Goal: Task Accomplishment & Management: Manage account settings

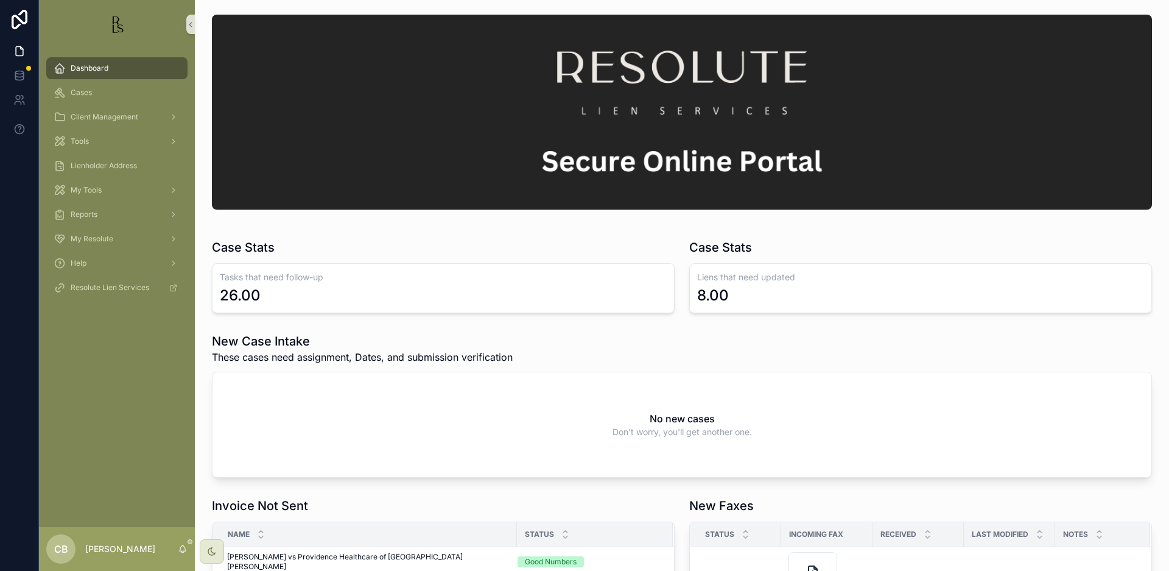
click at [83, 91] on span "Cases" at bounding box center [81, 93] width 21 height 10
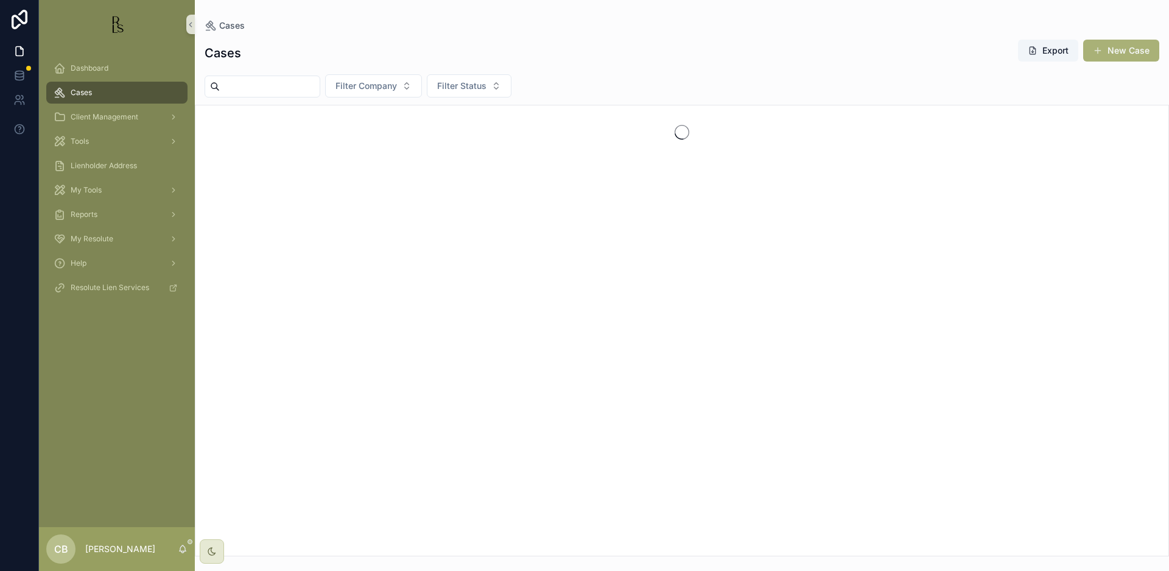
click at [83, 91] on span "Cases" at bounding box center [81, 93] width 21 height 10
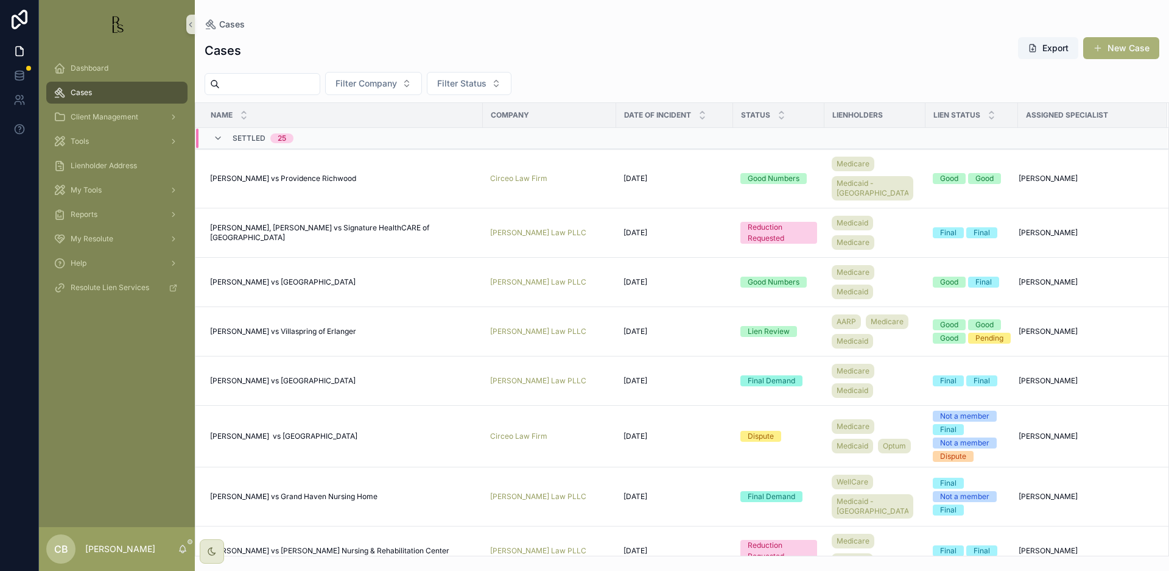
click at [250, 79] on input "scrollable content" at bounding box center [270, 84] width 100 height 17
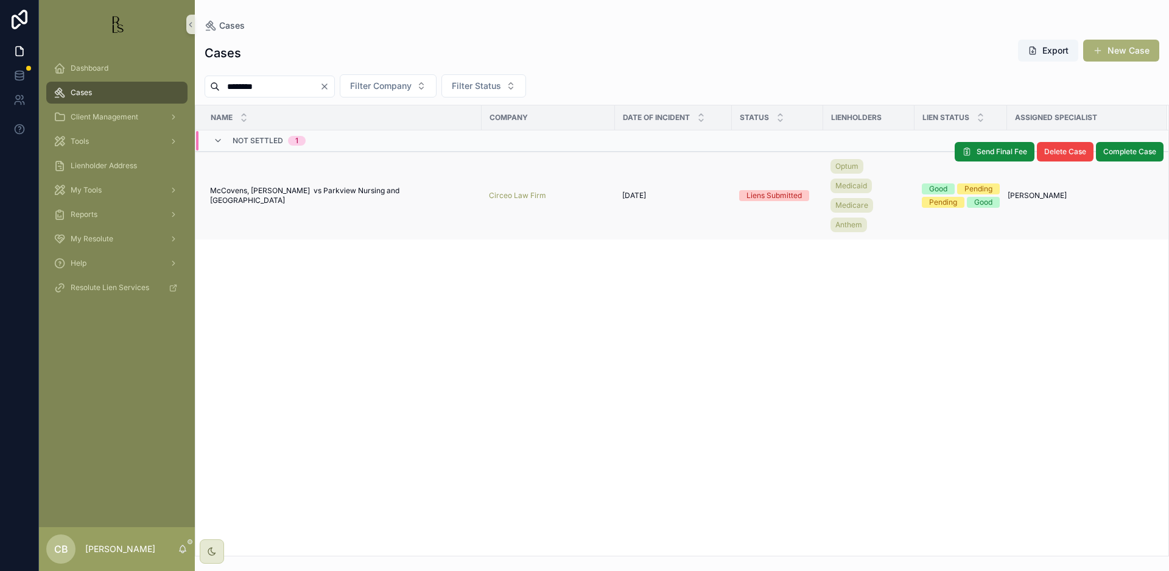
type input "********"
click at [330, 194] on span "McCovens, [PERSON_NAME] vs Parkview Nursing and [GEOGRAPHIC_DATA]" at bounding box center [342, 195] width 264 height 19
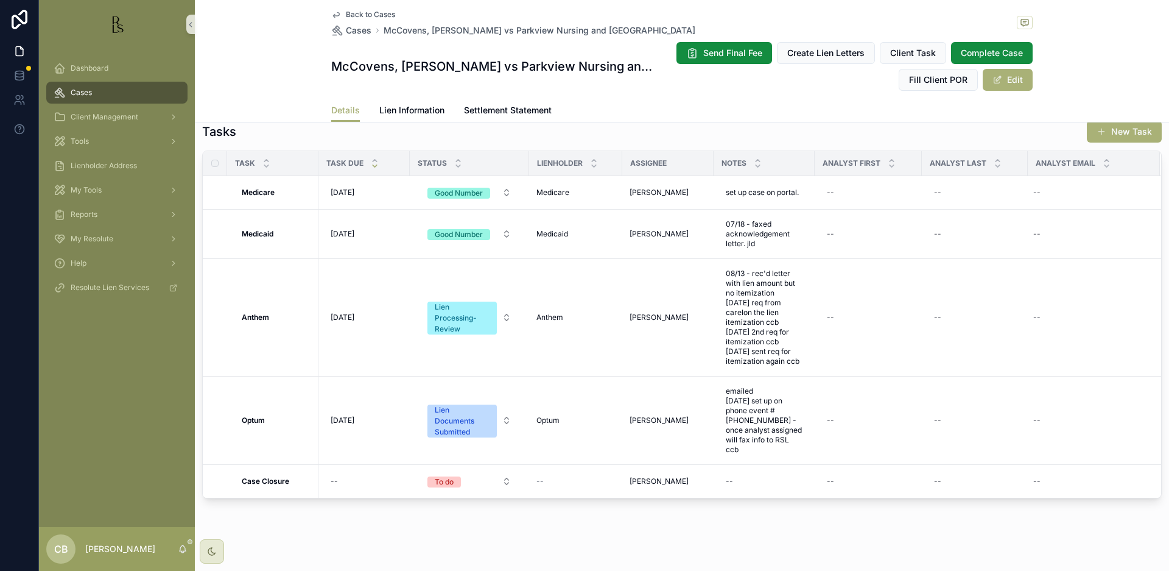
scroll to position [1046, 0]
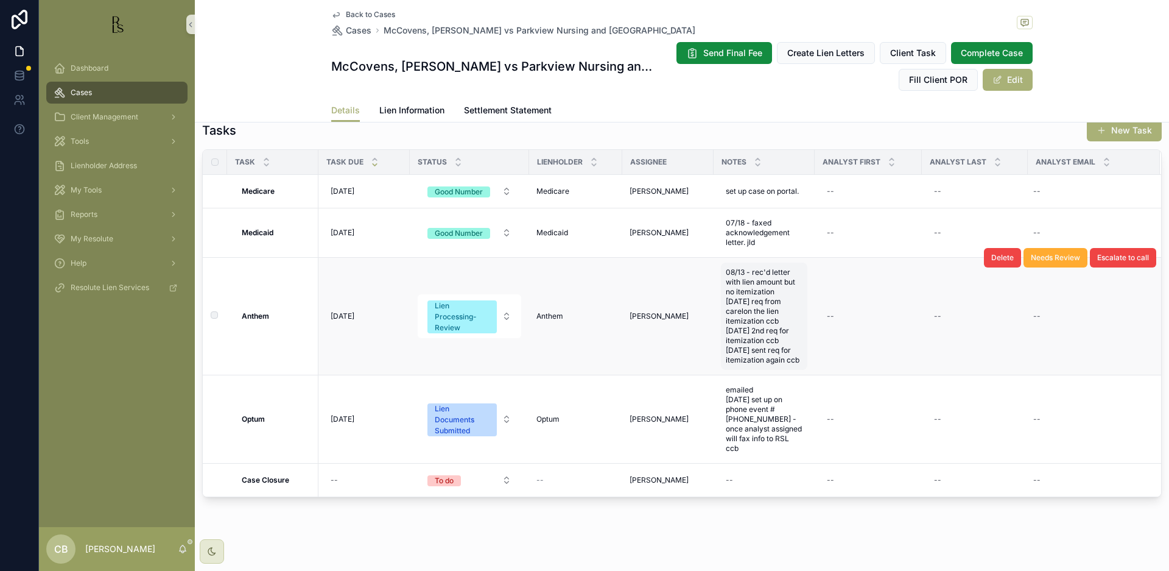
click at [787, 365] on span "08/13 - rec'd letter with lien amount but no itemization [DATE] req from carelo…" at bounding box center [764, 315] width 77 height 97
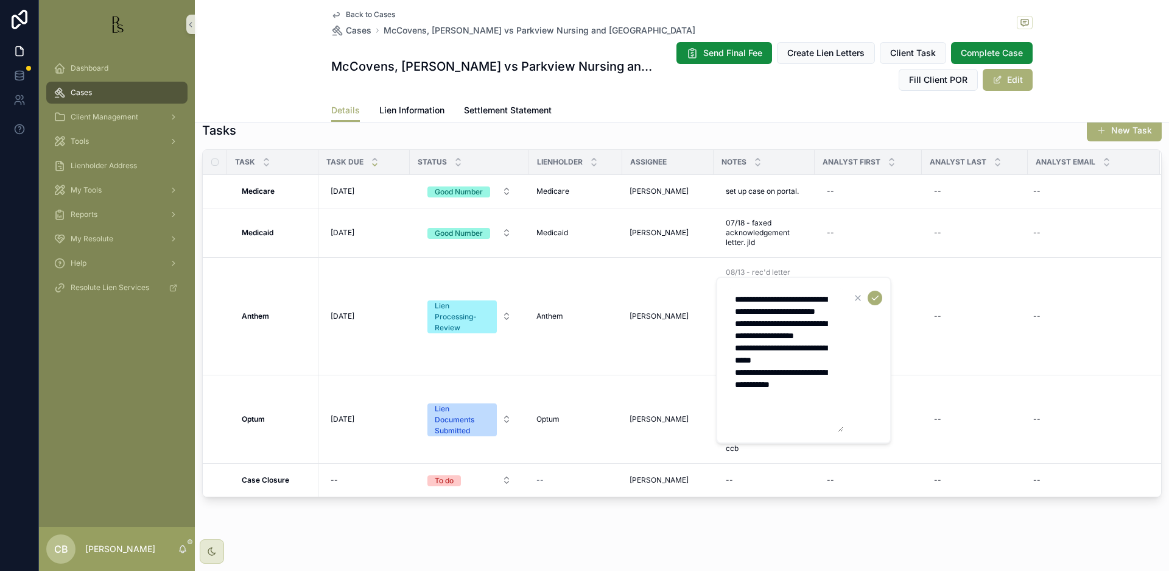
click at [828, 410] on textarea "**********" at bounding box center [786, 360] width 116 height 144
type textarea "**********"
click at [875, 295] on icon "scrollable content" at bounding box center [875, 298] width 10 height 10
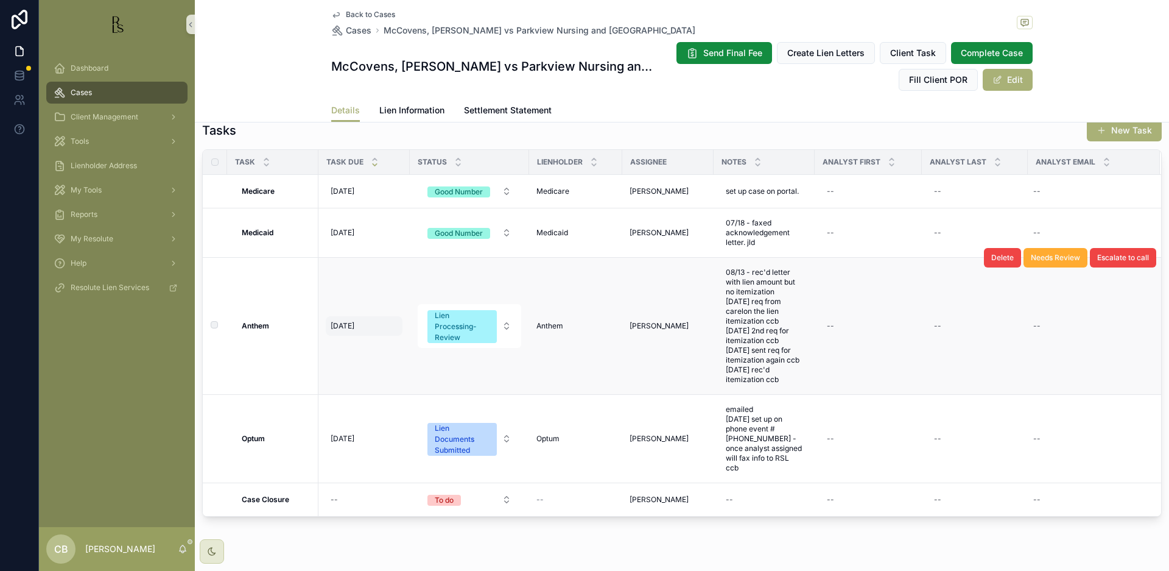
click at [348, 331] on span "[DATE]" at bounding box center [343, 326] width 24 height 10
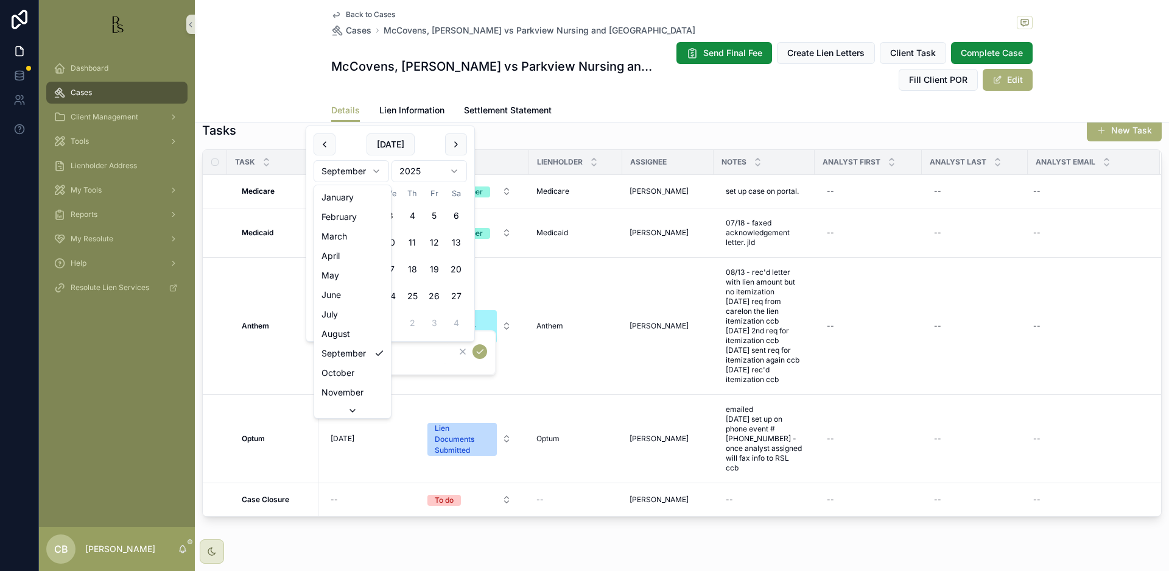
click at [376, 170] on html "Dashboard Cases Client Management Tools Lienholder Address My Tools Reports My …" at bounding box center [584, 285] width 1169 height 571
click at [392, 213] on button "3" at bounding box center [390, 216] width 22 height 22
type input "*********"
click at [481, 352] on icon "scrollable content" at bounding box center [480, 352] width 6 height 4
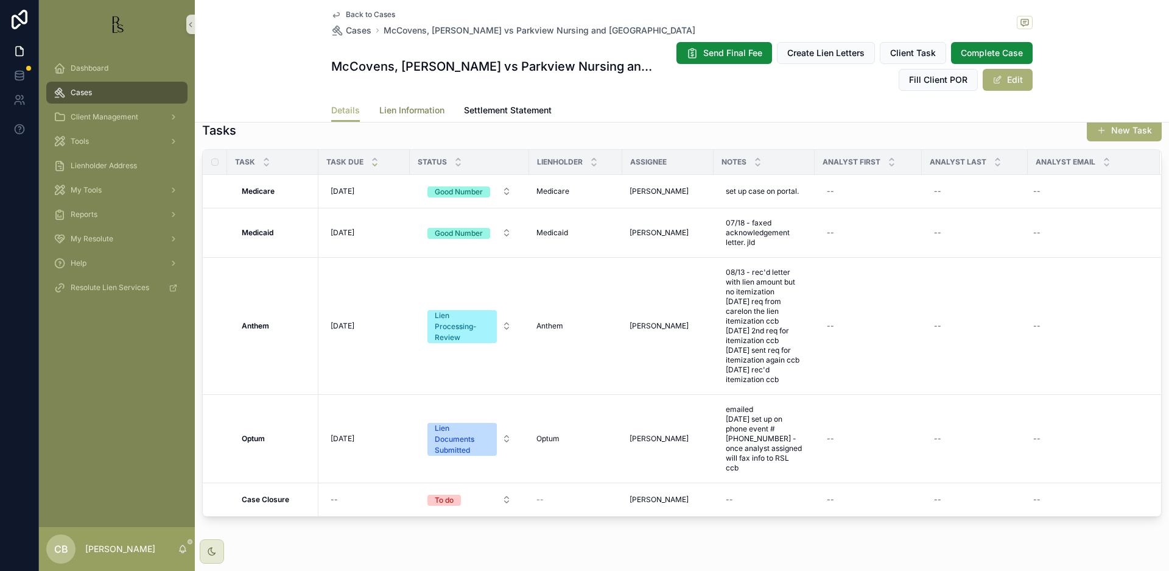
click at [401, 108] on span "Lien Information" at bounding box center [411, 110] width 65 height 12
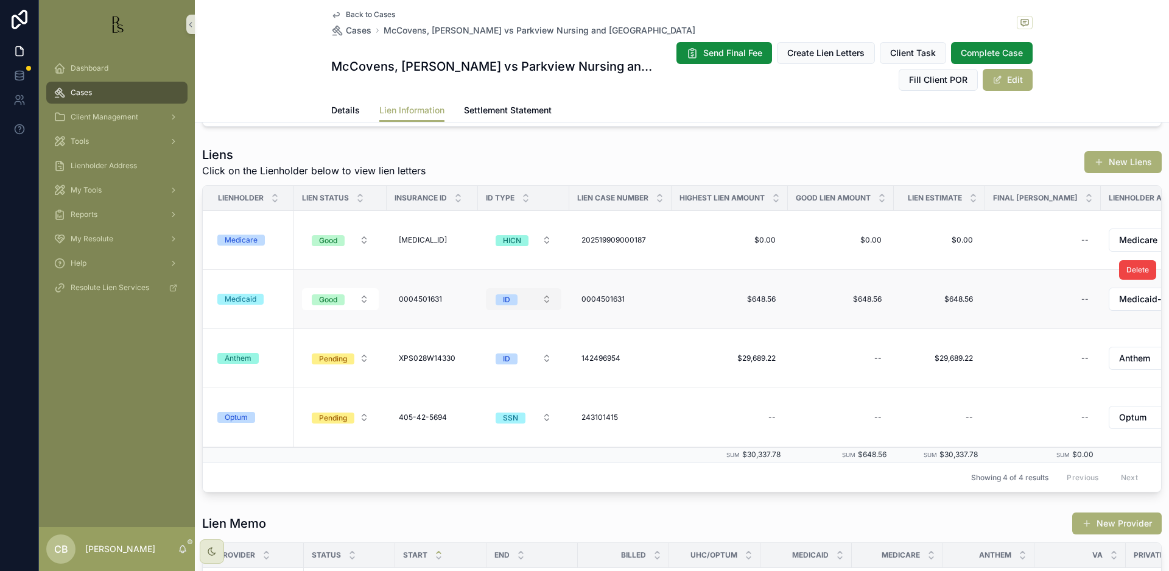
scroll to position [171, 0]
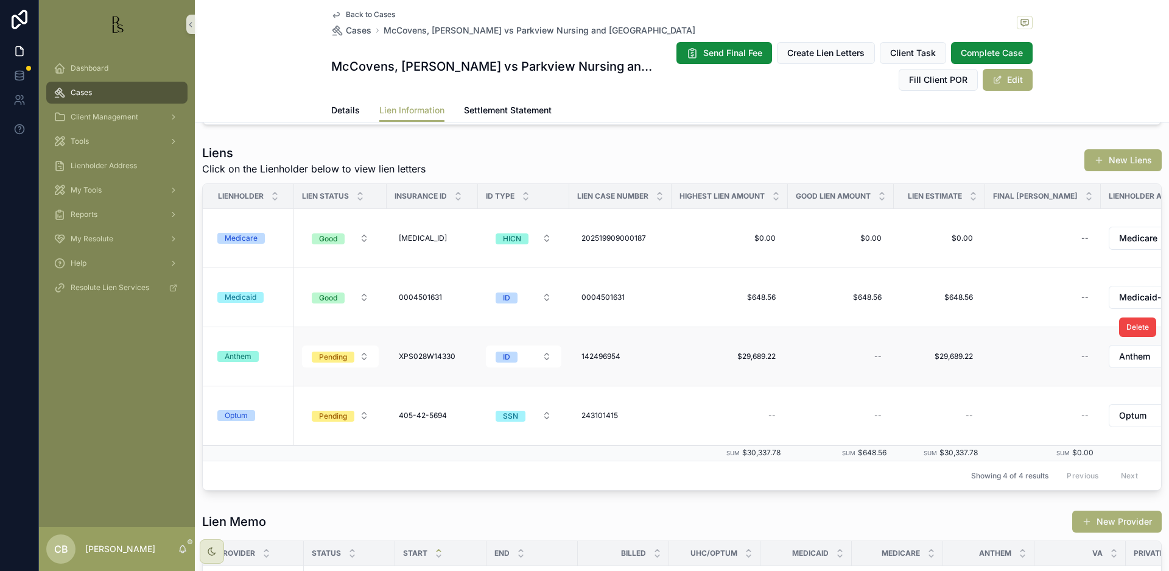
click at [234, 352] on div "Anthem" at bounding box center [238, 356] width 27 height 11
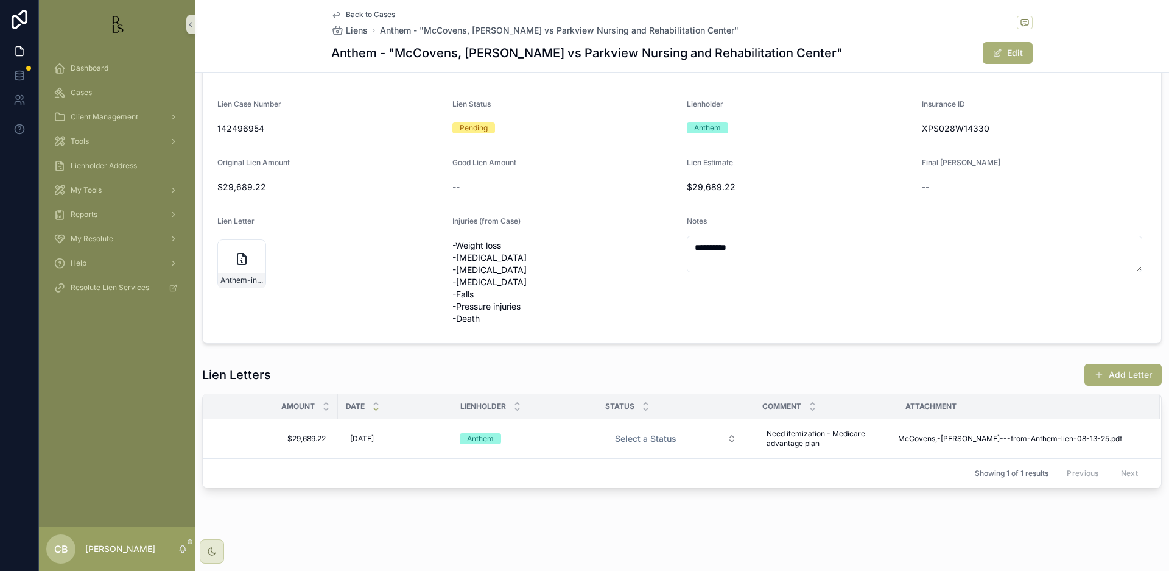
scroll to position [58, 0]
click at [1113, 371] on button "Add Letter" at bounding box center [1123, 375] width 77 height 22
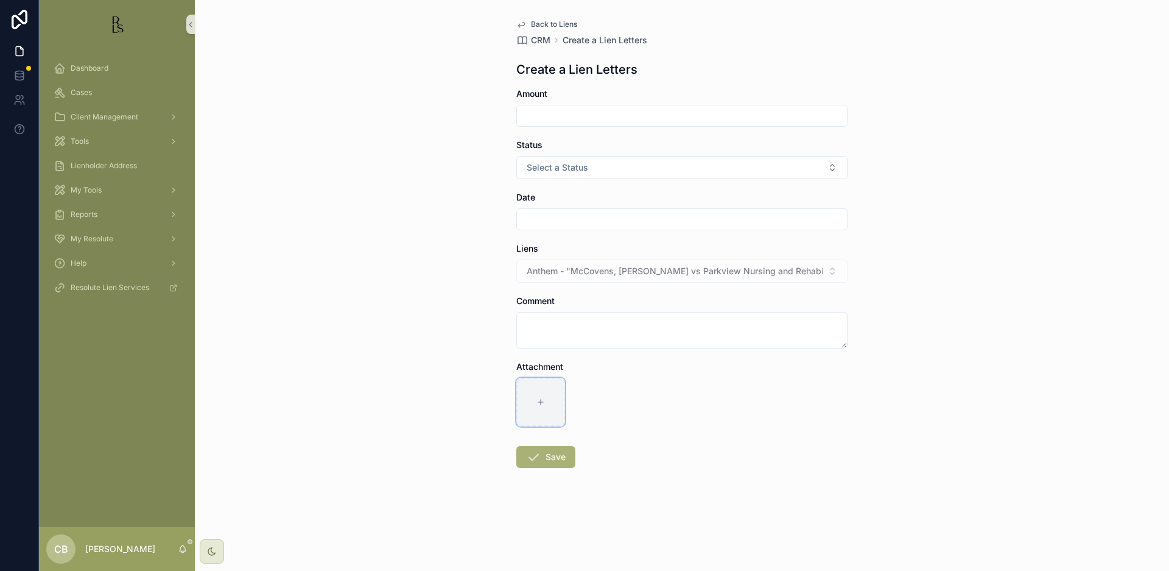
drag, startPoint x: 1142, startPoint y: 367, endPoint x: 541, endPoint y: 399, distance: 601.3
click at [541, 399] on icon "scrollable content" at bounding box center [541, 402] width 9 height 9
type input "**********"
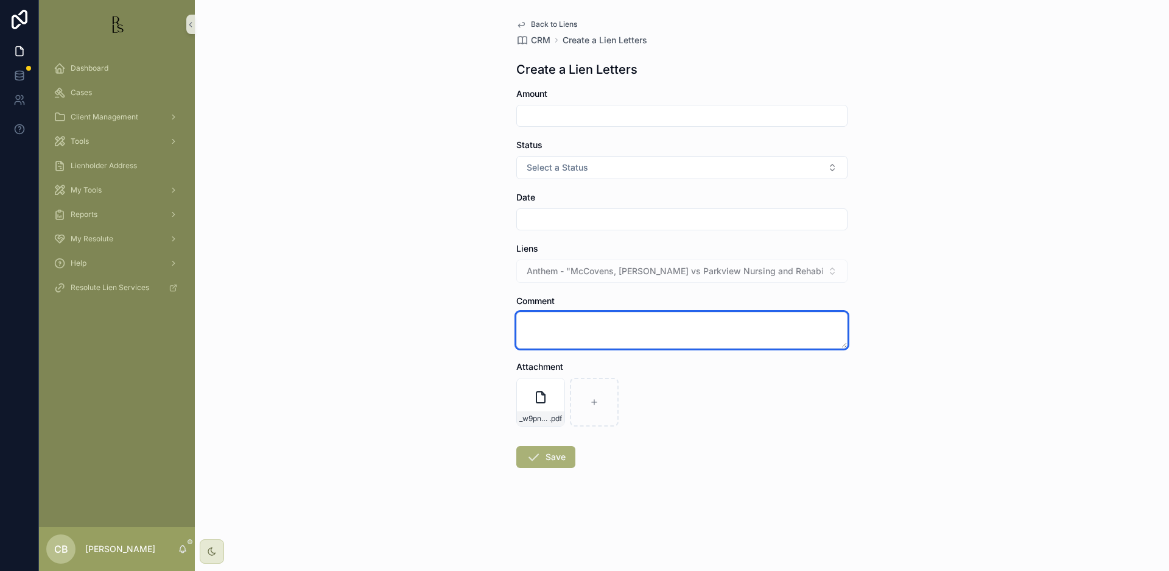
click at [553, 319] on textarea "scrollable content" at bounding box center [681, 330] width 331 height 37
type textarea "**********"
click at [543, 115] on input "scrollable content" at bounding box center [682, 115] width 330 height 17
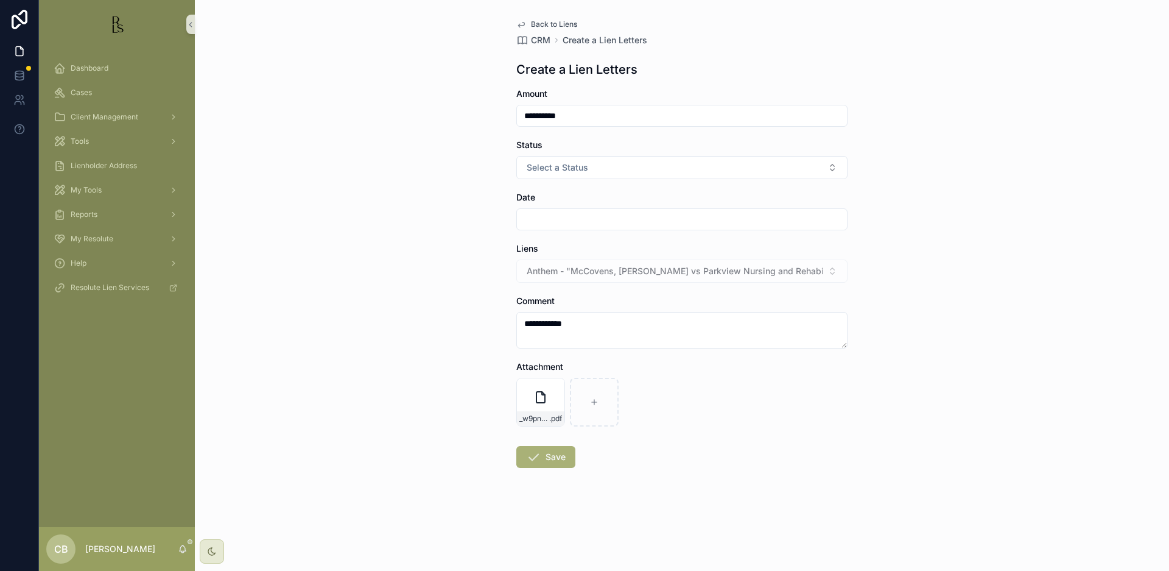
type input "**********"
click at [826, 166] on button "Select a Status" at bounding box center [681, 167] width 331 height 23
click at [721, 237] on div "Good" at bounding box center [681, 234] width 325 height 18
click at [633, 222] on input "scrollable content" at bounding box center [682, 219] width 330 height 17
click at [680, 319] on button "3" at bounding box center [682, 320] width 22 height 22
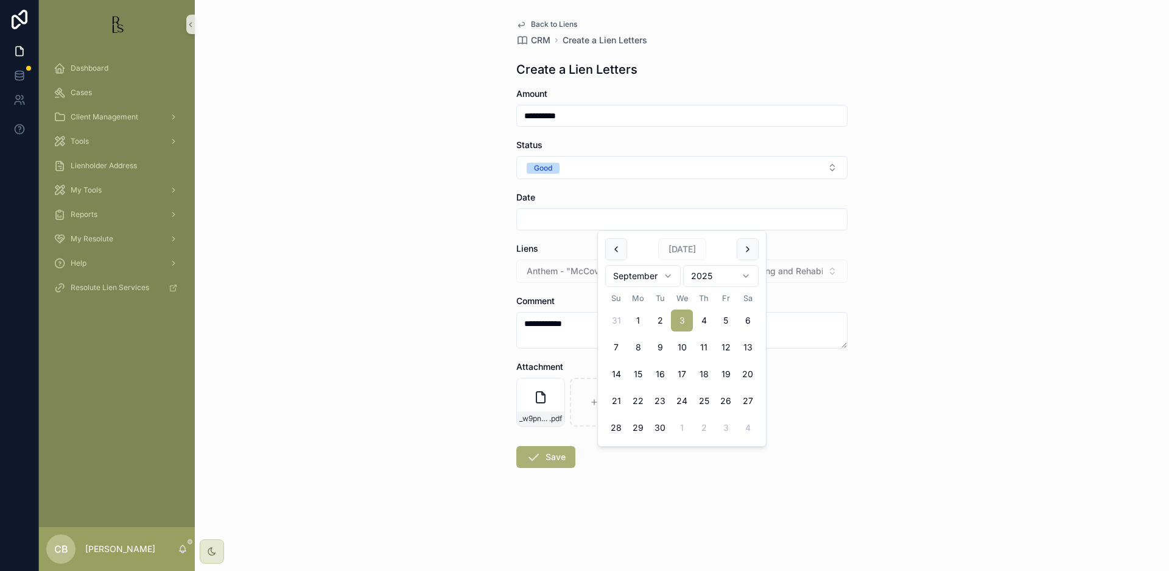
type input "********"
click at [551, 451] on button "Save" at bounding box center [545, 457] width 59 height 22
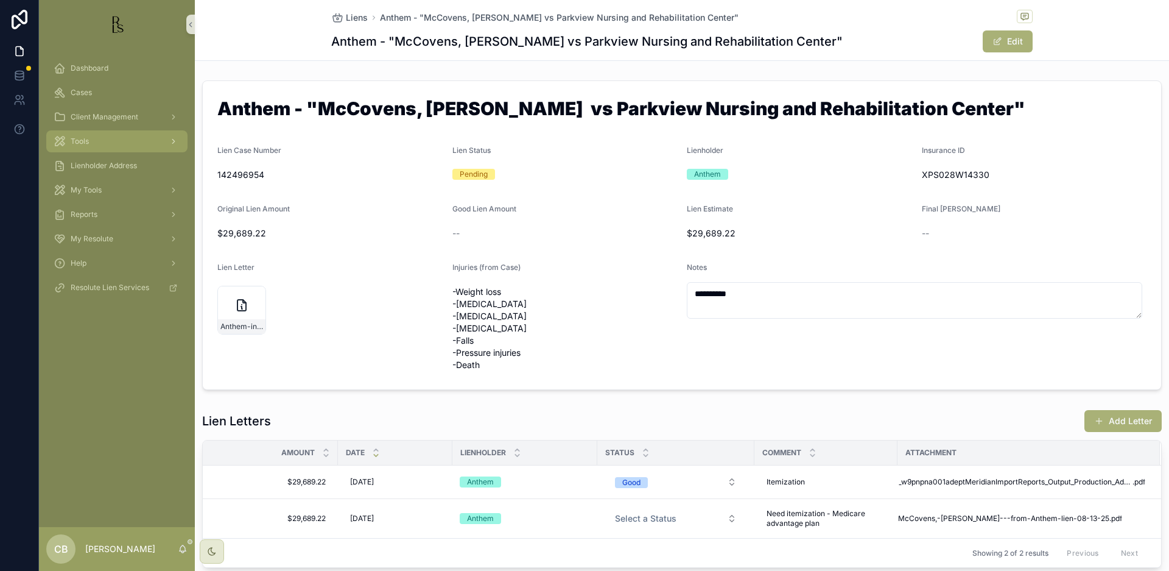
click at [83, 140] on span "Tools" at bounding box center [80, 141] width 18 height 10
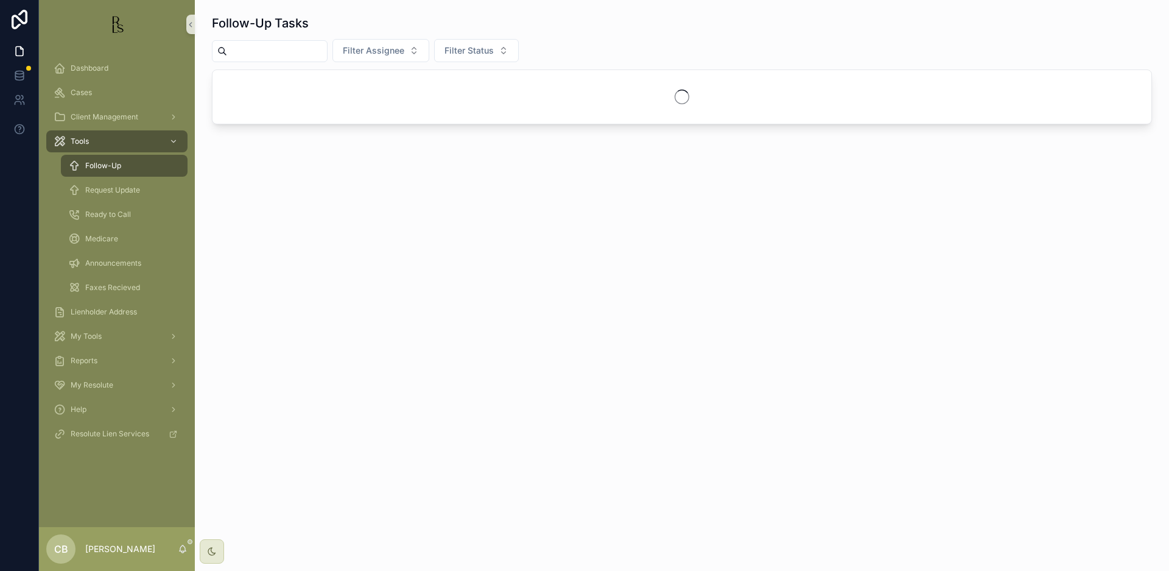
click at [109, 168] on span "Follow-Up" at bounding box center [103, 166] width 36 height 10
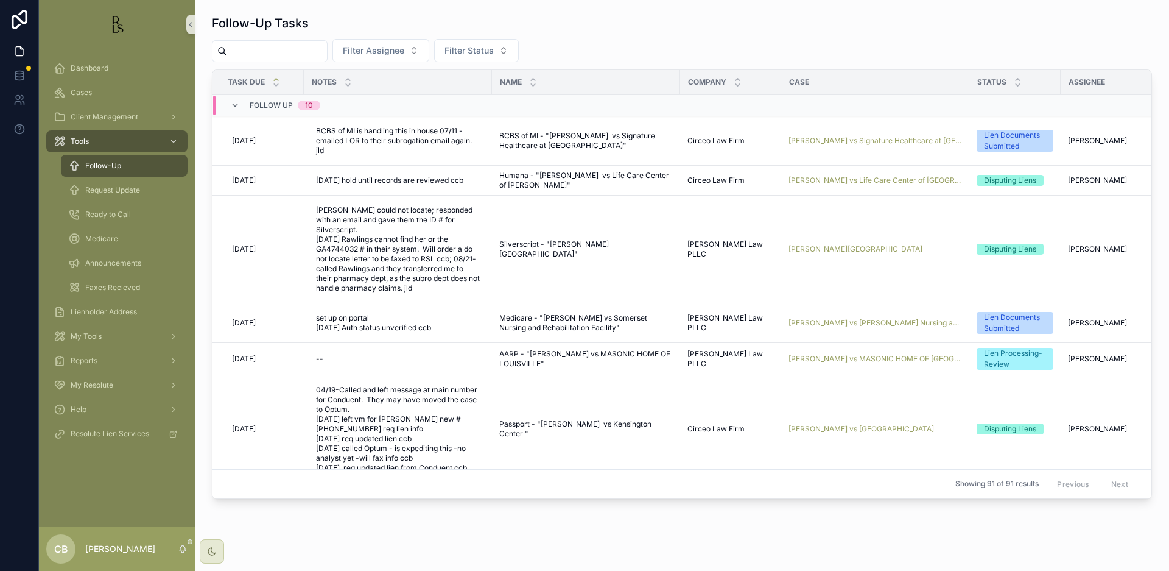
click at [114, 164] on span "Follow-Up" at bounding box center [103, 166] width 36 height 10
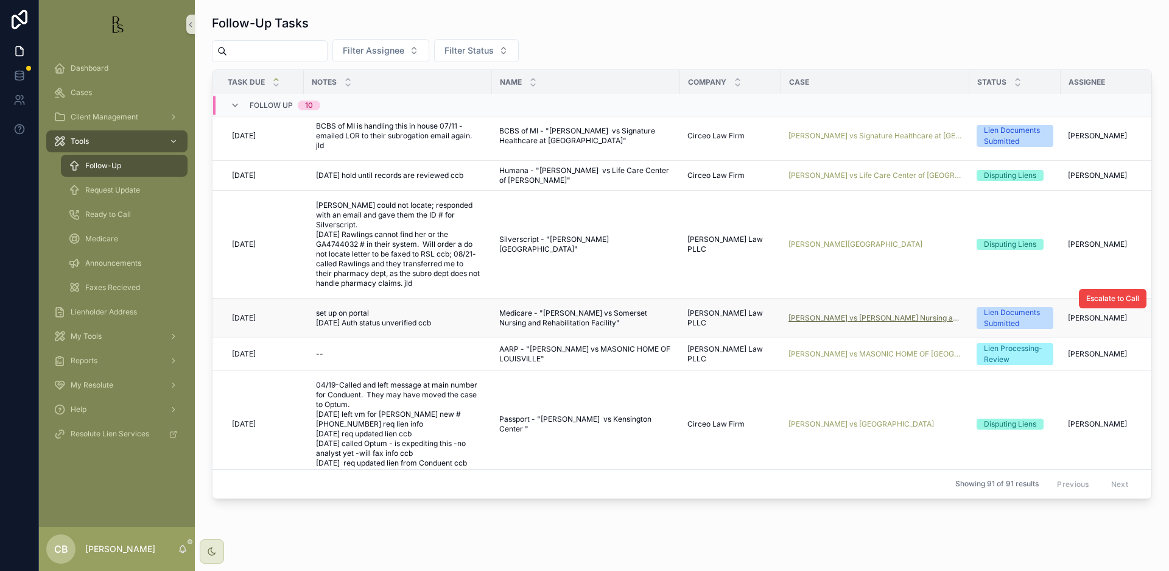
click at [862, 313] on span "[PERSON_NAME] vs [PERSON_NAME] Nursing and Rehabilitation Facility" at bounding box center [876, 318] width 174 height 10
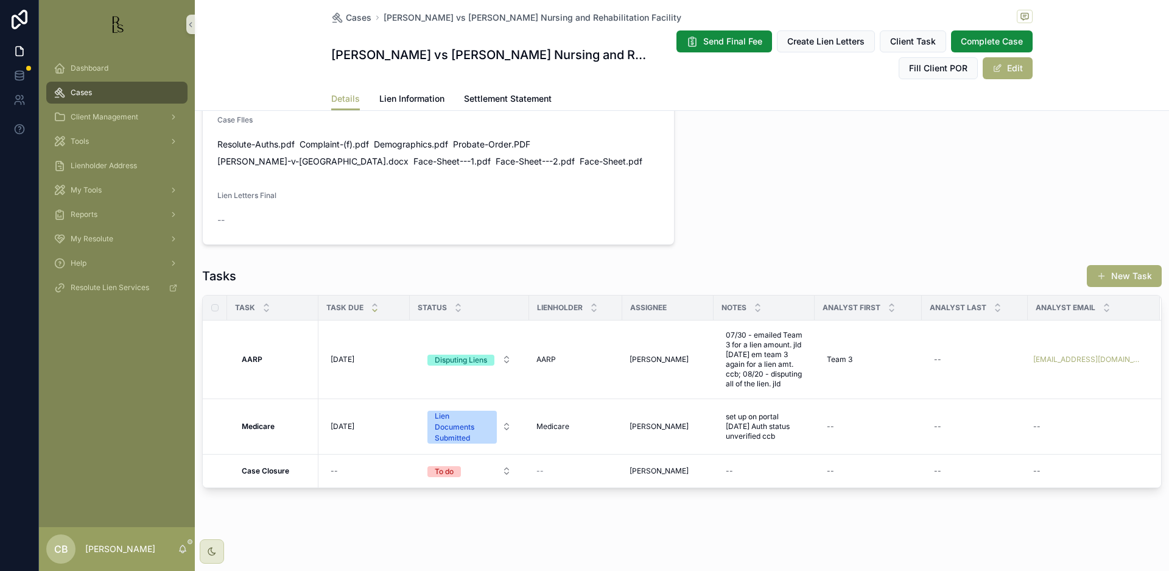
scroll to position [820, 0]
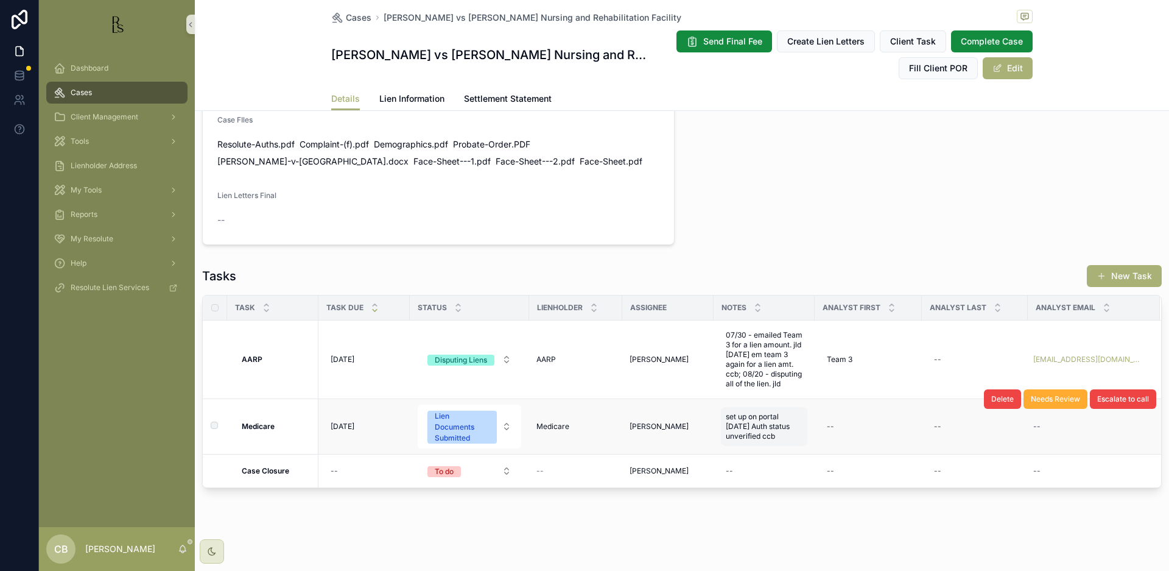
click at [778, 435] on span "set up on portal [DATE] Auth status unverified ccb" at bounding box center [764, 426] width 77 height 29
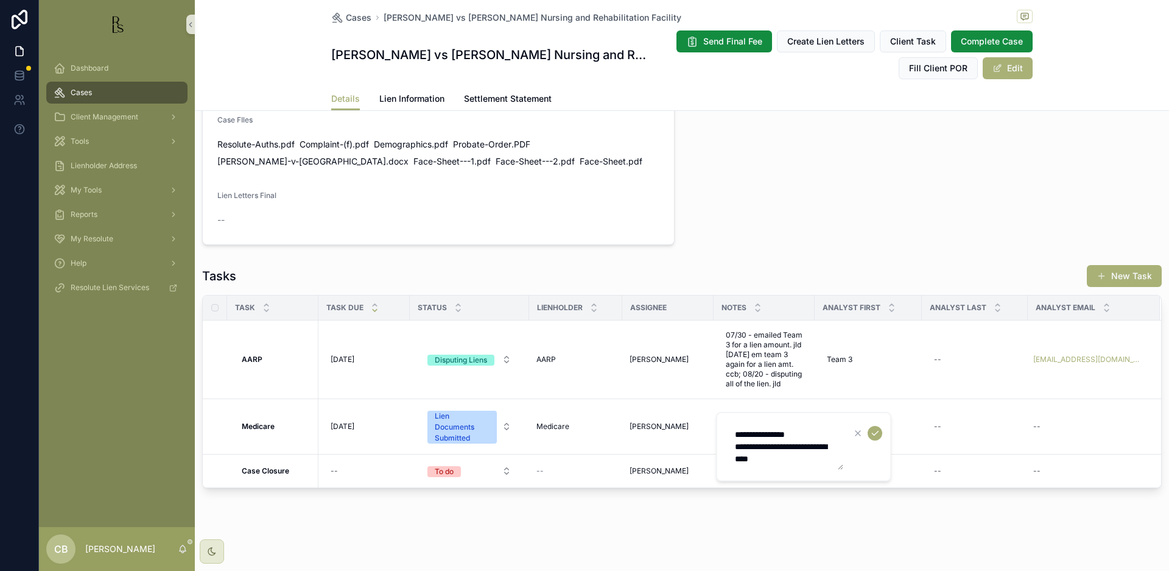
click at [806, 460] on textarea "**********" at bounding box center [786, 446] width 116 height 46
type textarea "**********"
click at [876, 434] on icon "scrollable content" at bounding box center [875, 433] width 6 height 4
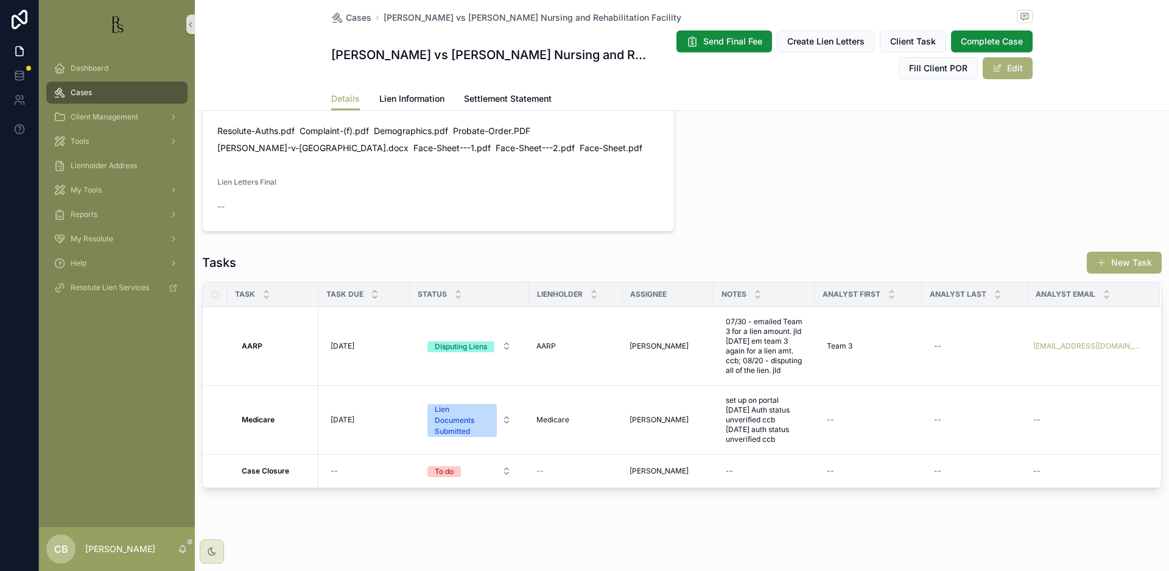
click at [346, 424] on span "[DATE]" at bounding box center [343, 420] width 24 height 10
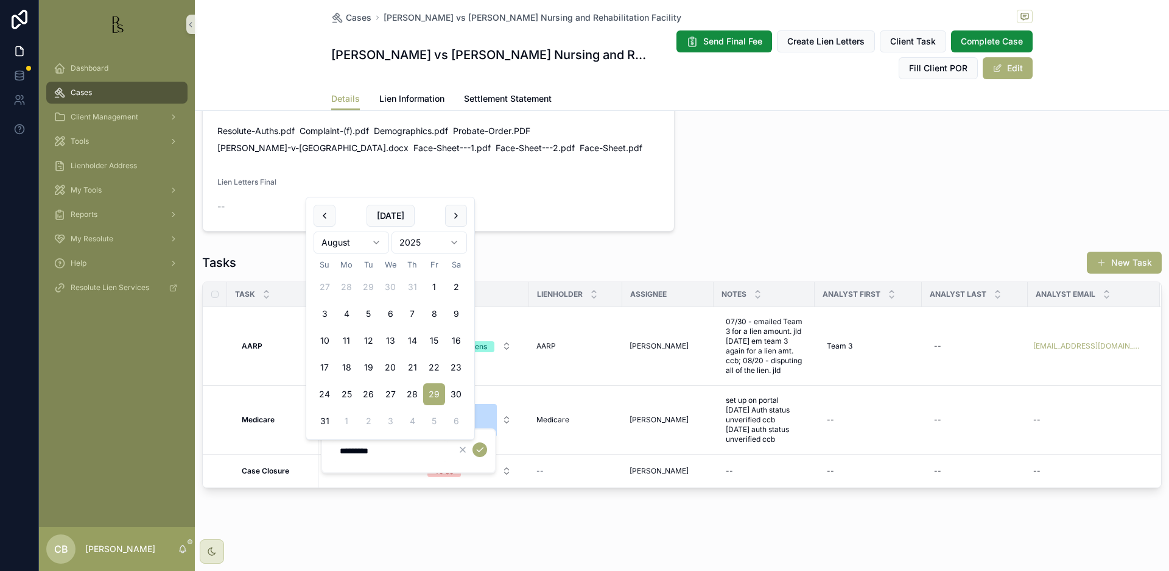
click at [377, 243] on html "Dashboard Cases Client Management Tools Lienholder Address My Tools Reports My …" at bounding box center [584, 285] width 1169 height 571
click at [354, 422] on button "1" at bounding box center [347, 421] width 22 height 22
click at [365, 364] on button "16" at bounding box center [368, 367] width 22 height 22
type input "*********"
click at [477, 448] on icon "scrollable content" at bounding box center [480, 450] width 10 height 10
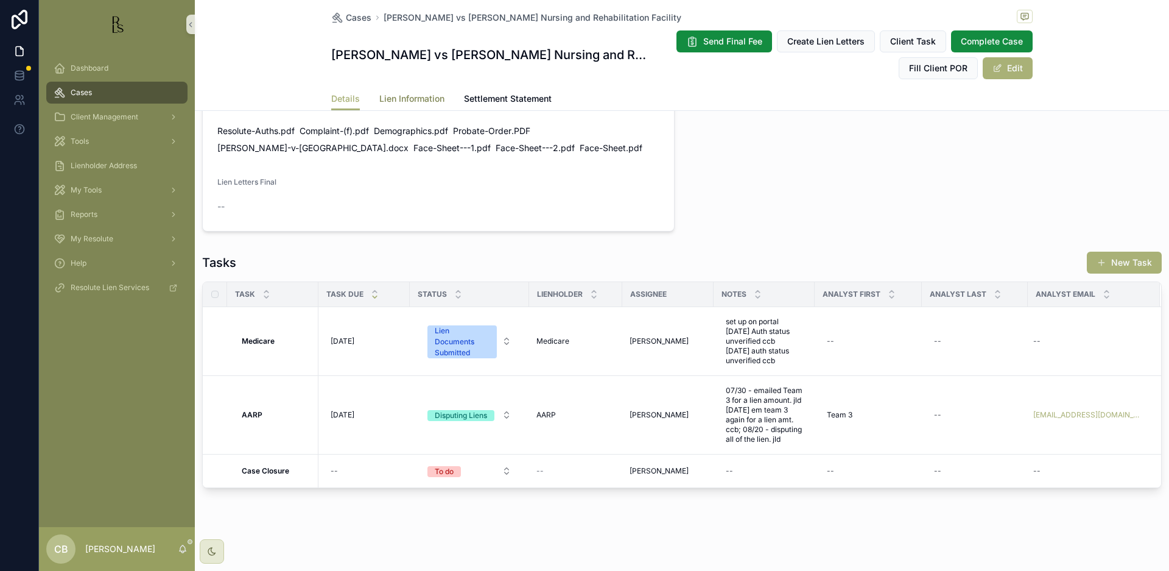
click at [411, 97] on span "Lien Information" at bounding box center [411, 99] width 65 height 12
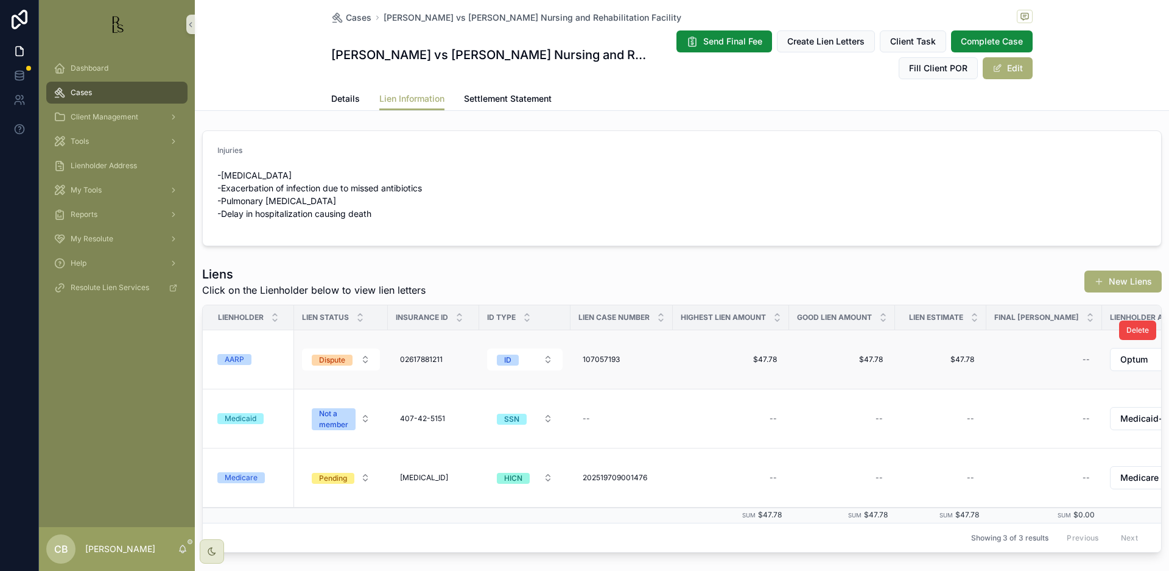
click at [234, 359] on div "AARP" at bounding box center [234, 359] width 19 height 11
click at [240, 357] on div "AARP" at bounding box center [234, 359] width 19 height 11
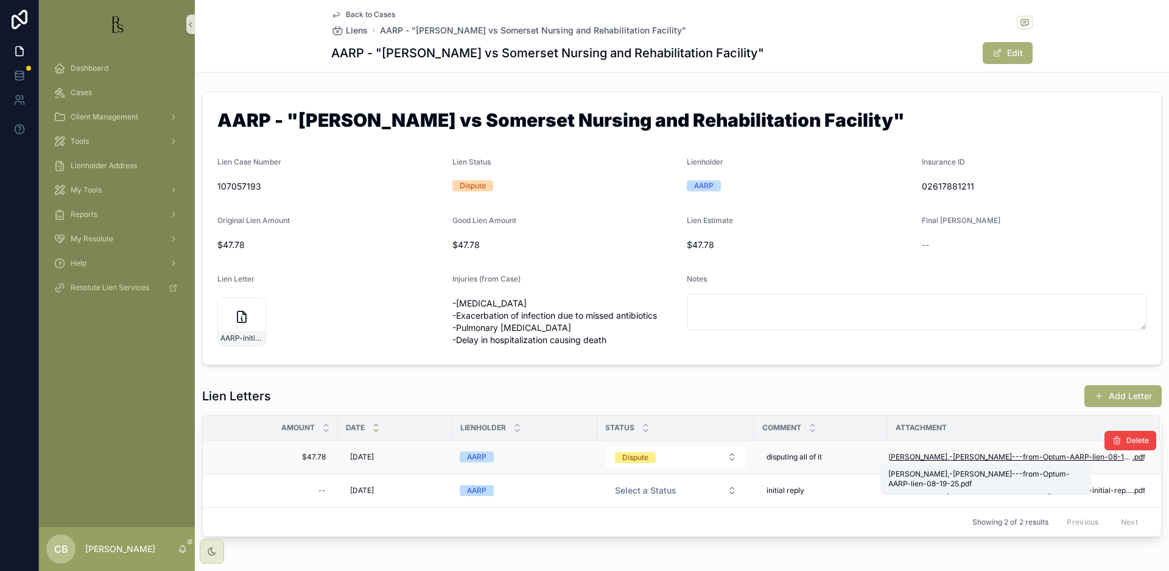
click at [979, 455] on span "[PERSON_NAME],-[PERSON_NAME]---from-Optum-AARP-lien-08-19-25" at bounding box center [1011, 457] width 244 height 10
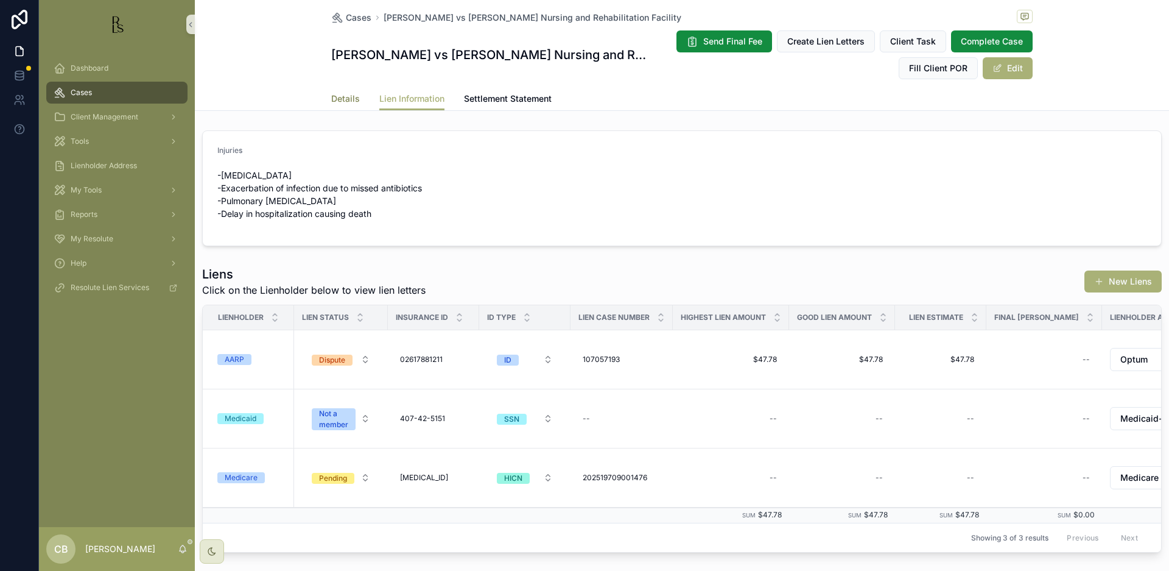
click at [339, 96] on span "Details" at bounding box center [345, 99] width 29 height 12
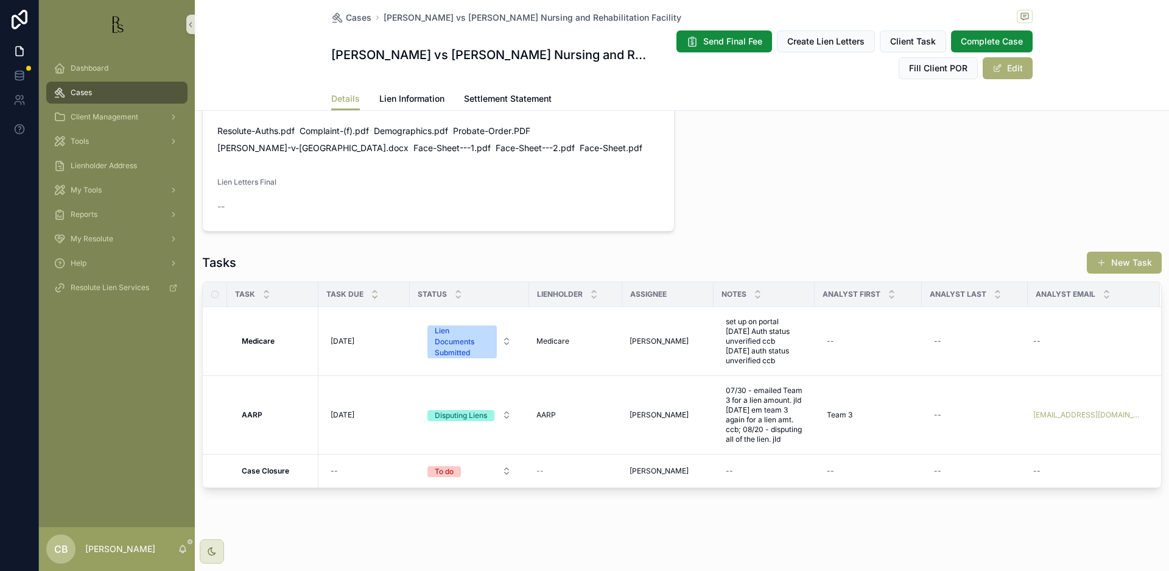
scroll to position [825, 0]
click at [406, 98] on span "Lien Information" at bounding box center [411, 99] width 65 height 12
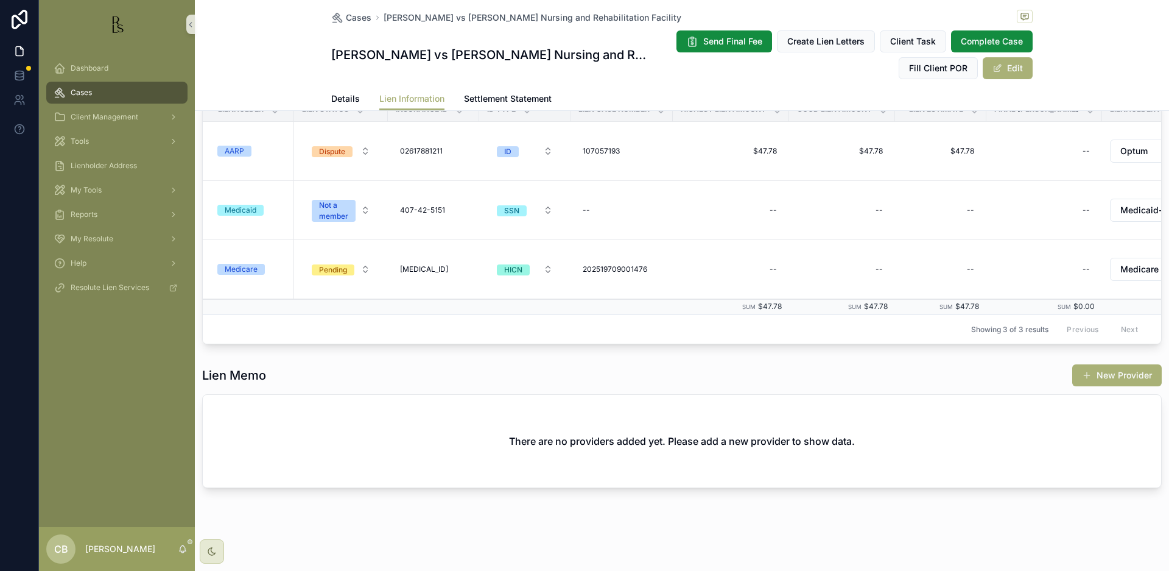
click at [406, 98] on span "Lien Information" at bounding box center [411, 99] width 65 height 12
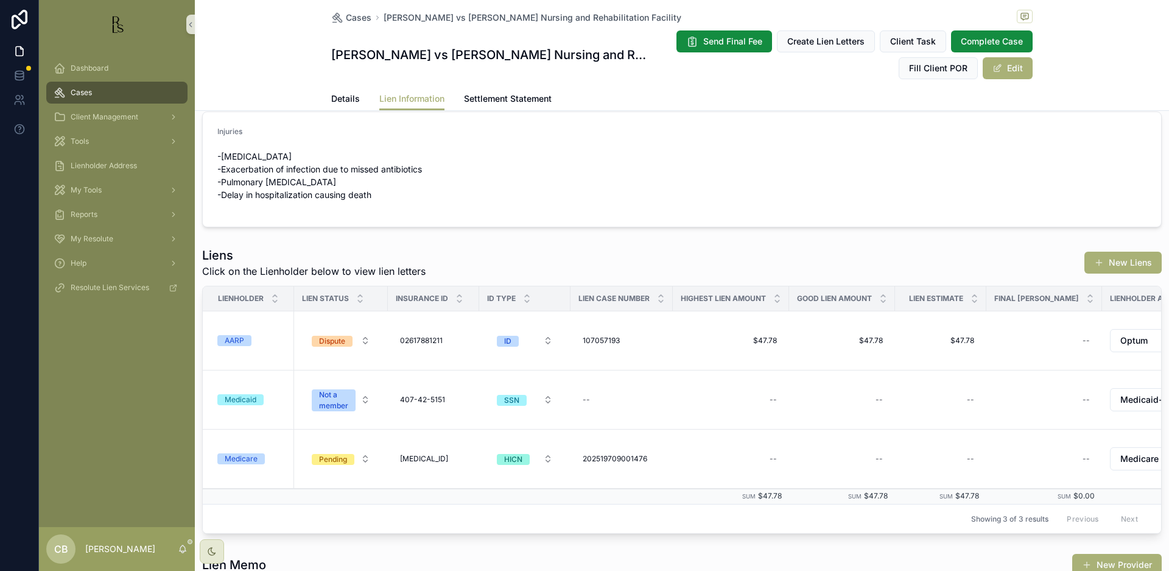
scroll to position [6, 0]
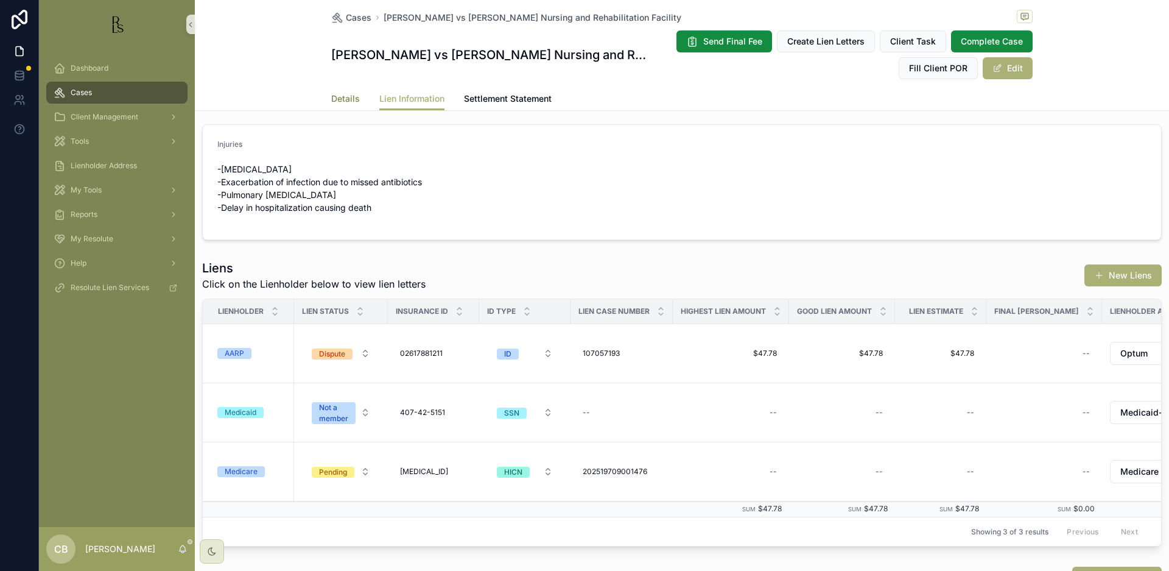
click at [336, 97] on span "Details" at bounding box center [345, 99] width 29 height 12
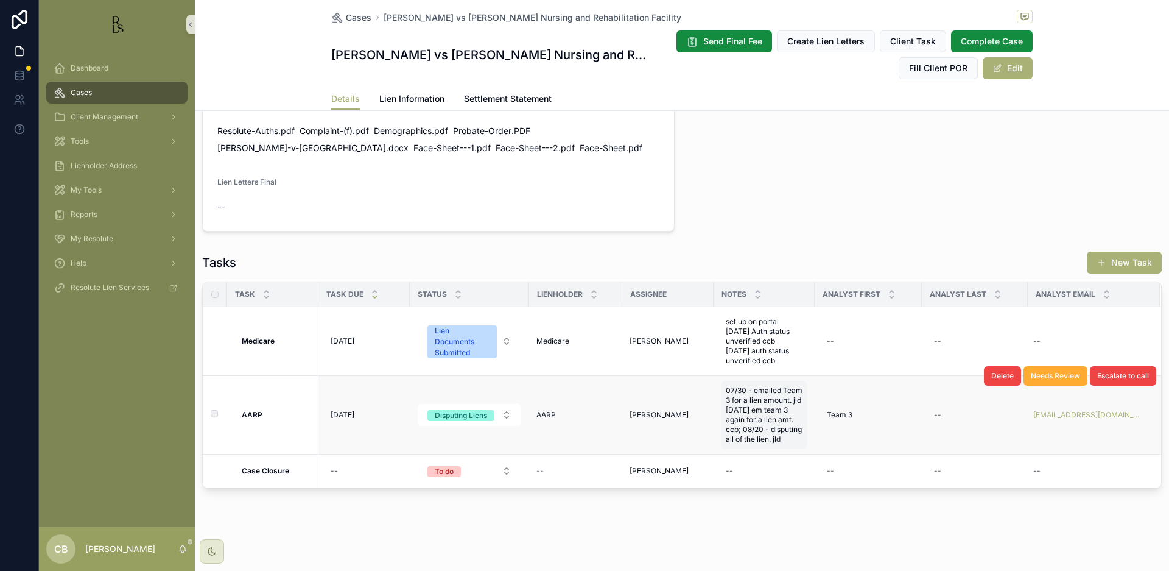
click at [758, 437] on span "07/30 - emailed Team 3 for a lien amount. jld [DATE] em team 3 again for a lien…" at bounding box center [764, 415] width 77 height 58
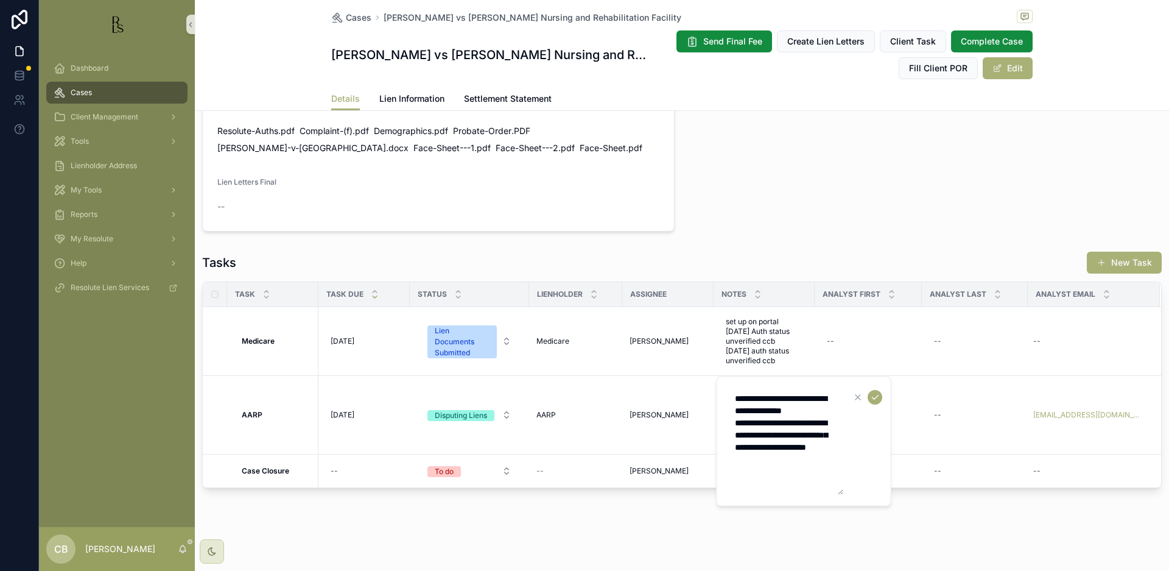
click at [795, 460] on textarea "**********" at bounding box center [786, 440] width 116 height 107
type textarea "**********"
click at [876, 396] on icon "scrollable content" at bounding box center [875, 397] width 10 height 10
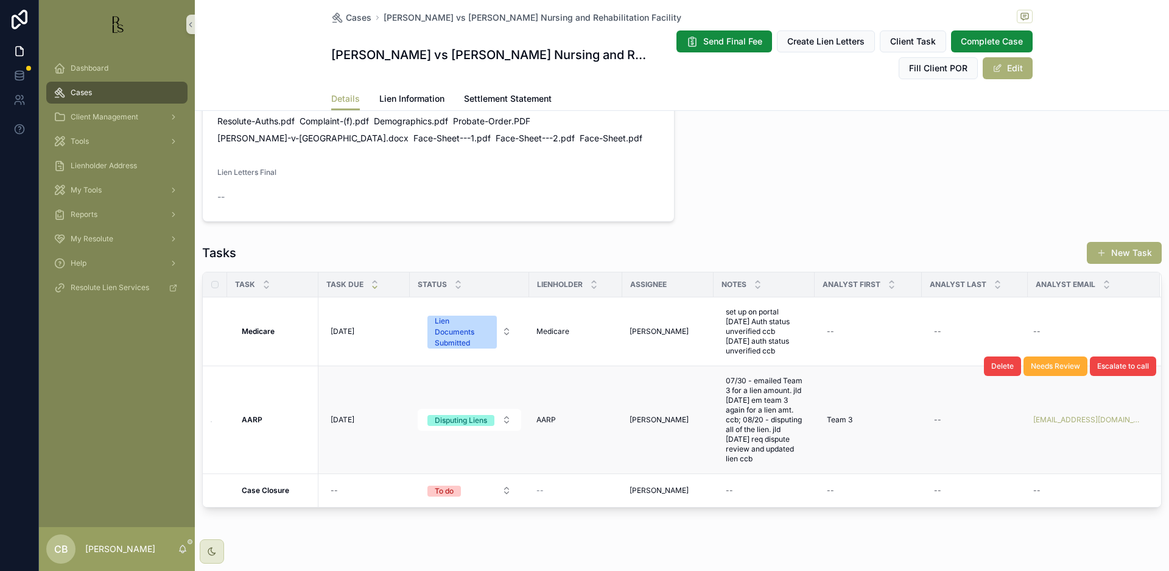
click at [84, 139] on span "Tools" at bounding box center [80, 141] width 18 height 10
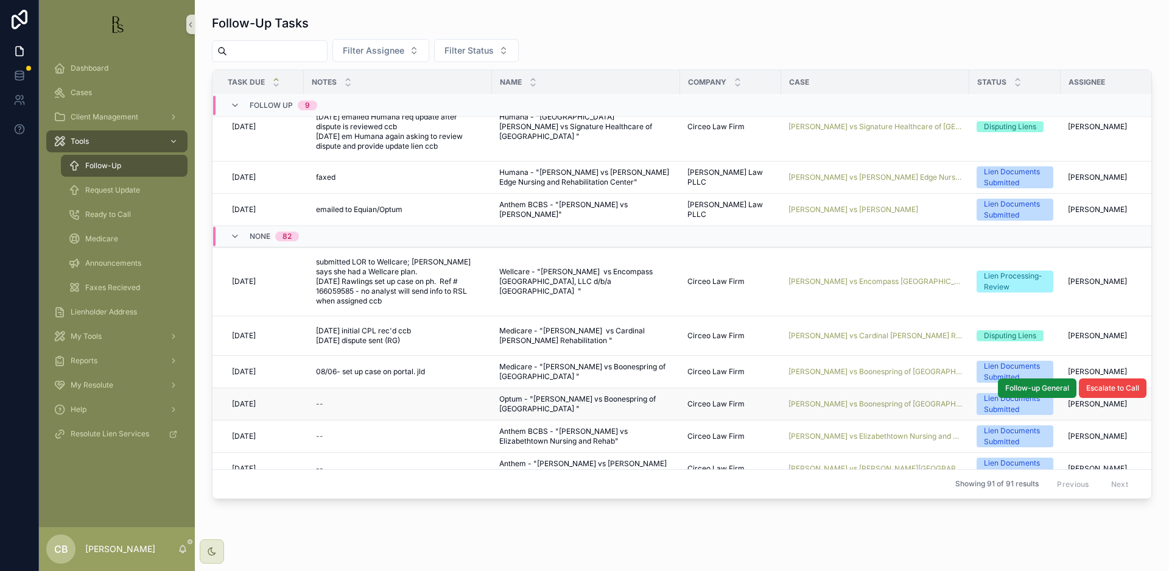
scroll to position [741, 1]
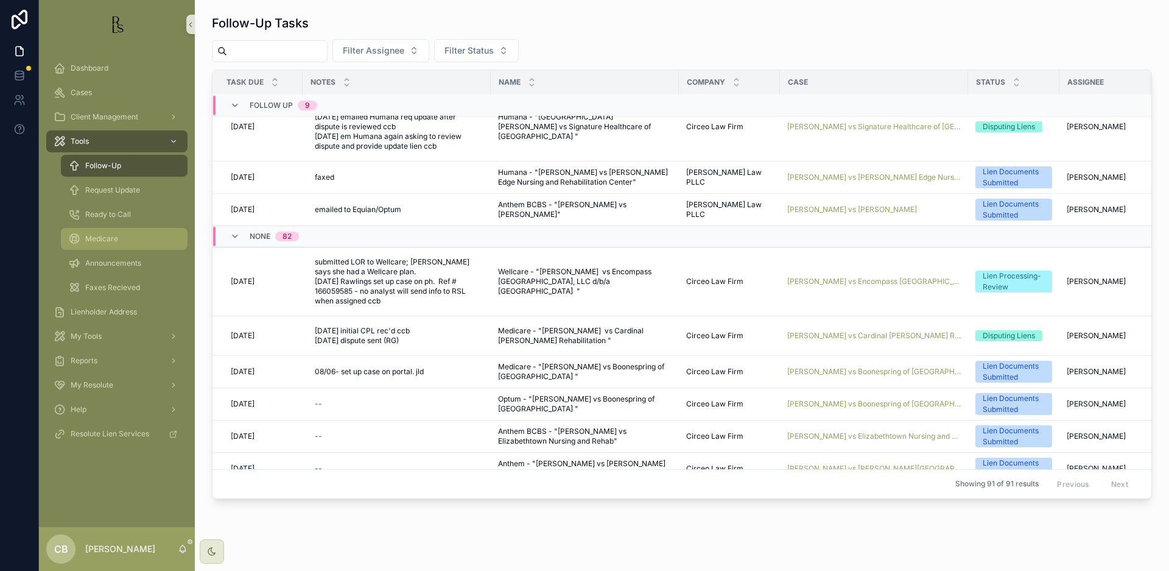
click at [851, 320] on td "[PERSON_NAME] vs Cardinal [PERSON_NAME] Rehabilitation" at bounding box center [874, 336] width 188 height 40
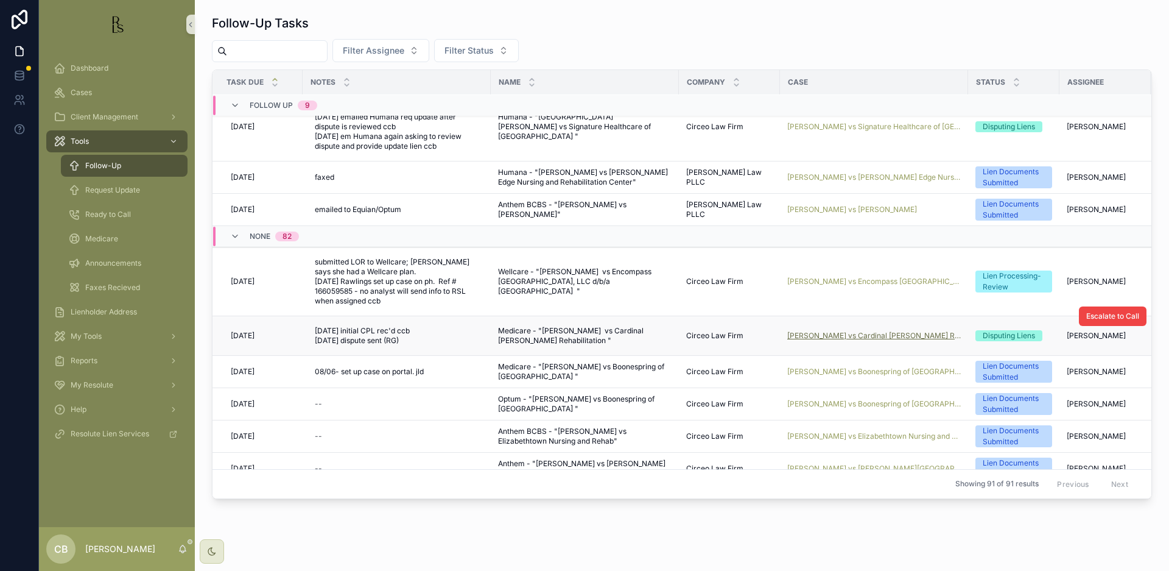
click at [852, 331] on span "[PERSON_NAME] vs Cardinal [PERSON_NAME] Rehabilitation" at bounding box center [874, 336] width 174 height 10
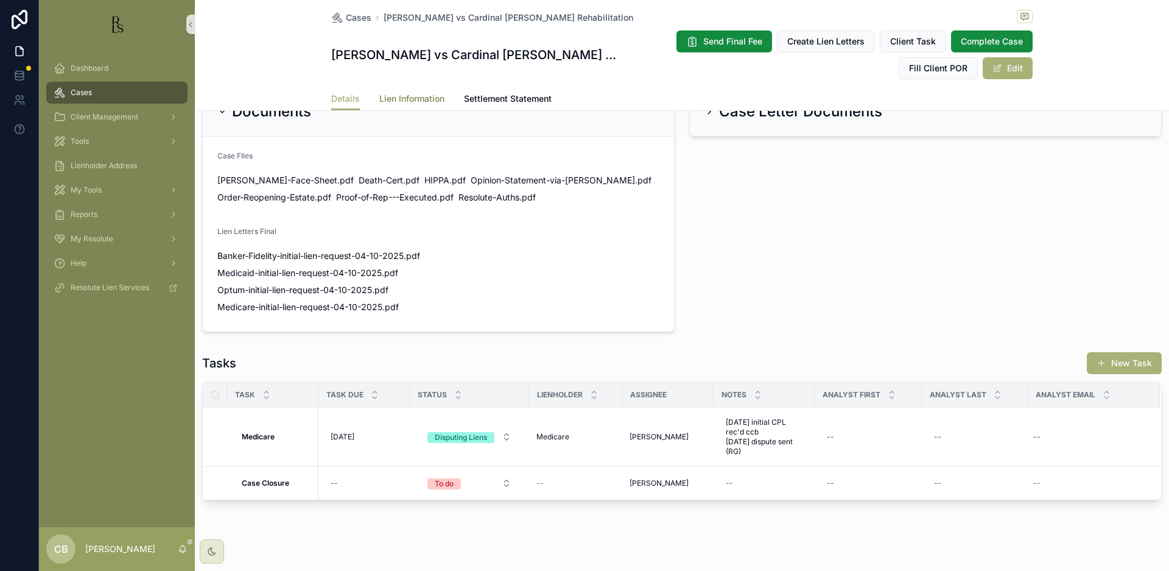
click at [409, 95] on span "Lien Information" at bounding box center [411, 99] width 65 height 12
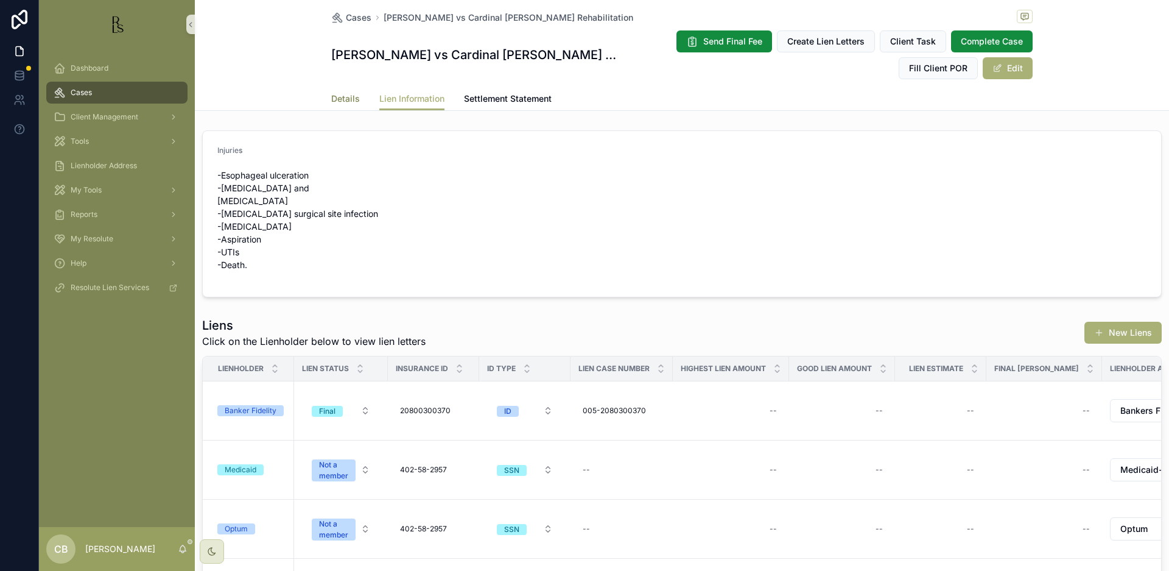
click at [343, 100] on span "Details" at bounding box center [345, 99] width 29 height 12
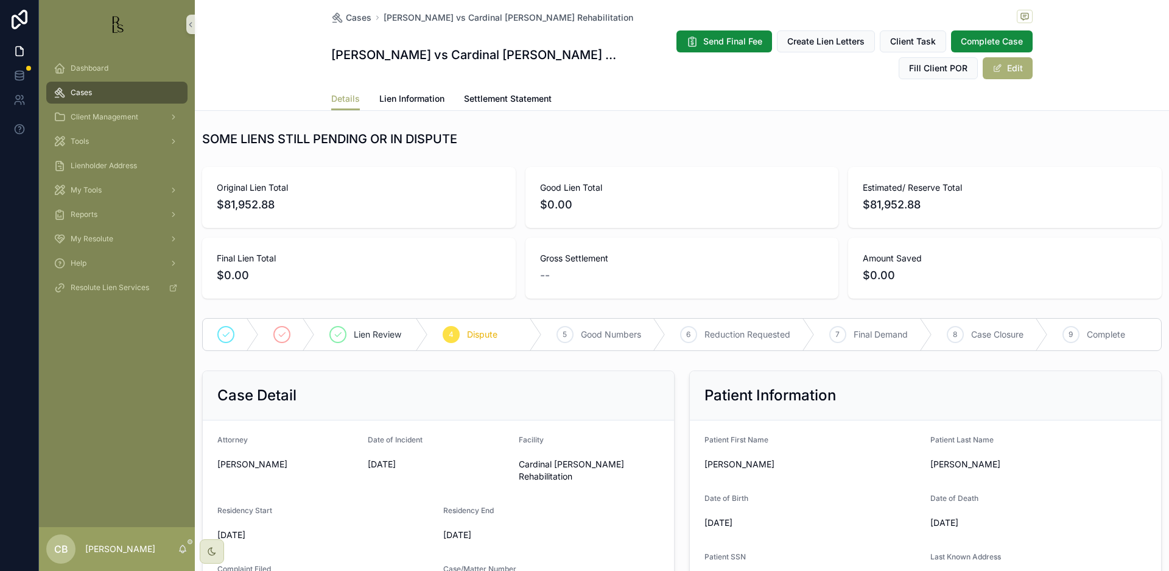
click at [78, 139] on span "Tools" at bounding box center [80, 141] width 18 height 10
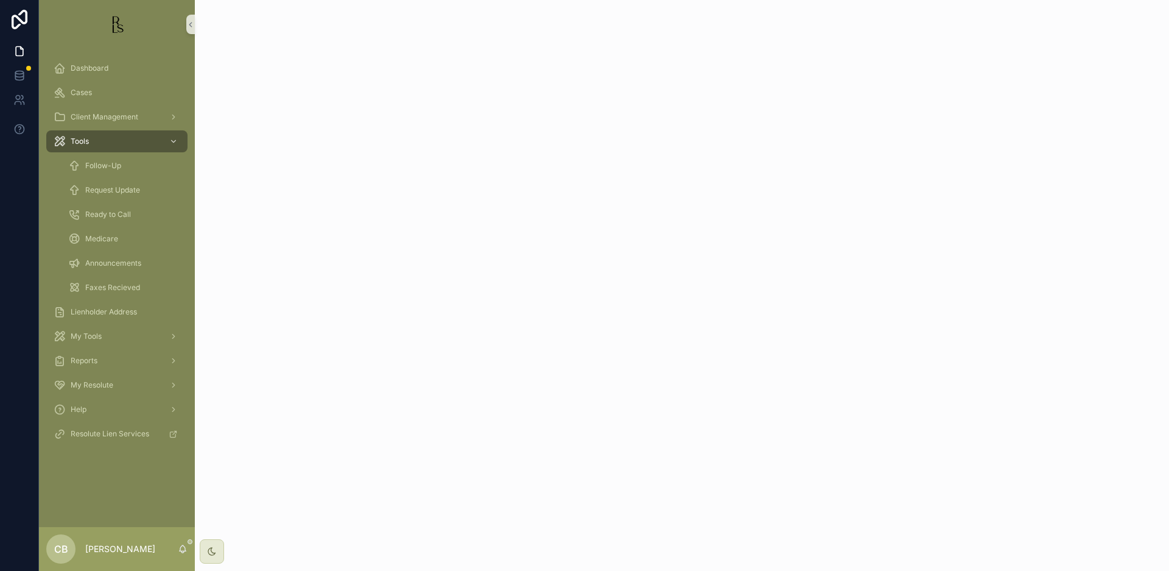
click at [78, 139] on span "Tools" at bounding box center [80, 141] width 18 height 10
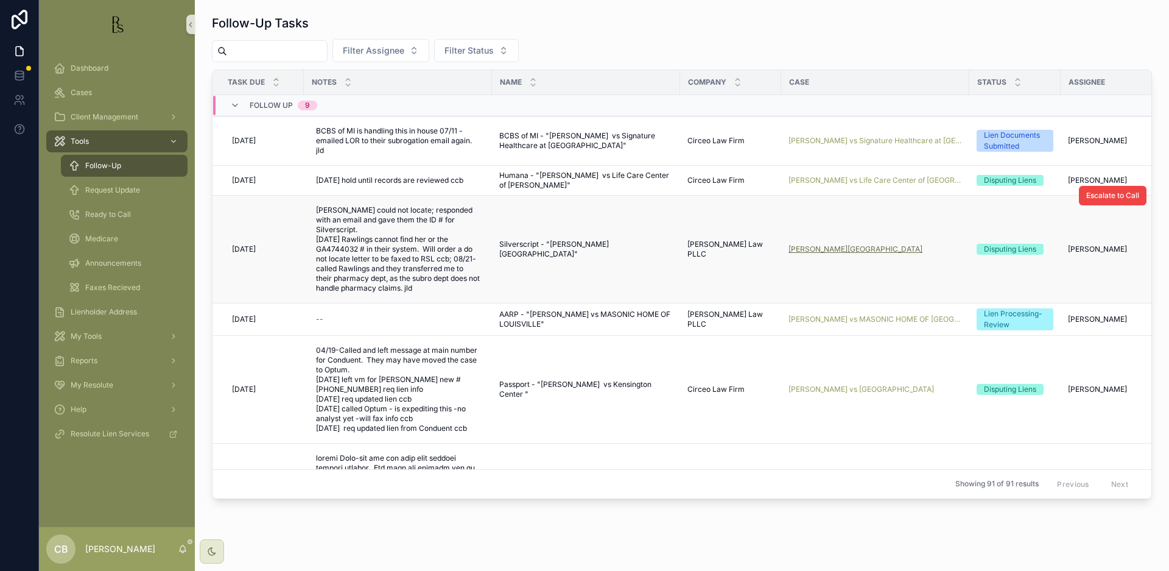
click at [828, 245] on span "[PERSON_NAME][GEOGRAPHIC_DATA]" at bounding box center [856, 249] width 134 height 10
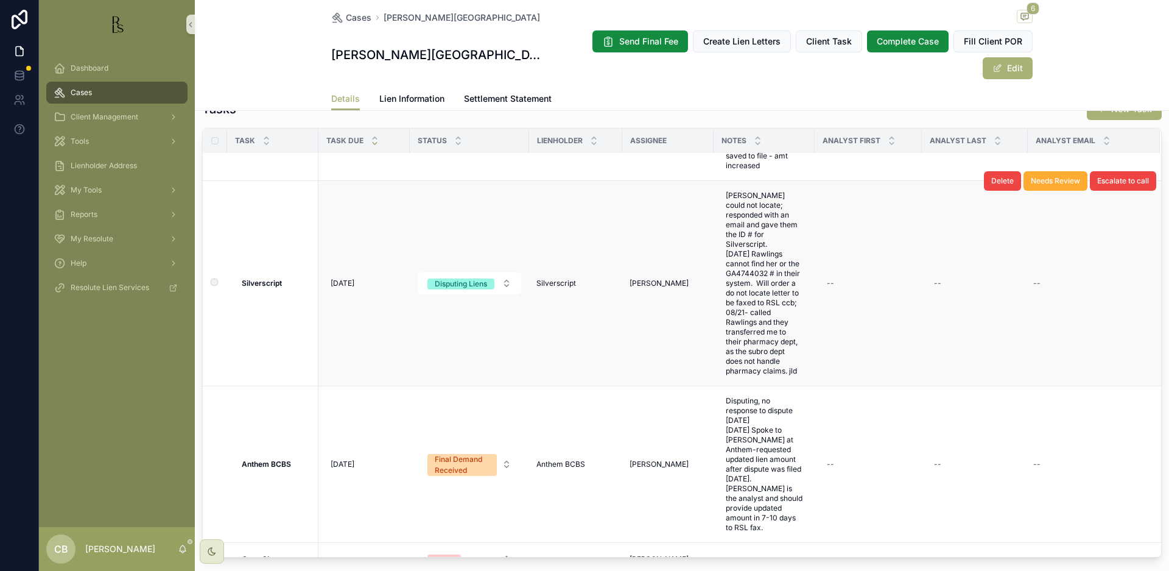
scroll to position [51, 0]
click at [410, 96] on span "Lien Information" at bounding box center [411, 99] width 65 height 12
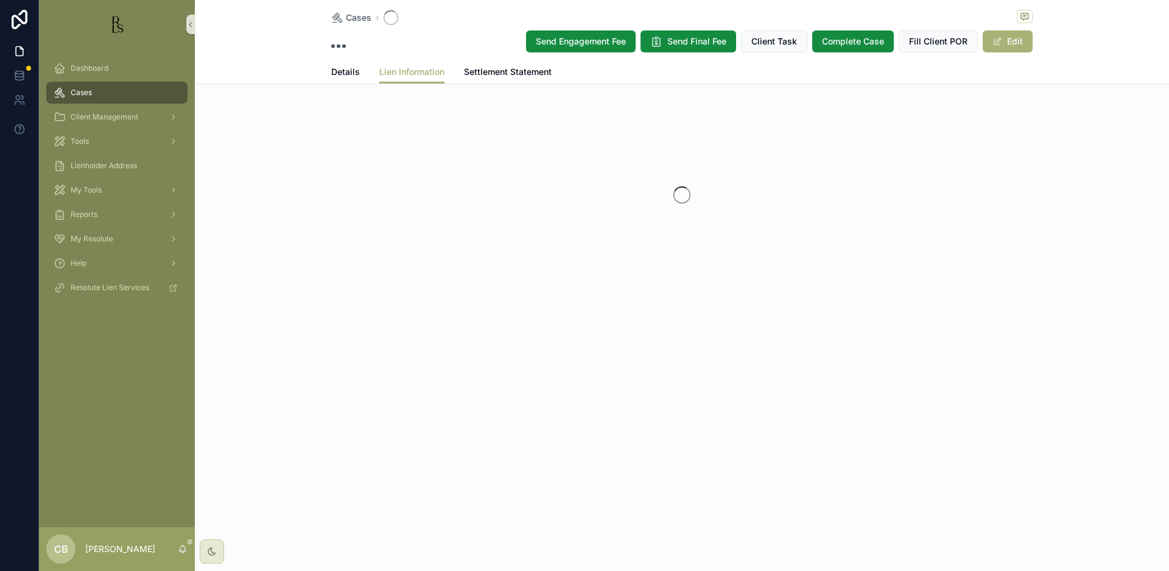
click at [410, 96] on div "Cases Send Engagement Fee Send Final Fee Client Task Complete Case Fill Client …" at bounding box center [682, 184] width 974 height 369
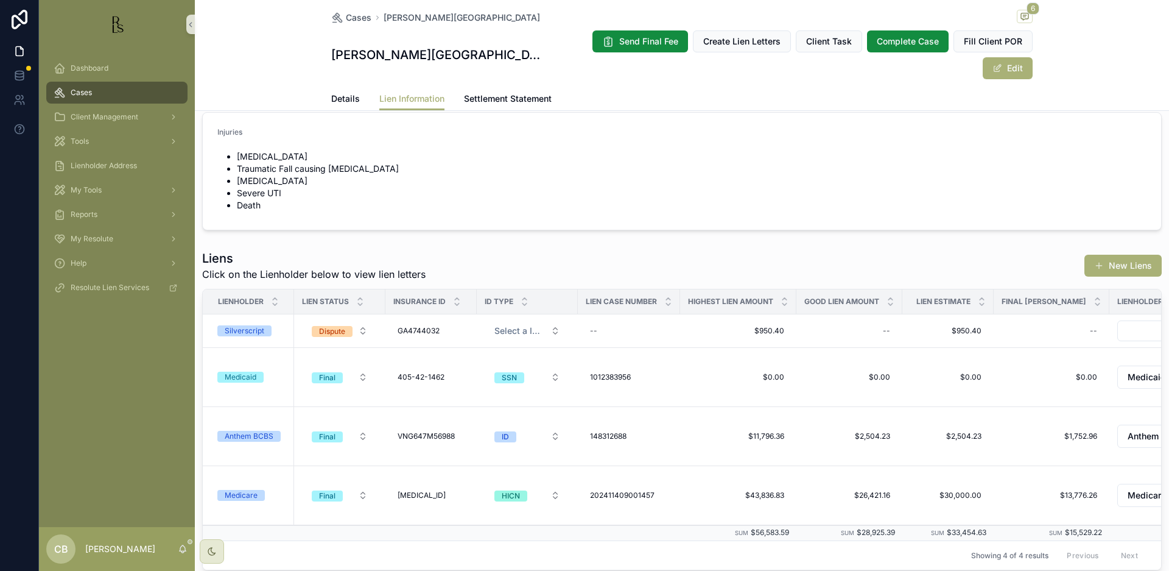
scroll to position [22, 0]
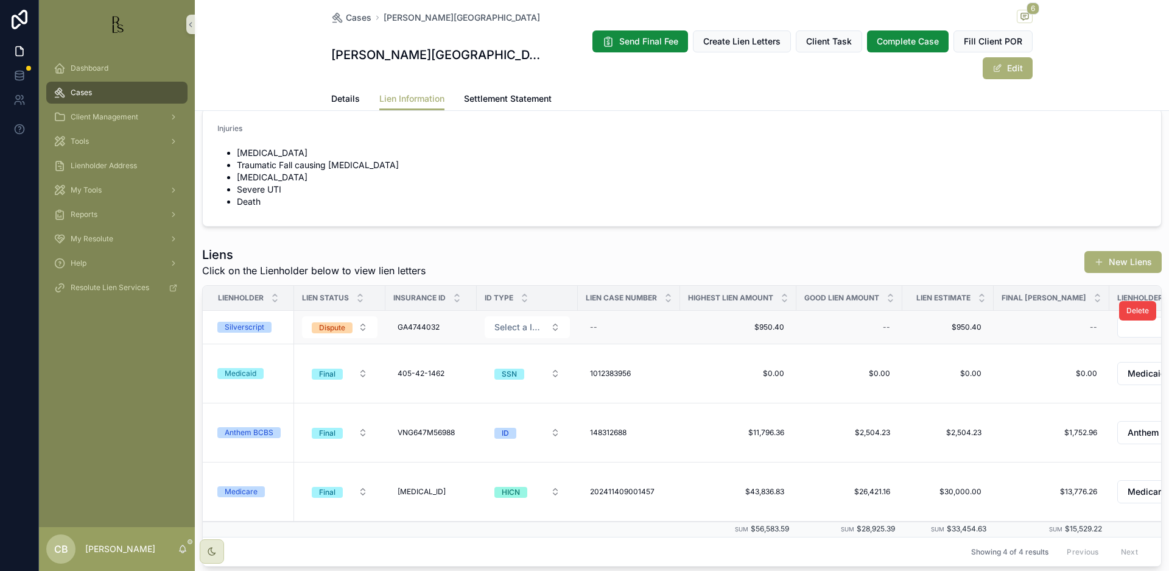
click at [244, 326] on div "Silverscript" at bounding box center [245, 327] width 40 height 11
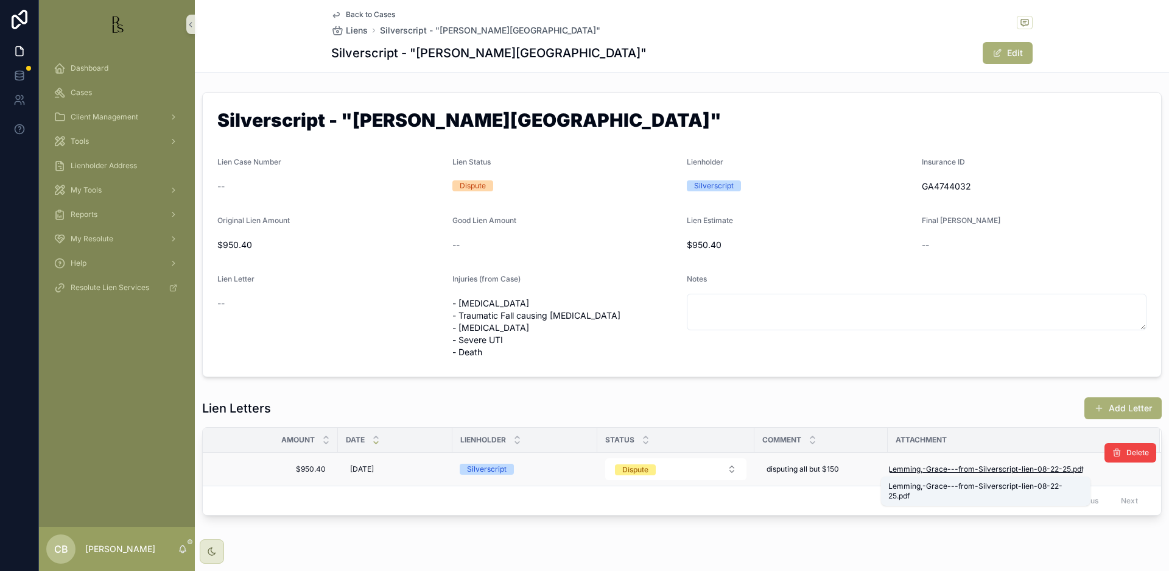
click at [984, 466] on span "Lemming,-Grace---from-Silverscript-lien-08-22-25" at bounding box center [980, 469] width 183 height 10
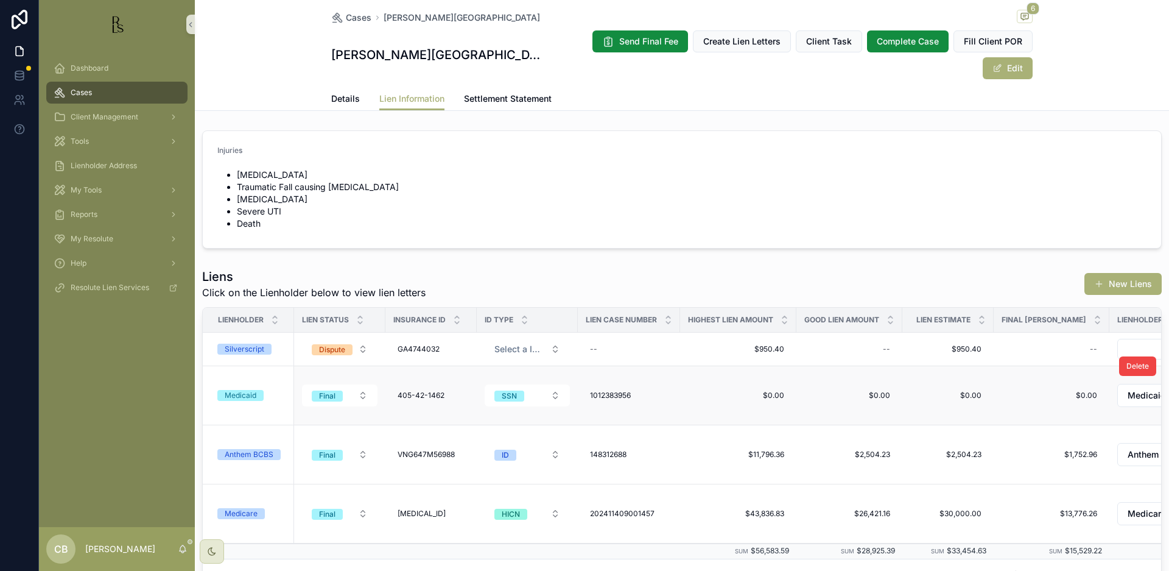
click at [83, 139] on span "Tools" at bounding box center [80, 141] width 18 height 10
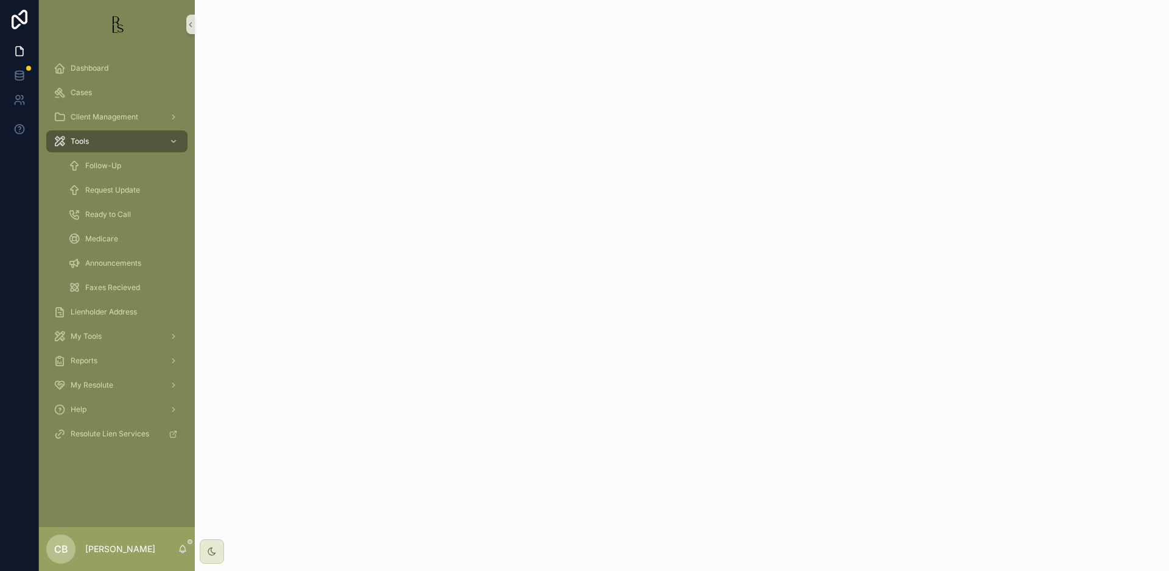
click at [83, 139] on span "Tools" at bounding box center [80, 141] width 18 height 10
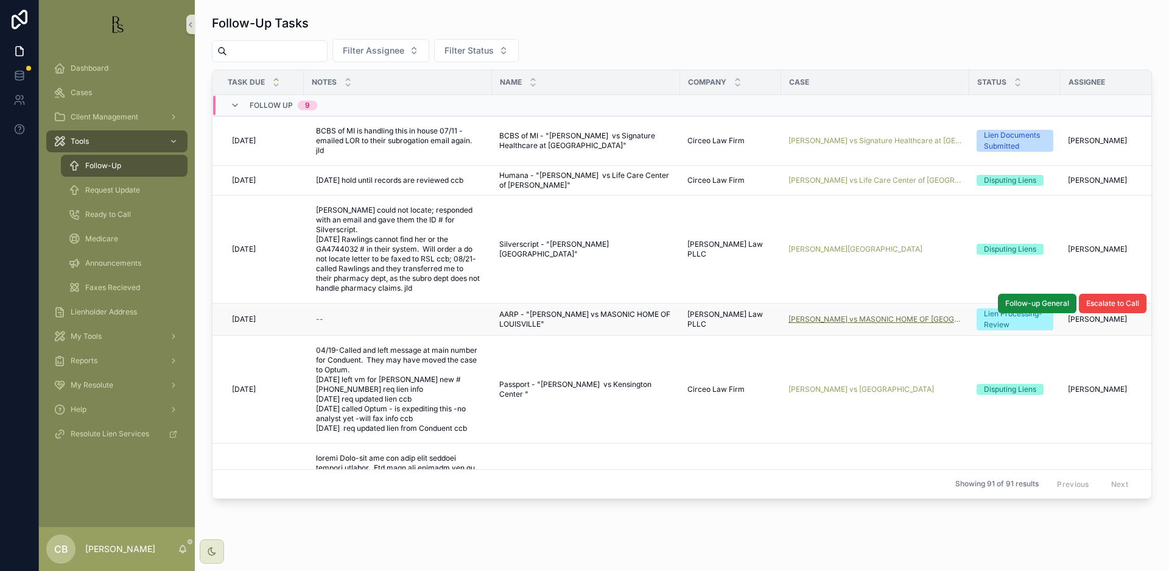
click at [865, 314] on span "[PERSON_NAME] vs MASONIC HOME OF [GEOGRAPHIC_DATA]" at bounding box center [876, 319] width 174 height 10
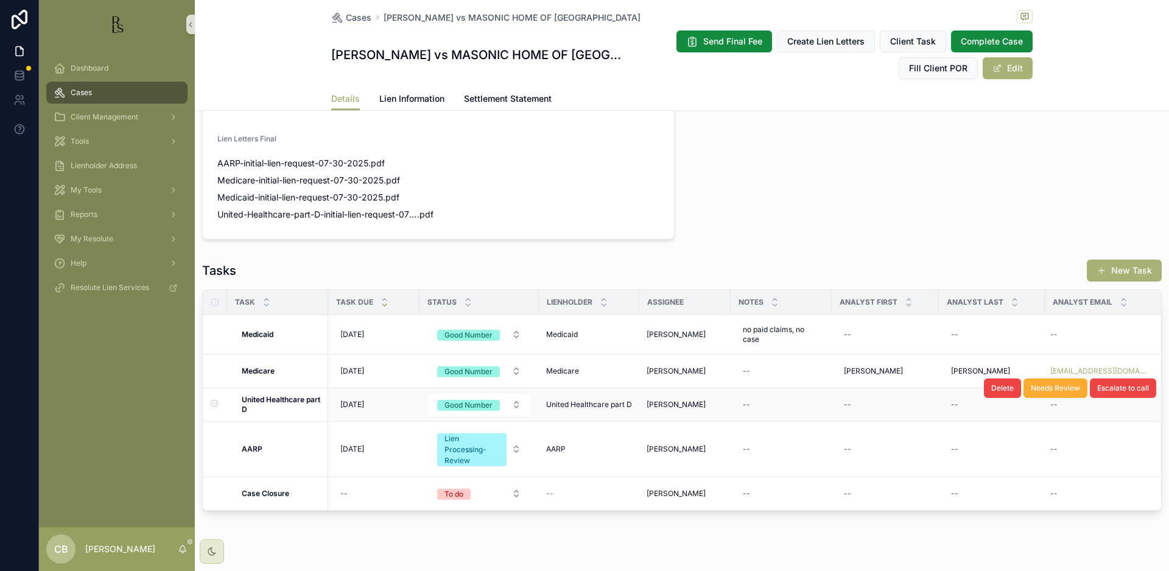
scroll to position [862, 0]
click at [404, 95] on span "Lien Information" at bounding box center [411, 99] width 65 height 12
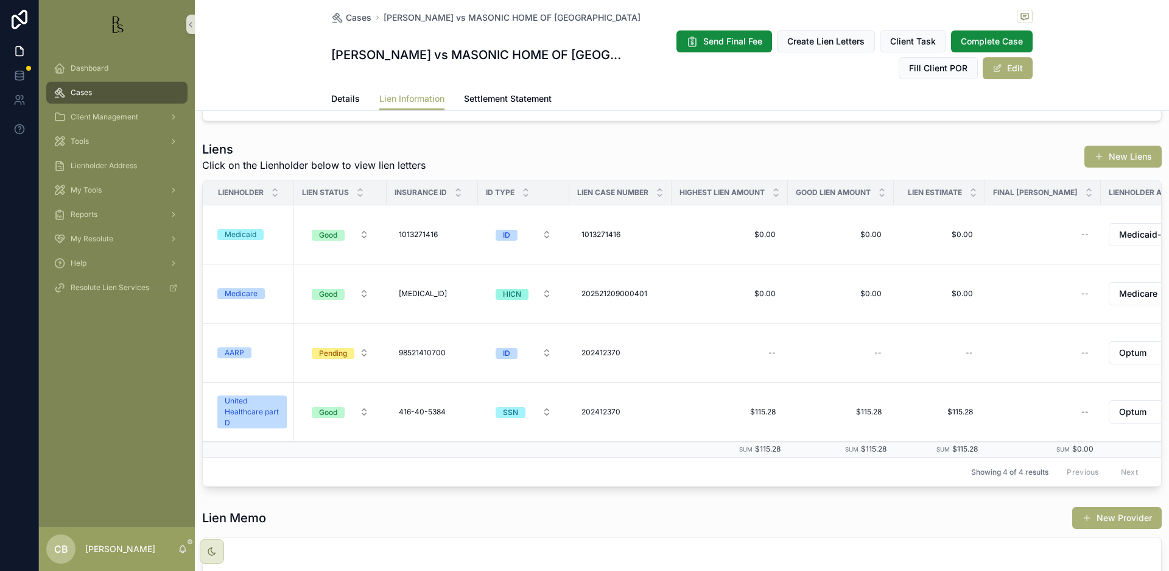
scroll to position [117, 0]
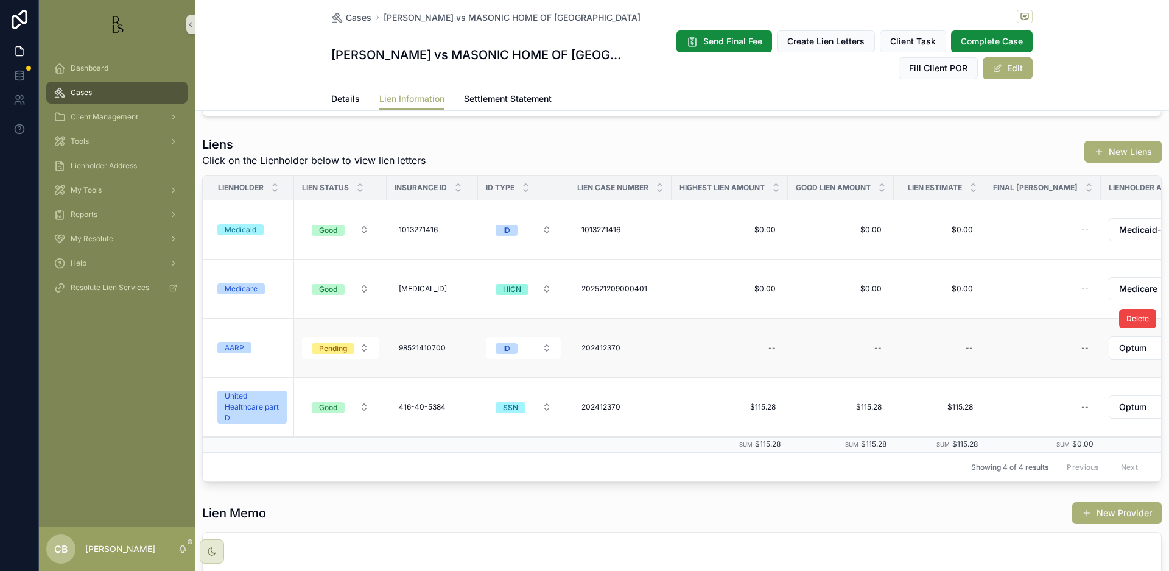
click at [243, 342] on div "AARP" at bounding box center [234, 347] width 19 height 11
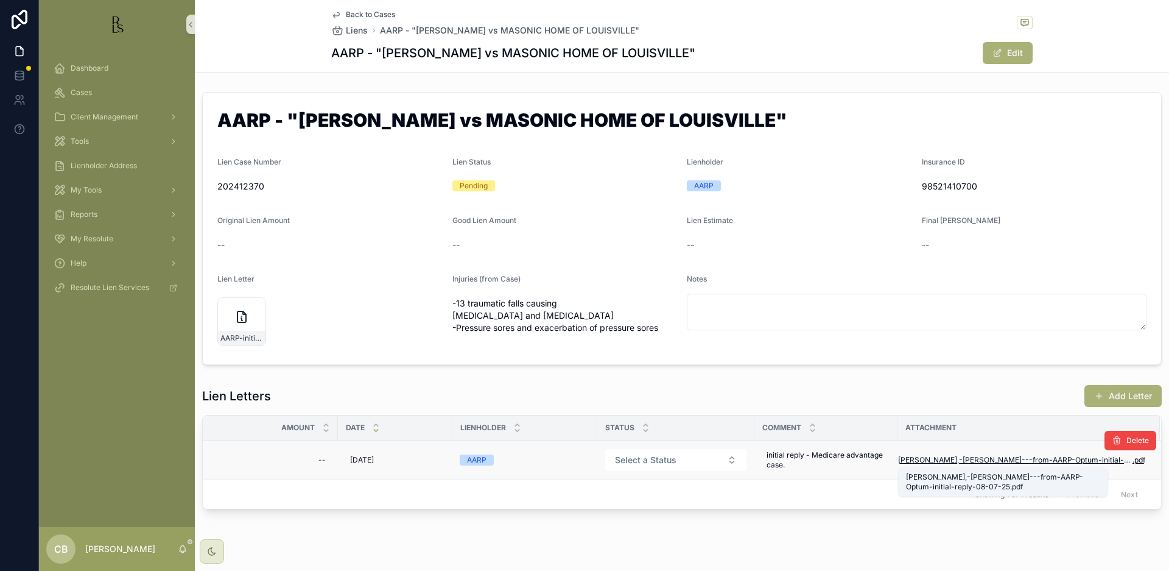
click at [1005, 459] on span "[PERSON_NAME],-[PERSON_NAME]---from-AARP-Optum-initial-reply-08-07-25" at bounding box center [1015, 460] width 234 height 10
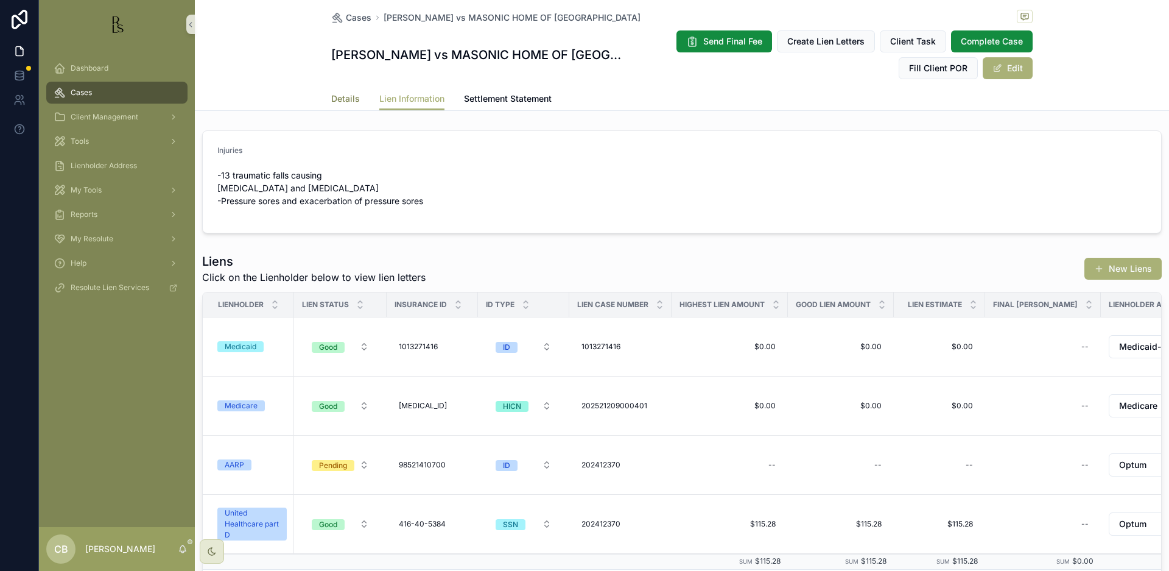
click at [347, 98] on span "Details" at bounding box center [345, 99] width 29 height 12
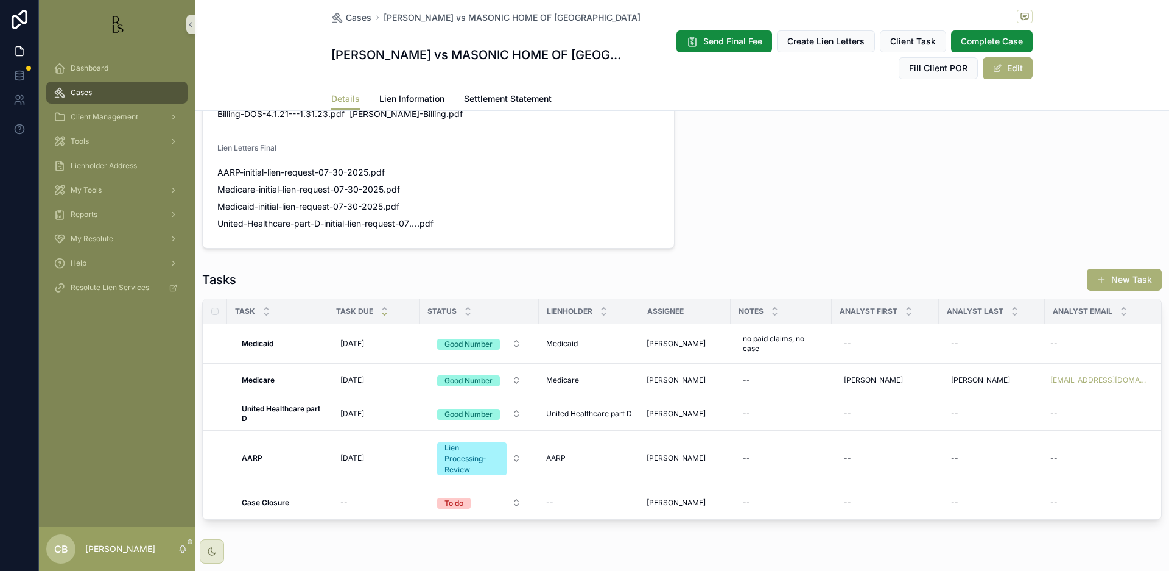
scroll to position [853, 0]
click at [411, 94] on span "Lien Information" at bounding box center [411, 99] width 65 height 12
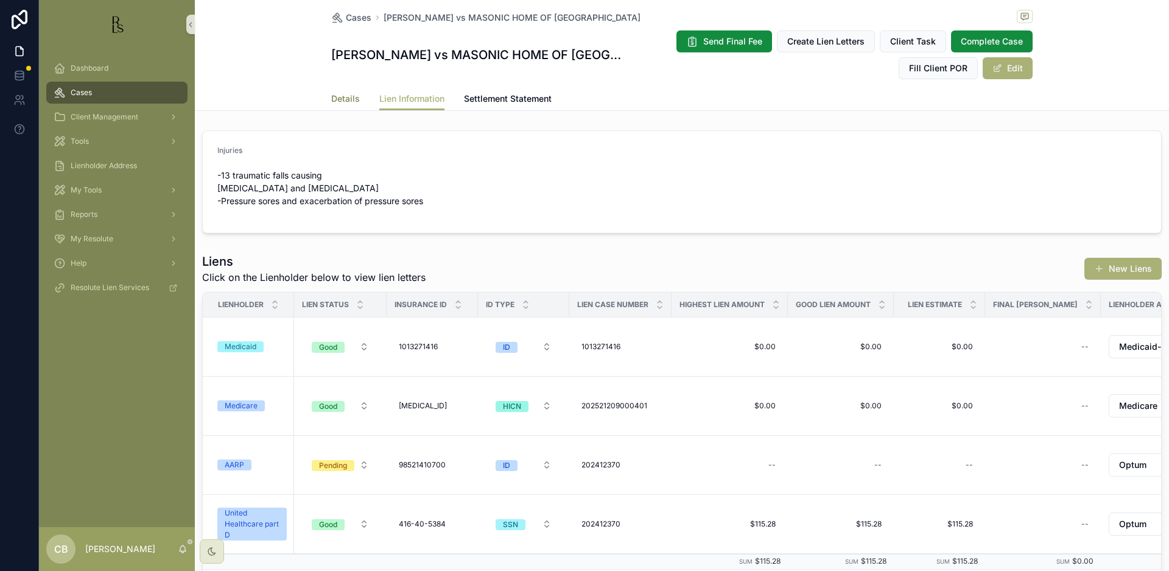
click at [332, 96] on span "Details" at bounding box center [345, 99] width 29 height 12
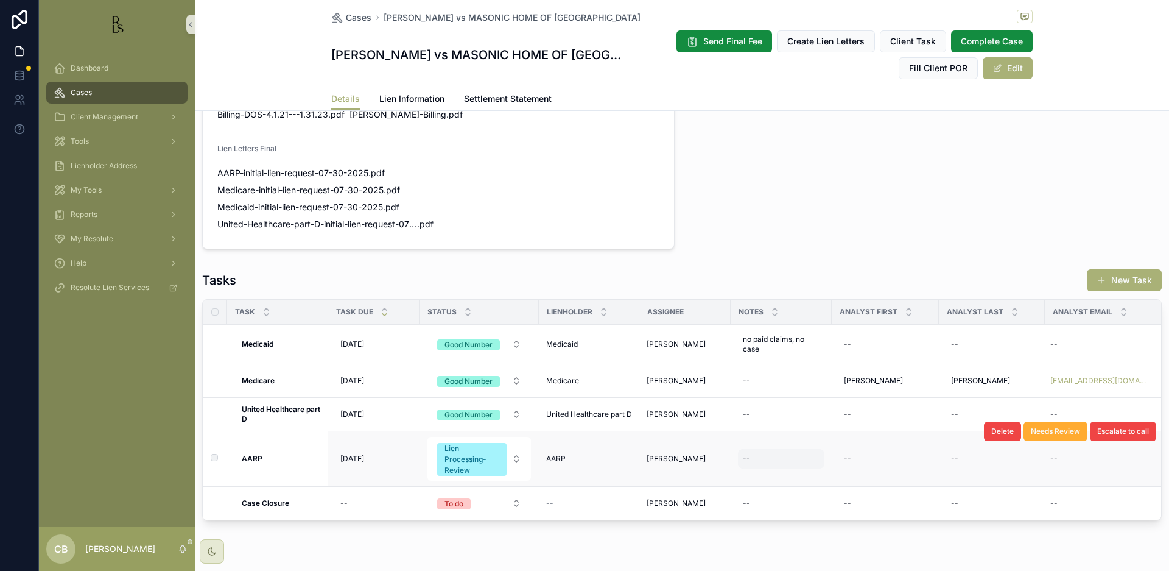
click at [744, 454] on div "--" at bounding box center [746, 459] width 7 height 10
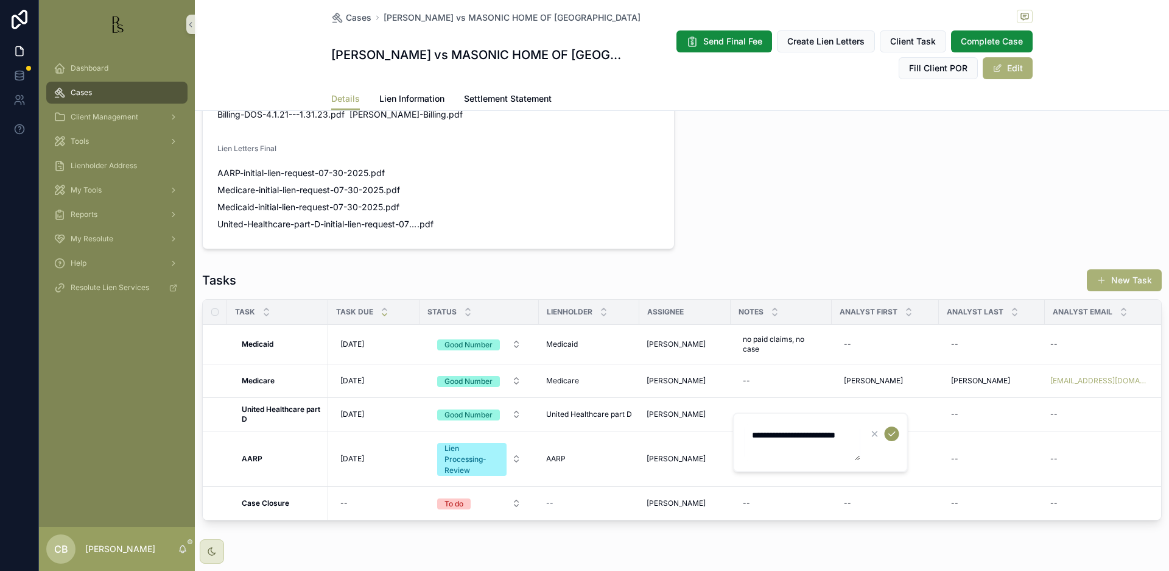
type textarea "**********"
click at [895, 432] on icon "scrollable content" at bounding box center [892, 434] width 10 height 10
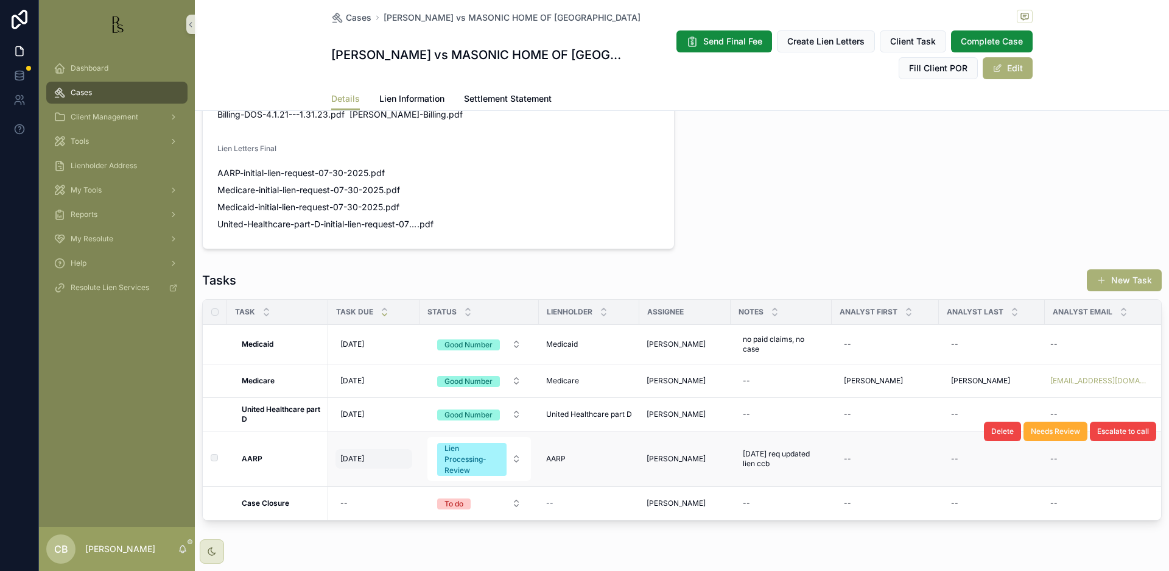
click at [361, 454] on span "[DATE]" at bounding box center [352, 459] width 24 height 10
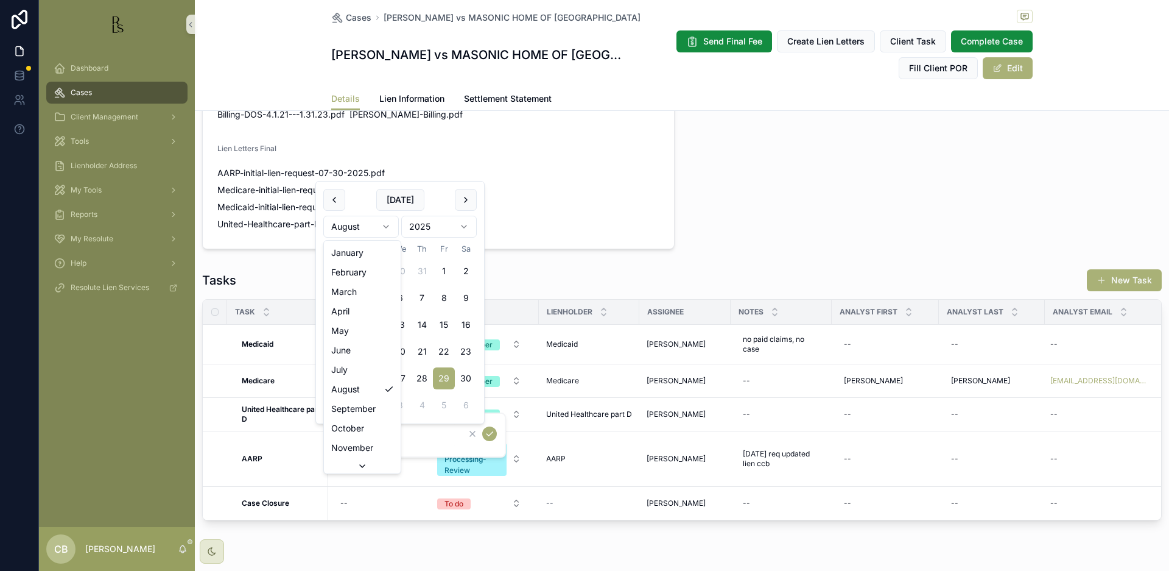
click at [387, 224] on html "Dashboard Cases Client Management Tools Lienholder Address My Tools Reports My …" at bounding box center [584, 285] width 1169 height 571
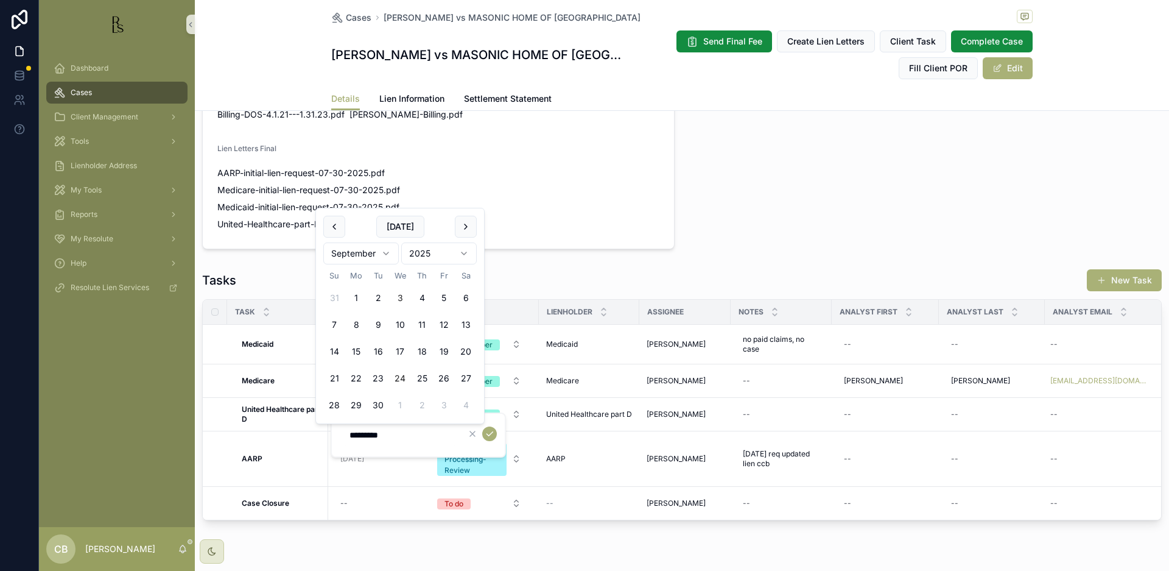
click at [401, 375] on button "24" at bounding box center [400, 378] width 22 height 22
type input "*********"
click at [490, 433] on icon "scrollable content" at bounding box center [490, 434] width 10 height 10
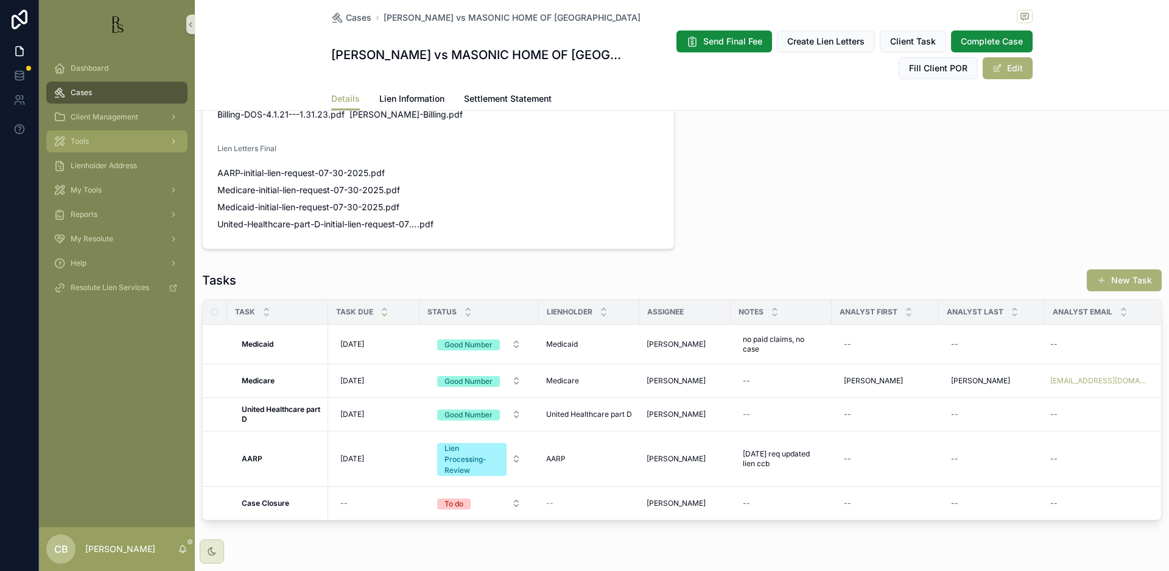
click at [81, 138] on span "Tools" at bounding box center [80, 141] width 18 height 10
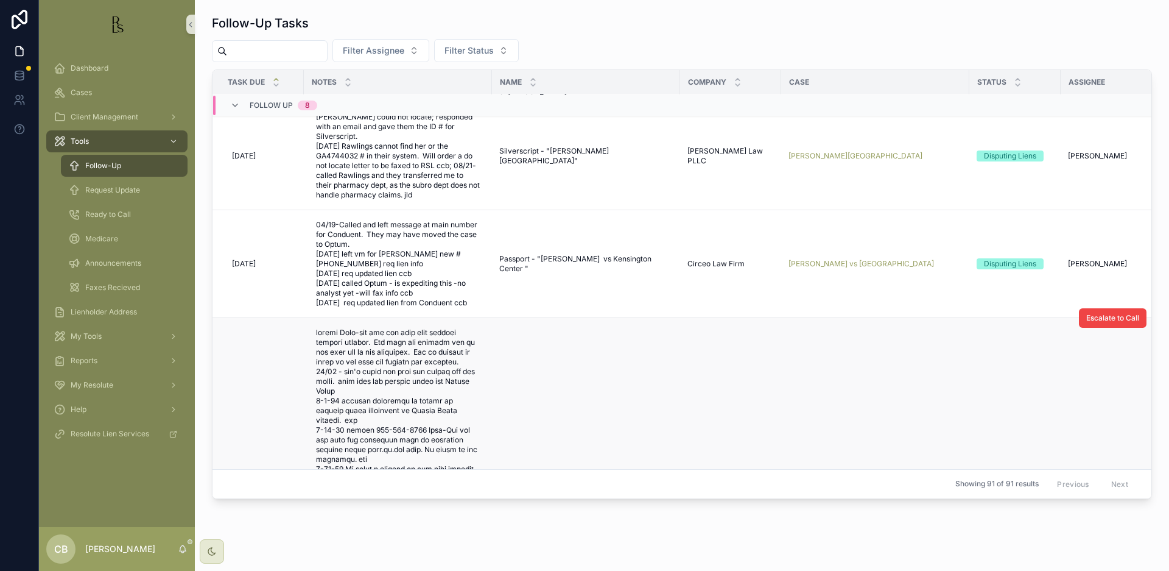
scroll to position [90, 0]
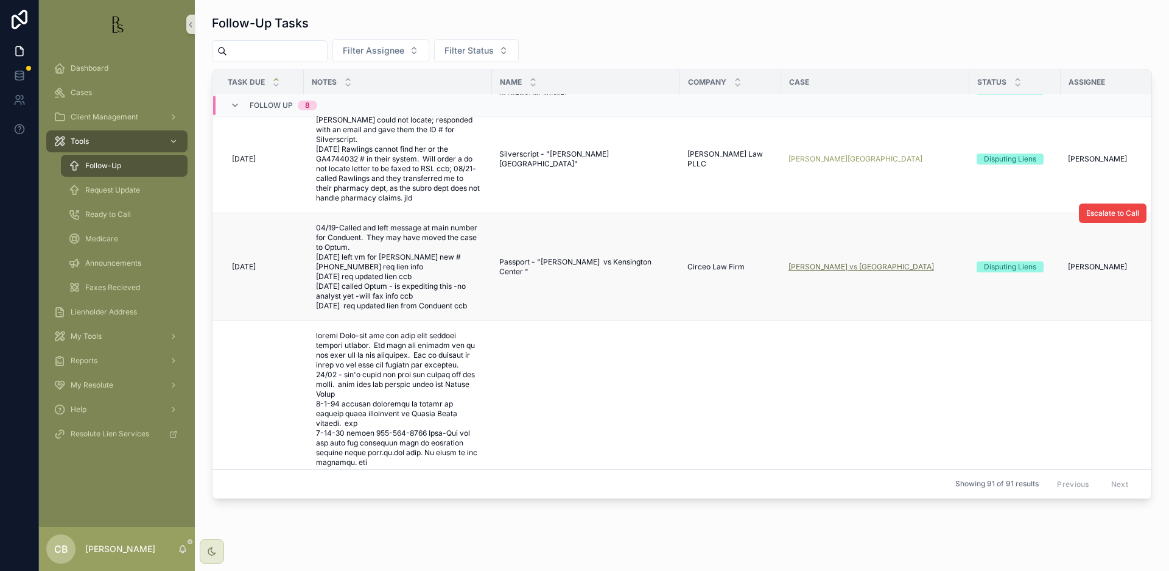
click at [865, 262] on span "[PERSON_NAME] vs [GEOGRAPHIC_DATA]" at bounding box center [862, 267] width 146 height 10
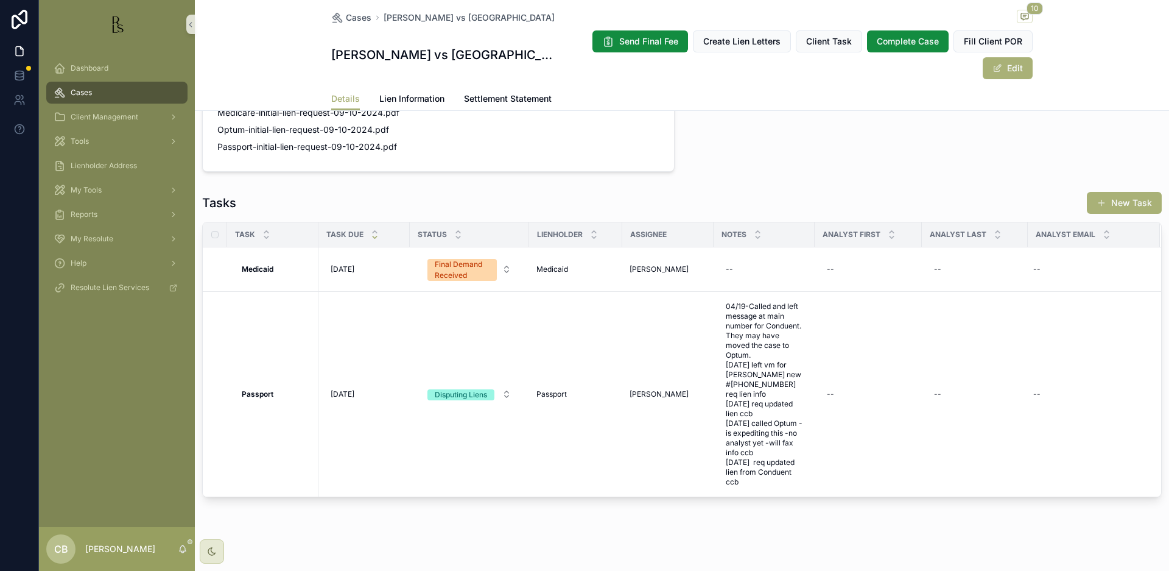
scroll to position [872, 0]
click at [354, 390] on span "[DATE]" at bounding box center [343, 395] width 24 height 10
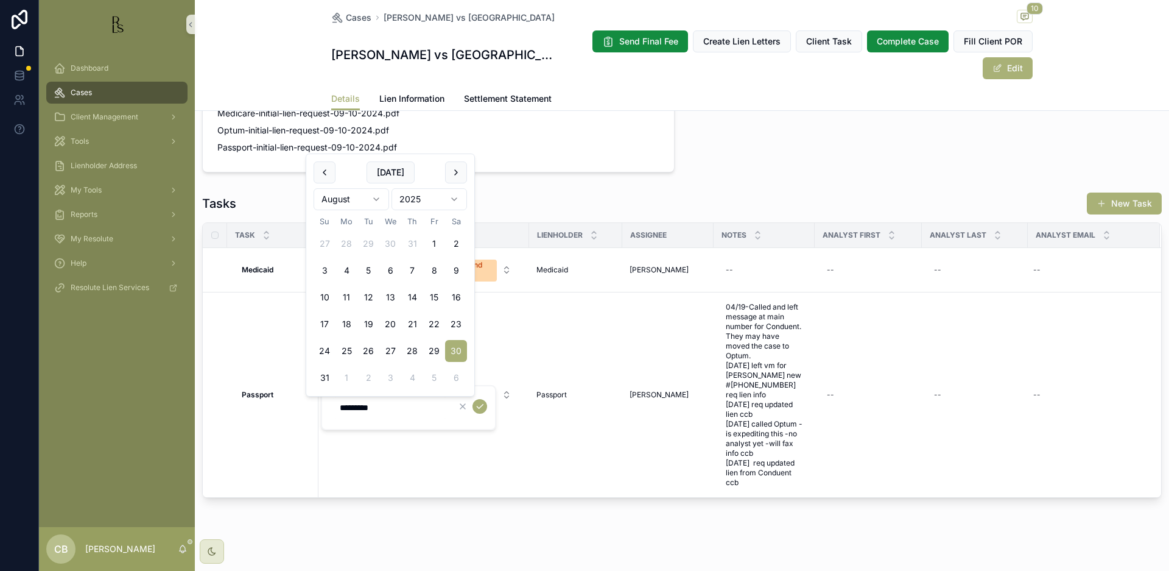
click at [376, 197] on html "Dashboard Cases Client Management Tools Lienholder Address My Tools Reports My …" at bounding box center [584, 285] width 1169 height 571
click at [412, 296] on button "11" at bounding box center [412, 297] width 22 height 22
type input "*********"
click at [480, 405] on icon "scrollable content" at bounding box center [480, 406] width 10 height 10
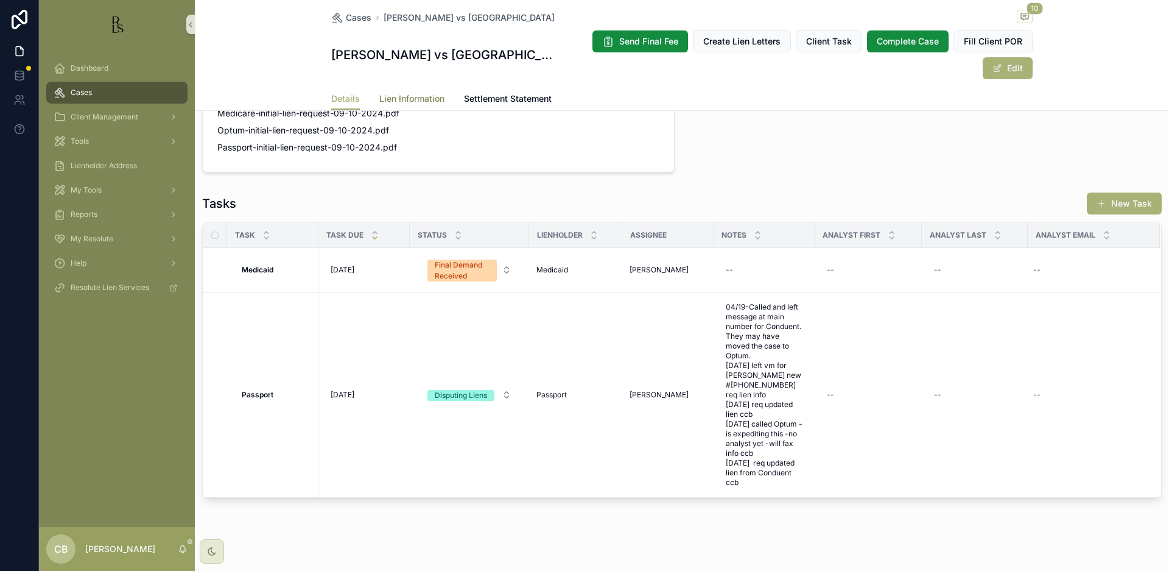
click at [414, 96] on span "Lien Information" at bounding box center [411, 99] width 65 height 12
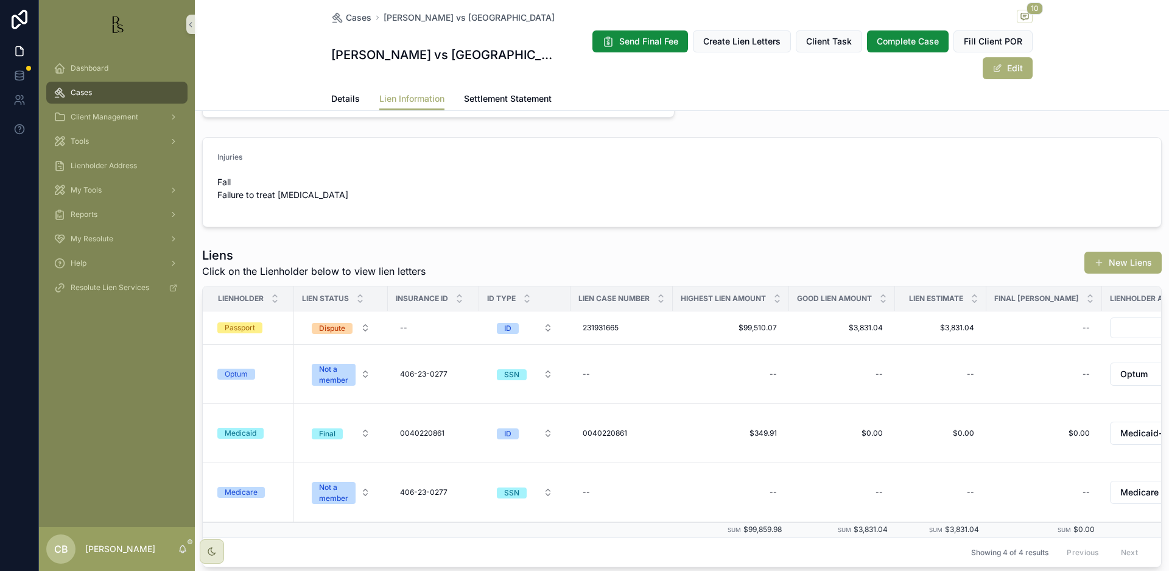
scroll to position [214, 0]
click at [339, 95] on span "Details" at bounding box center [345, 99] width 29 height 12
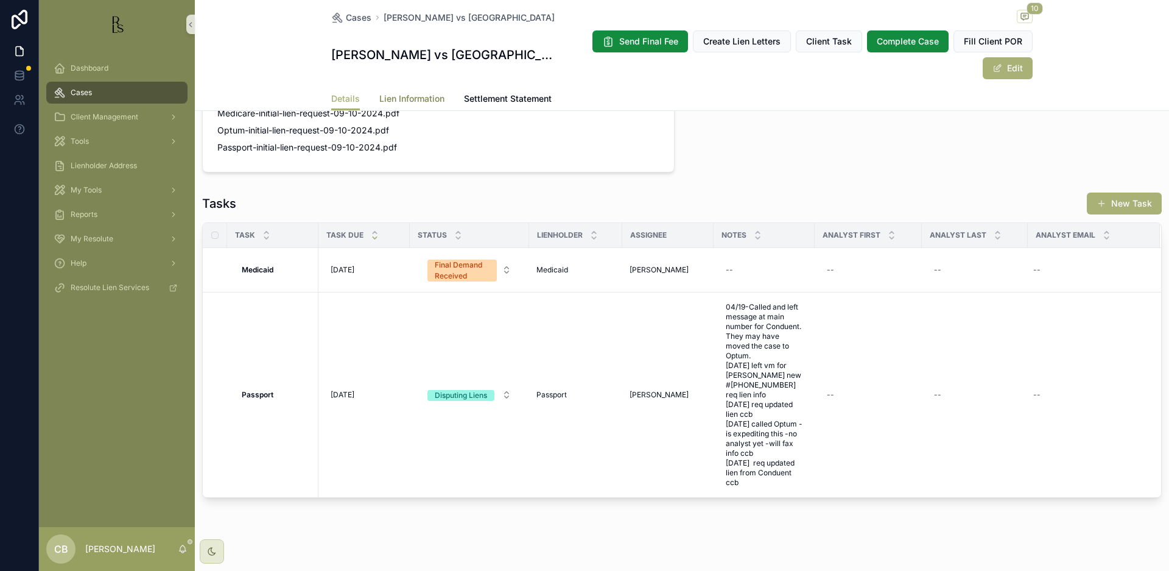
click at [416, 100] on span "Lien Information" at bounding box center [411, 99] width 65 height 12
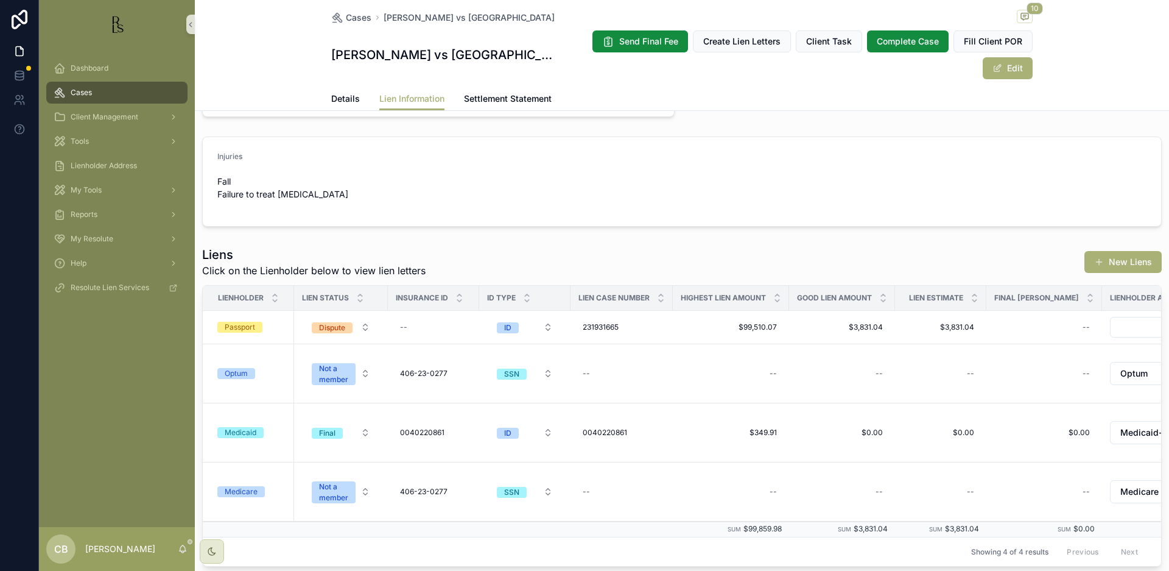
scroll to position [216, 0]
click at [244, 323] on div "Passport" at bounding box center [240, 325] width 30 height 11
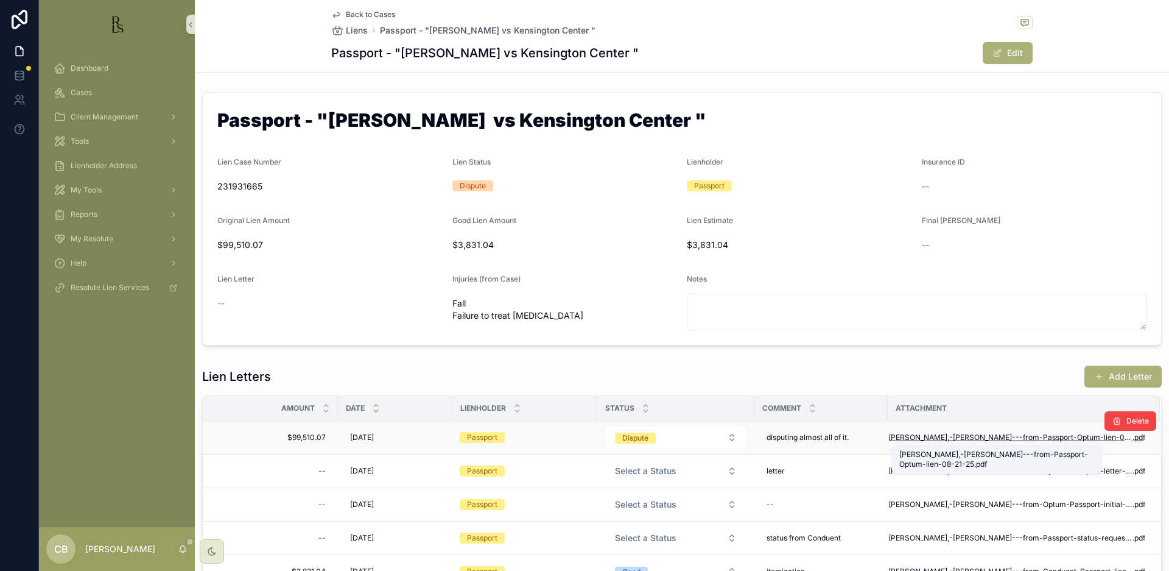
click at [985, 436] on span "[PERSON_NAME],-[PERSON_NAME]---from-Passport-Optum-lien-08-21-25" at bounding box center [1011, 437] width 244 height 10
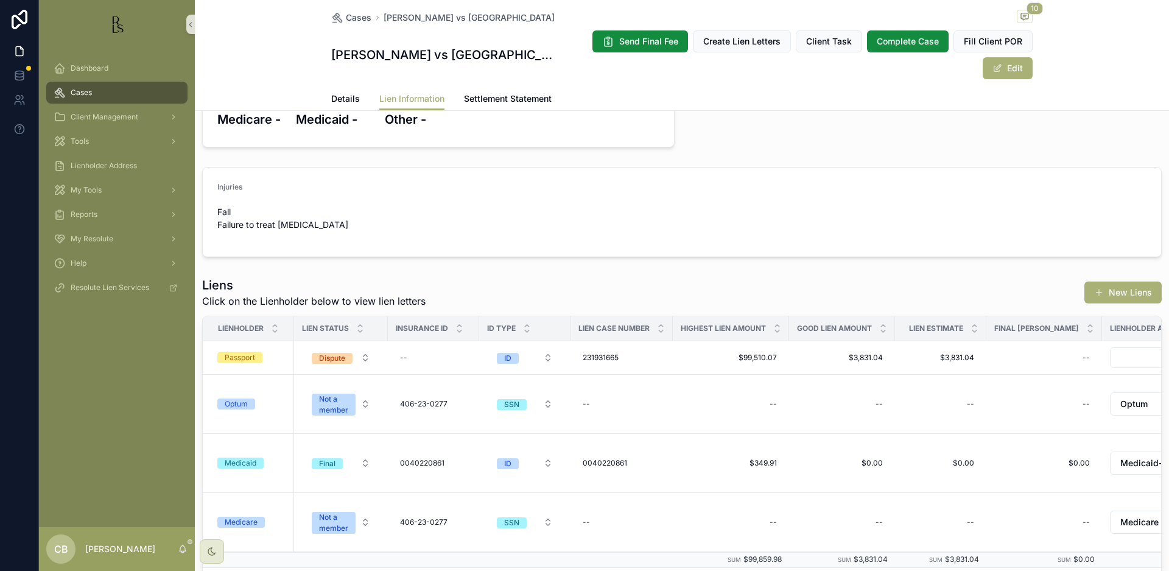
scroll to position [188, 0]
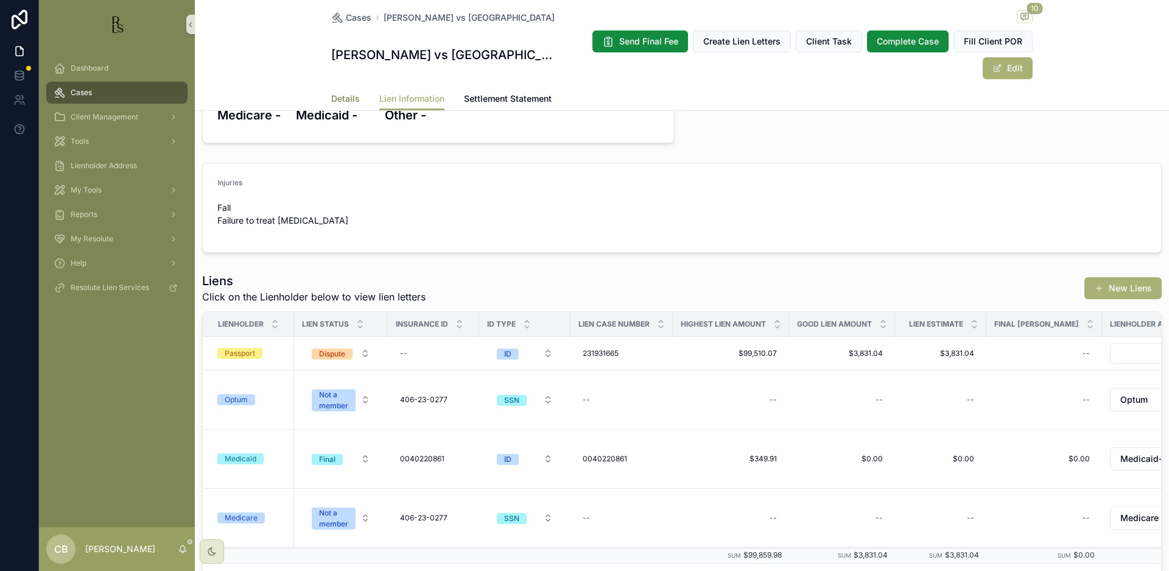
click at [337, 98] on span "Details" at bounding box center [345, 99] width 29 height 12
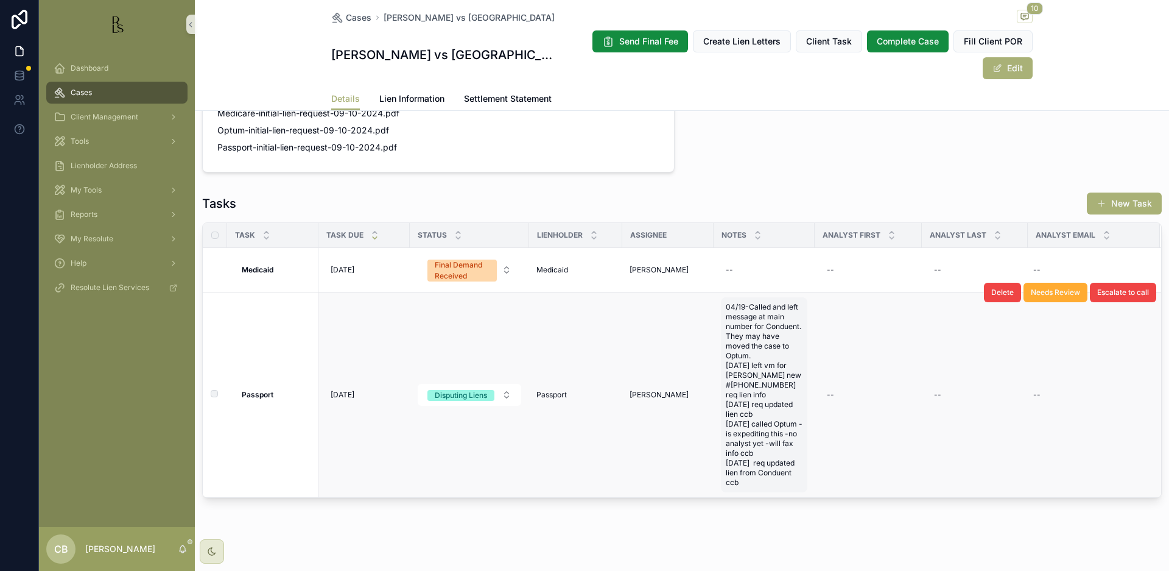
click at [748, 468] on span "04/19-Called and left message at main number for Conduent. They may have moved …" at bounding box center [764, 394] width 77 height 185
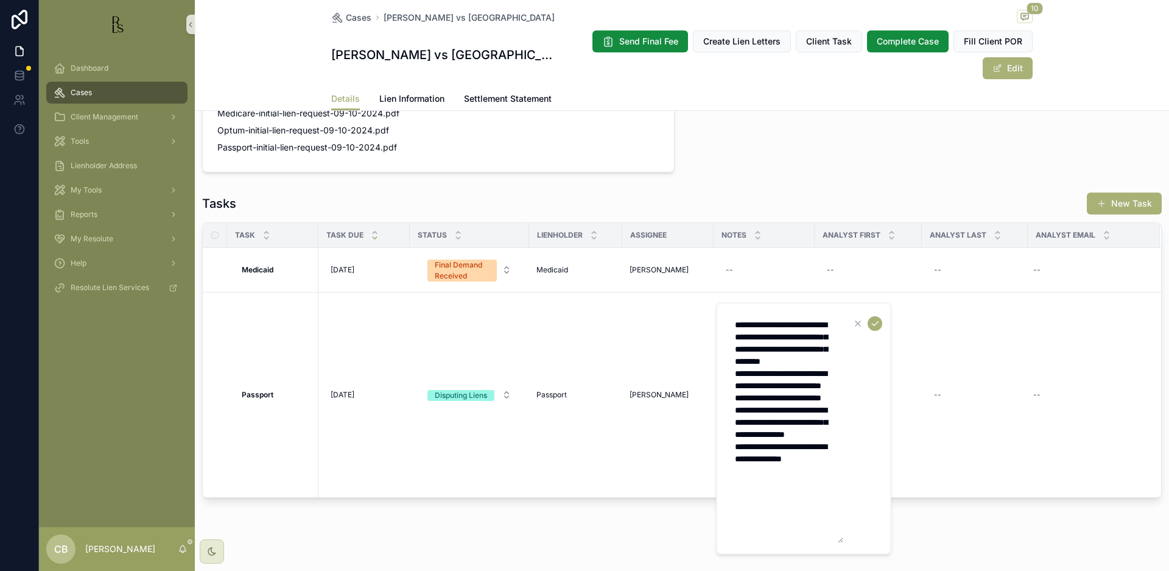
click at [819, 509] on textarea "**********" at bounding box center [786, 428] width 116 height 229
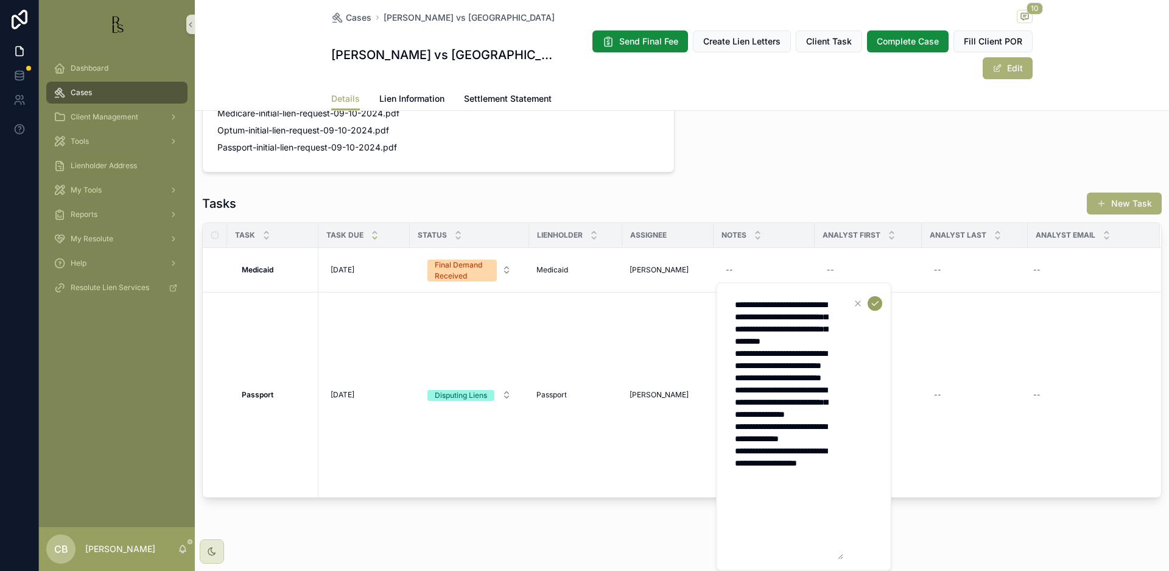
type textarea "**********"
click at [875, 302] on icon "scrollable content" at bounding box center [875, 303] width 10 height 10
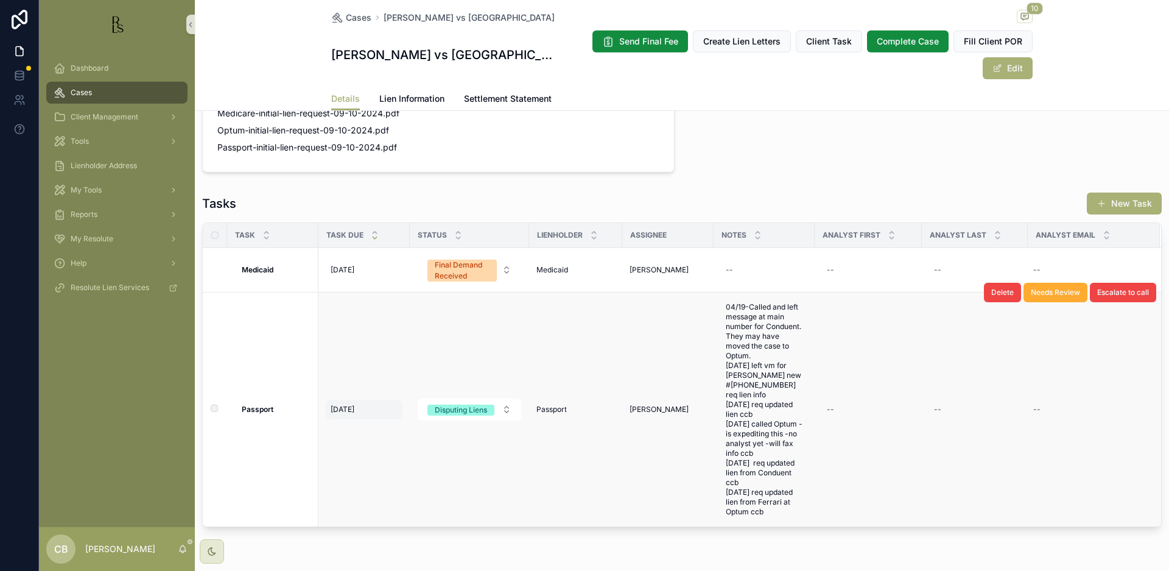
click at [344, 404] on span "[DATE]" at bounding box center [343, 409] width 24 height 10
click at [345, 404] on span "[DATE]" at bounding box center [343, 409] width 24 height 10
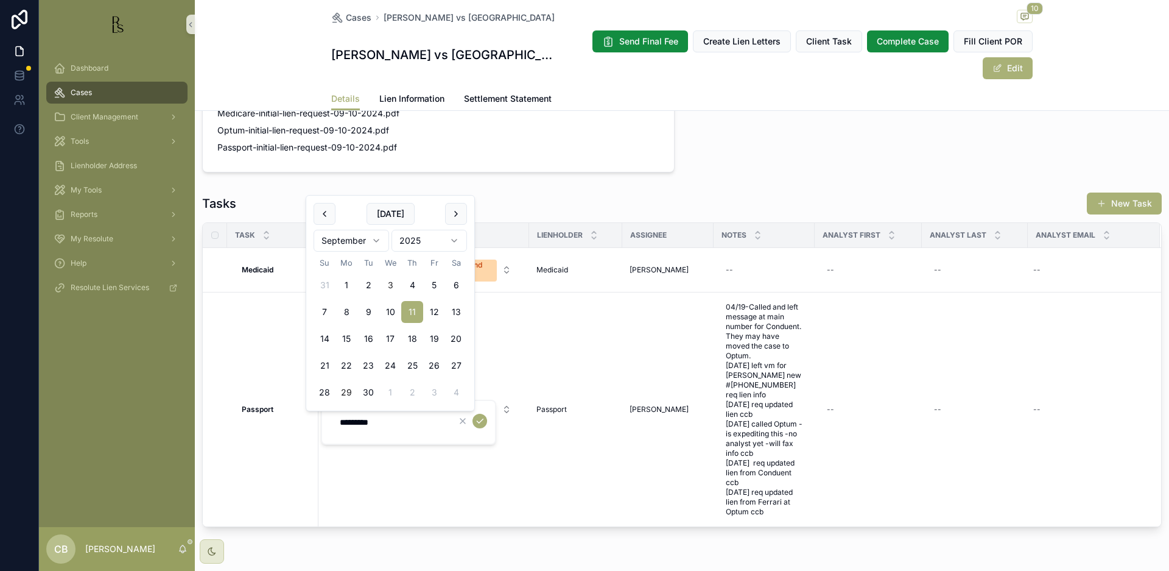
scroll to position [0, 1]
click at [390, 335] on button "17" at bounding box center [390, 339] width 22 height 22
type input "*********"
click at [478, 421] on icon "scrollable content" at bounding box center [479, 421] width 10 height 10
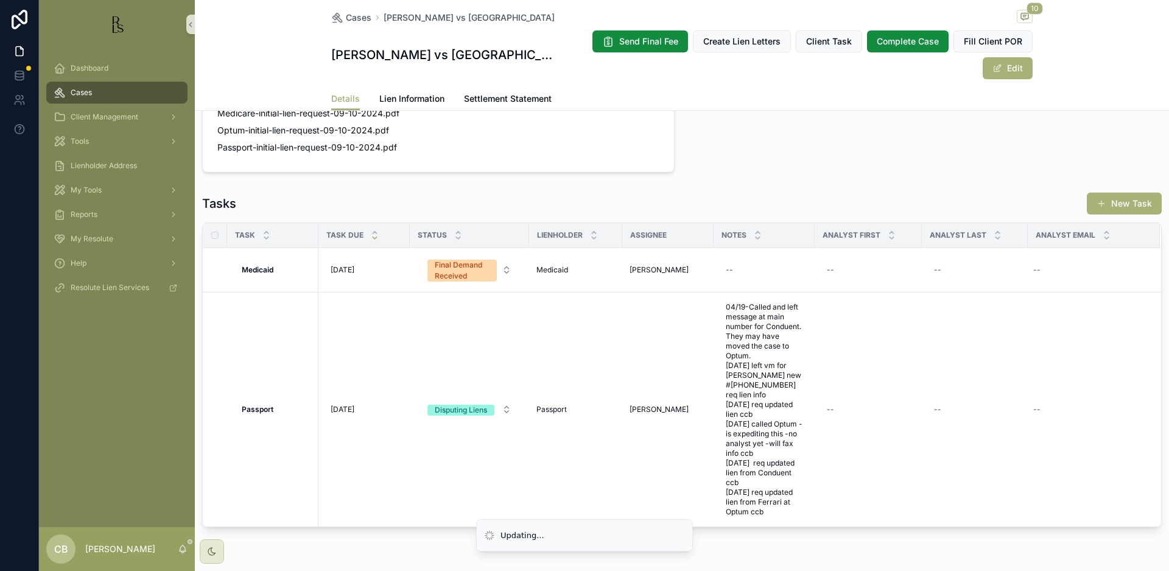
scroll to position [0, 0]
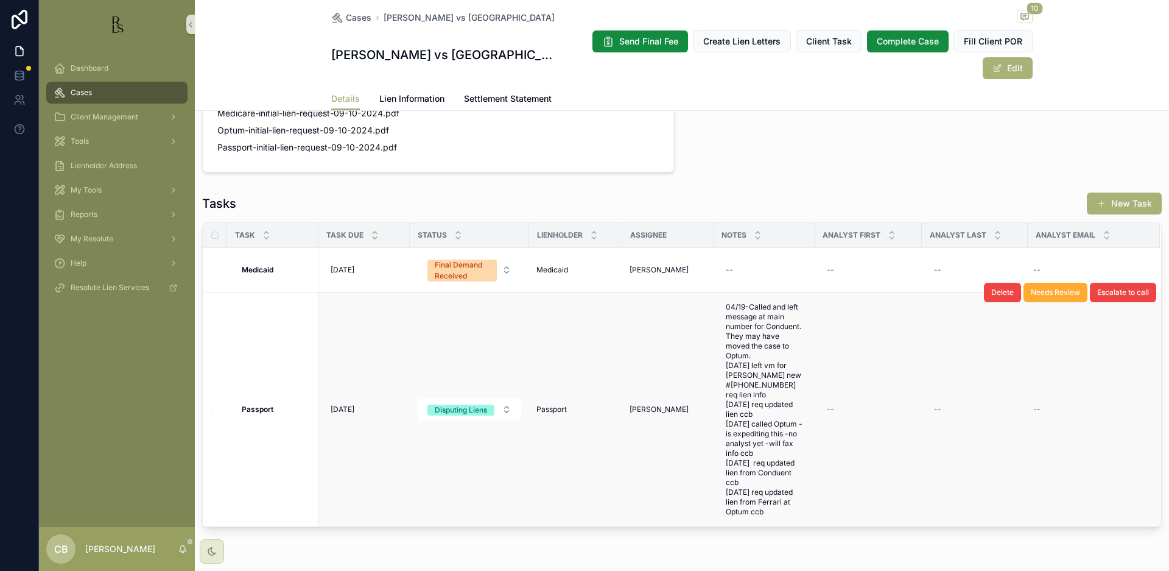
click at [81, 140] on span "Tools" at bounding box center [80, 141] width 18 height 10
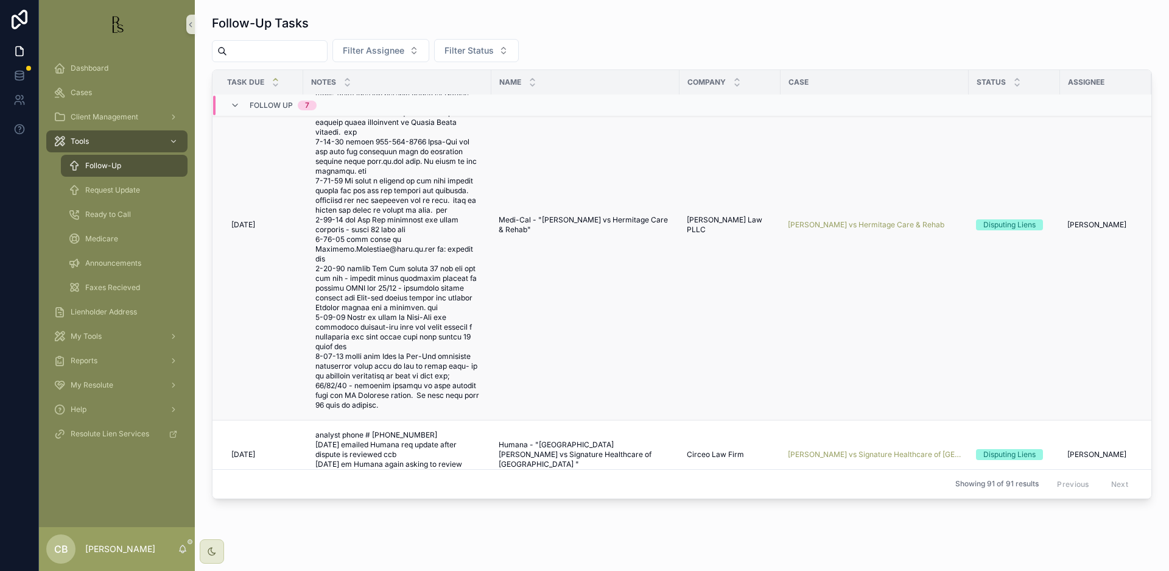
scroll to position [275, 1]
click at [846, 219] on span "[PERSON_NAME] vs Hermitage Care & Rehab" at bounding box center [866, 224] width 157 height 10
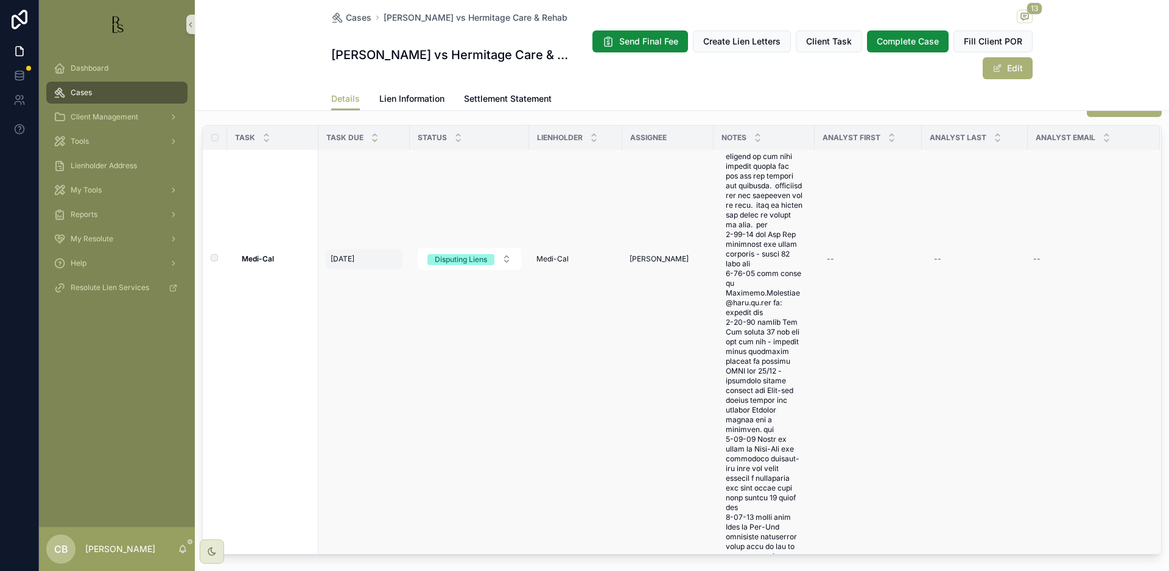
click at [349, 262] on span "[DATE]" at bounding box center [343, 259] width 24 height 10
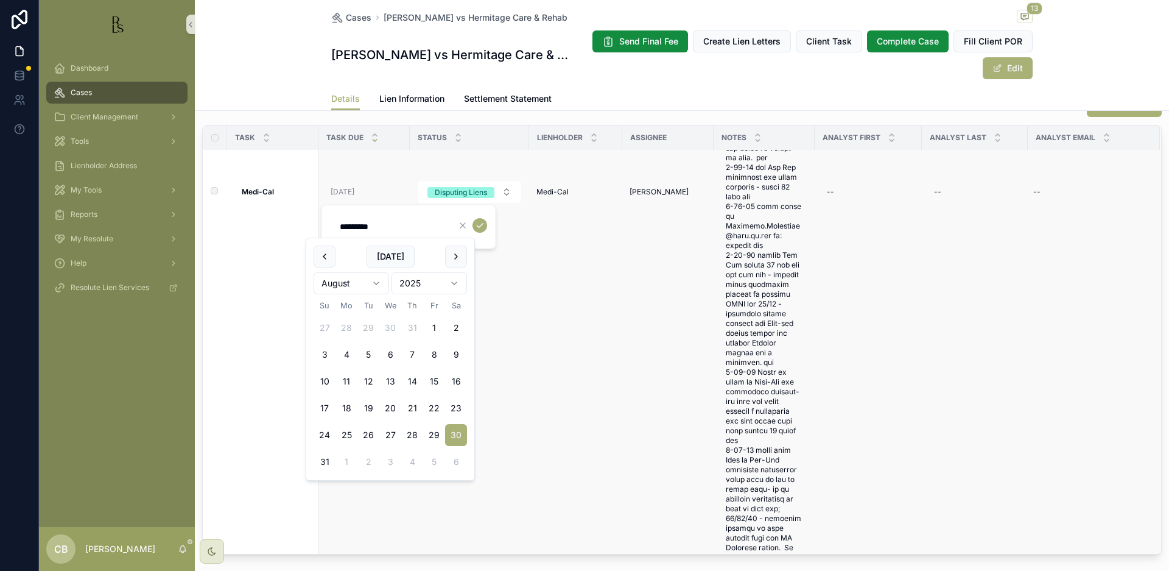
scroll to position [421, 0]
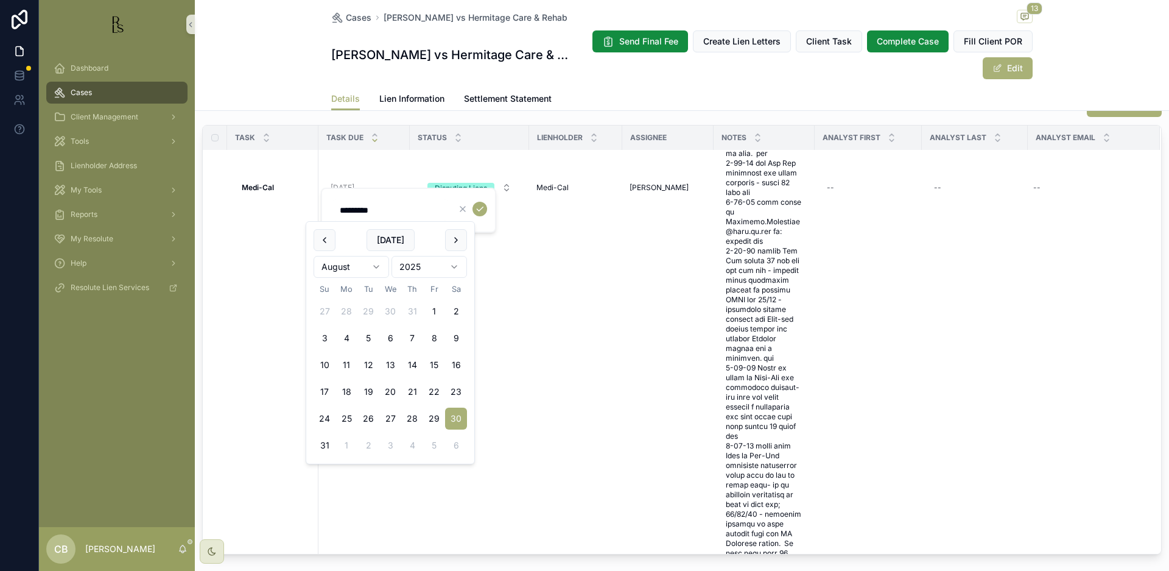
click at [375, 264] on html "Dashboard Cases Client Management Tools Lienholder Address My Tools Reports My …" at bounding box center [584, 285] width 1169 height 571
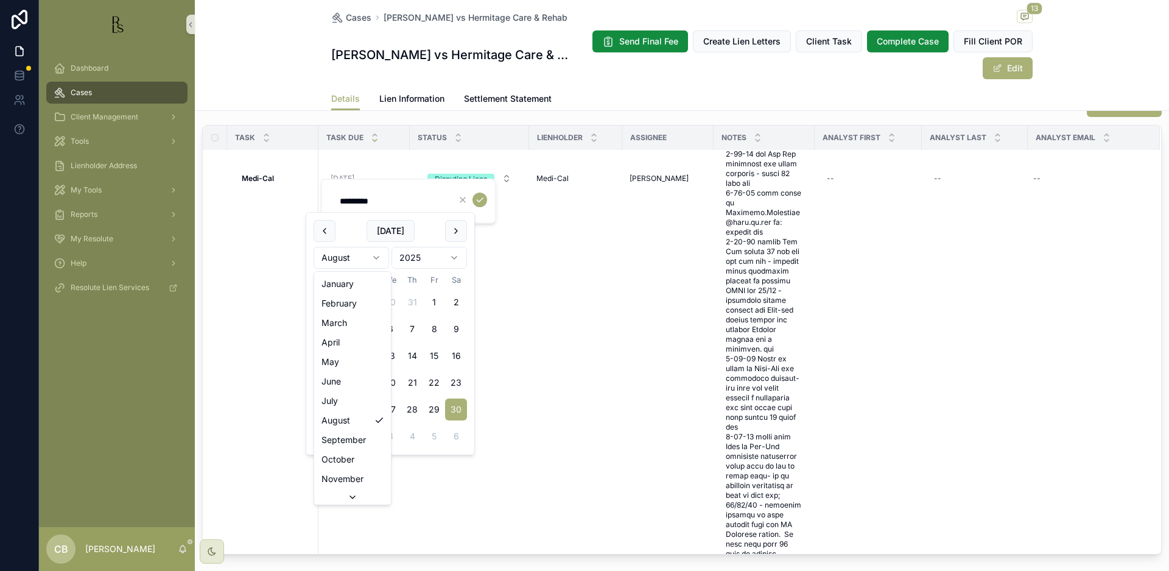
click at [375, 254] on html "Dashboard Cases Client Management Tools Lienholder Address My Tools Reports My …" at bounding box center [584, 285] width 1169 height 571
click at [368, 353] on button "16" at bounding box center [368, 356] width 22 height 22
type input "*********"
click at [481, 198] on icon "scrollable content" at bounding box center [480, 200] width 10 height 10
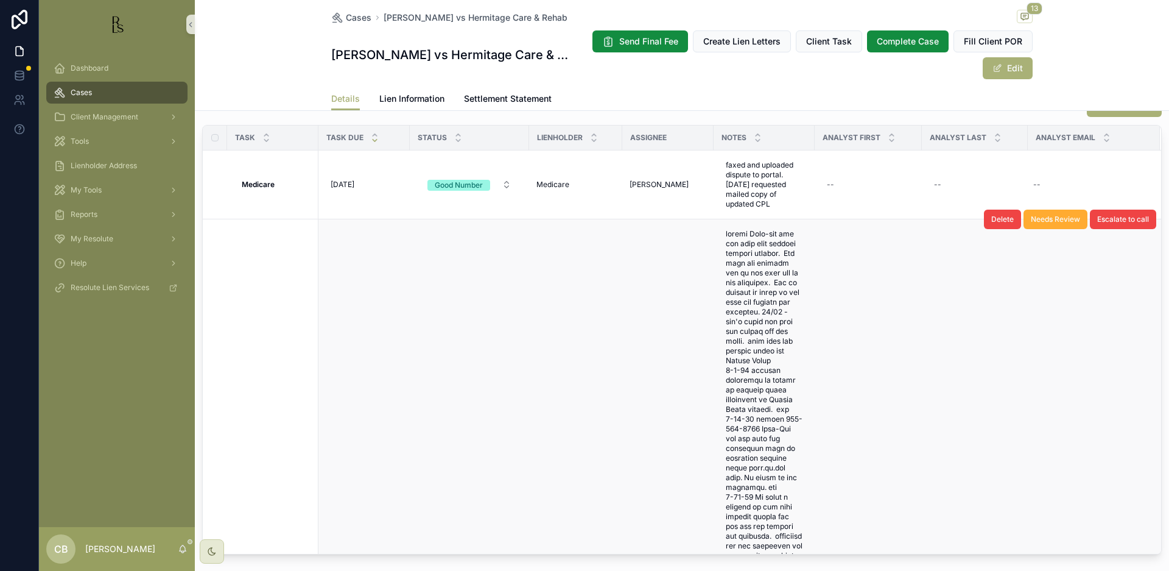
scroll to position [0, 0]
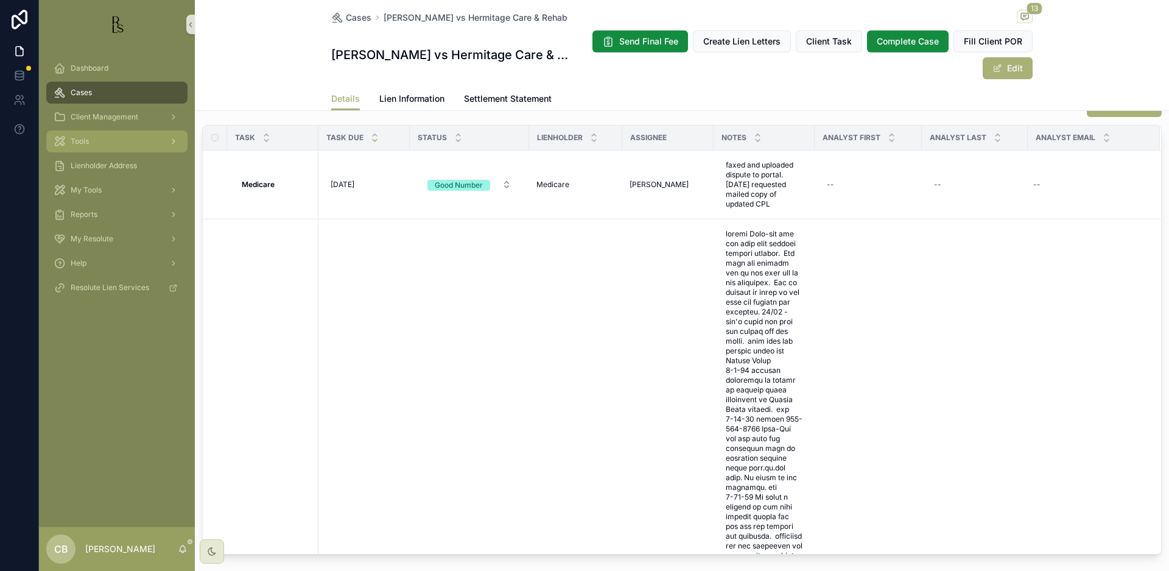
click at [85, 141] on span "Tools" at bounding box center [80, 141] width 18 height 10
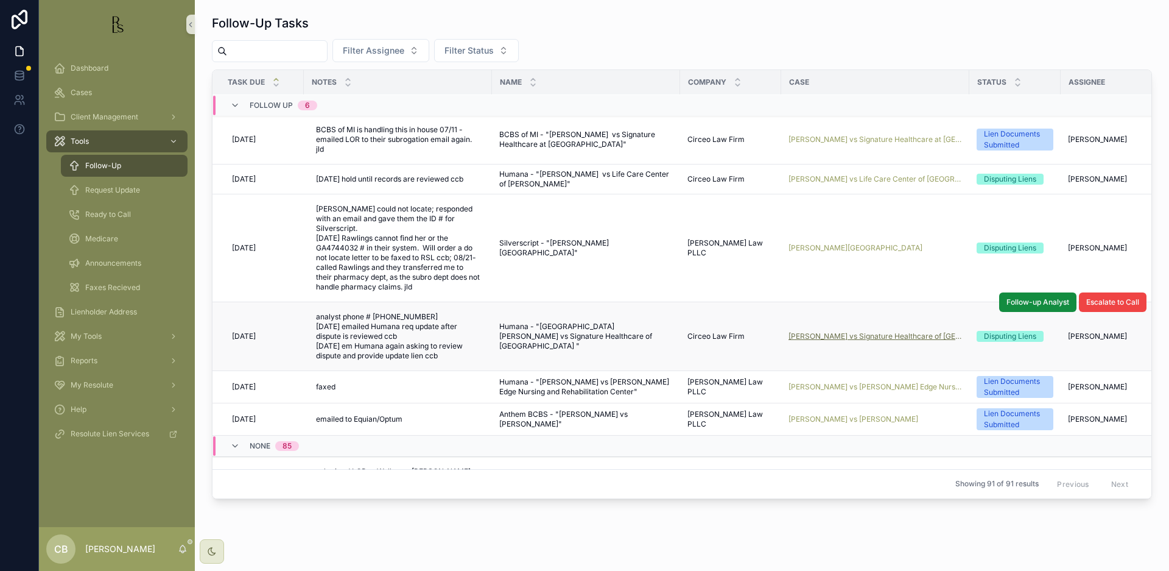
scroll to position [4, 0]
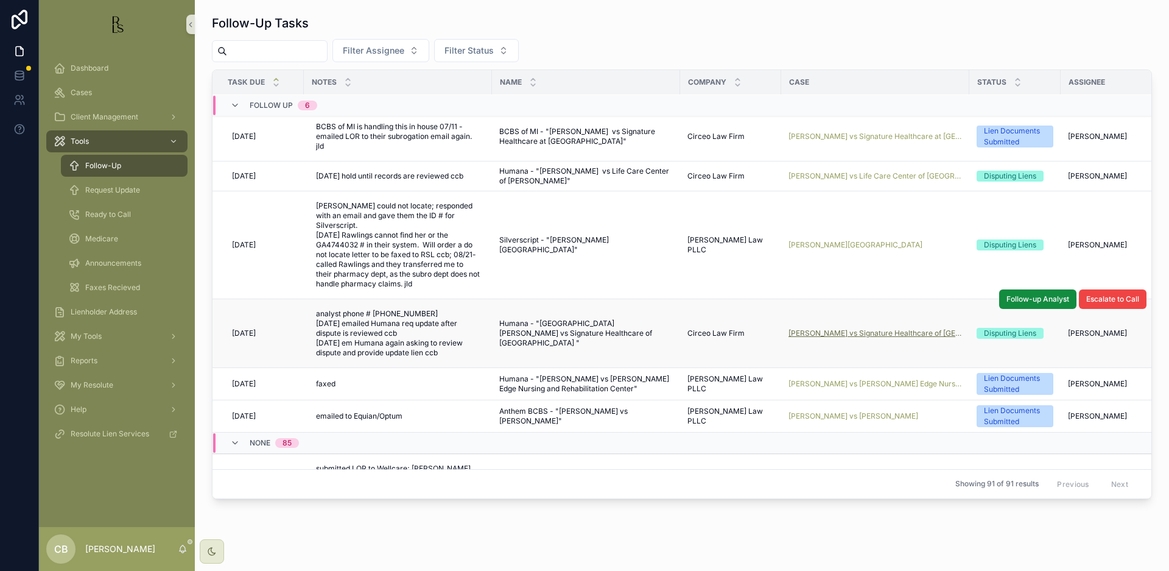
click at [870, 328] on span "[PERSON_NAME] vs Signature Healthcare of [GEOGRAPHIC_DATA]" at bounding box center [876, 333] width 174 height 10
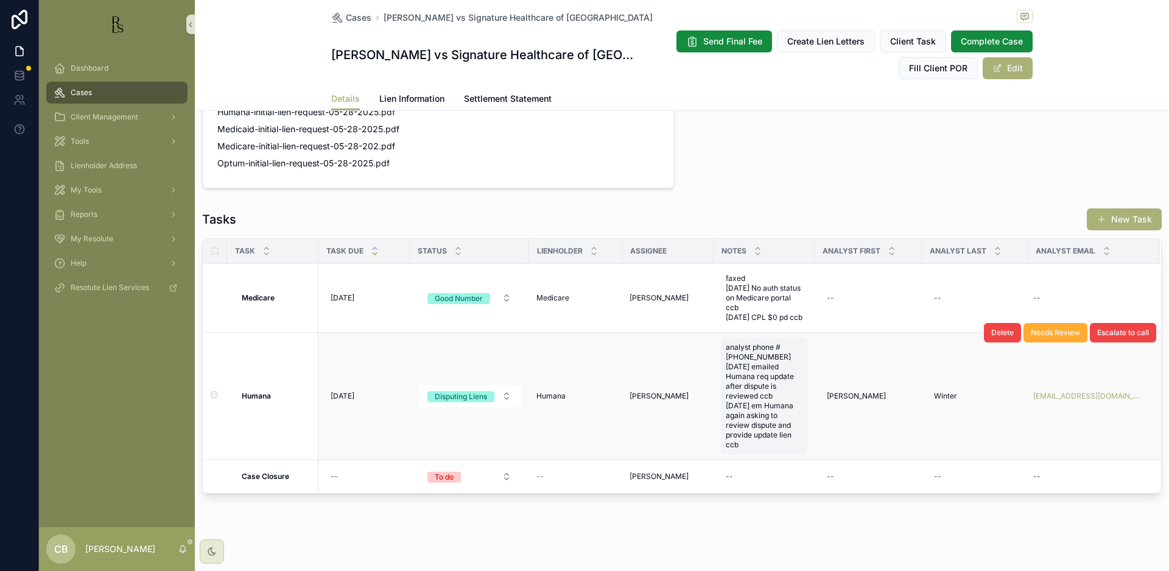
scroll to position [907, 0]
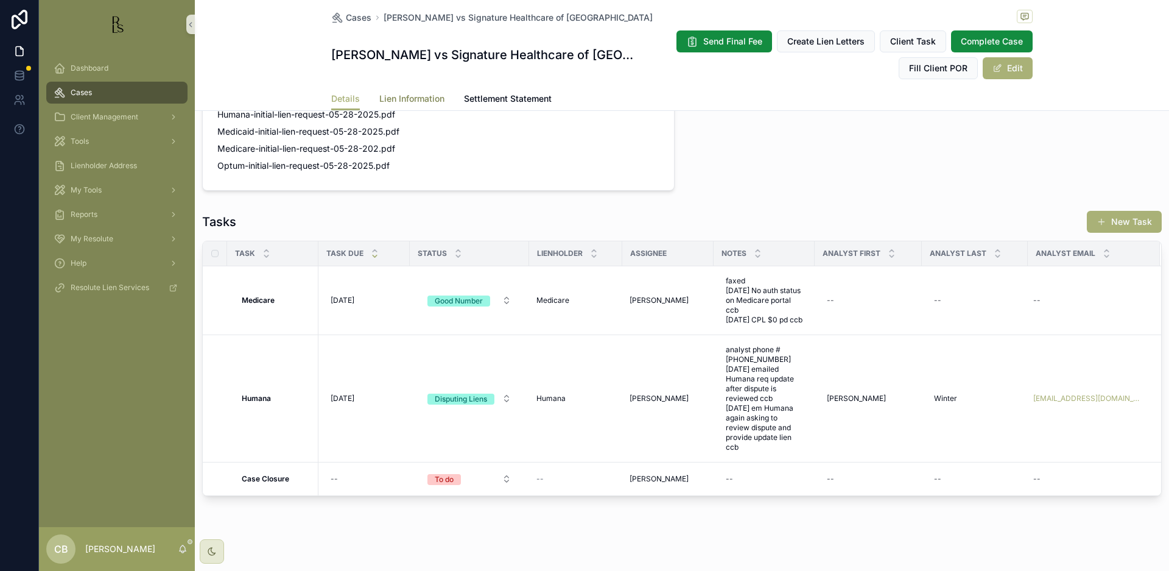
click at [420, 94] on link "Lien Information" at bounding box center [411, 100] width 65 height 24
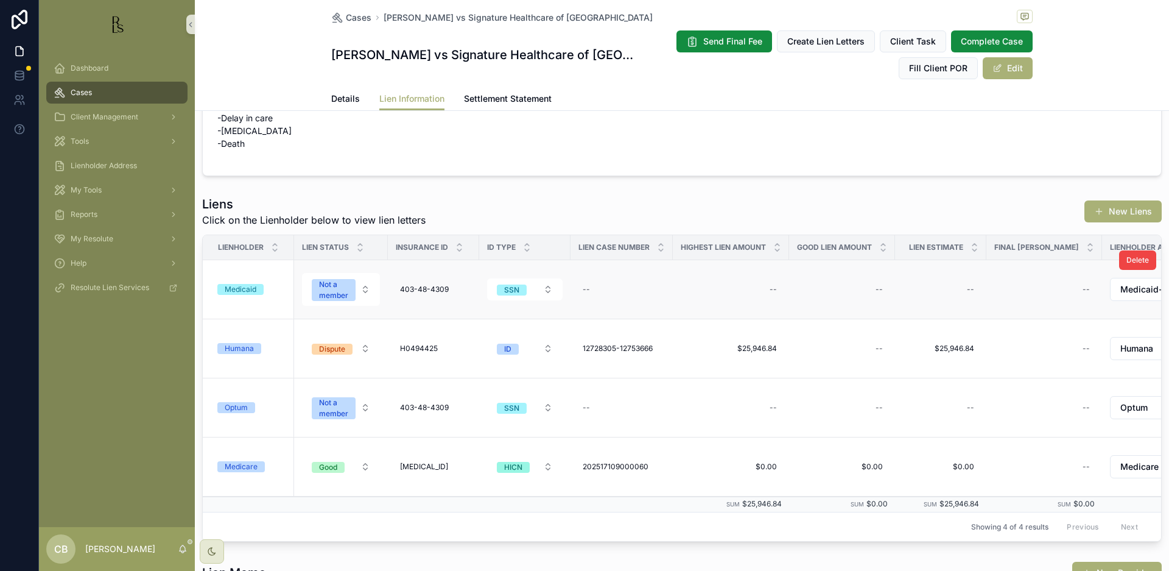
scroll to position [74, 0]
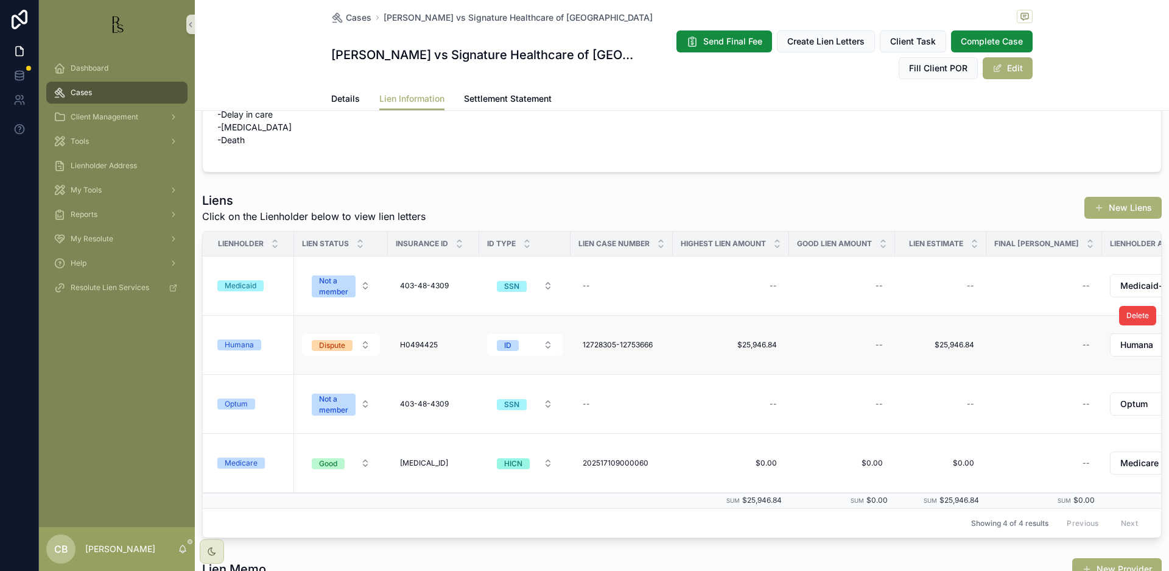
click at [247, 345] on div "Humana" at bounding box center [239, 344] width 29 height 11
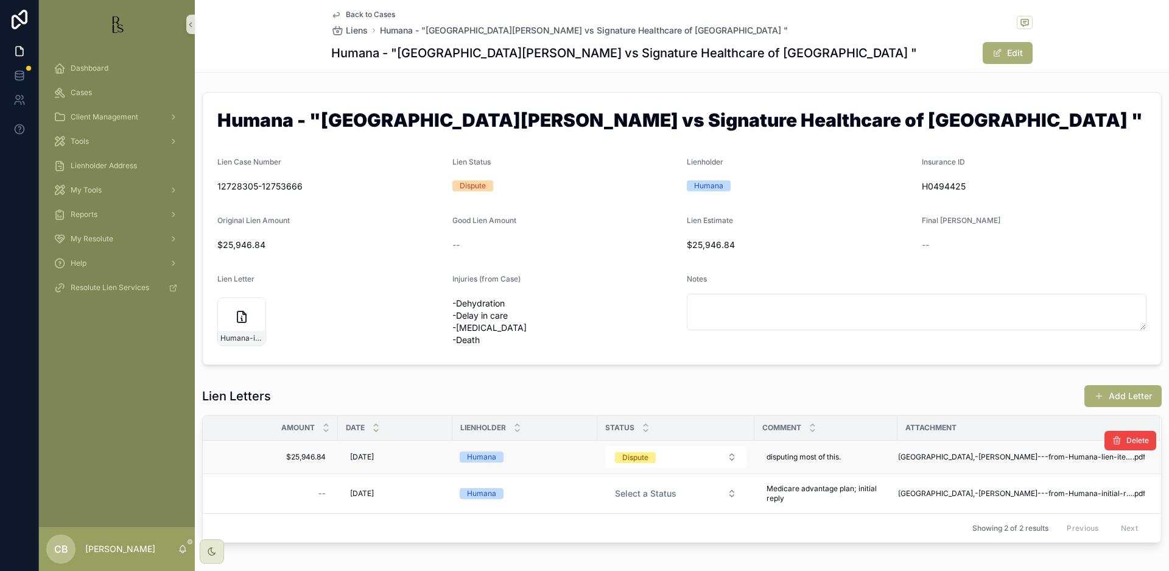
click at [1002, 451] on td "[GEOGRAPHIC_DATA],-[PERSON_NAME]---from-Humana-lien-itemization-06-23-25 .pdf" at bounding box center [1029, 456] width 262 height 33
click at [1016, 455] on span "[GEOGRAPHIC_DATA],-[PERSON_NAME]---from-Humana-lien-itemization-06-23-25" at bounding box center [1015, 457] width 234 height 10
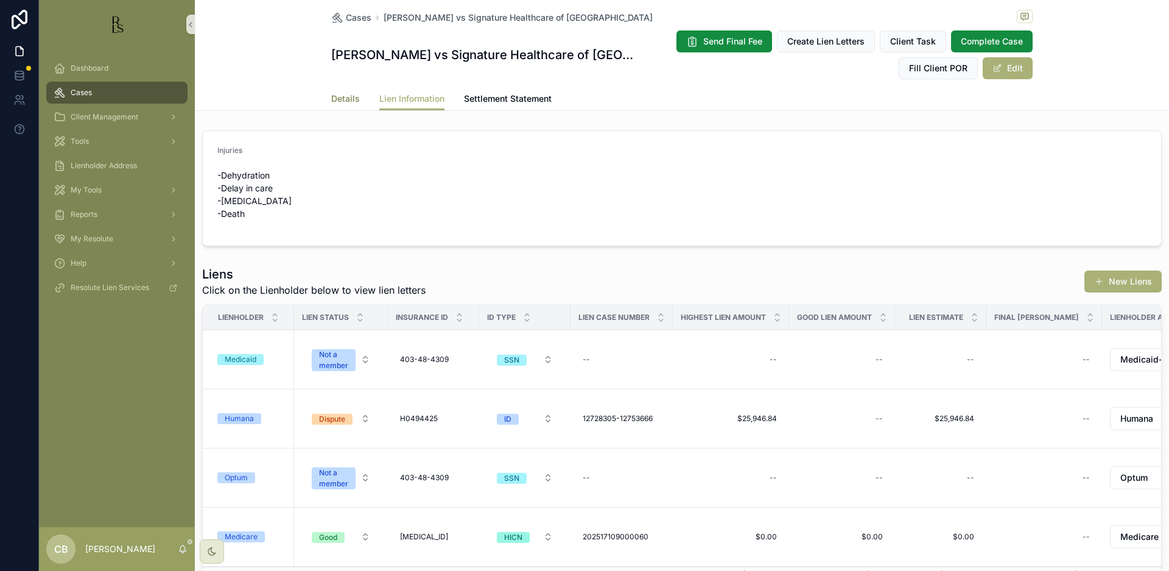
click at [340, 97] on span "Details" at bounding box center [345, 99] width 29 height 12
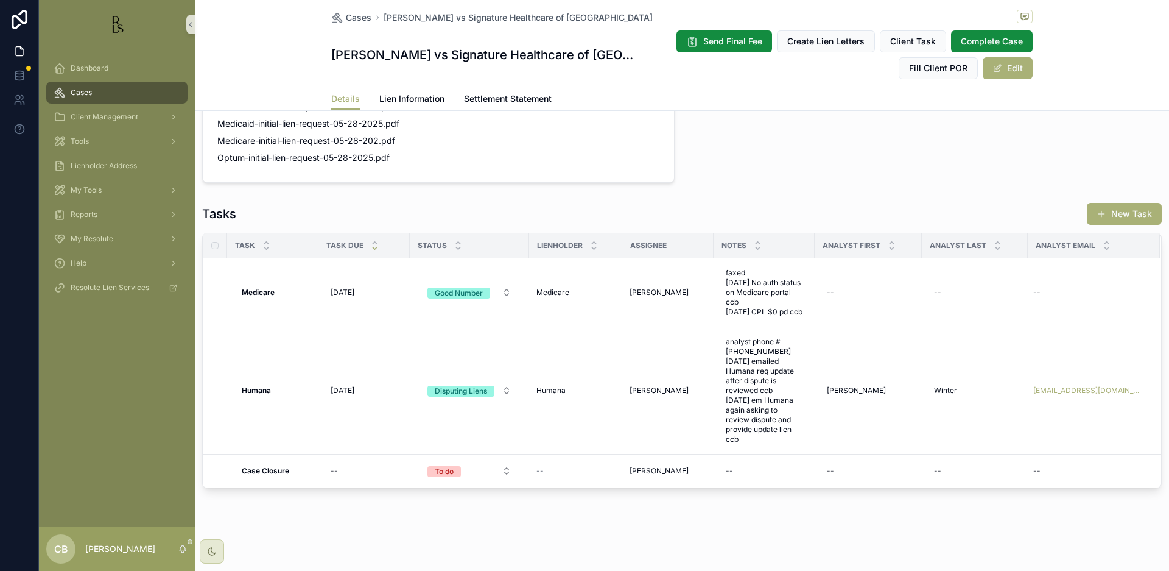
scroll to position [921, 0]
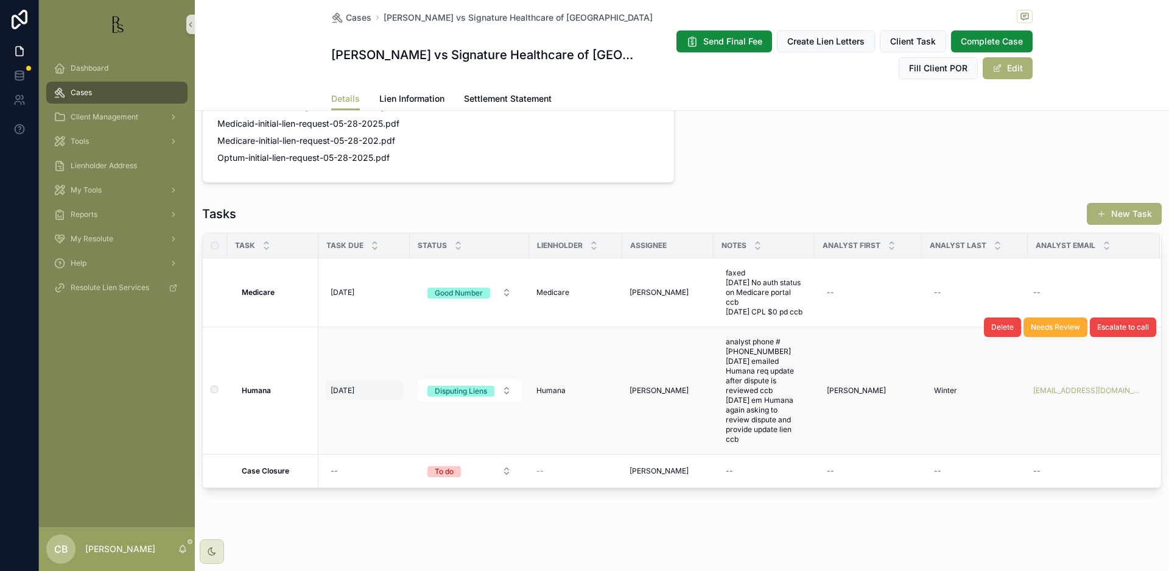
click at [350, 395] on span "[DATE]" at bounding box center [343, 391] width 24 height 10
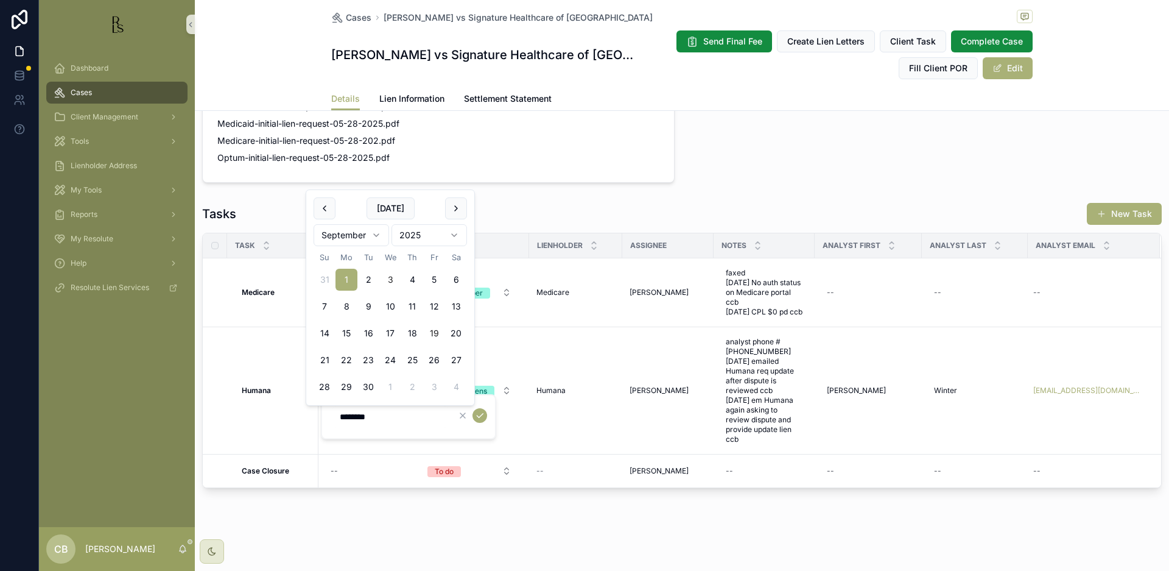
click at [432, 331] on button "19" at bounding box center [434, 333] width 22 height 22
type input "*********"
click at [479, 412] on icon "scrollable content" at bounding box center [480, 415] width 10 height 10
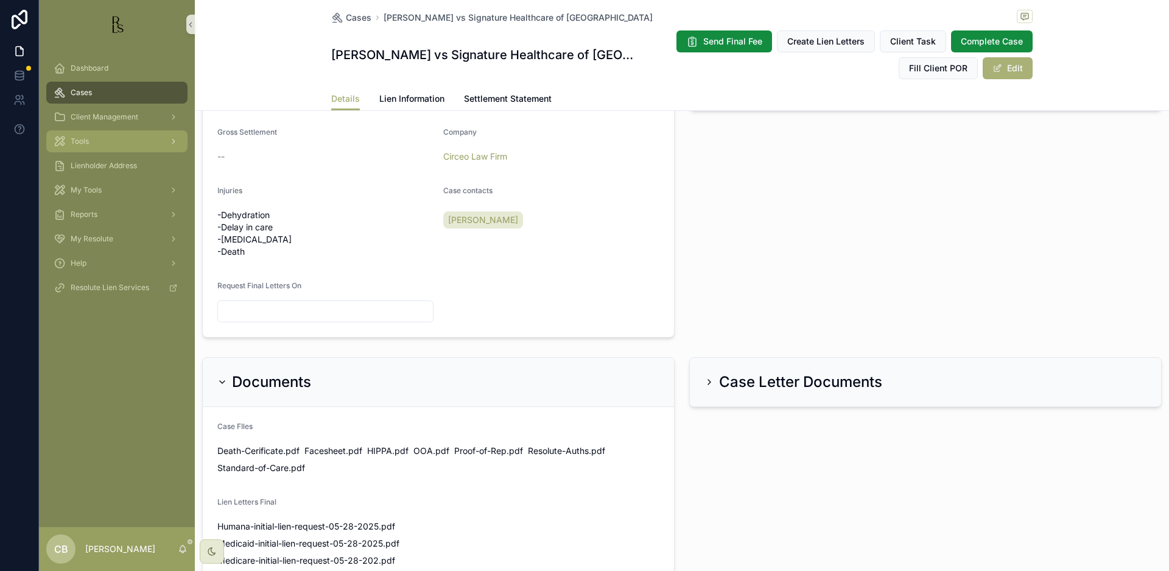
scroll to position [494, 0]
click at [82, 143] on span "Tools" at bounding box center [80, 141] width 18 height 10
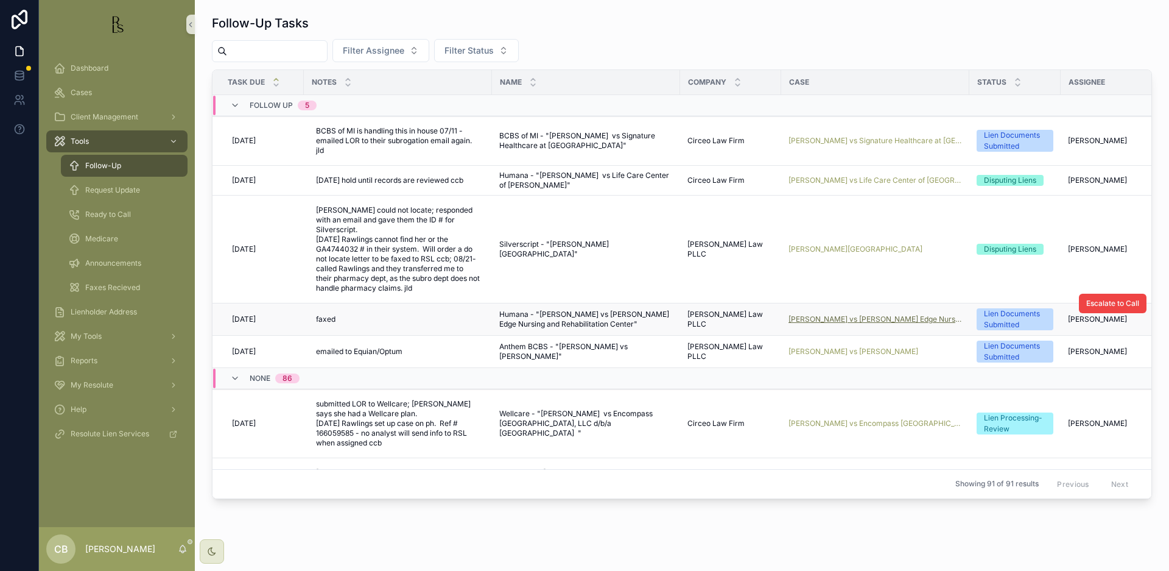
click at [844, 314] on span "[PERSON_NAME] vs [PERSON_NAME] Edge Nursing and Rehabilitation Center" at bounding box center [876, 319] width 174 height 10
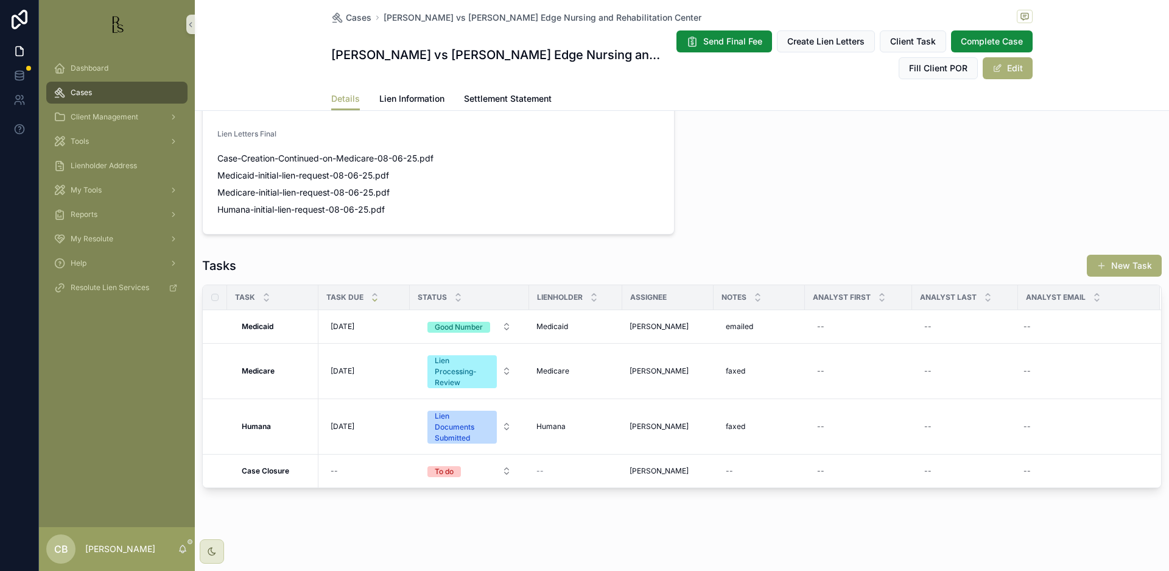
scroll to position [914, 0]
click at [411, 94] on span "Lien Information" at bounding box center [411, 99] width 65 height 12
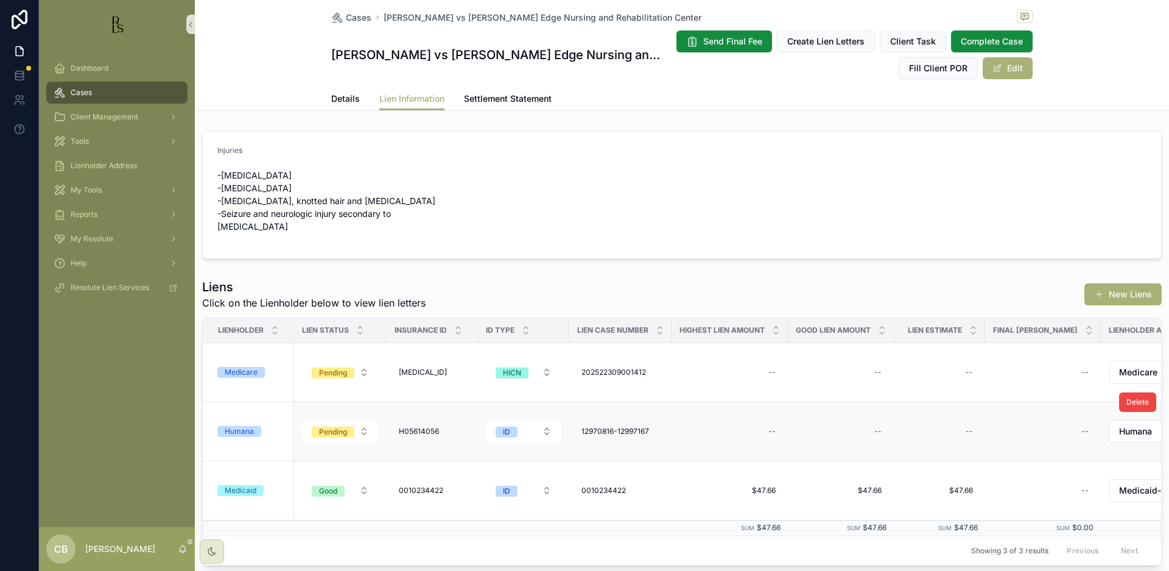
click at [243, 429] on div "Humana" at bounding box center [239, 431] width 29 height 11
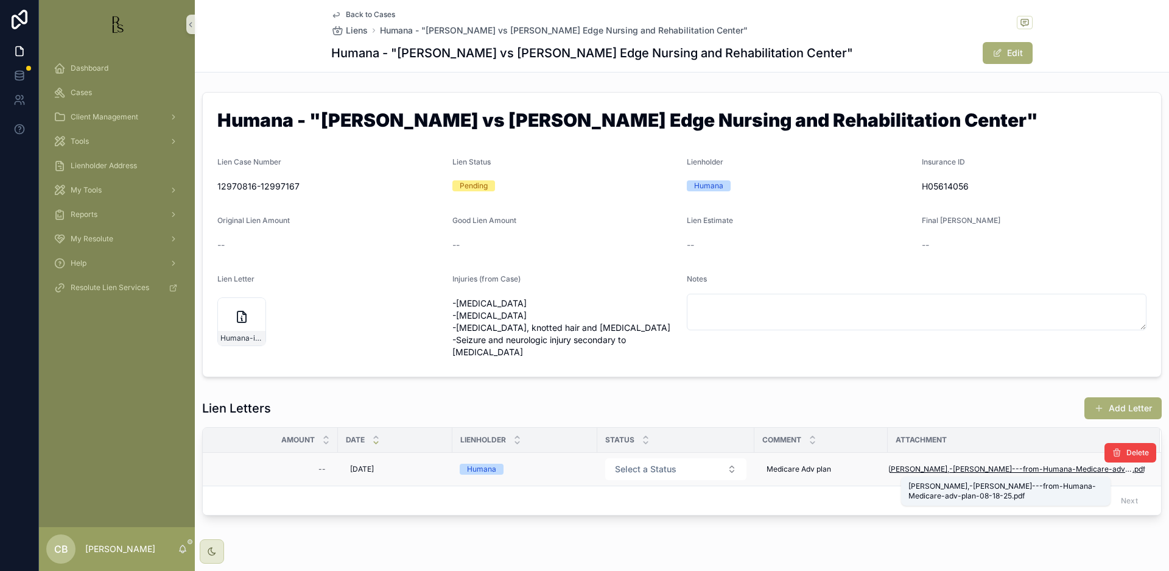
click at [1023, 466] on span "[PERSON_NAME],-[PERSON_NAME]---from-Humana-Medicare-adv-plan-08-18-25" at bounding box center [1011, 469] width 244 height 10
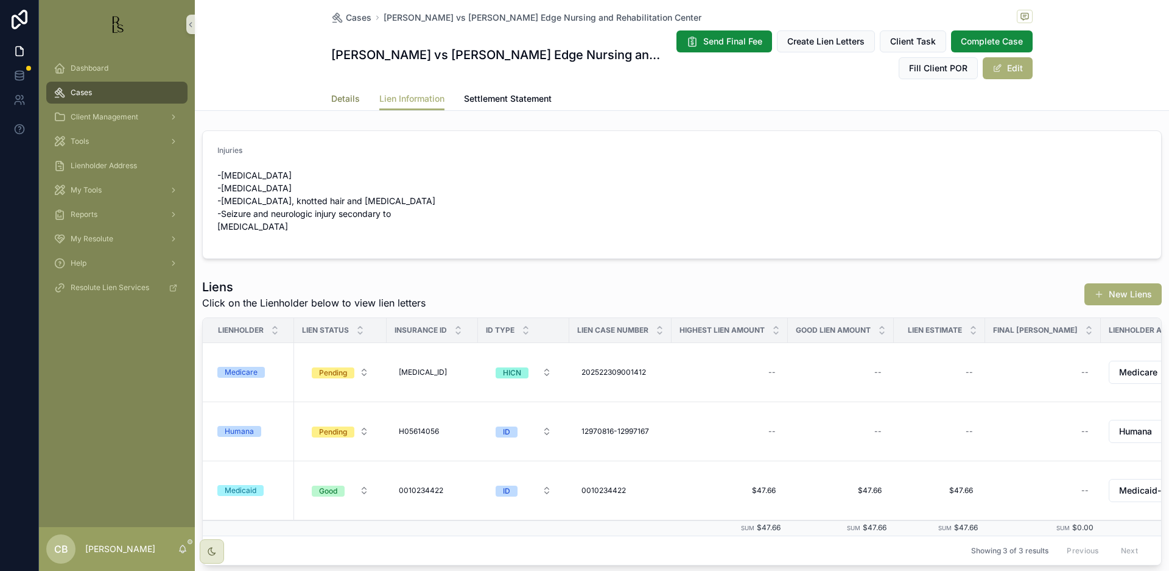
click at [339, 96] on span "Details" at bounding box center [345, 99] width 29 height 12
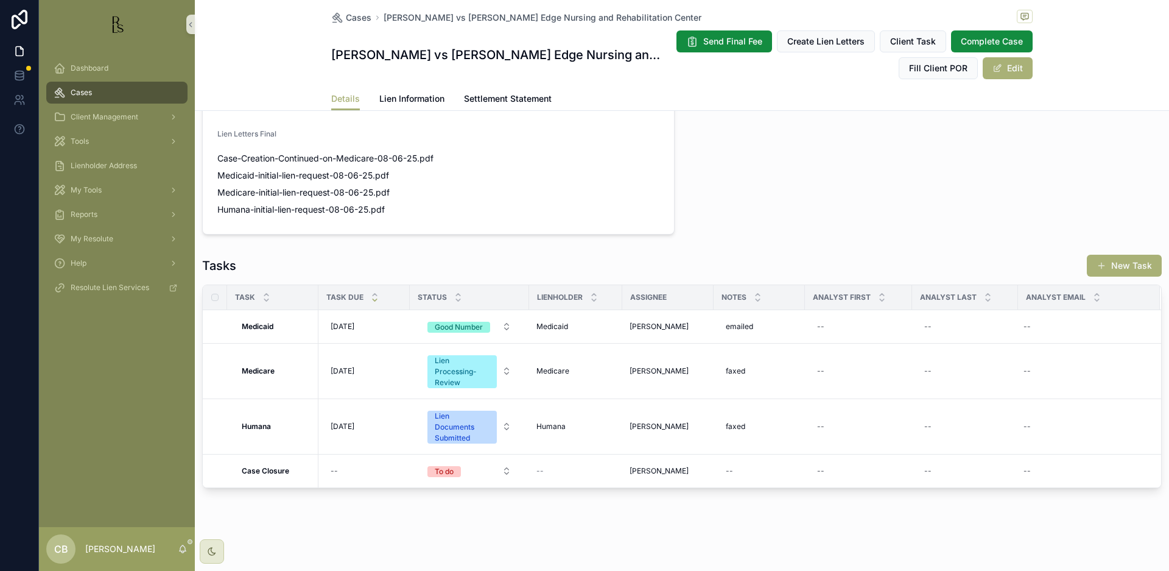
scroll to position [904, 0]
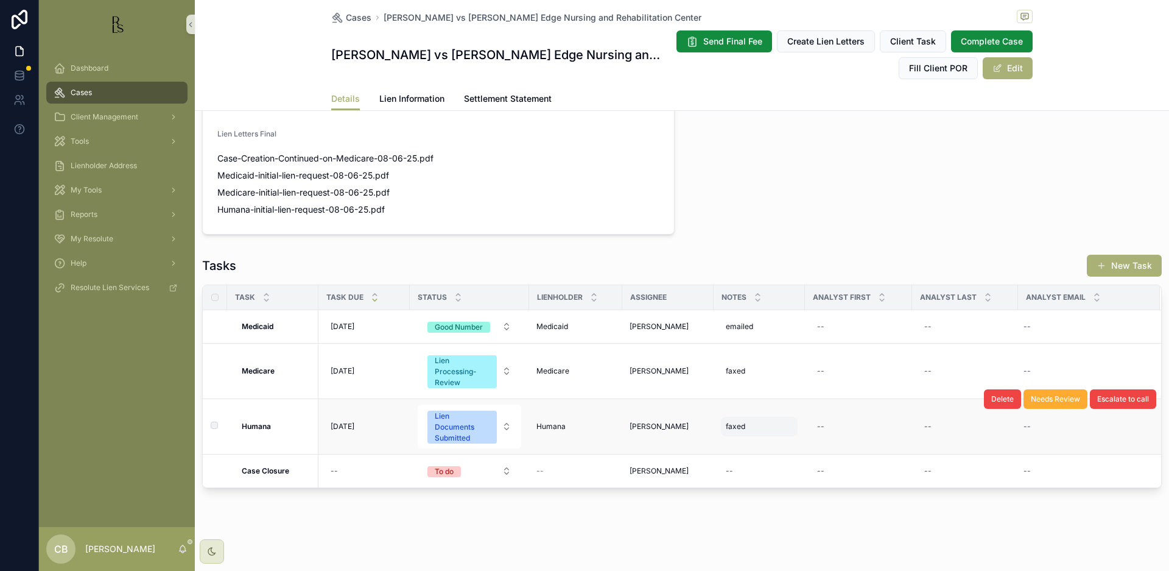
click at [747, 427] on div "faxed faxed" at bounding box center [759, 426] width 77 height 19
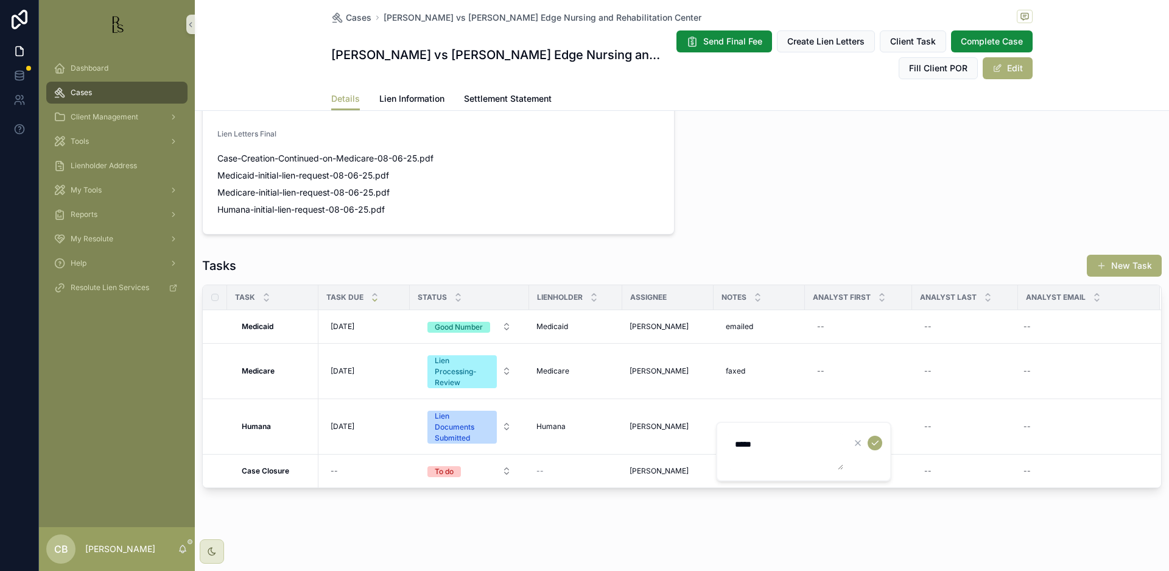
click at [770, 443] on textarea "*****" at bounding box center [786, 451] width 116 height 37
type textarea "**********"
click at [874, 443] on icon "scrollable content" at bounding box center [875, 442] width 10 height 10
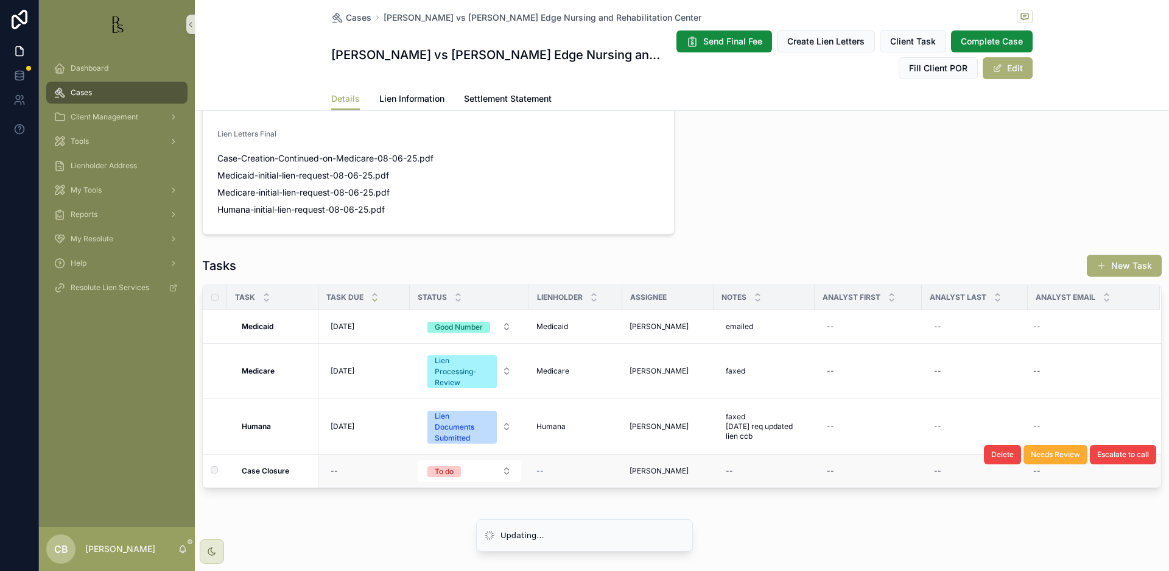
scroll to position [0, 0]
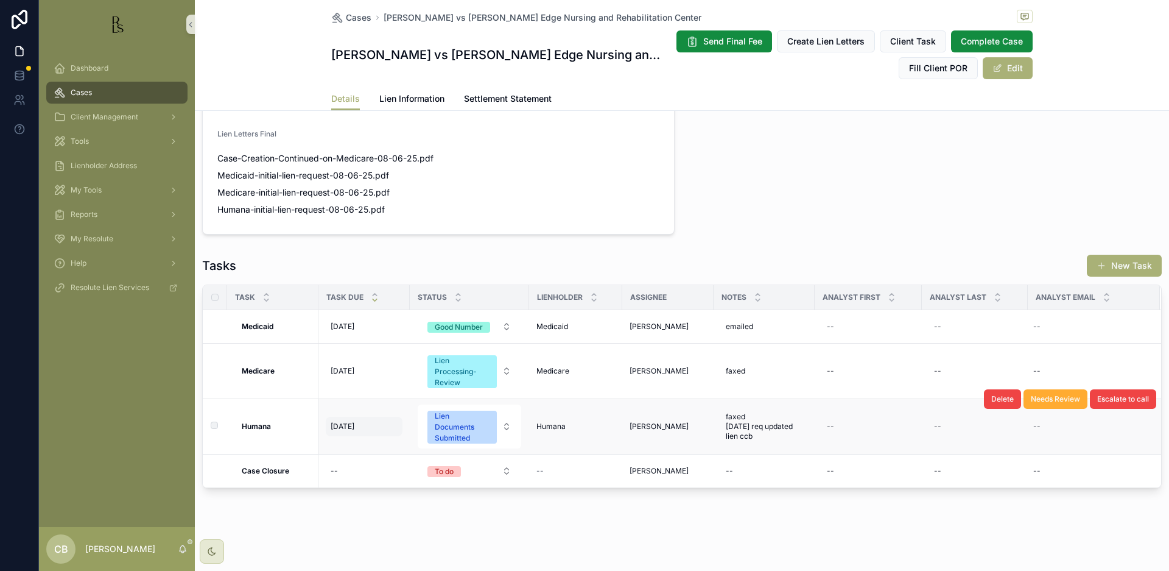
click at [346, 426] on span "[DATE]" at bounding box center [343, 426] width 24 height 10
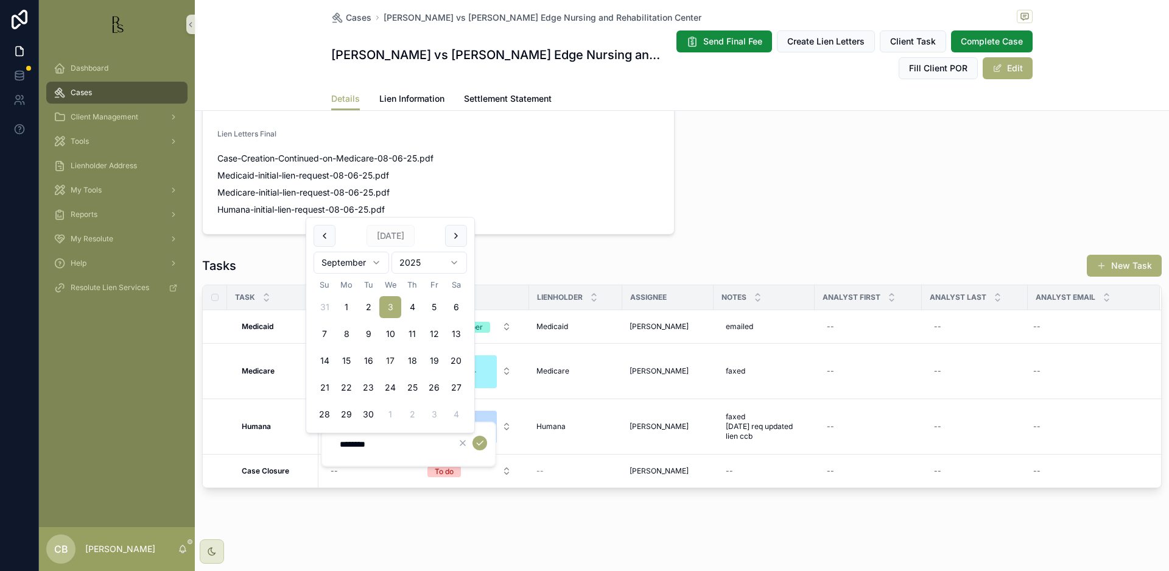
click at [390, 356] on button "17" at bounding box center [390, 361] width 22 height 22
type input "*********"
click at [482, 443] on icon "scrollable content" at bounding box center [480, 443] width 10 height 10
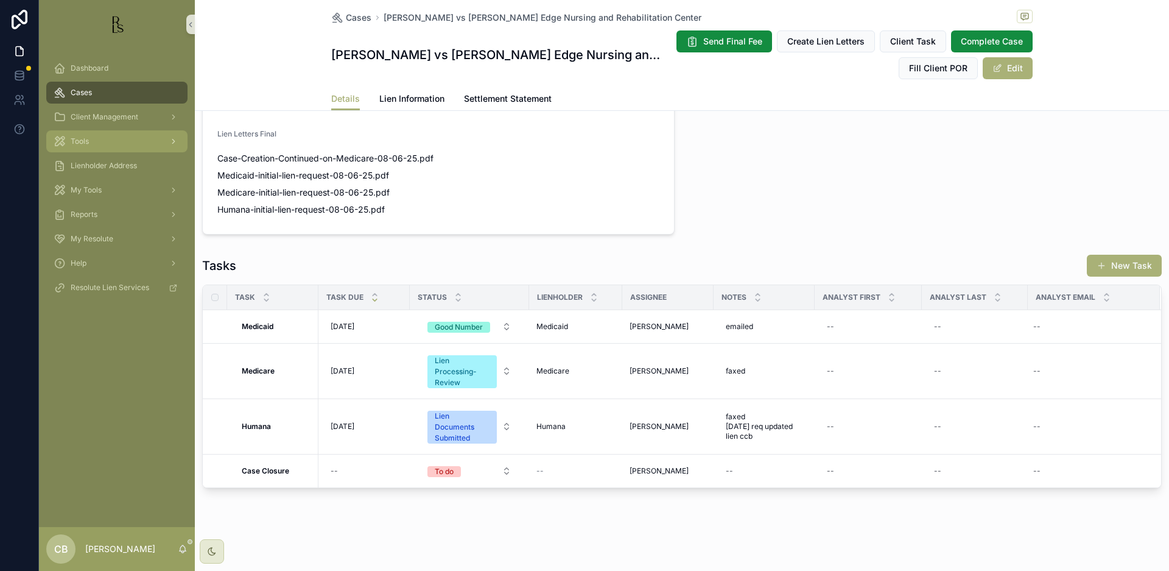
click at [89, 141] on span "Tools" at bounding box center [80, 141] width 18 height 10
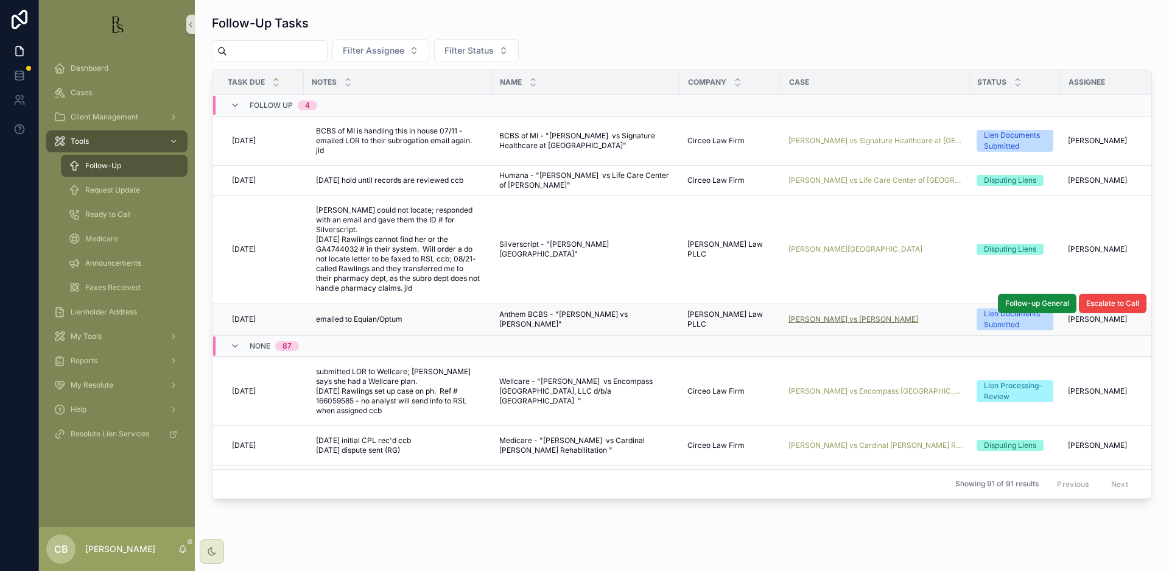
click at [836, 314] on span "[PERSON_NAME] vs [PERSON_NAME]" at bounding box center [854, 319] width 130 height 10
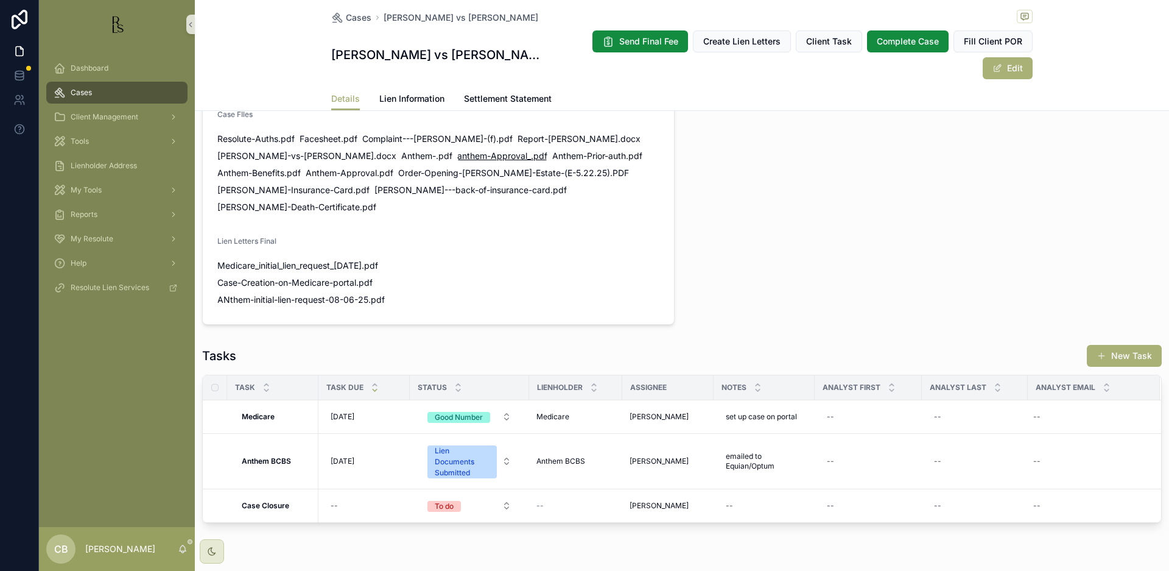
scroll to position [0, 1]
click at [407, 93] on span "Lien Information" at bounding box center [411, 99] width 65 height 12
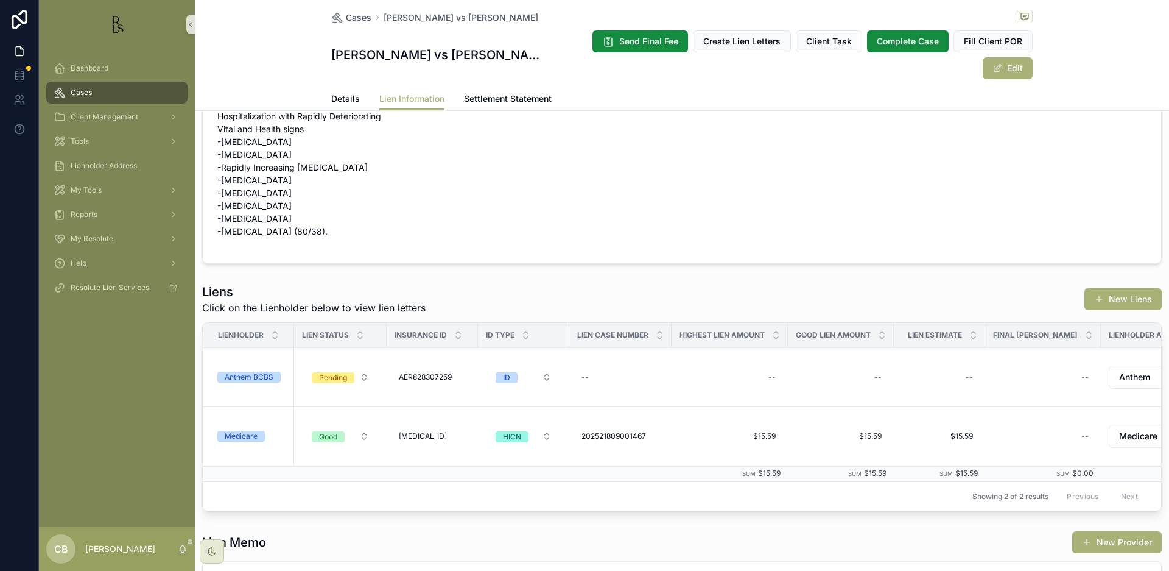
scroll to position [74, 0]
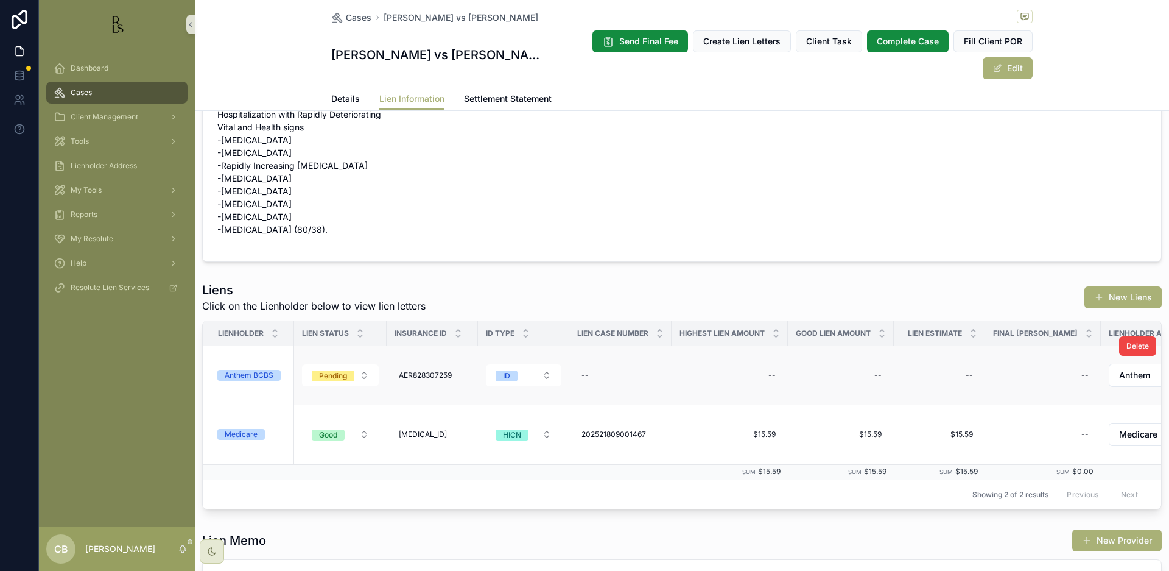
click at [255, 370] on div "Anthem BCBS" at bounding box center [249, 375] width 49 height 11
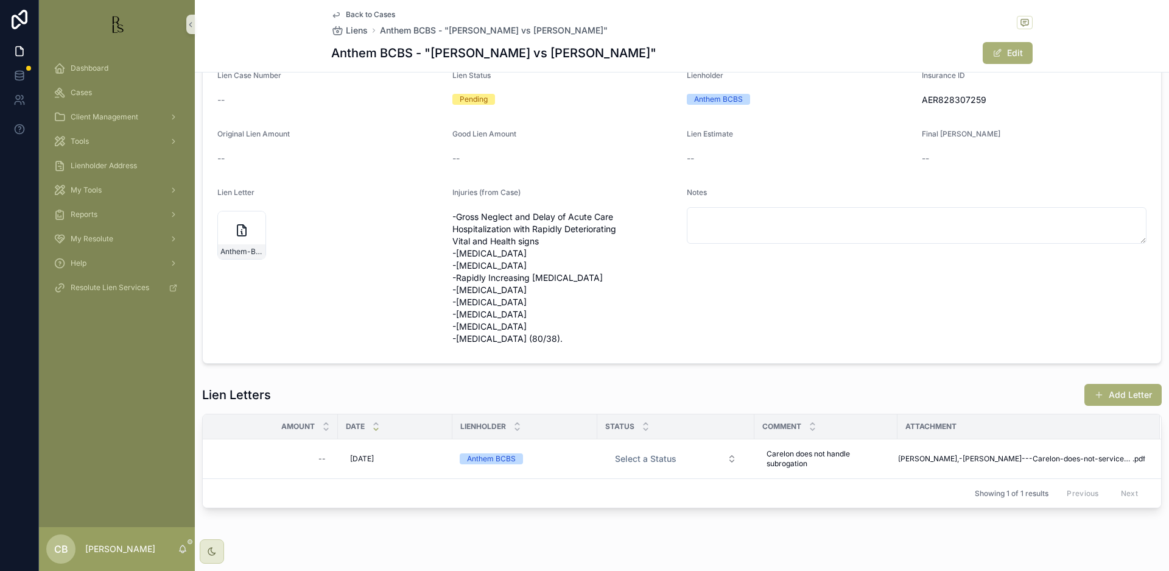
scroll to position [85, 0]
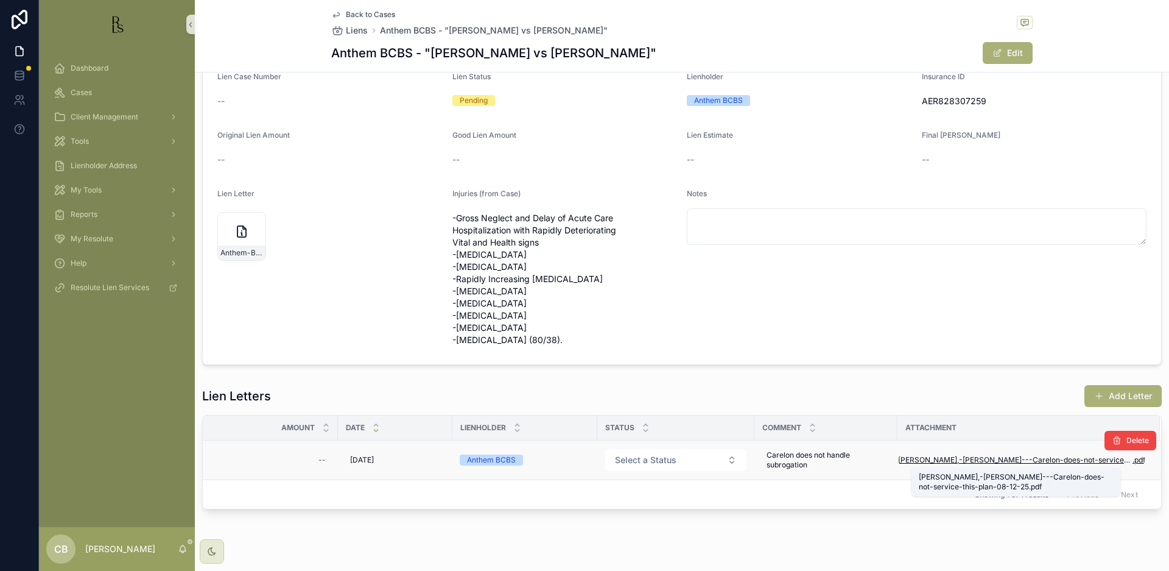
click at [997, 459] on span "[PERSON_NAME],-[PERSON_NAME]---Carelon-does-not-service-this-plan-08-12-25" at bounding box center [1015, 460] width 234 height 10
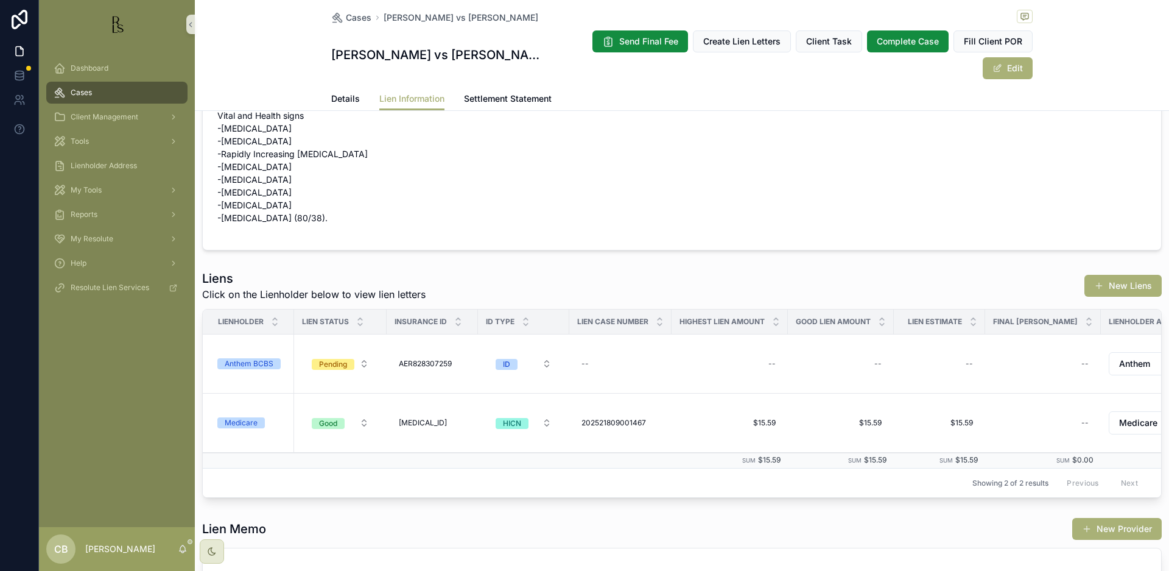
click at [250, 358] on div "Anthem BCBS" at bounding box center [249, 363] width 49 height 11
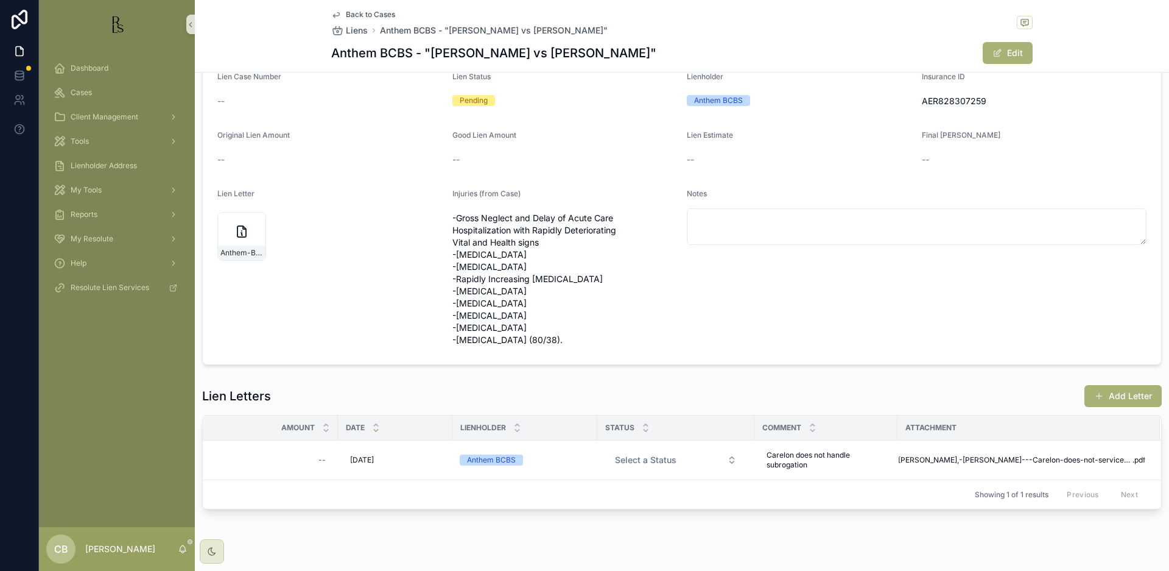
click at [250, 334] on div "Lien Letter Anthem-BCBS-initial-lien-request-07-31-2025" at bounding box center [329, 269] width 225 height 161
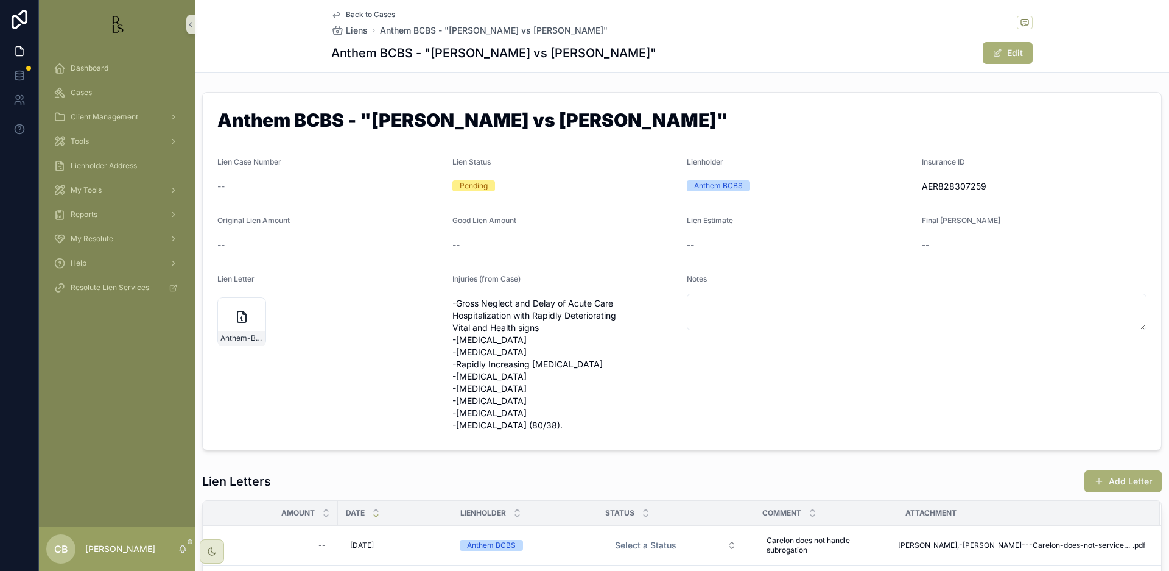
click at [81, 139] on span "Tools" at bounding box center [80, 141] width 18 height 10
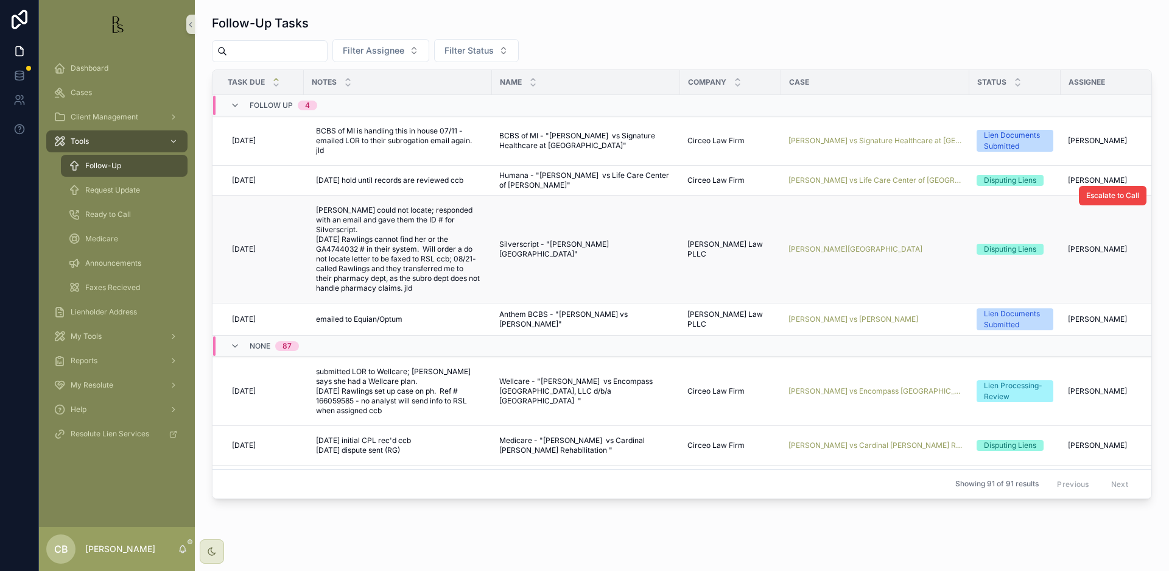
click at [848, 138] on span "[PERSON_NAME] vs Signature Healthcare at [GEOGRAPHIC_DATA]" at bounding box center [876, 141] width 174 height 10
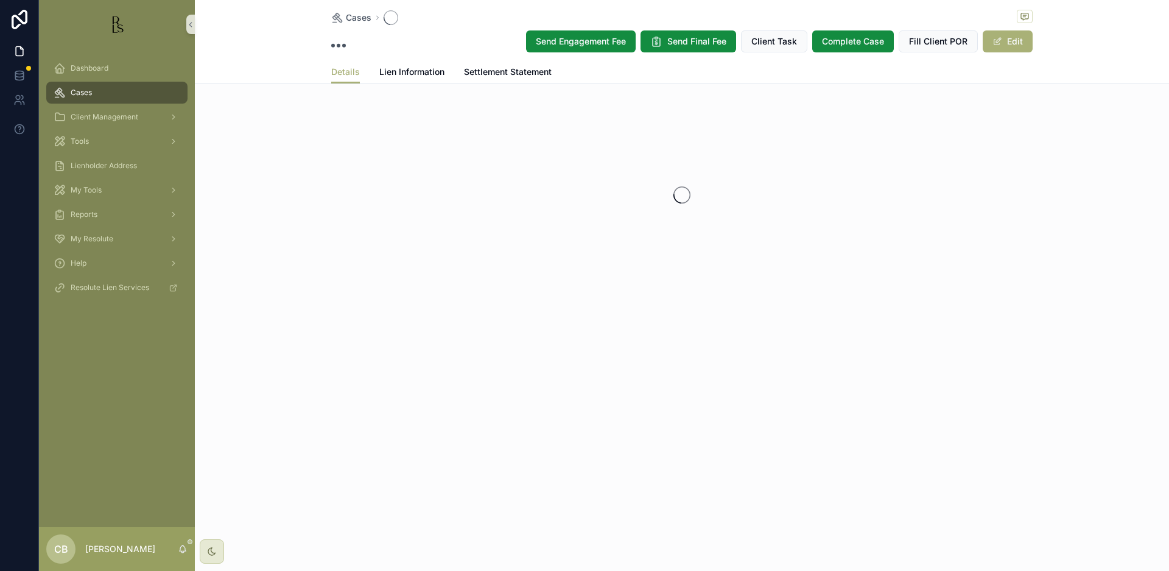
click at [848, 138] on div "scrollable content" at bounding box center [682, 195] width 974 height 192
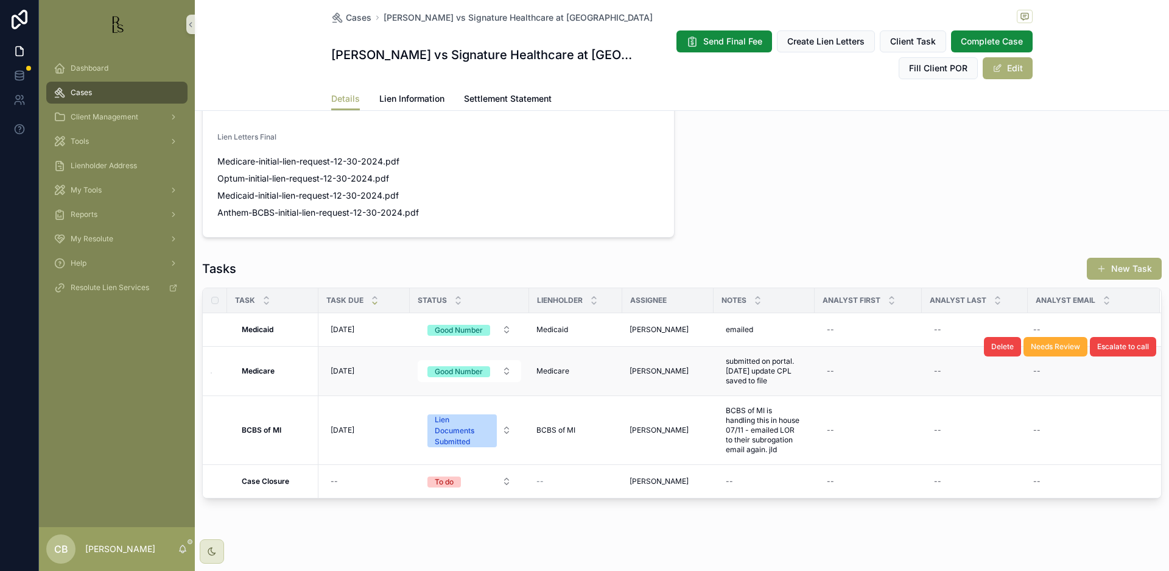
scroll to position [843, 0]
click at [409, 94] on span "Lien Information" at bounding box center [411, 99] width 65 height 12
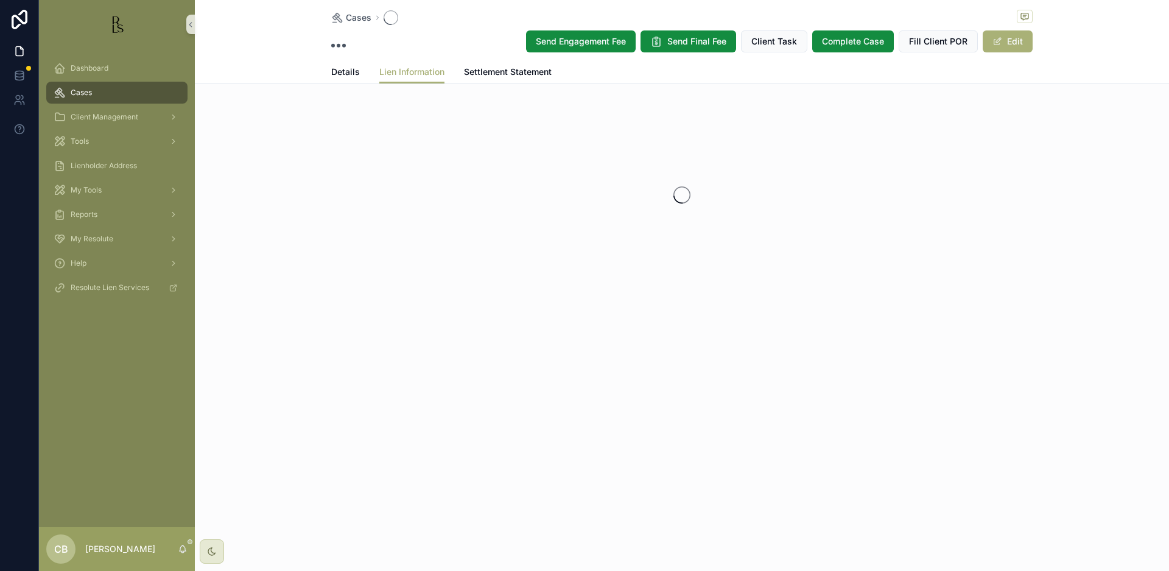
click at [409, 94] on div "Cases Send Engagement Fee Send Final Fee Client Task Complete Case Fill Client …" at bounding box center [682, 184] width 974 height 369
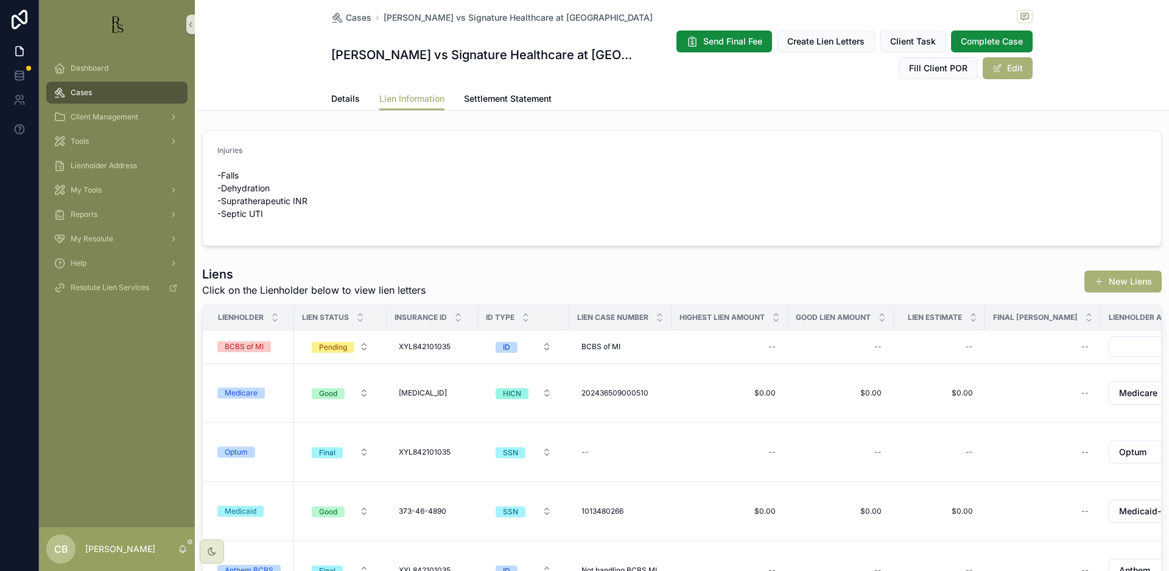
click at [234, 344] on div "BCBS of MI" at bounding box center [244, 346] width 39 height 11
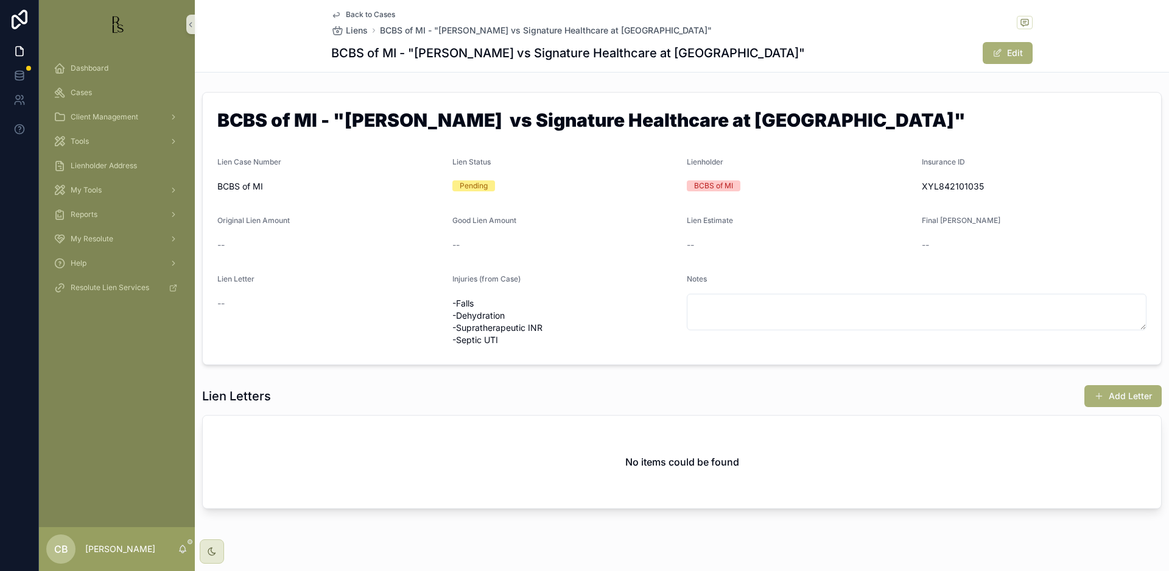
click at [83, 93] on span "Cases" at bounding box center [81, 93] width 21 height 10
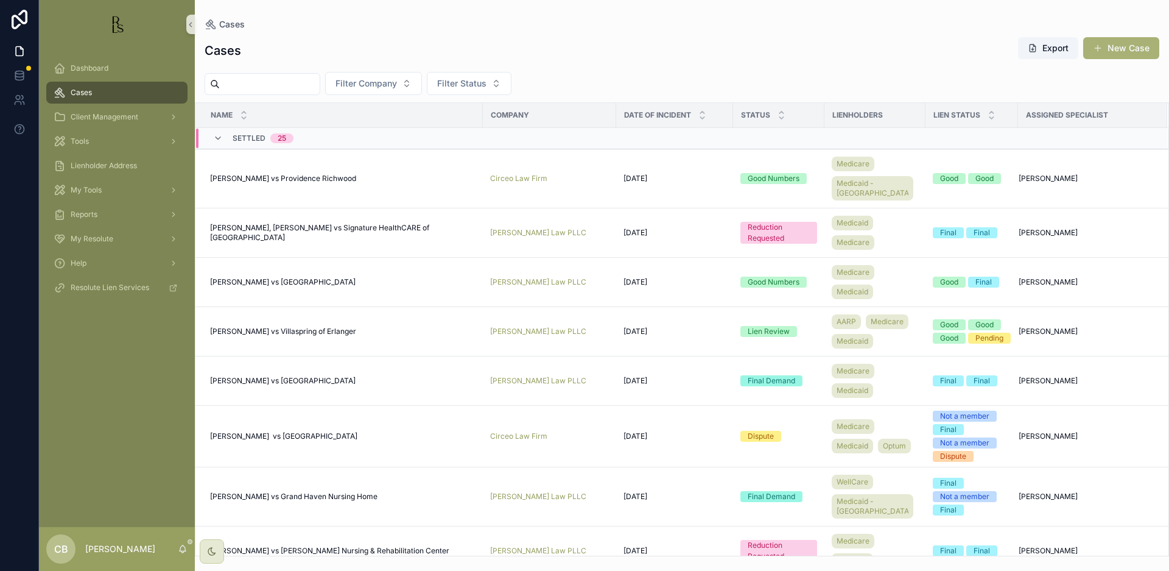
click at [83, 93] on span "Cases" at bounding box center [81, 93] width 21 height 10
click at [247, 84] on input "scrollable content" at bounding box center [270, 84] width 100 height 17
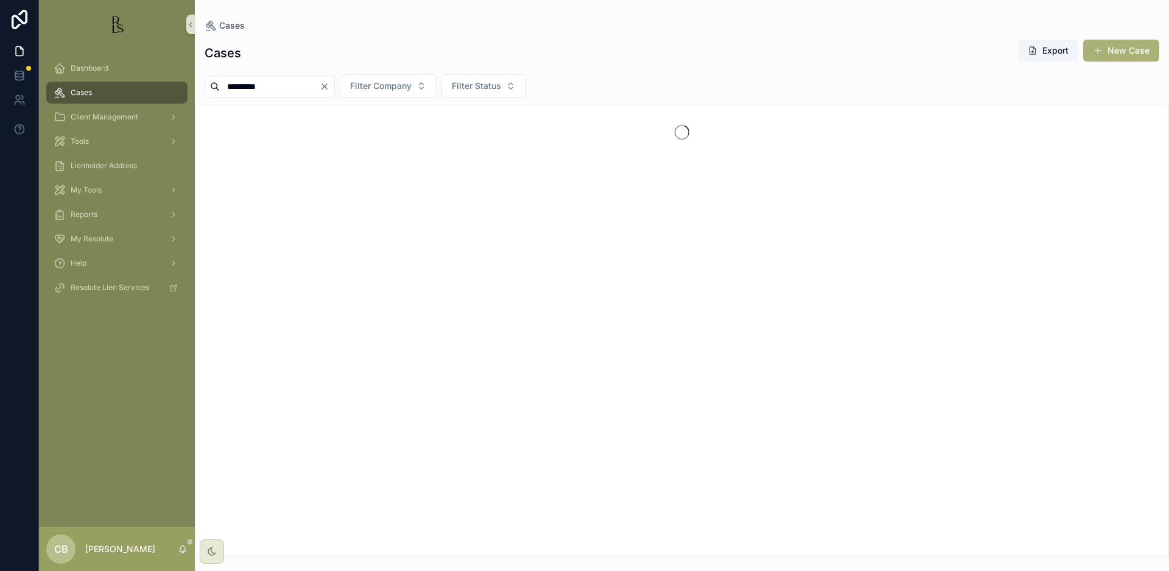
type input "*********"
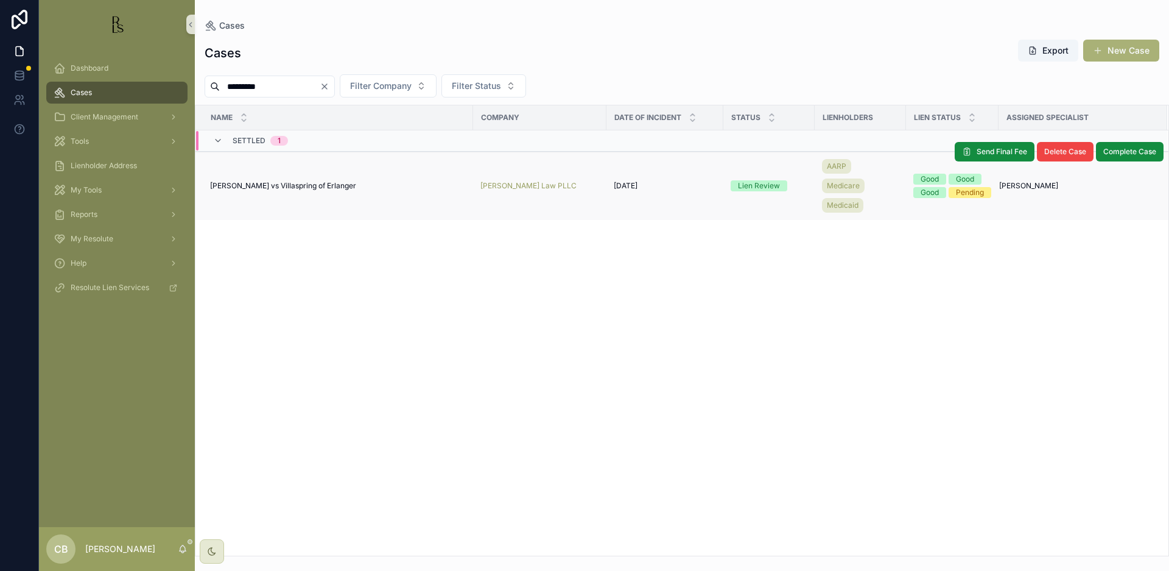
click at [321, 184] on span "[PERSON_NAME] vs Villaspring of Erlanger" at bounding box center [283, 186] width 146 height 10
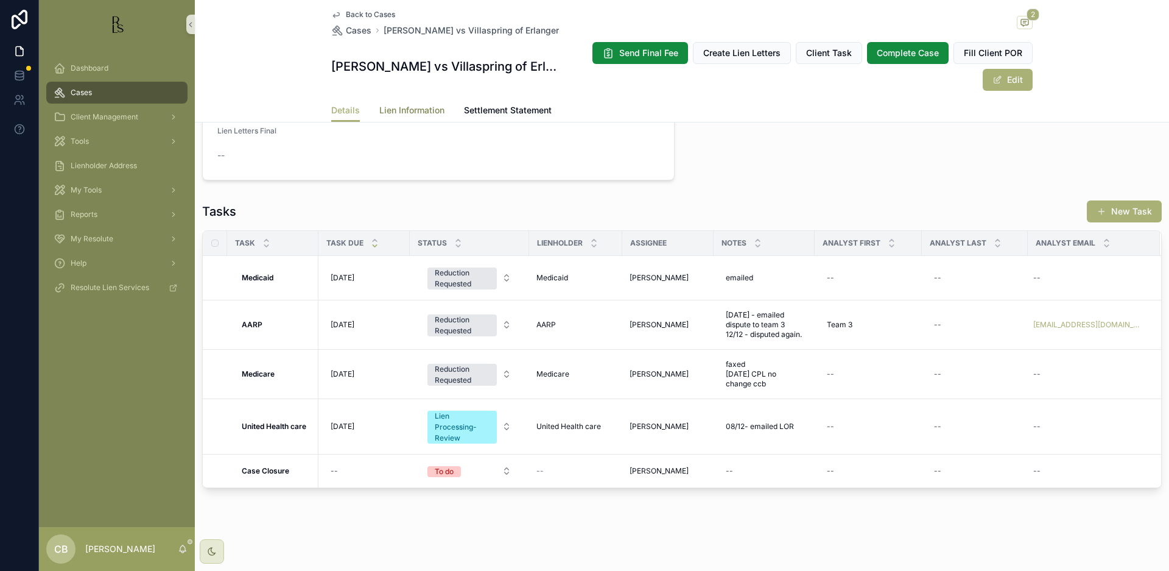
click at [406, 110] on span "Lien Information" at bounding box center [411, 110] width 65 height 12
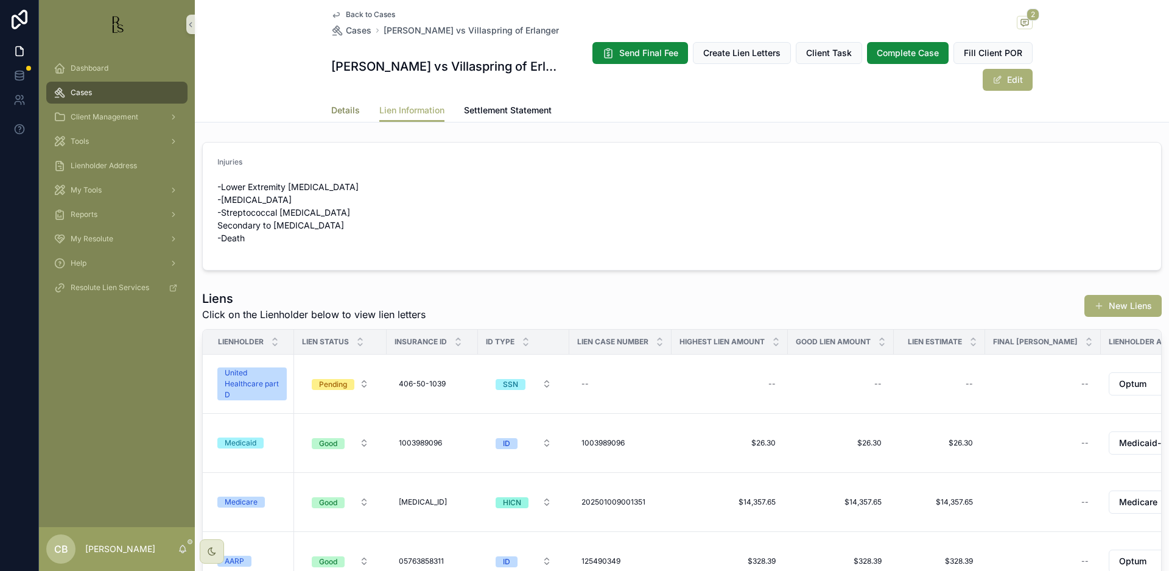
click at [332, 105] on span "Details" at bounding box center [345, 110] width 29 height 12
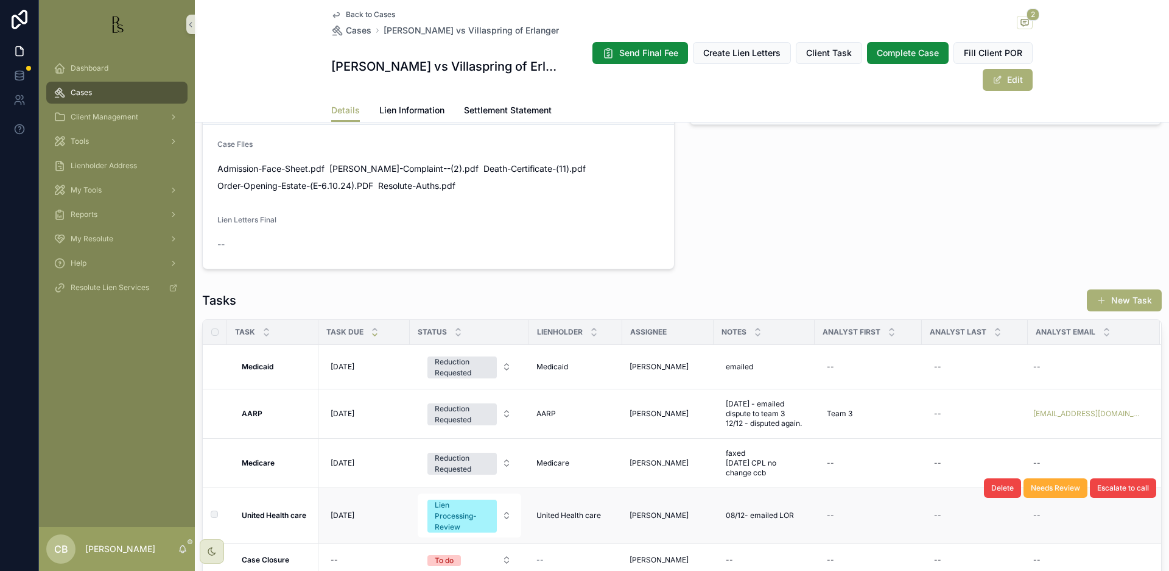
scroll to position [800, 0]
click at [409, 109] on span "Lien Information" at bounding box center [411, 110] width 65 height 12
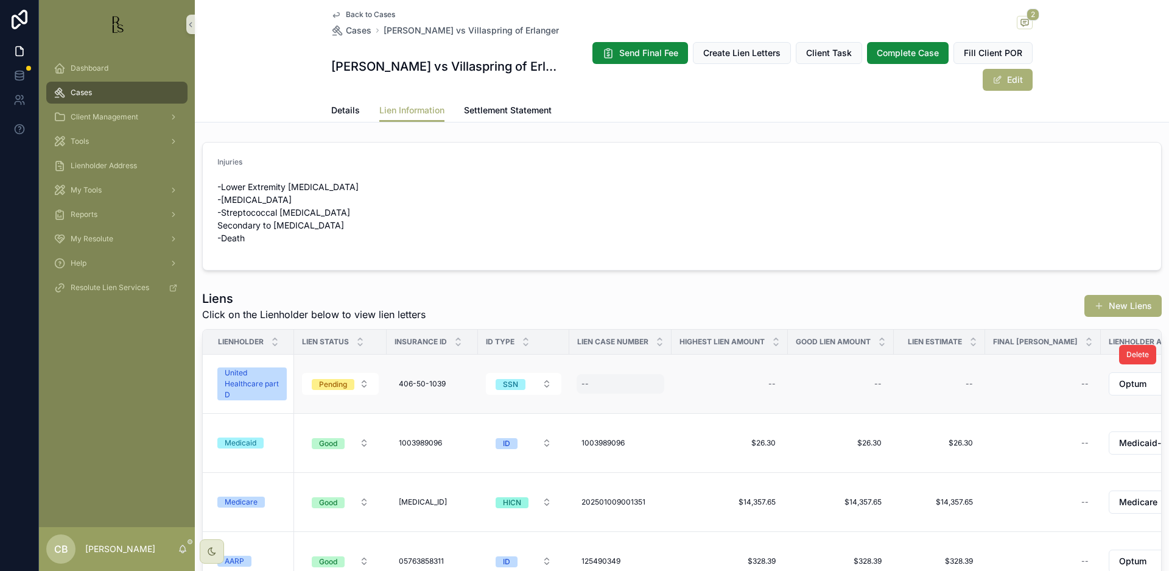
click at [609, 379] on div "--" at bounding box center [621, 383] width 88 height 19
type input "*********"
click at [733, 400] on icon "scrollable content" at bounding box center [731, 400] width 6 height 4
click at [342, 108] on span "Details" at bounding box center [345, 110] width 29 height 12
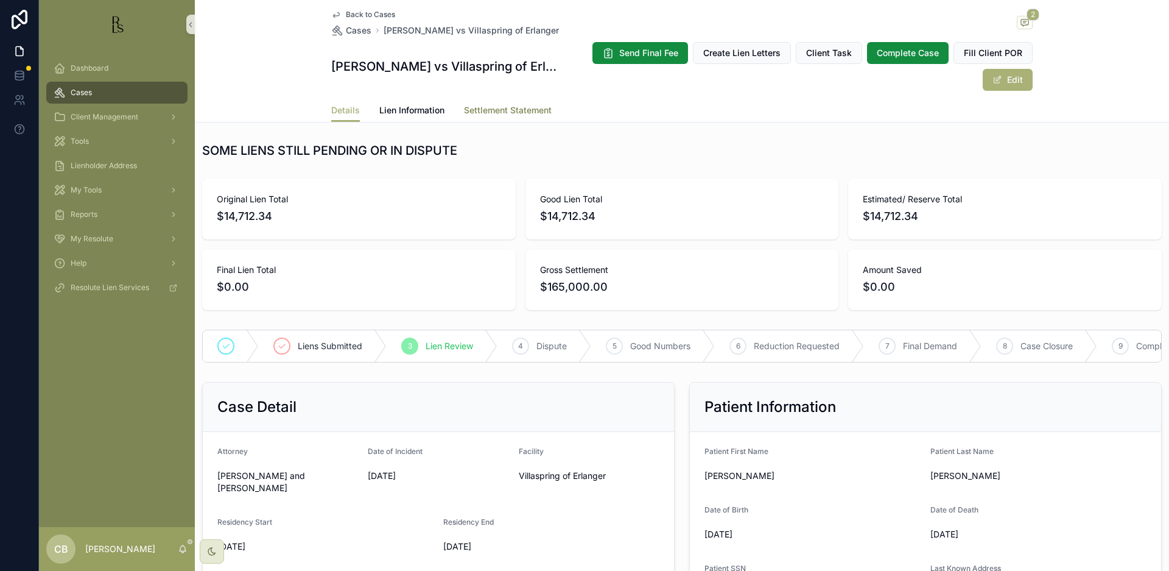
click at [516, 107] on span "Settlement Statement" at bounding box center [508, 110] width 88 height 12
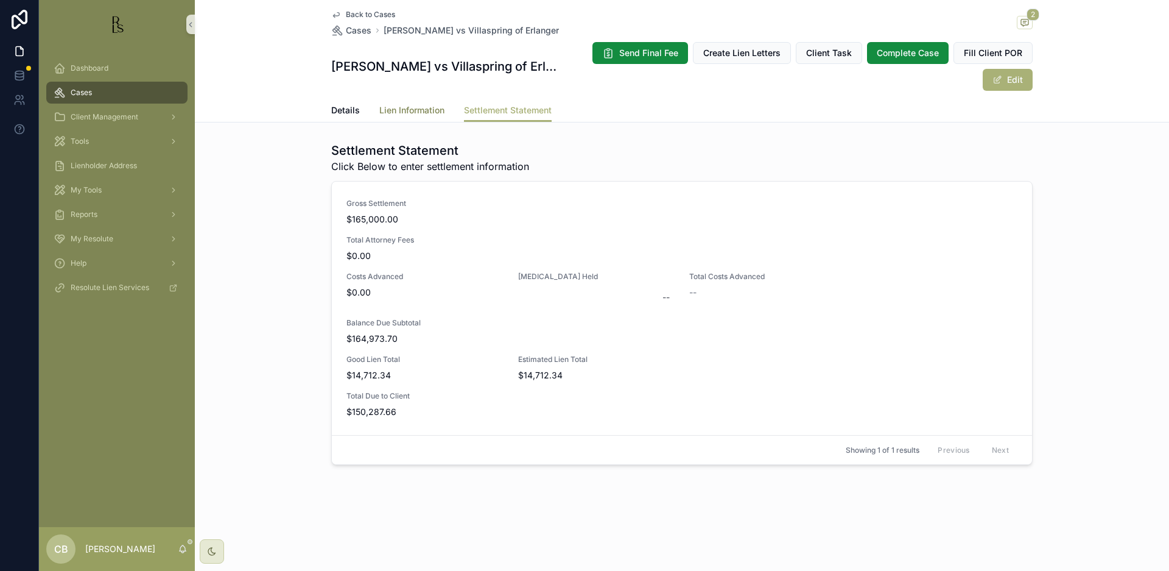
click at [417, 108] on span "Lien Information" at bounding box center [411, 110] width 65 height 12
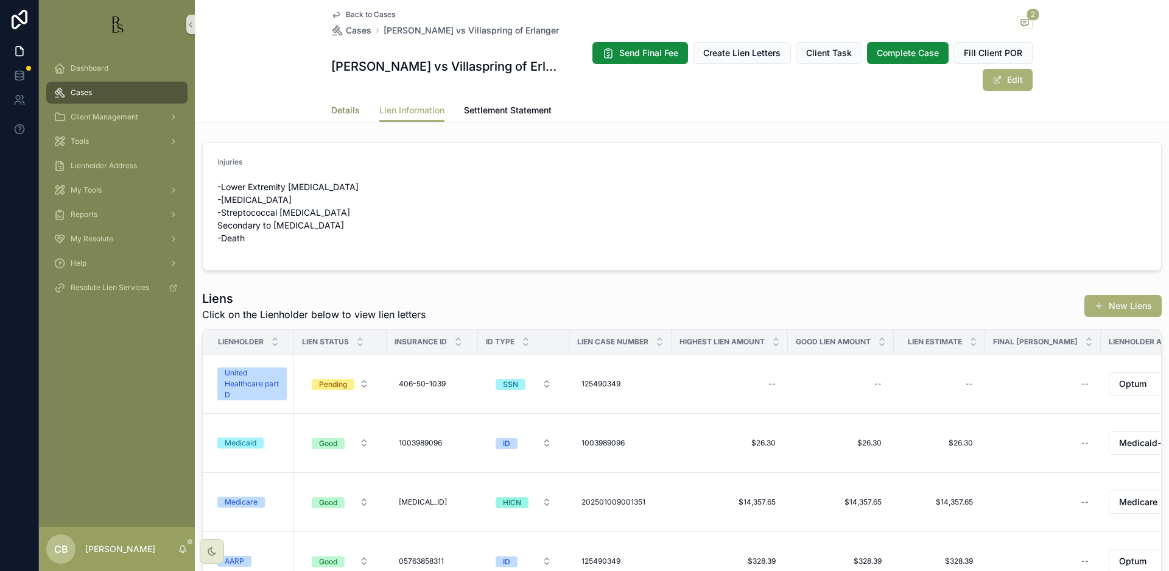
click at [346, 110] on span "Details" at bounding box center [345, 110] width 29 height 12
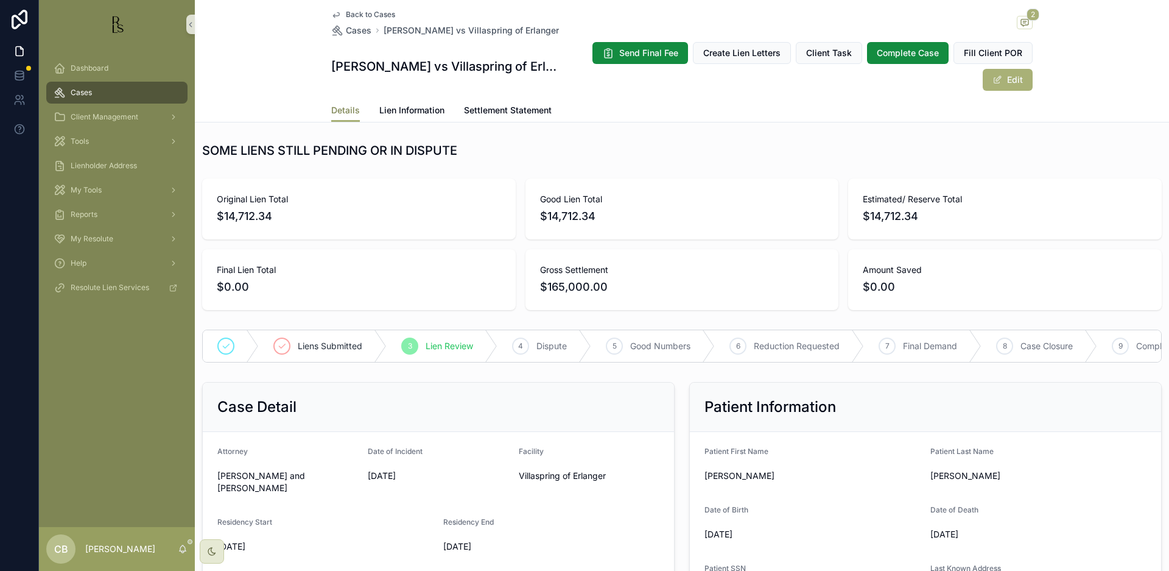
click at [334, 110] on span "Details" at bounding box center [345, 110] width 29 height 12
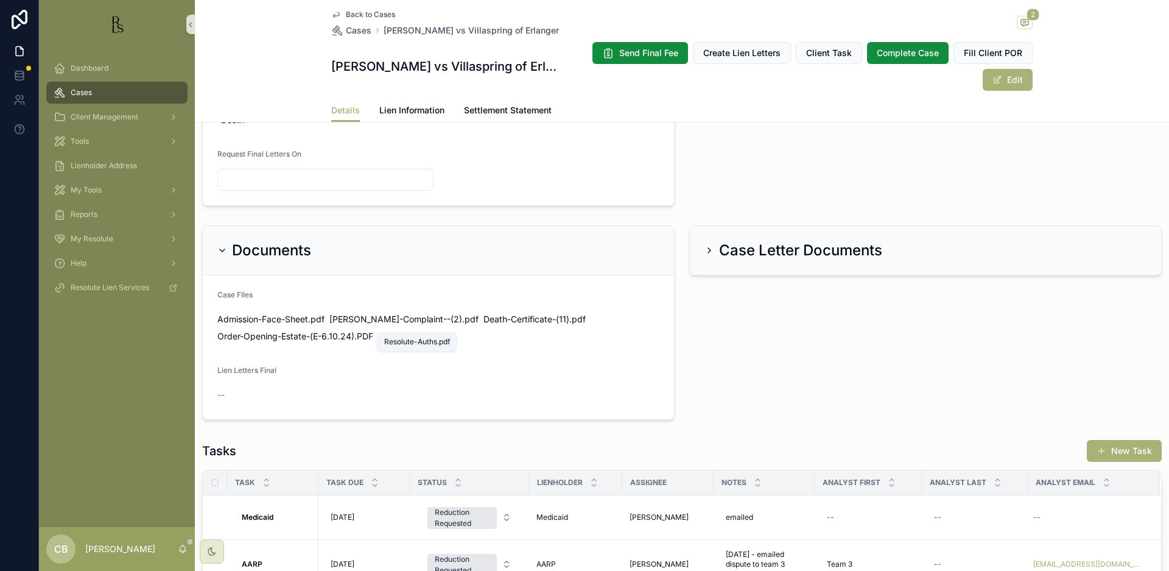
scroll to position [652, 0]
click at [410, 328] on span "Resolute-Auths" at bounding box center [408, 334] width 61 height 12
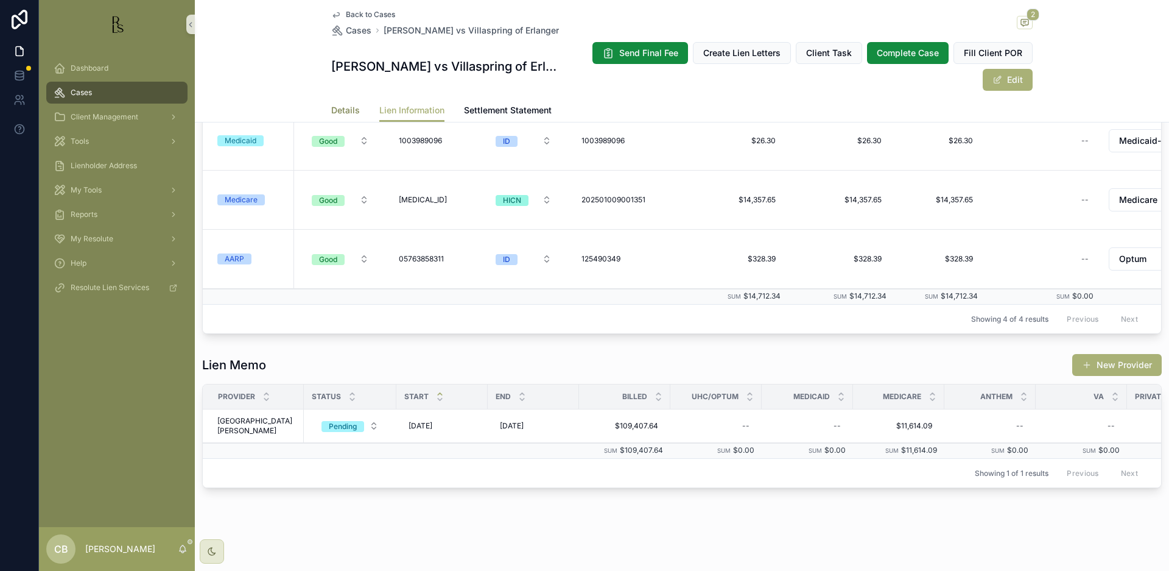
click at [338, 108] on span "Details" at bounding box center [345, 110] width 29 height 12
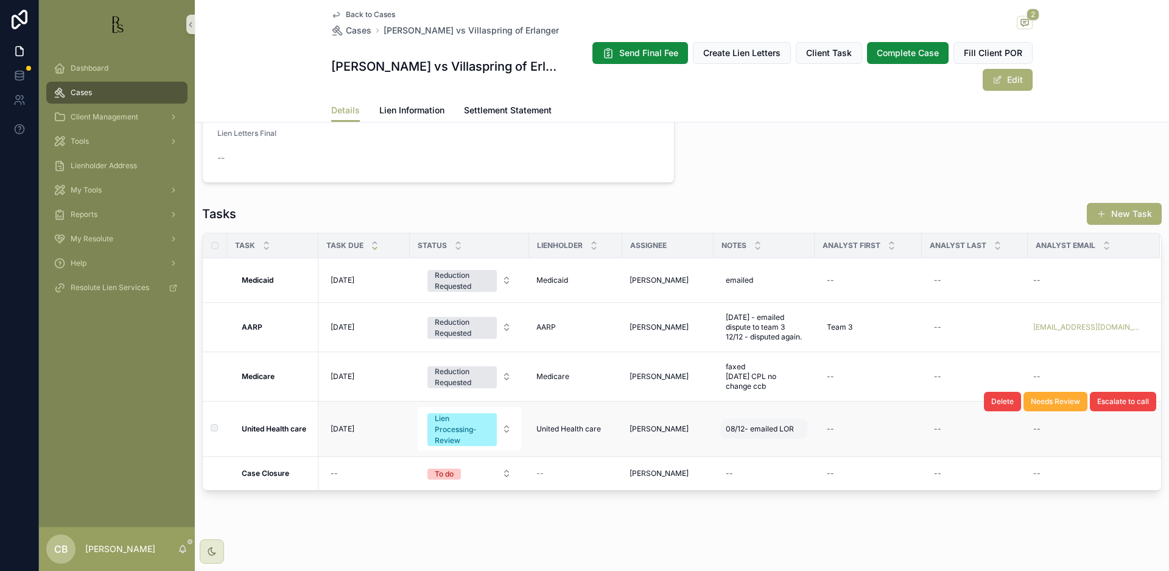
click at [791, 424] on span "08/12- emailed LOR" at bounding box center [760, 429] width 68 height 10
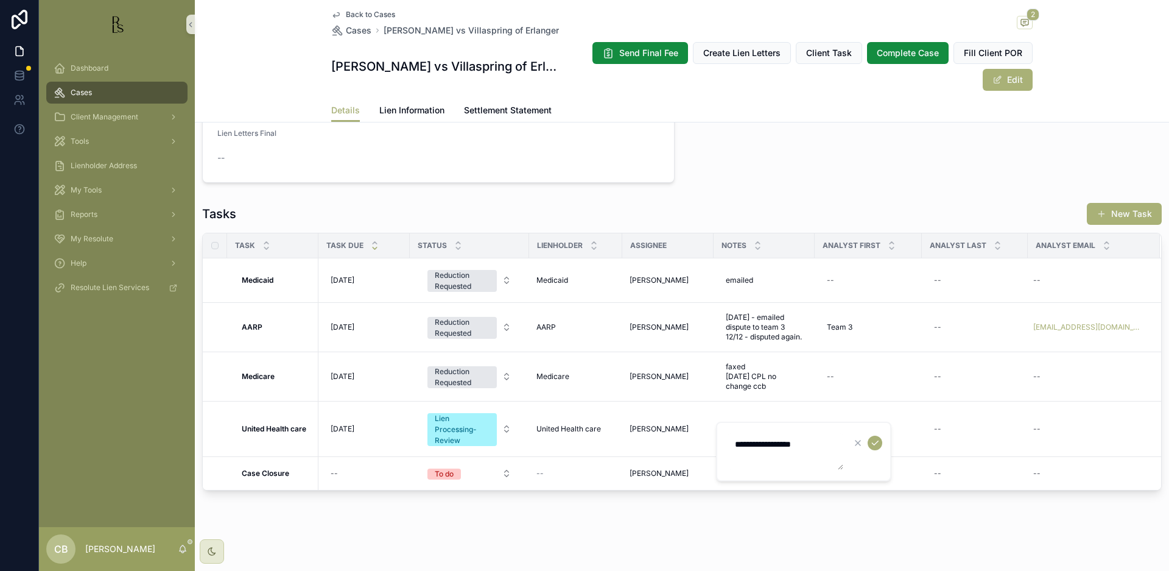
click at [821, 442] on textarea "**********" at bounding box center [786, 451] width 116 height 37
type textarea "**********"
click at [874, 442] on icon "scrollable content" at bounding box center [875, 443] width 10 height 10
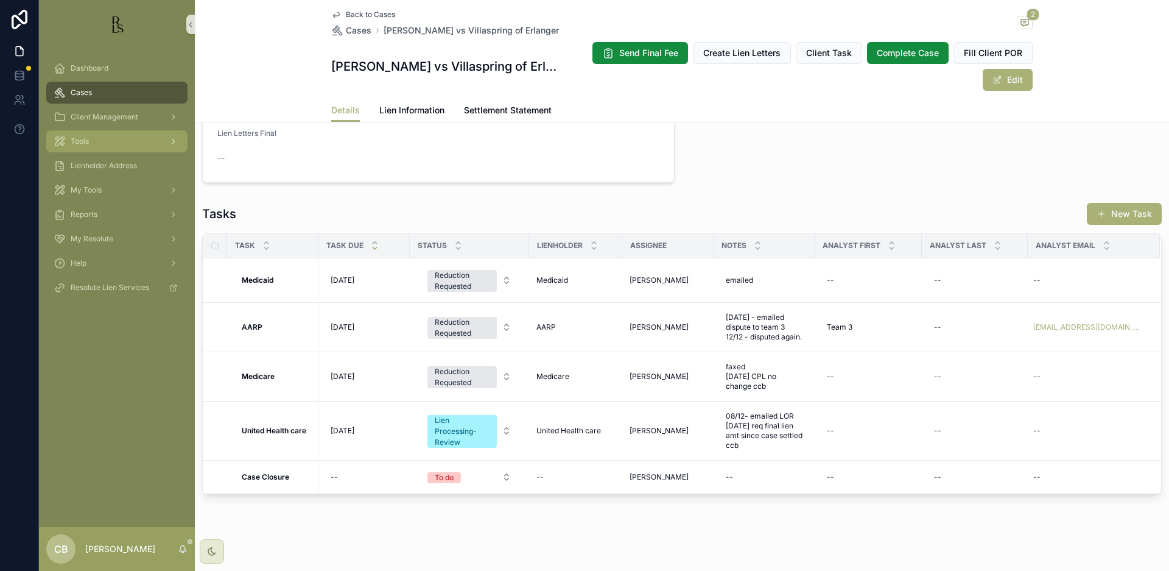
click at [82, 140] on span "Tools" at bounding box center [80, 141] width 18 height 10
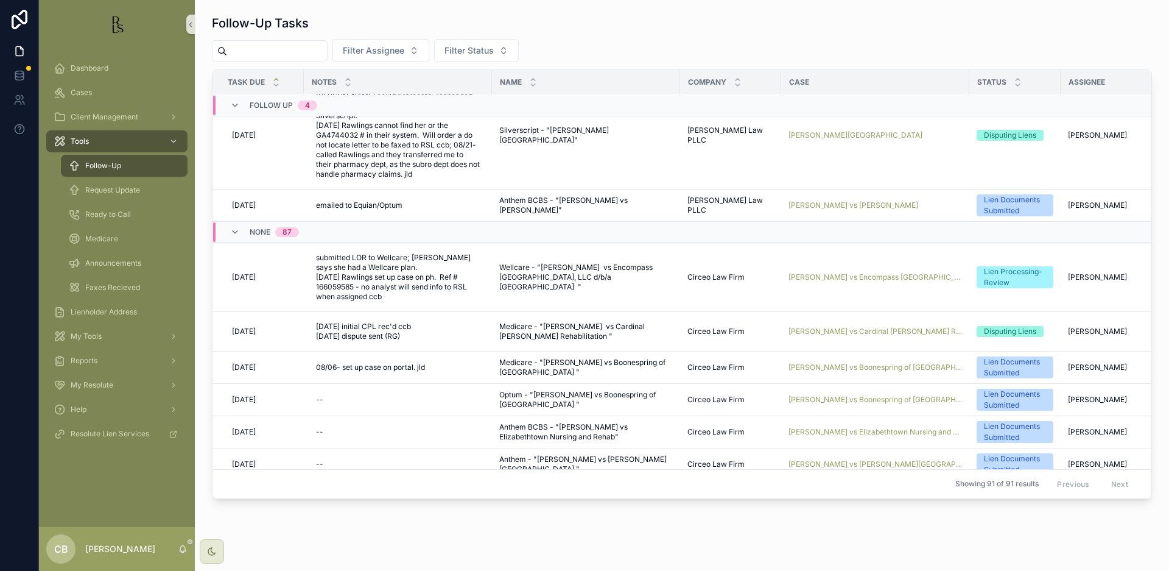
scroll to position [115, 0]
click at [876, 271] on span "[PERSON_NAME] vs Encompass [GEOGRAPHIC_DATA][PERSON_NAME], LLC d/b/a [GEOGRAPHI…" at bounding box center [876, 276] width 174 height 10
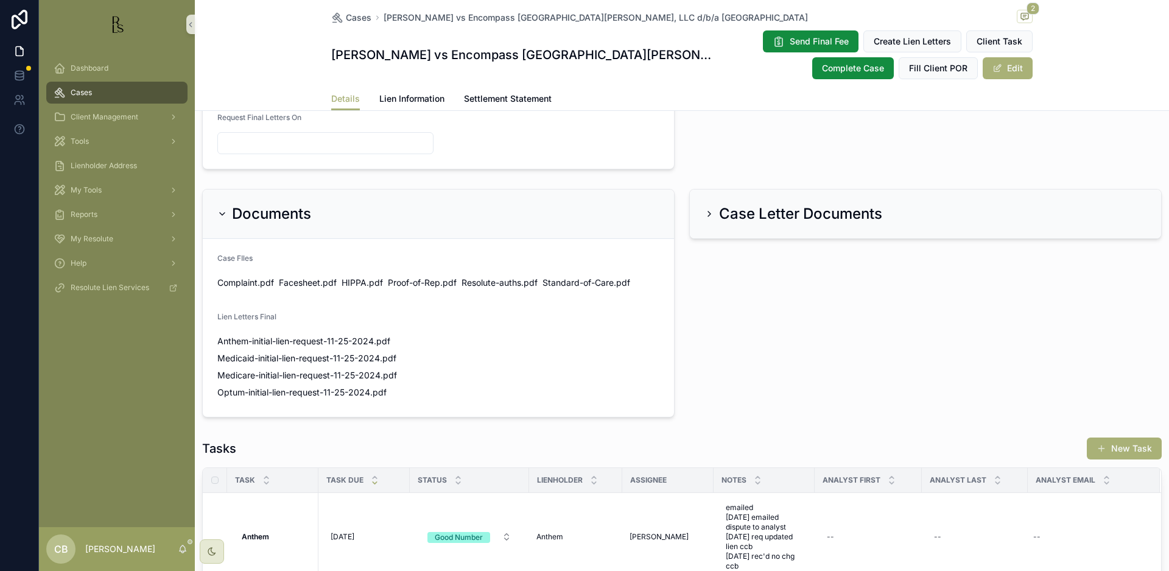
scroll to position [643, 0]
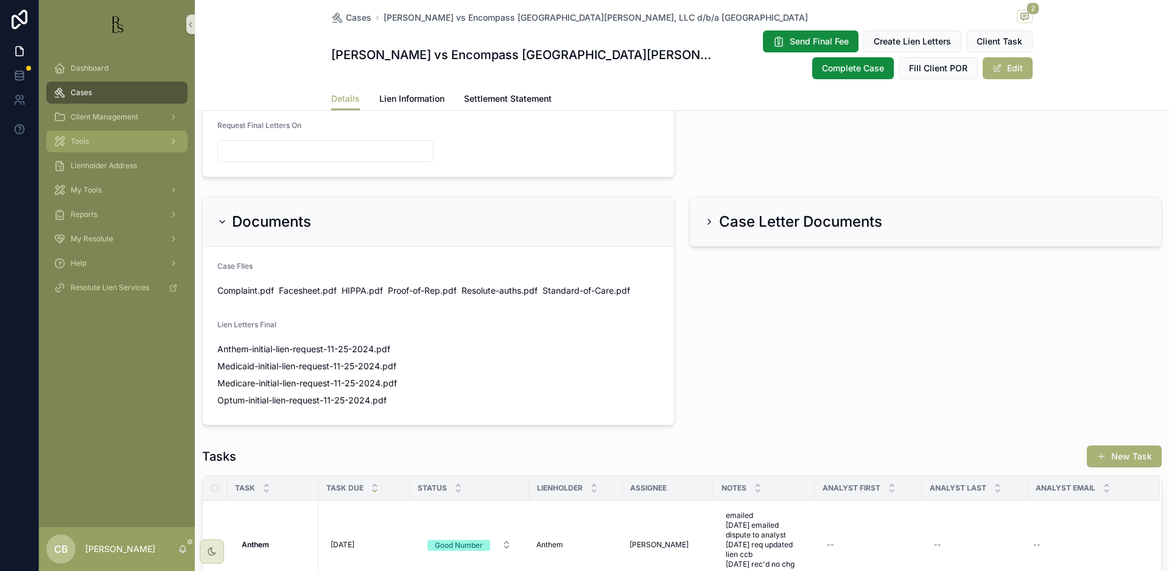
click at [85, 138] on span "Tools" at bounding box center [80, 141] width 18 height 10
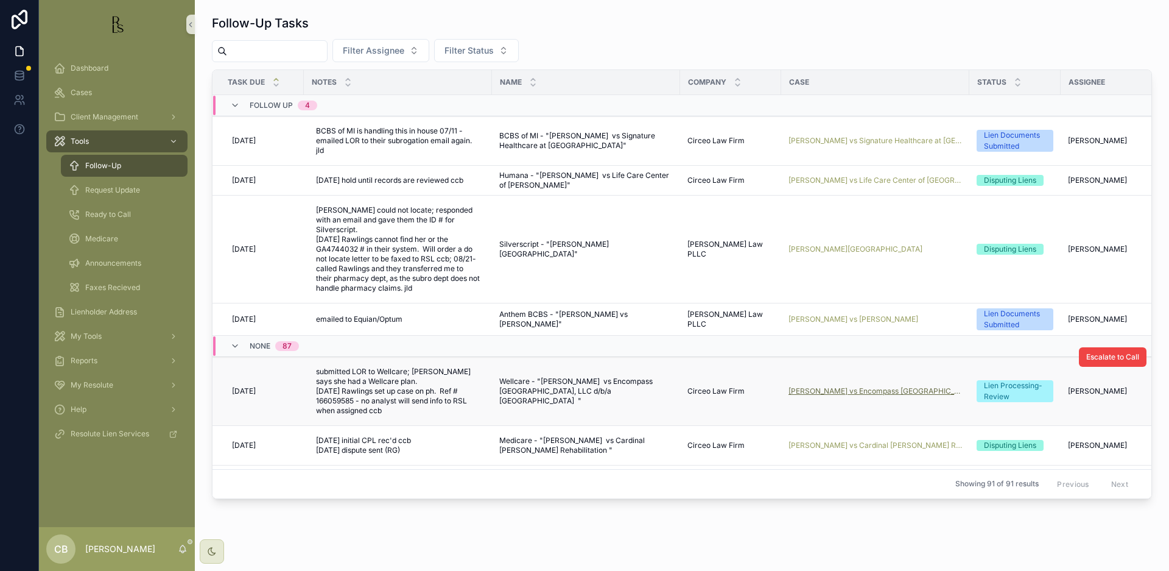
click at [873, 386] on span "[PERSON_NAME] vs Encompass [GEOGRAPHIC_DATA][PERSON_NAME], LLC d/b/a [GEOGRAPHI…" at bounding box center [876, 391] width 174 height 10
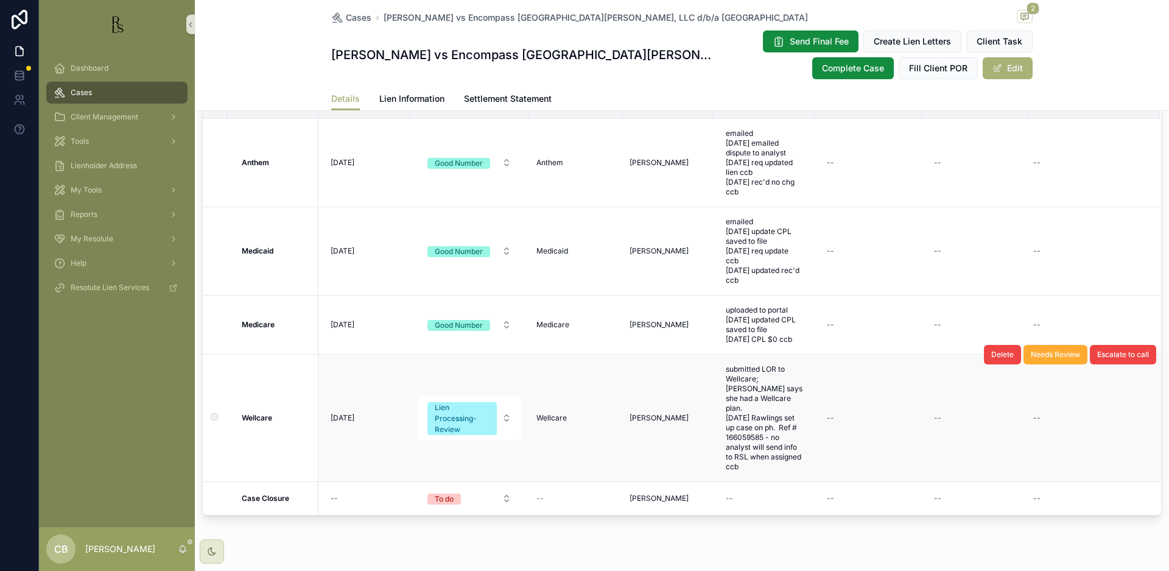
scroll to position [1026, 0]
click at [404, 94] on span "Lien Information" at bounding box center [411, 99] width 65 height 12
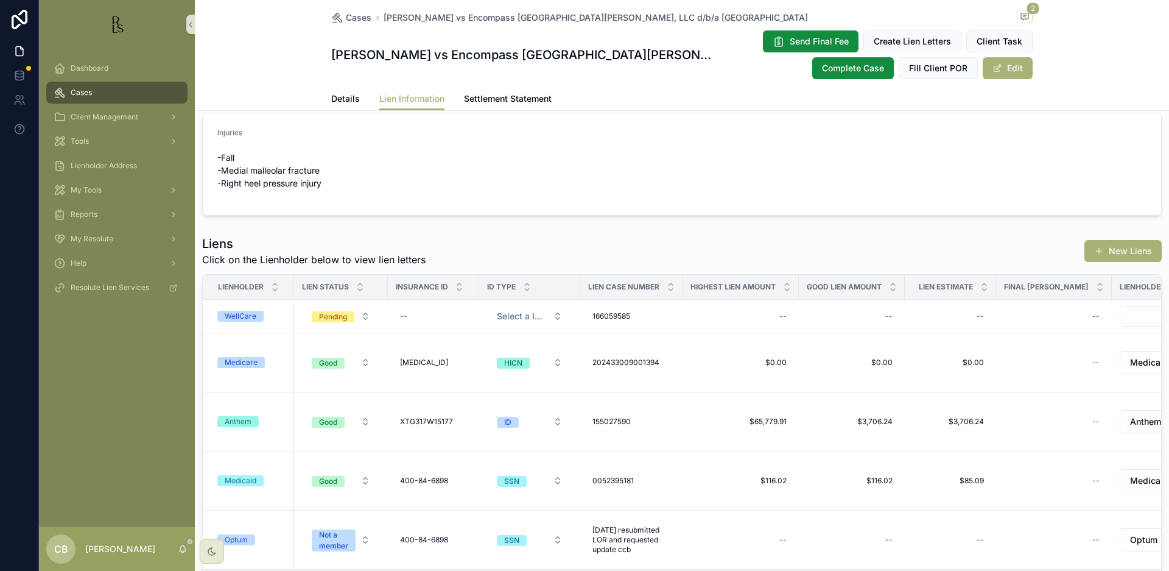
scroll to position [265, 0]
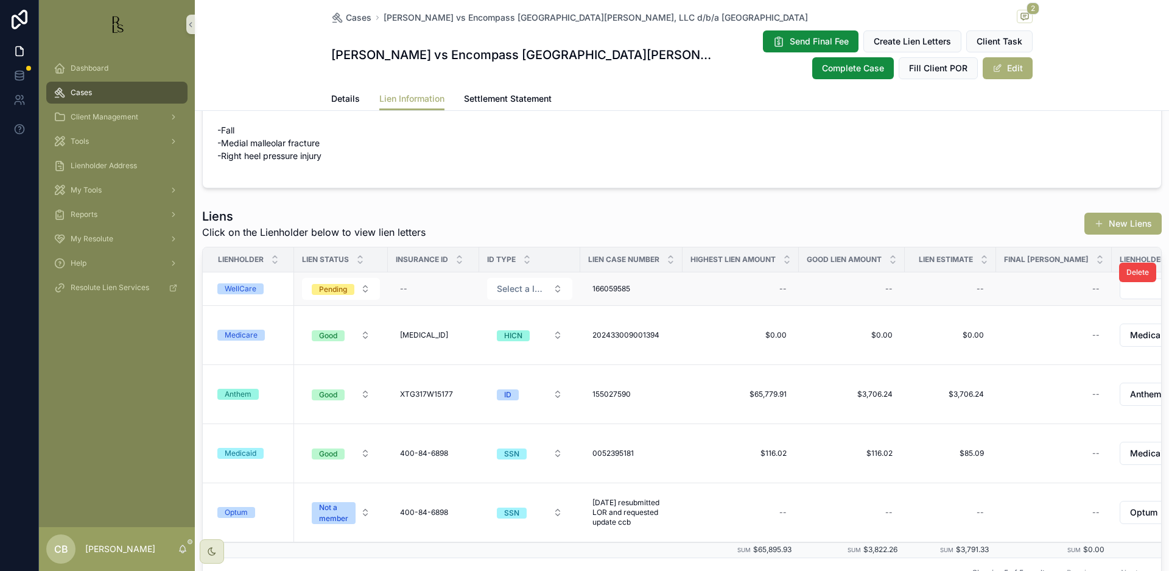
click at [242, 287] on div "WellCare" at bounding box center [241, 288] width 32 height 11
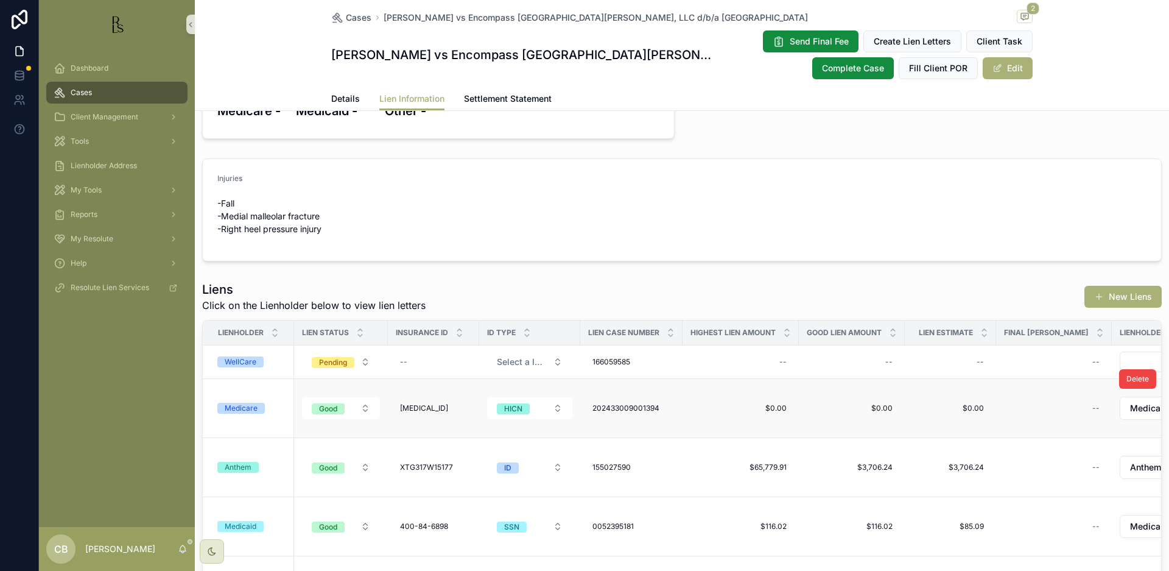
scroll to position [194, 0]
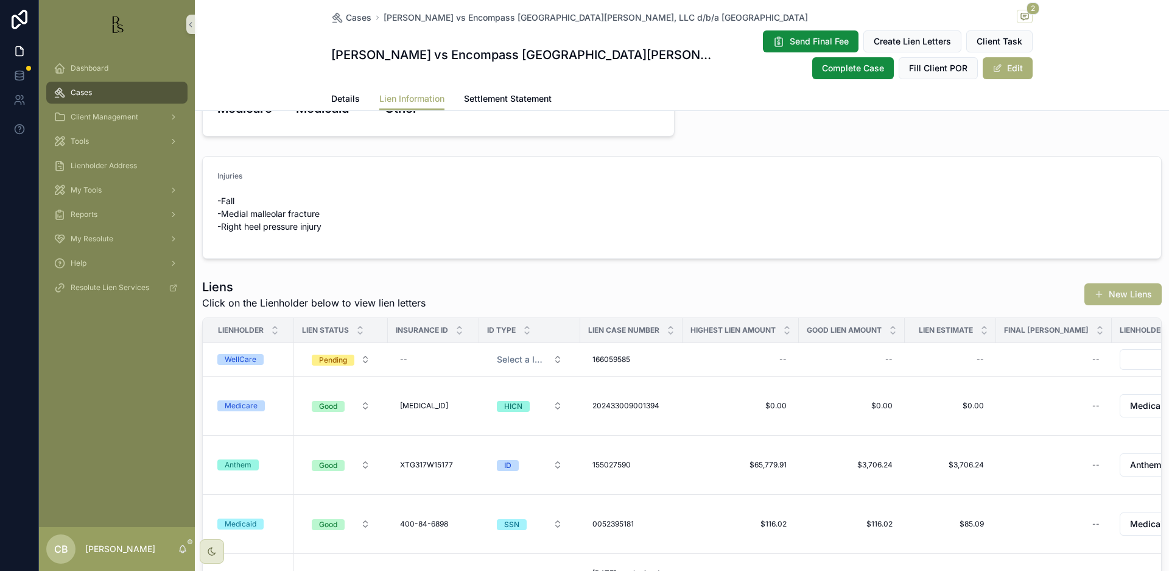
click at [241, 358] on div "WellCare" at bounding box center [241, 359] width 32 height 11
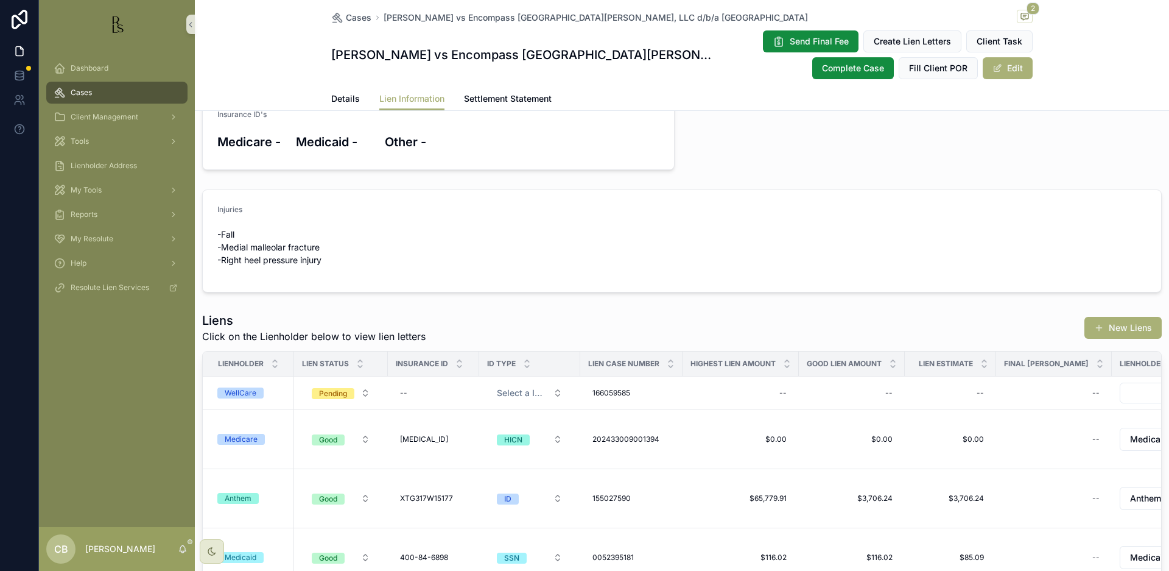
scroll to position [160, 0]
click at [340, 94] on span "Details" at bounding box center [345, 99] width 29 height 12
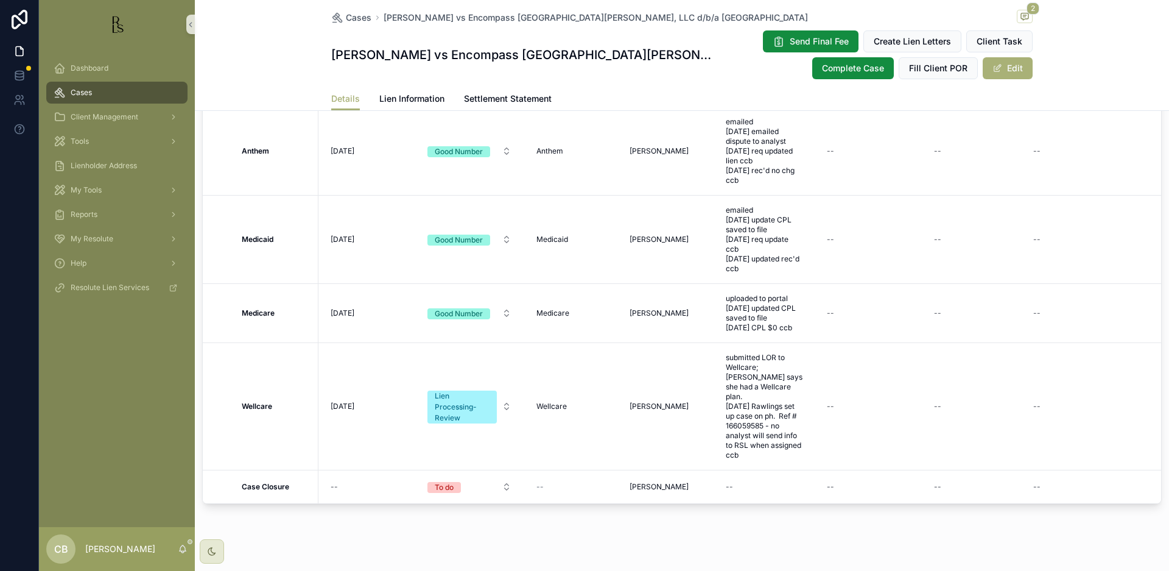
scroll to position [1038, 0]
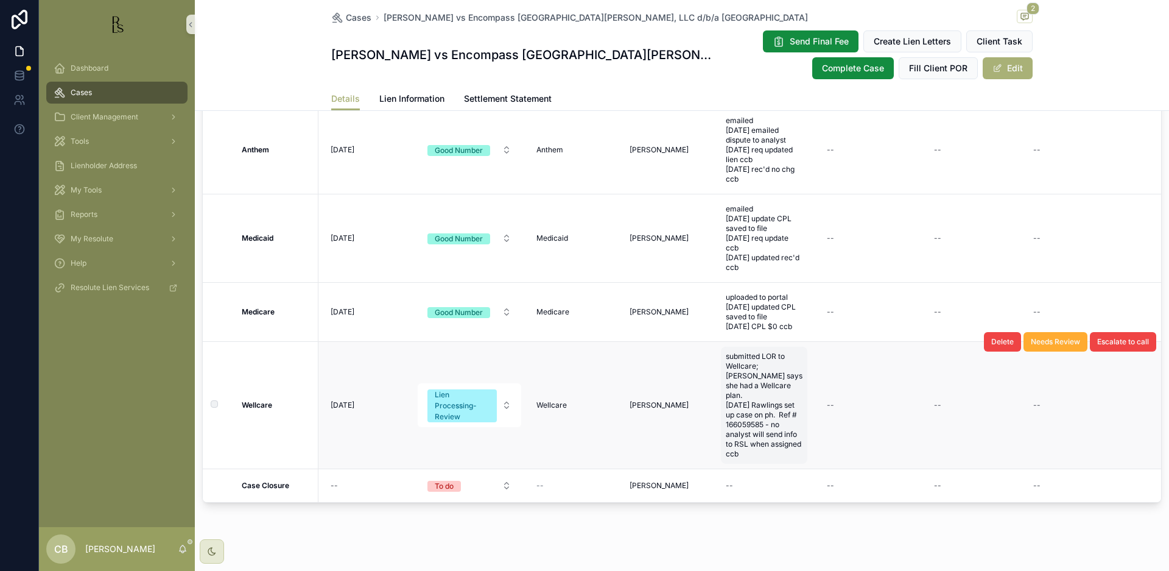
click at [748, 459] on span "submitted LOR to Wellcare; [PERSON_NAME] says she had a Wellcare plan. [DATE] R…" at bounding box center [764, 404] width 77 height 107
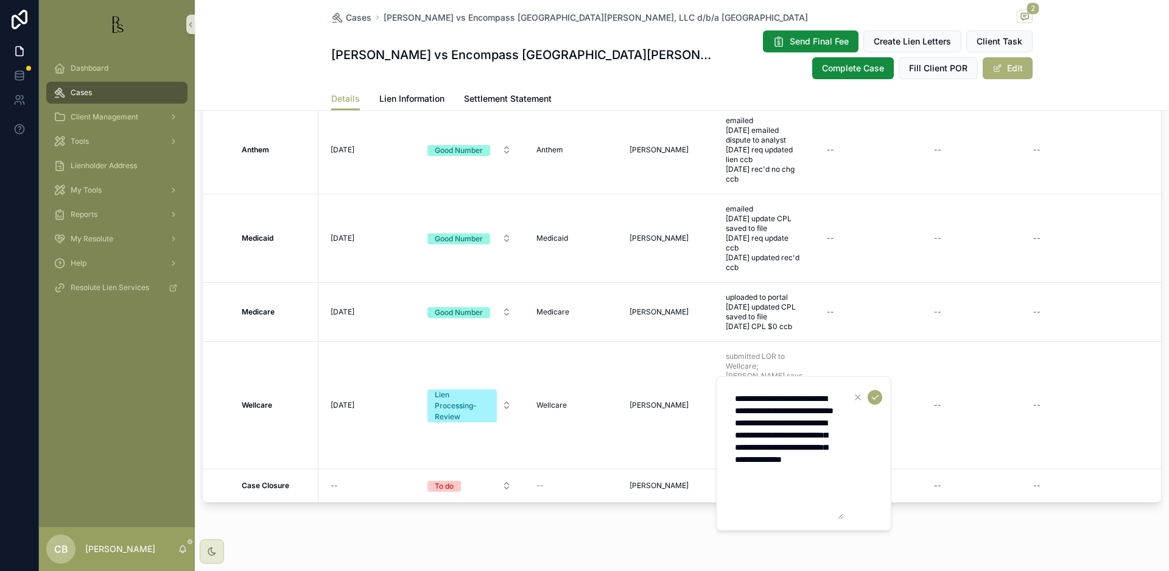
click at [825, 484] on textarea "**********" at bounding box center [786, 453] width 116 height 132
type textarea "**********"
click at [875, 395] on icon "scrollable content" at bounding box center [875, 397] width 10 height 10
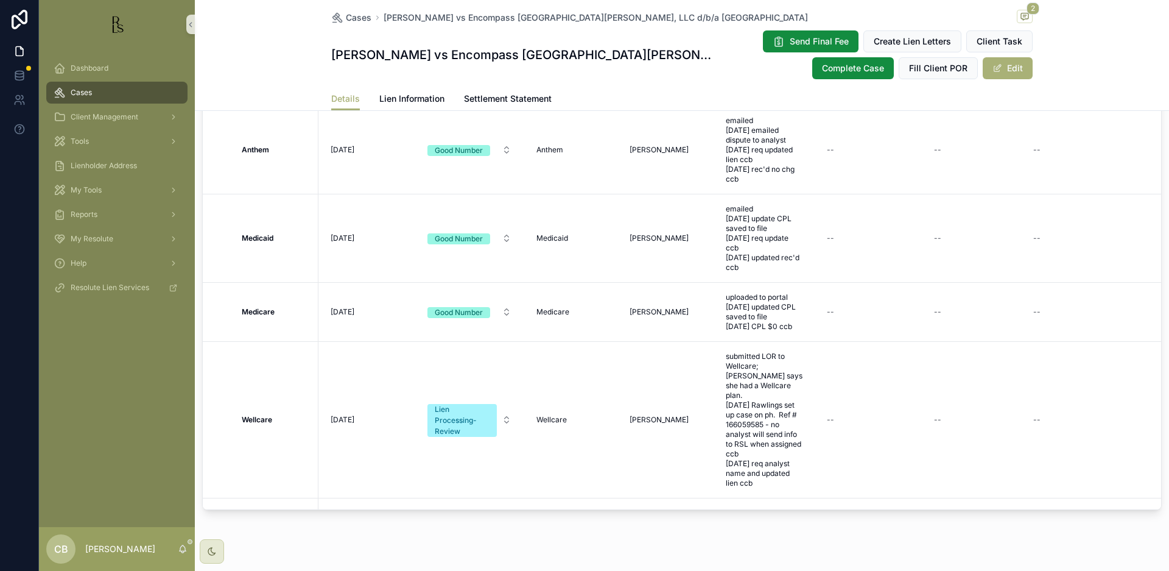
click at [342, 424] on span "[DATE]" at bounding box center [343, 420] width 24 height 10
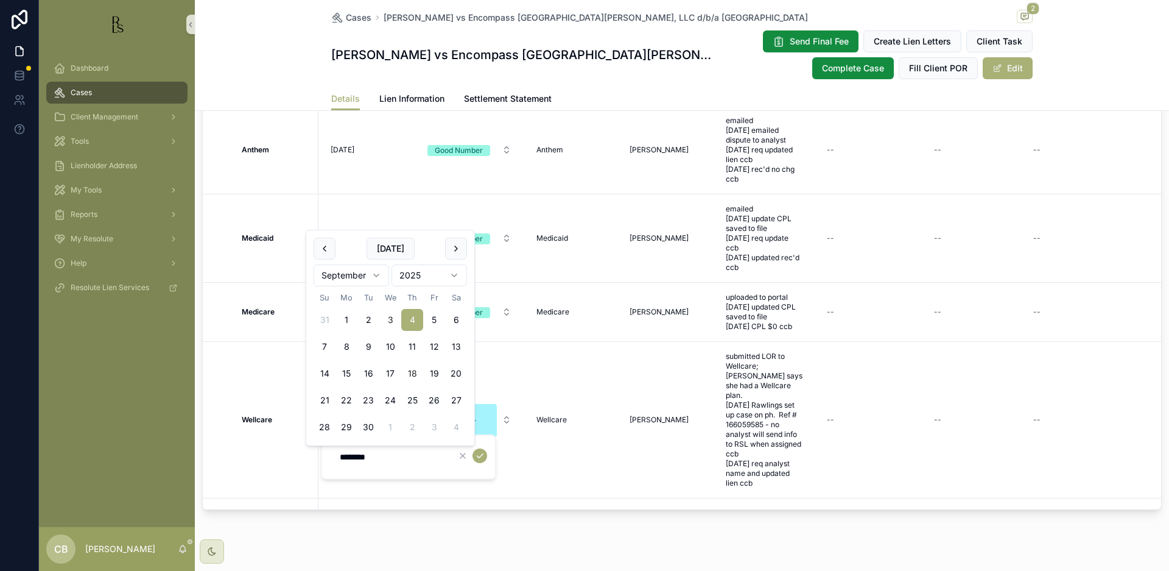
click at [413, 372] on button "18" at bounding box center [412, 373] width 22 height 22
type input "*********"
click at [480, 454] on icon "scrollable content" at bounding box center [480, 456] width 10 height 10
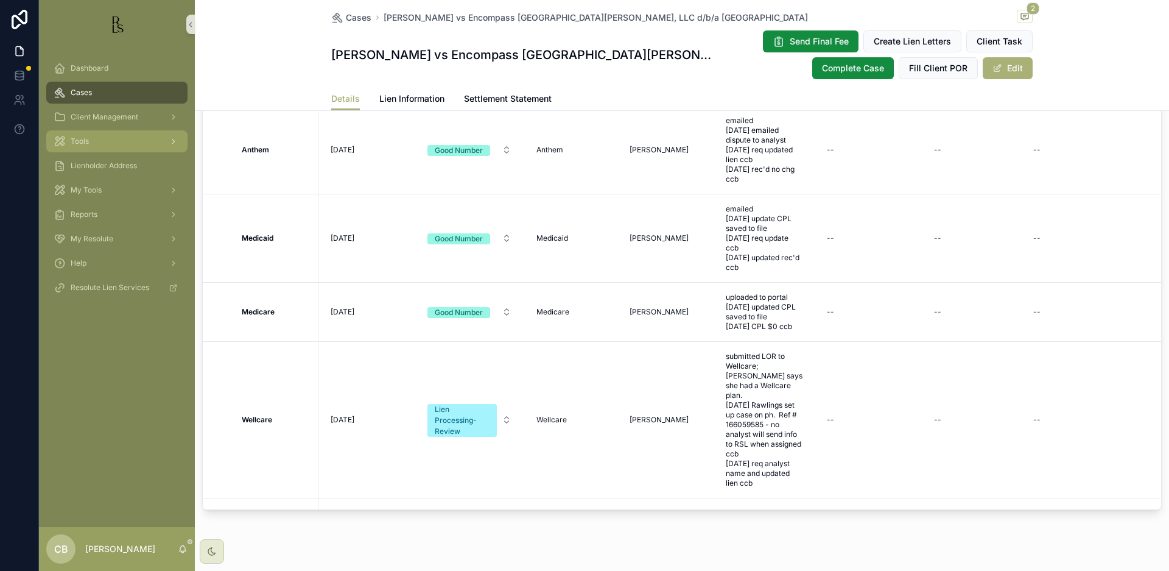
click at [85, 141] on span "Tools" at bounding box center [80, 141] width 18 height 10
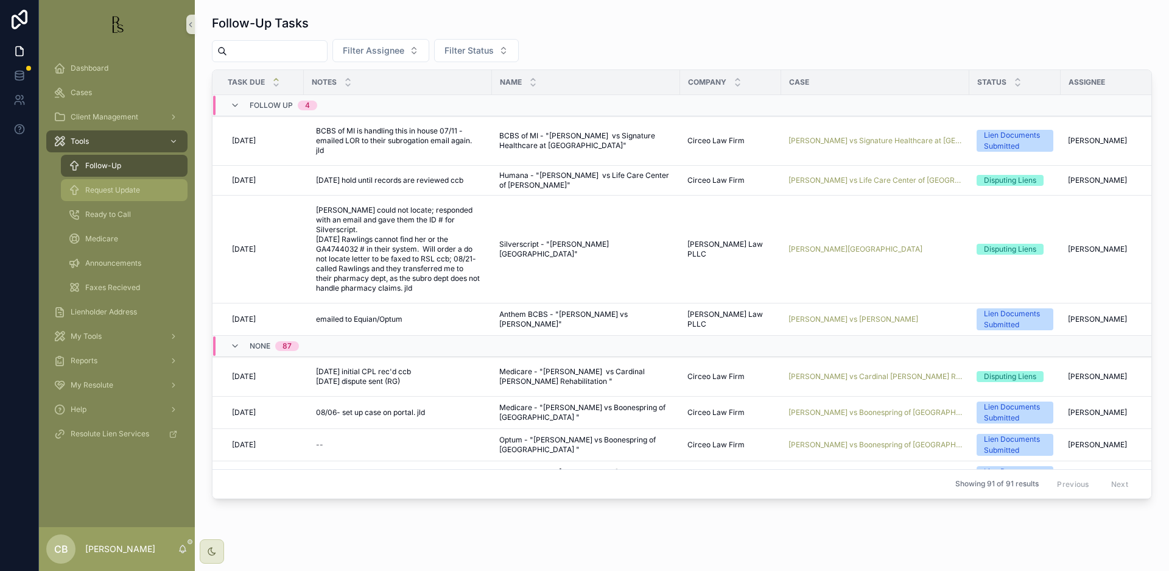
click at [127, 190] on span "Request Update" at bounding box center [112, 190] width 55 height 10
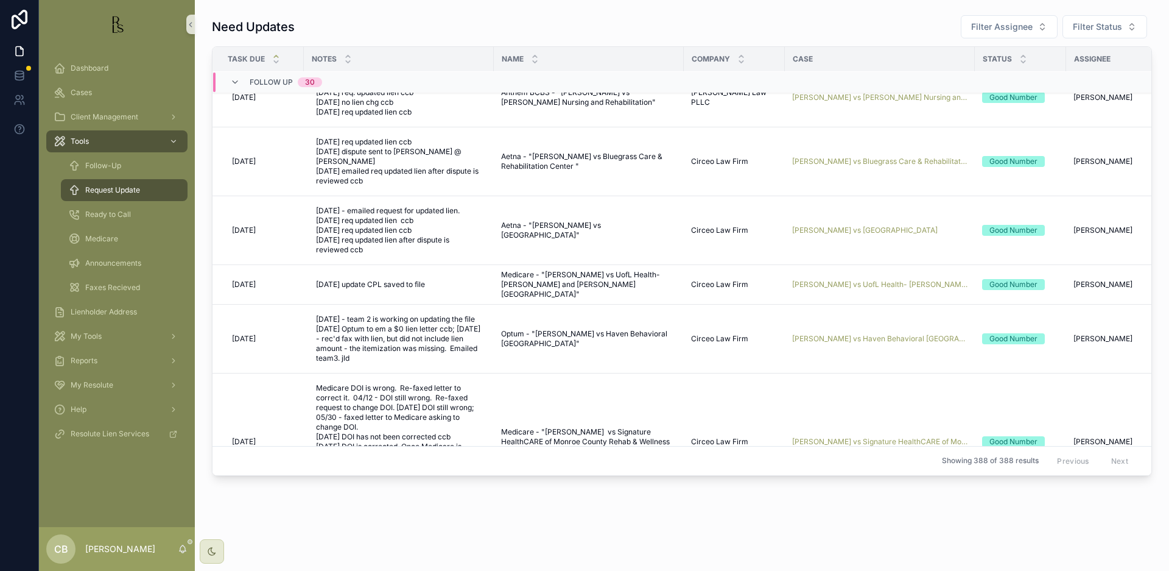
scroll to position [587, 0]
click at [860, 279] on span "[PERSON_NAME] vs UofL Health- [PERSON_NAME] and [PERSON_NAME][GEOGRAPHIC_DATA]" at bounding box center [879, 284] width 175 height 10
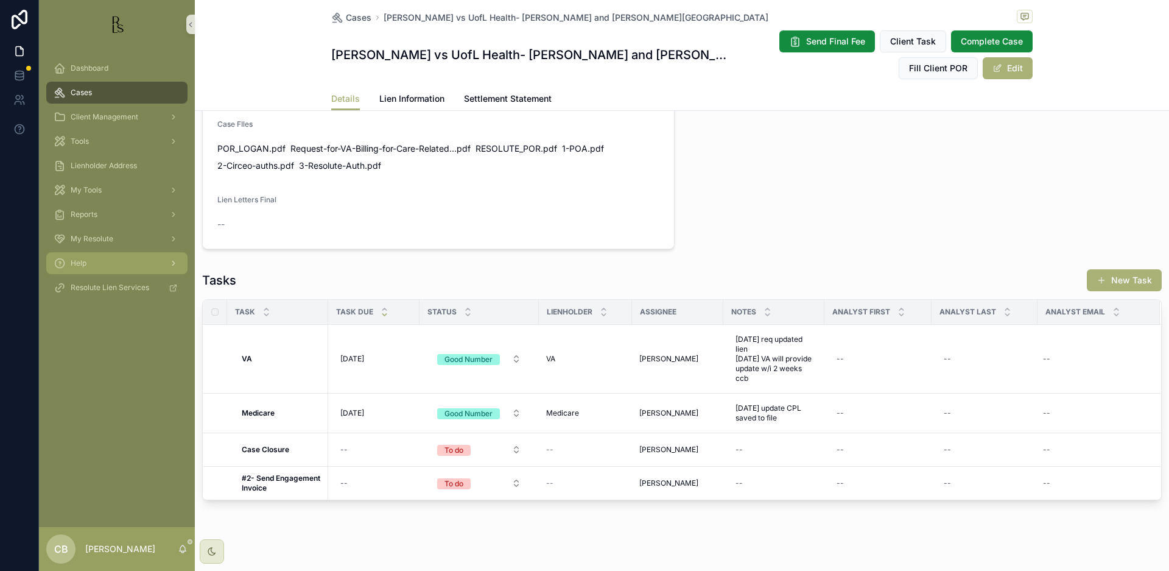
click at [398, 95] on span "Lien Information" at bounding box center [411, 99] width 65 height 12
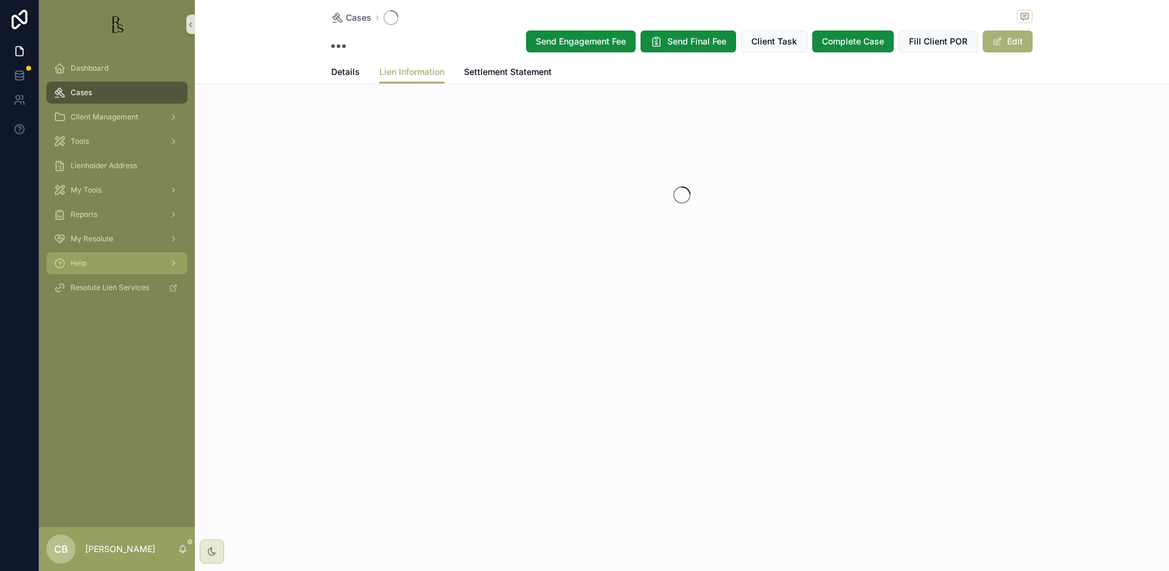
click at [398, 95] on div "Cases Send Engagement Fee Send Final Fee Client Task Complete Case Fill Client …" at bounding box center [682, 184] width 974 height 369
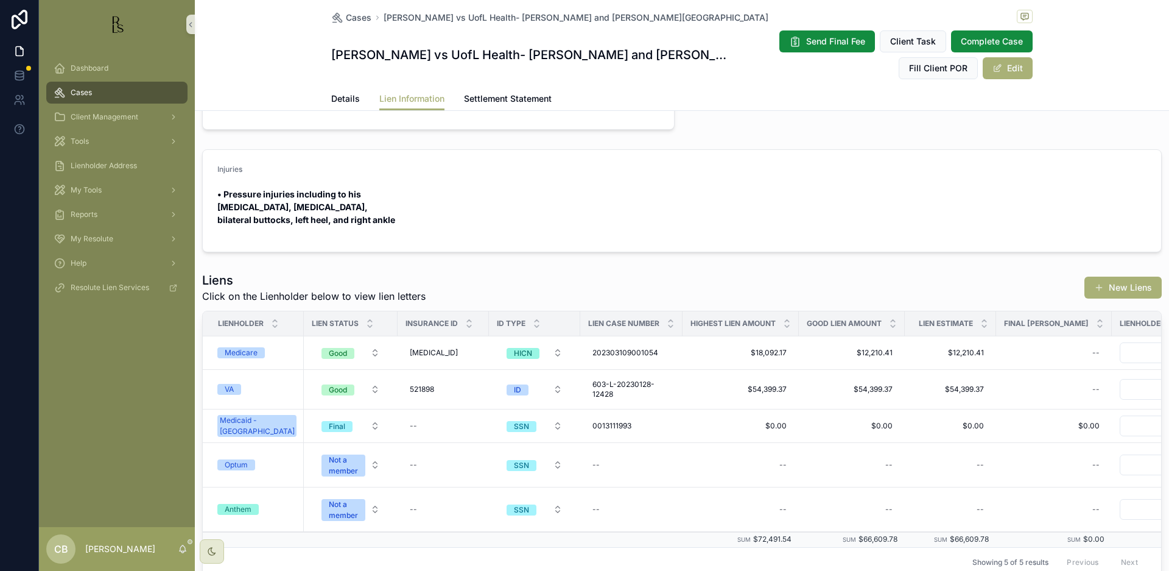
scroll to position [220, 0]
click at [241, 346] on div "Medicare" at bounding box center [241, 351] width 33 height 11
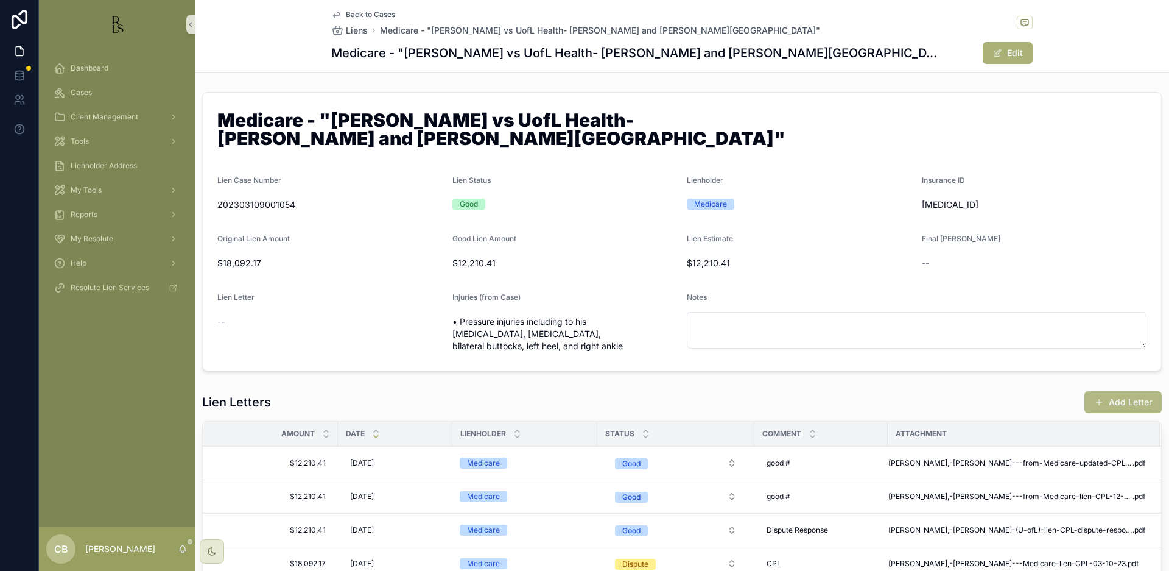
click at [1122, 391] on button "Add Letter" at bounding box center [1123, 402] width 77 height 22
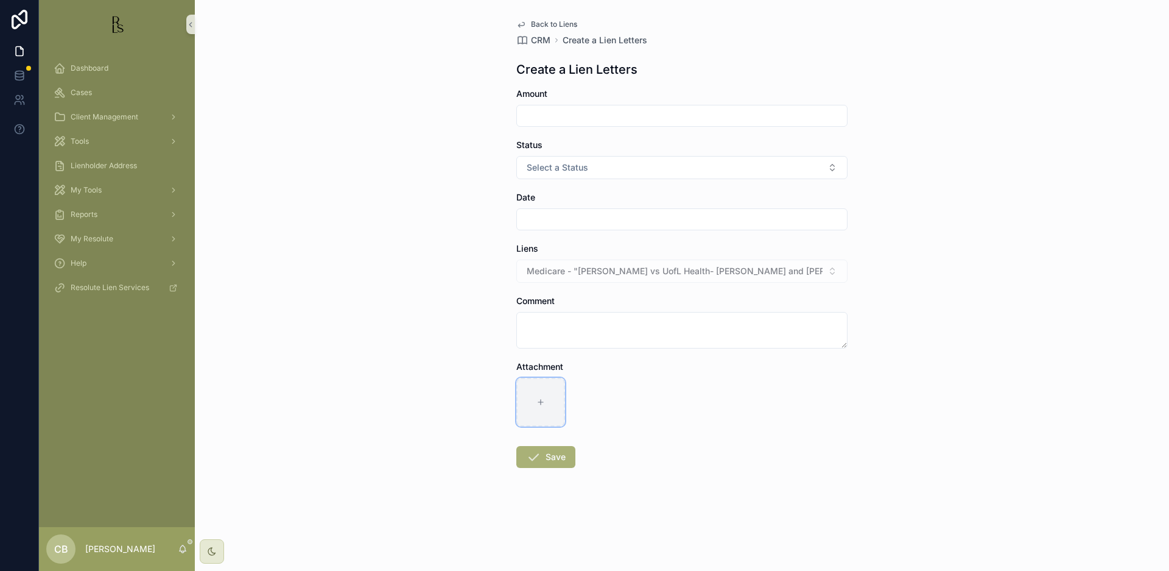
click at [538, 398] on icon "scrollable content" at bounding box center [541, 402] width 9 height 9
type input "**********"
click at [554, 111] on input "scrollable content" at bounding box center [682, 115] width 330 height 17
type input "**********"
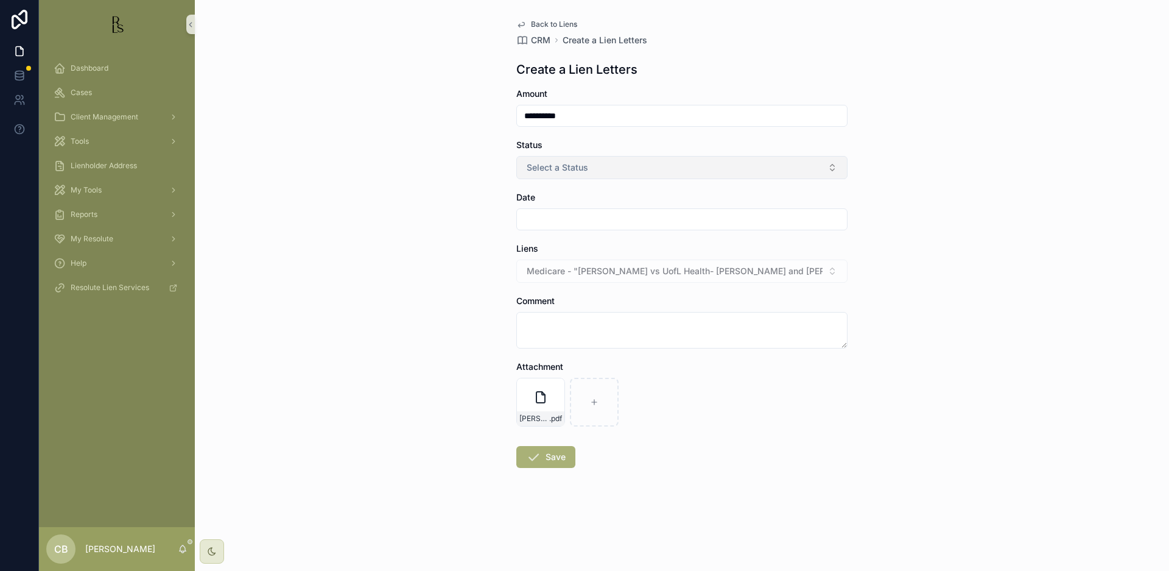
click at [590, 168] on button "Select a Status" at bounding box center [681, 167] width 331 height 23
click at [565, 234] on div "Good" at bounding box center [681, 234] width 325 height 18
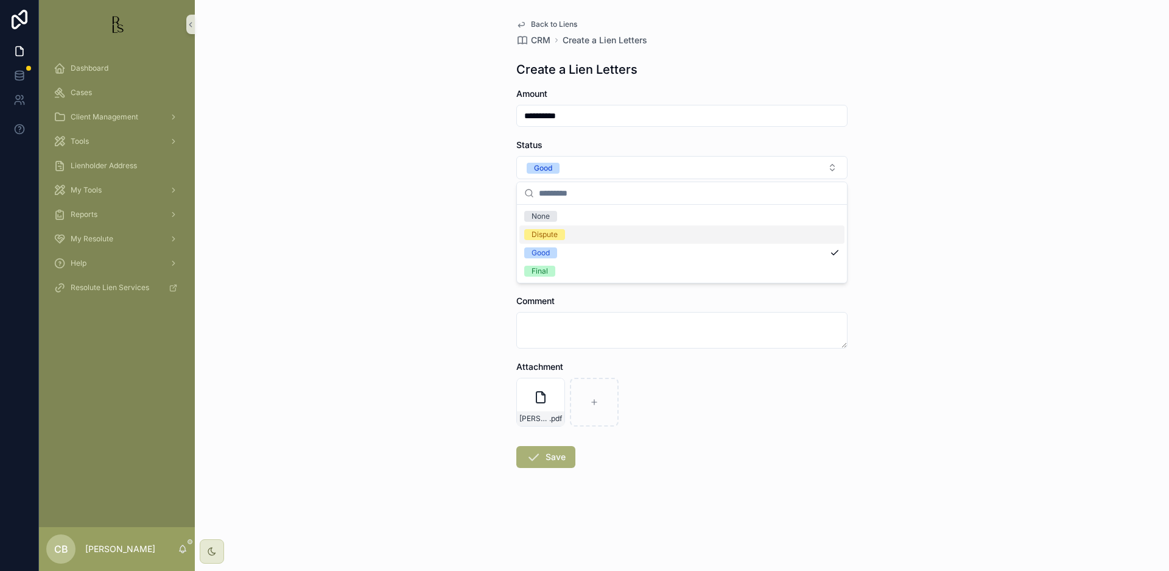
scroll to position [0, 0]
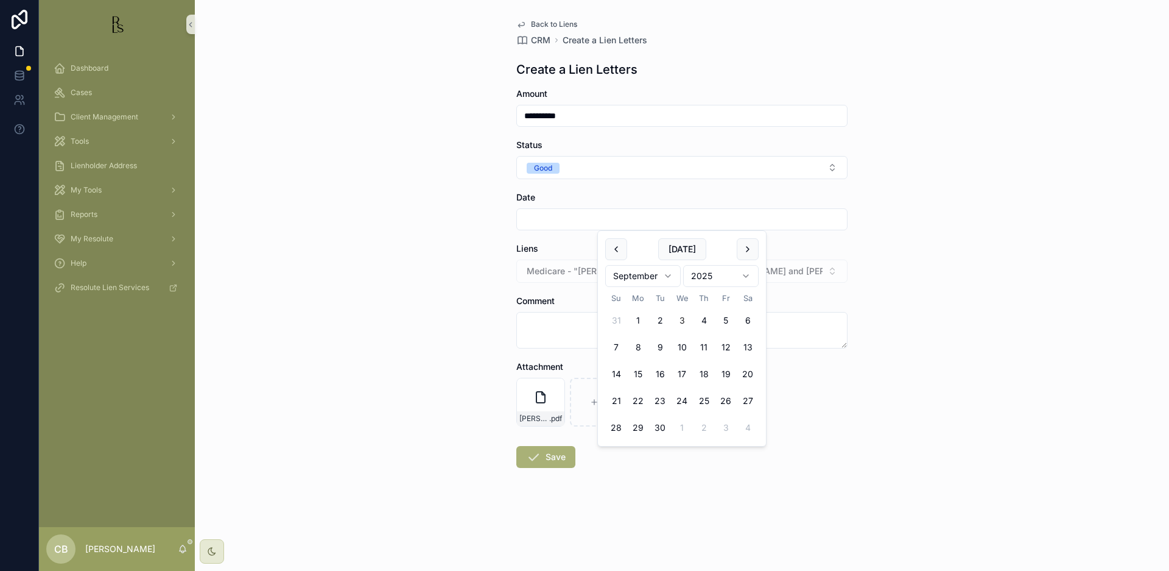
click at [551, 220] on input "scrollable content" at bounding box center [682, 219] width 330 height 17
click at [682, 320] on button "3" at bounding box center [682, 320] width 22 height 22
type input "********"
click at [553, 454] on button "Save" at bounding box center [545, 457] width 59 height 22
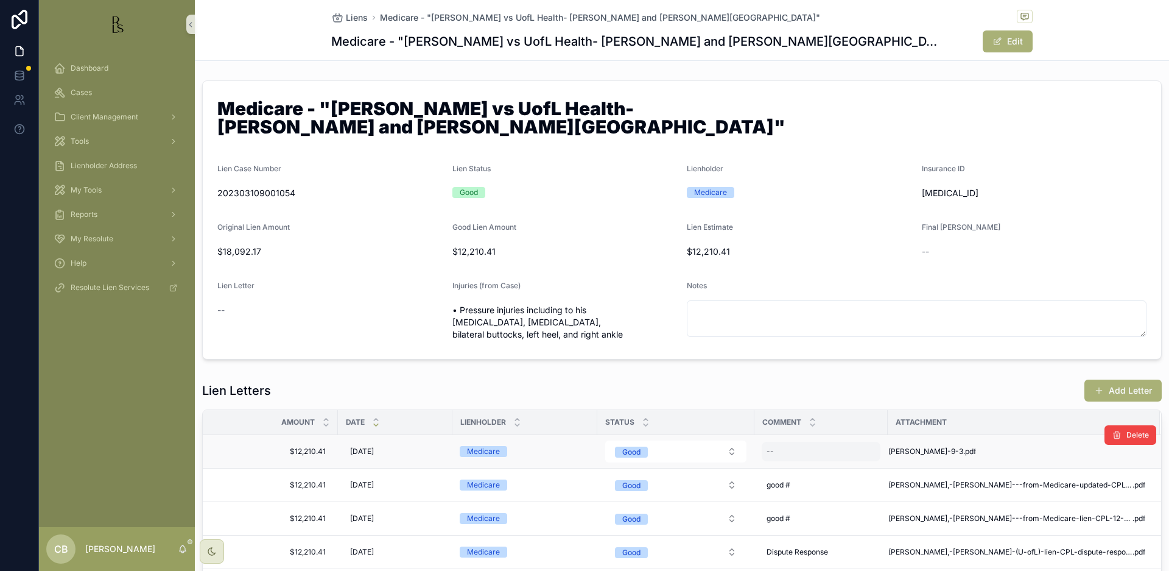
click at [771, 446] on div "--" at bounding box center [770, 451] width 7 height 10
type textarea "******"
click at [917, 442] on icon "scrollable content" at bounding box center [916, 442] width 10 height 10
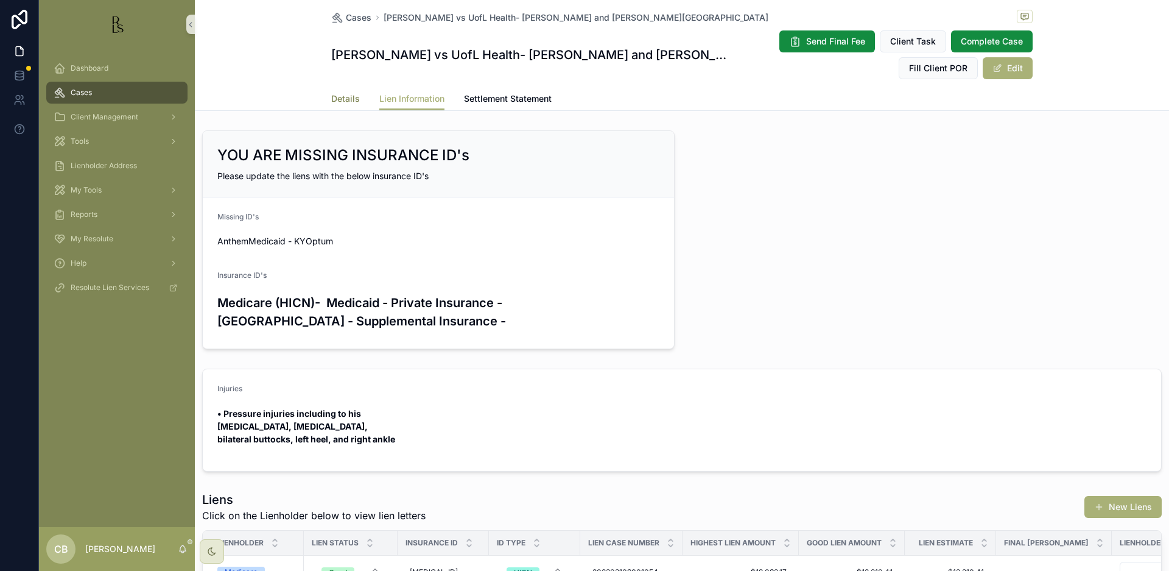
click at [346, 97] on span "Details" at bounding box center [345, 99] width 29 height 12
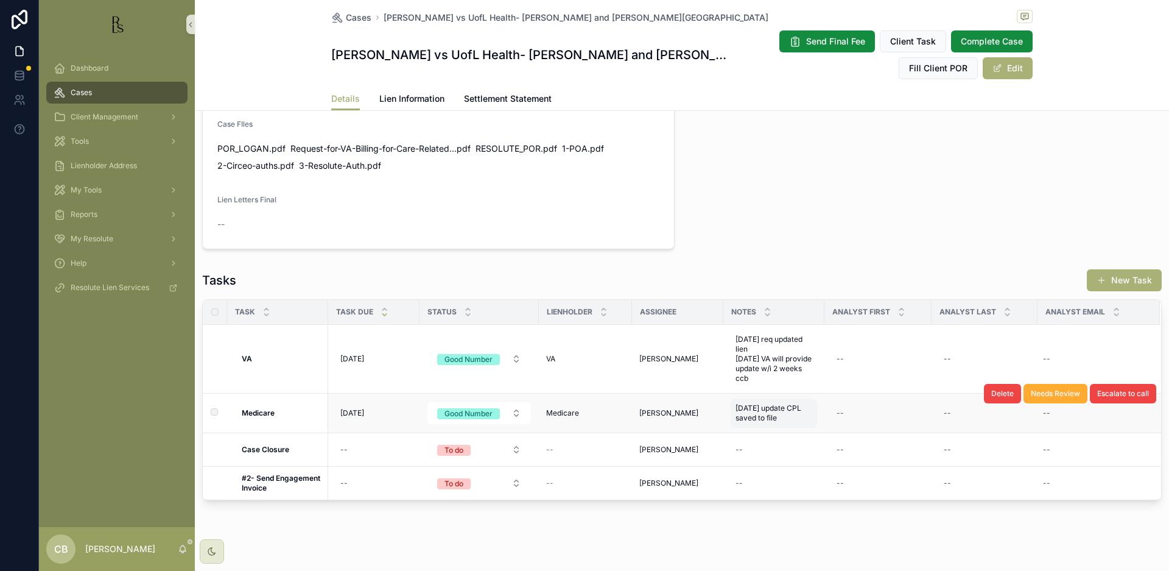
click at [750, 403] on span "[DATE] update CPL saved to file" at bounding box center [774, 412] width 77 height 19
click at [803, 427] on textarea "**********" at bounding box center [796, 421] width 116 height 37
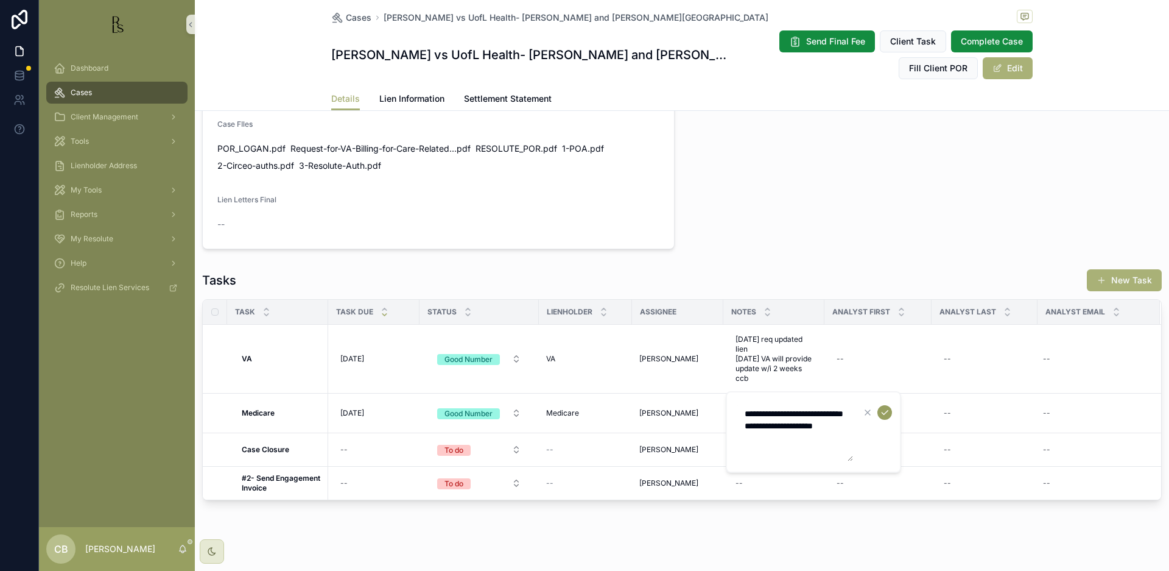
type textarea "**********"
click at [887, 412] on icon "scrollable content" at bounding box center [885, 412] width 10 height 10
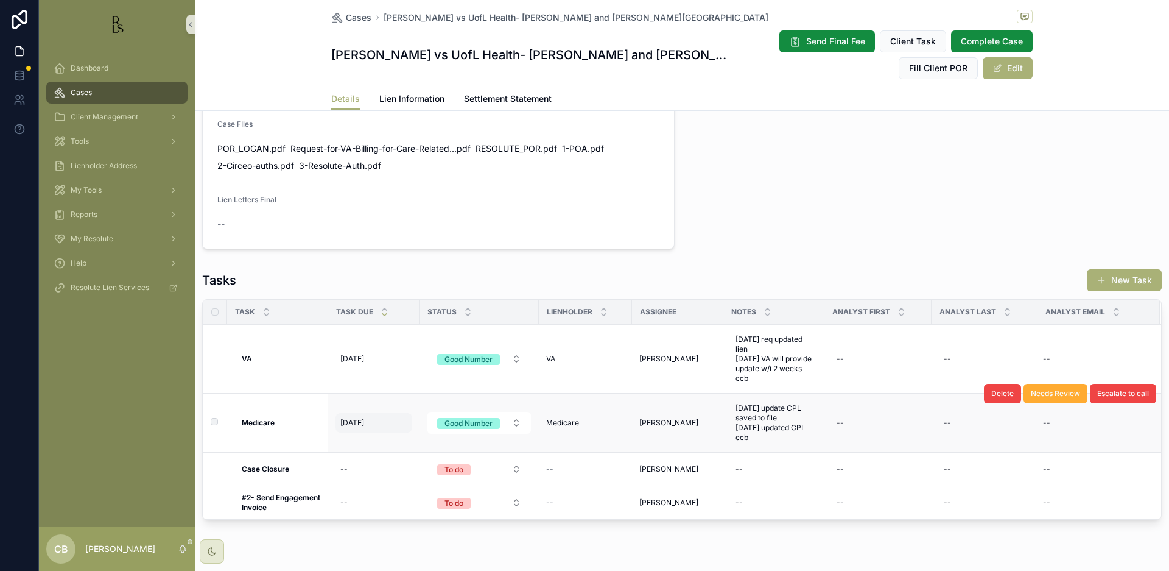
click at [356, 418] on span "[DATE]" at bounding box center [352, 423] width 24 height 10
click at [355, 418] on span "[DATE]" at bounding box center [352, 423] width 24 height 10
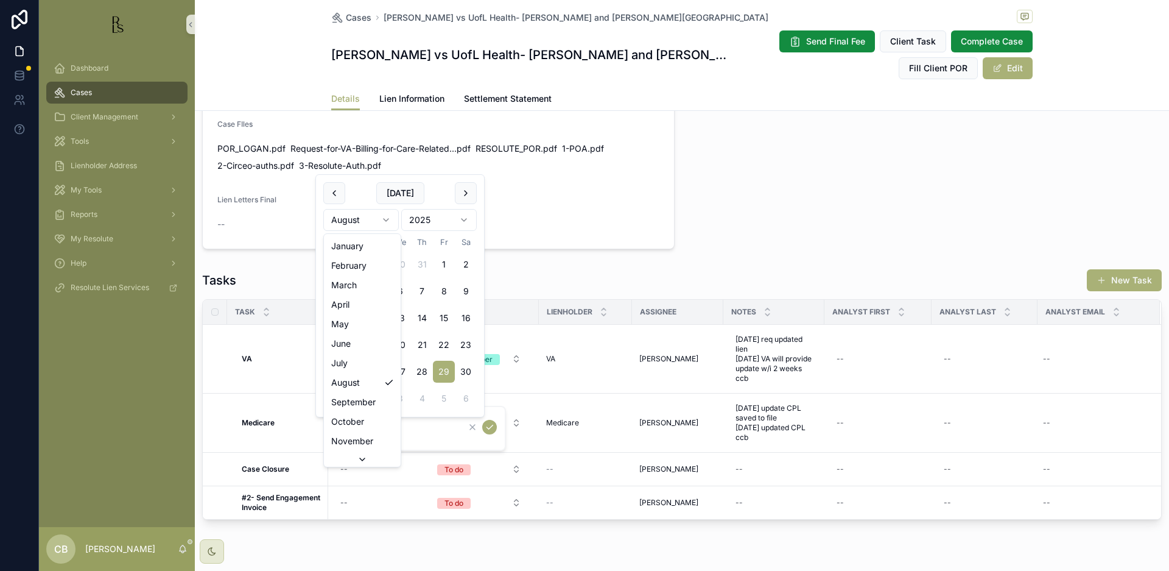
click at [385, 217] on html "Dashboard Cases Client Management Tools Lienholder Address My Tools Reports My …" at bounding box center [584, 285] width 1169 height 571
click at [389, 219] on html "Dashboard Cases Client Management Tools Lienholder Address My Tools Reports My …" at bounding box center [584, 285] width 1169 height 571
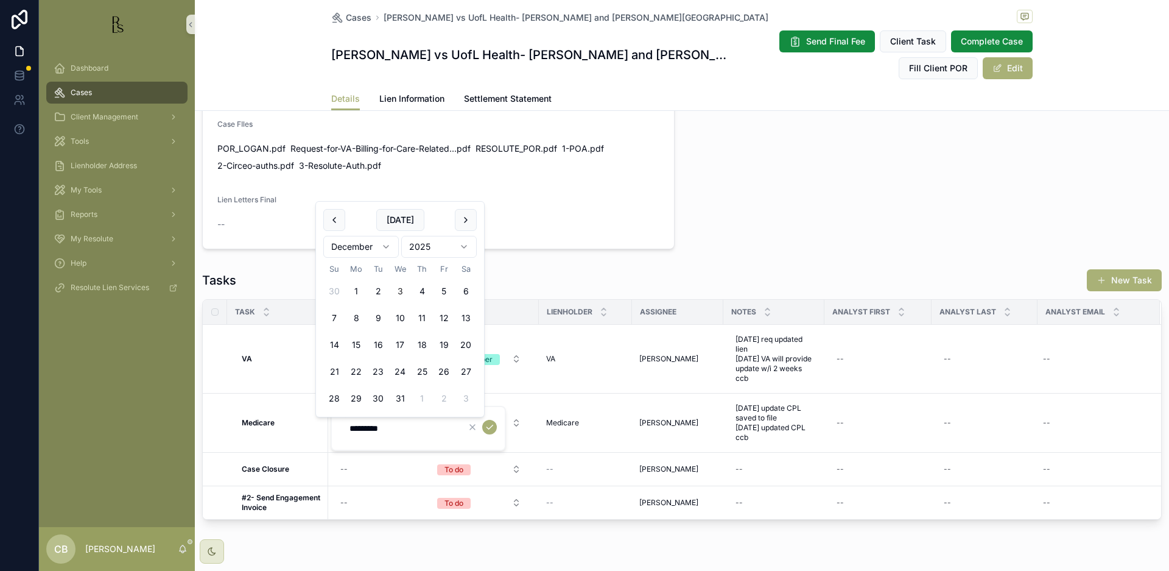
click at [399, 290] on button "3" at bounding box center [400, 291] width 22 height 22
type input "*********"
click at [490, 425] on icon "scrollable content" at bounding box center [490, 427] width 10 height 10
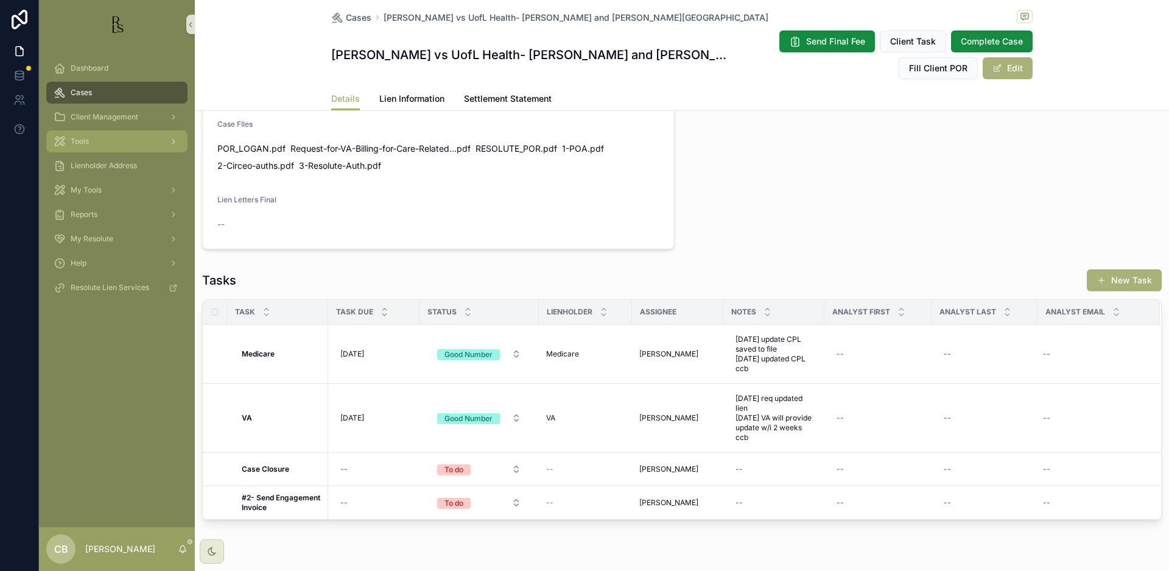
click at [80, 141] on span "Tools" at bounding box center [80, 141] width 18 height 10
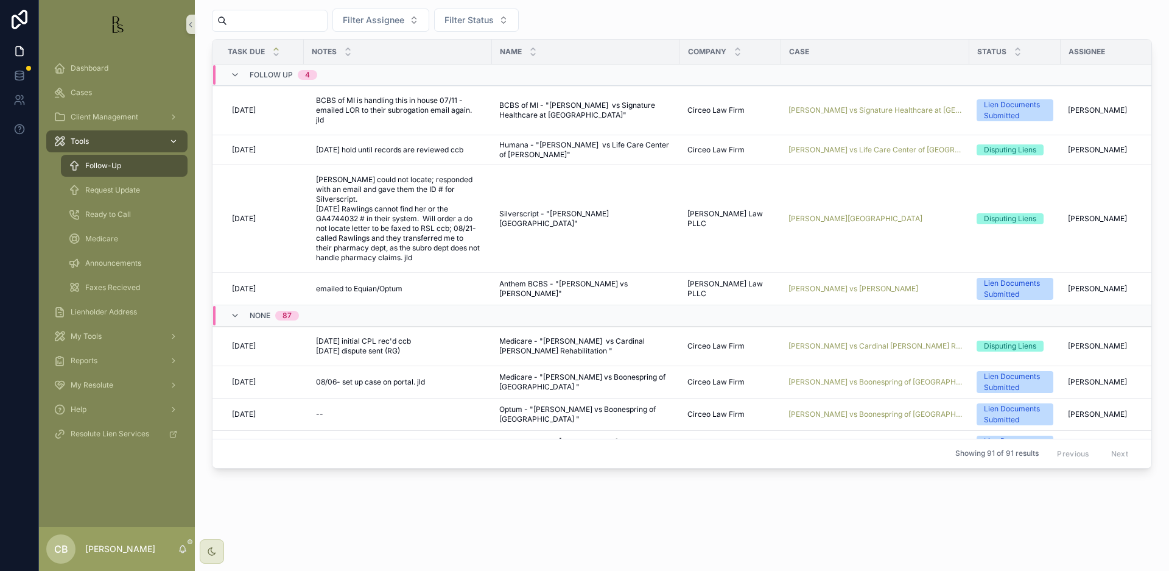
scroll to position [30, 0]
click at [109, 192] on span "Request Update" at bounding box center [112, 190] width 55 height 10
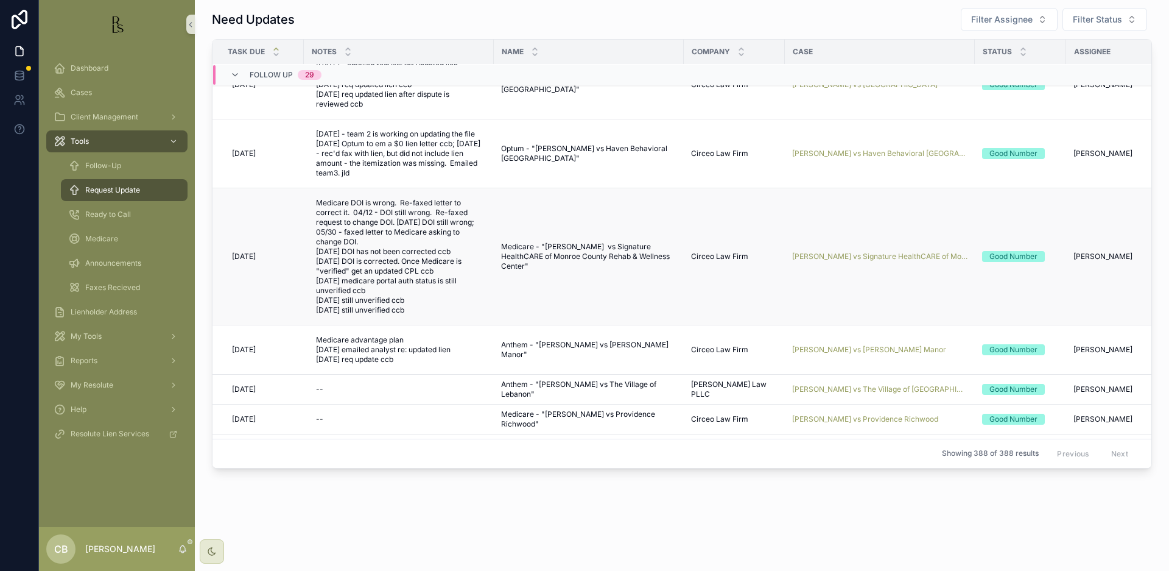
scroll to position [725, 4]
click at [854, 256] on span "[PERSON_NAME] vs Signature HealthCARE of Monroe County Rehab & Wellness Center" at bounding box center [876, 257] width 175 height 10
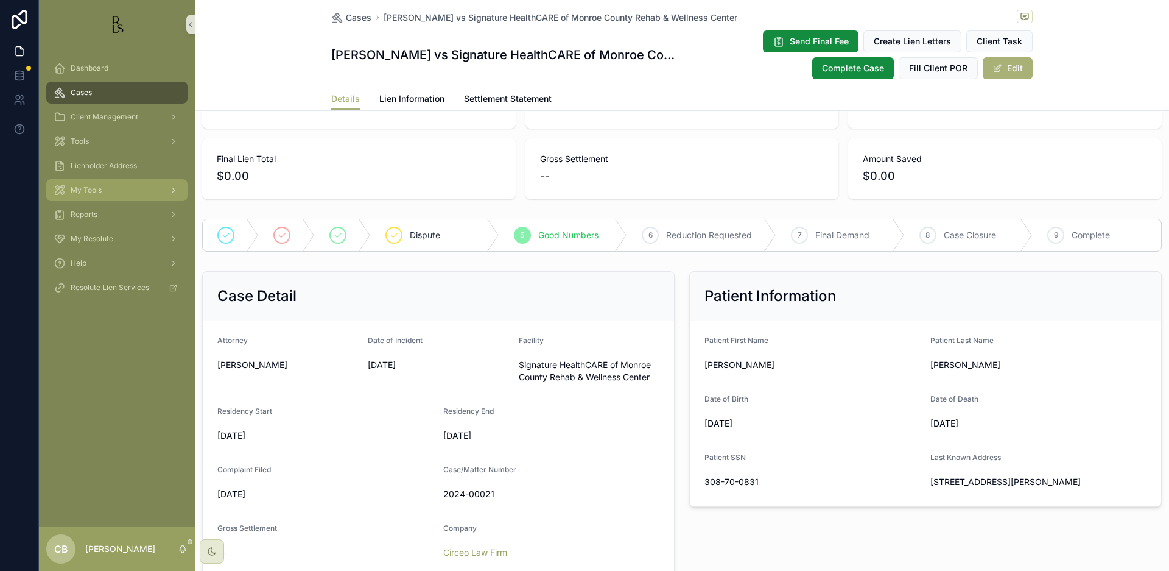
scroll to position [120, 0]
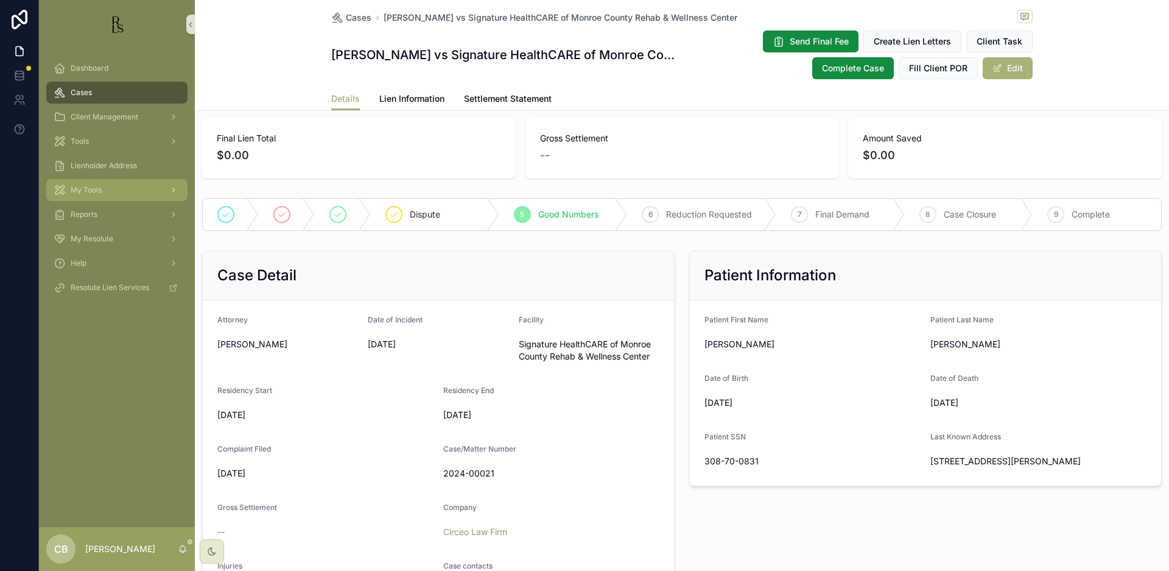
click at [403, 96] on span "Lien Information" at bounding box center [411, 99] width 65 height 12
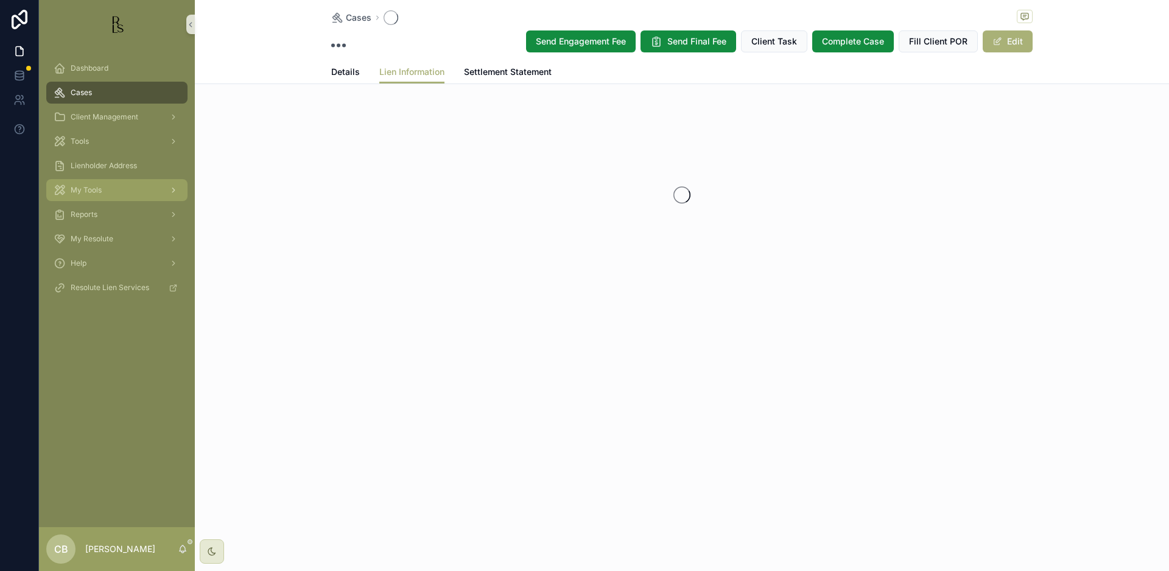
click at [403, 96] on div "Cases Send Engagement Fee Send Final Fee Client Task Complete Case Fill Client …" at bounding box center [682, 184] width 974 height 369
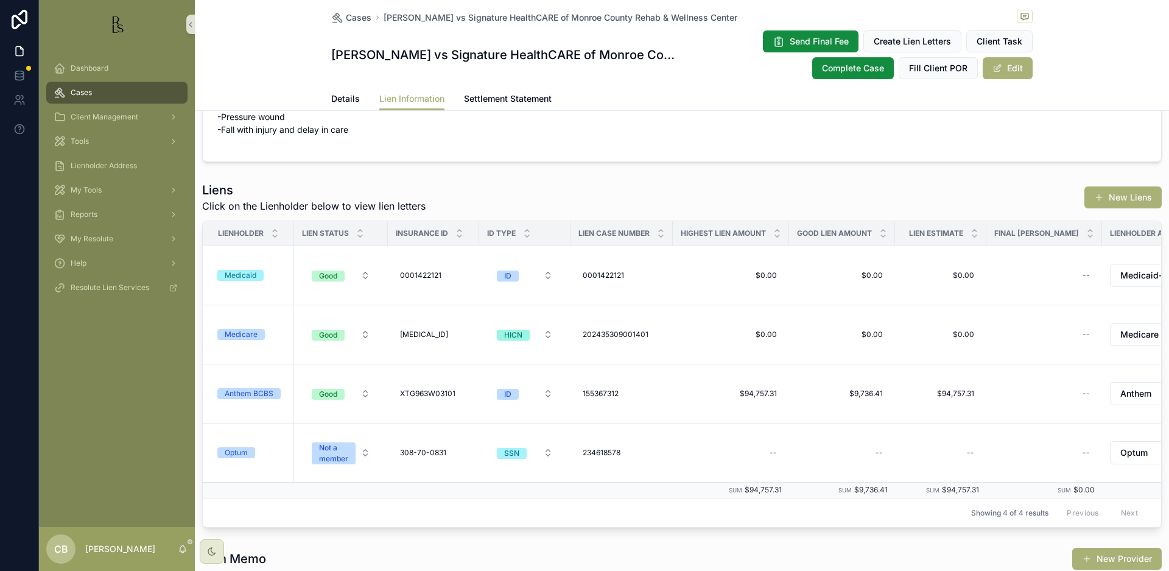
scroll to position [59, 0]
click at [340, 97] on span "Details" at bounding box center [345, 99] width 29 height 12
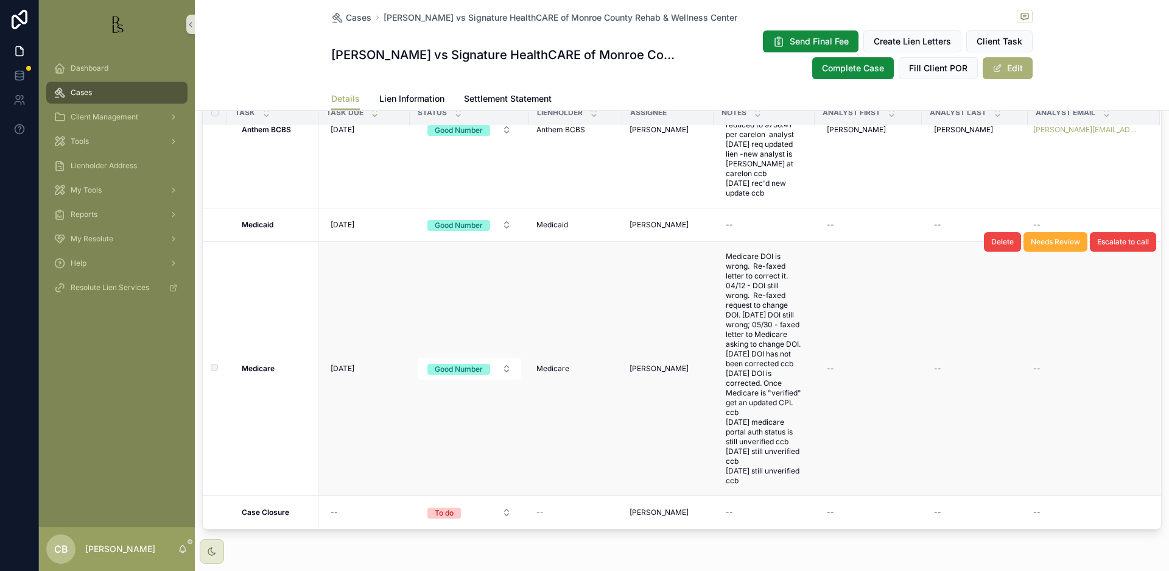
scroll to position [1024, 0]
click at [756, 465] on span "Medicare DOI is wrong. Re-faxed letter to correct it. 04/12 - DOI still wrong. …" at bounding box center [764, 368] width 77 height 234
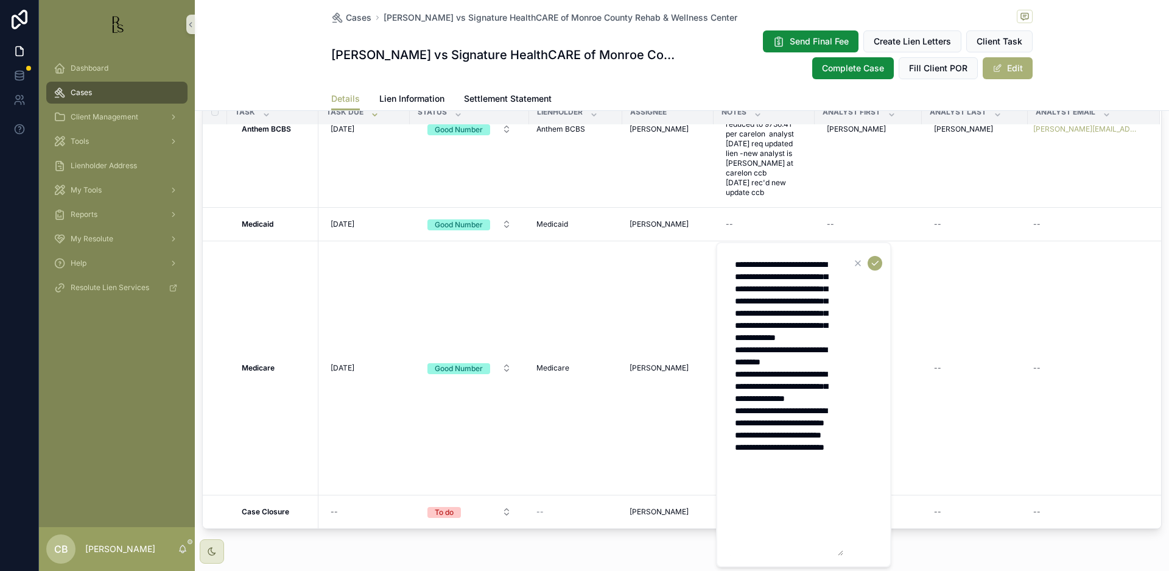
click at [760, 522] on textarea "**********" at bounding box center [786, 404] width 116 height 302
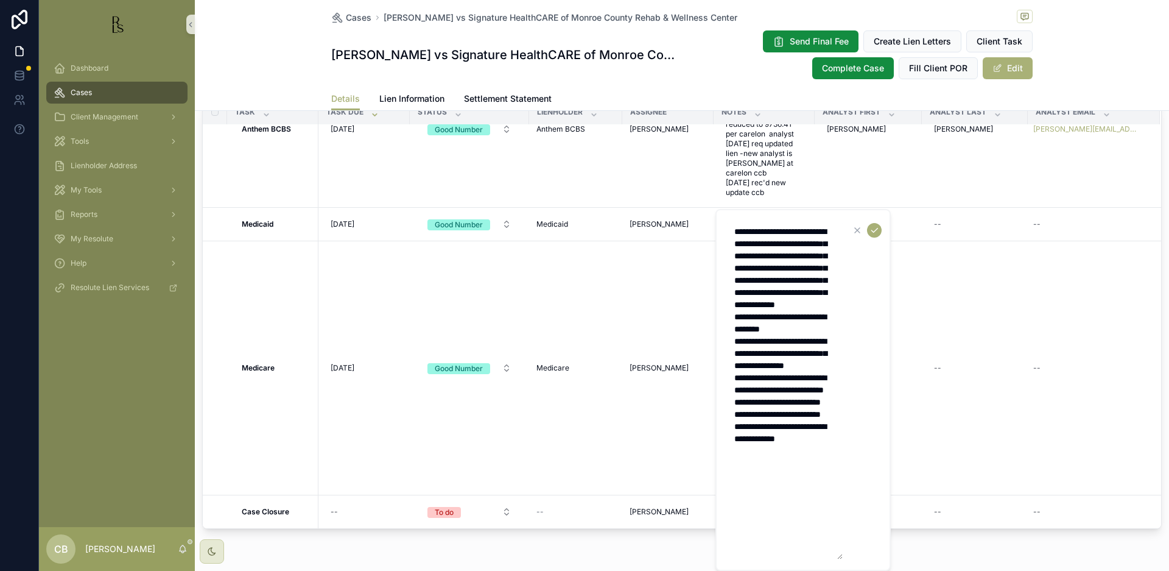
scroll to position [0, 0]
type textarea "**********"
click at [875, 230] on icon "scrollable content" at bounding box center [875, 230] width 10 height 10
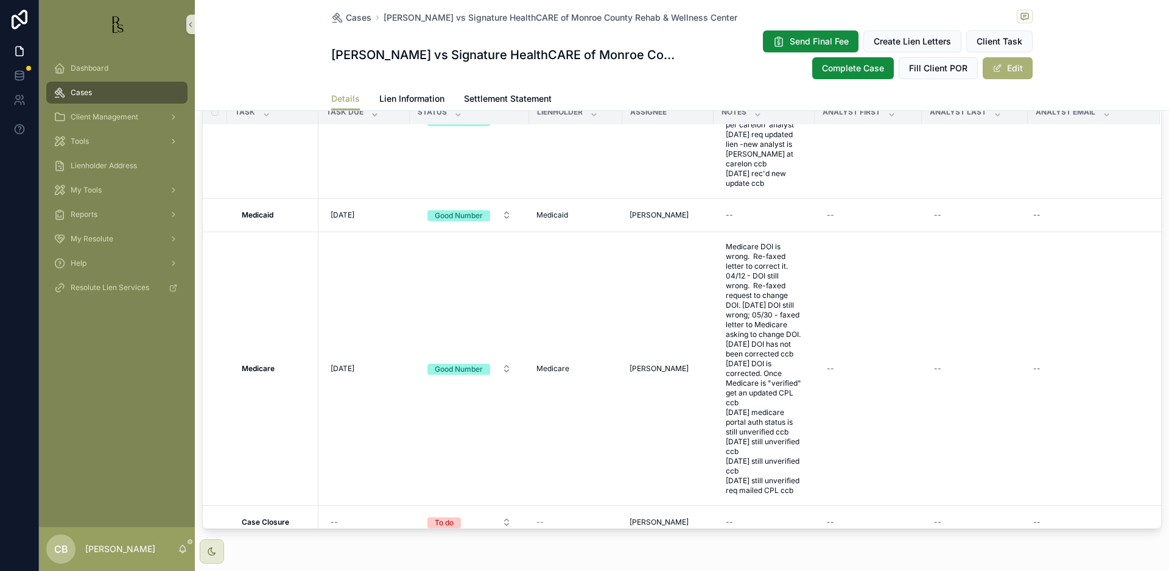
click at [348, 368] on span "[DATE]" at bounding box center [343, 369] width 24 height 10
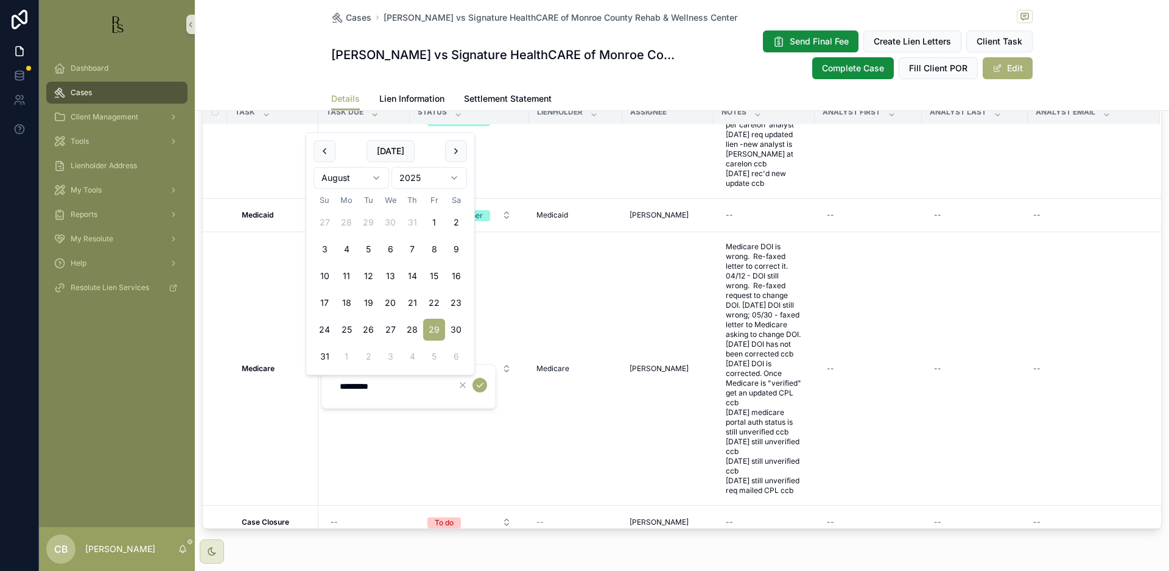
click at [376, 175] on html "Dashboard Cases Client Management Tools Lienholder Address My Tools Reports My …" at bounding box center [584, 285] width 1169 height 571
click at [390, 328] on button "24" at bounding box center [390, 330] width 22 height 22
type input "*********"
click at [479, 384] on icon "scrollable content" at bounding box center [480, 385] width 10 height 10
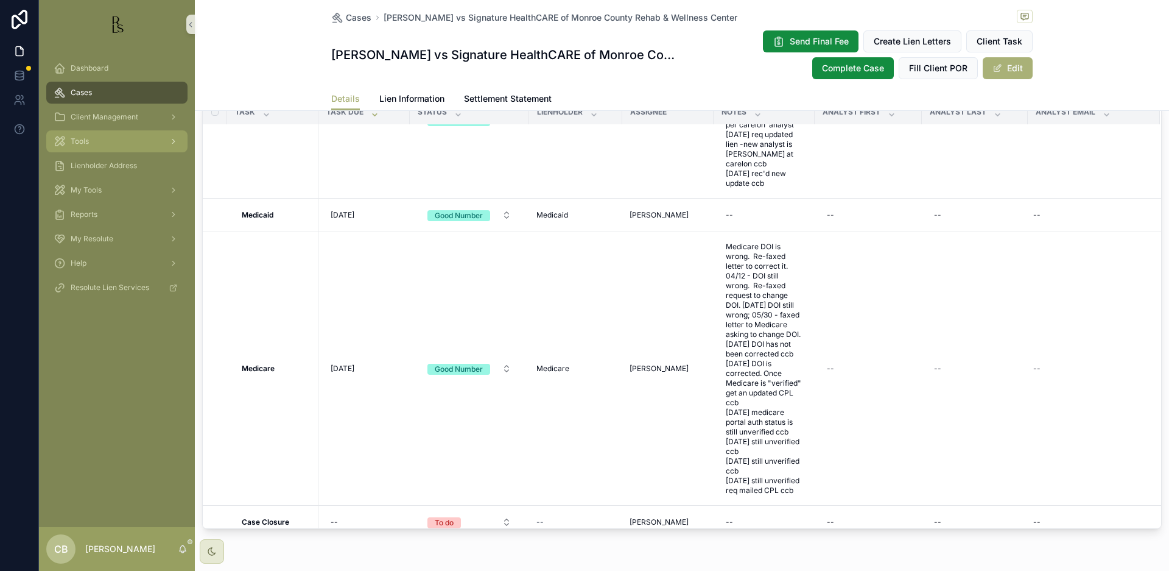
click at [82, 139] on span "Tools" at bounding box center [80, 141] width 18 height 10
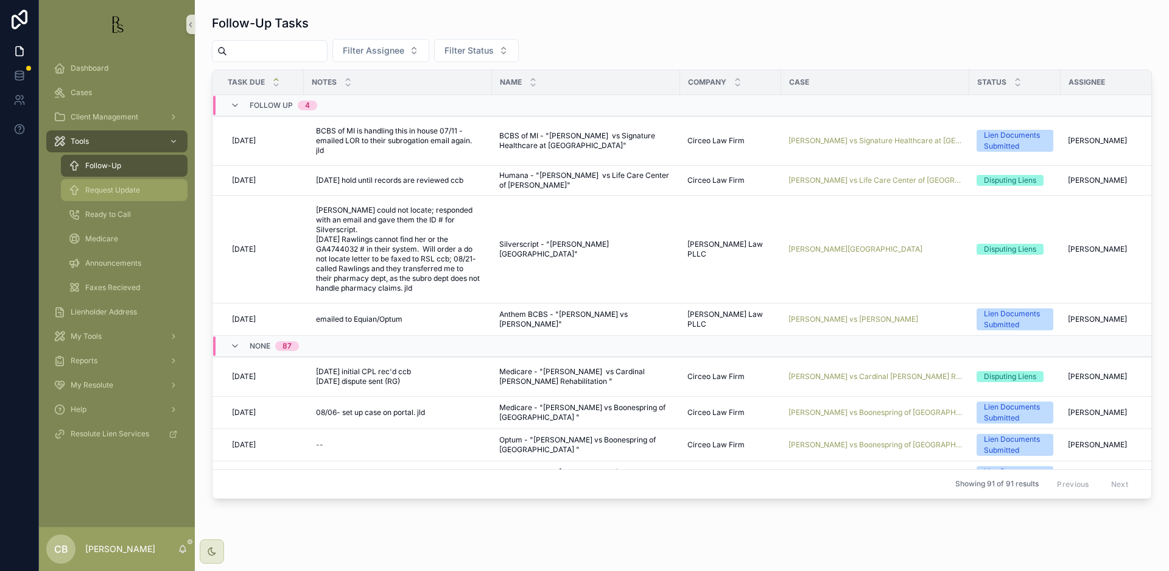
click at [124, 188] on span "Request Update" at bounding box center [112, 190] width 55 height 10
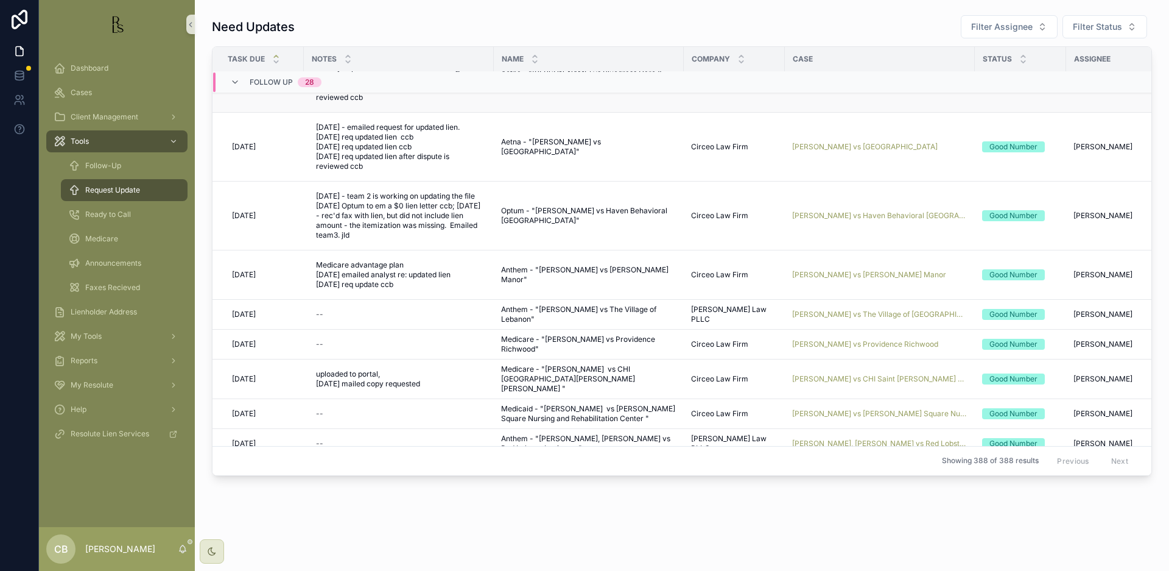
scroll to position [678, 0]
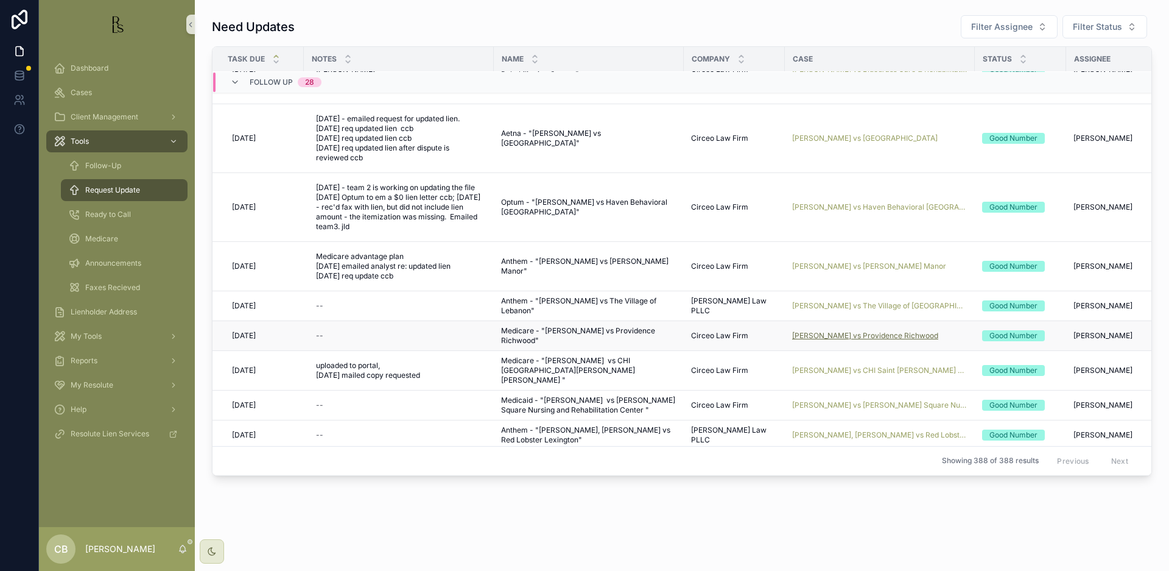
click at [843, 334] on span "[PERSON_NAME] vs Providence Richwood" at bounding box center [865, 336] width 146 height 10
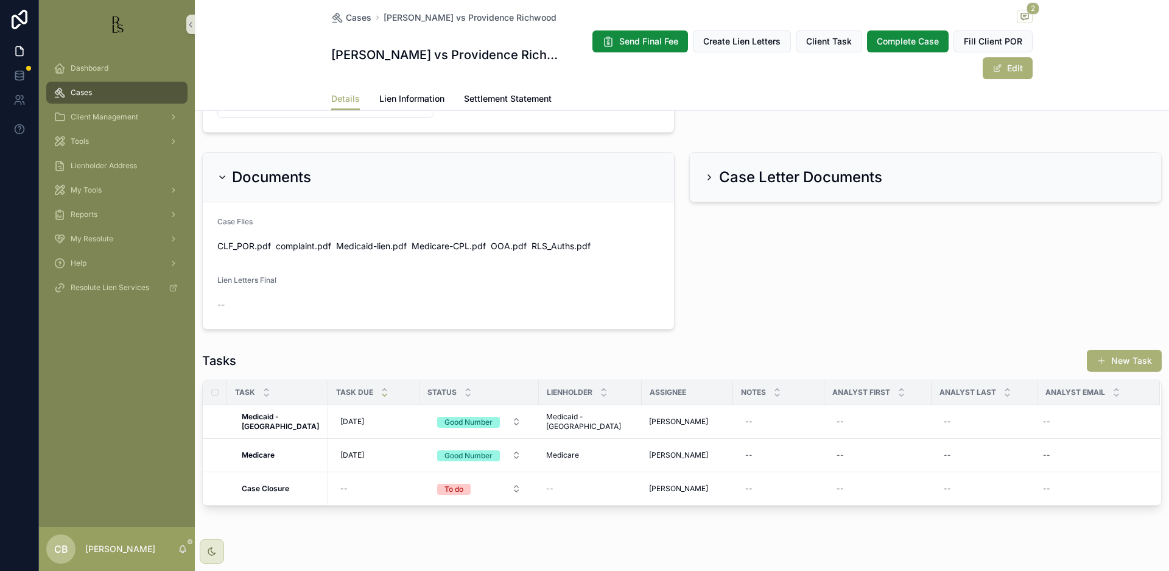
scroll to position [850, 0]
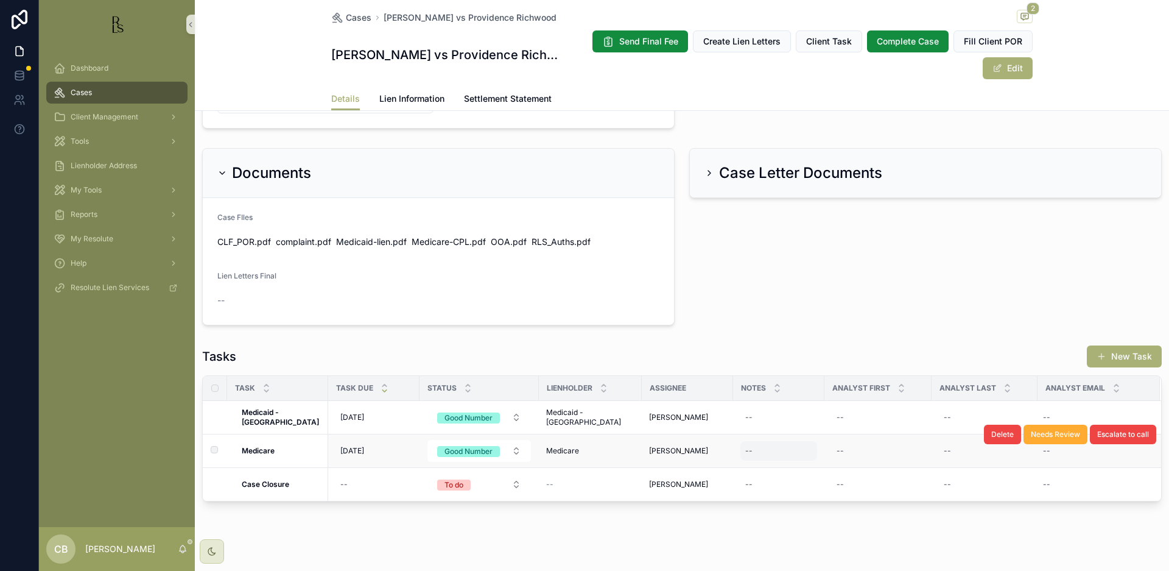
click at [741, 449] on div "--" at bounding box center [779, 450] width 77 height 19
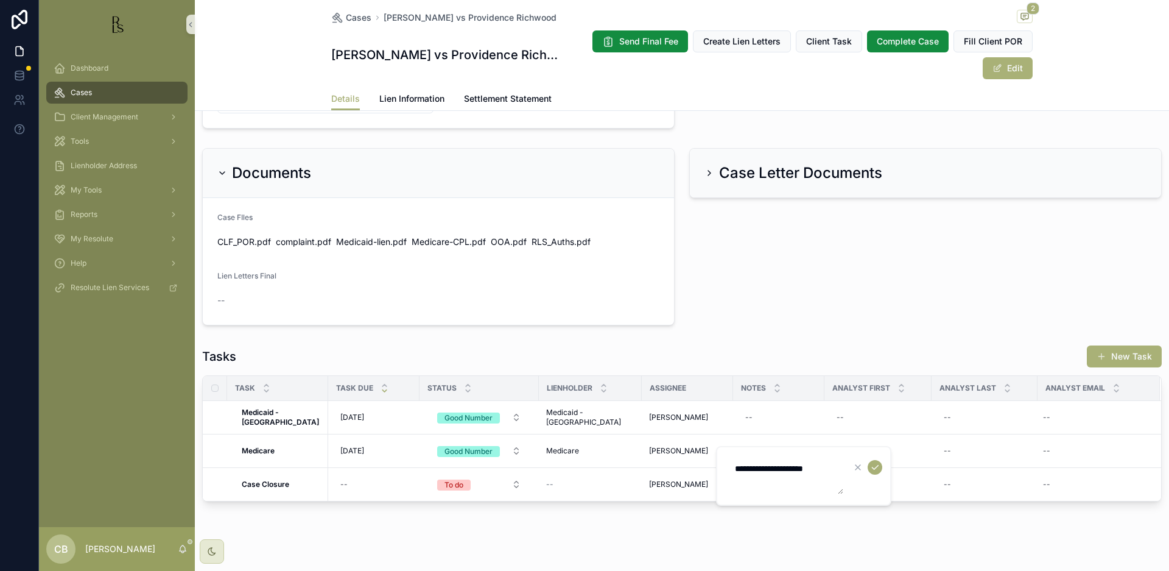
scroll to position [0, 0]
type textarea "**********"
click at [874, 465] on icon "scrollable content" at bounding box center [875, 467] width 10 height 10
click at [344, 451] on span "[DATE]" at bounding box center [352, 454] width 24 height 10
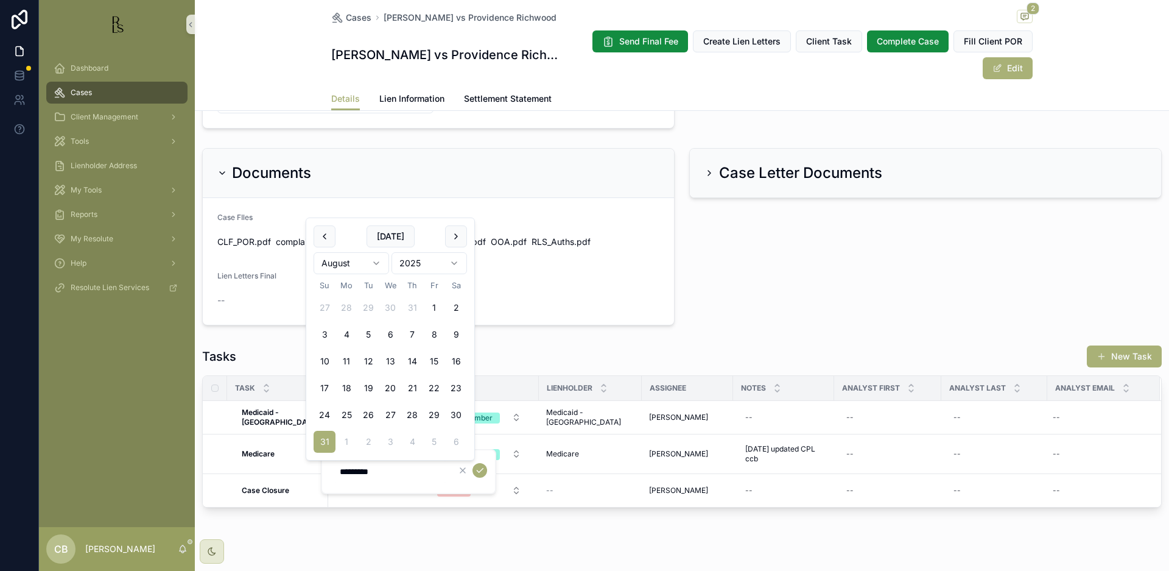
click at [376, 261] on html "Dashboard Cases Client Management Tools Lienholder Address My Tools Reports My …" at bounding box center [584, 285] width 1169 height 571
click at [374, 258] on html "Dashboard Cases Client Management Tools Lienholder Address My Tools Reports My …" at bounding box center [584, 285] width 1169 height 571
click at [390, 329] on button "3" at bounding box center [390, 334] width 22 height 22
type input "*********"
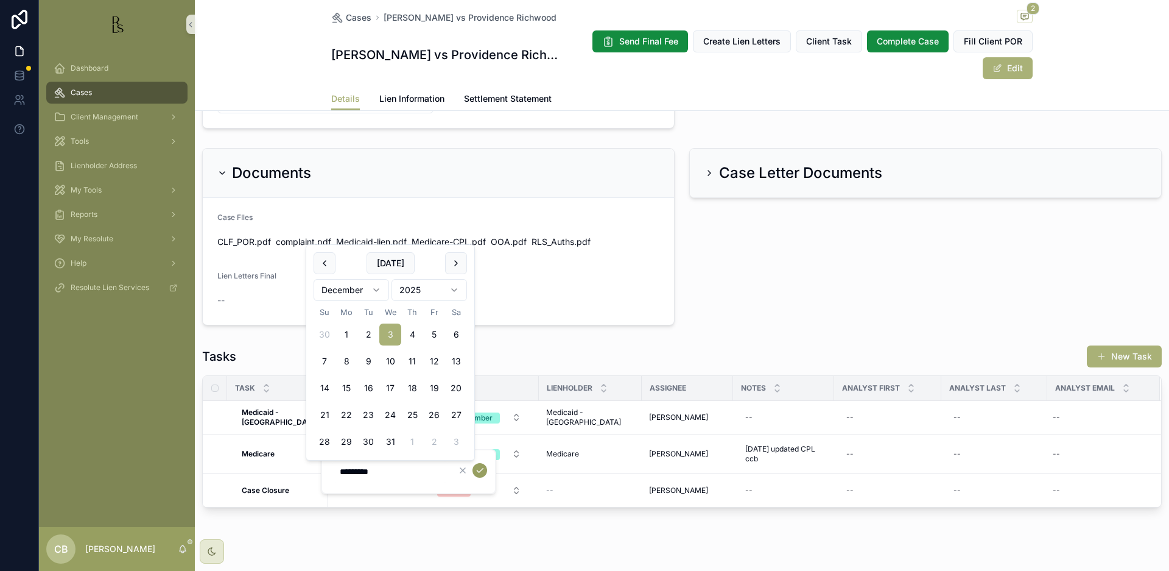
click at [479, 468] on icon "scrollable content" at bounding box center [480, 470] width 10 height 10
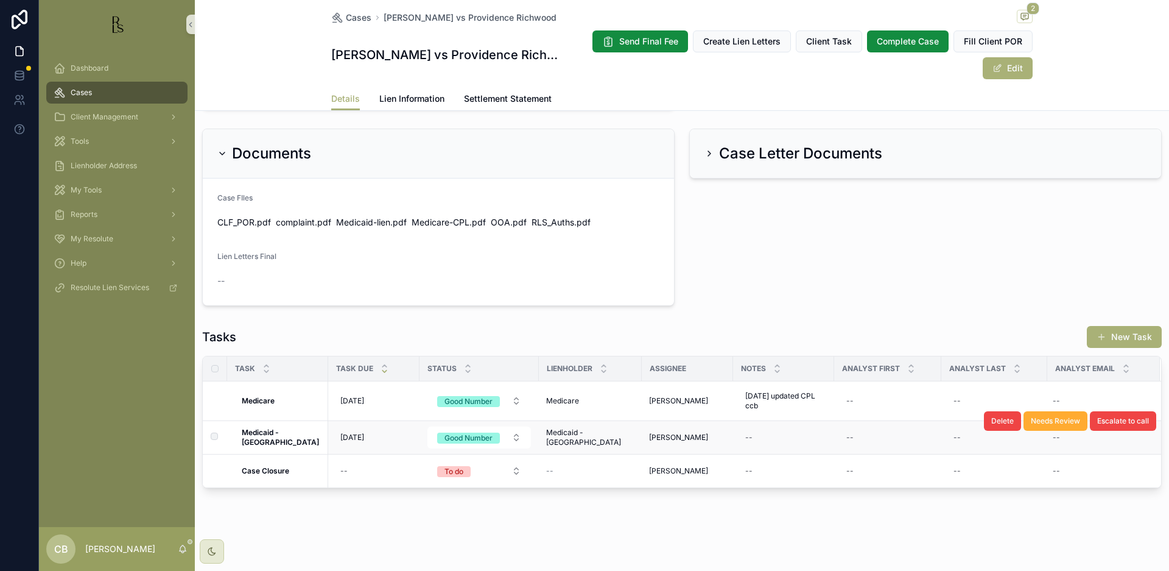
scroll to position [870, 0]
click at [400, 97] on span "Lien Information" at bounding box center [411, 99] width 65 height 12
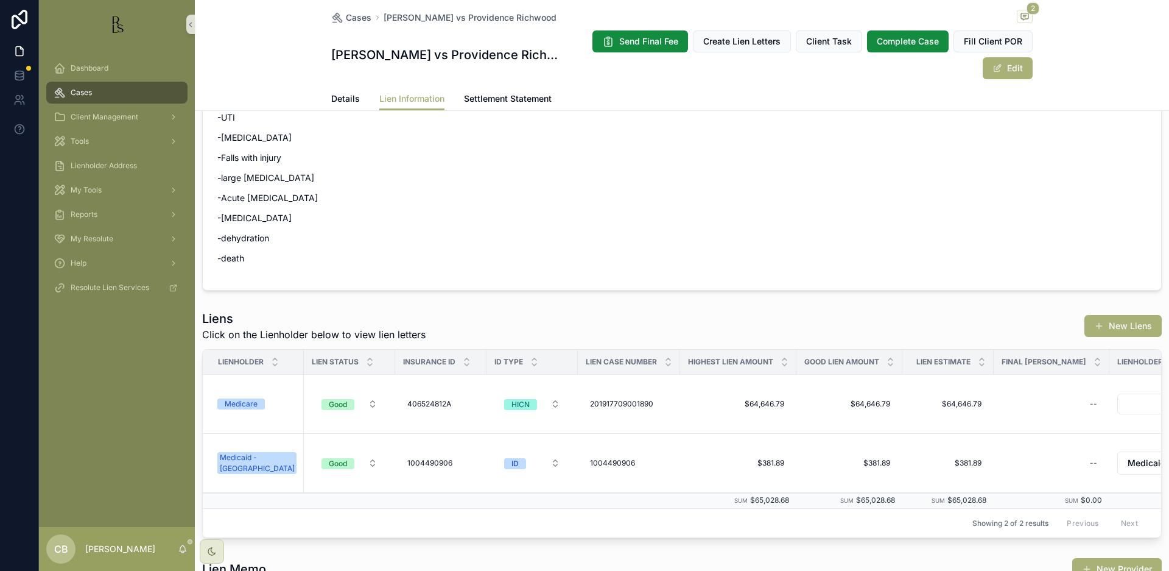
scroll to position [84, 0]
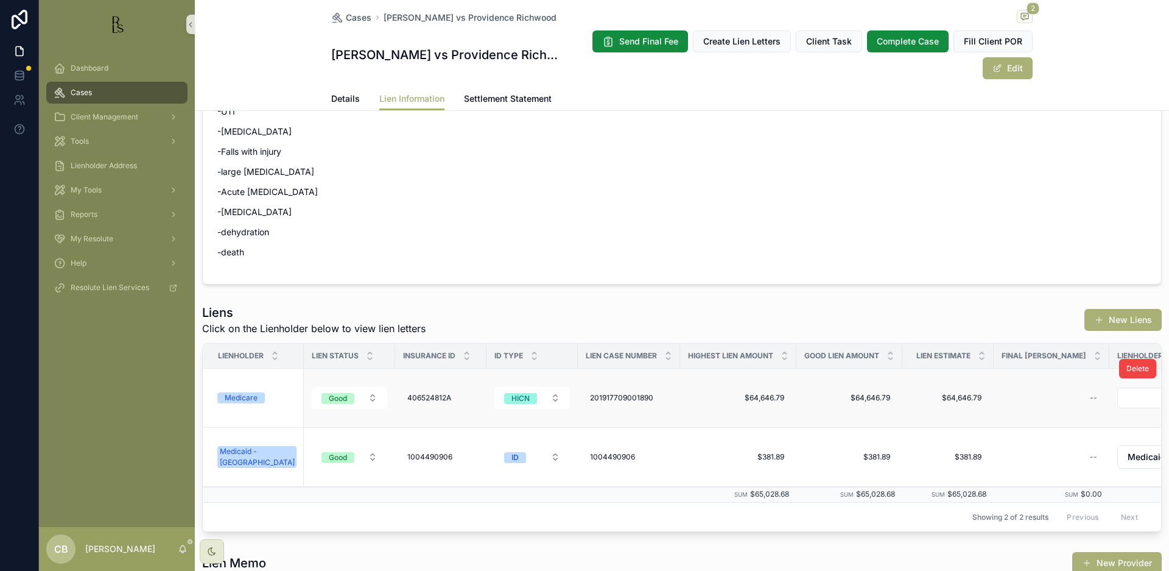
click at [251, 397] on div "Medicare" at bounding box center [241, 397] width 33 height 11
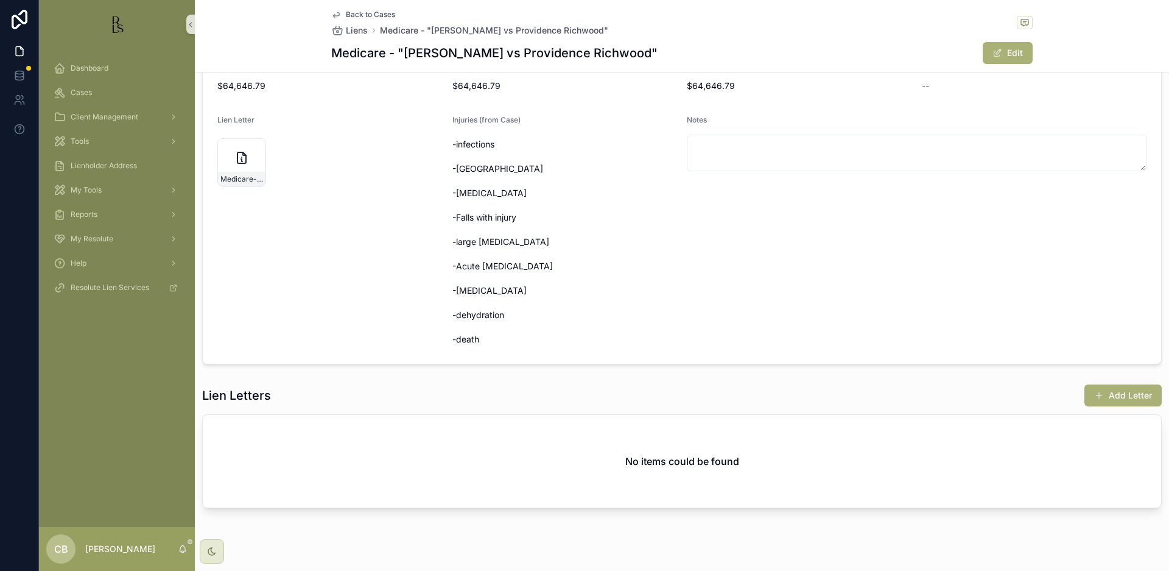
scroll to position [161, 0]
click at [1118, 393] on button "Add Letter" at bounding box center [1123, 393] width 77 height 22
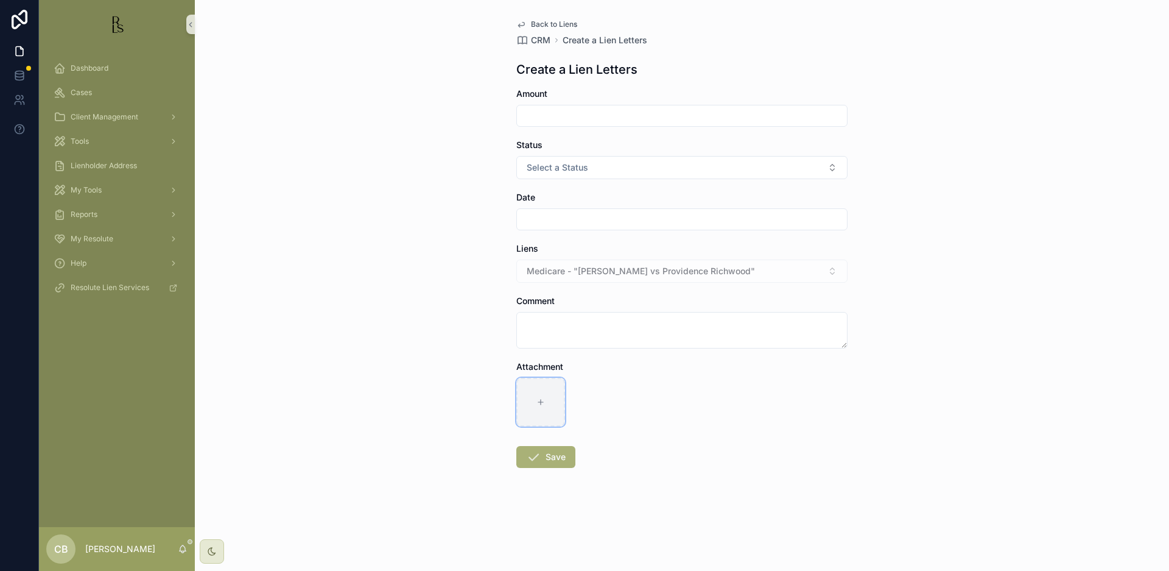
click at [540, 398] on icon "scrollable content" at bounding box center [541, 402] width 9 height 9
type input "**********"
click at [545, 114] on input "scrollable content" at bounding box center [682, 115] width 330 height 17
type input "**********"
drag, startPoint x: 580, startPoint y: 167, endPoint x: 572, endPoint y: 167, distance: 7.9
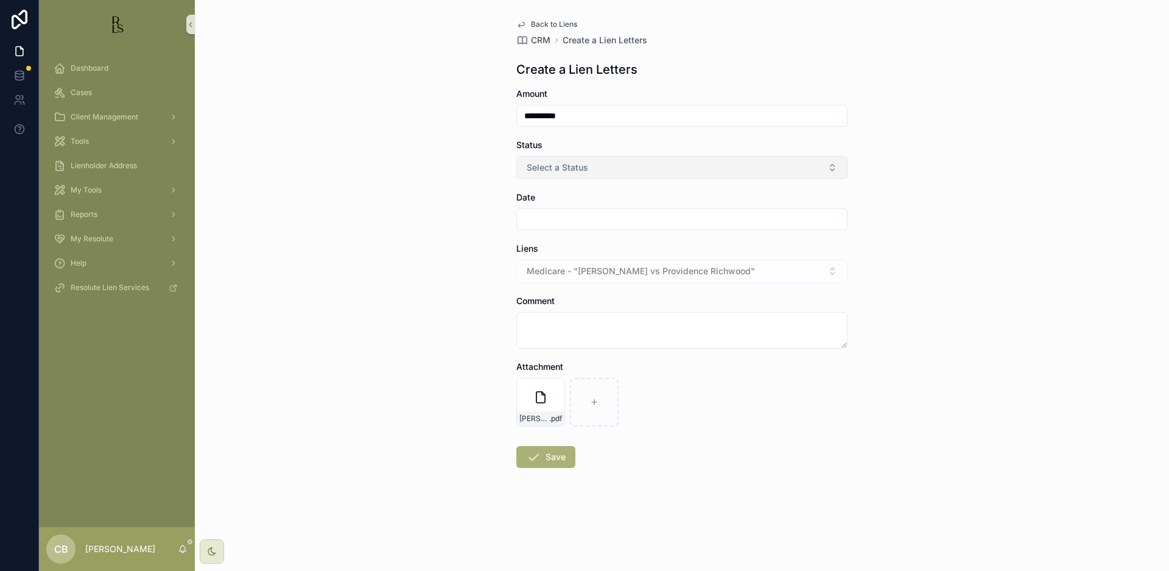
click at [580, 167] on span "Select a Status" at bounding box center [558, 167] width 62 height 12
click at [551, 231] on span "Good" at bounding box center [540, 234] width 33 height 11
click at [541, 213] on input "scrollable content" at bounding box center [682, 219] width 330 height 17
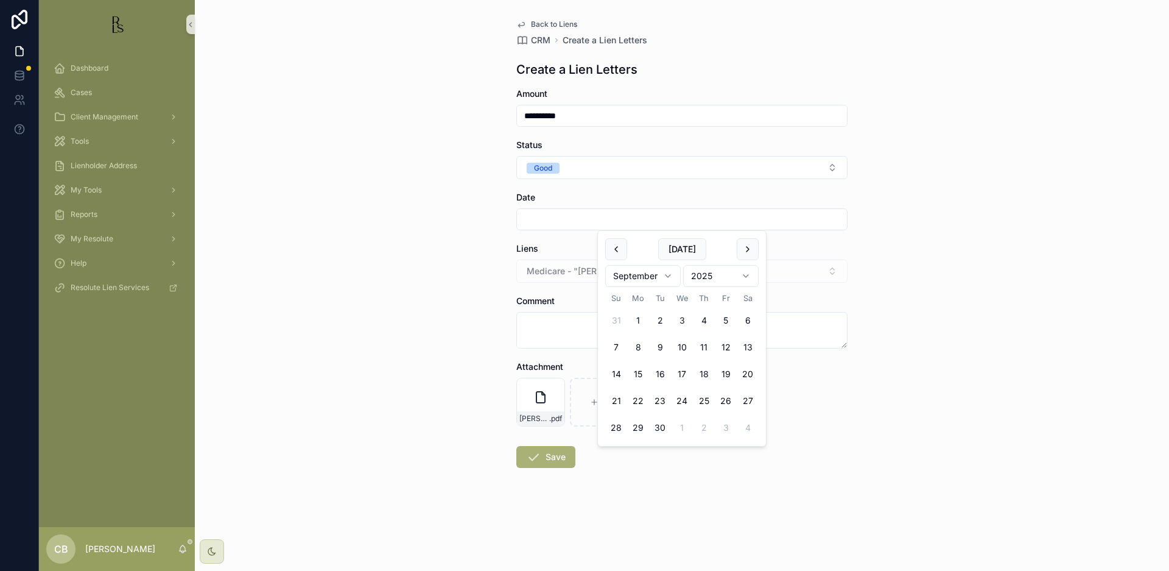
click at [683, 322] on button "3" at bounding box center [682, 320] width 22 height 22
type input "********"
click at [553, 328] on textarea "scrollable content" at bounding box center [681, 330] width 331 height 37
click at [555, 454] on button "Save" at bounding box center [545, 457] width 59 height 22
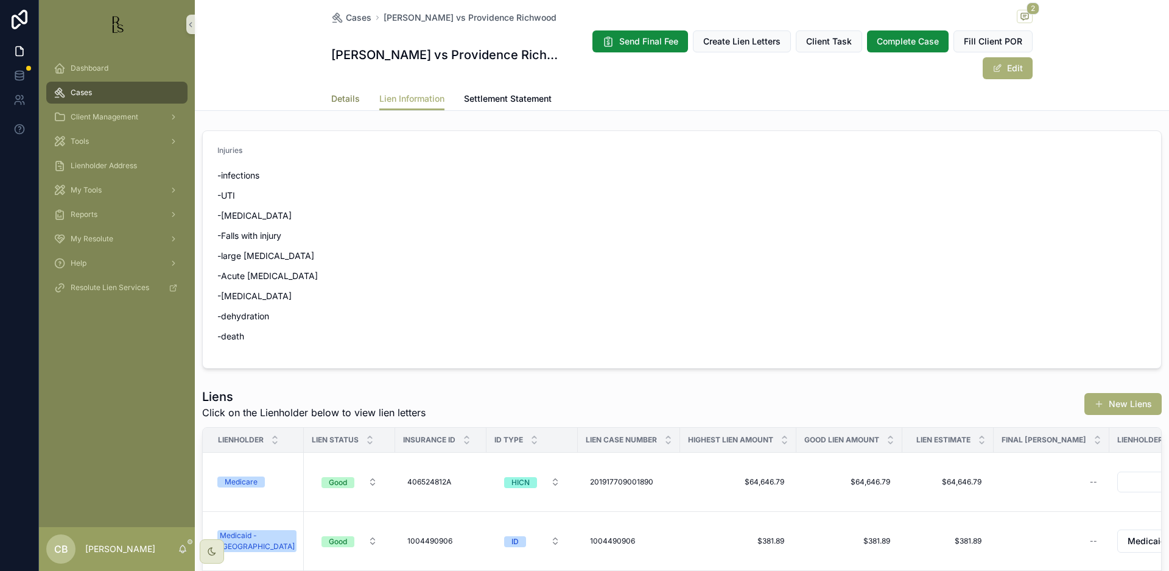
click at [344, 98] on span "Details" at bounding box center [345, 99] width 29 height 12
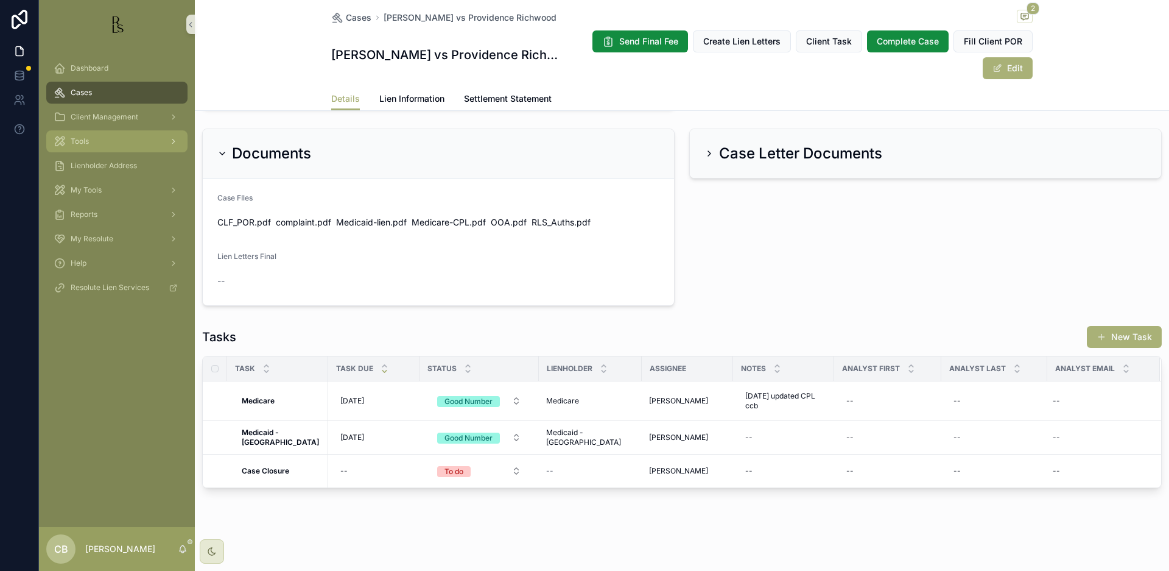
click at [88, 141] on span "Tools" at bounding box center [80, 141] width 18 height 10
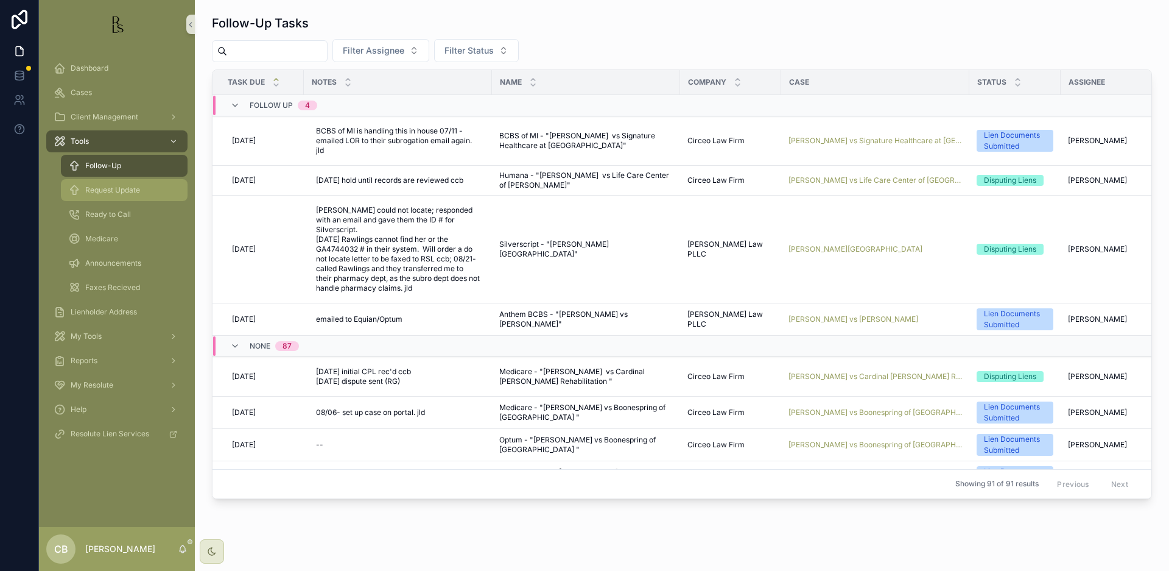
click at [125, 190] on span "Request Update" at bounding box center [112, 190] width 55 height 10
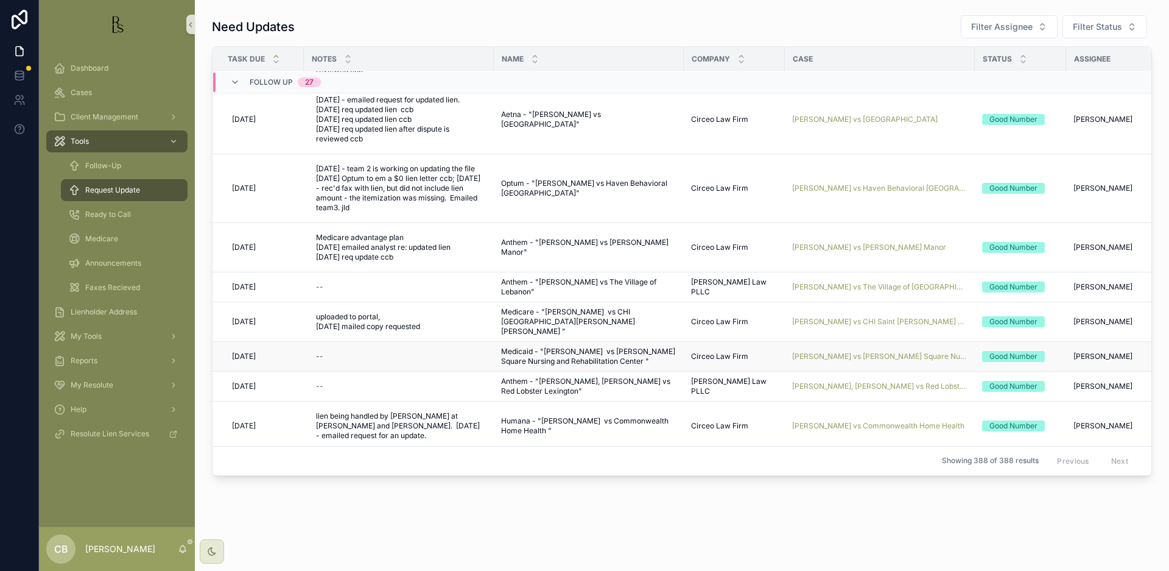
scroll to position [698, 0]
click at [909, 320] on span "[PERSON_NAME] vs CHI Saint [PERSON_NAME] Health - [GEOGRAPHIC_DATA][PERSON_NAME]" at bounding box center [879, 321] width 175 height 10
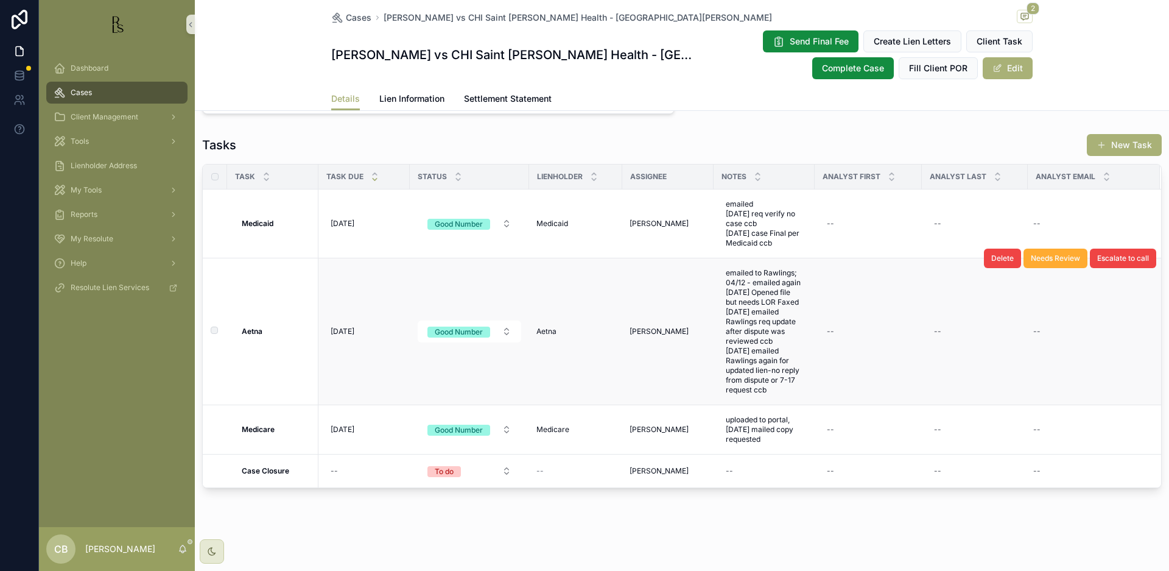
scroll to position [1062, 0]
click at [402, 95] on span "Lien Information" at bounding box center [411, 99] width 65 height 12
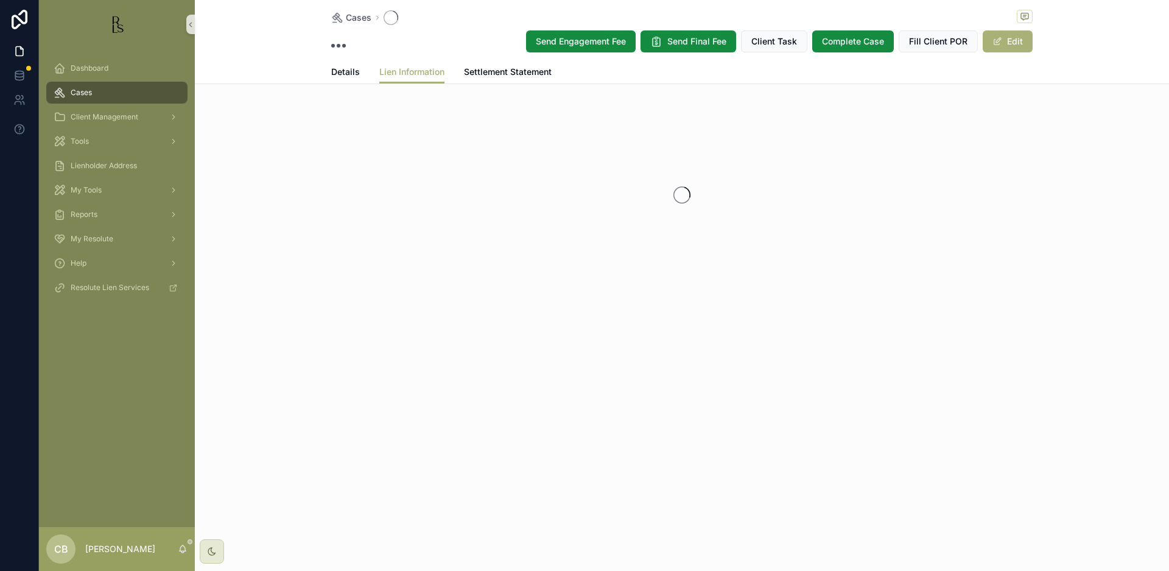
click at [402, 95] on div "Cases Send Engagement Fee Send Final Fee Client Task Complete Case Fill Client …" at bounding box center [682, 184] width 974 height 369
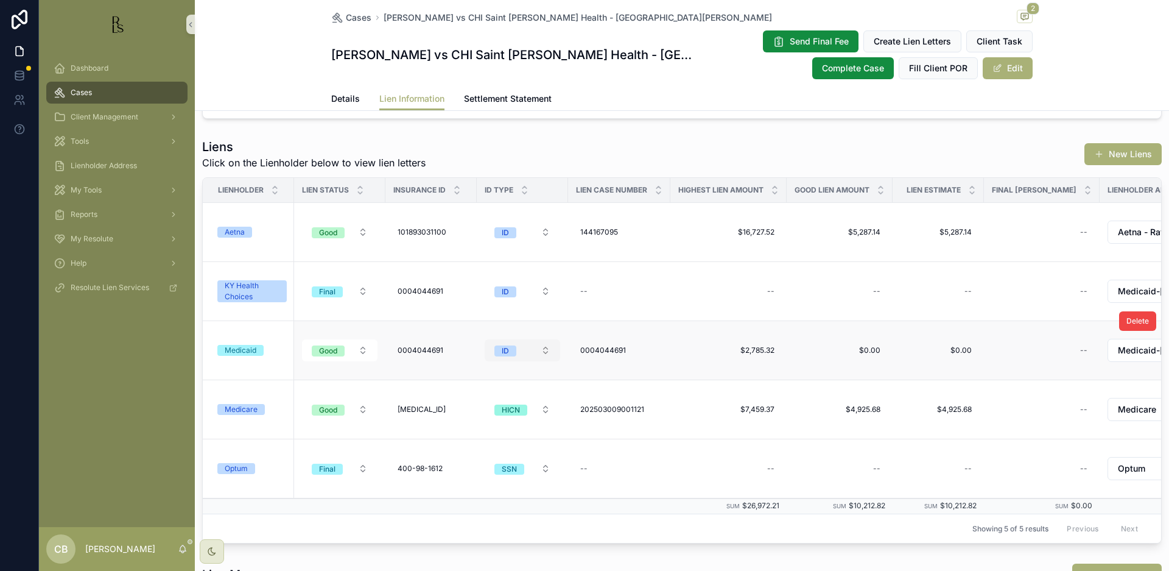
scroll to position [199, 0]
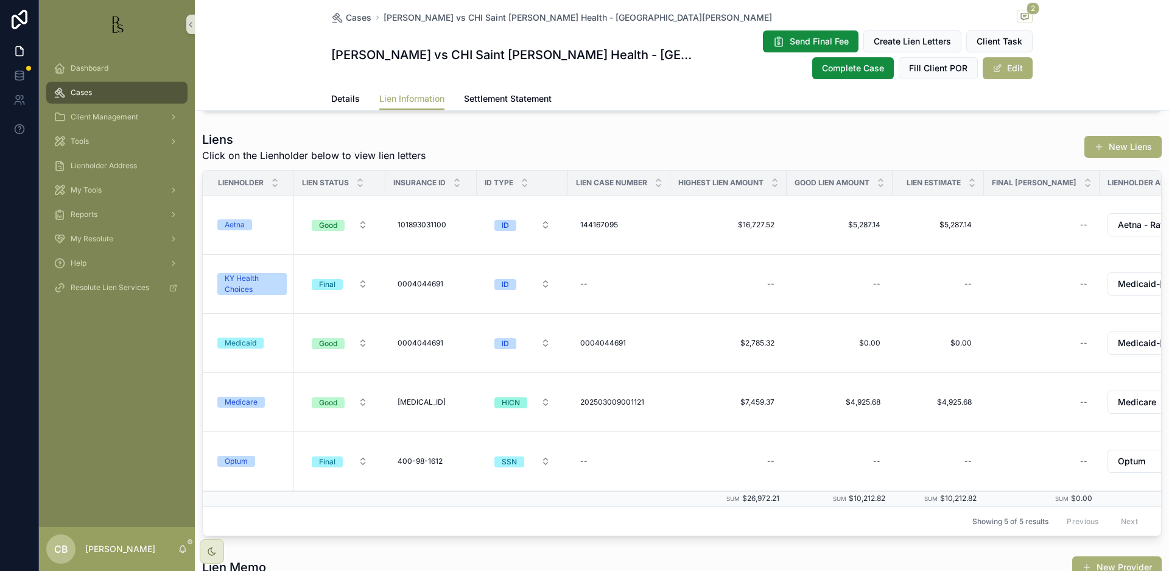
click at [246, 401] on div "Medicare" at bounding box center [241, 401] width 33 height 11
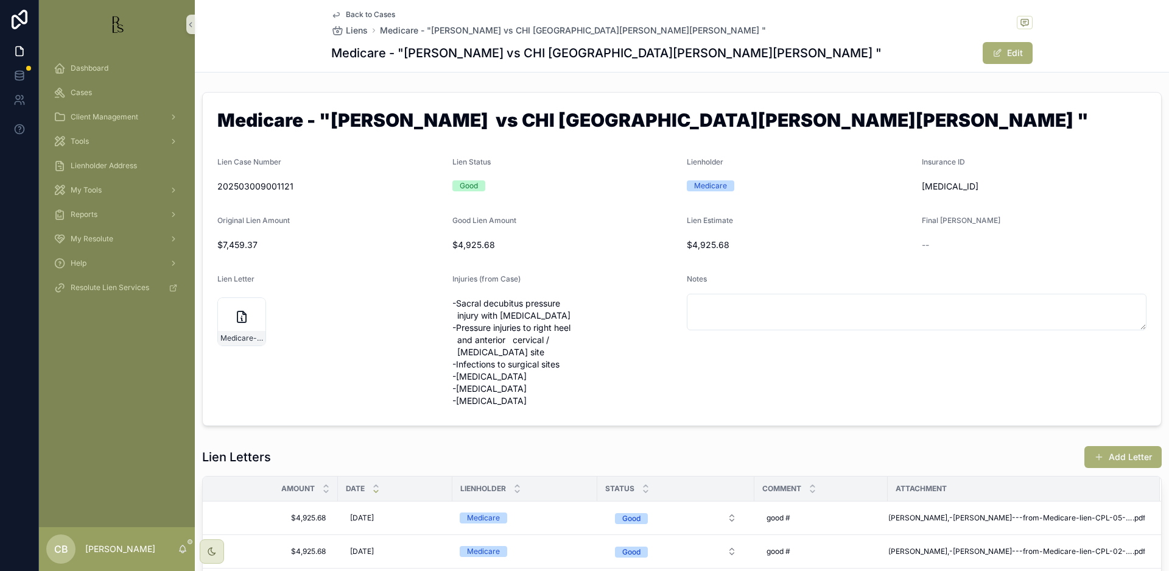
scroll to position [8, 0]
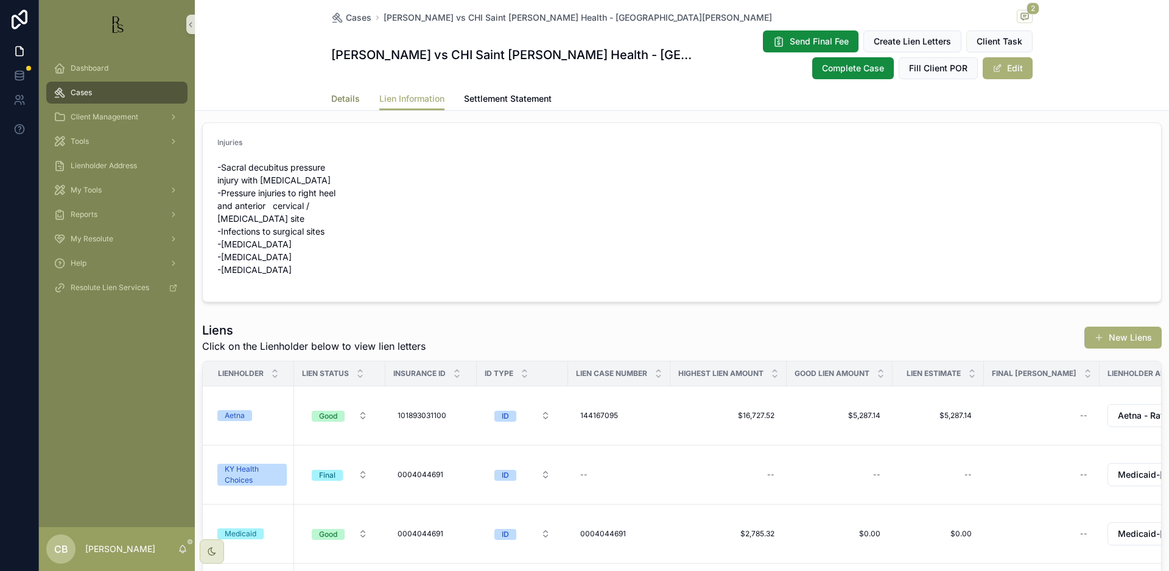
click at [334, 96] on span "Details" at bounding box center [345, 99] width 29 height 12
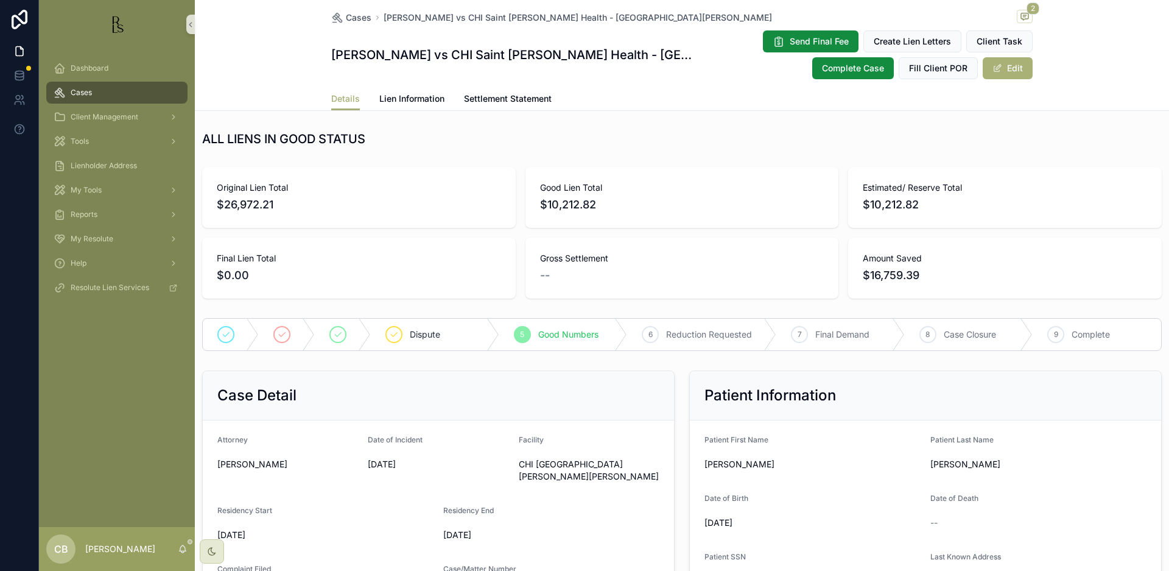
click at [83, 92] on span "Cases" at bounding box center [81, 93] width 21 height 10
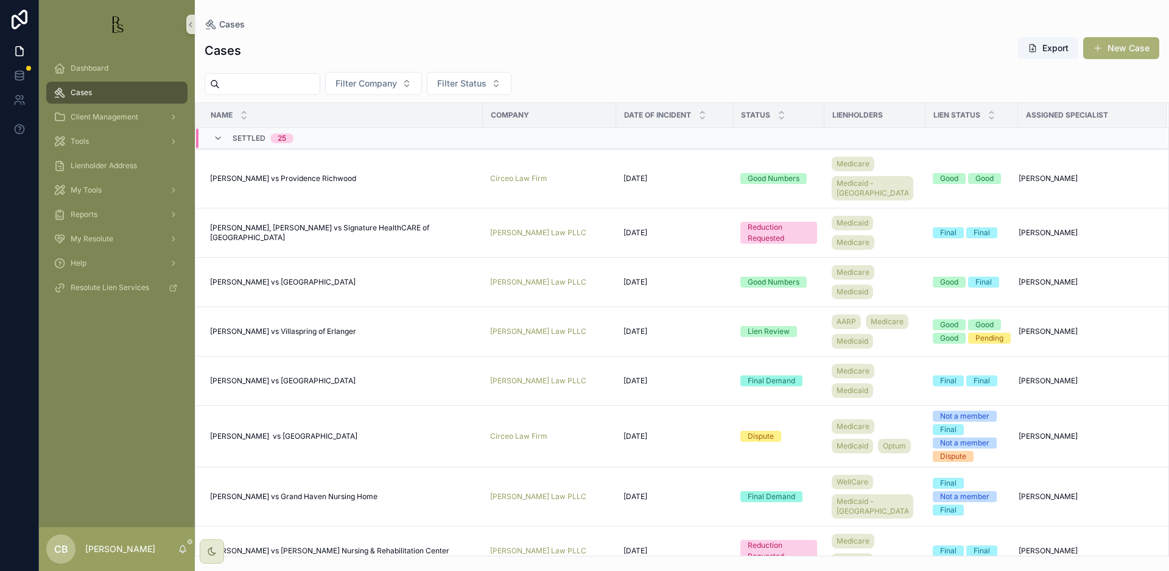
click at [240, 83] on input "scrollable content" at bounding box center [270, 84] width 100 height 17
type input "*******"
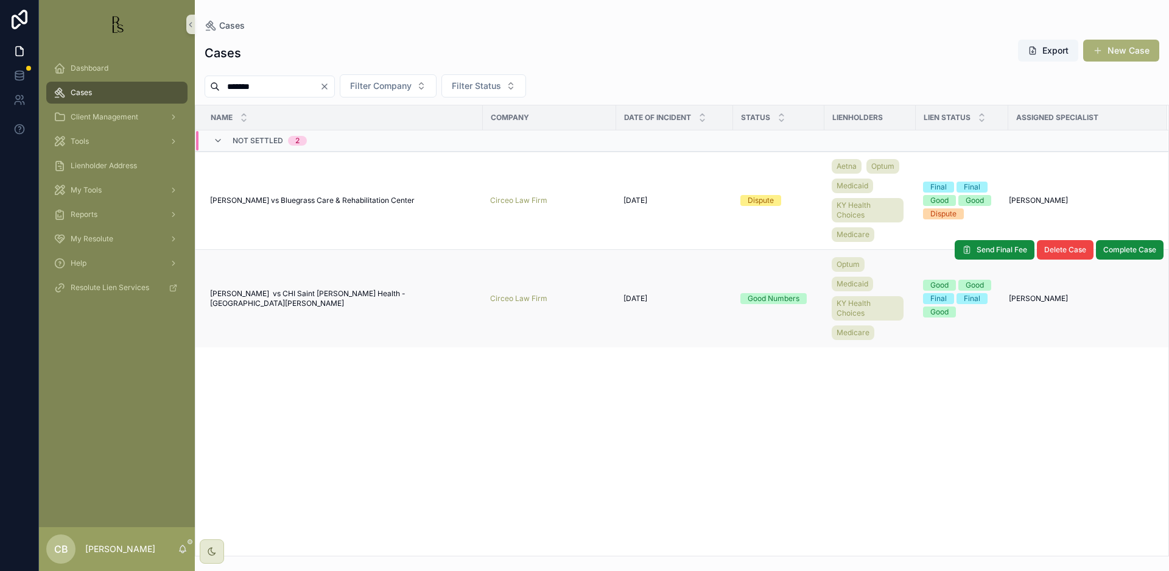
click at [340, 295] on span "[PERSON_NAME] vs CHI Saint [PERSON_NAME] Health - [GEOGRAPHIC_DATA][PERSON_NAME]" at bounding box center [343, 298] width 266 height 19
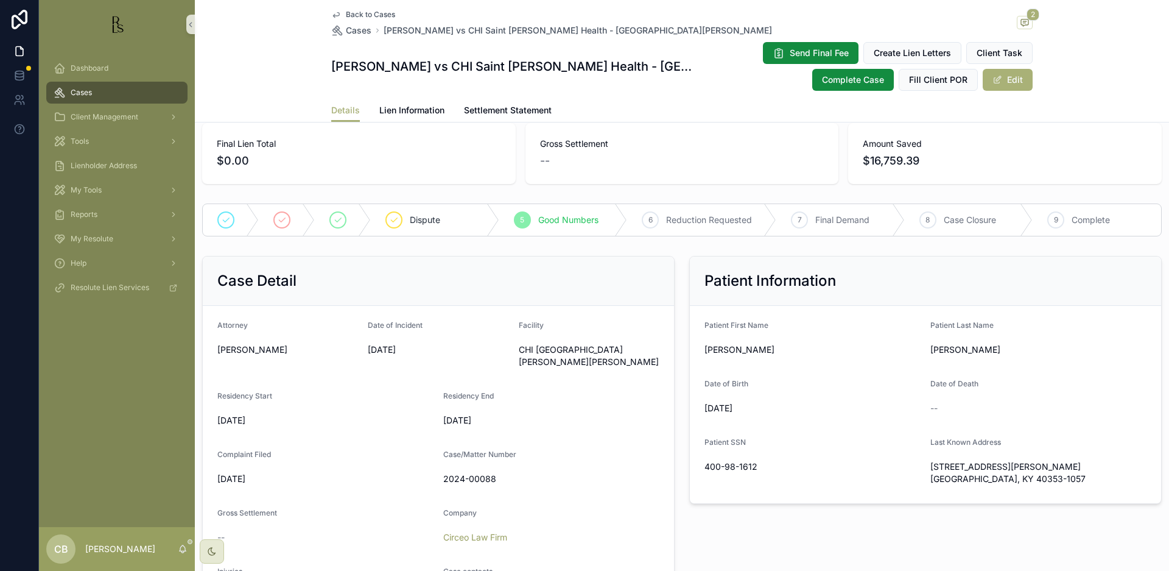
scroll to position [125, 0]
click at [401, 107] on span "Lien Information" at bounding box center [411, 110] width 65 height 12
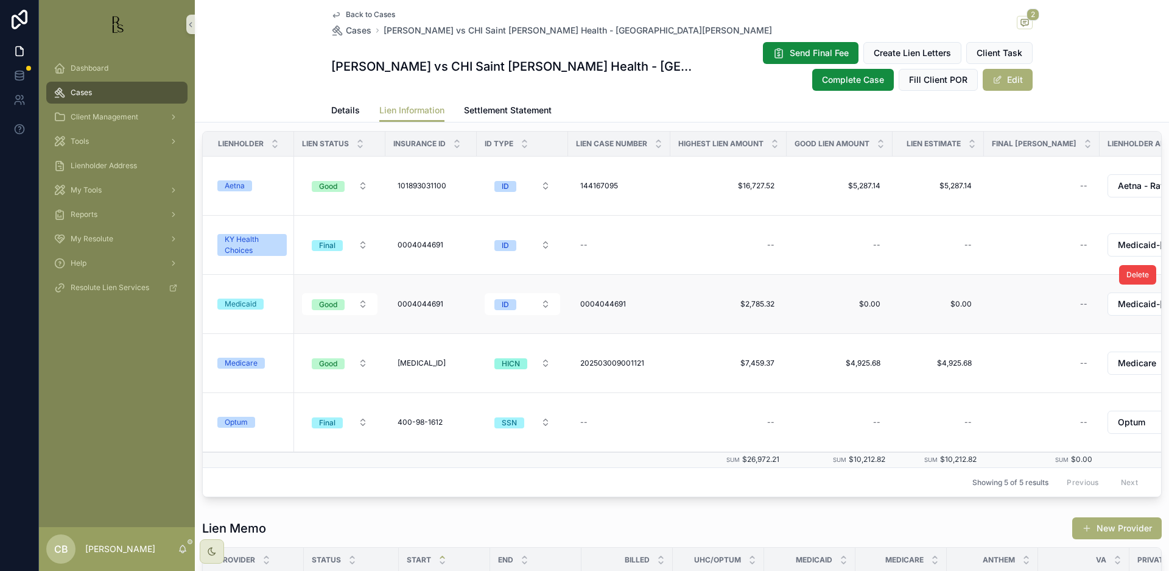
scroll to position [264, 0]
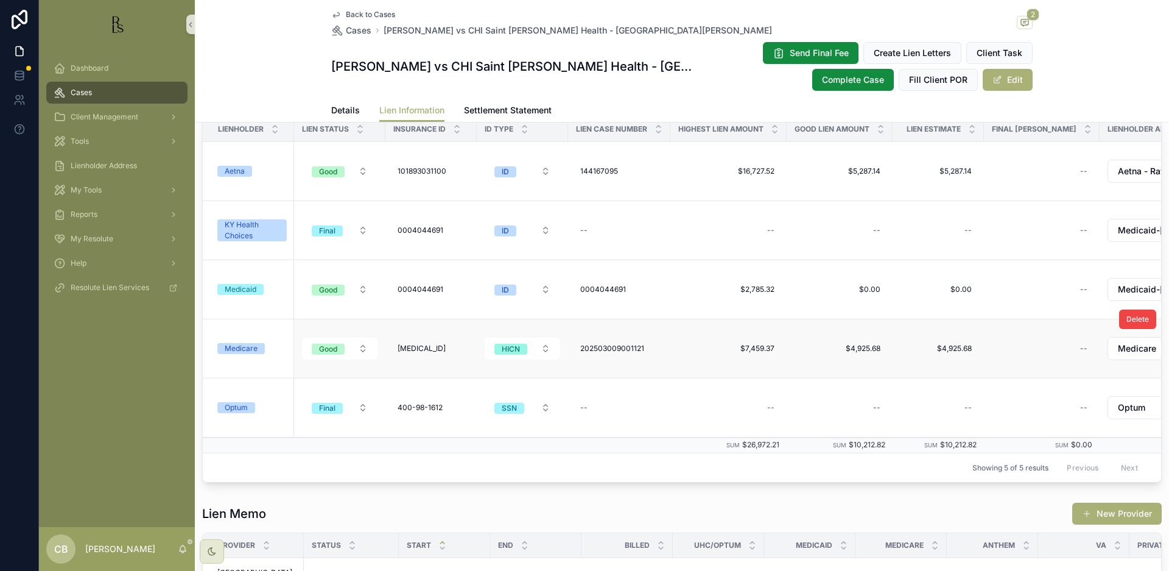
click at [248, 347] on div "Medicare" at bounding box center [241, 348] width 33 height 11
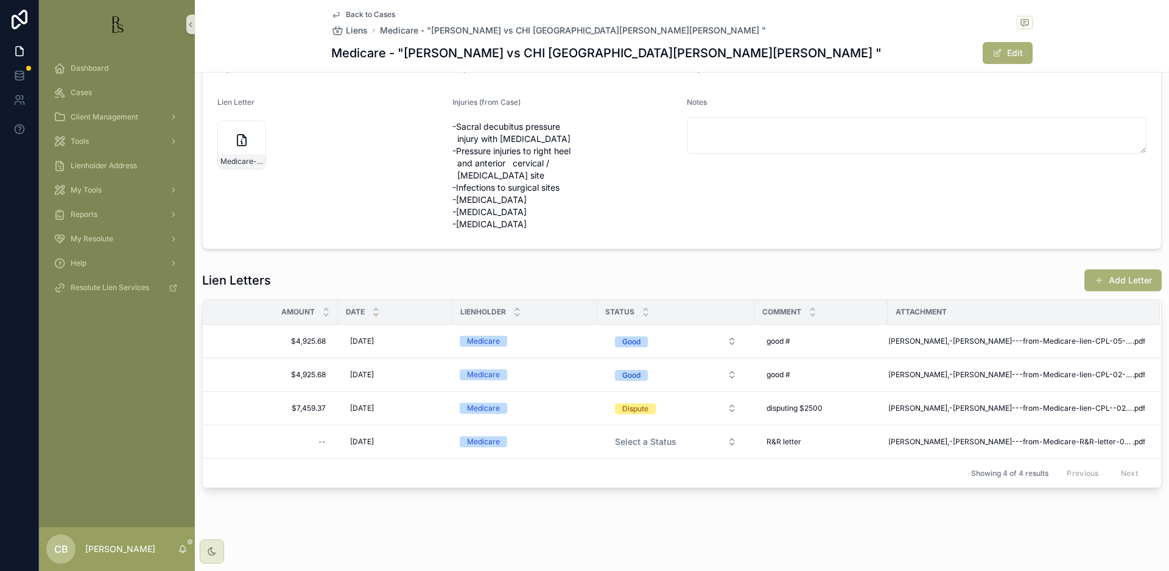
scroll to position [177, 0]
click at [1113, 278] on button "Add Letter" at bounding box center [1123, 280] width 77 height 22
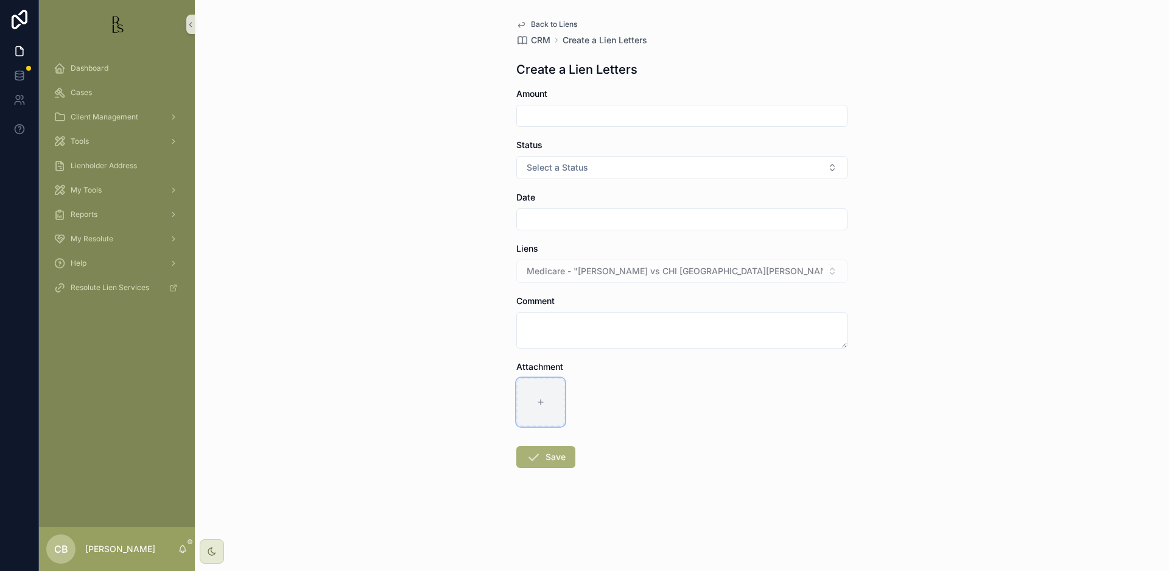
click at [538, 395] on div "scrollable content" at bounding box center [540, 402] width 49 height 49
type input "**********"
click at [544, 116] on input "scrollable content" at bounding box center [682, 115] width 330 height 17
drag, startPoint x: 580, startPoint y: 110, endPoint x: 493, endPoint y: 104, distance: 88.0
click at [493, 104] on div "**********" at bounding box center [682, 285] width 974 height 571
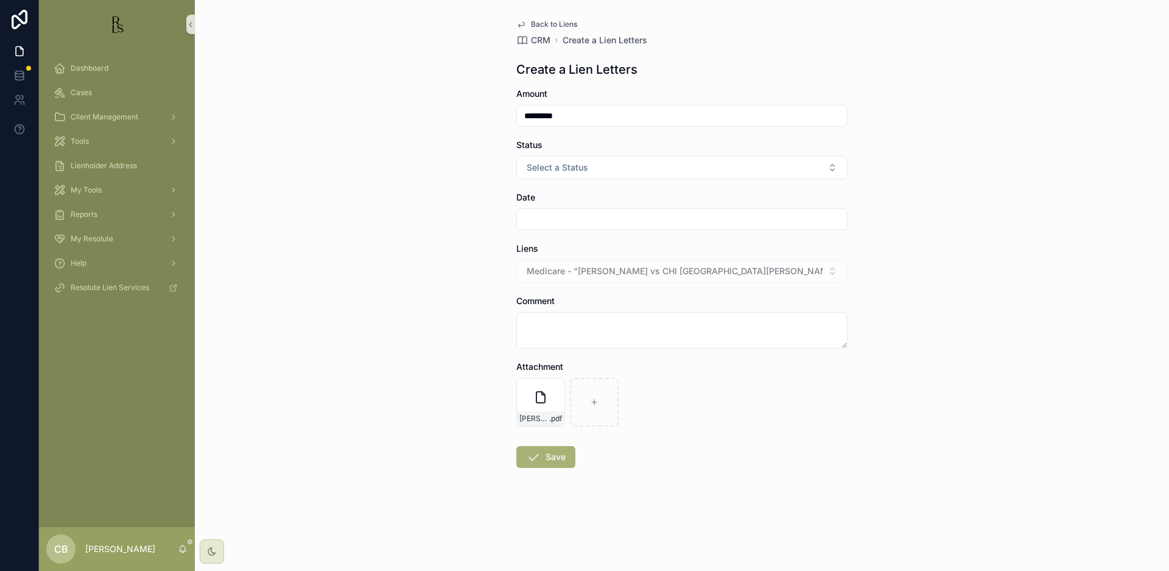
type input "*********"
click at [572, 169] on span "Select a Status" at bounding box center [558, 167] width 62 height 12
click at [541, 233] on div "Good" at bounding box center [541, 234] width 18 height 11
click at [541, 220] on input "scrollable content" at bounding box center [682, 219] width 330 height 17
click at [680, 319] on button "3" at bounding box center [682, 320] width 22 height 22
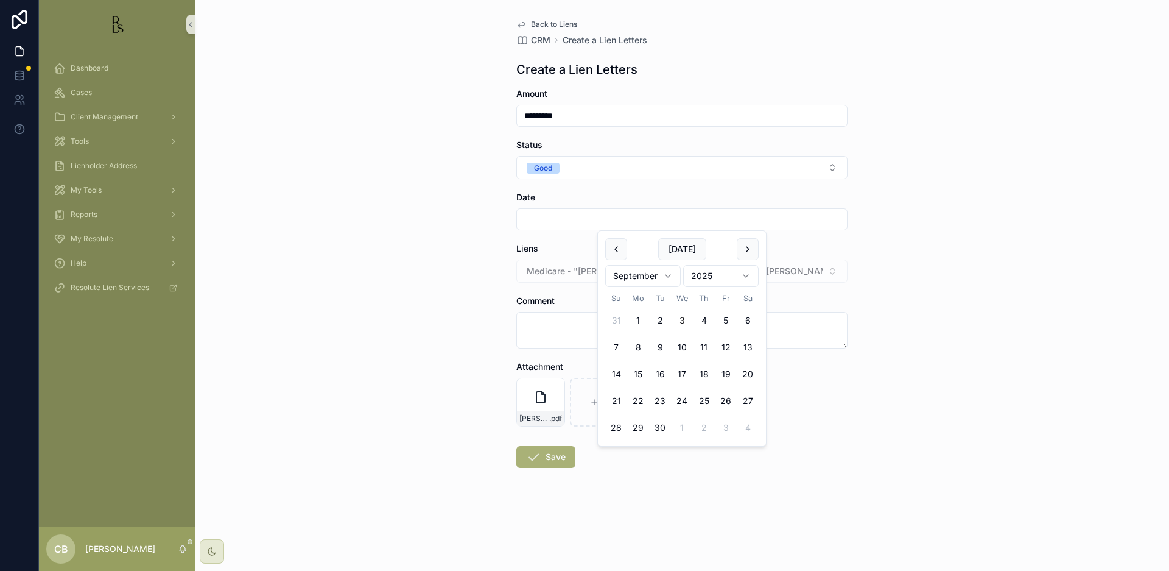
type input "********"
click at [544, 323] on textarea "scrollable content" at bounding box center [681, 330] width 331 height 37
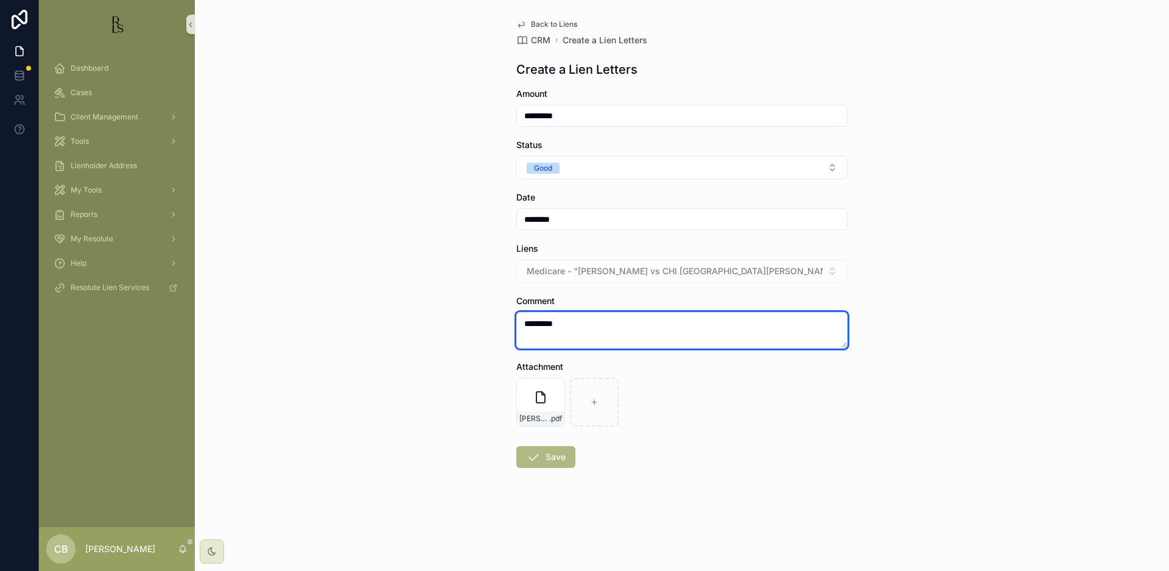
type textarea "*********"
click at [555, 456] on button "Save" at bounding box center [545, 457] width 59 height 22
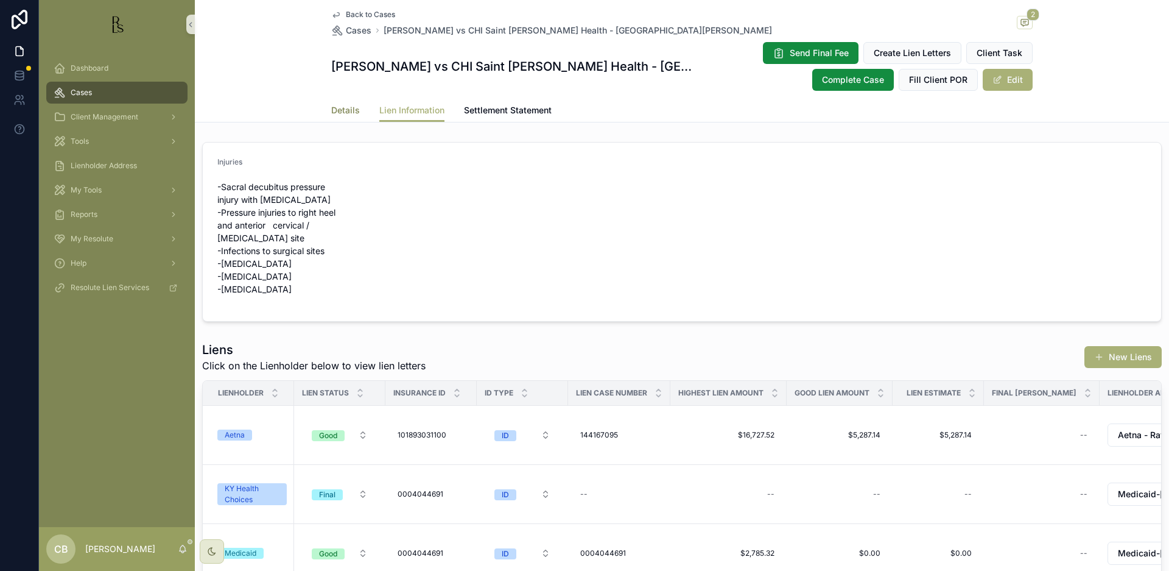
click at [342, 111] on span "Details" at bounding box center [345, 110] width 29 height 12
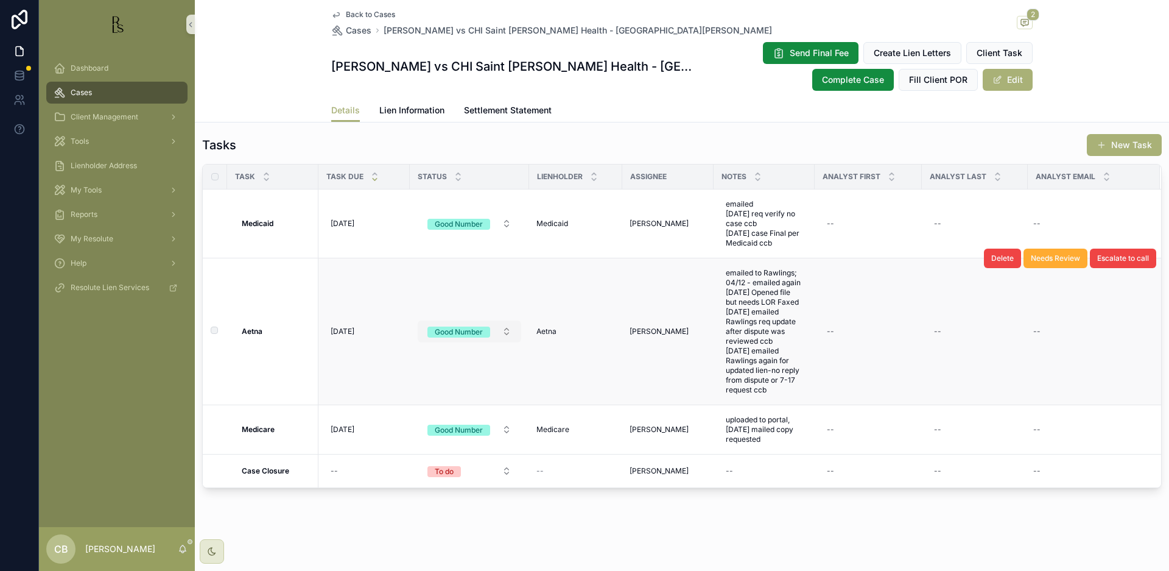
scroll to position [1073, 0]
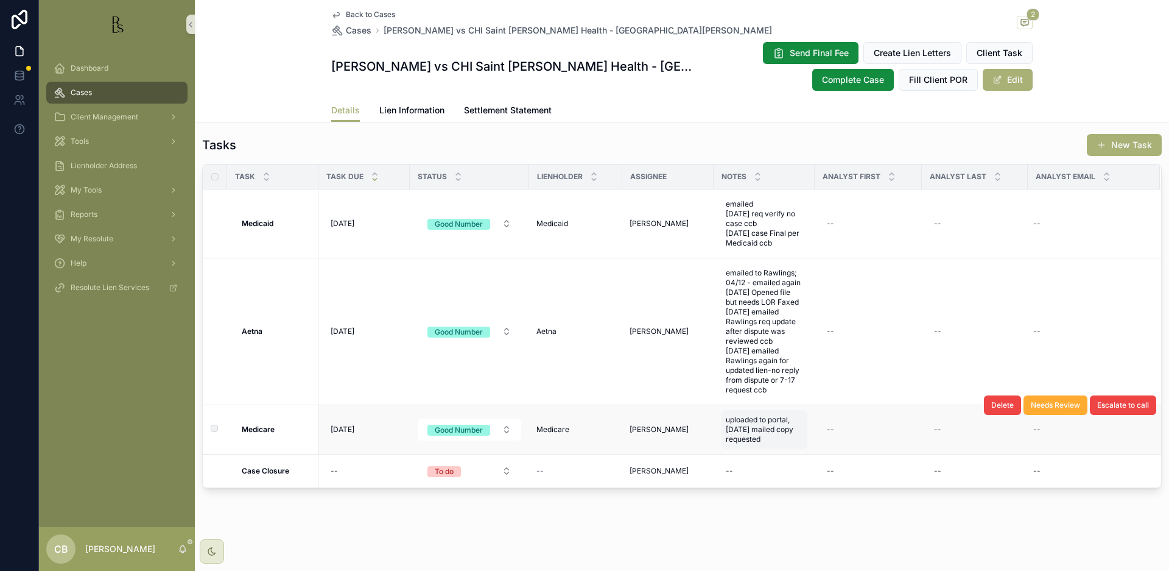
click at [755, 437] on span "uploaded to portal, [DATE] mailed copy requested" at bounding box center [764, 429] width 77 height 29
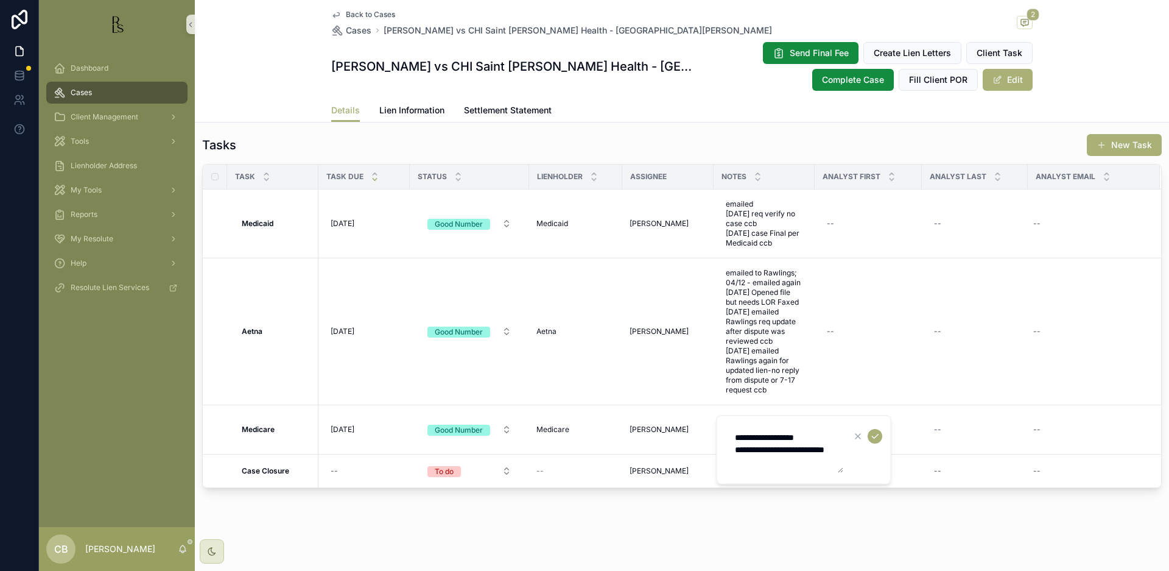
click at [791, 465] on textarea "**********" at bounding box center [786, 449] width 116 height 46
type textarea "**********"
click at [879, 437] on icon "scrollable content" at bounding box center [875, 436] width 10 height 10
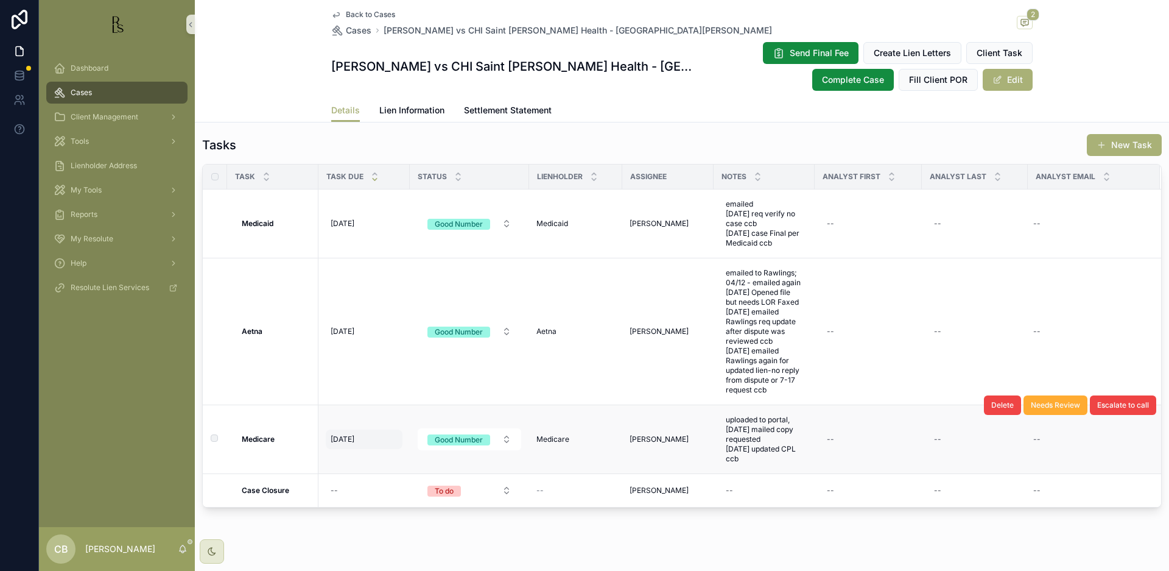
click at [349, 437] on span "[DATE]" at bounding box center [343, 439] width 24 height 10
click at [347, 436] on span "[DATE]" at bounding box center [343, 439] width 24 height 10
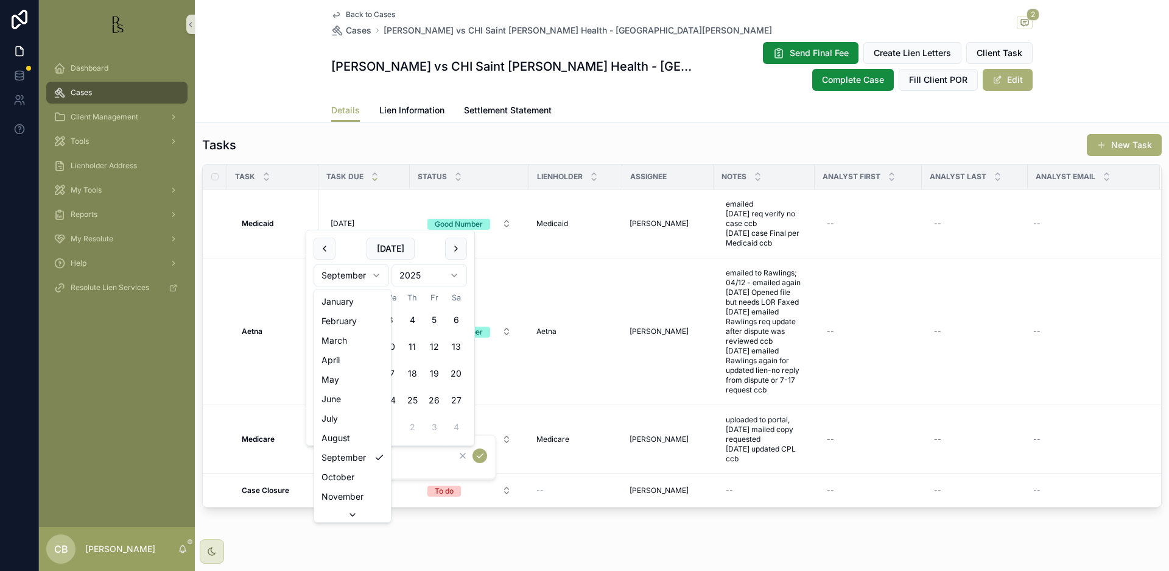
click at [375, 270] on html "Dashboard Cases Client Management Tools Lienholder Address My Tools Reports My …" at bounding box center [584, 285] width 1169 height 571
click at [376, 272] on html "Dashboard Cases Client Management Tools Lienholder Address My Tools Reports My …" at bounding box center [584, 285] width 1169 height 571
click at [390, 318] on button "3" at bounding box center [390, 320] width 22 height 22
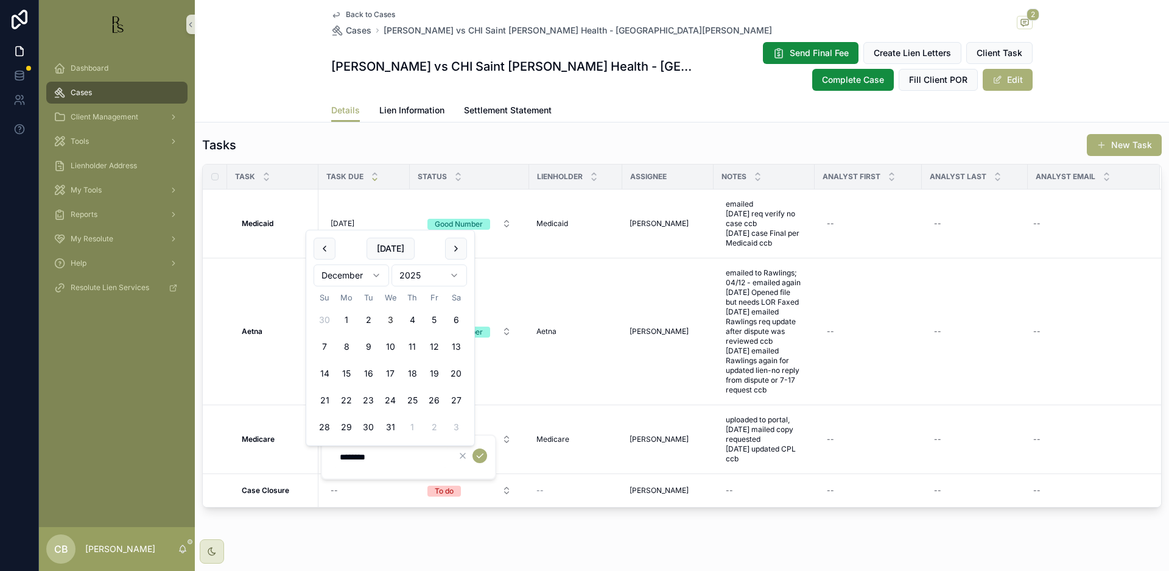
type input "*********"
click at [478, 454] on icon "scrollable content" at bounding box center [480, 456] width 10 height 10
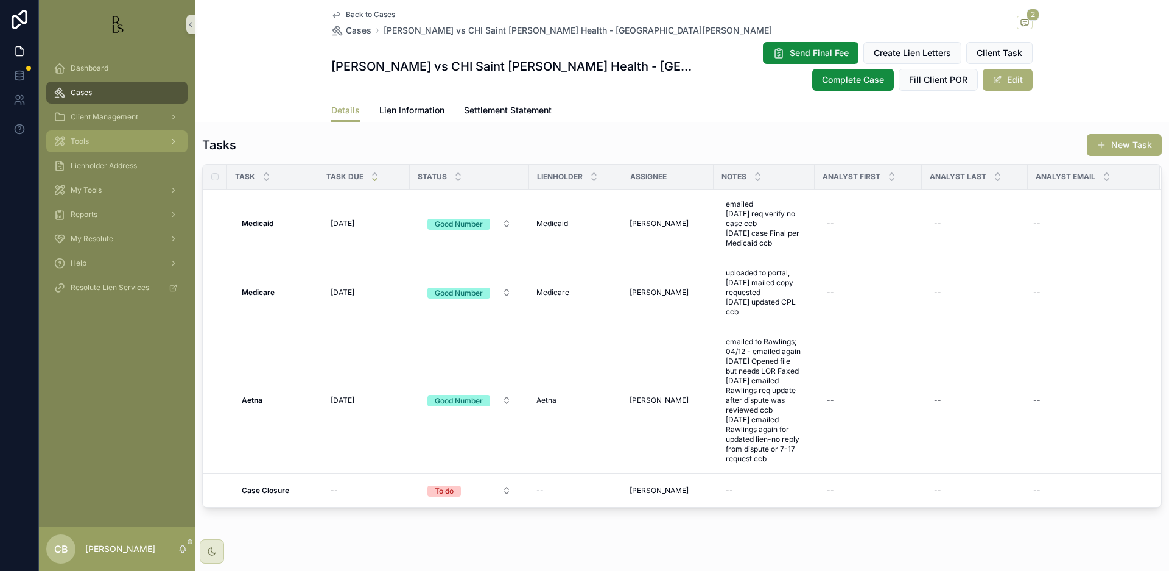
click at [83, 144] on span "Tools" at bounding box center [80, 141] width 18 height 10
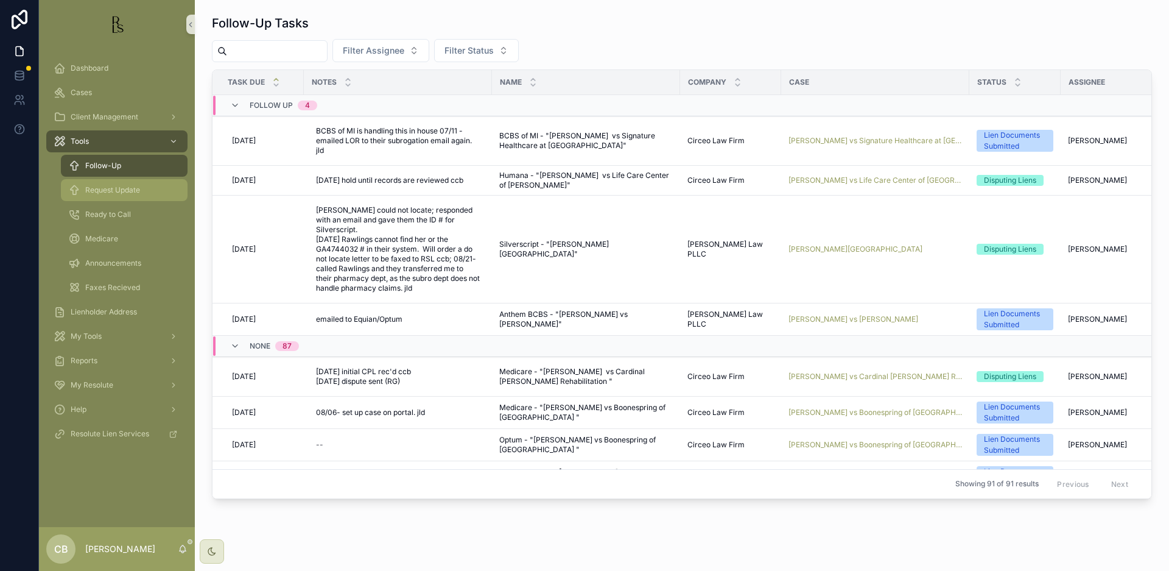
click at [122, 191] on span "Request Update" at bounding box center [112, 190] width 55 height 10
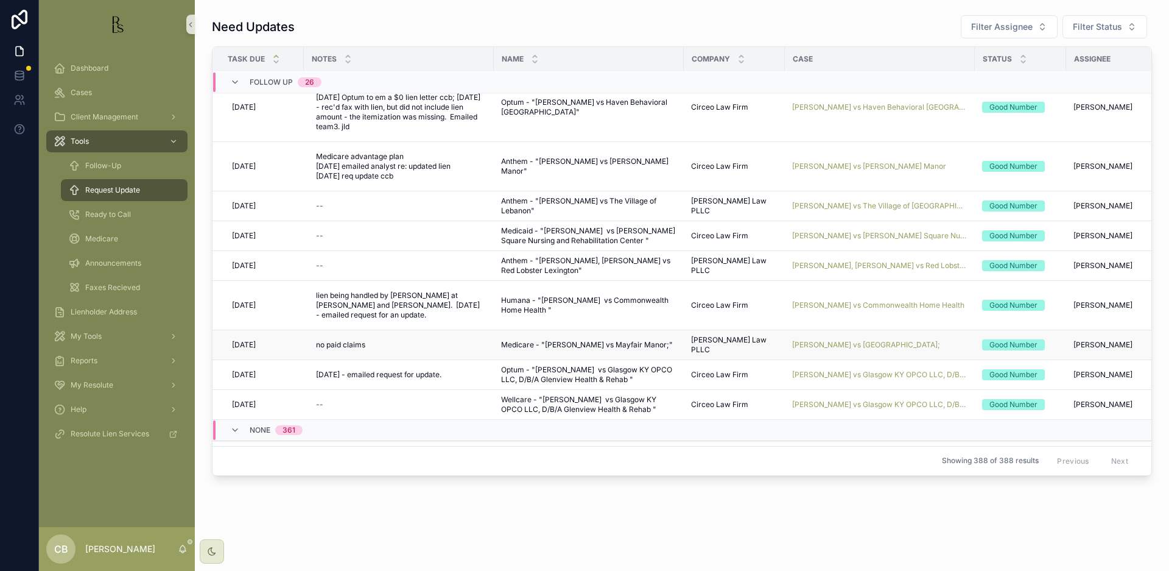
scroll to position [790, 0]
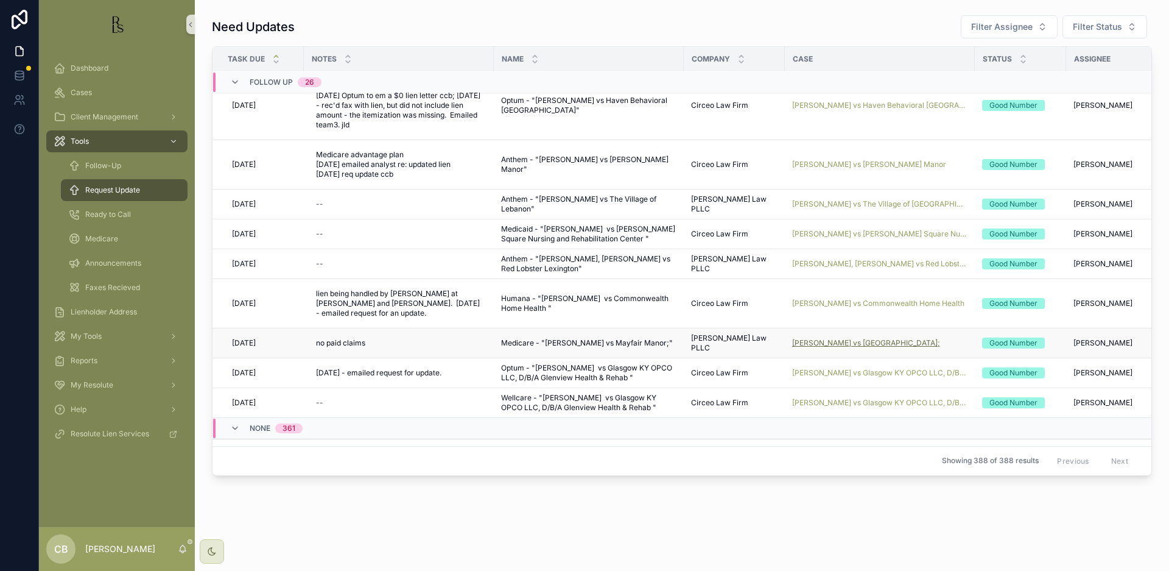
click at [854, 338] on span "[PERSON_NAME] vs [GEOGRAPHIC_DATA];" at bounding box center [866, 343] width 148 height 10
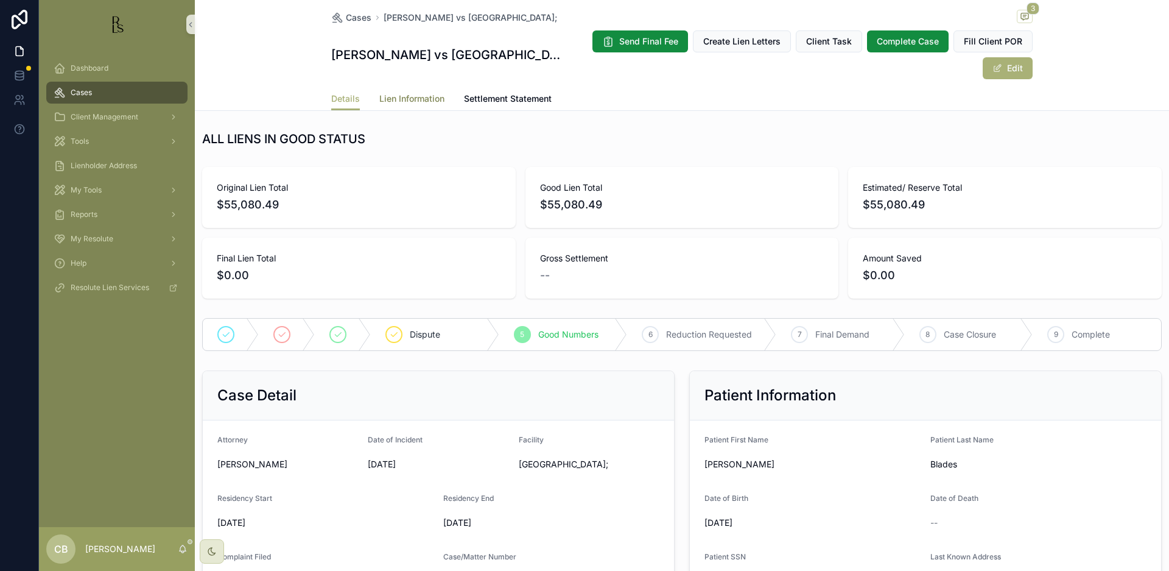
click at [411, 97] on span "Lien Information" at bounding box center [411, 99] width 65 height 12
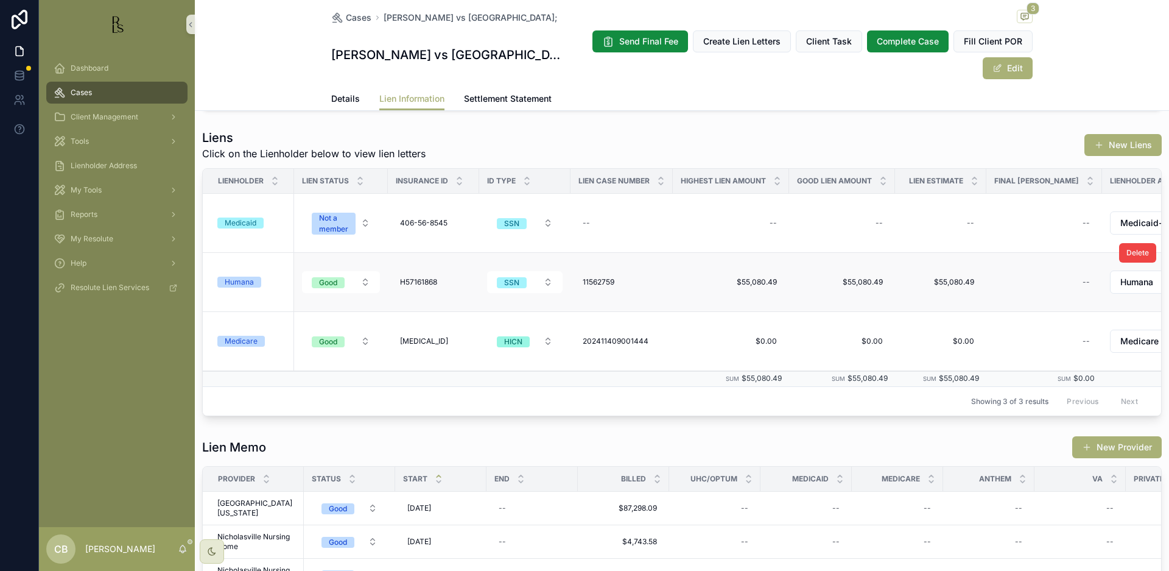
scroll to position [128, 0]
click at [252, 339] on div "Medicare" at bounding box center [241, 339] width 33 height 11
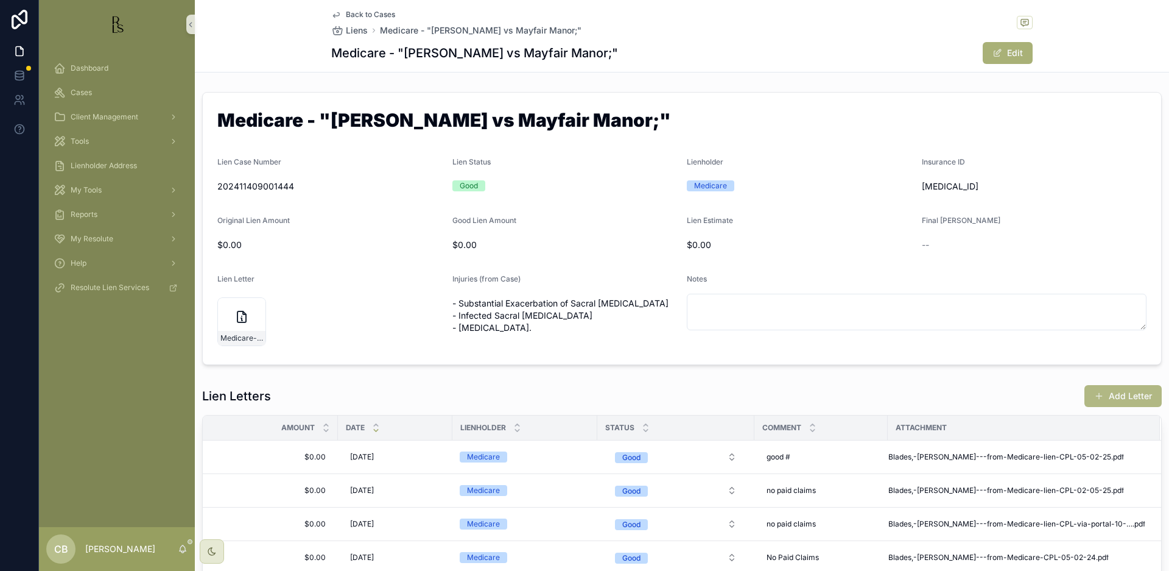
click at [1129, 395] on button "Add Letter" at bounding box center [1123, 396] width 77 height 22
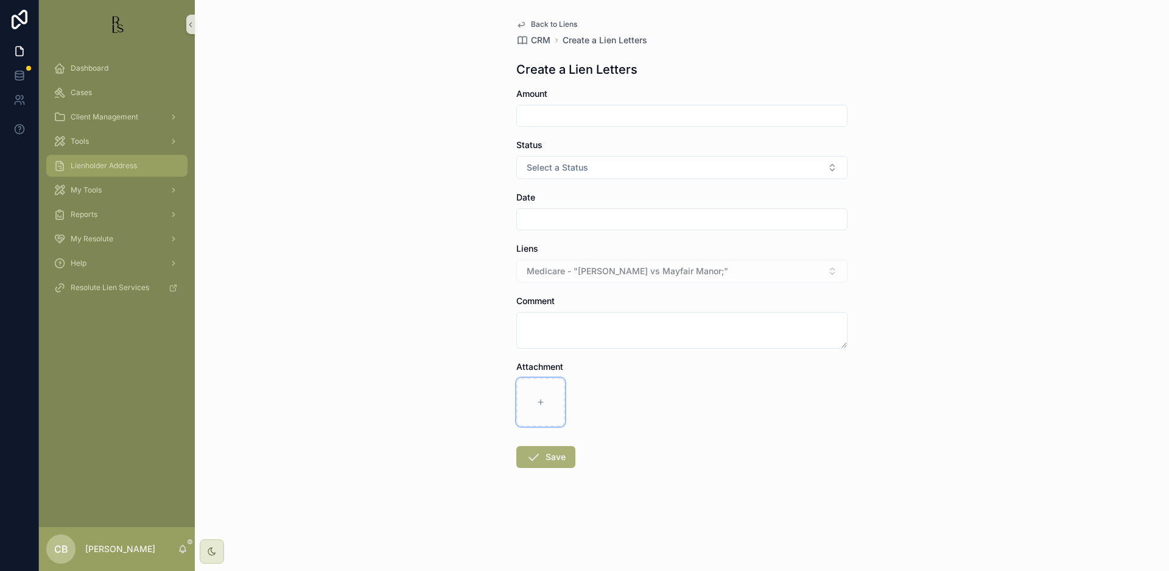
click at [539, 398] on icon "scrollable content" at bounding box center [541, 402] width 9 height 9
click at [555, 116] on input "scrollable content" at bounding box center [682, 115] width 330 height 17
type input "*****"
click at [566, 167] on span "Select a Status" at bounding box center [558, 167] width 62 height 12
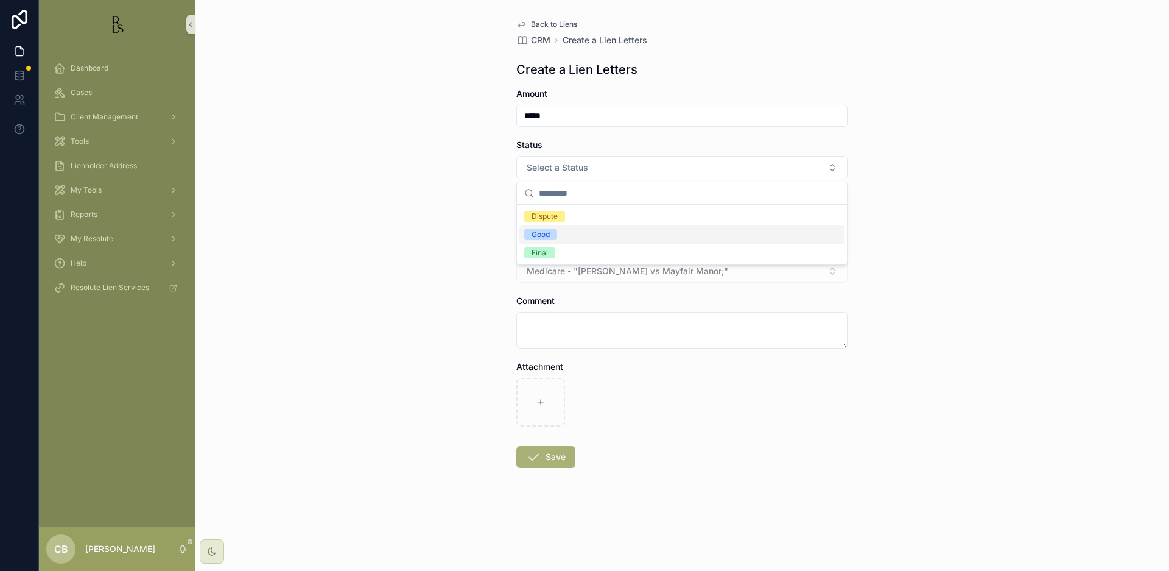
click at [545, 231] on div "Good" at bounding box center [541, 234] width 18 height 11
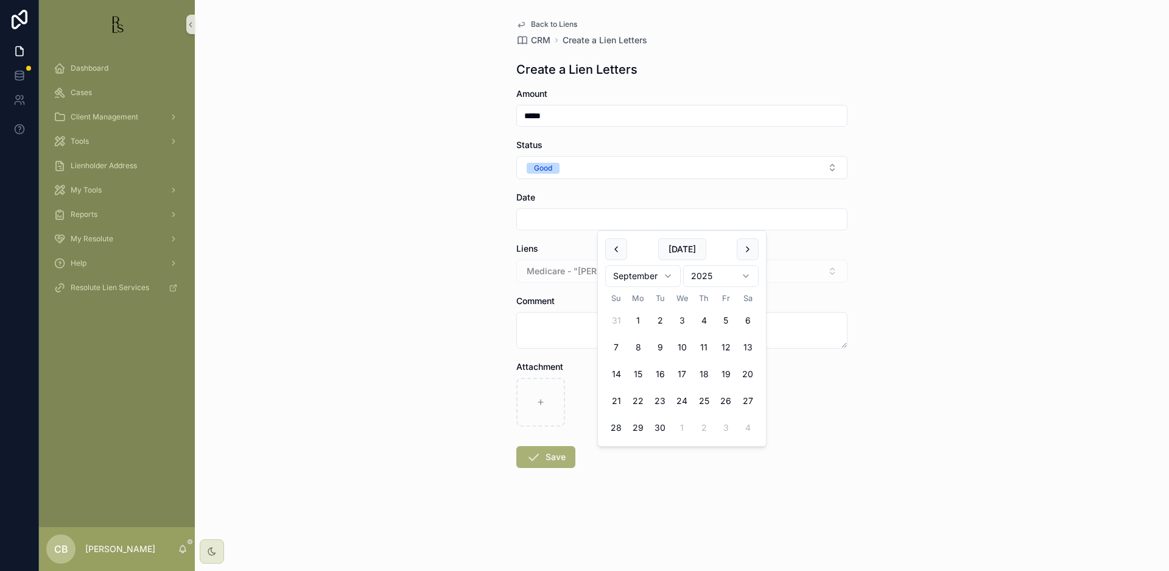
click at [553, 217] on input "scrollable content" at bounding box center [682, 219] width 330 height 17
click at [683, 319] on button "3" at bounding box center [682, 320] width 22 height 22
type input "********"
click at [555, 332] on textarea "scrollable content" at bounding box center [681, 330] width 331 height 37
type textarea "*********"
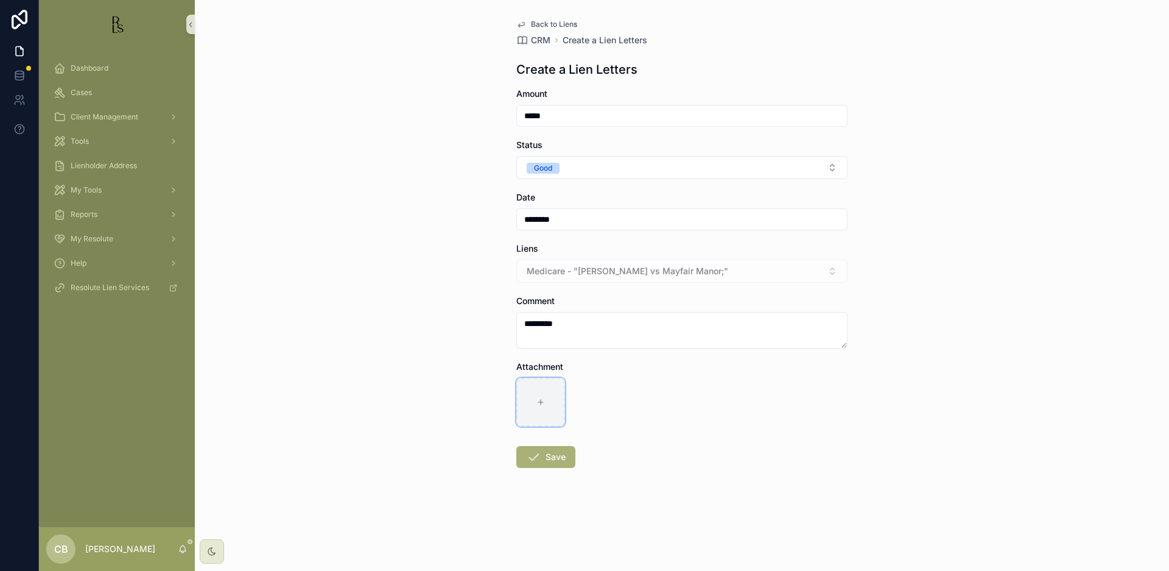
click at [542, 400] on icon "scrollable content" at bounding box center [541, 402] width 9 height 9
type input "**********"
click at [546, 451] on button "Save" at bounding box center [545, 457] width 59 height 22
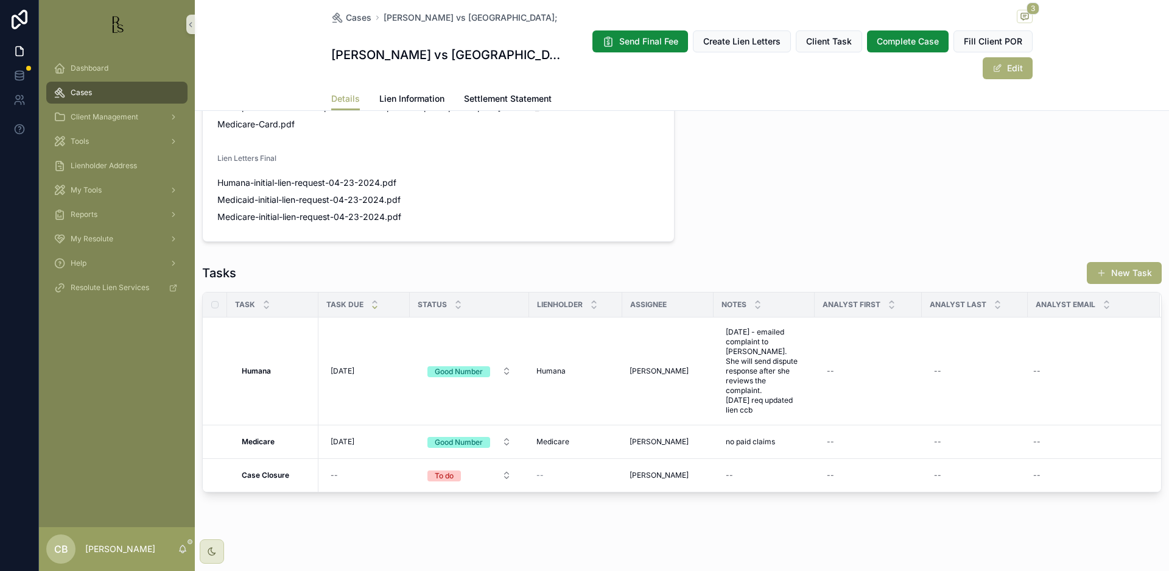
scroll to position [821, 0]
click at [769, 437] on span "no paid claims" at bounding box center [750, 442] width 49 height 10
click at [806, 453] on textarea "**********" at bounding box center [786, 462] width 116 height 37
type textarea "**********"
click at [878, 451] on icon "scrollable content" at bounding box center [875, 454] width 10 height 10
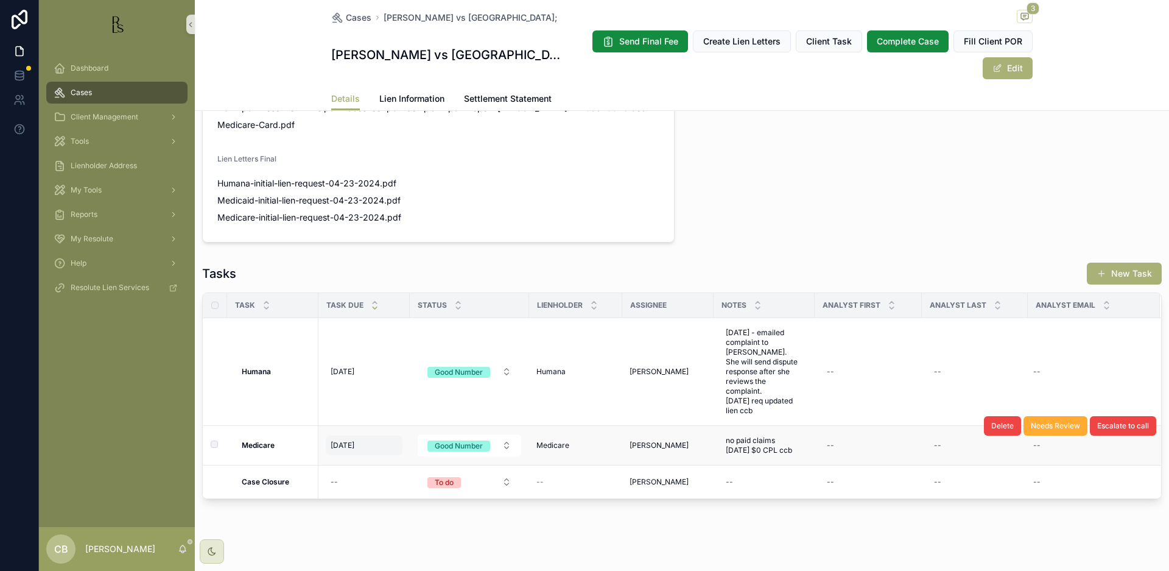
click at [345, 440] on span "[DATE]" at bounding box center [343, 445] width 24 height 10
click at [344, 440] on span "[DATE]" at bounding box center [343, 445] width 24 height 10
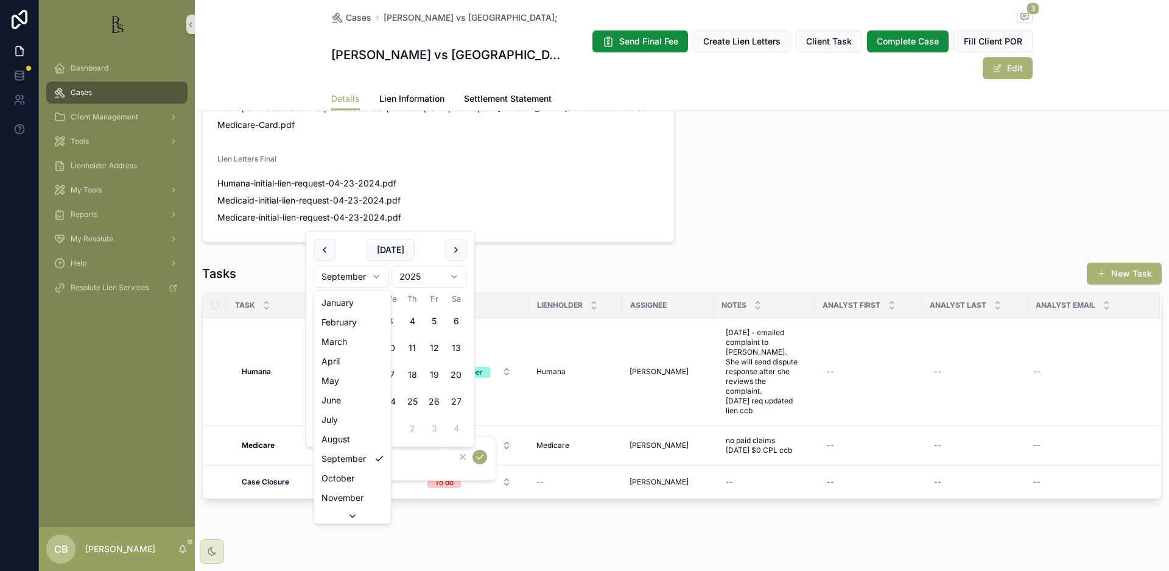
click at [377, 272] on html "Dashboard Cases Client Management Tools Lienholder Address My Tools Reports My …" at bounding box center [584, 285] width 1169 height 571
click at [372, 273] on html "Dashboard Cases Client Management Tools Lienholder Address My Tools Reports My …" at bounding box center [584, 285] width 1169 height 571
click at [390, 320] on button "3" at bounding box center [390, 321] width 22 height 22
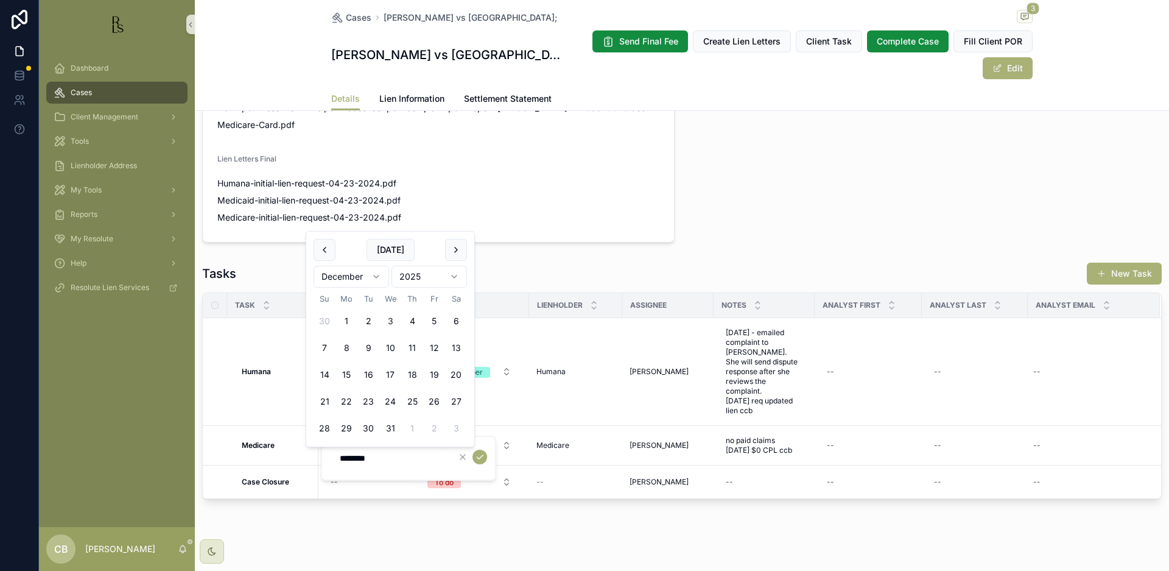
type input "*********"
click at [480, 456] on icon "scrollable content" at bounding box center [480, 457] width 10 height 10
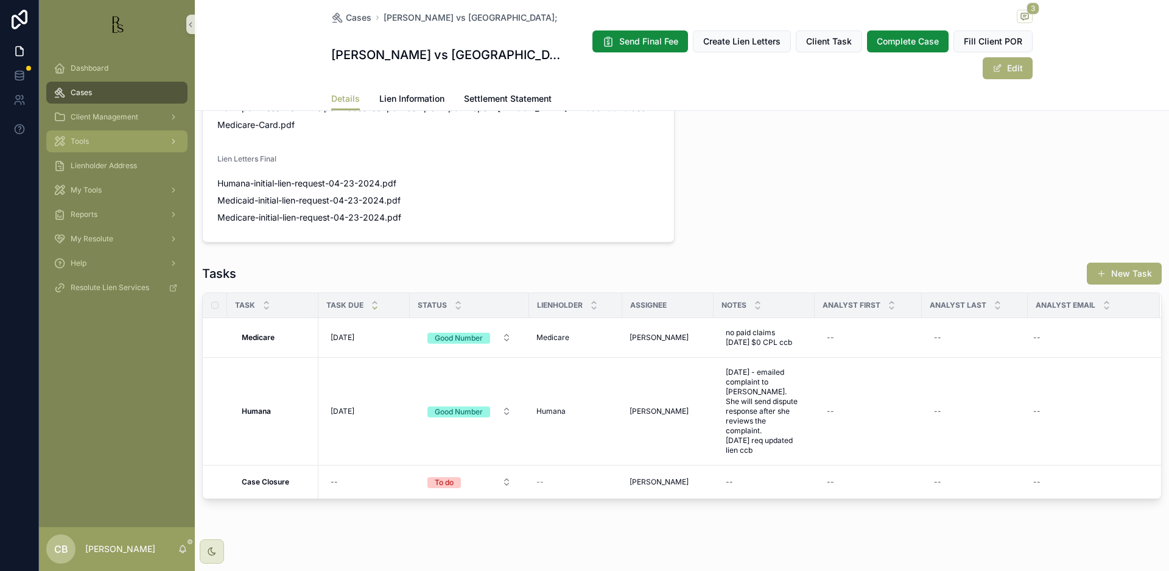
click at [83, 141] on span "Tools" at bounding box center [80, 141] width 18 height 10
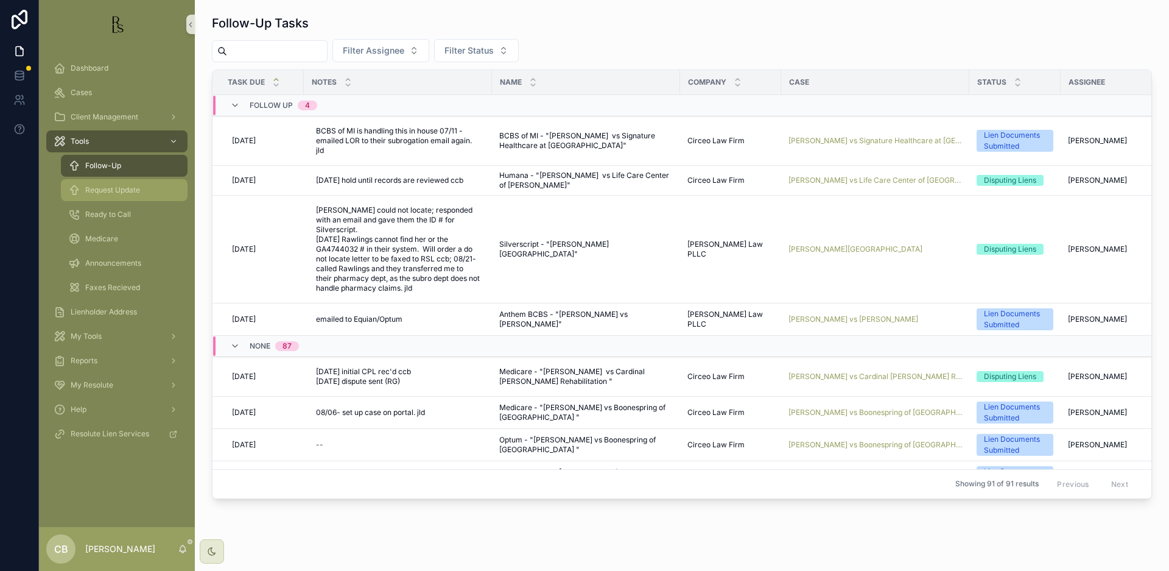
click at [111, 192] on span "Request Update" at bounding box center [112, 190] width 55 height 10
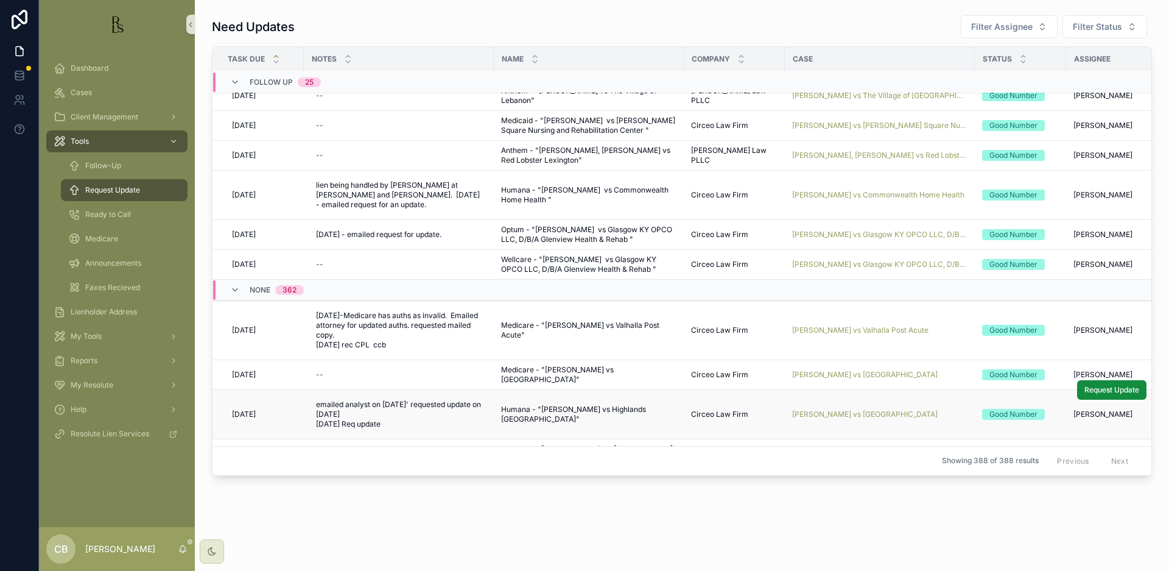
scroll to position [894, 0]
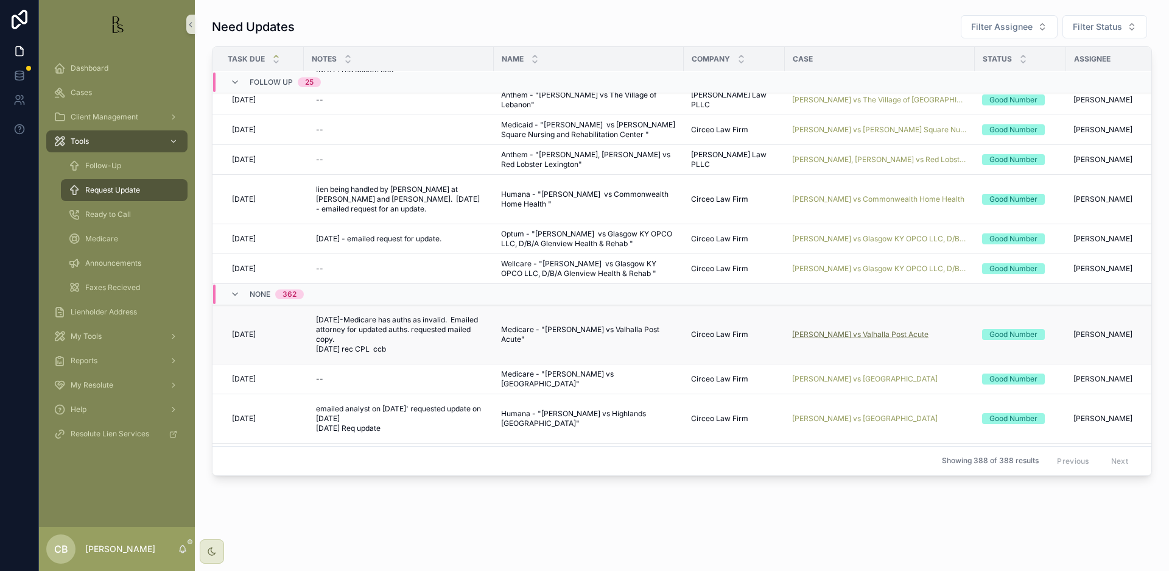
click at [848, 329] on span "[PERSON_NAME] vs Valhalla Post Acute" at bounding box center [860, 334] width 136 height 10
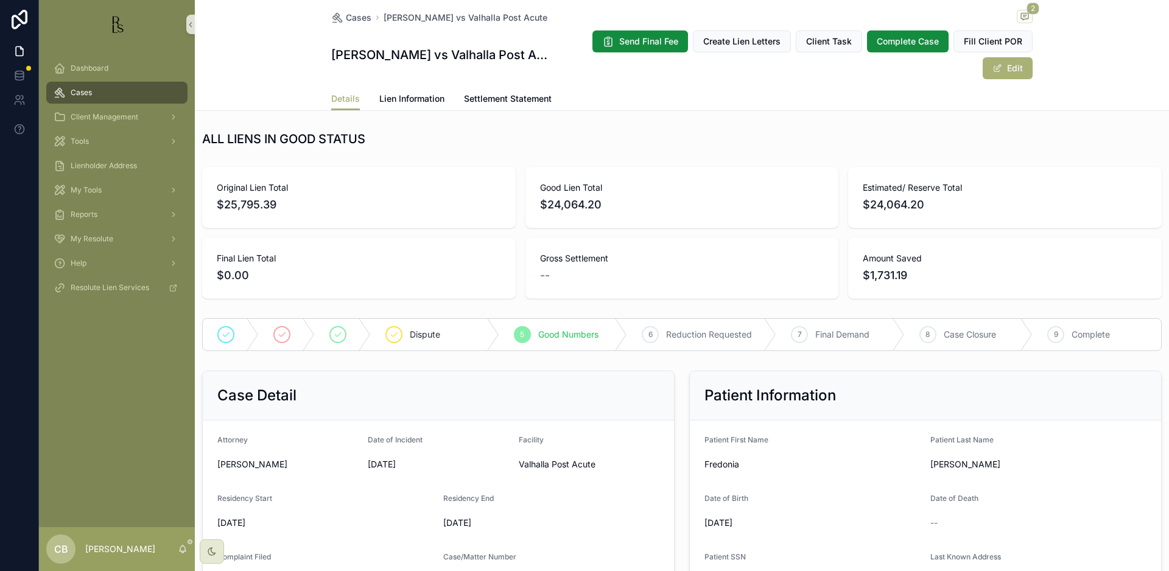
scroll to position [85, 0]
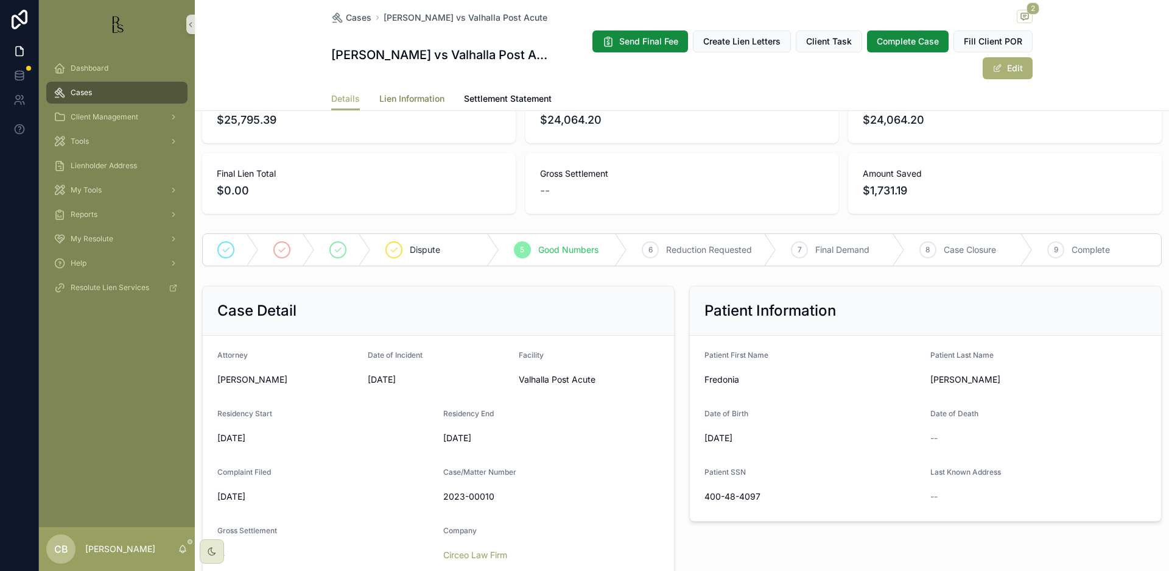
click at [401, 96] on span "Lien Information" at bounding box center [411, 99] width 65 height 12
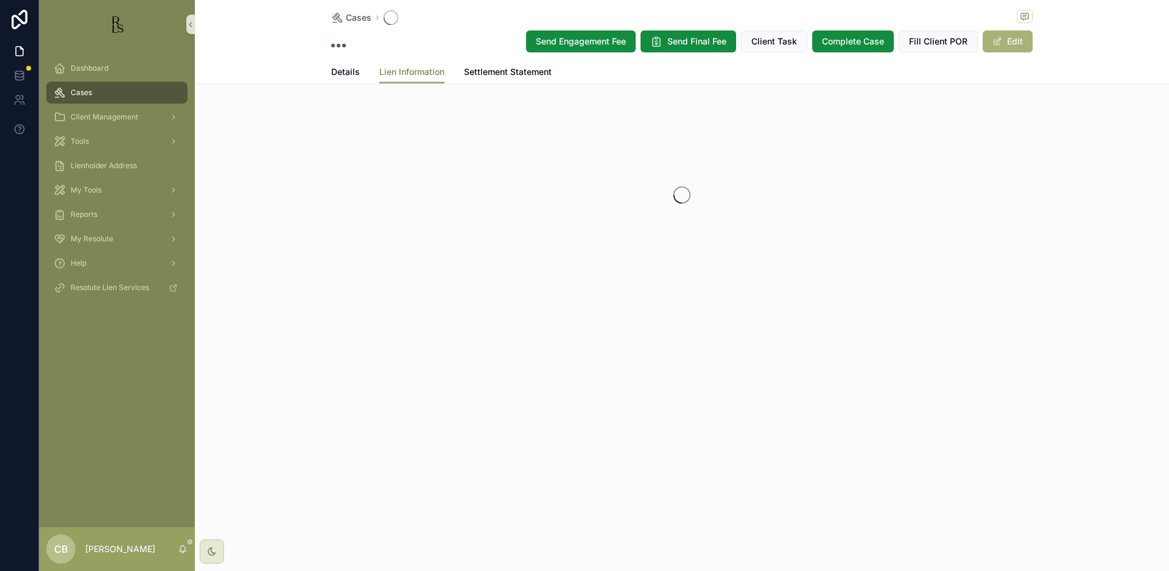
click at [401, 96] on div "Cases Send Engagement Fee Send Final Fee Client Task Complete Case Fill Client …" at bounding box center [682, 184] width 974 height 369
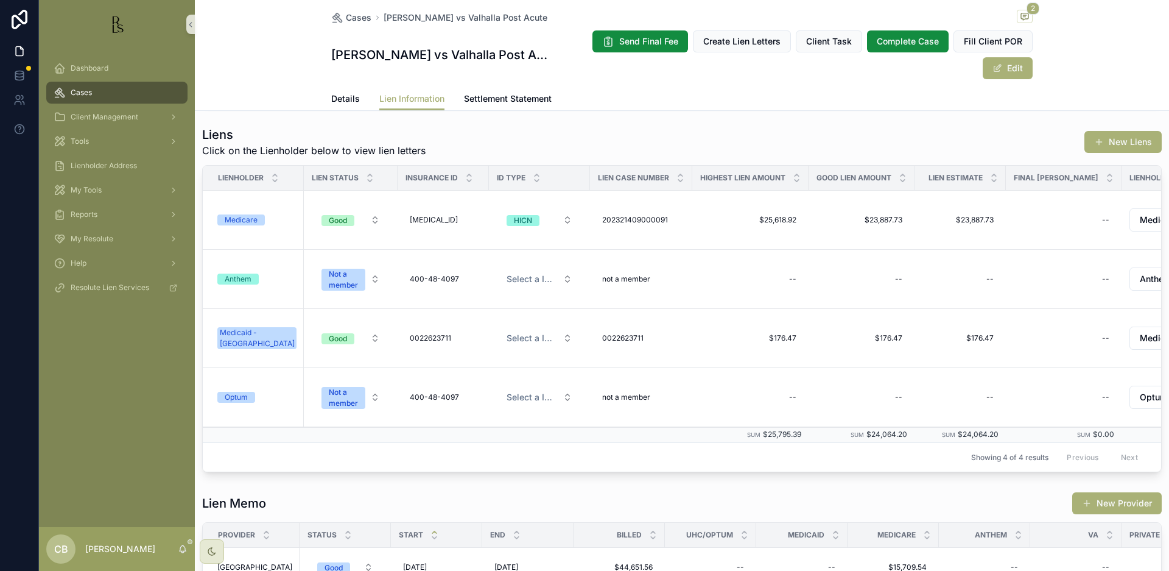
scroll to position [107, 0]
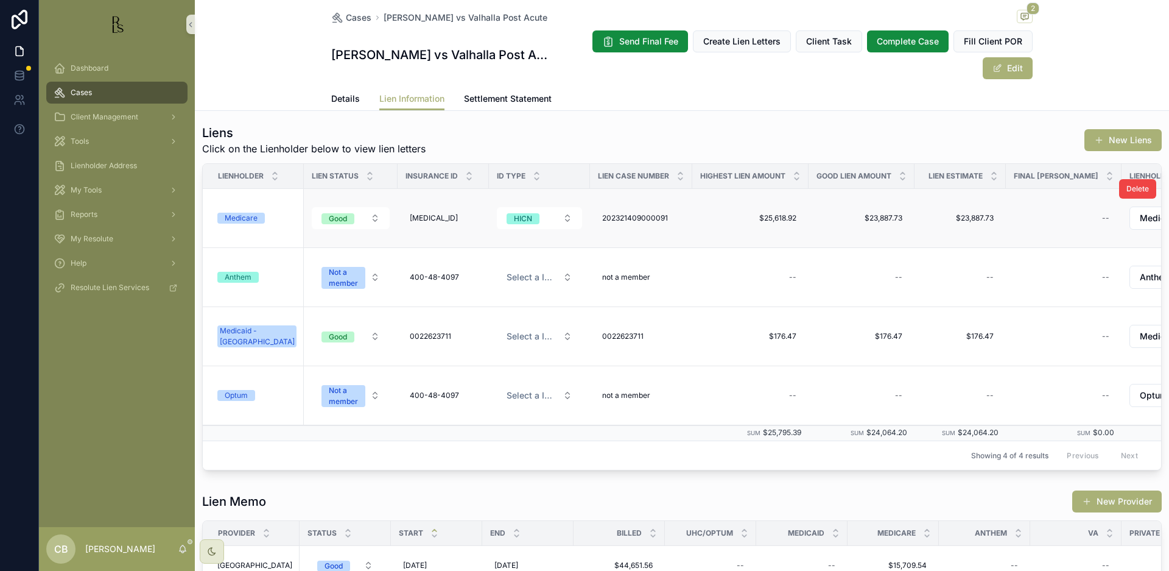
click at [241, 216] on div "Medicare" at bounding box center [241, 218] width 33 height 11
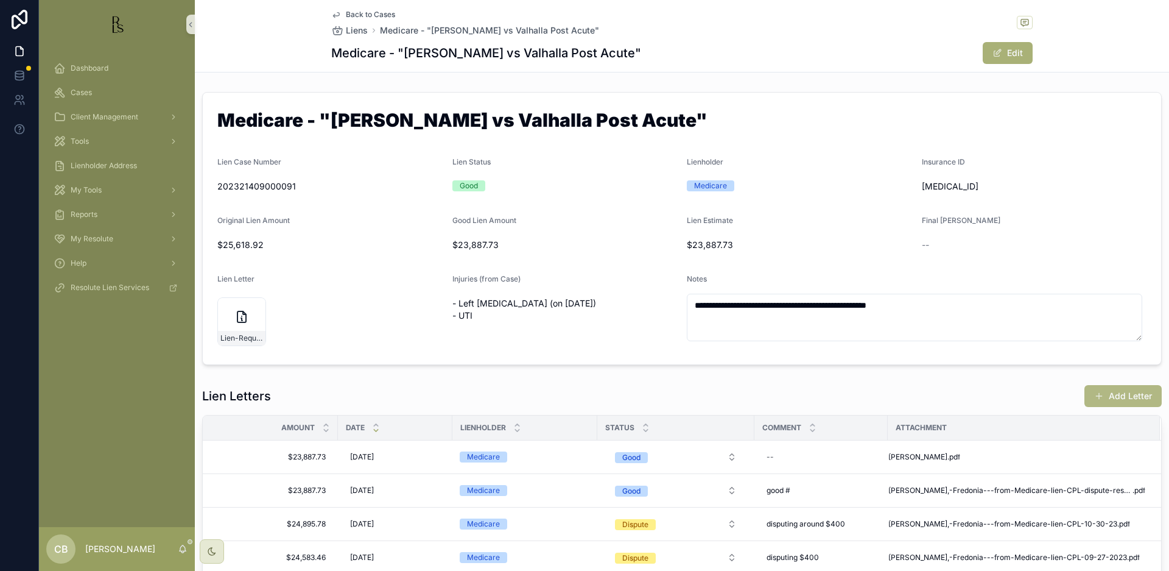
click at [1120, 396] on button "Add Letter" at bounding box center [1123, 396] width 77 height 22
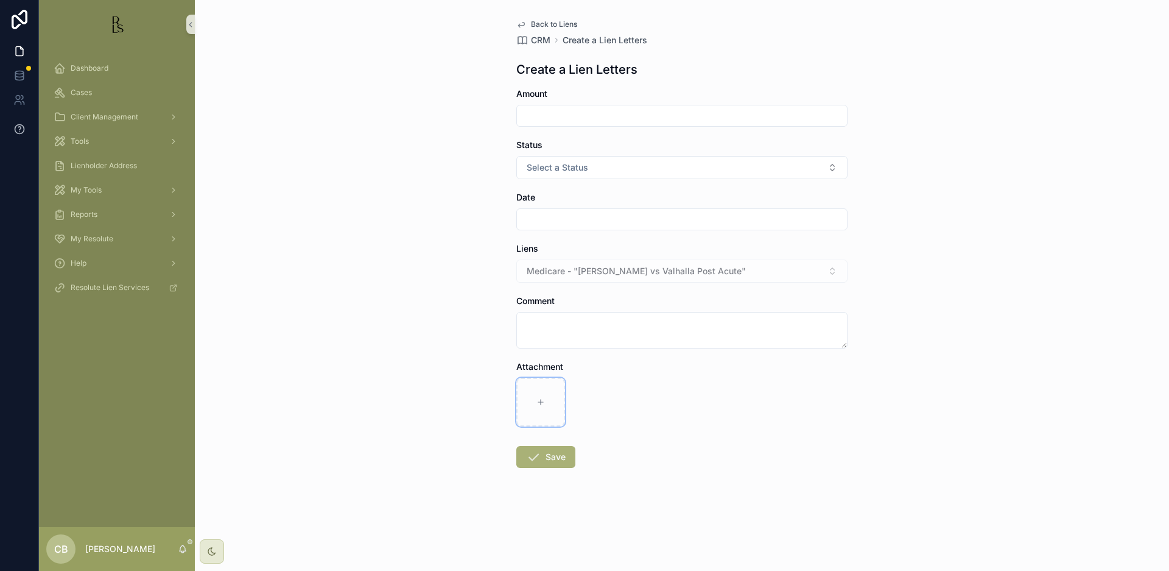
click at [539, 402] on icon "scrollable content" at bounding box center [540, 402] width 5 height 0
click at [541, 398] on icon "scrollable content" at bounding box center [541, 402] width 9 height 9
type input "**********"
click at [548, 116] on input "scrollable content" at bounding box center [682, 115] width 330 height 17
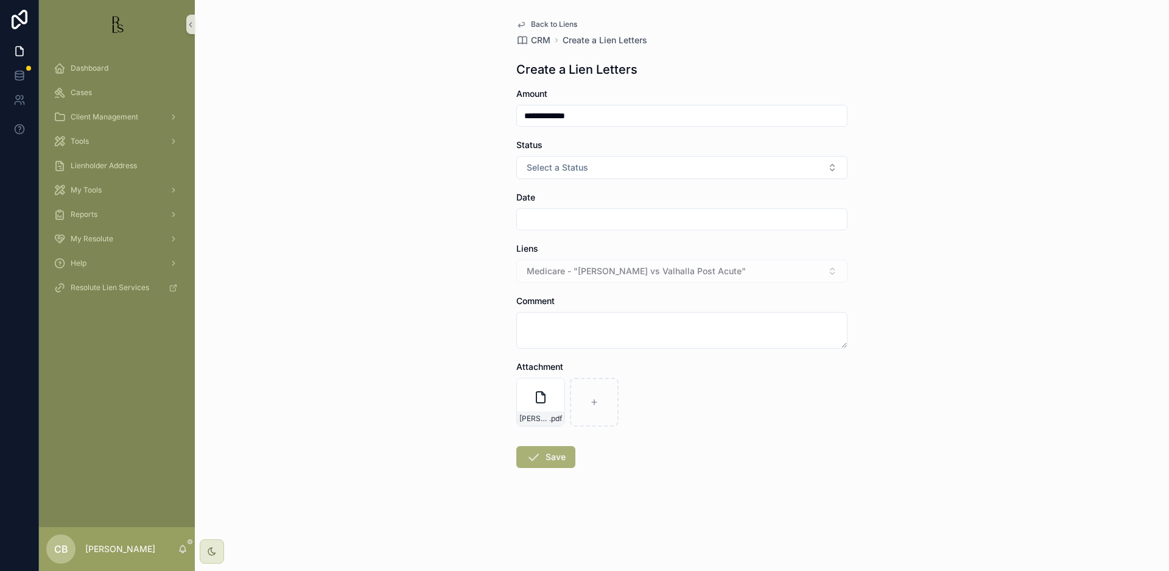
drag, startPoint x: 588, startPoint y: 114, endPoint x: 481, endPoint y: 118, distance: 107.2
click at [481, 118] on div "**********" at bounding box center [682, 285] width 974 height 571
type input "**********"
click at [604, 165] on button "Select a Status" at bounding box center [681, 167] width 331 height 23
click at [543, 231] on div "Good" at bounding box center [541, 234] width 18 height 11
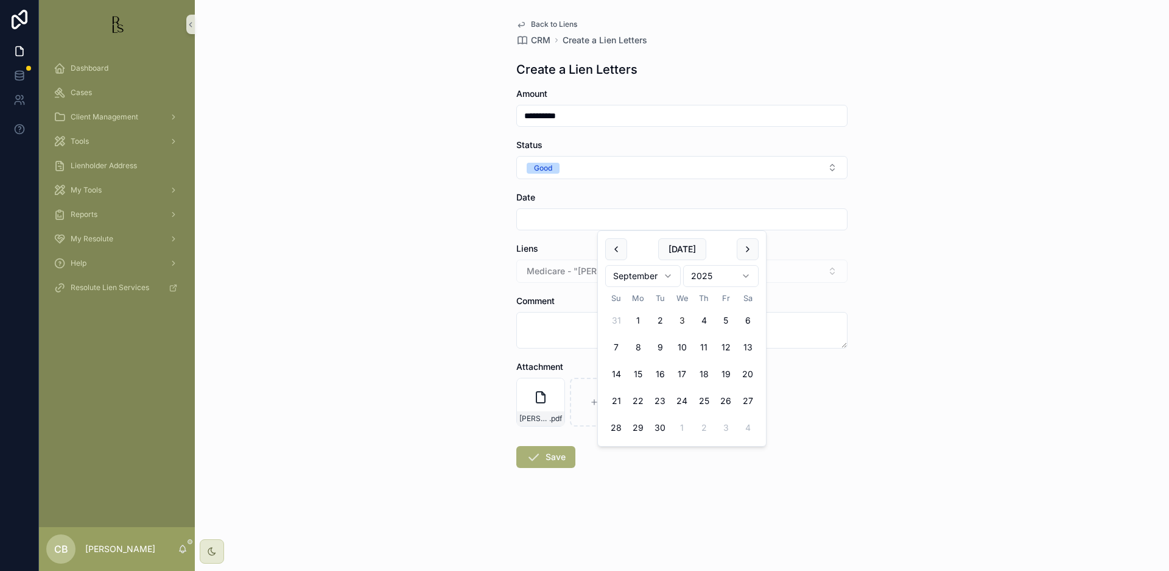
click at [543, 214] on input "scrollable content" at bounding box center [682, 219] width 330 height 17
click at [686, 319] on button "3" at bounding box center [682, 320] width 22 height 22
type input "********"
click at [535, 317] on textarea "scrollable content" at bounding box center [681, 330] width 331 height 37
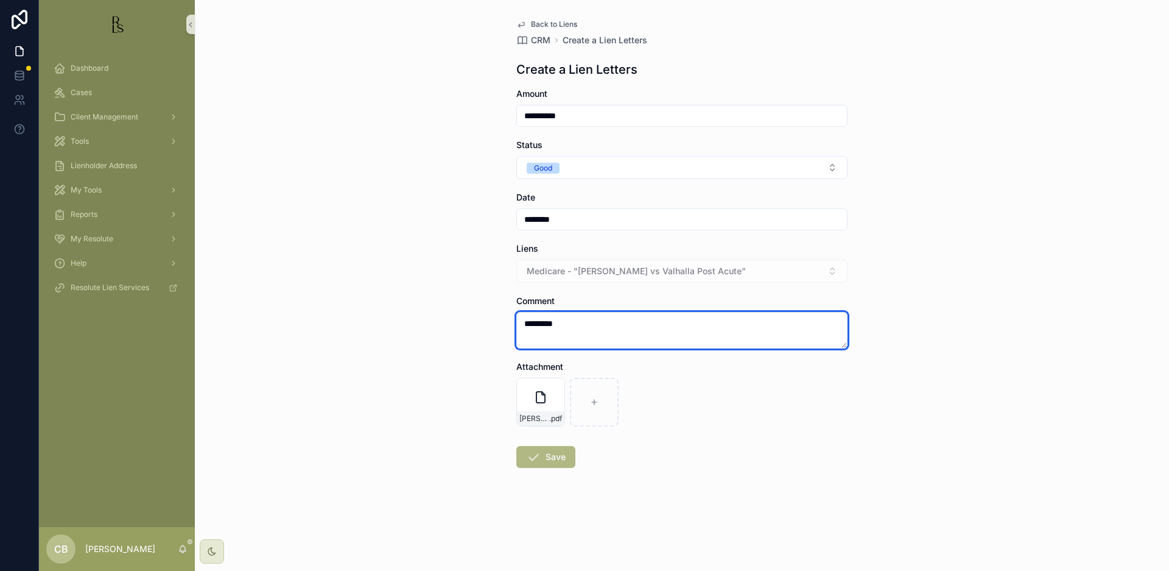
type textarea "*********"
click at [549, 453] on button "Save" at bounding box center [545, 457] width 59 height 22
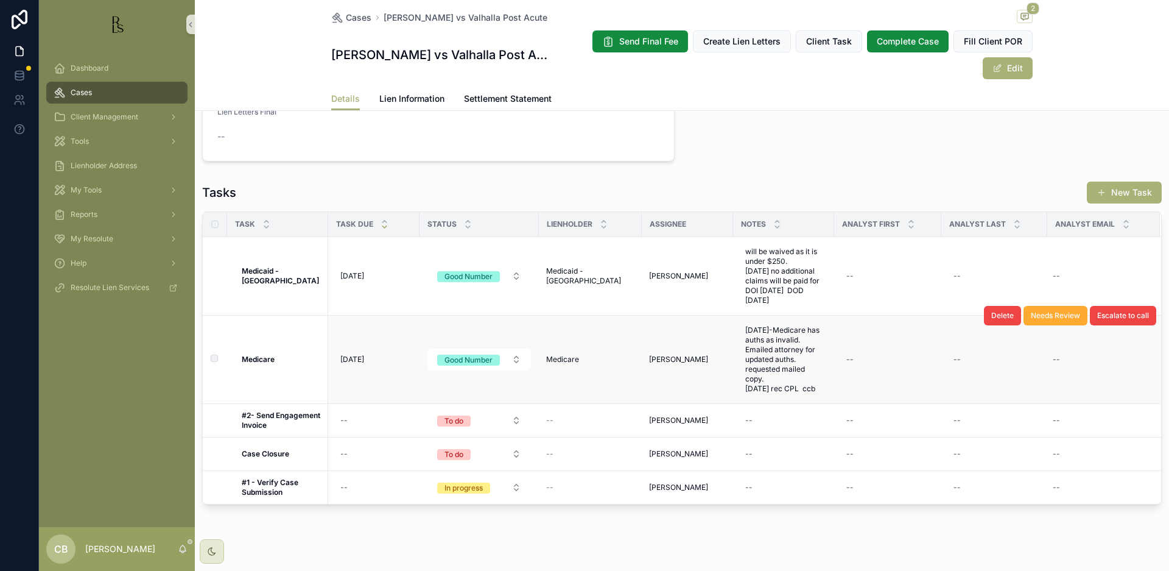
scroll to position [865, 0]
click at [791, 371] on span "[DATE]-Medicare has auths as invalid. Emailed attorney for updated auths. reque…" at bounding box center [783, 360] width 77 height 68
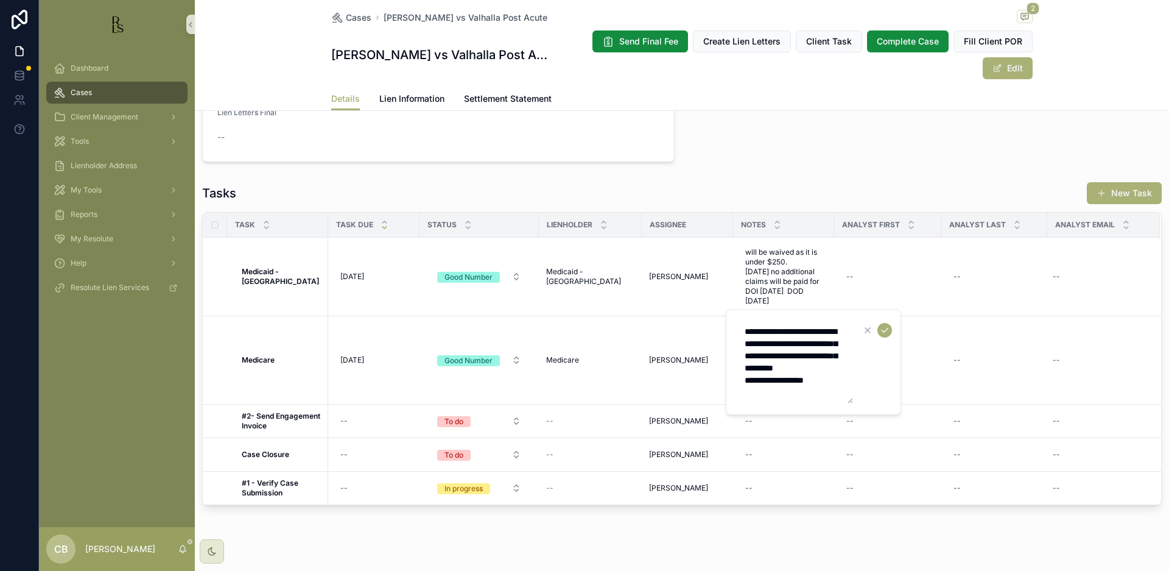
click at [837, 396] on textarea "**********" at bounding box center [796, 361] width 116 height 83
type textarea "**********"
click at [885, 330] on icon "scrollable content" at bounding box center [885, 330] width 10 height 10
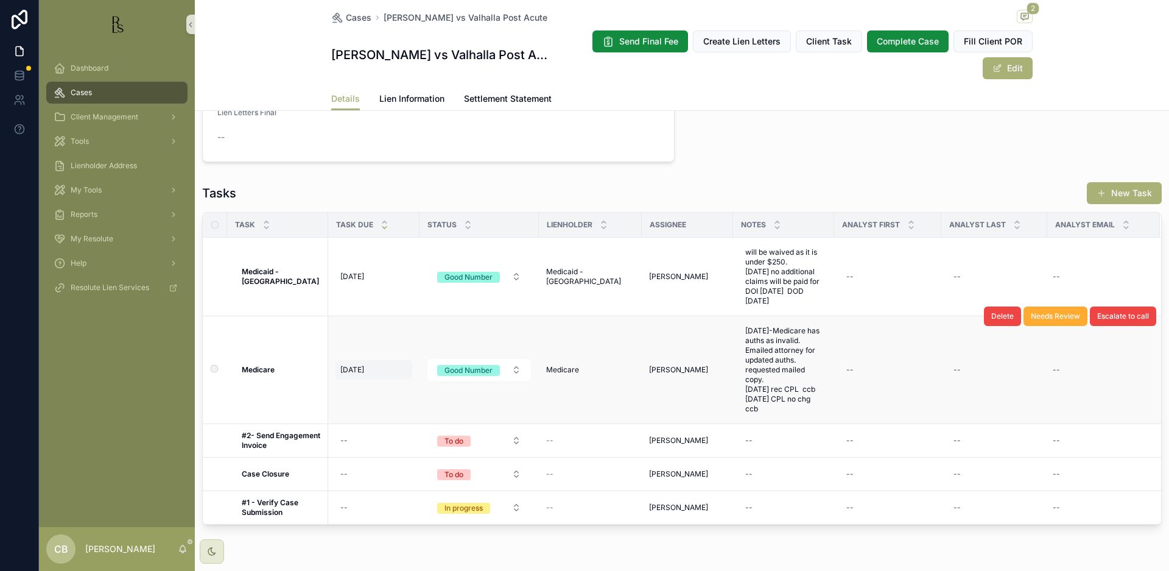
click at [351, 365] on span "[DATE]" at bounding box center [352, 370] width 24 height 10
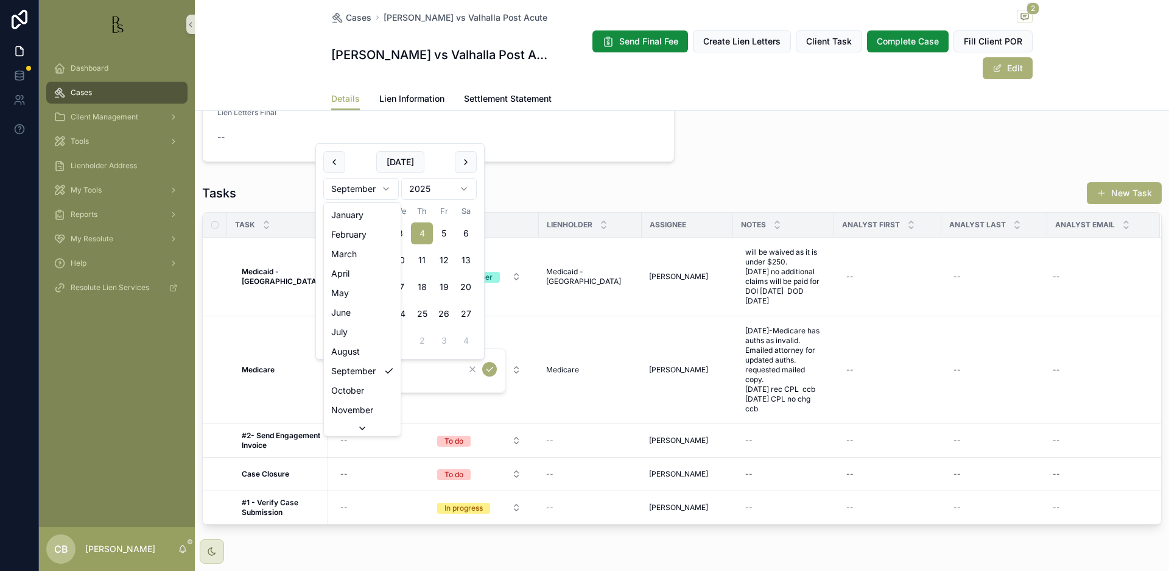
click at [386, 186] on html "Dashboard Cases Client Management Tools Lienholder Address My Tools Reports My …" at bounding box center [584, 285] width 1169 height 571
click at [386, 187] on html "Dashboard Cases Client Management Tools Lienholder Address My Tools Reports My …" at bounding box center [584, 285] width 1169 height 571
click at [396, 231] on button "3" at bounding box center [400, 233] width 22 height 22
type input "*********"
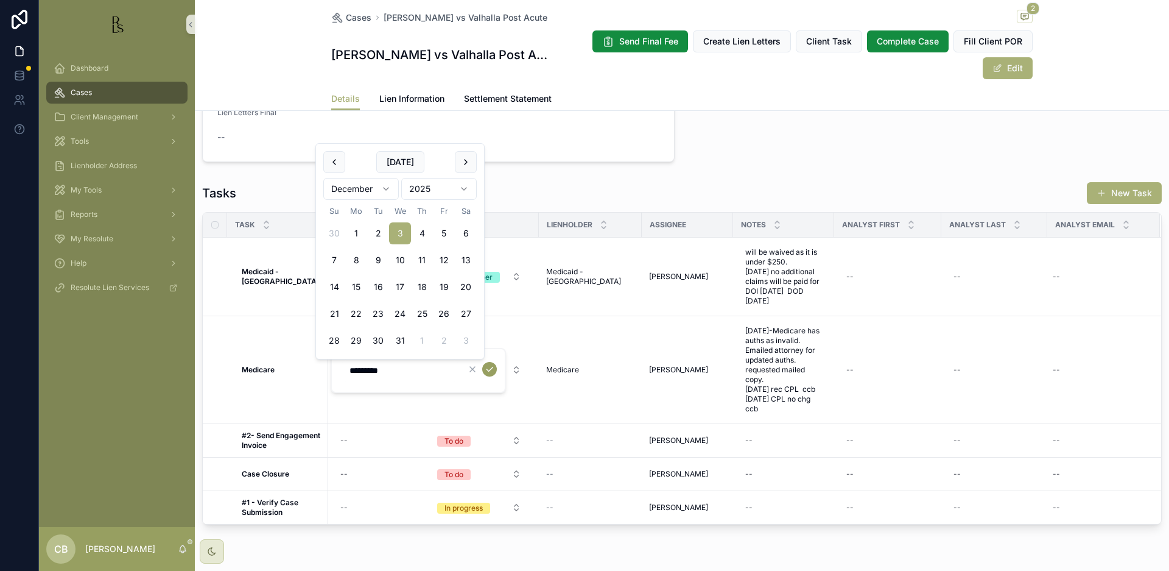
click at [491, 369] on icon "scrollable content" at bounding box center [490, 369] width 10 height 10
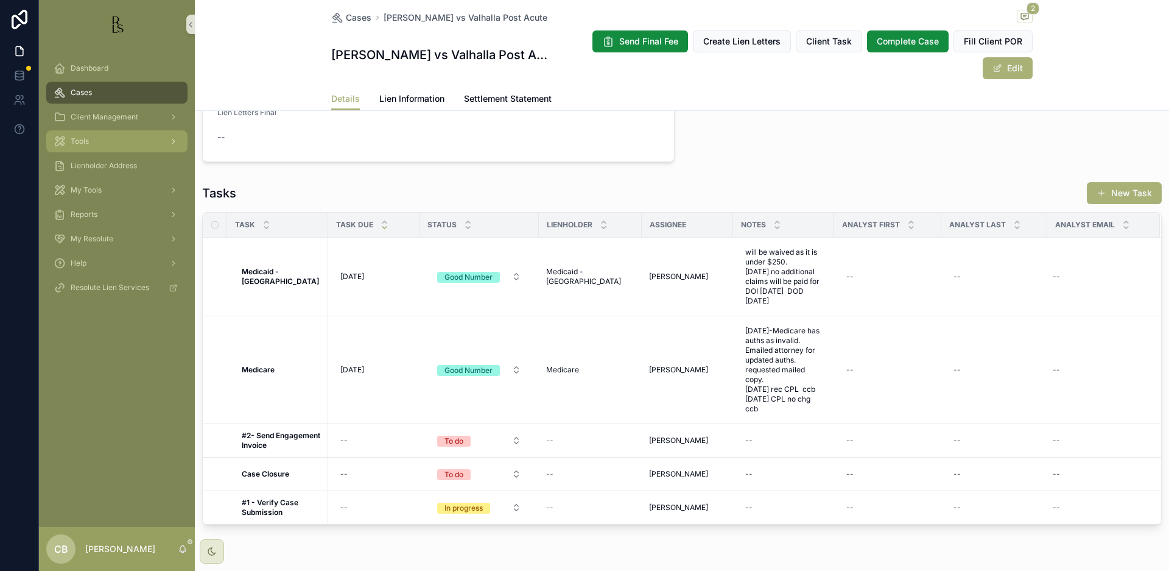
click at [84, 139] on span "Tools" at bounding box center [80, 141] width 18 height 10
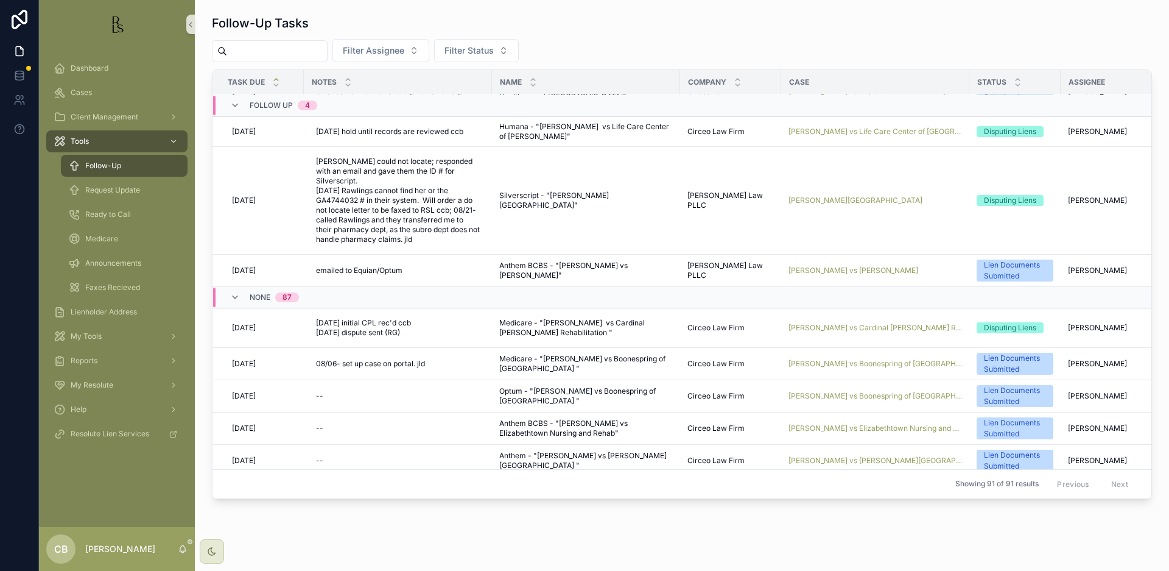
scroll to position [50, 0]
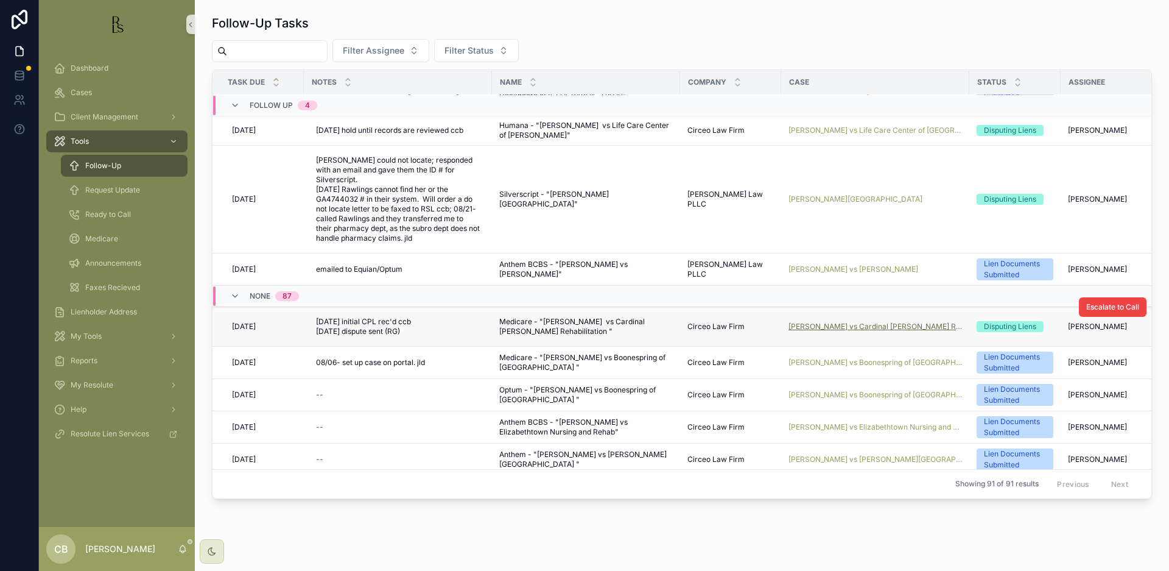
click at [843, 322] on span "[PERSON_NAME] vs Cardinal [PERSON_NAME] Rehabilitation" at bounding box center [876, 327] width 174 height 10
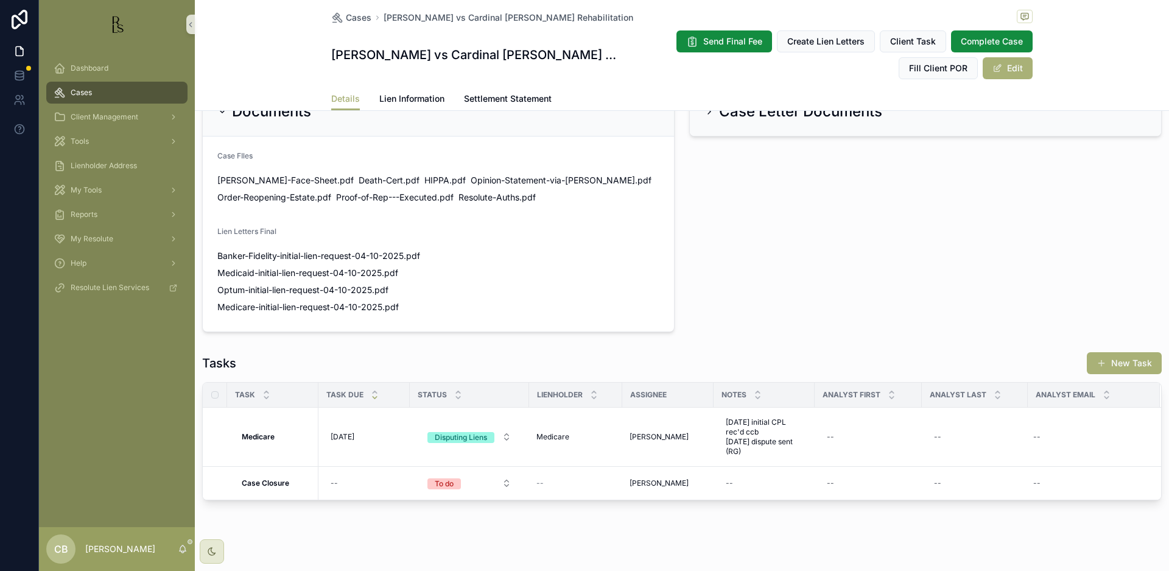
click at [84, 140] on span "Tools" at bounding box center [80, 141] width 18 height 10
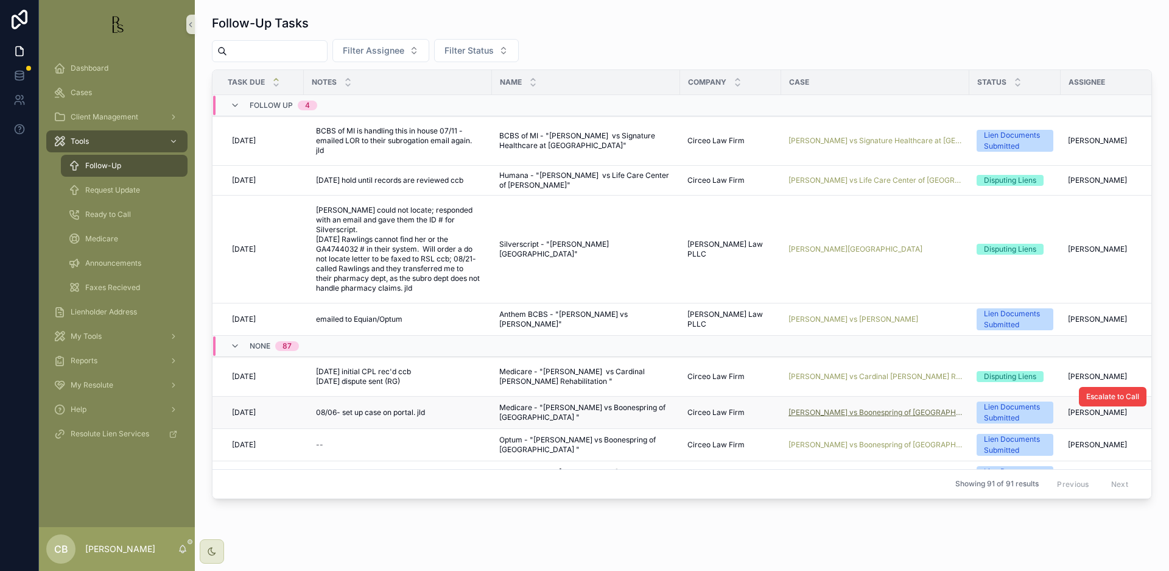
click at [856, 407] on span "[PERSON_NAME] vs Boonespring of [GEOGRAPHIC_DATA]" at bounding box center [876, 412] width 174 height 10
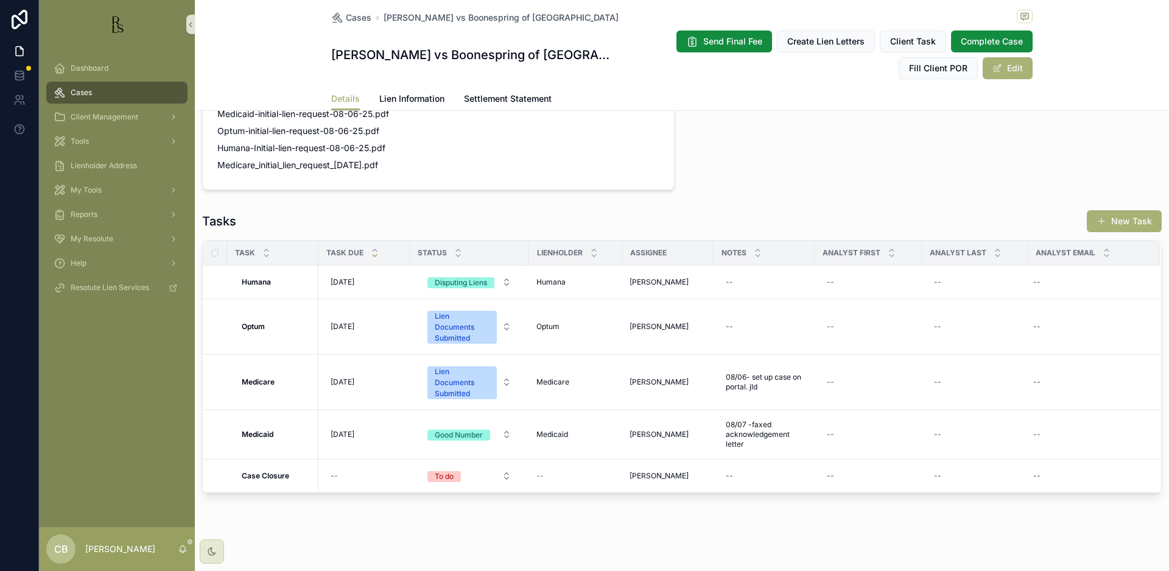
scroll to position [921, 0]
click at [424, 94] on span "Lien Information" at bounding box center [411, 99] width 65 height 12
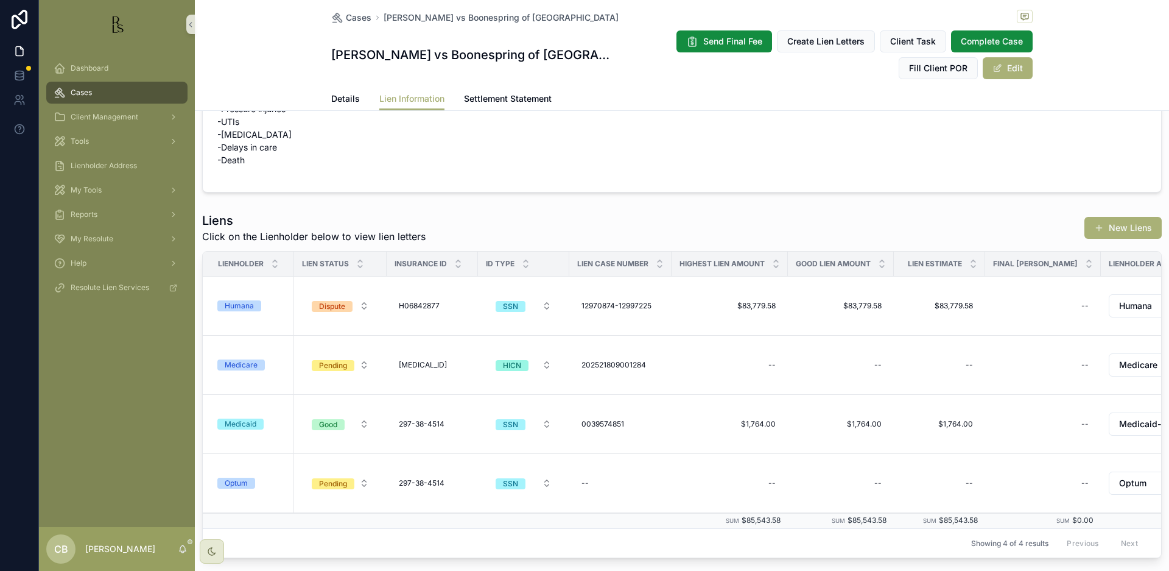
scroll to position [73, 0]
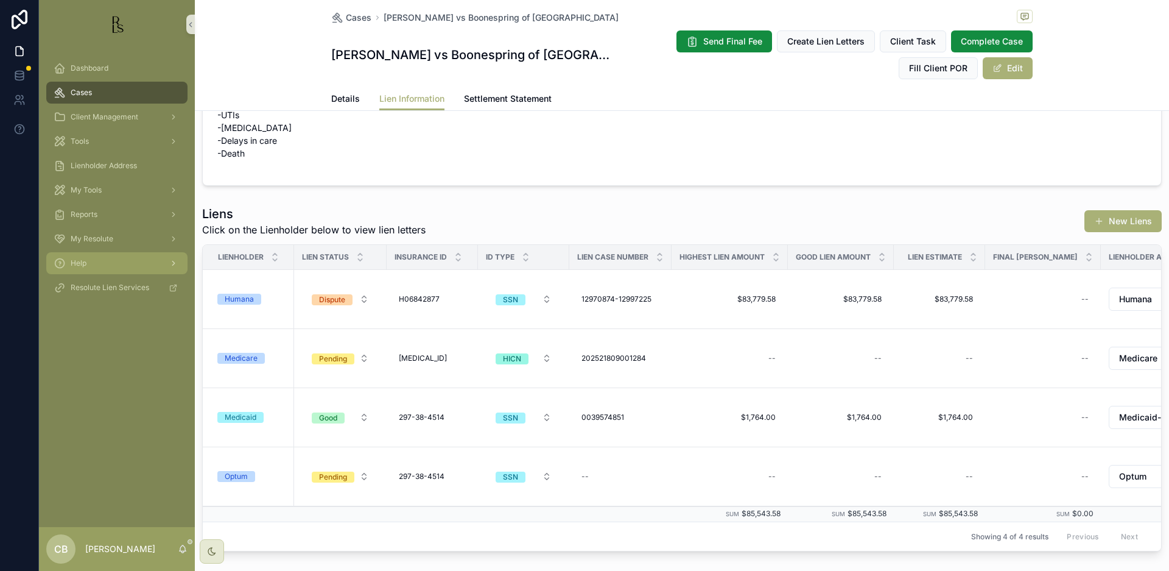
click at [345, 97] on span "Details" at bounding box center [345, 99] width 29 height 12
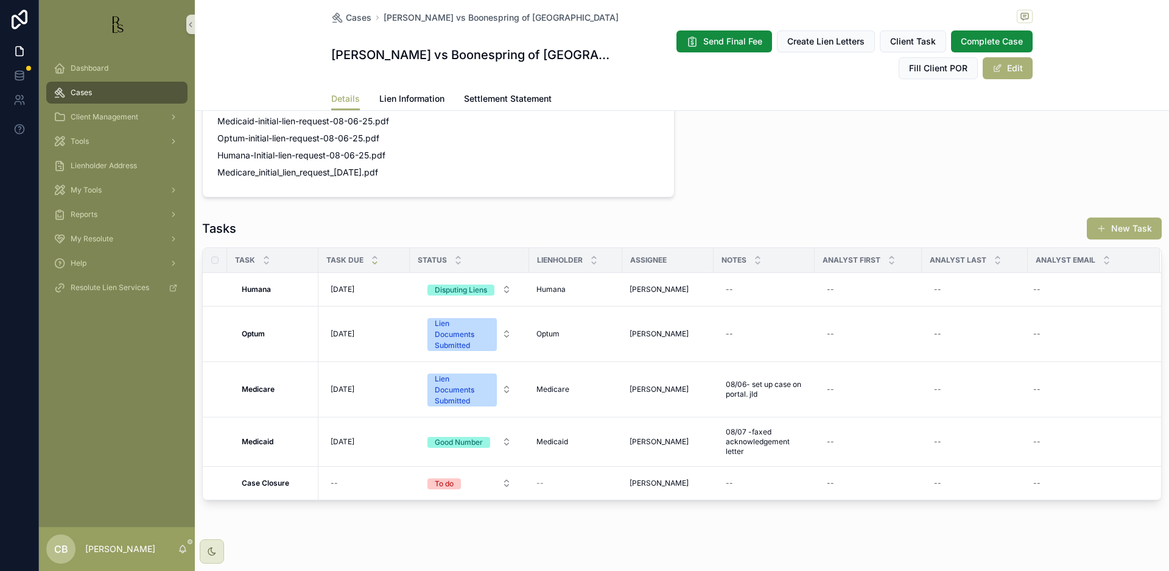
click at [351, 384] on span "[DATE]" at bounding box center [343, 389] width 24 height 10
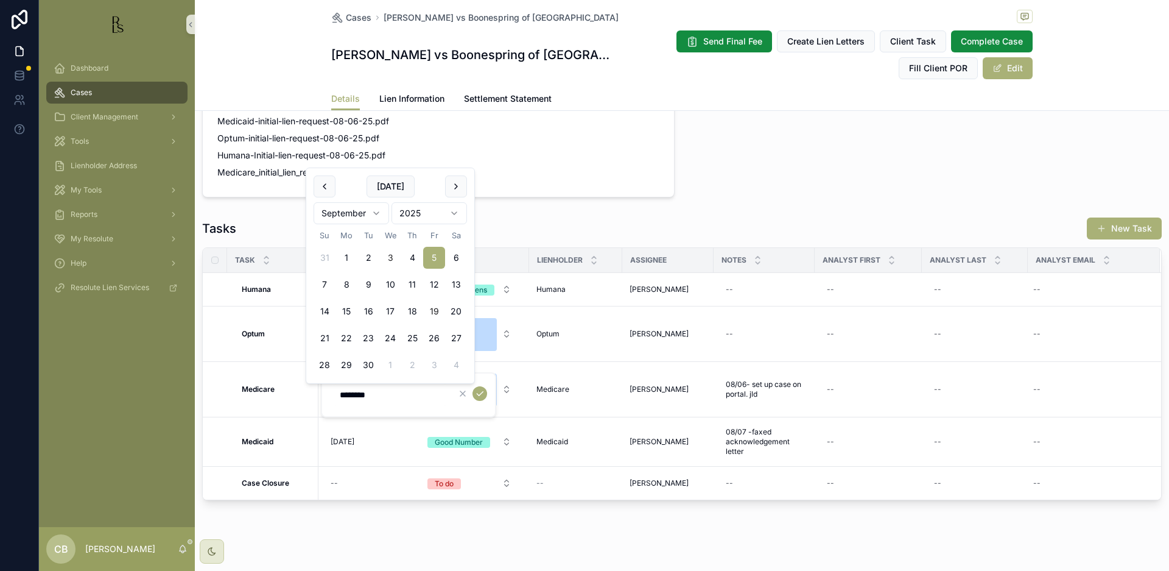
click at [433, 311] on button "19" at bounding box center [434, 311] width 22 height 22
type input "*********"
click at [479, 391] on icon "scrollable content" at bounding box center [480, 394] width 10 height 10
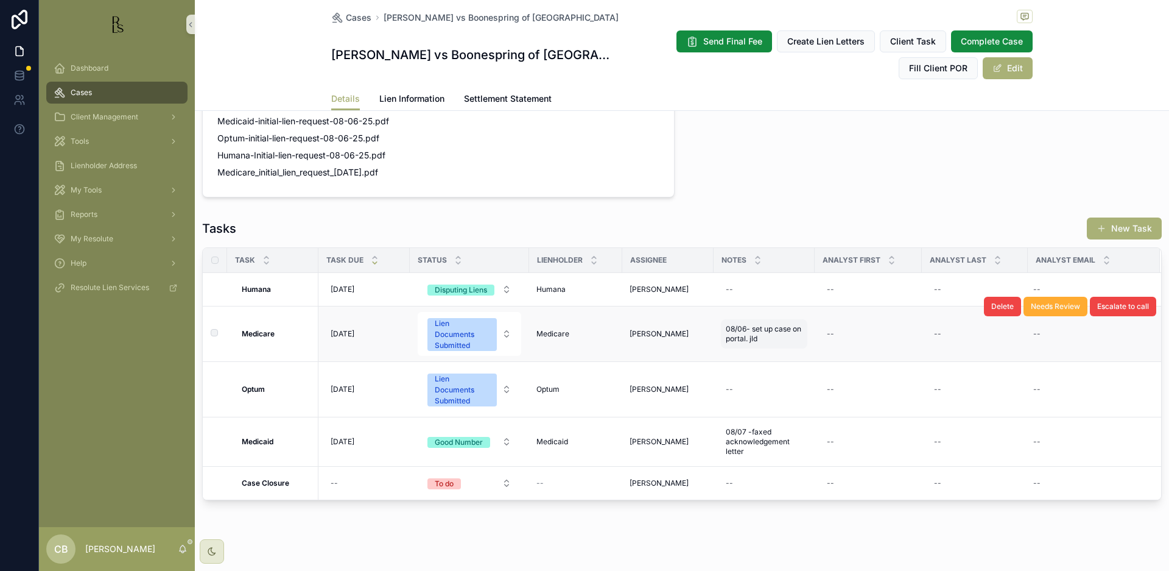
scroll to position [1, 0]
click at [769, 325] on span "08/06- set up case on portal. jld" at bounding box center [764, 333] width 77 height 19
click at [782, 346] on textarea "**********" at bounding box center [786, 341] width 116 height 37
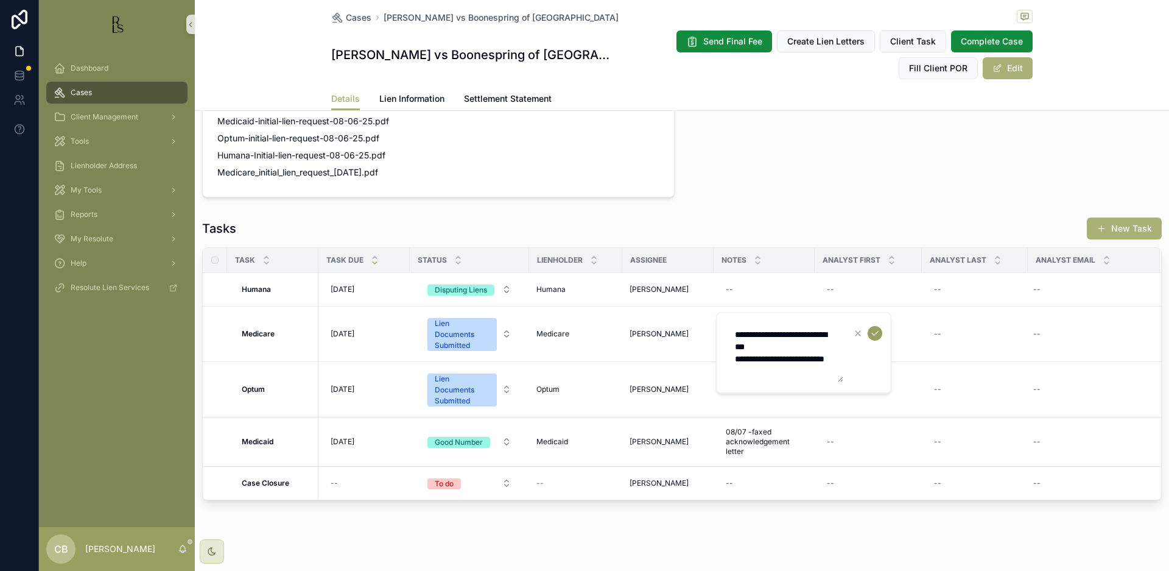
type textarea "**********"
click at [875, 330] on icon "scrollable content" at bounding box center [875, 333] width 10 height 10
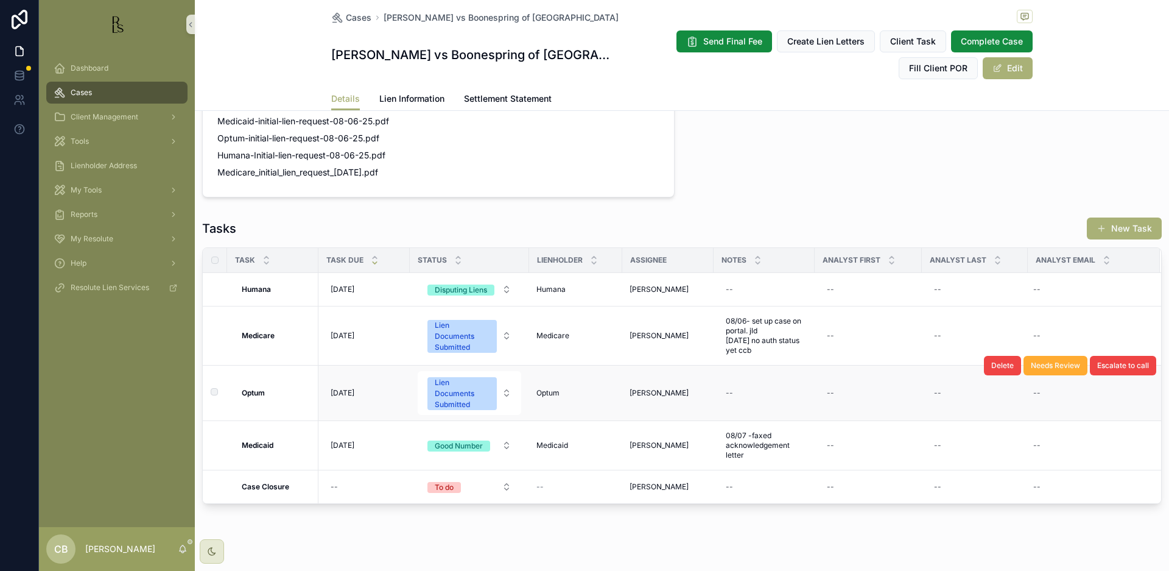
click at [265, 388] on strong "Optum" at bounding box center [253, 392] width 23 height 9
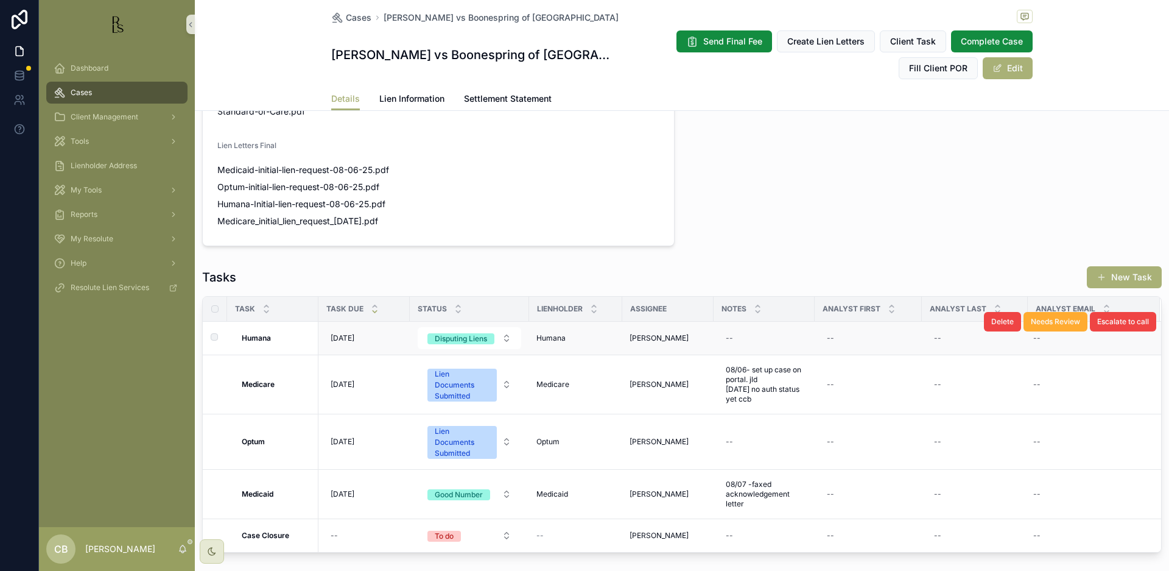
scroll to position [876, 0]
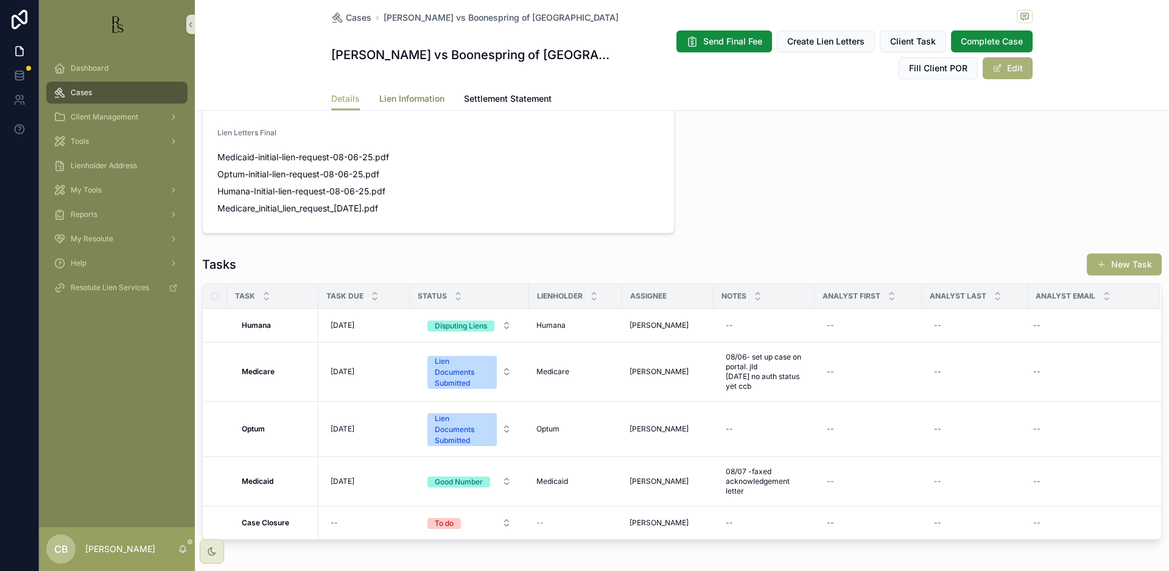
click at [420, 94] on span "Lien Information" at bounding box center [411, 99] width 65 height 12
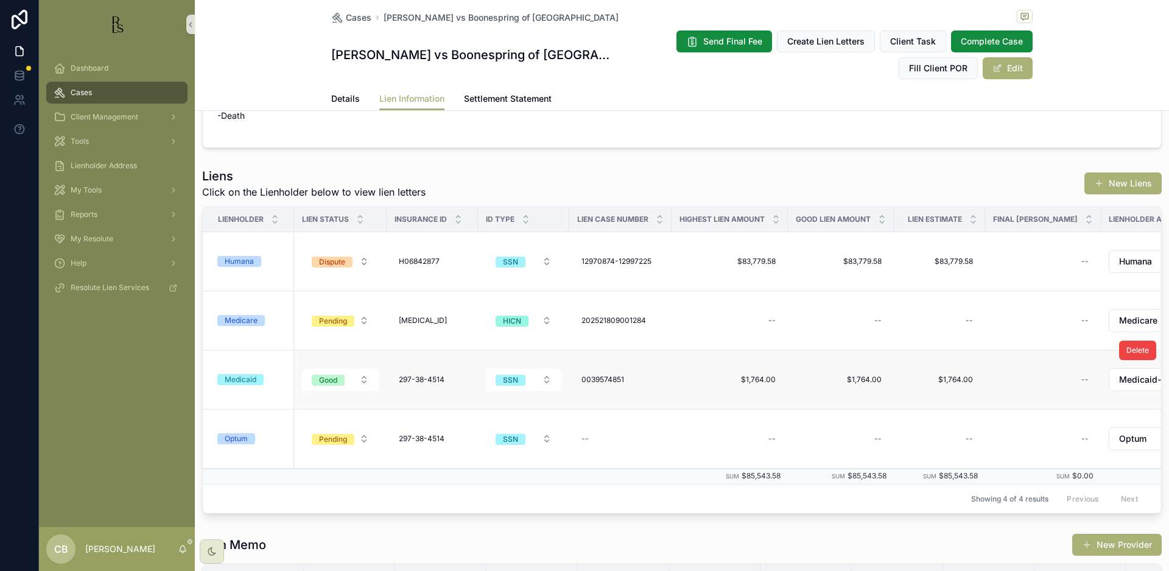
scroll to position [114, 0]
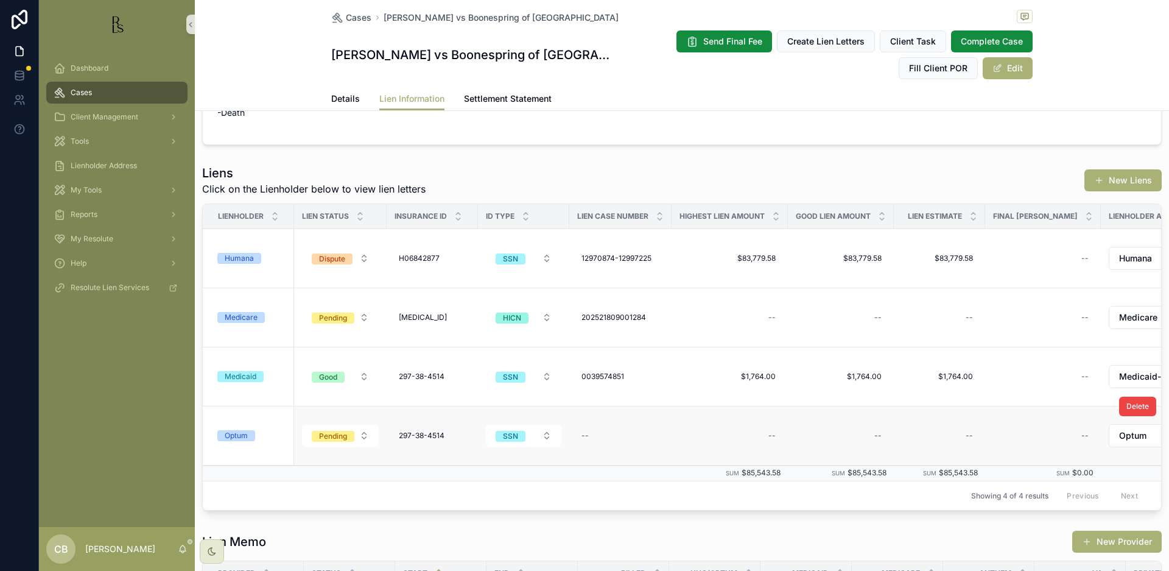
click at [244, 435] on div "Optum" at bounding box center [236, 435] width 23 height 11
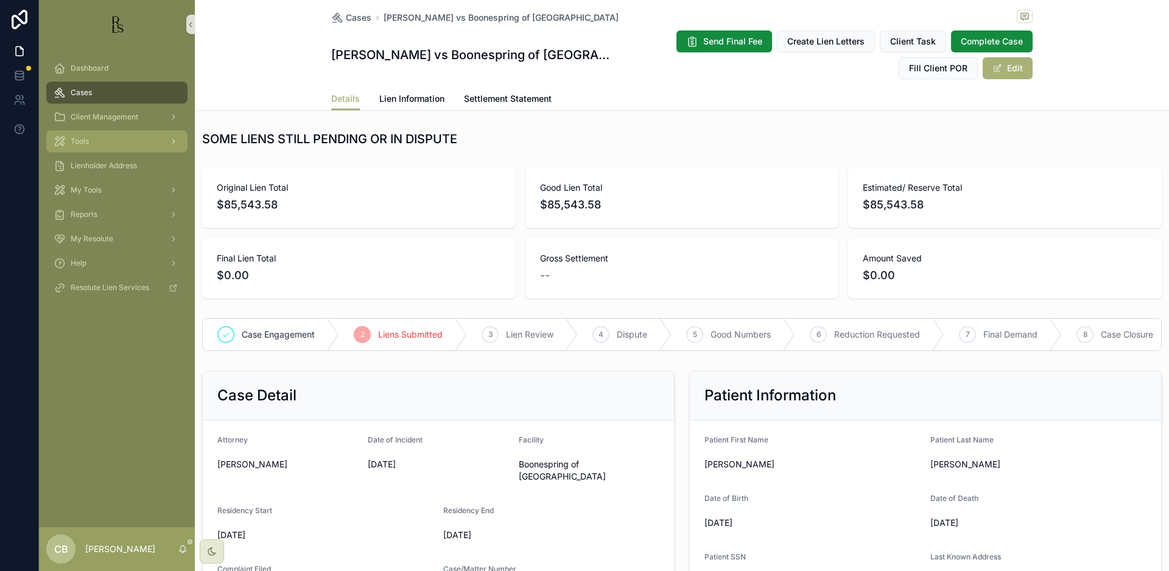
click at [80, 144] on span "Tools" at bounding box center [80, 141] width 18 height 10
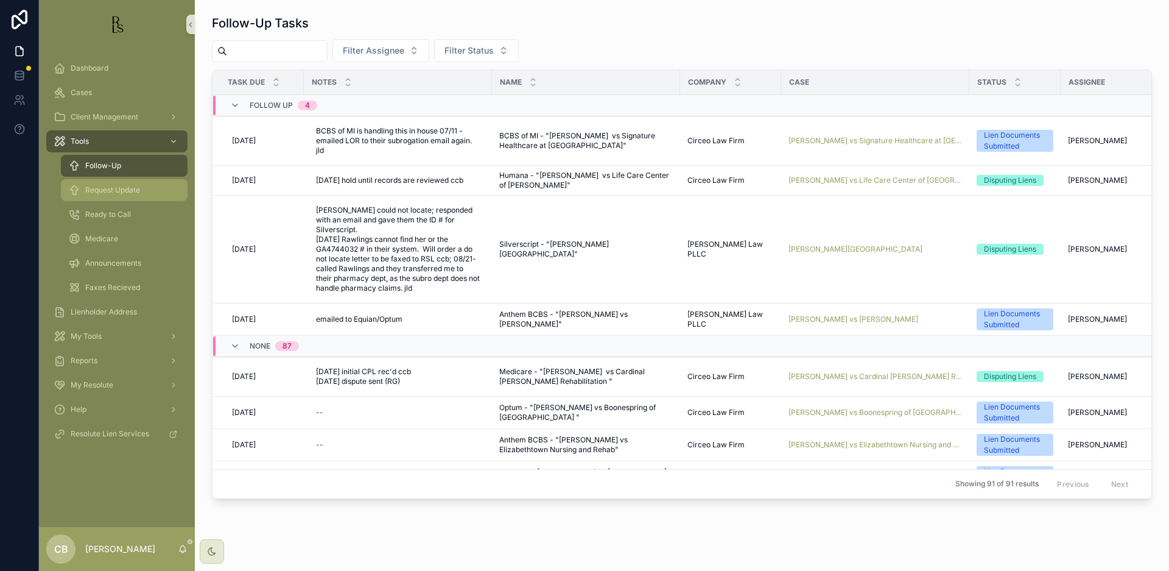
click at [102, 188] on span "Request Update" at bounding box center [112, 190] width 55 height 10
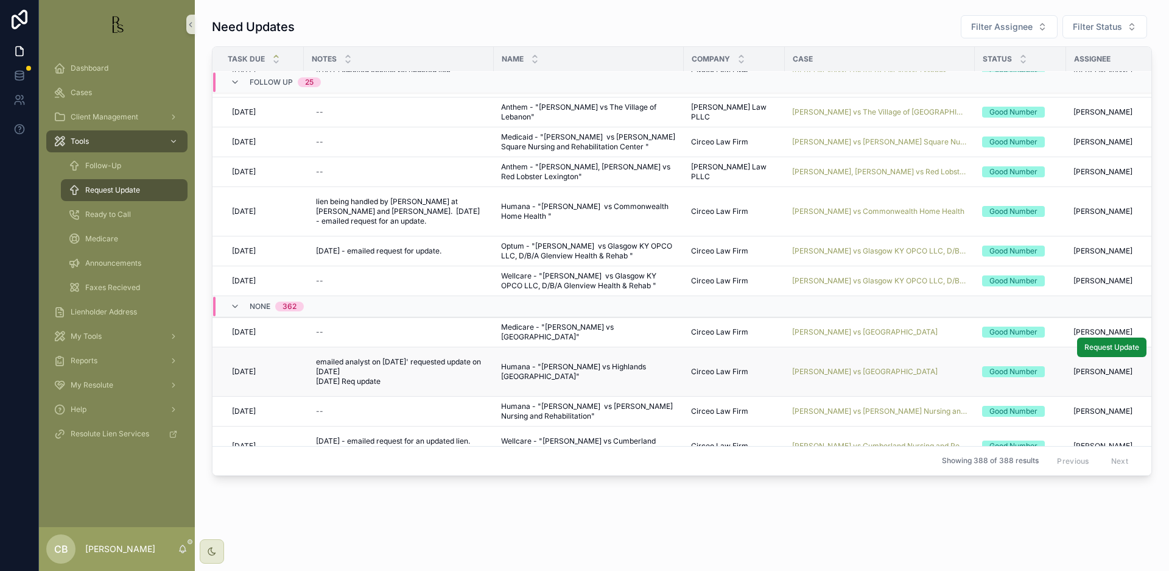
scroll to position [884, 0]
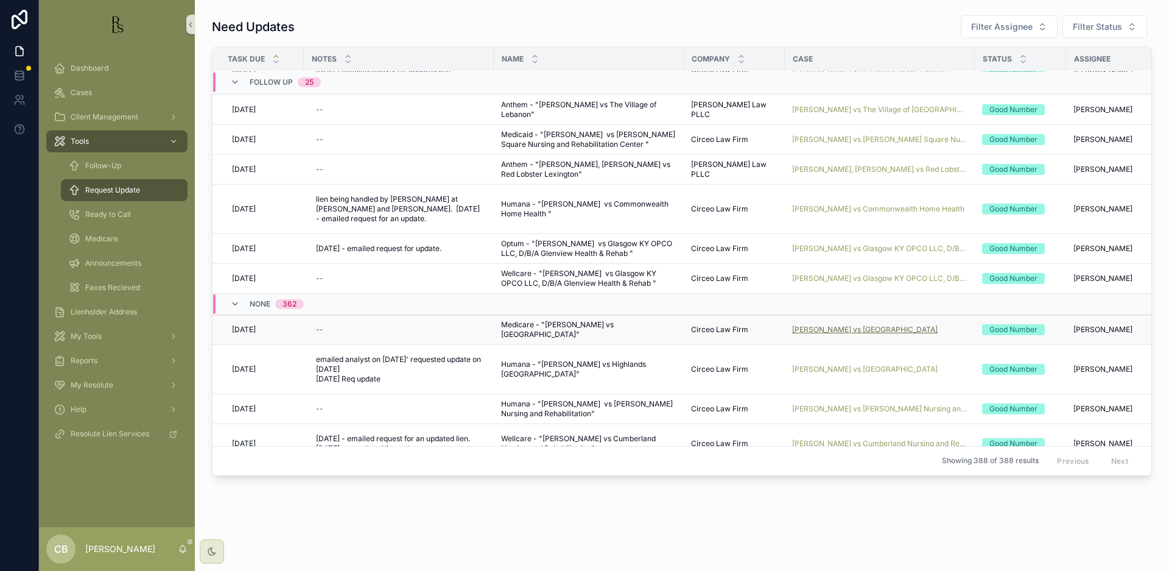
click at [878, 325] on span "[PERSON_NAME] vs [GEOGRAPHIC_DATA]" at bounding box center [865, 330] width 146 height 10
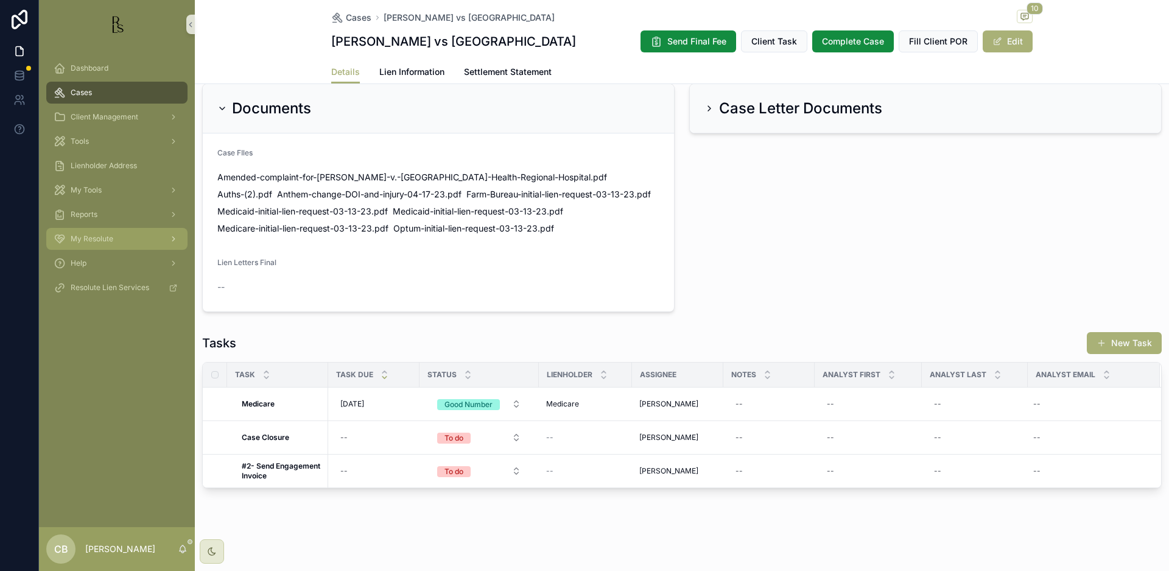
scroll to position [744, 0]
click at [412, 78] on span "Lien Information" at bounding box center [411, 72] width 65 height 12
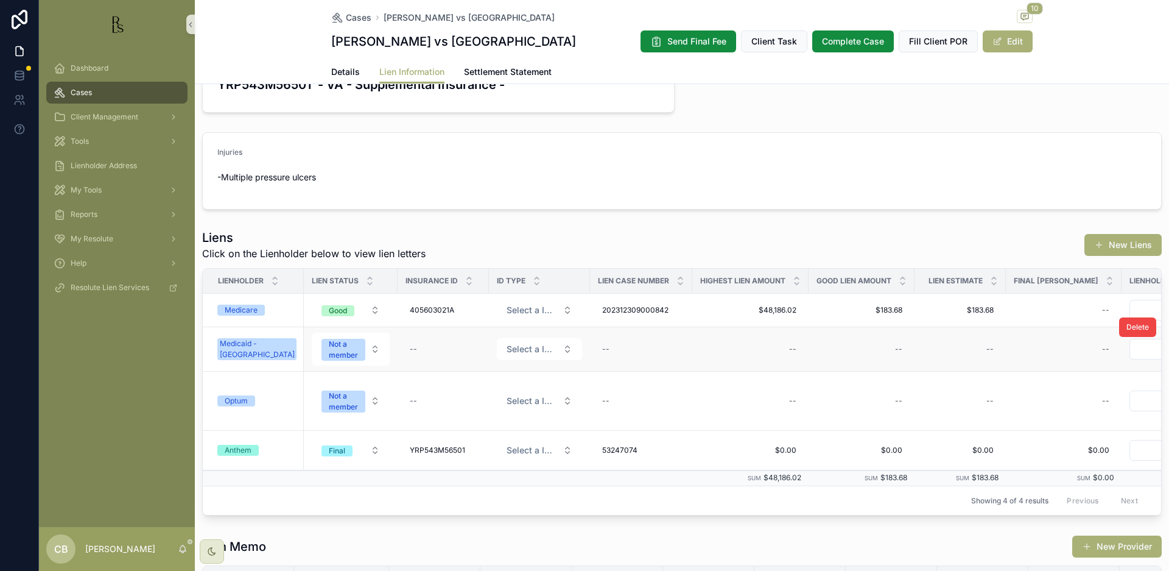
scroll to position [210, 0]
click at [238, 315] on div "Medicare" at bounding box center [241, 309] width 33 height 11
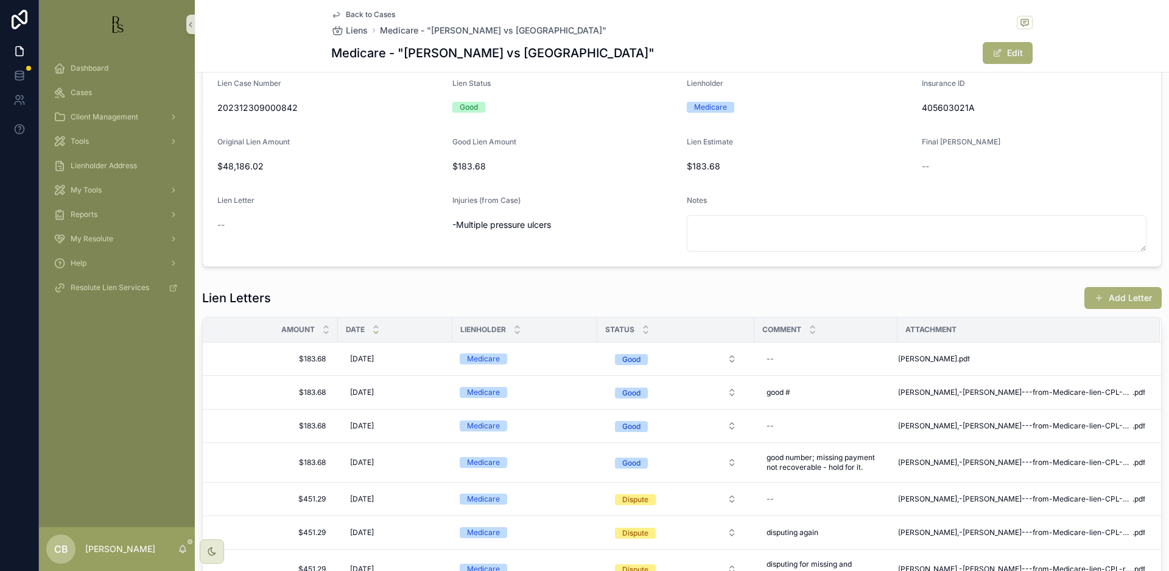
scroll to position [80, 0]
click at [1112, 292] on button "Add Letter" at bounding box center [1123, 296] width 77 height 22
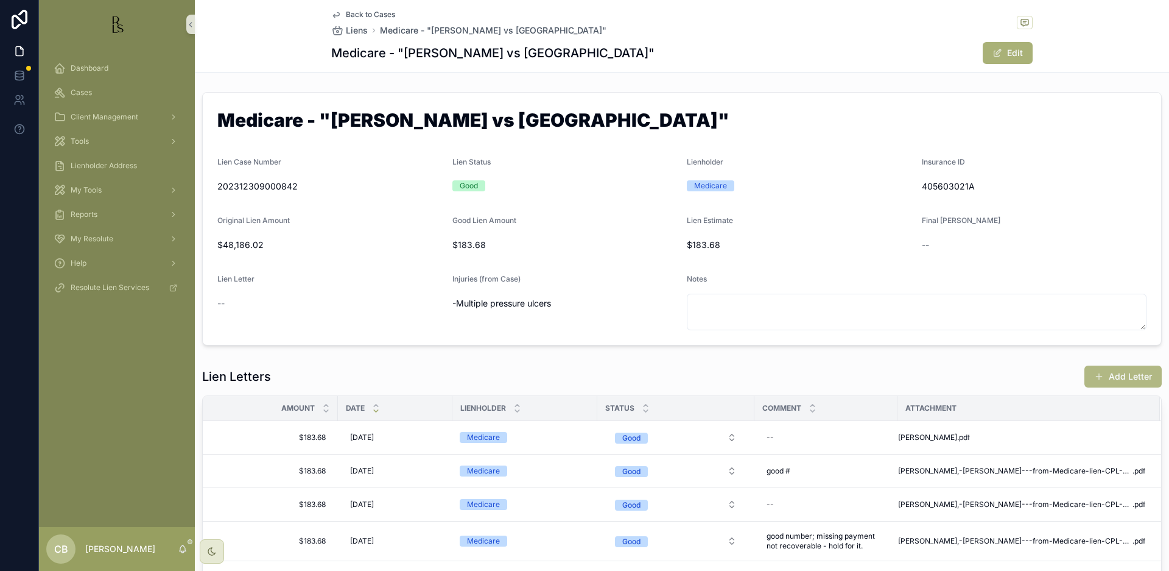
click at [1112, 292] on div "Back to Cases Liens Medicare - "FUQUA, DARRELL vs Owensboro Health Regional Hos…" at bounding box center [682, 285] width 974 height 571
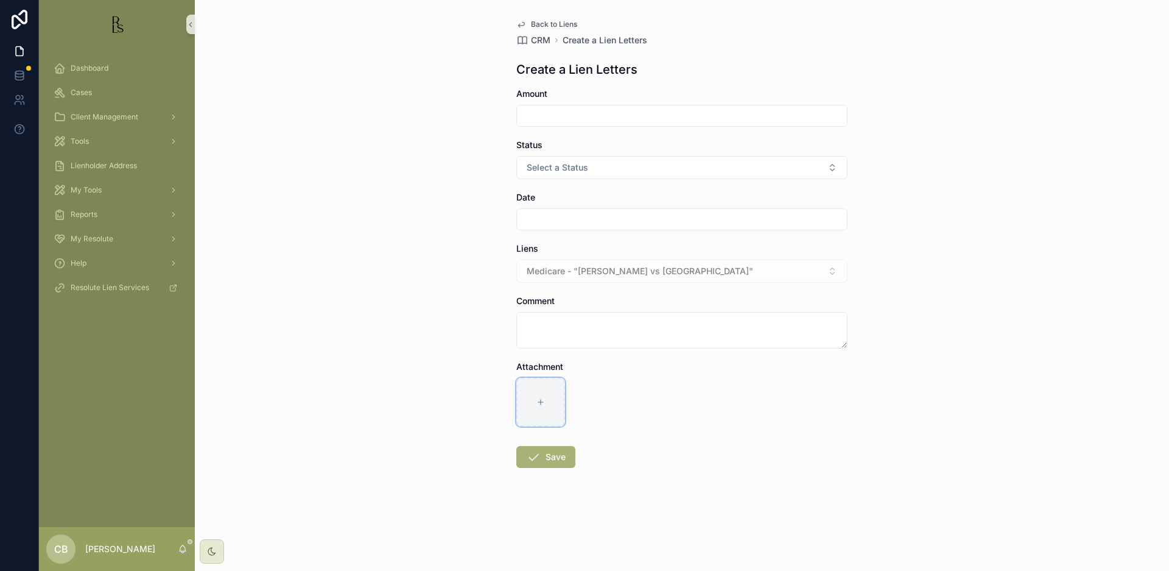
click at [541, 398] on icon "scrollable content" at bounding box center [541, 402] width 9 height 9
type input "**********"
click at [556, 119] on input "scrollable content" at bounding box center [682, 115] width 330 height 17
type input "*******"
click at [579, 164] on span "Select a Status" at bounding box center [558, 167] width 62 height 12
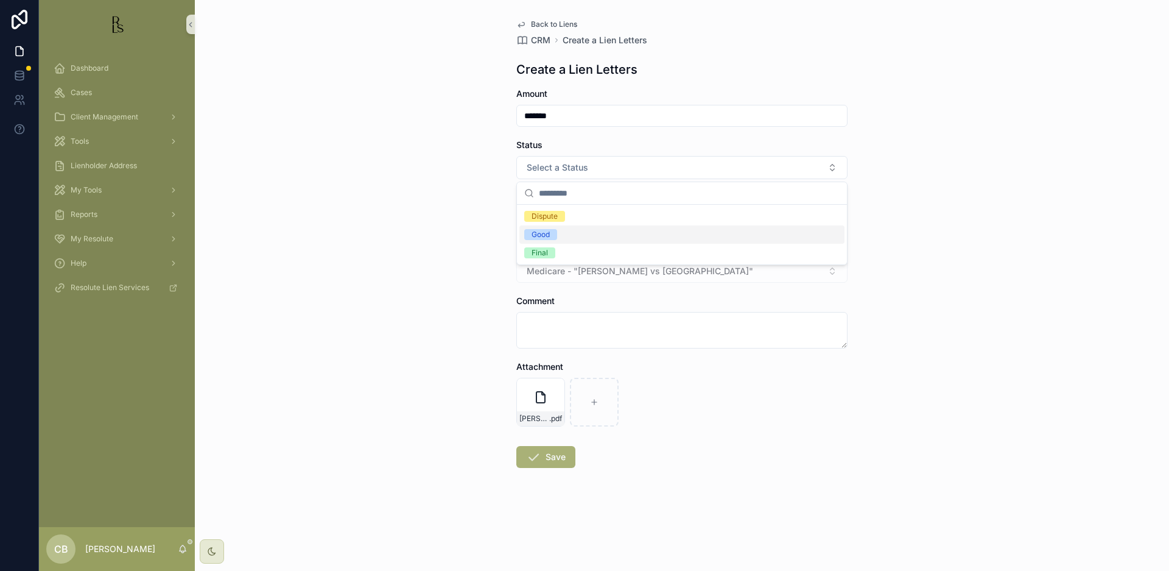
click at [560, 226] on div "Good" at bounding box center [681, 234] width 325 height 18
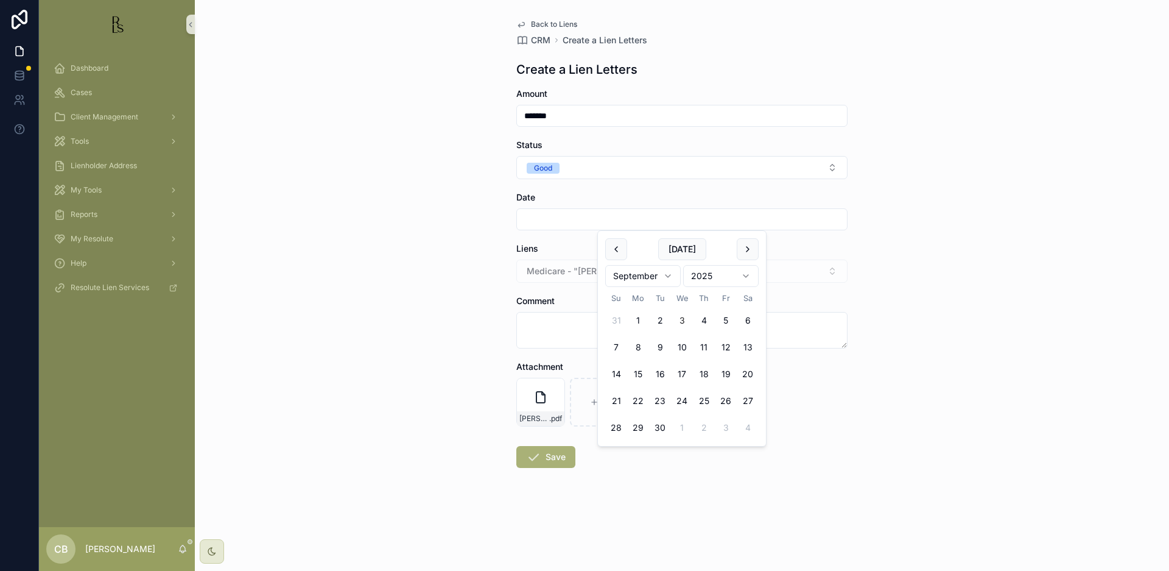
click at [546, 216] on input "scrollable content" at bounding box center [682, 219] width 330 height 17
click at [681, 318] on button "3" at bounding box center [682, 320] width 22 height 22
type input "********"
click at [541, 328] on textarea "scrollable content" at bounding box center [681, 330] width 331 height 37
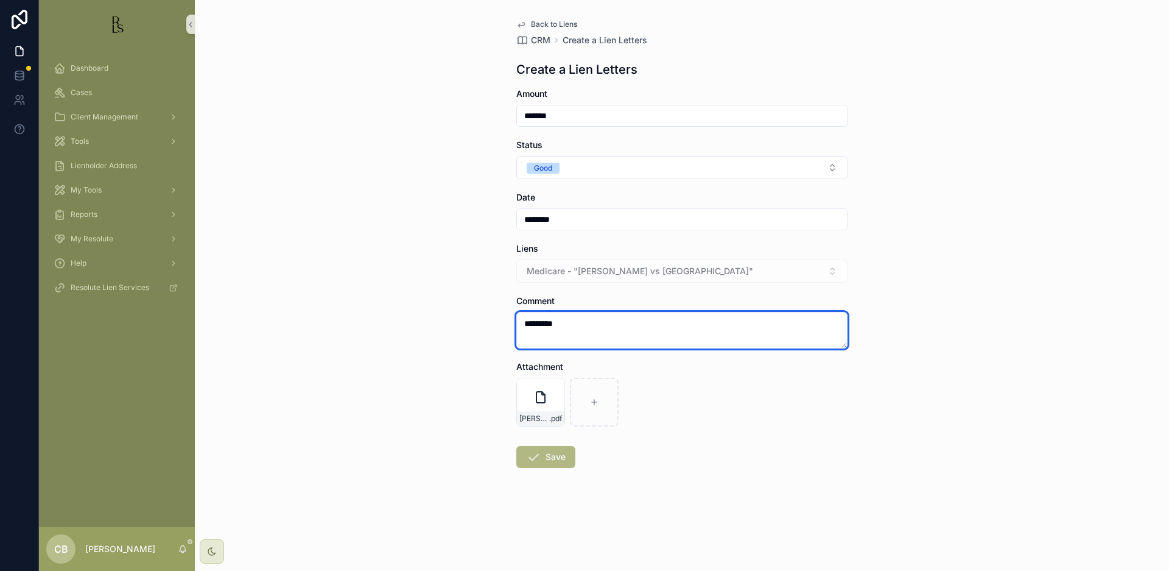
type textarea "*********"
click at [554, 456] on button "Save" at bounding box center [545, 457] width 59 height 22
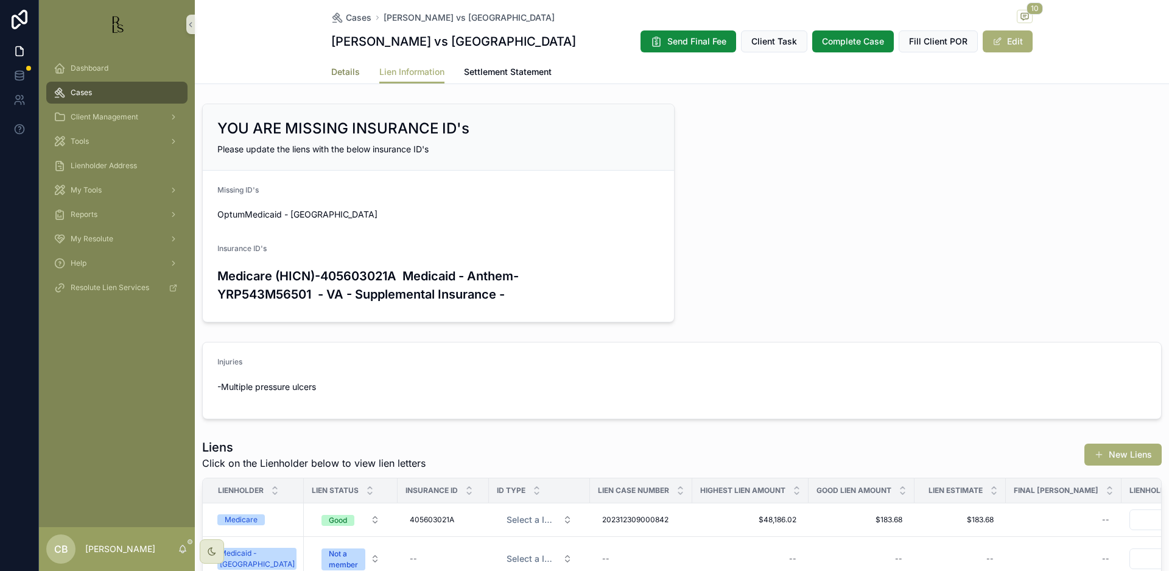
click at [349, 78] on span "Details" at bounding box center [345, 72] width 29 height 12
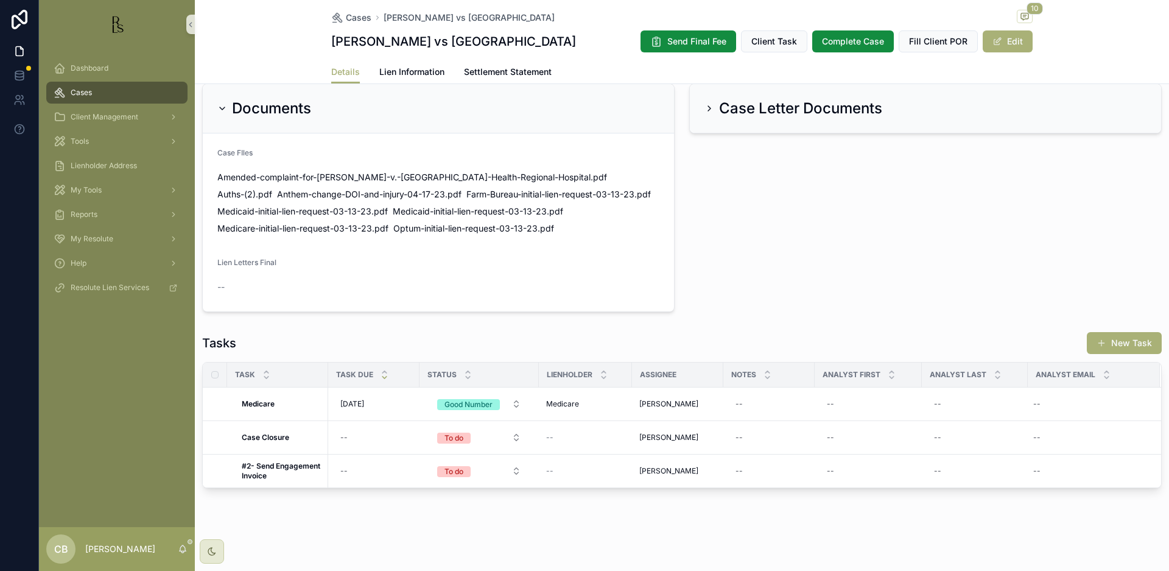
scroll to position [744, 0]
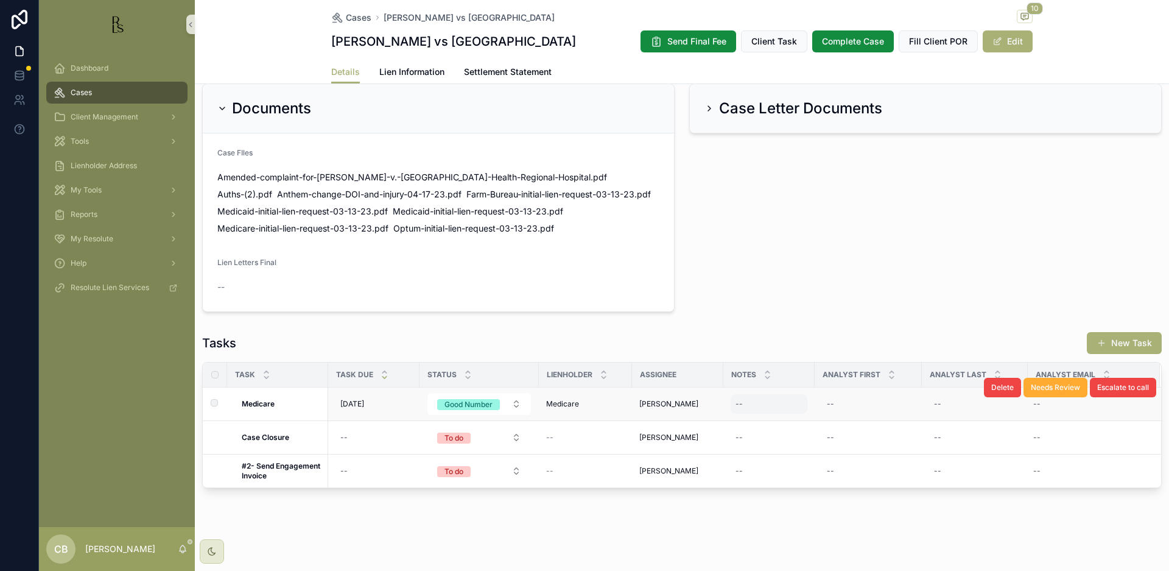
click at [761, 404] on div "--" at bounding box center [769, 403] width 77 height 19
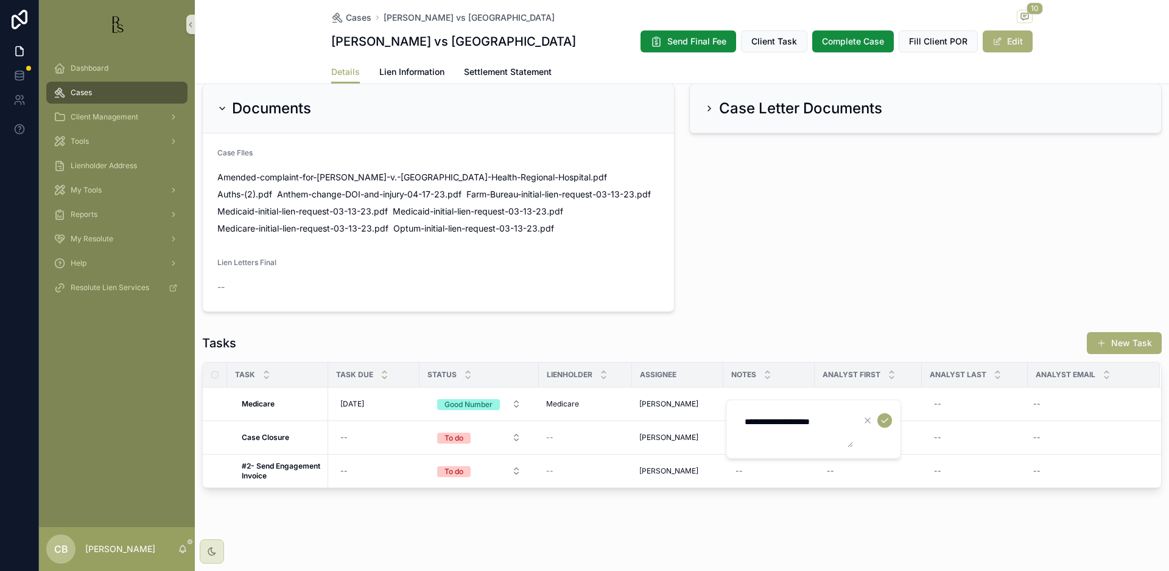
scroll to position [0, 1]
type textarea "**********"
click at [885, 418] on icon "scrollable content" at bounding box center [884, 420] width 10 height 10
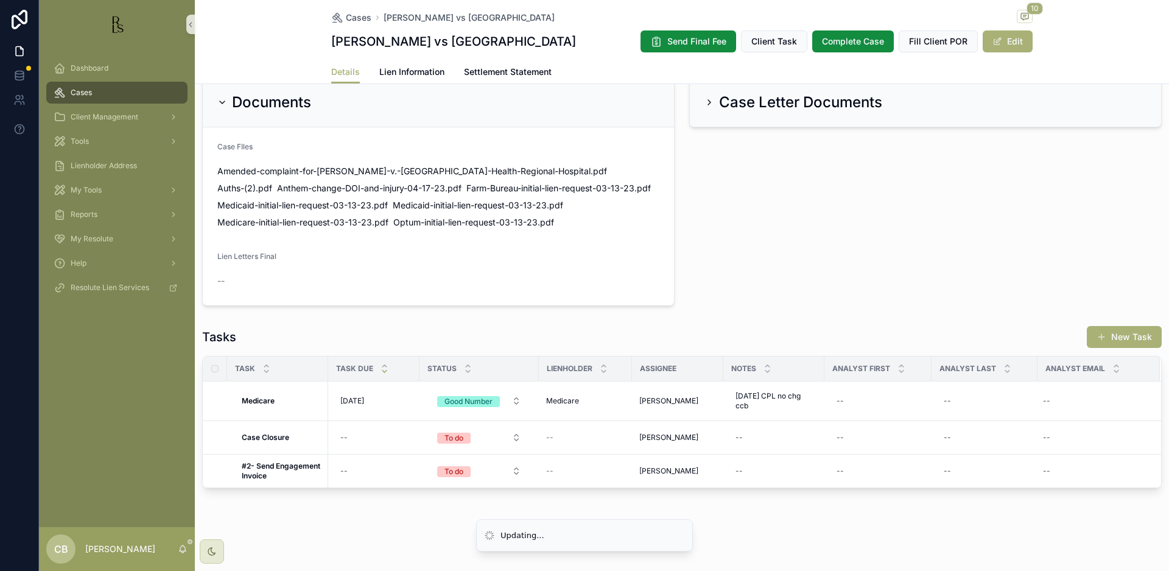
scroll to position [0, 0]
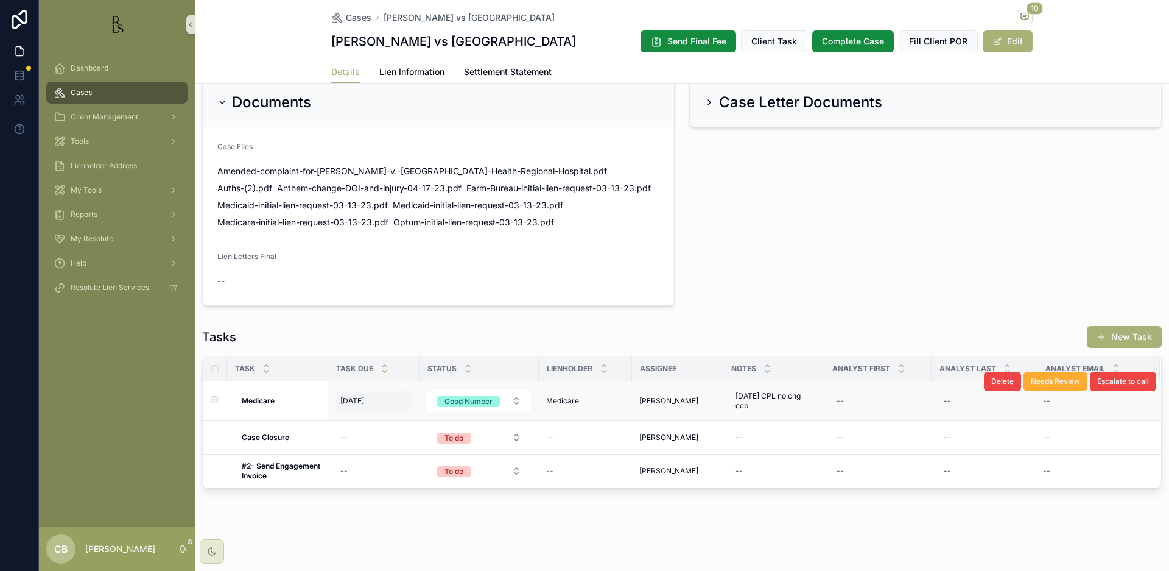
click at [361, 406] on span "[DATE]" at bounding box center [352, 401] width 24 height 10
drag, startPoint x: 356, startPoint y: 403, endPoint x: 350, endPoint y: 400, distance: 7.6
click at [356, 403] on span "[DATE]" at bounding box center [352, 401] width 24 height 10
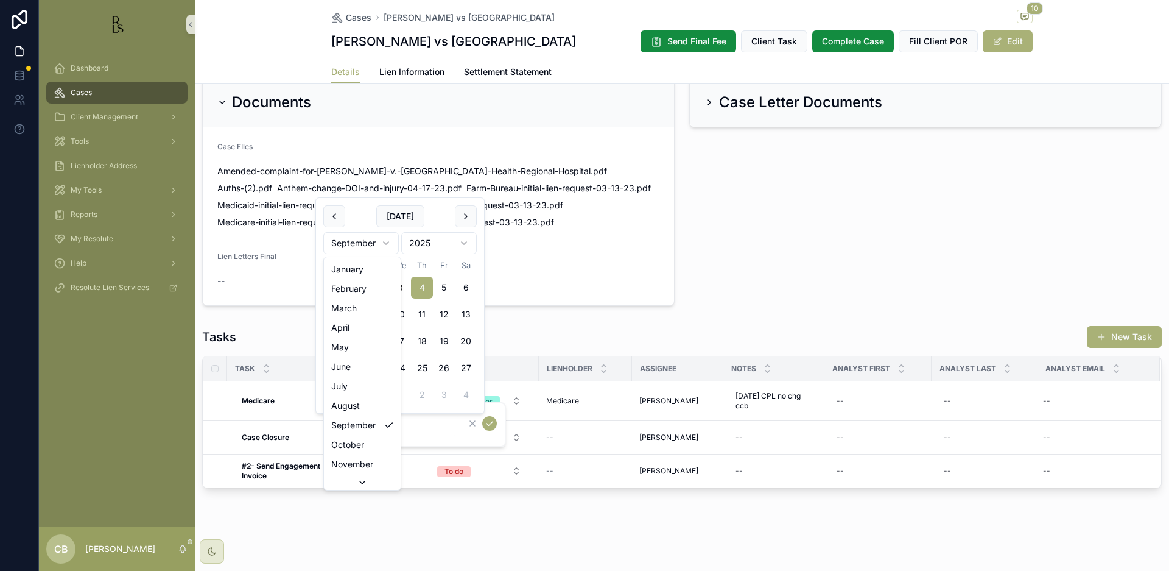
click at [386, 241] on html "Dashboard Cases Client Management Tools Lienholder Address My Tools Reports My …" at bounding box center [584, 285] width 1169 height 571
click at [385, 238] on html "Dashboard Cases Client Management Tools Lienholder Address My Tools Reports My …" at bounding box center [584, 285] width 1169 height 571
click at [403, 287] on button "3" at bounding box center [400, 287] width 22 height 22
type input "*********"
click at [489, 422] on icon "scrollable content" at bounding box center [490, 423] width 10 height 10
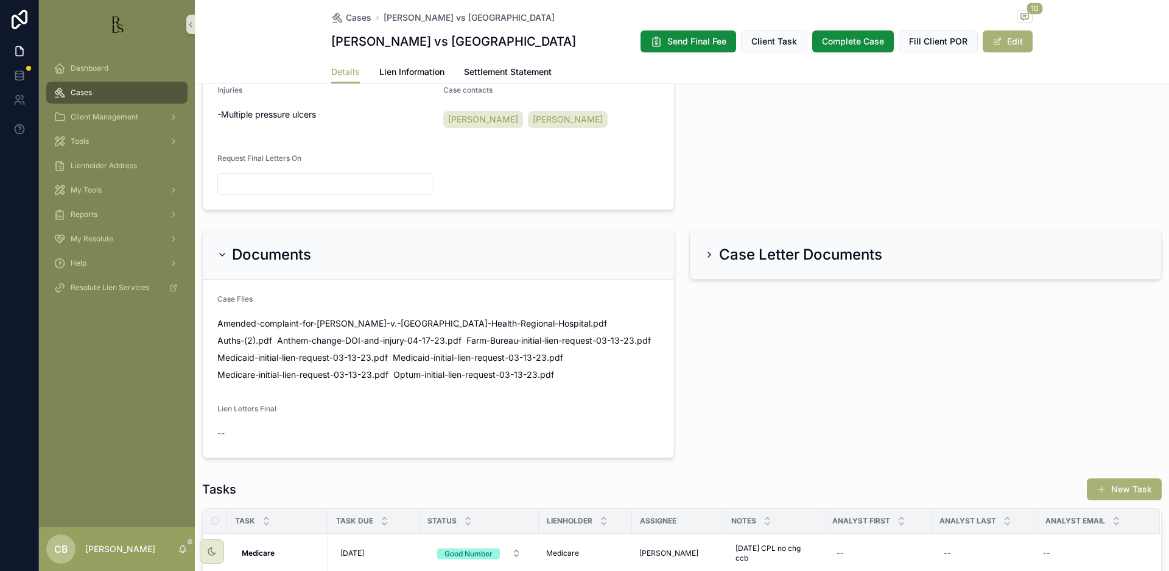
scroll to position [552, 0]
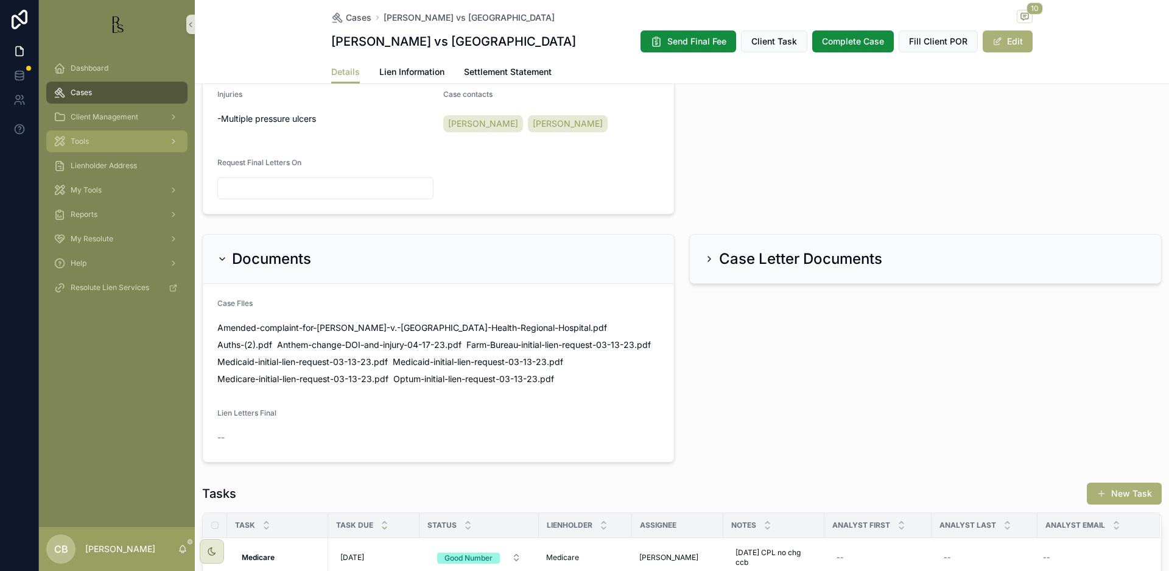
click at [82, 140] on span "Tools" at bounding box center [80, 141] width 18 height 10
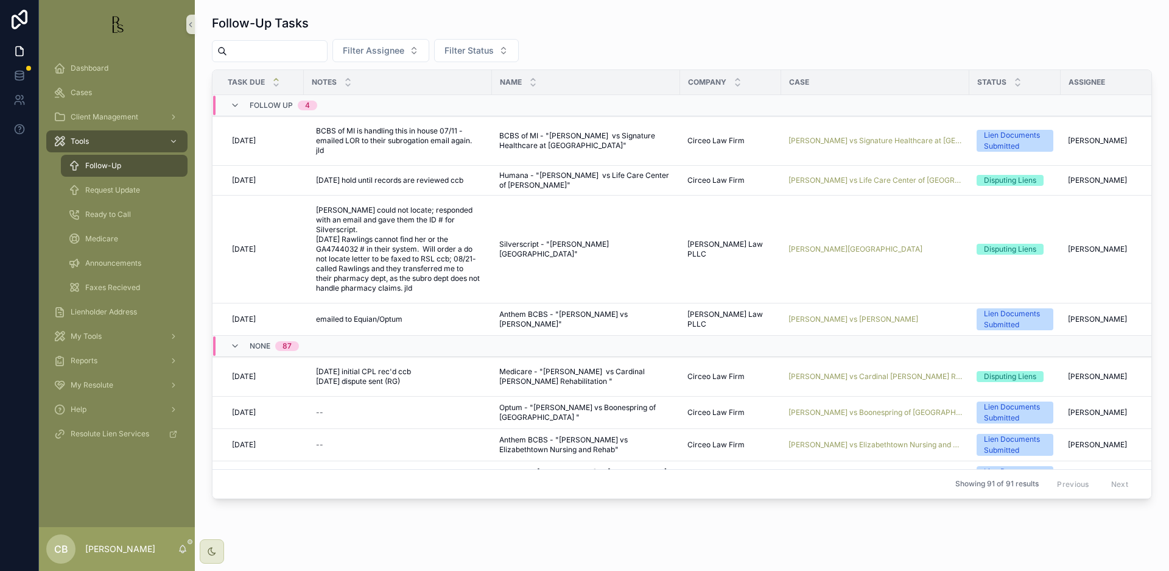
click at [124, 187] on span "Request Update" at bounding box center [112, 190] width 55 height 10
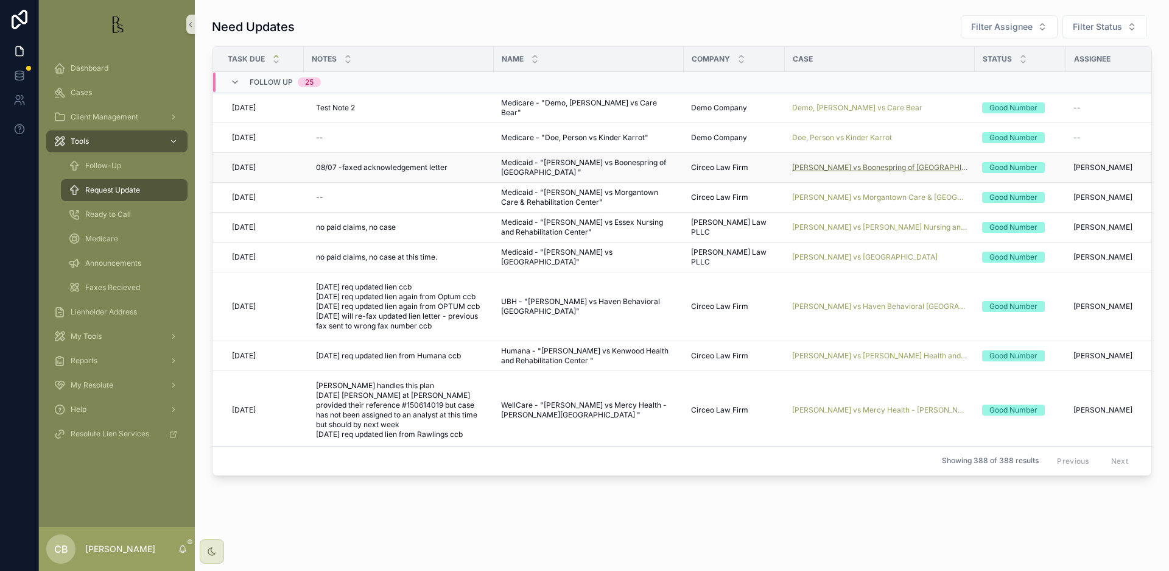
click at [858, 167] on span "[PERSON_NAME] vs Boonespring of [GEOGRAPHIC_DATA]" at bounding box center [879, 168] width 175 height 10
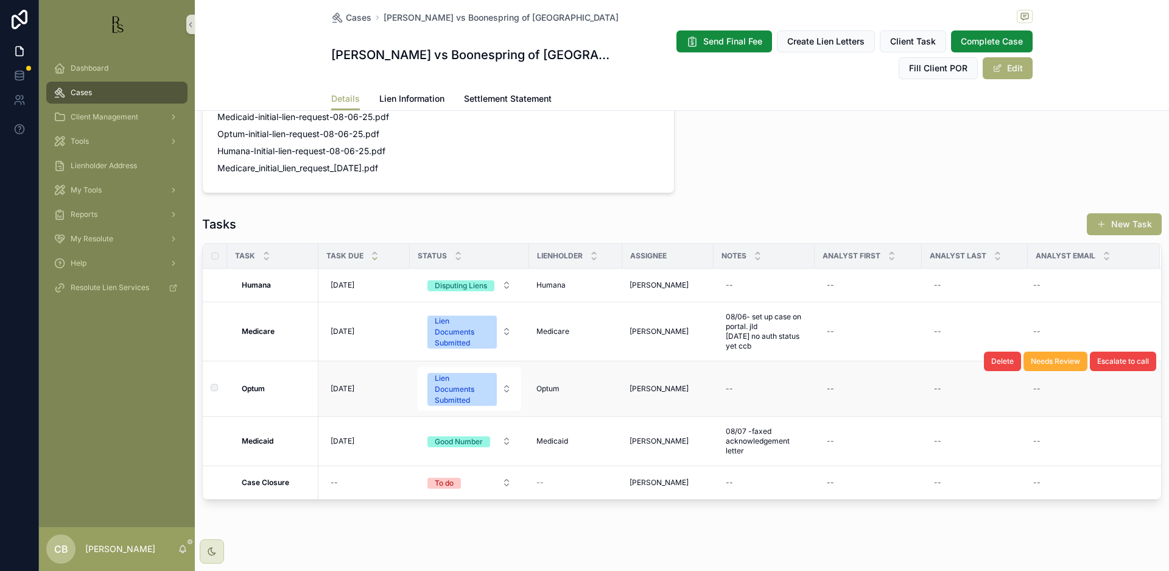
scroll to position [916, 0]
click at [412, 97] on span "Lien Information" at bounding box center [411, 99] width 65 height 12
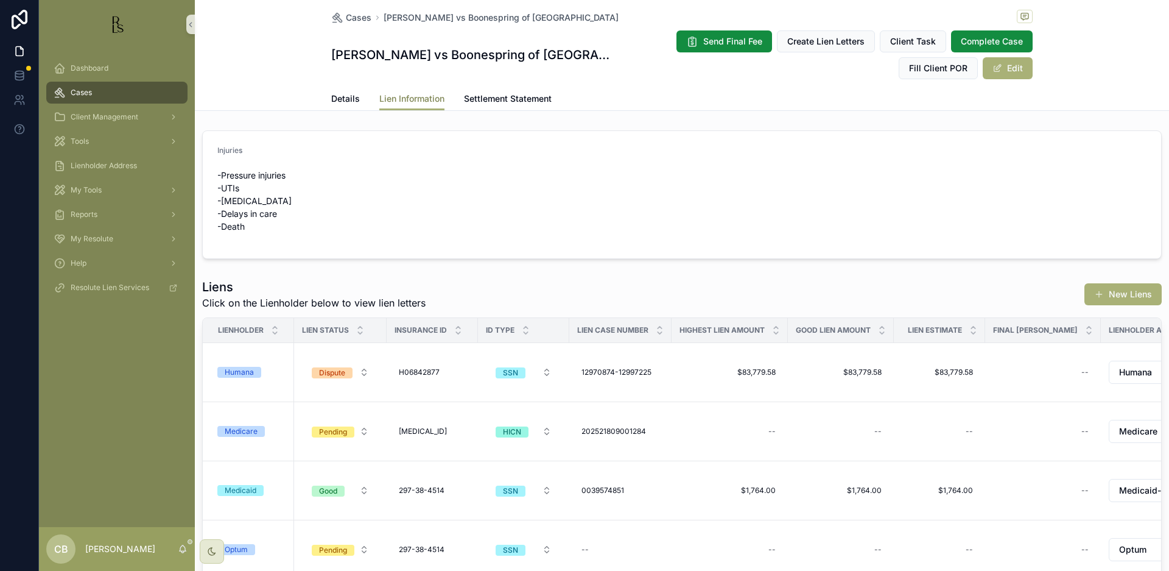
click at [412, 97] on span "Lien Information" at bounding box center [411, 99] width 65 height 12
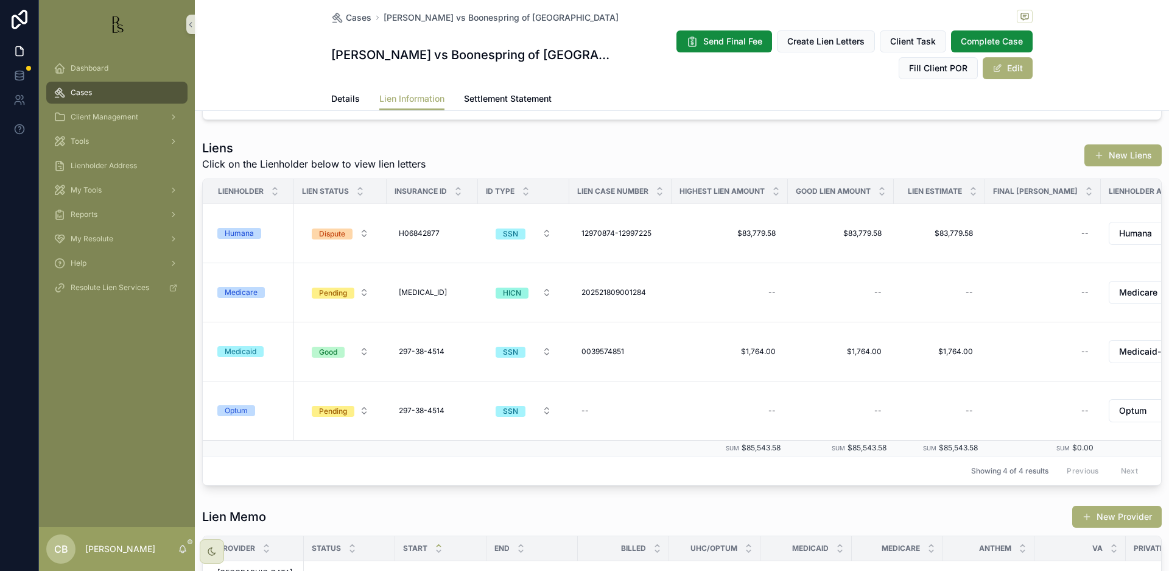
scroll to position [141, 0]
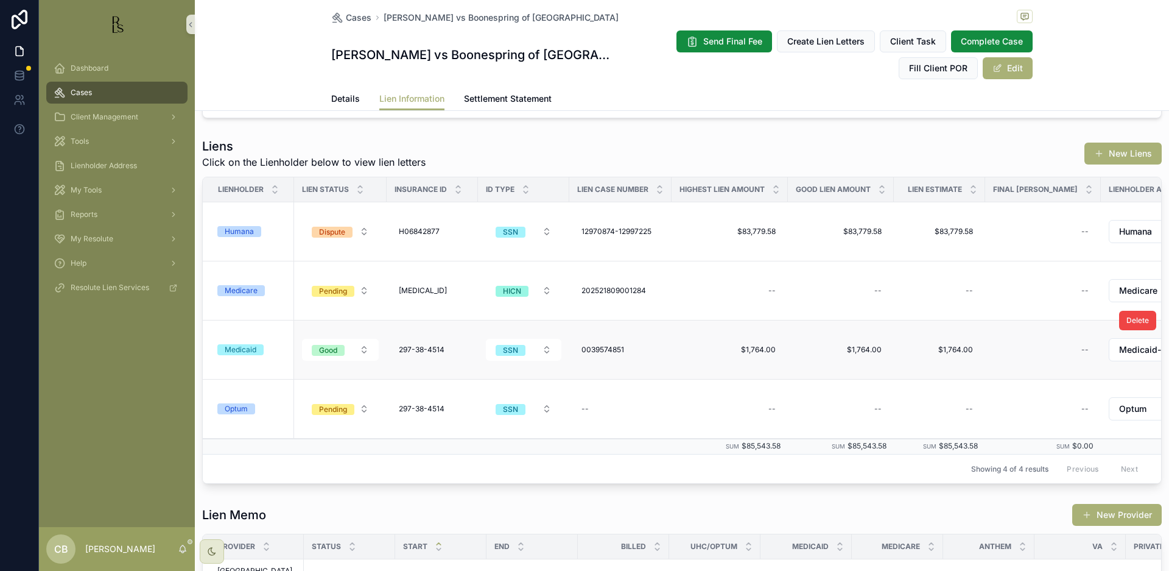
click at [247, 348] on div "Medicaid" at bounding box center [241, 349] width 32 height 11
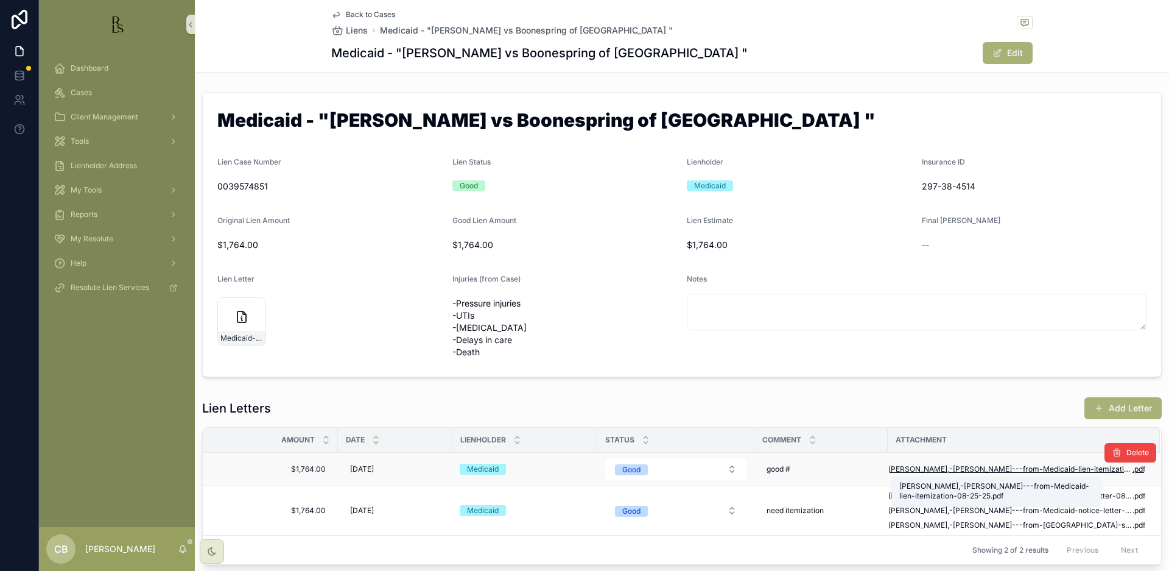
click at [1020, 467] on span "Woods,-Linda---from-Medicaid-lien-itemization-08-25-25" at bounding box center [1011, 469] width 244 height 10
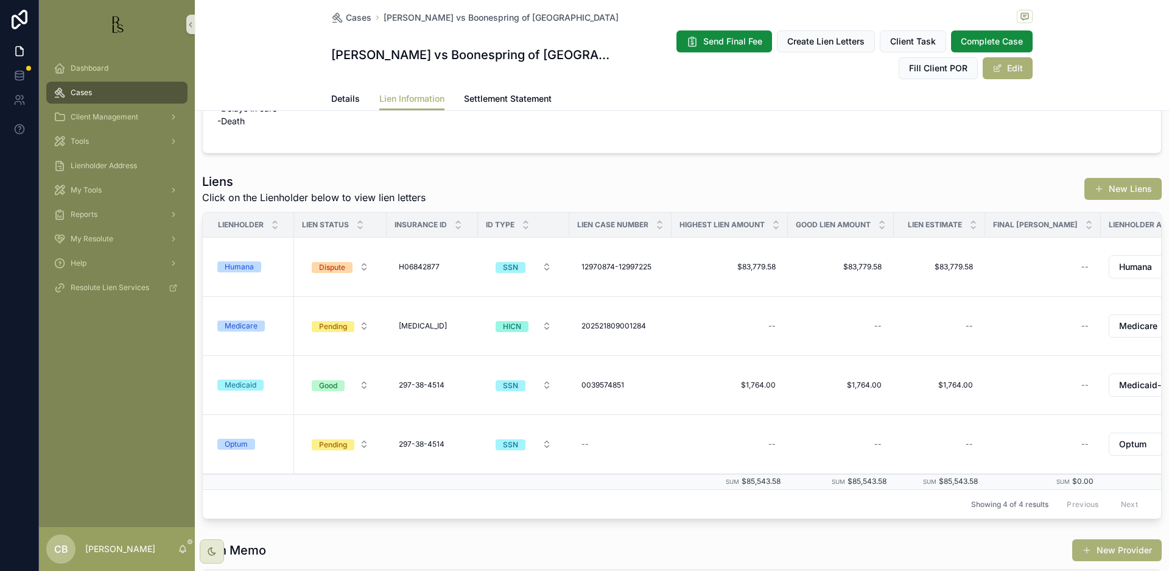
scroll to position [104, 0]
click at [247, 384] on div "Medicaid" at bounding box center [241, 386] width 32 height 11
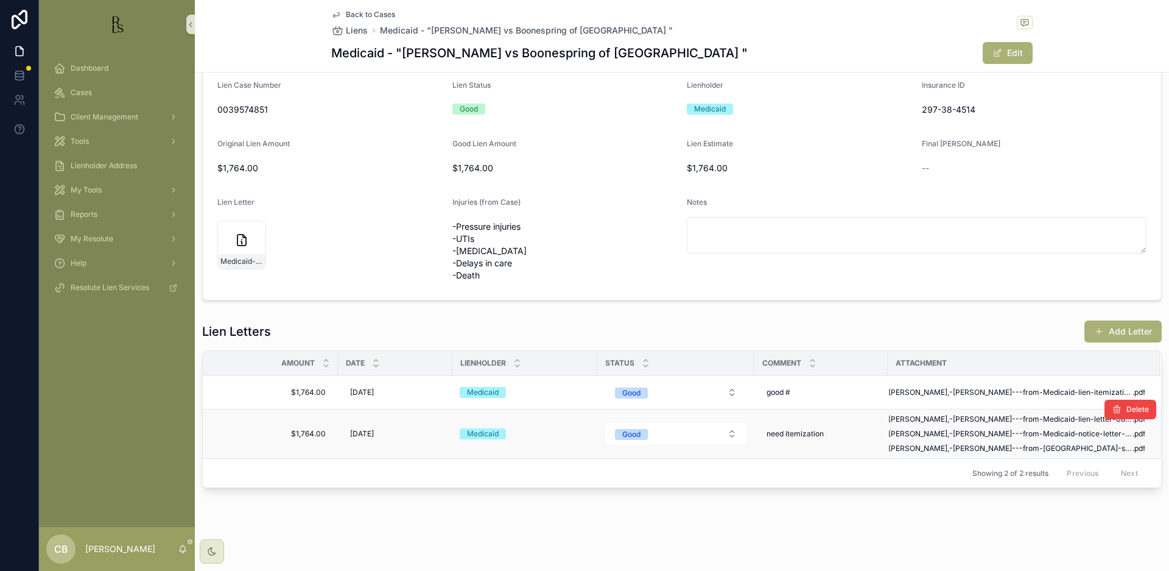
scroll to position [68, 0]
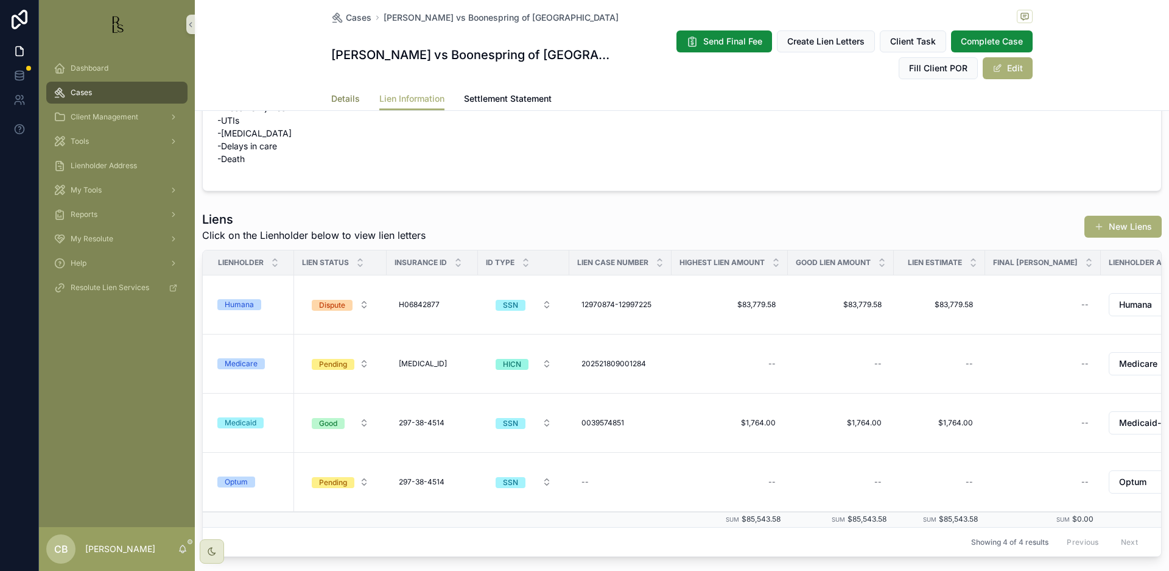
click at [336, 96] on span "Details" at bounding box center [345, 99] width 29 height 12
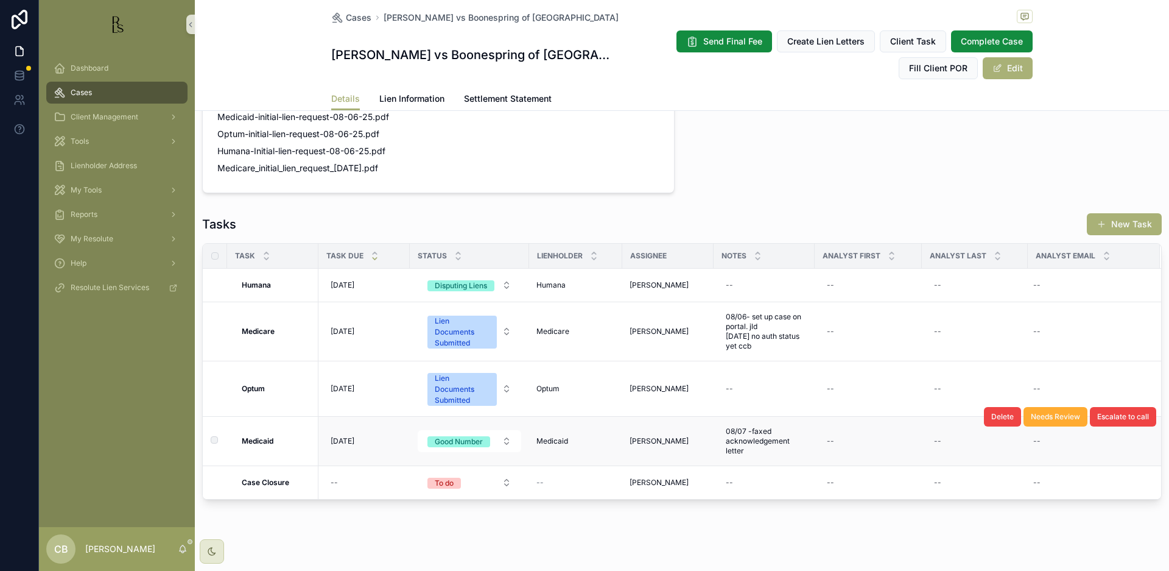
scroll to position [916, 0]
click at [409, 97] on span "Lien Information" at bounding box center [411, 99] width 65 height 12
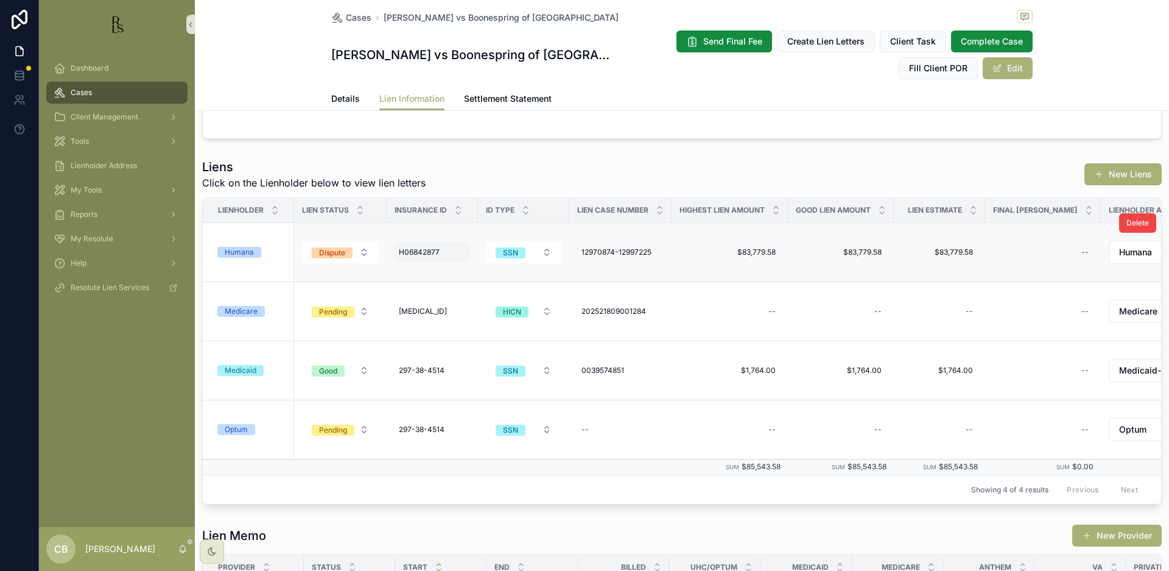
scroll to position [134, 0]
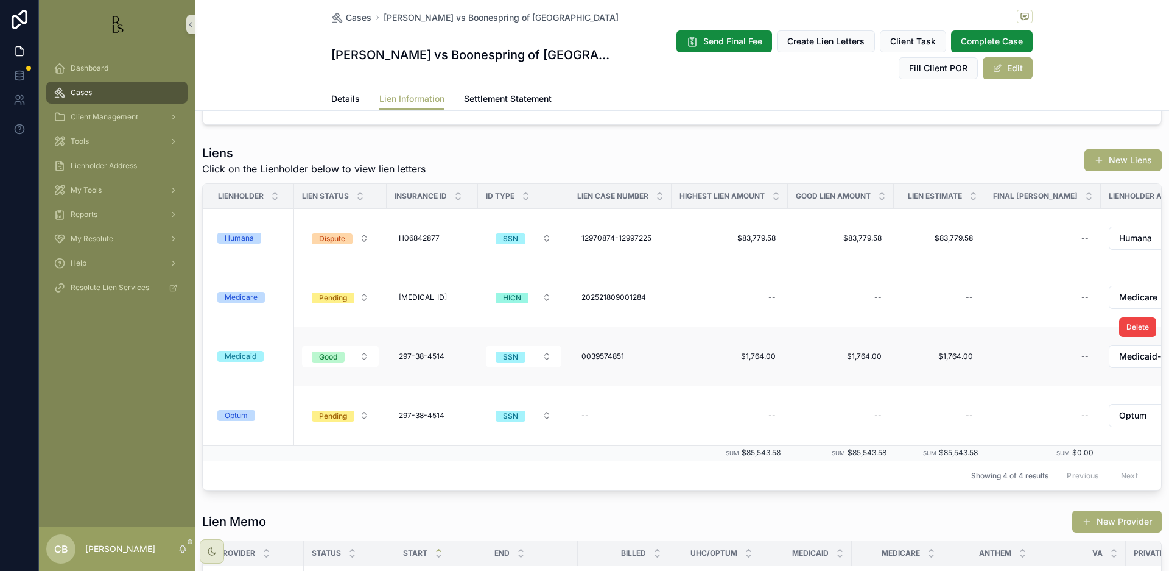
click at [243, 356] on div "Medicaid" at bounding box center [241, 356] width 32 height 11
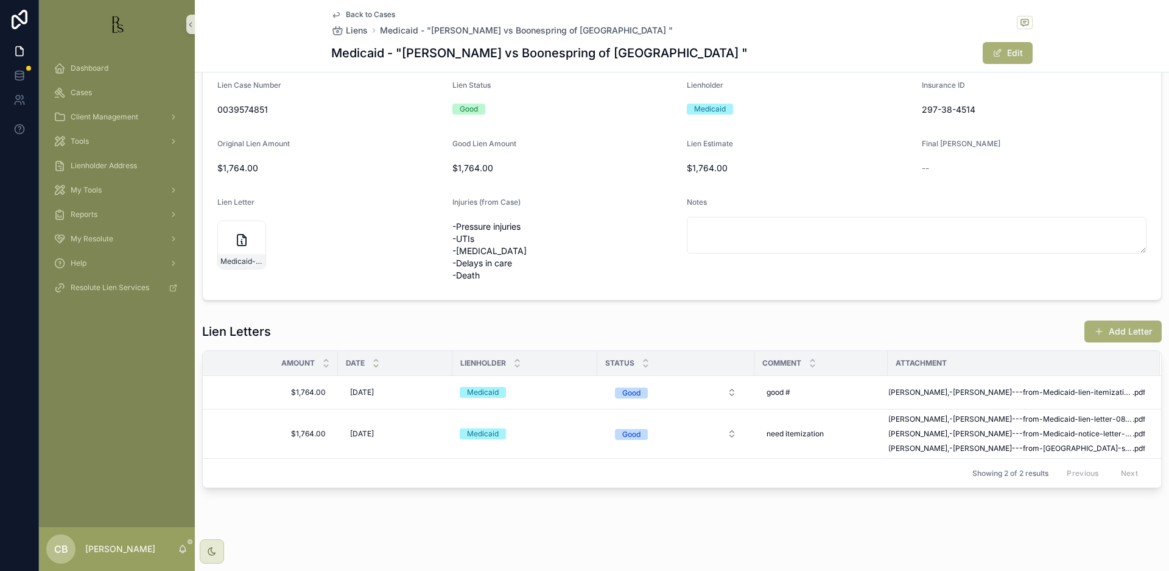
scroll to position [77, 0]
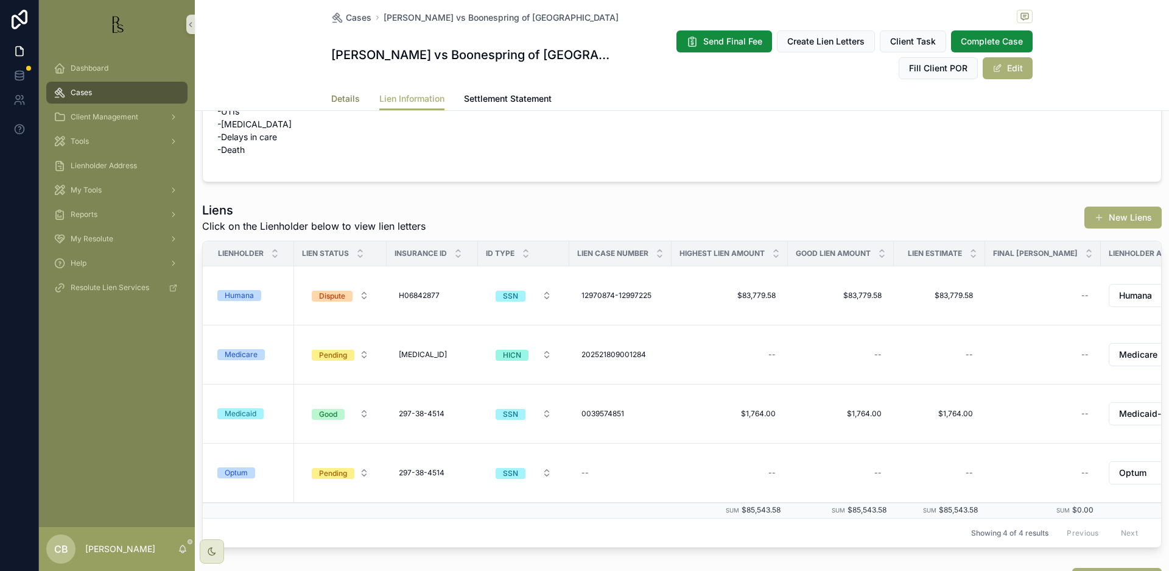
click at [345, 102] on span "Details" at bounding box center [345, 99] width 29 height 12
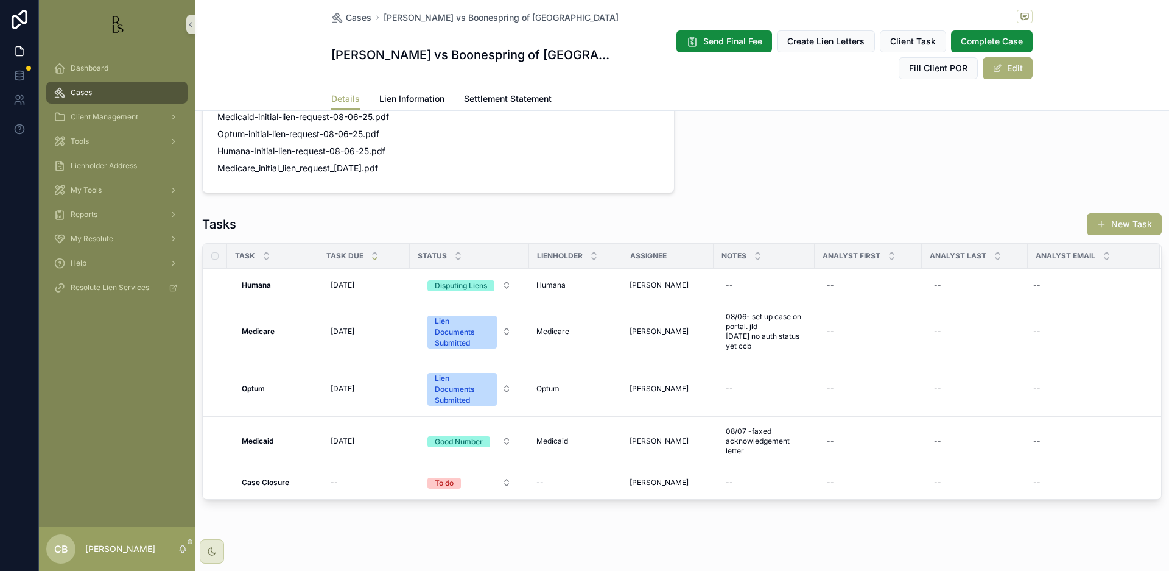
scroll to position [916, 0]
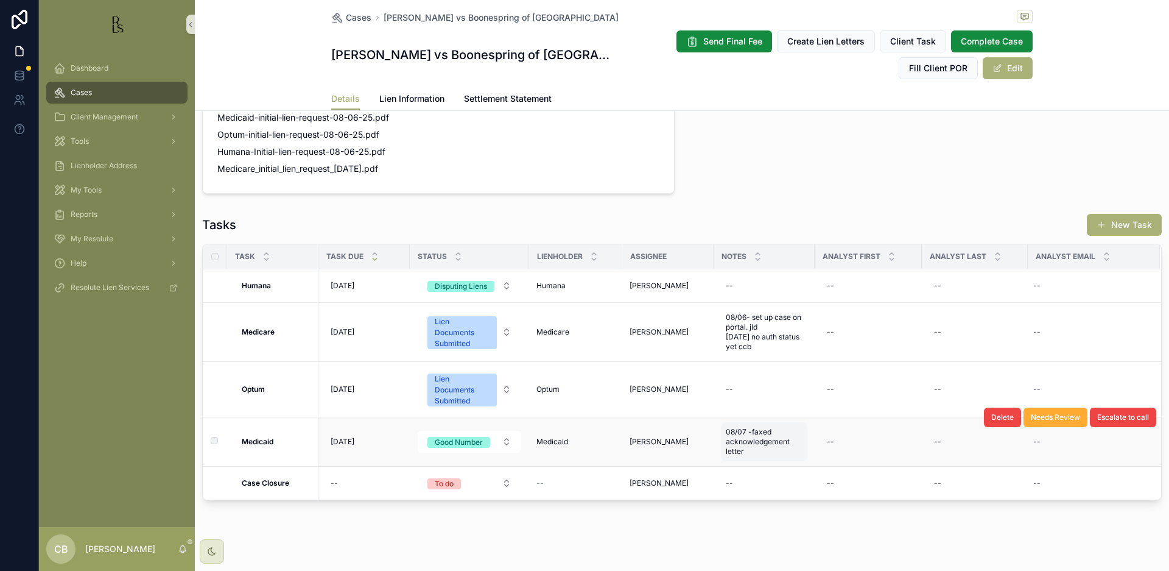
click at [762, 432] on span "08/07 -faxed acknowledgement letter" at bounding box center [764, 441] width 77 height 29
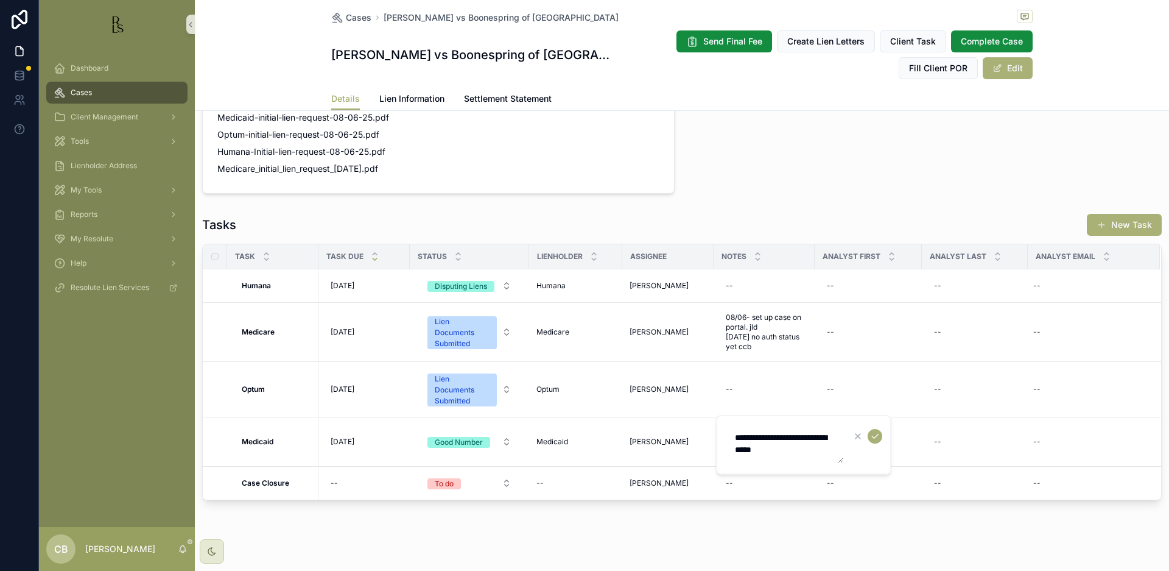
click at [835, 448] on textarea "**********" at bounding box center [786, 444] width 116 height 37
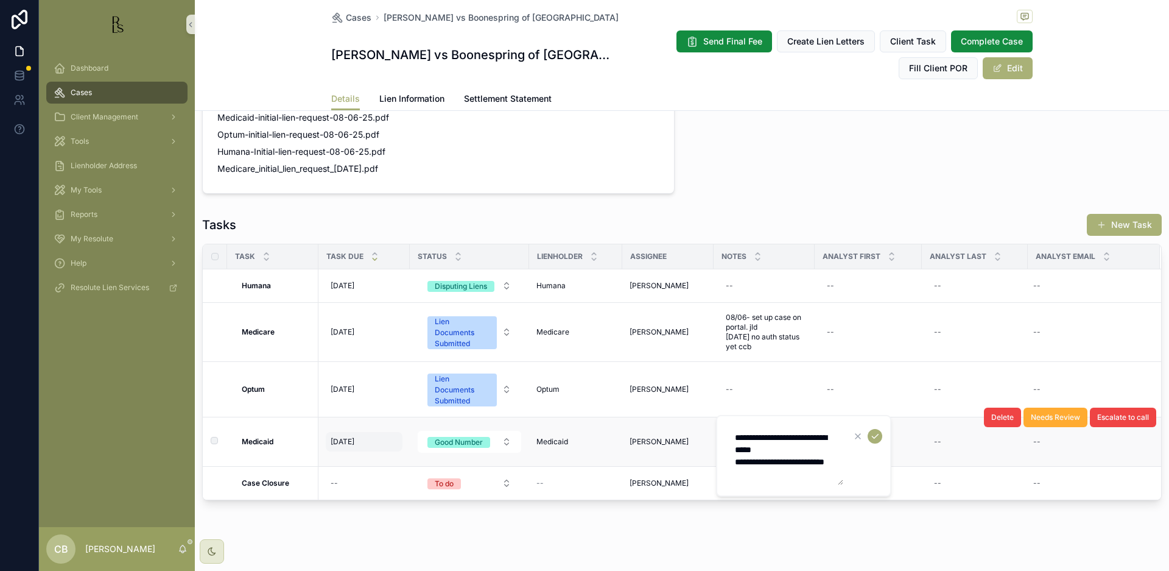
type textarea "**********"
click at [339, 437] on span "[DATE]" at bounding box center [343, 442] width 24 height 10
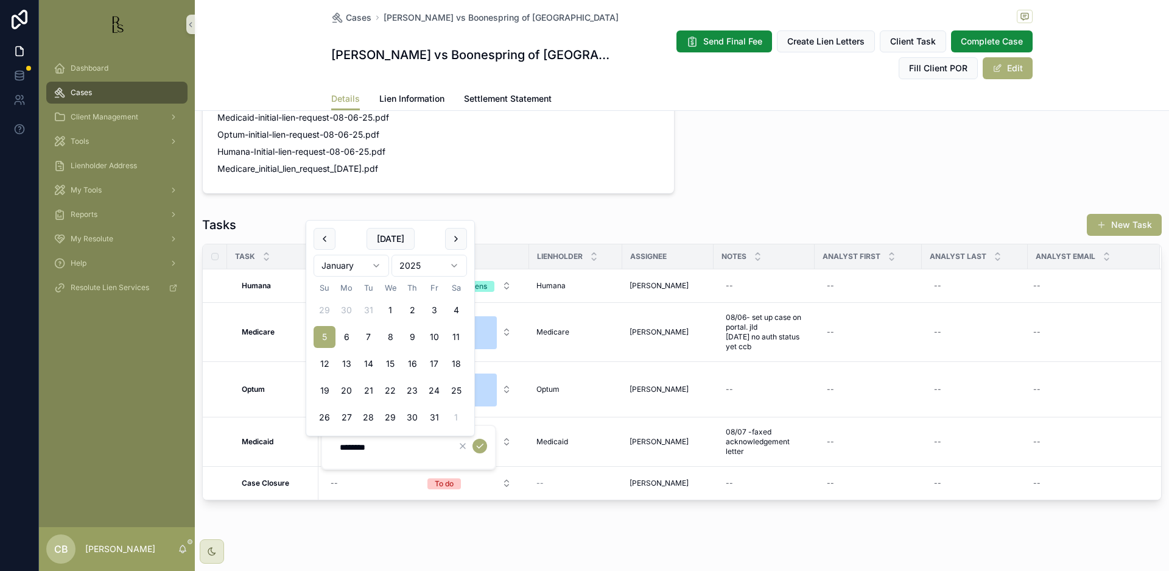
click at [374, 260] on html "Dashboard Cases Client Management Tools Lienholder Address My Tools Reports My …" at bounding box center [584, 285] width 1169 height 571
click at [365, 386] on button "25" at bounding box center [368, 390] width 22 height 22
type input "**********"
click at [481, 444] on icon "scrollable content" at bounding box center [480, 446] width 10 height 10
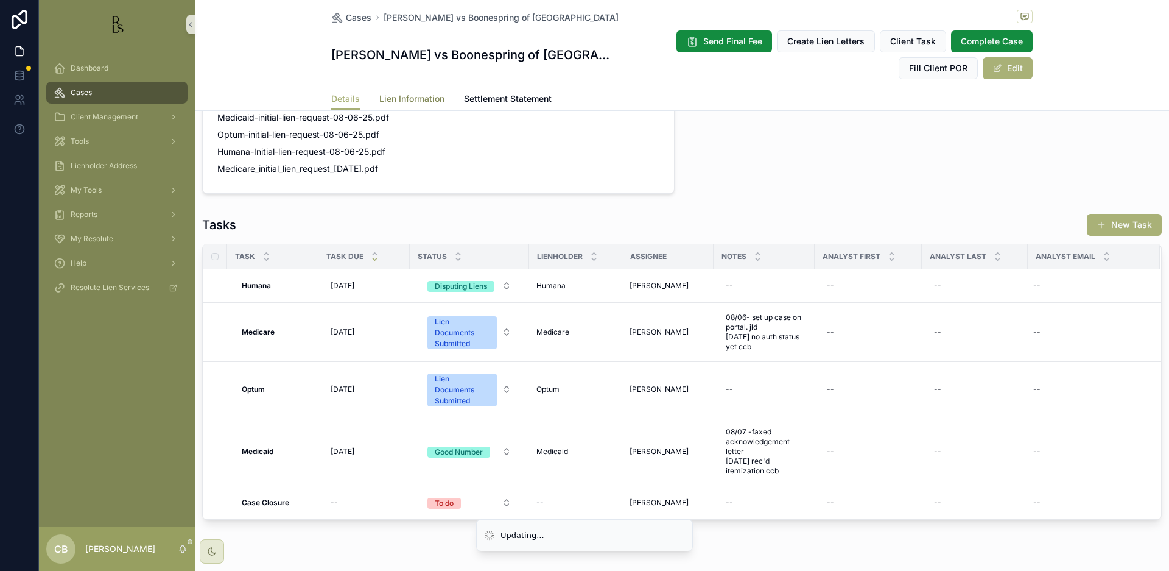
click at [408, 96] on span "Lien Information" at bounding box center [411, 99] width 65 height 12
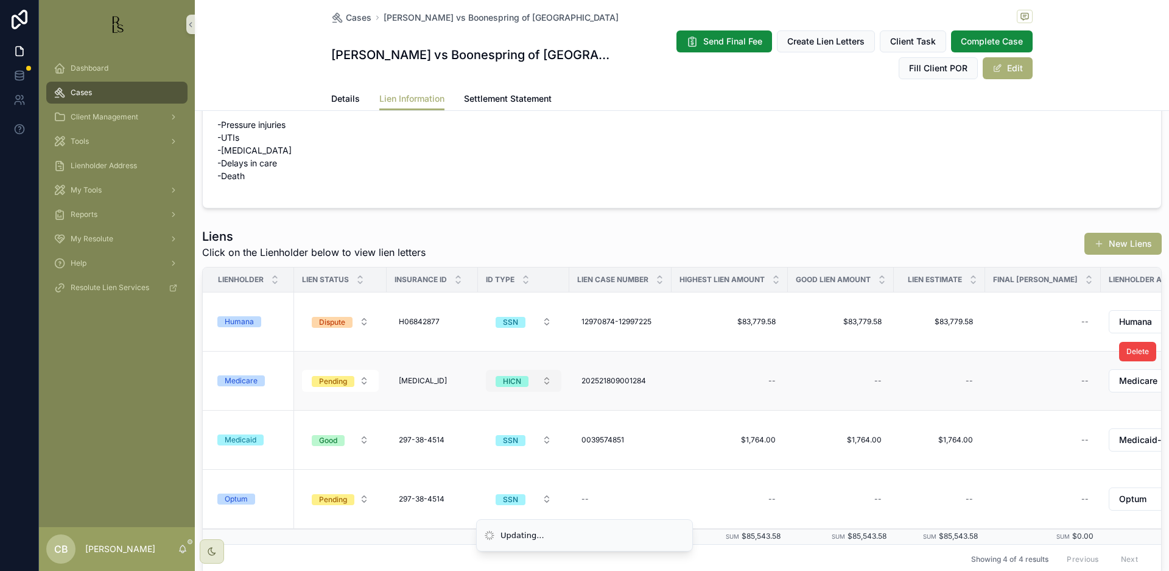
scroll to position [76, 0]
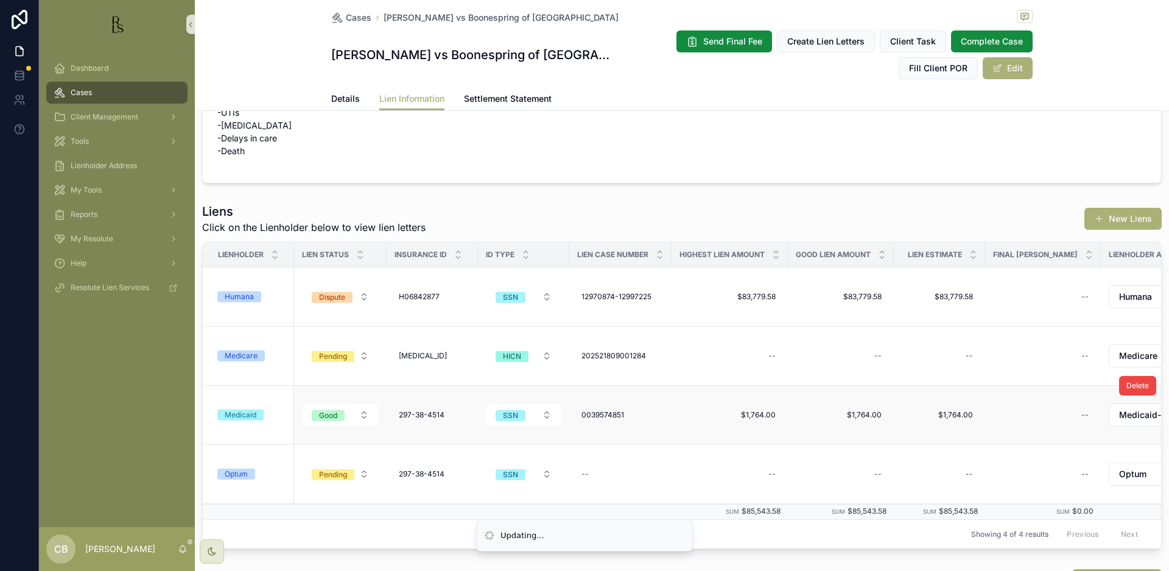
click at [252, 415] on div "Medicaid" at bounding box center [241, 414] width 32 height 11
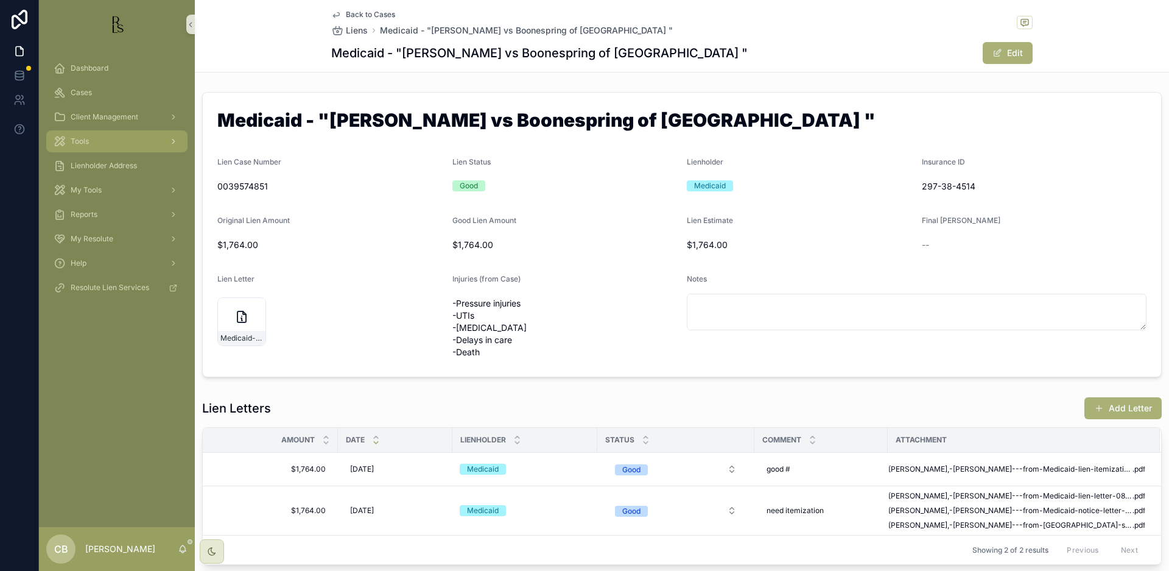
click at [87, 139] on span "Tools" at bounding box center [80, 141] width 18 height 10
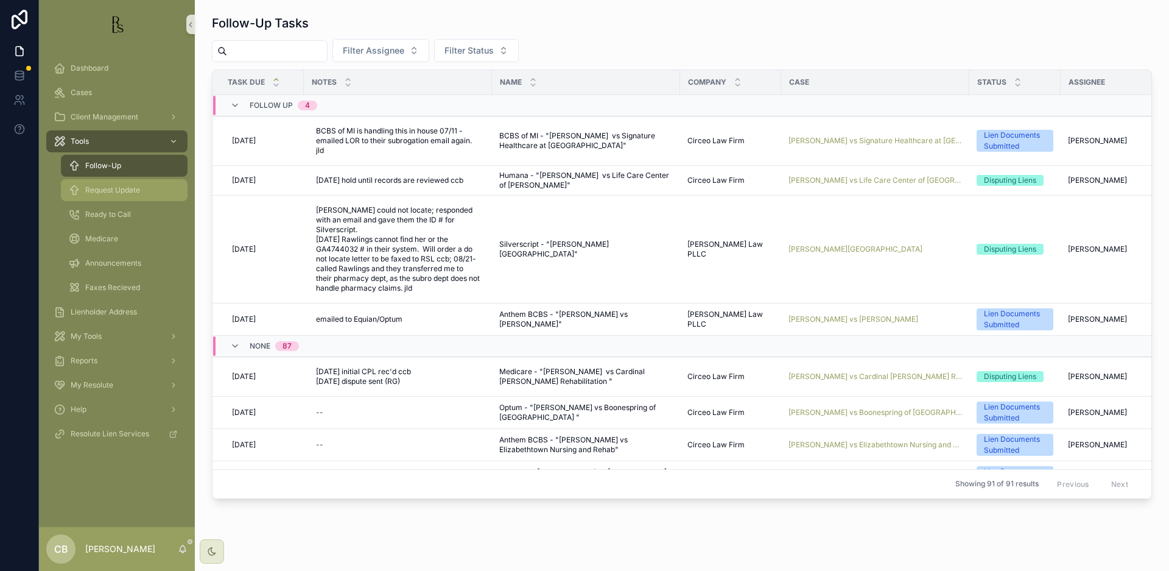
click at [124, 192] on span "Request Update" at bounding box center [112, 190] width 55 height 10
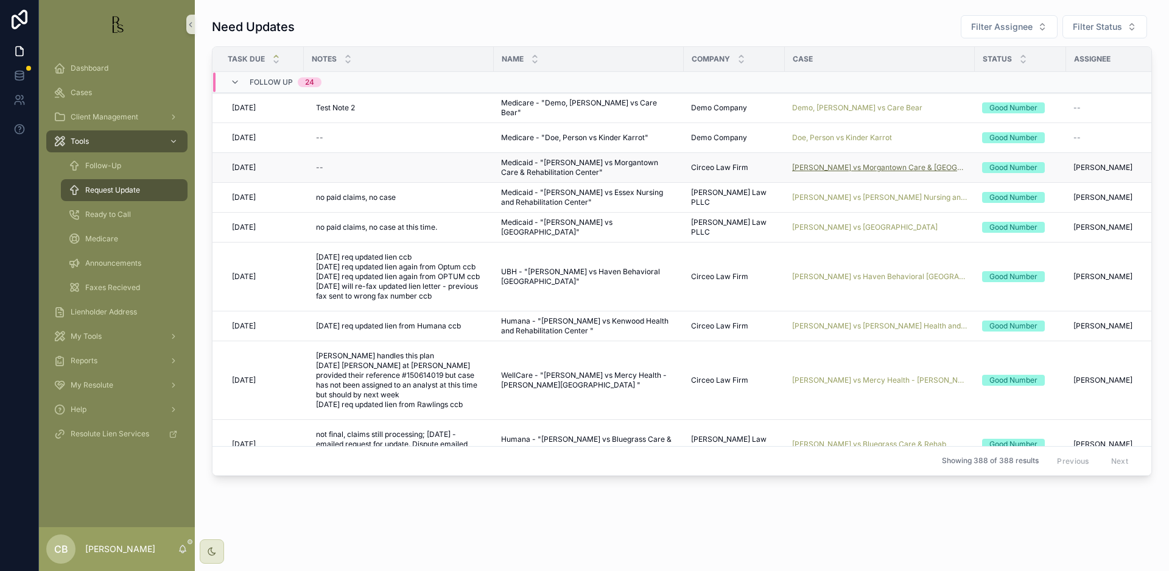
click at [861, 163] on span "[PERSON_NAME] vs Morgantown Care & [GEOGRAPHIC_DATA]" at bounding box center [879, 168] width 175 height 10
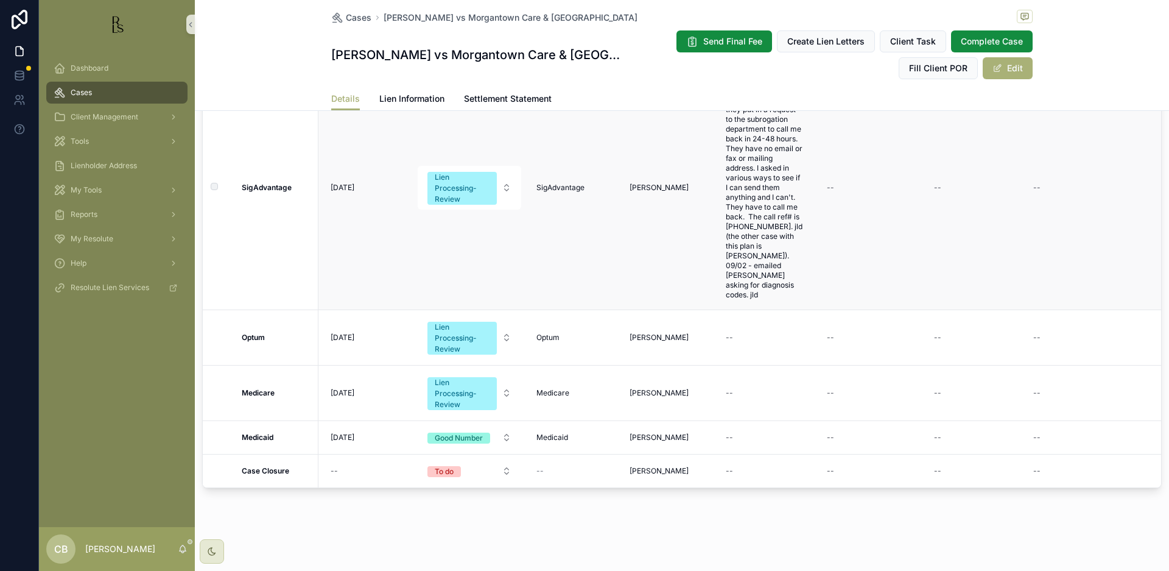
scroll to position [1110, 0]
click at [415, 97] on span "Lien Information" at bounding box center [411, 99] width 65 height 12
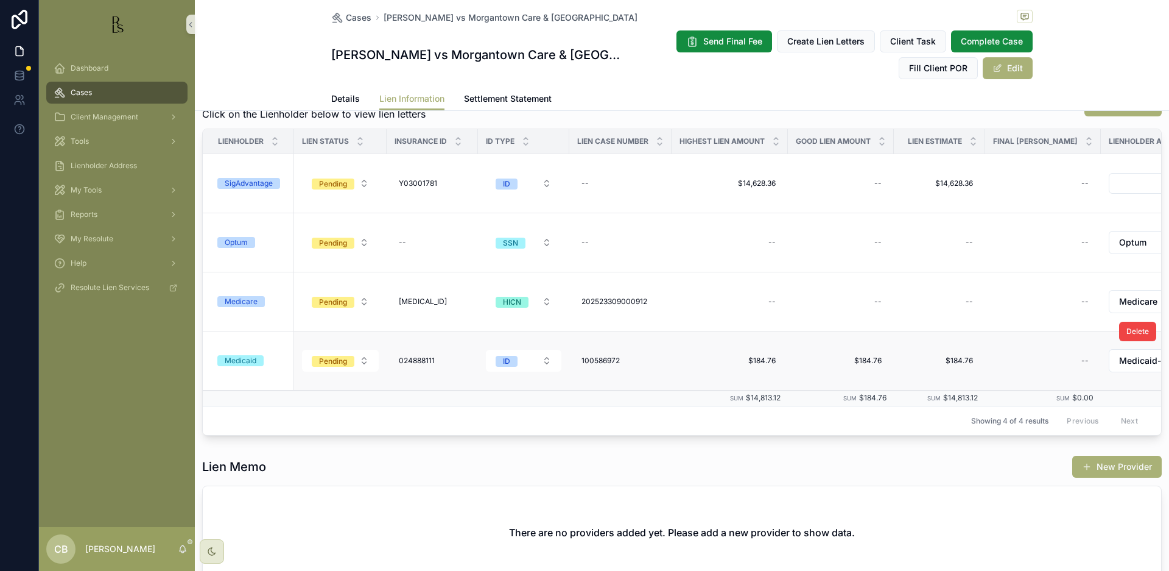
click at [242, 361] on div "Medicaid" at bounding box center [241, 360] width 32 height 11
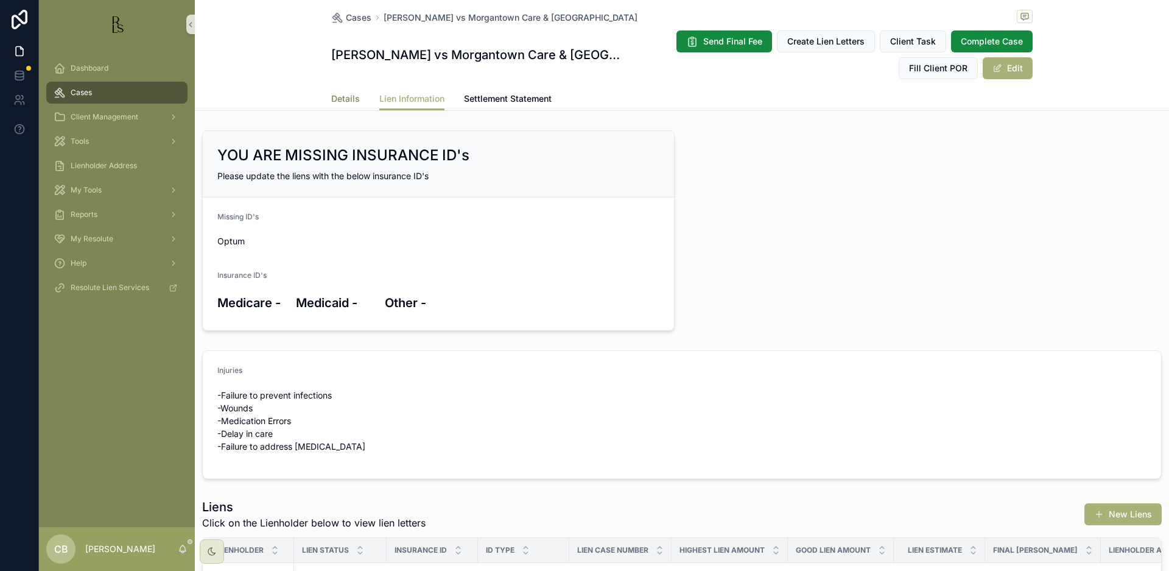
click at [340, 96] on span "Details" at bounding box center [345, 99] width 29 height 12
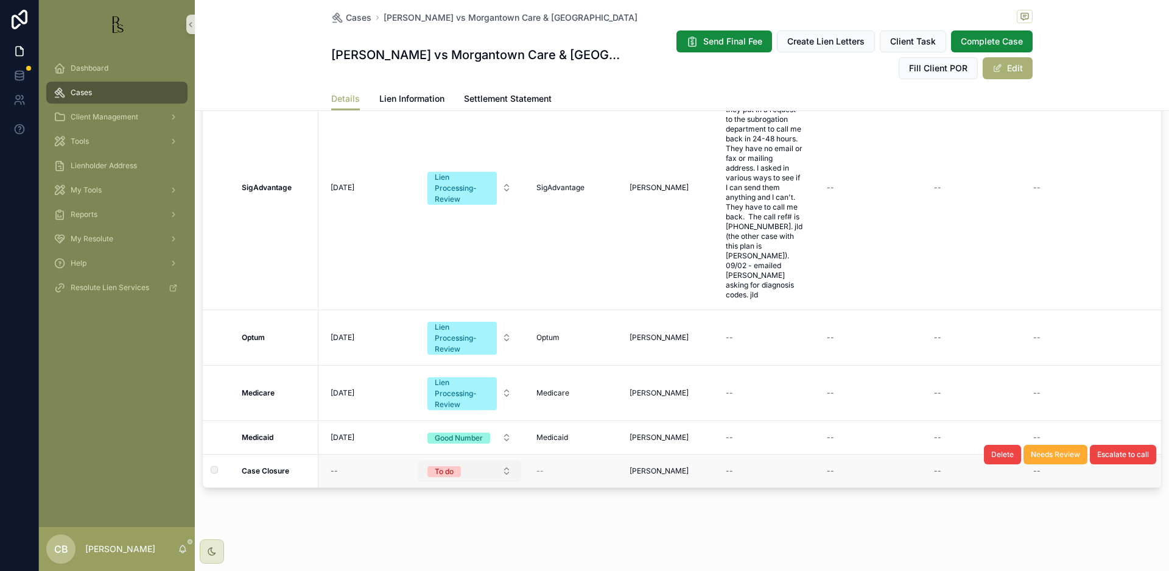
scroll to position [1101, 0]
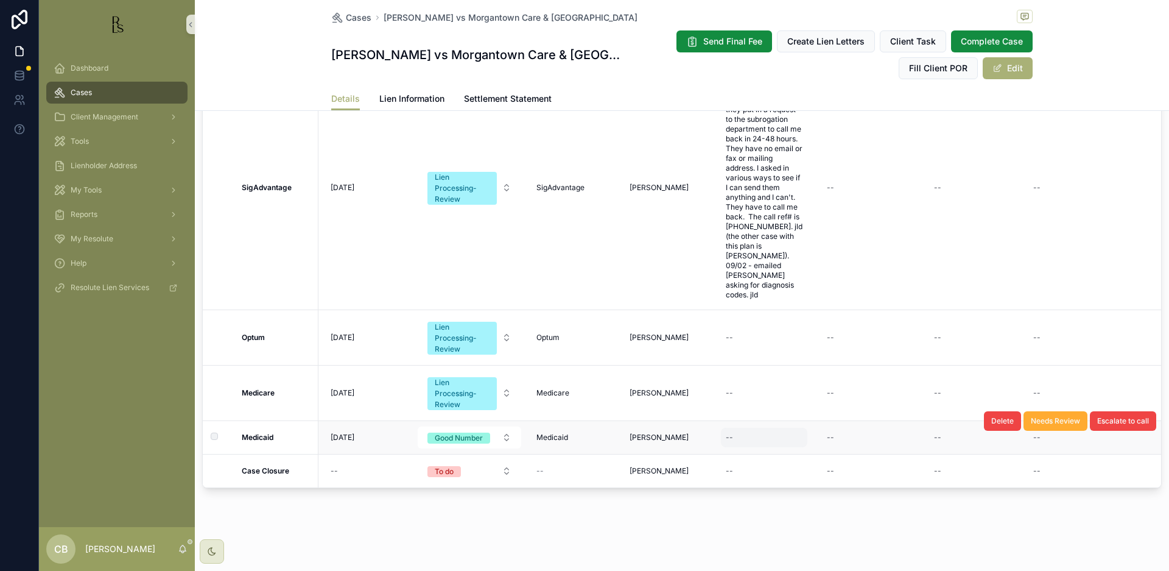
click at [746, 435] on div "--" at bounding box center [764, 437] width 86 height 19
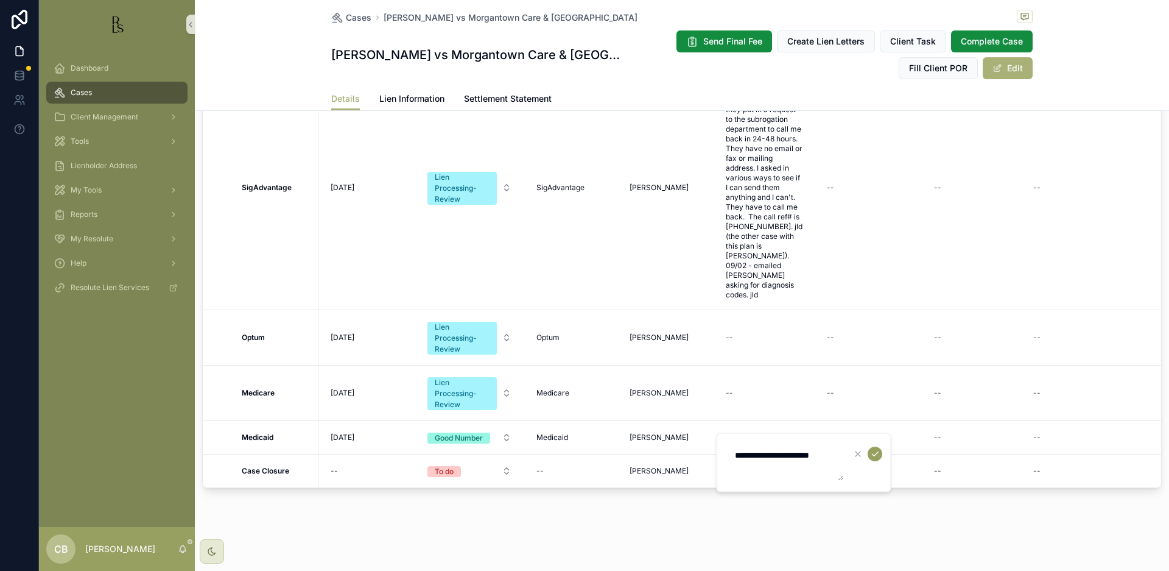
scroll to position [1, 0]
type textarea "**********"
click at [875, 454] on icon "scrollable content" at bounding box center [875, 453] width 10 height 10
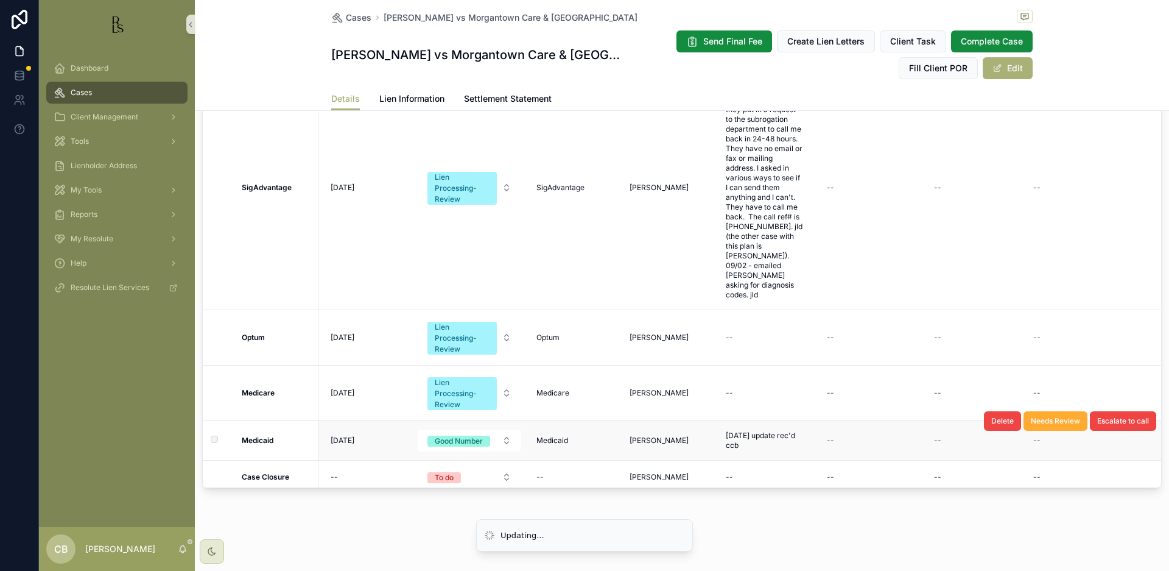
scroll to position [16, 0]
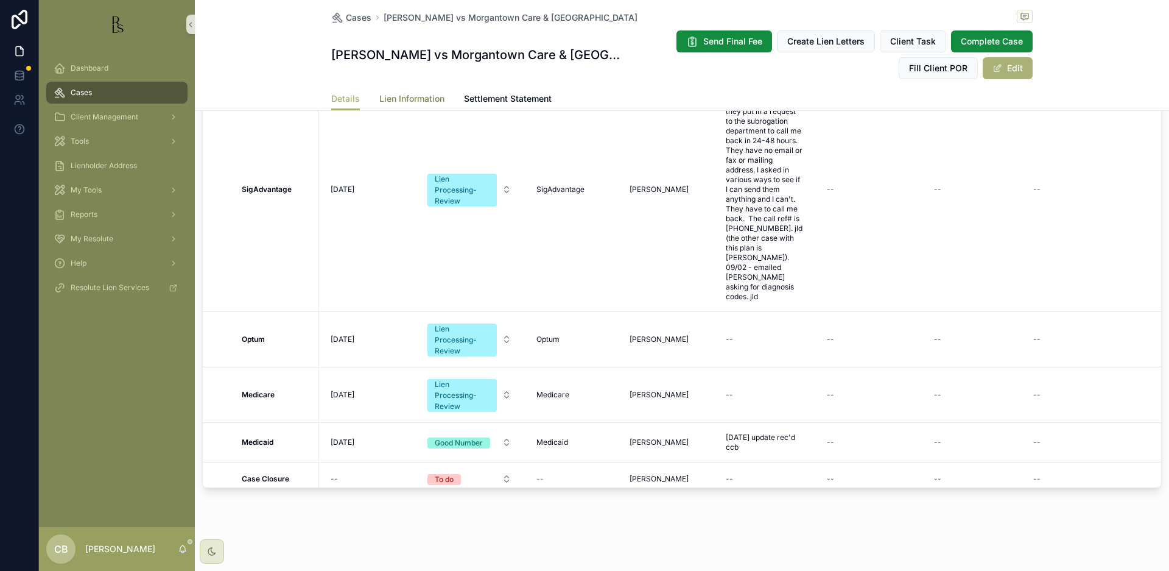
click at [415, 96] on span "Lien Information" at bounding box center [411, 99] width 65 height 12
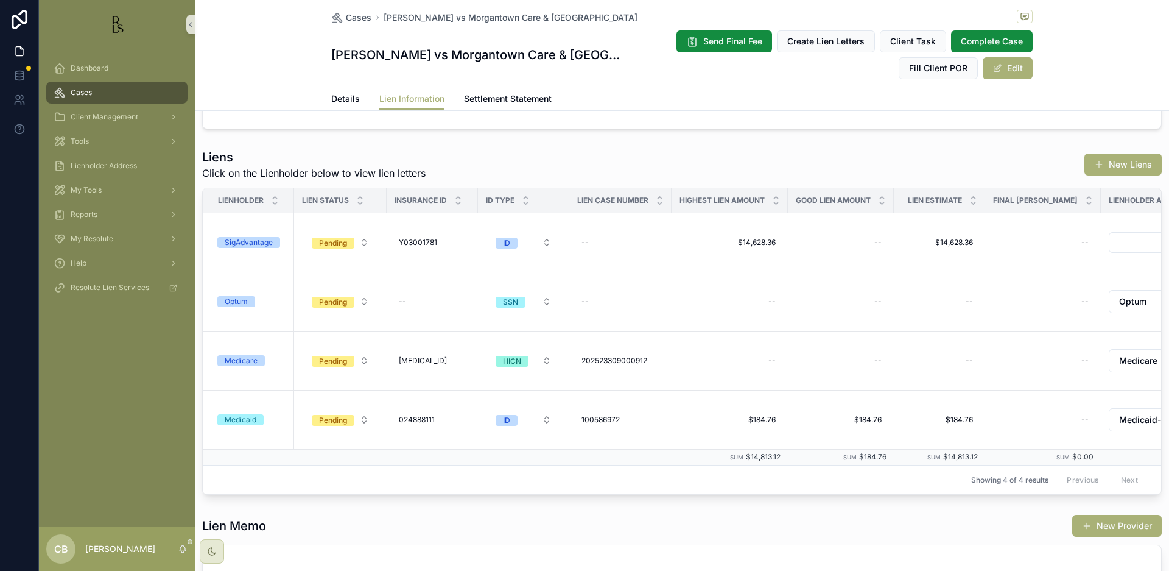
scroll to position [351, 0]
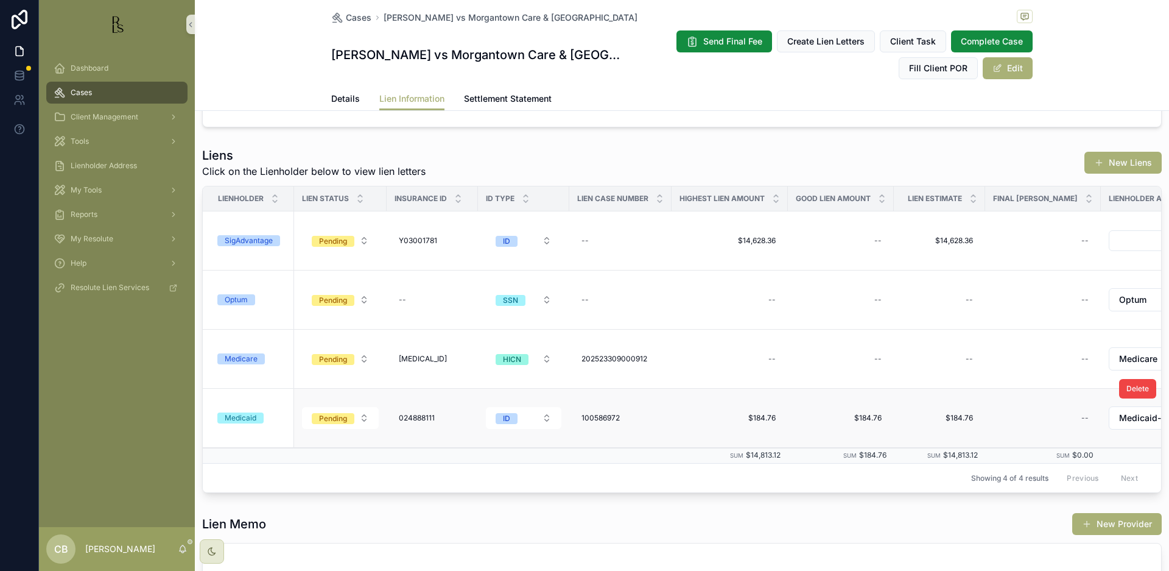
click at [238, 415] on div "Medicaid" at bounding box center [241, 417] width 32 height 11
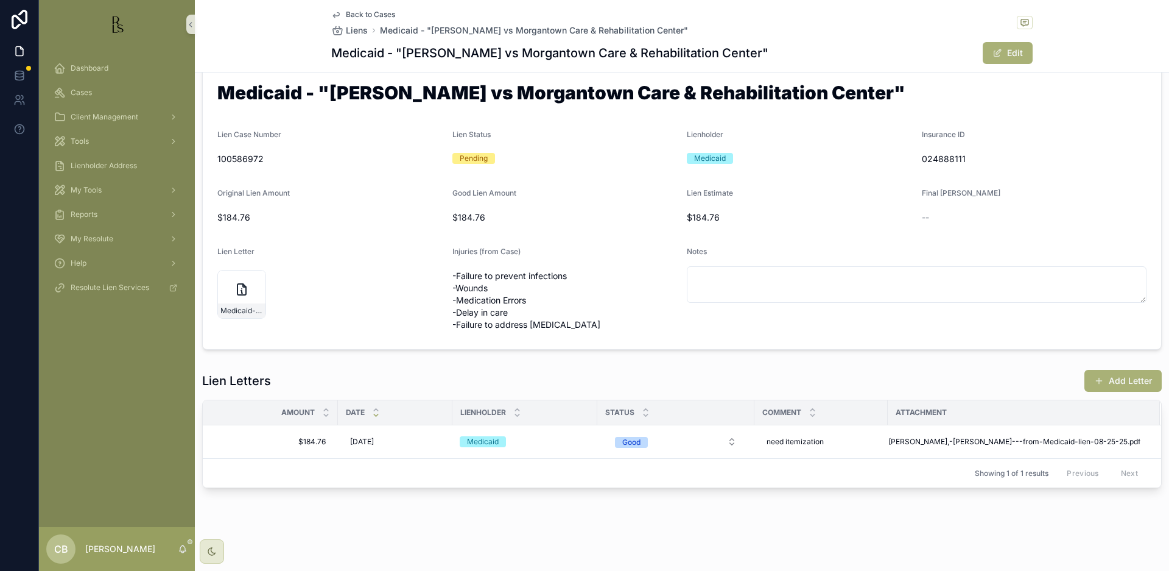
scroll to position [27, 0]
click at [999, 436] on td "Hayes,-Mary---from-Medicaid-lien-08-25-25 .pdf" at bounding box center [1024, 441] width 272 height 33
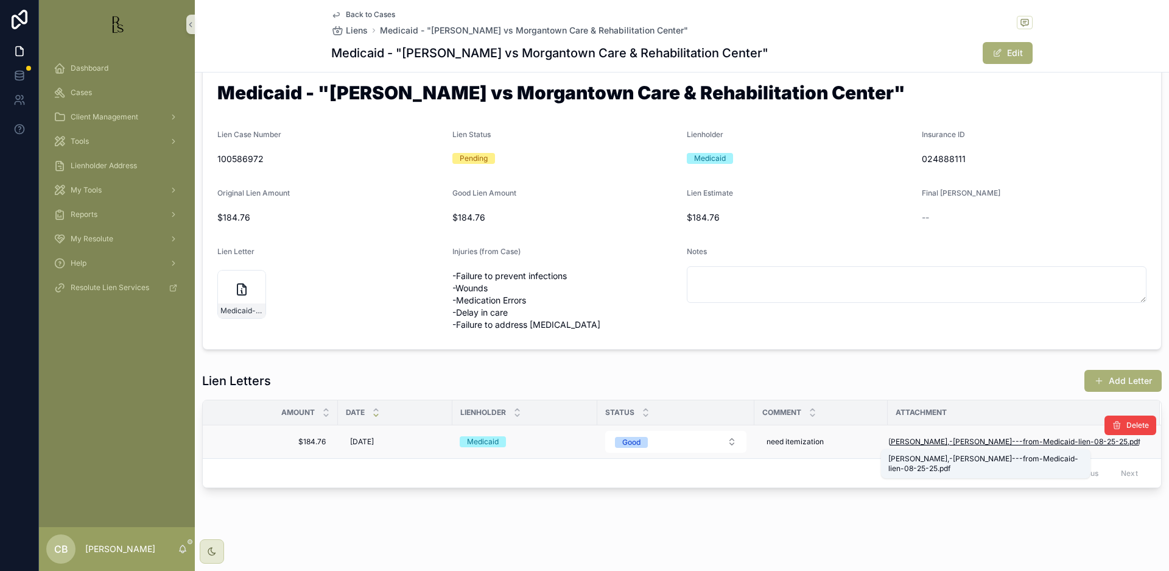
click at [990, 441] on span "Hayes,-Mary---from-Medicaid-lien-08-25-25" at bounding box center [1008, 442] width 239 height 10
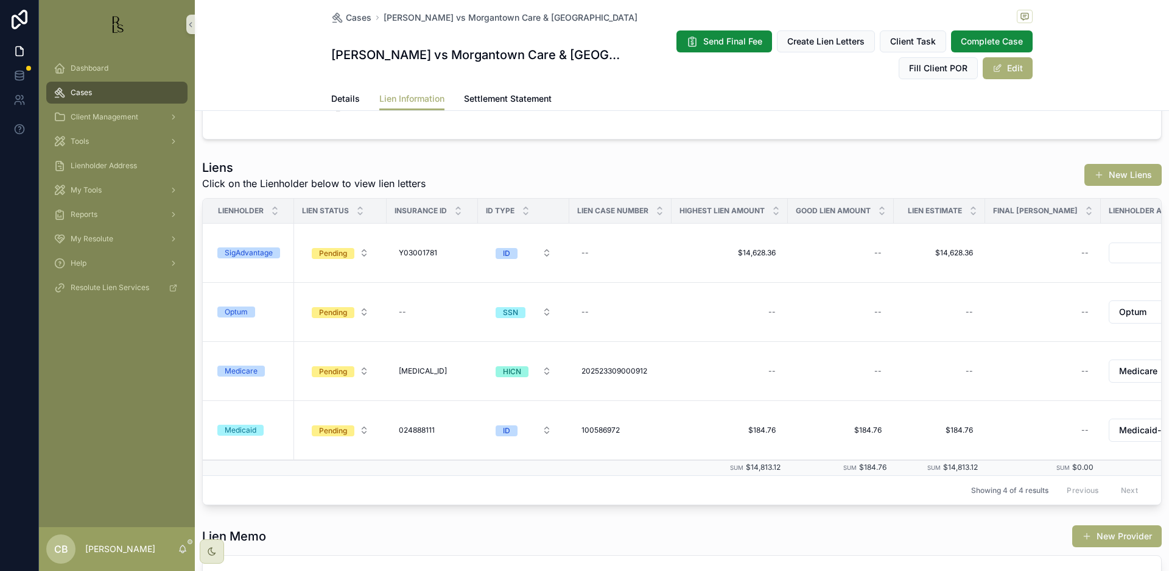
scroll to position [340, 0]
click at [338, 97] on span "Details" at bounding box center [345, 99] width 29 height 12
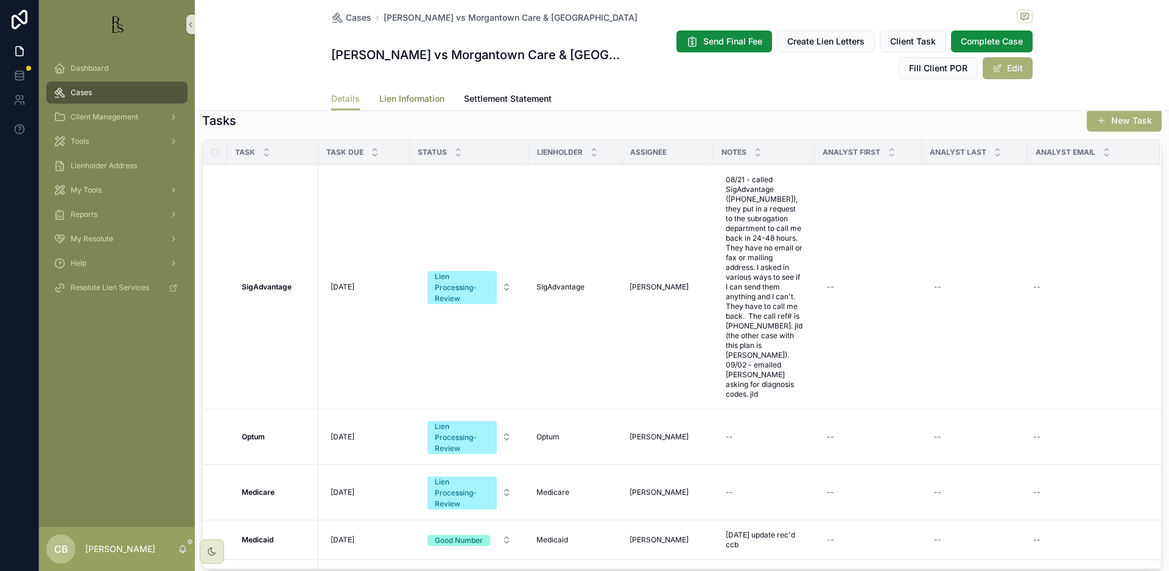
click at [395, 97] on span "Lien Information" at bounding box center [411, 99] width 65 height 12
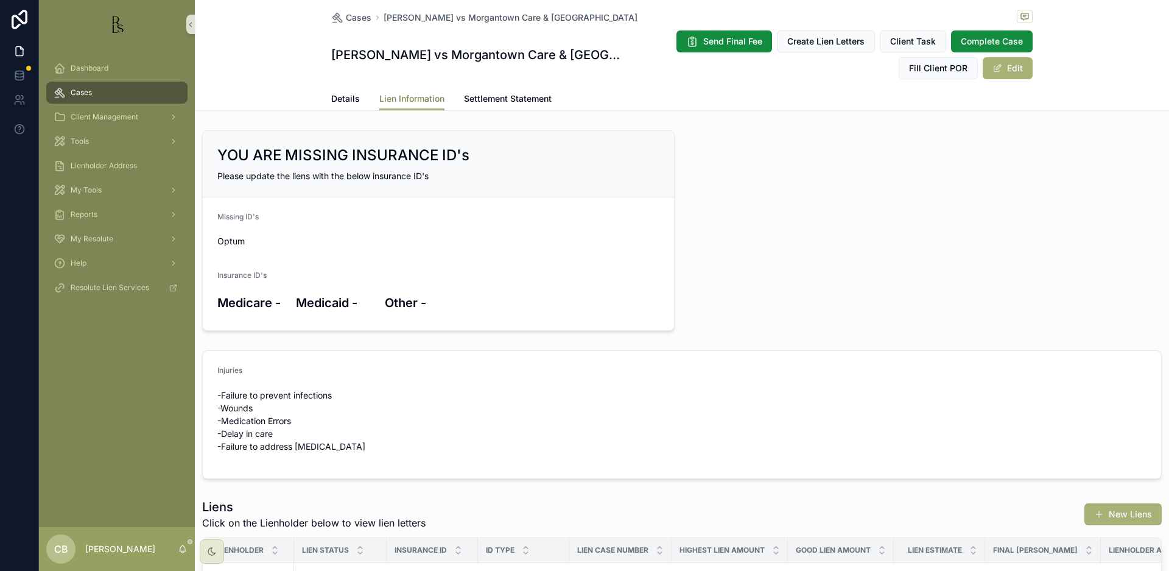
click at [395, 97] on span "Lien Information" at bounding box center [411, 99] width 65 height 12
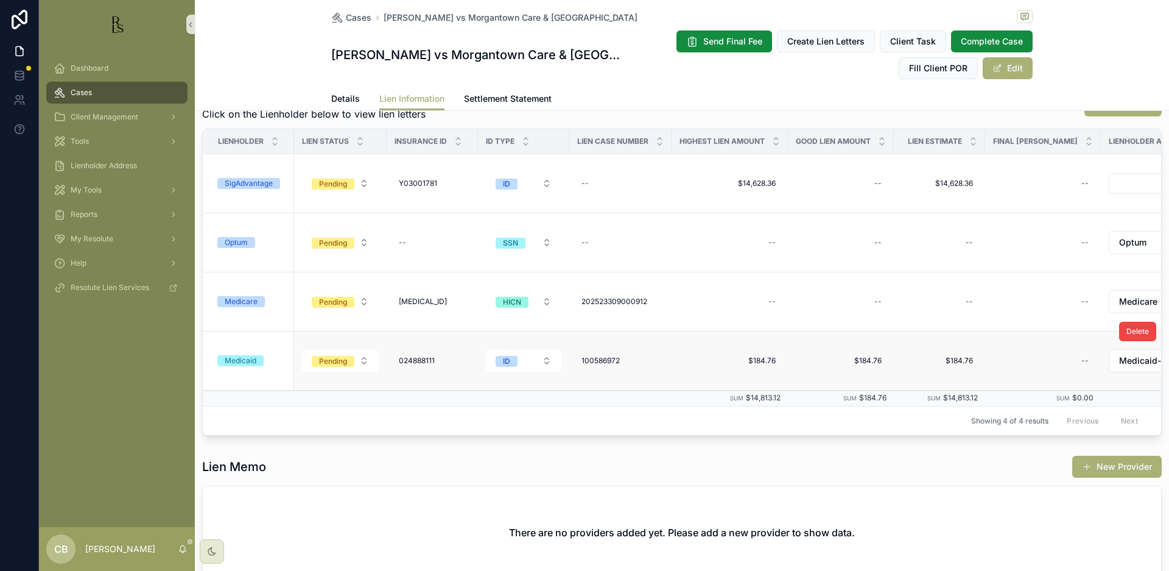
scroll to position [404, 0]
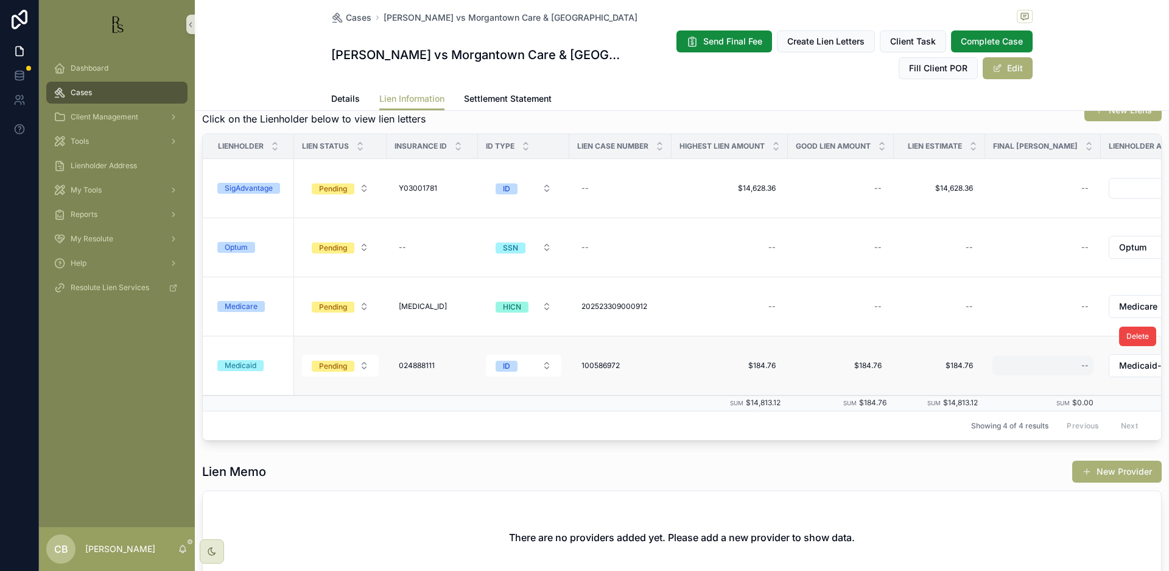
click at [244, 365] on div "Medicaid" at bounding box center [241, 365] width 32 height 11
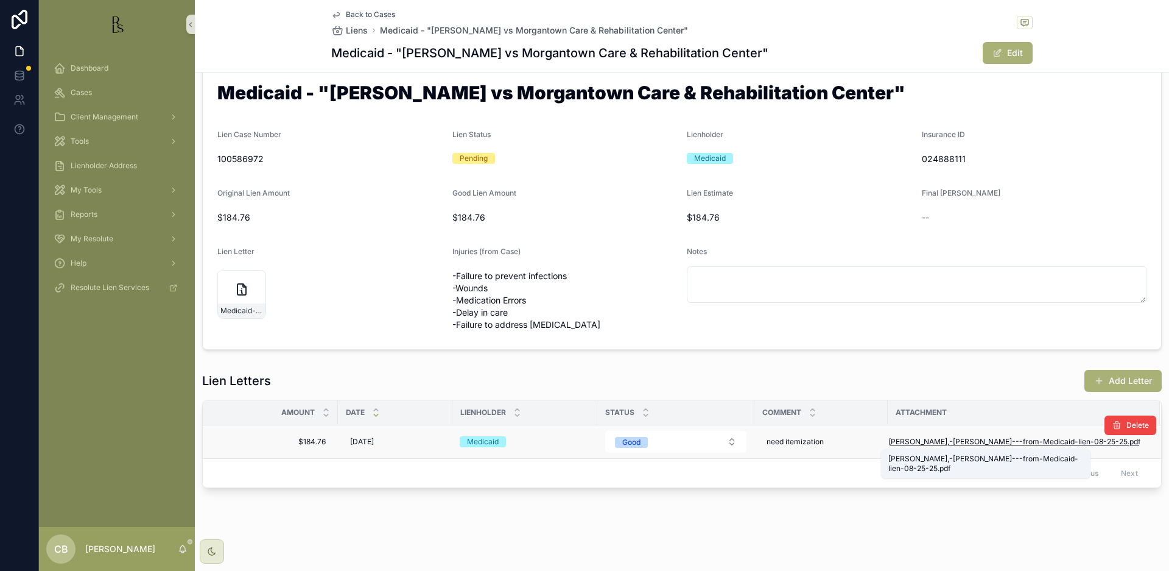
click at [987, 442] on span "Hayes,-Mary---from-Medicaid-lien-08-25-25" at bounding box center [1008, 442] width 239 height 10
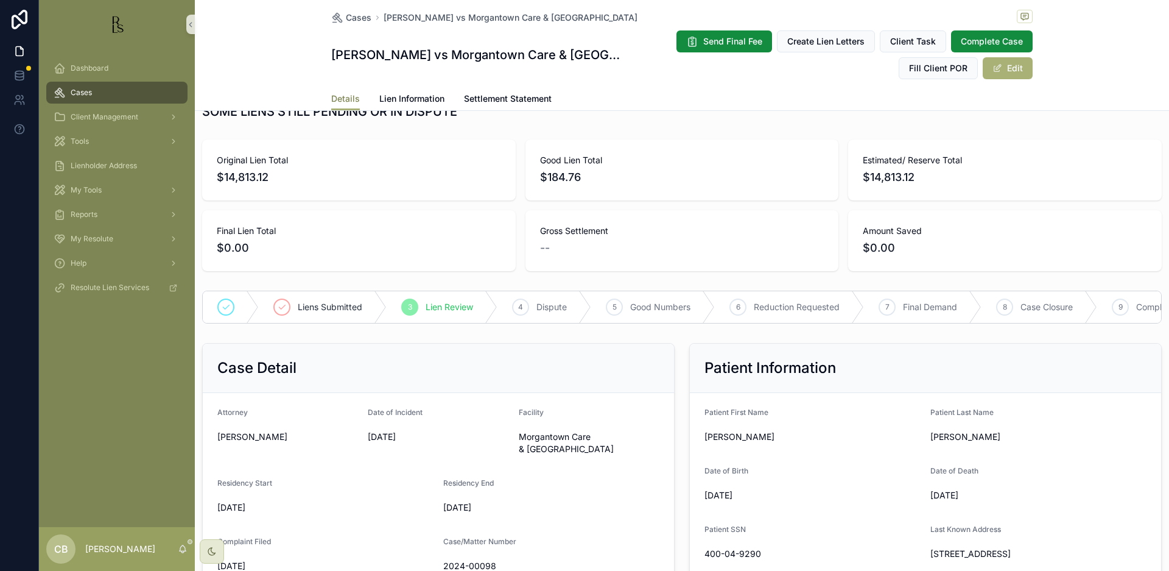
click at [345, 98] on span "Details" at bounding box center [345, 99] width 29 height 12
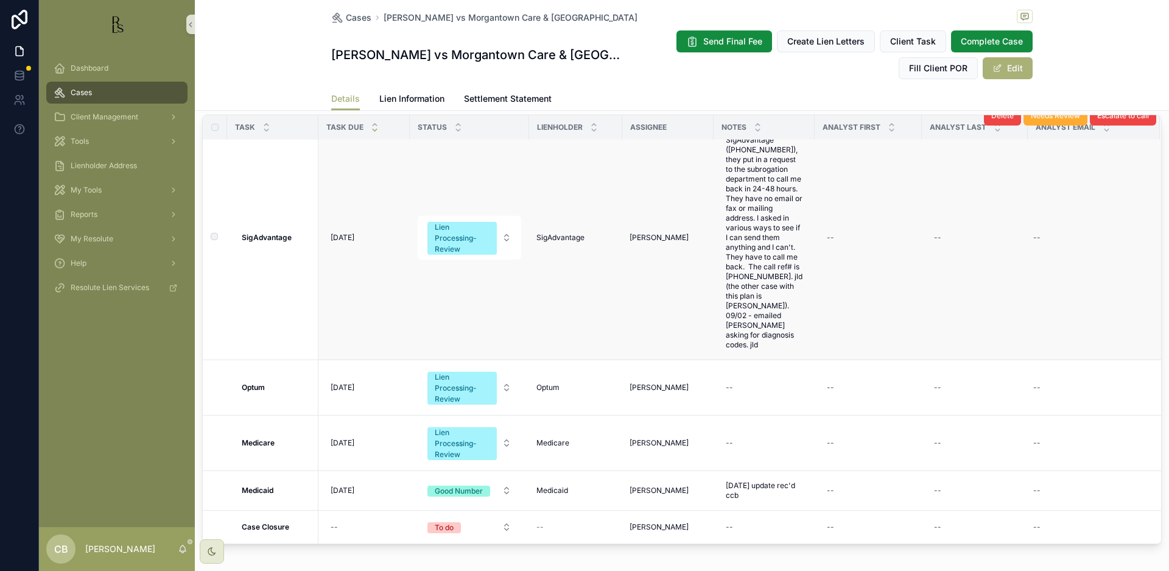
scroll to position [24, 0]
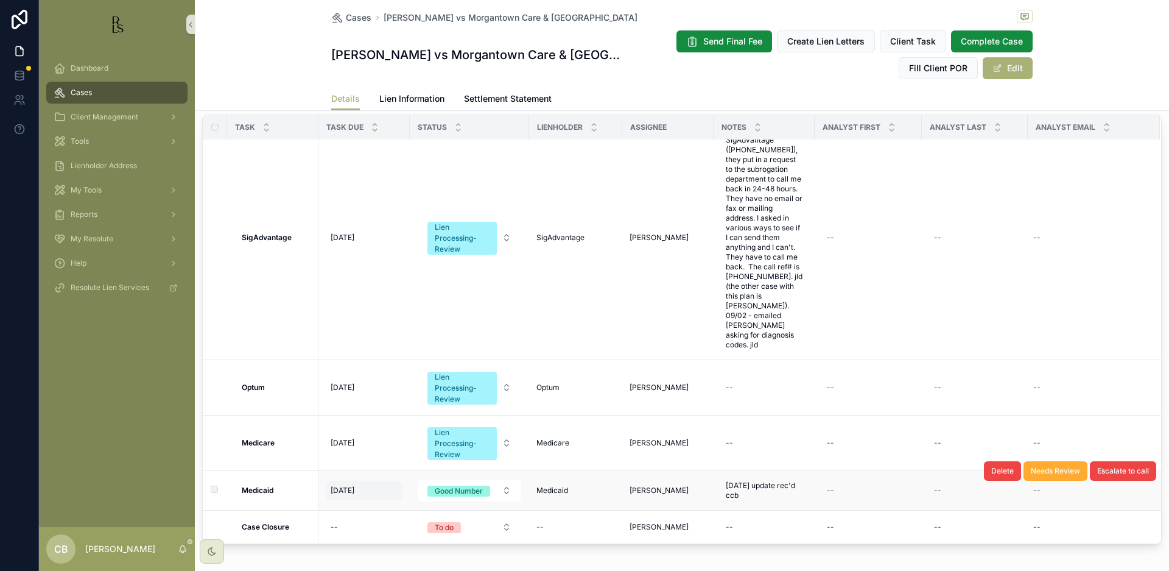
click at [348, 488] on span "[DATE]" at bounding box center [343, 490] width 24 height 10
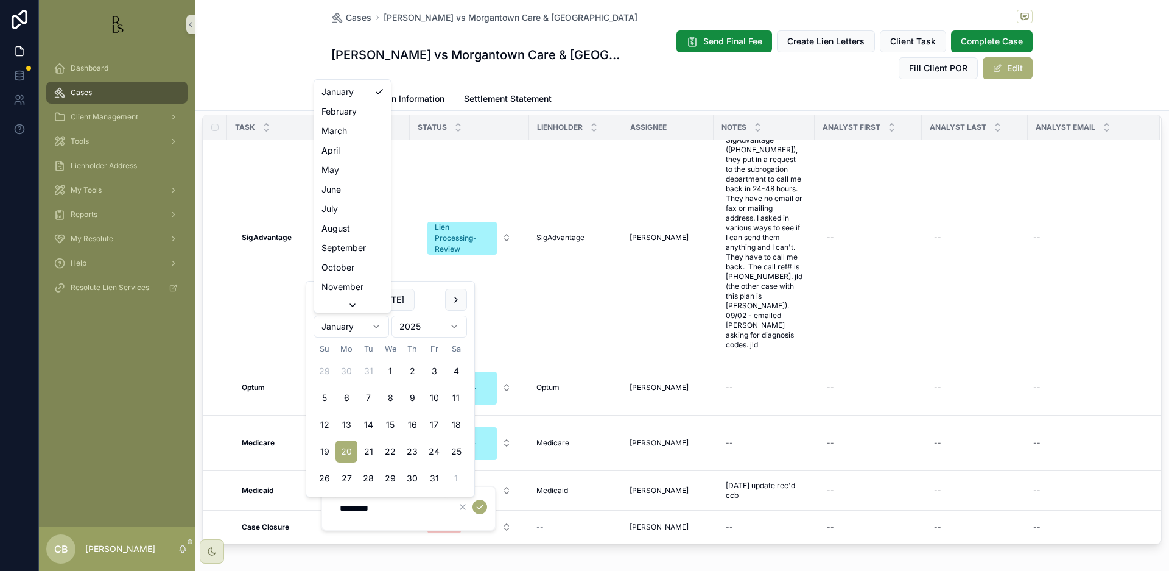
click at [373, 323] on html "Dashboard Cases Client Management Tools Lienholder Address My Tools Reports My …" at bounding box center [584, 285] width 1169 height 571
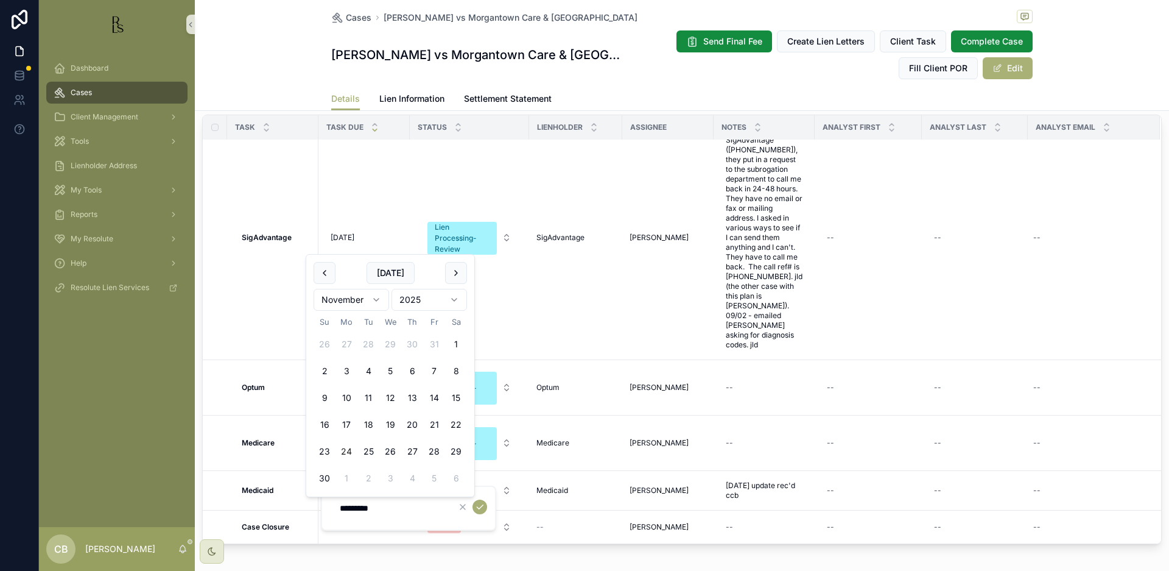
click at [347, 449] on button "24" at bounding box center [347, 451] width 22 height 22
type input "**********"
click at [482, 508] on icon "scrollable content" at bounding box center [480, 507] width 10 height 10
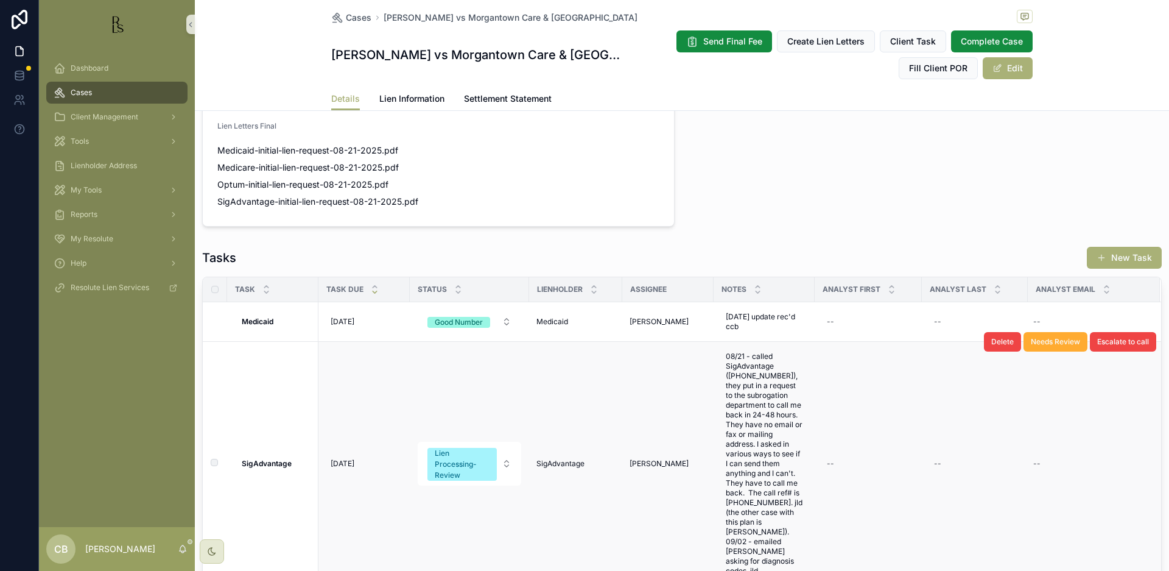
scroll to position [884, 0]
click at [406, 98] on span "Lien Information" at bounding box center [411, 99] width 65 height 12
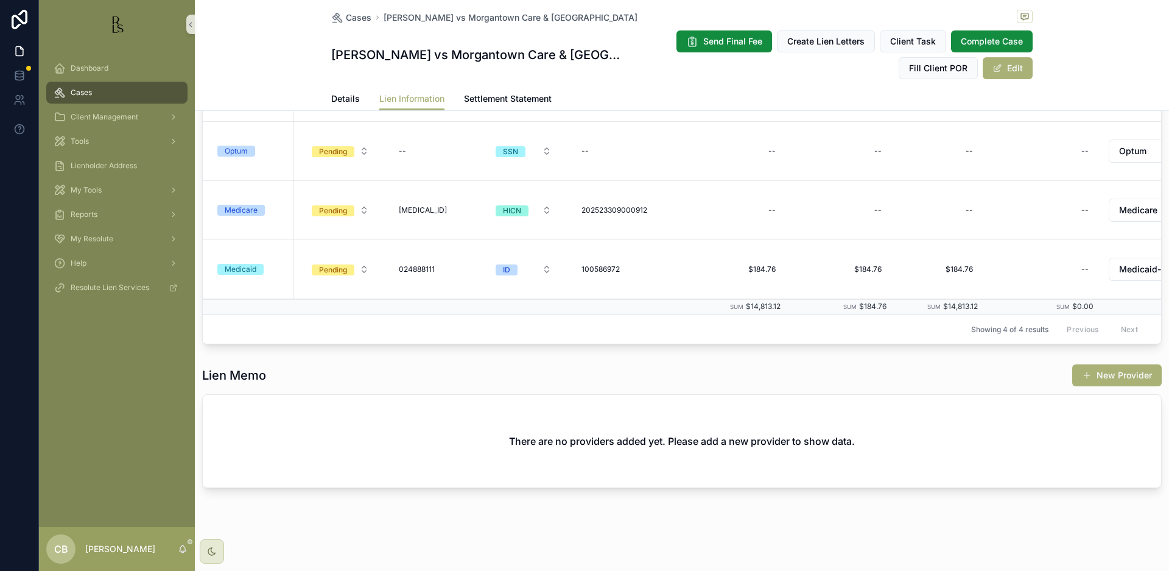
scroll to position [509, 0]
click at [80, 139] on span "Tools" at bounding box center [80, 141] width 18 height 10
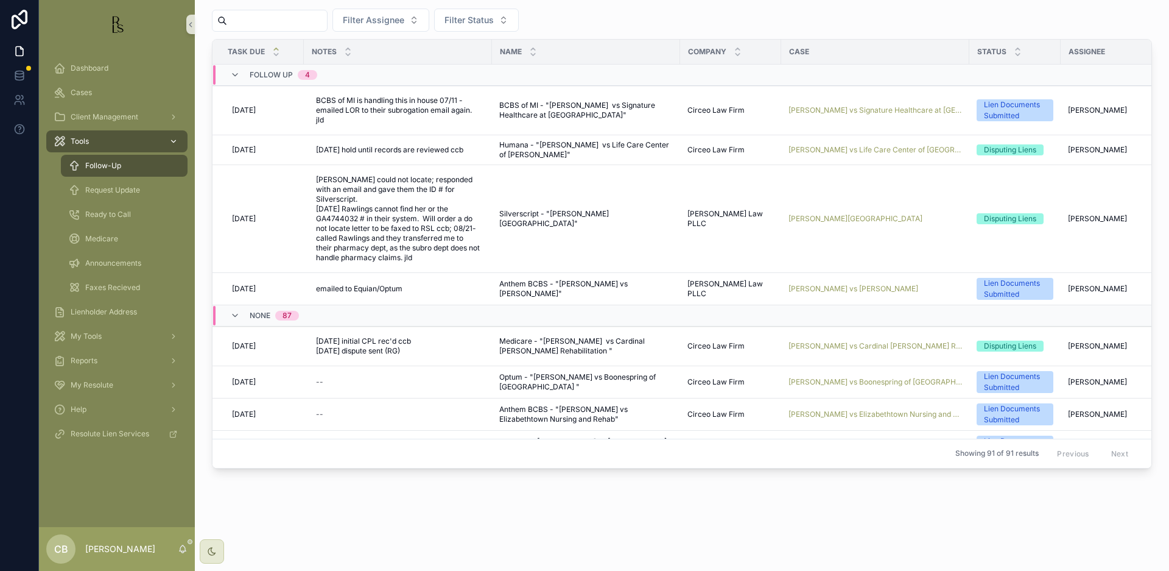
drag, startPoint x: 1126, startPoint y: 452, endPoint x: 80, endPoint y: 139, distance: 1092.1
click at [80, 139] on span "Tools" at bounding box center [80, 141] width 18 height 10
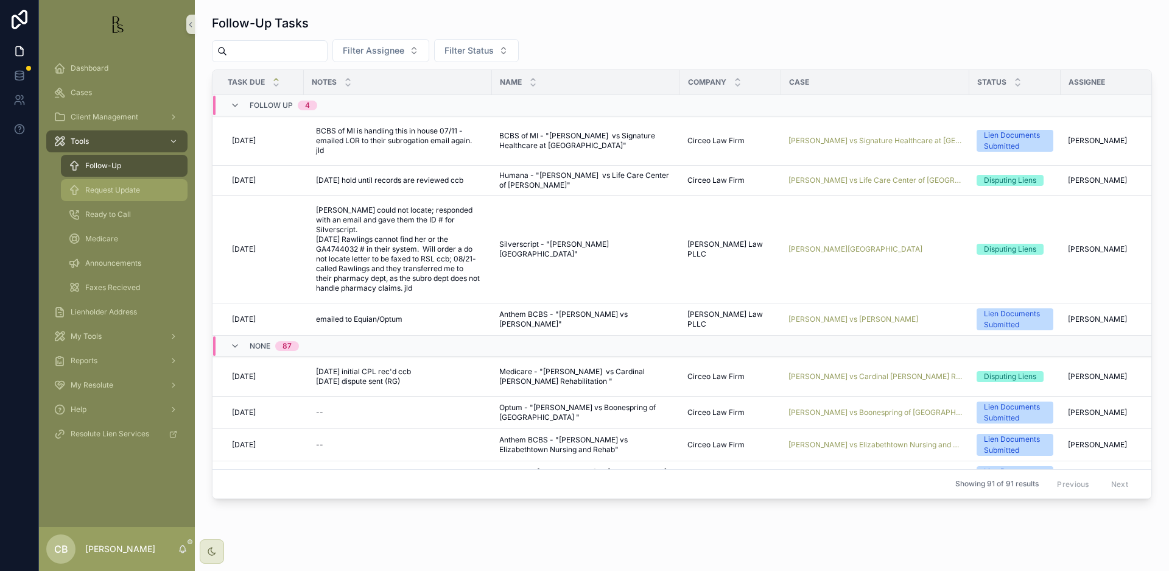
click at [120, 191] on span "Request Update" at bounding box center [112, 190] width 55 height 10
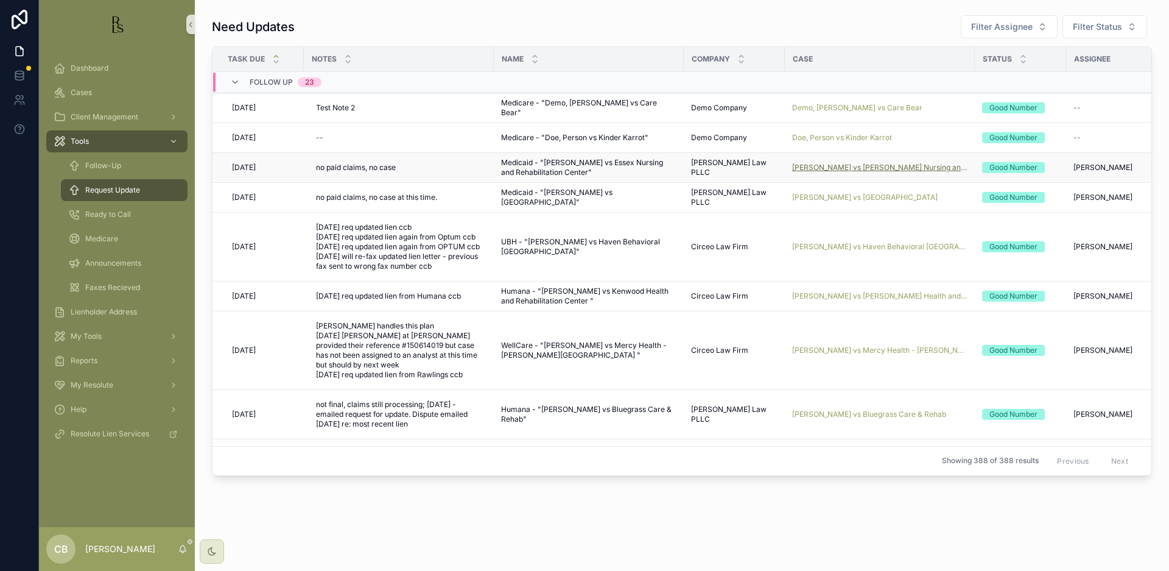
click at [852, 164] on span "[PERSON_NAME] vs [PERSON_NAME] Nursing and Rehabilitation Center" at bounding box center [879, 168] width 175 height 10
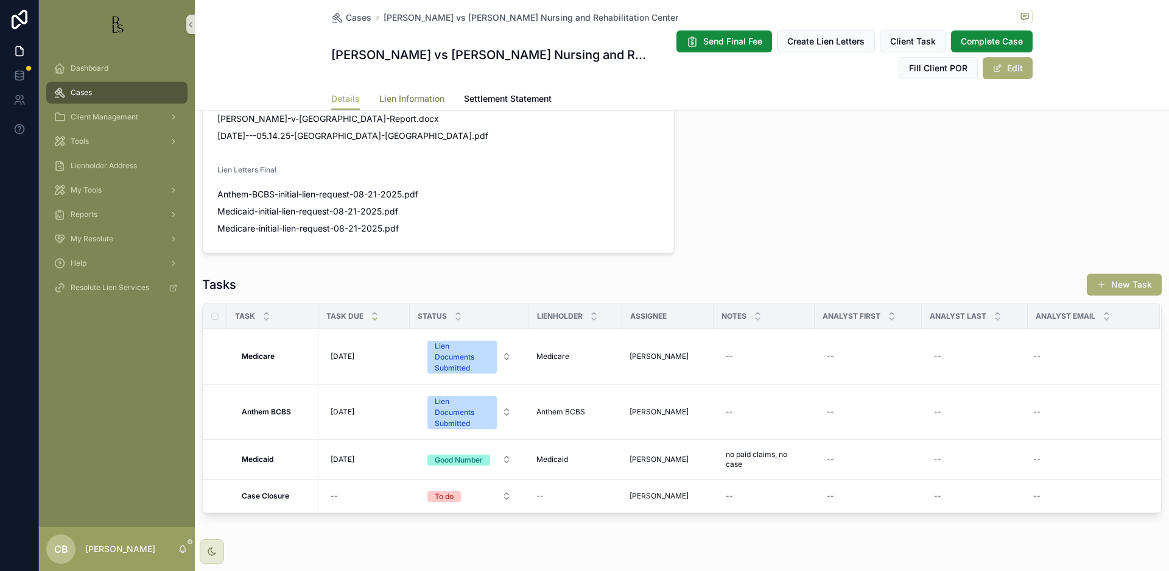
click at [399, 97] on span "Lien Information" at bounding box center [411, 99] width 65 height 12
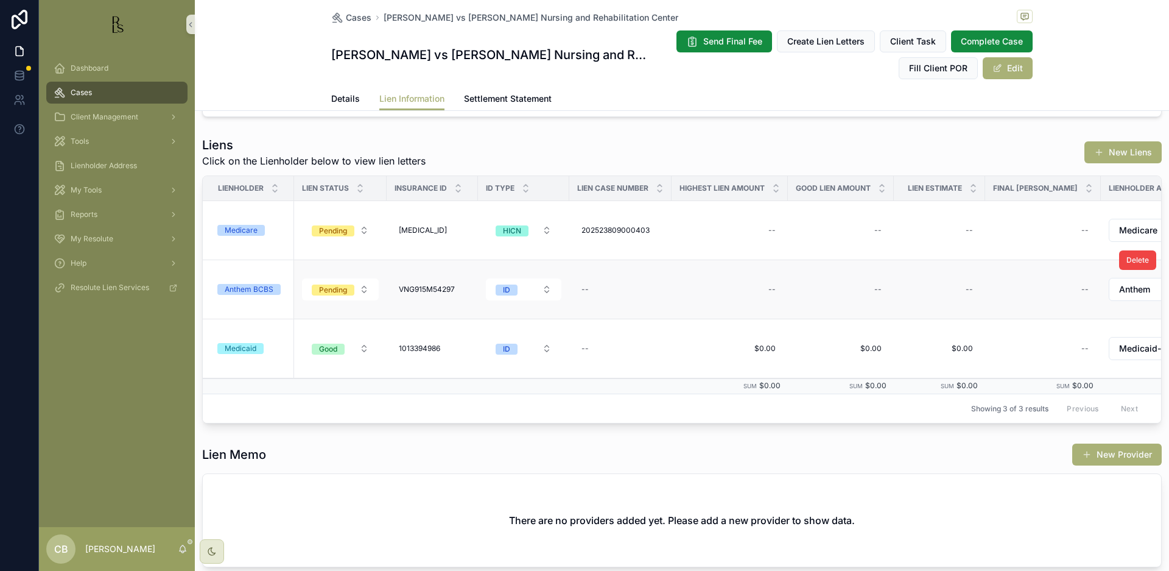
scroll to position [108, 0]
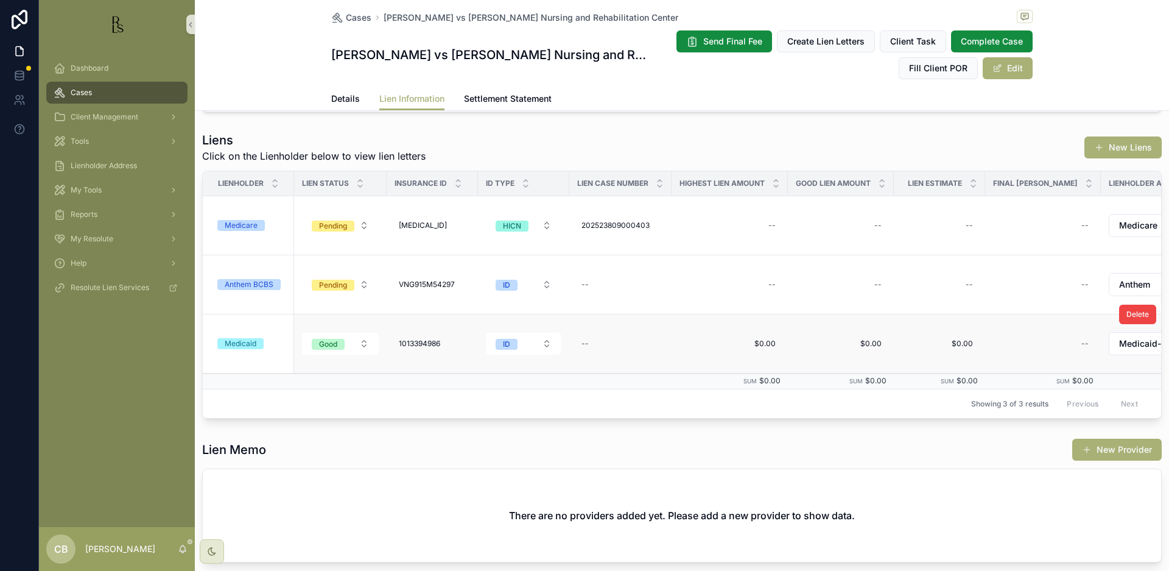
click at [238, 339] on div "Medicaid" at bounding box center [241, 343] width 32 height 11
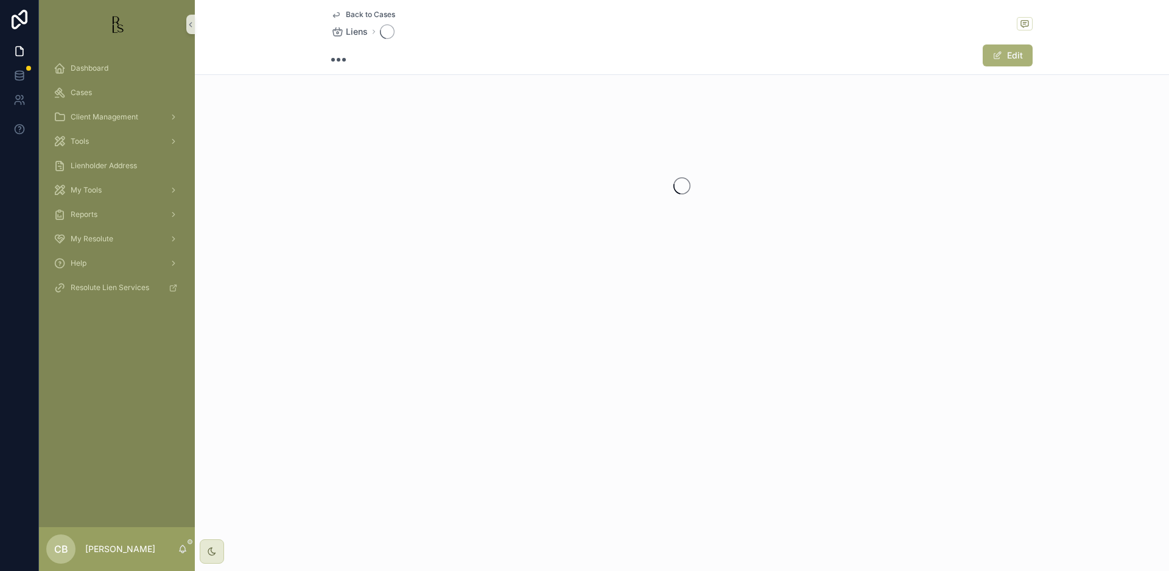
click at [238, 339] on div "Back to Cases Liens Edit" at bounding box center [682, 180] width 974 height 360
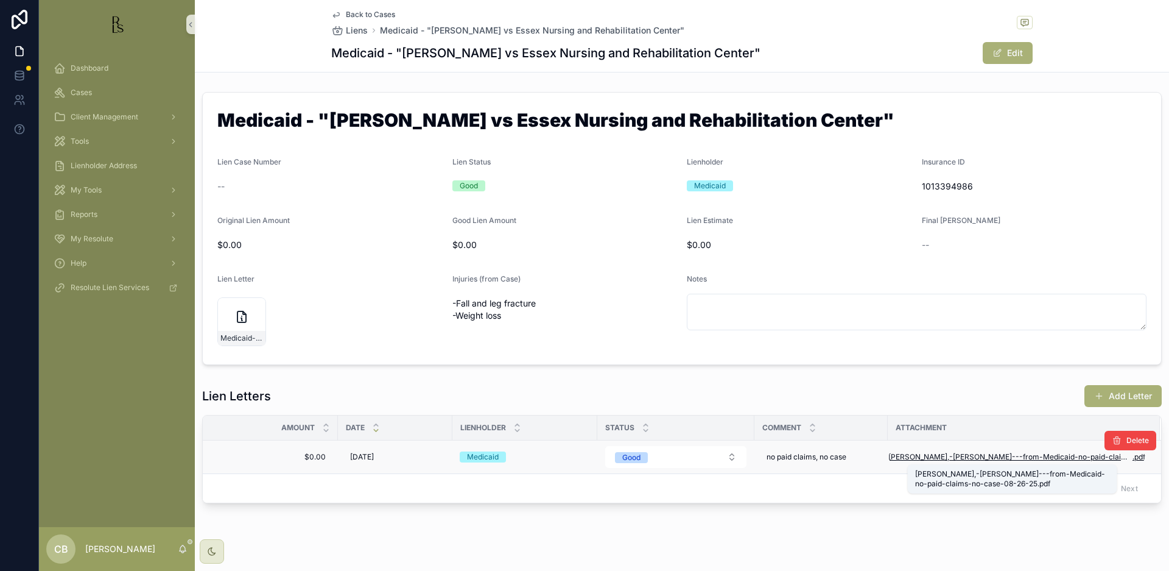
click at [1010, 454] on span "Jones,-Frances---from-Medicaid-no-paid-claims-no-case-08-26-25" at bounding box center [1011, 457] width 244 height 10
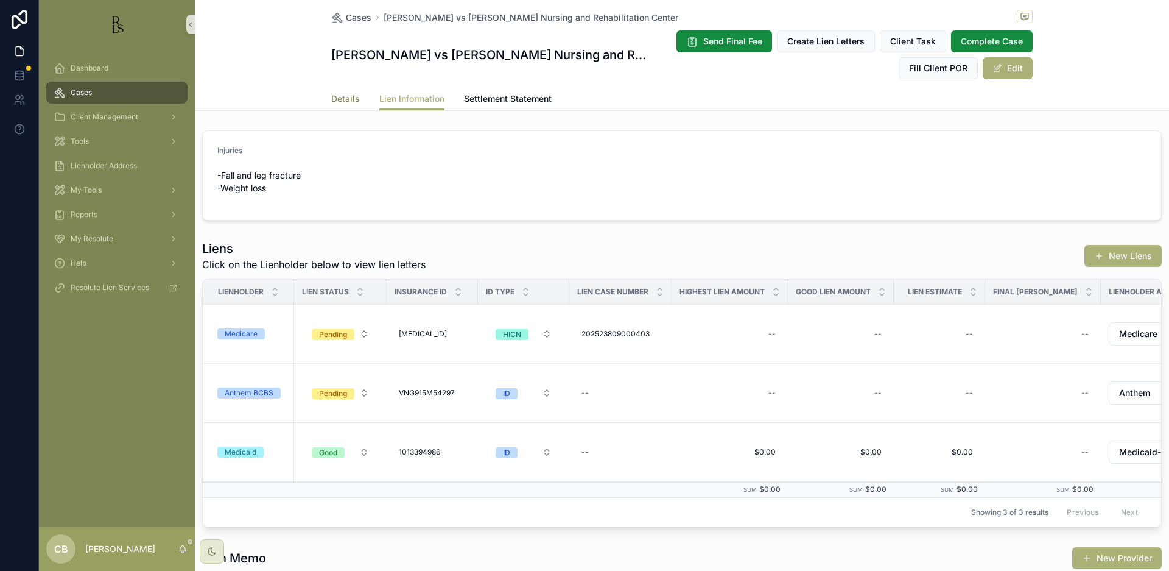
click at [339, 98] on span "Details" at bounding box center [345, 99] width 29 height 12
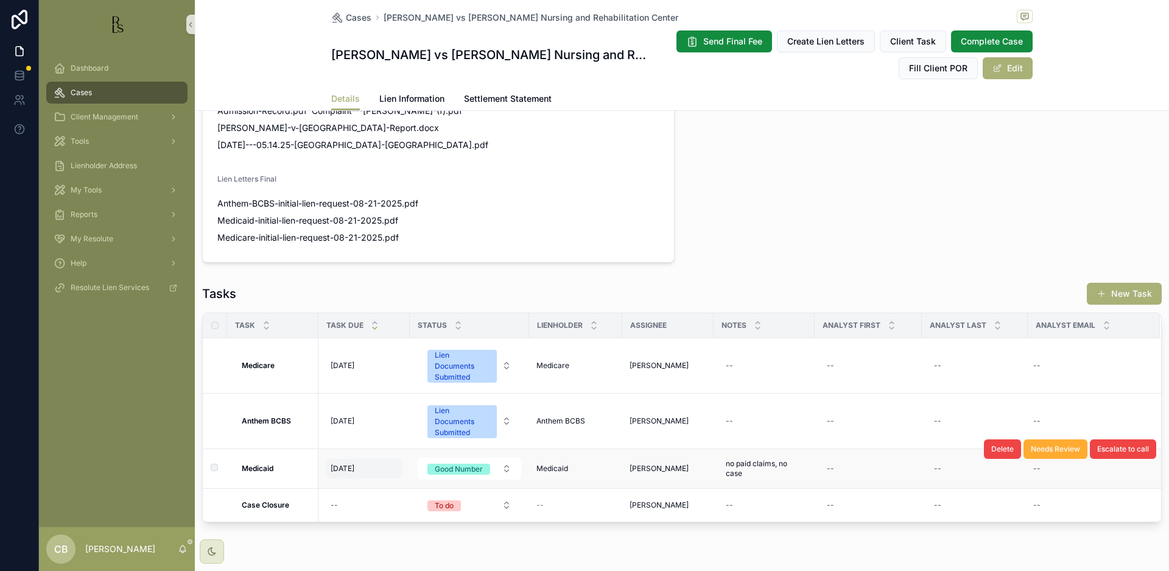
scroll to position [0, 1]
click at [354, 465] on span "[DATE]" at bounding box center [343, 470] width 24 height 10
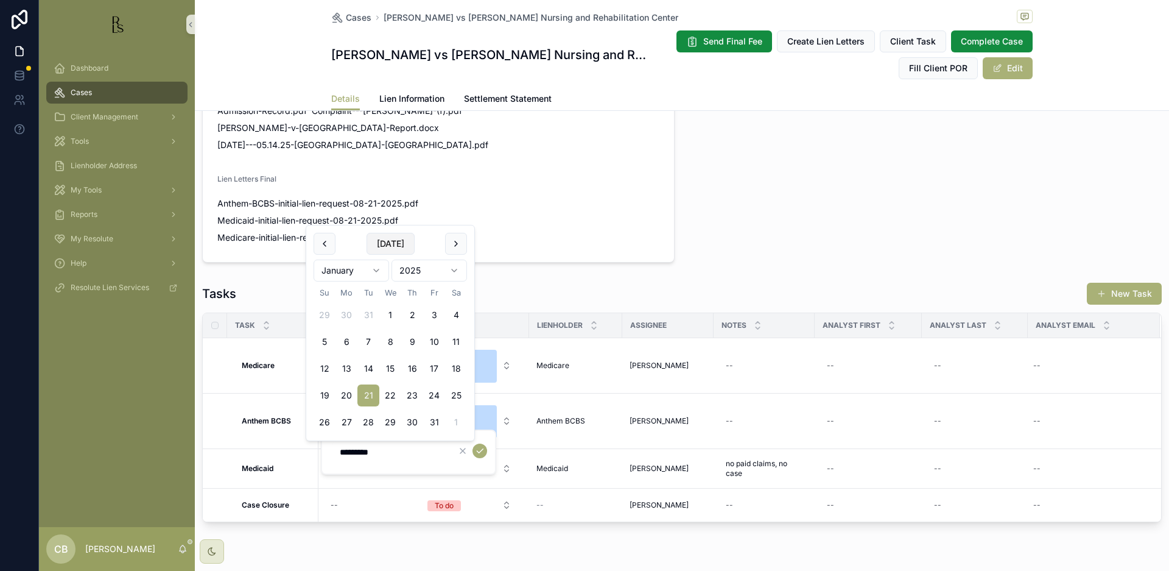
scroll to position [0, 0]
click at [376, 267] on html "Dashboard Cases Client Management Tools Lienholder Address My Tools Reports My …" at bounding box center [584, 285] width 1169 height 571
click at [371, 393] on button "25" at bounding box center [368, 395] width 22 height 22
type input "**********"
click at [479, 449] on icon "scrollable content" at bounding box center [480, 451] width 10 height 10
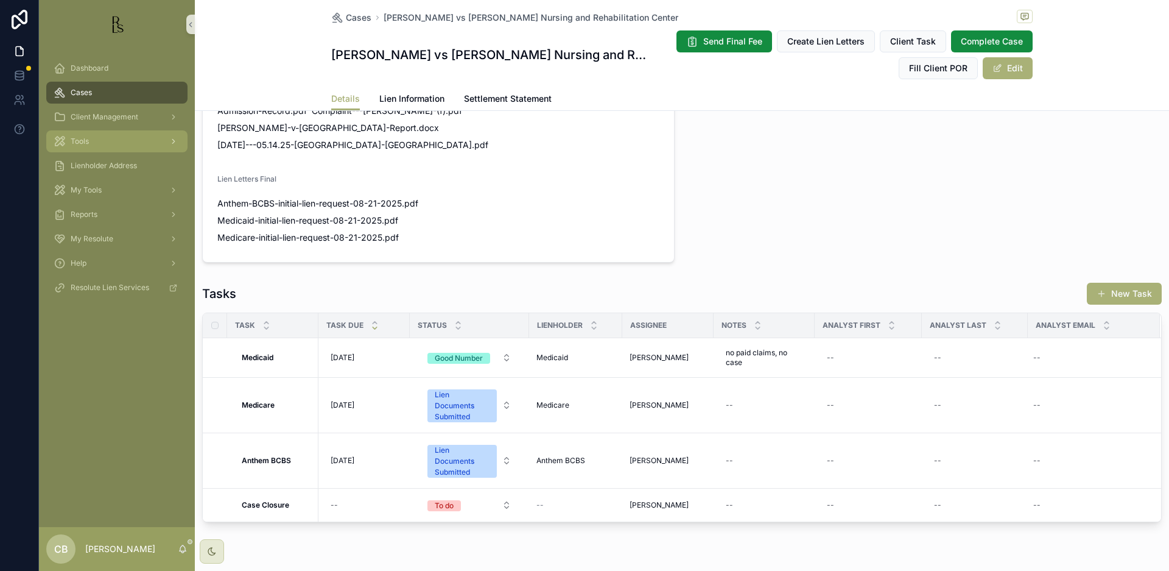
click at [83, 139] on span "Tools" at bounding box center [80, 141] width 18 height 10
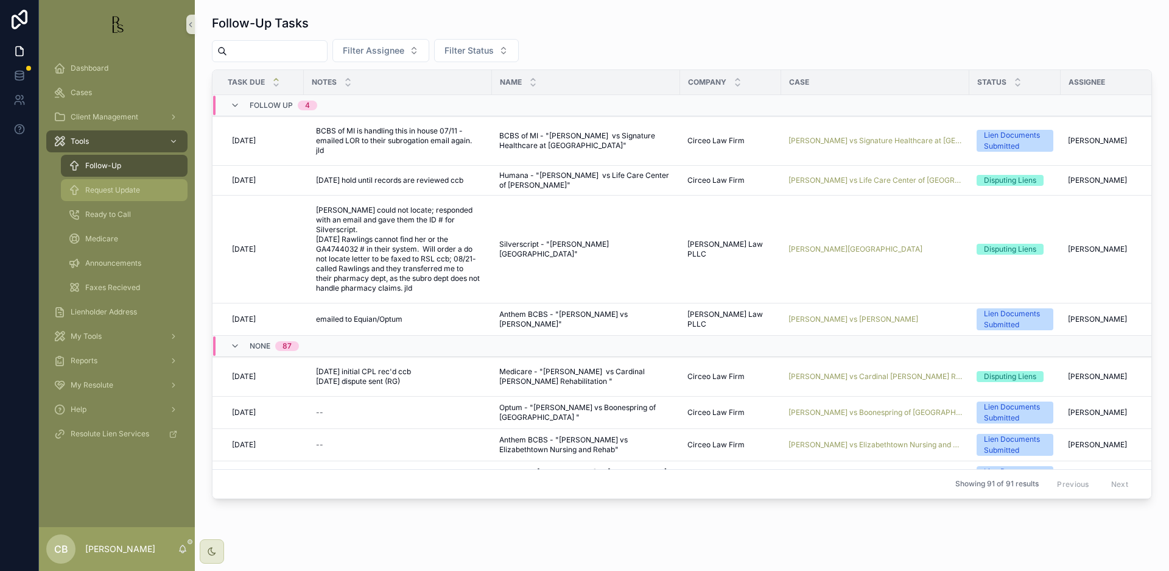
click at [115, 191] on span "Request Update" at bounding box center [112, 190] width 55 height 10
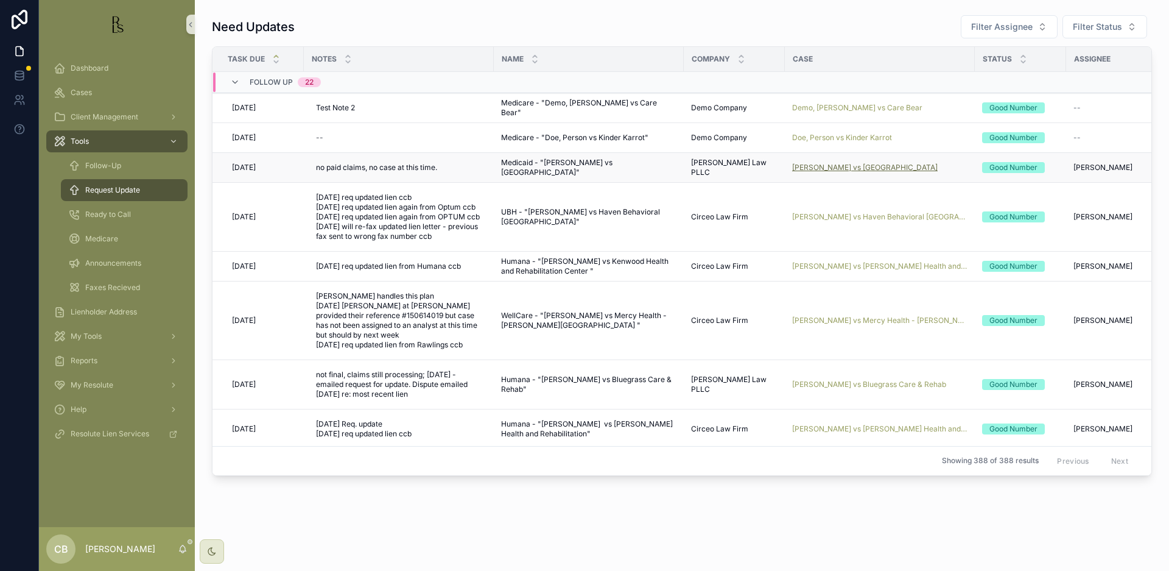
click at [854, 164] on span "[PERSON_NAME] vs [GEOGRAPHIC_DATA]" at bounding box center [865, 168] width 146 height 10
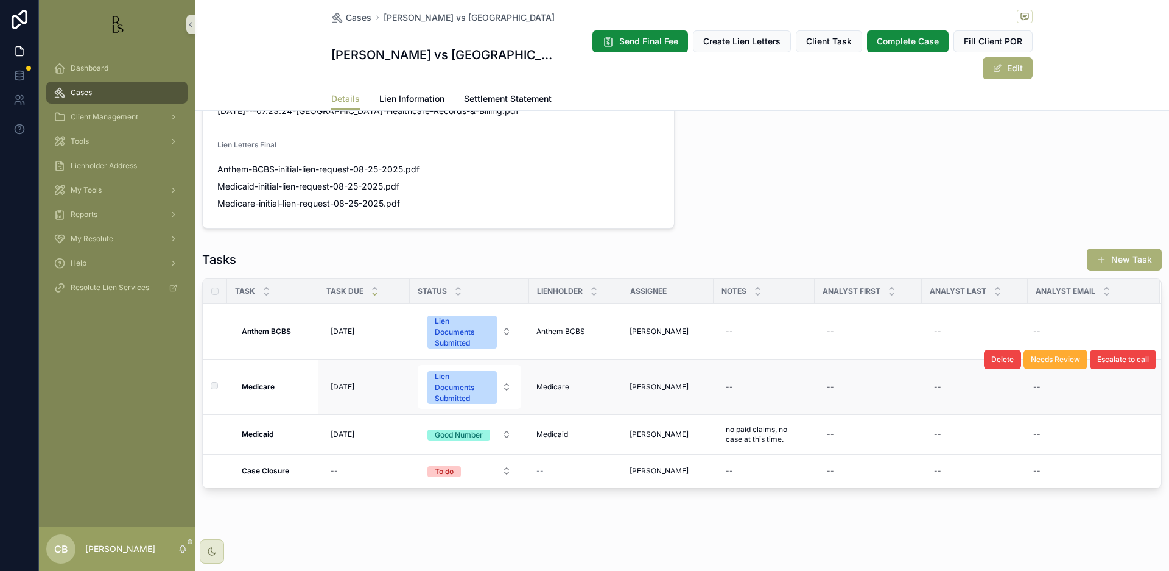
scroll to position [871, 0]
click at [413, 95] on span "Lien Information" at bounding box center [411, 99] width 65 height 12
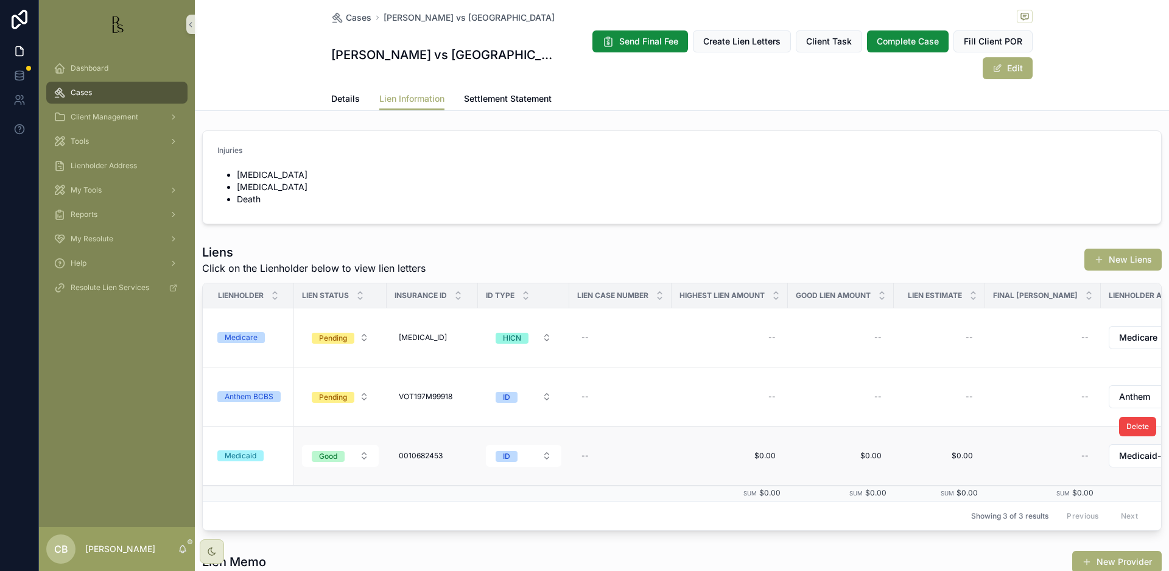
click at [244, 455] on div "Medicaid" at bounding box center [241, 455] width 32 height 11
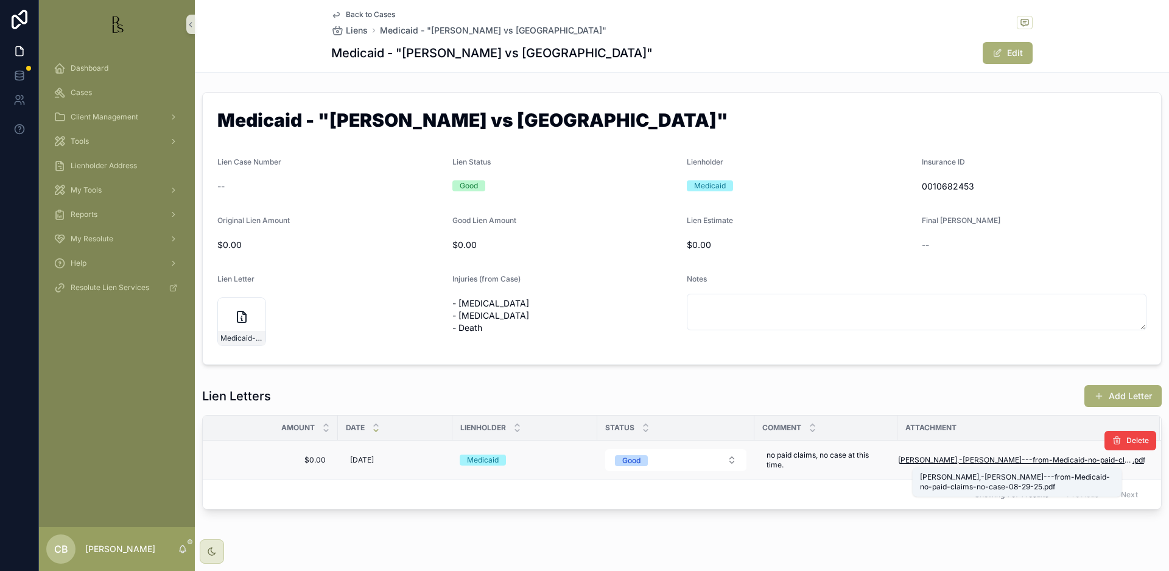
click at [1023, 459] on span "Blair,-Brenda---from-Medicaid-no-paid-claims-no-case-08-29-25" at bounding box center [1015, 460] width 234 height 10
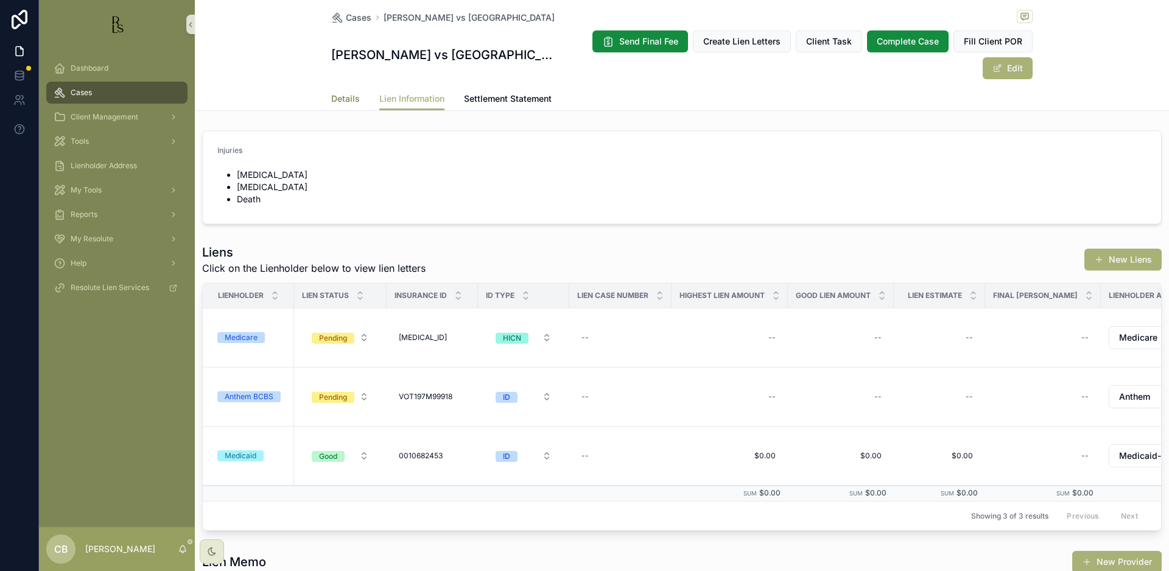
click at [340, 96] on span "Details" at bounding box center [345, 99] width 29 height 12
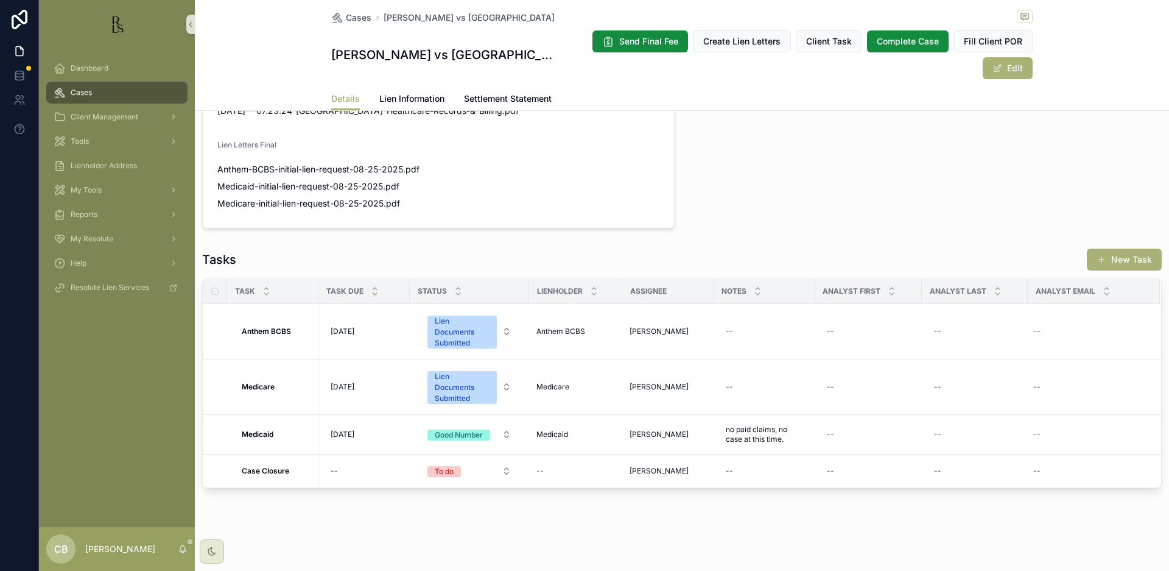
scroll to position [862, 0]
click at [352, 433] on span "[DATE]" at bounding box center [343, 434] width 24 height 10
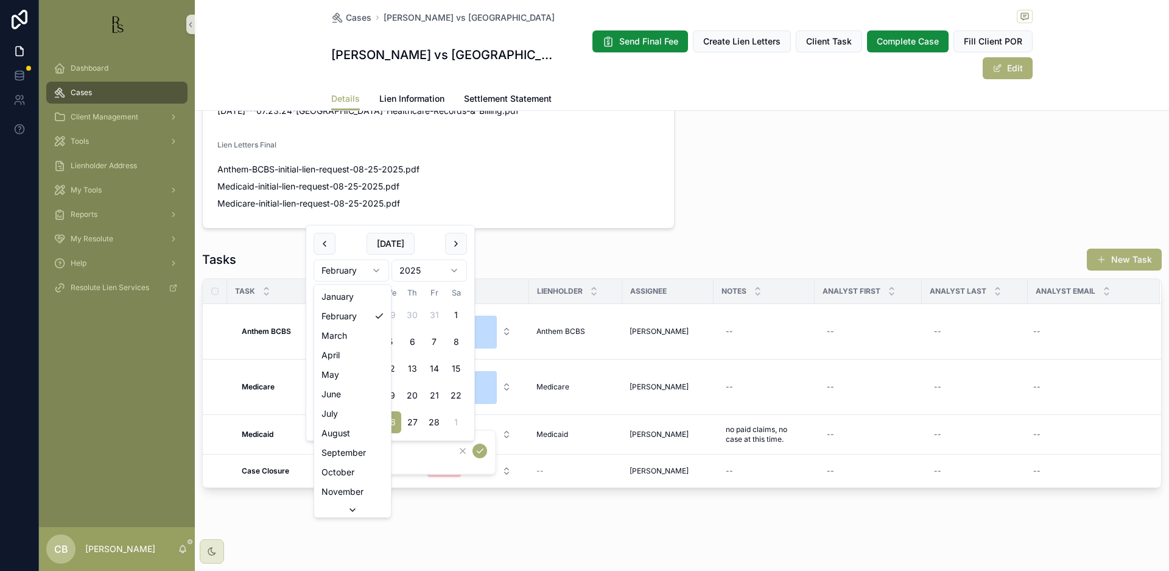
click at [379, 268] on html "Dashboard Cases Client Management Tools Lienholder Address My Tools Reports My …" at bounding box center [584, 285] width 1169 height 571
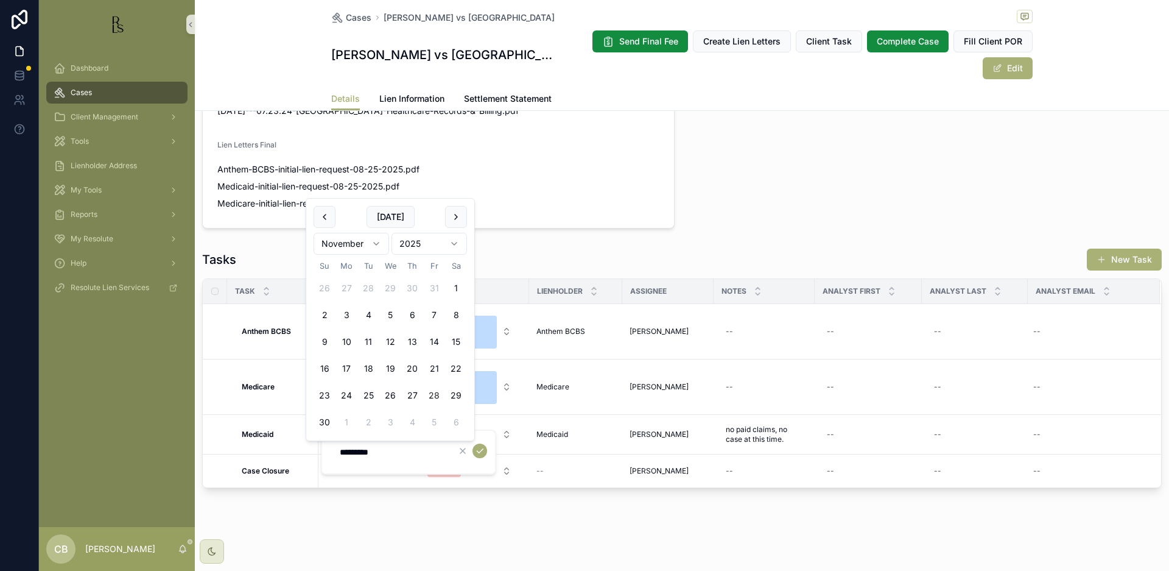
click at [434, 393] on button "28" at bounding box center [434, 395] width 22 height 22
type input "**********"
click at [482, 451] on icon "scrollable content" at bounding box center [480, 451] width 10 height 10
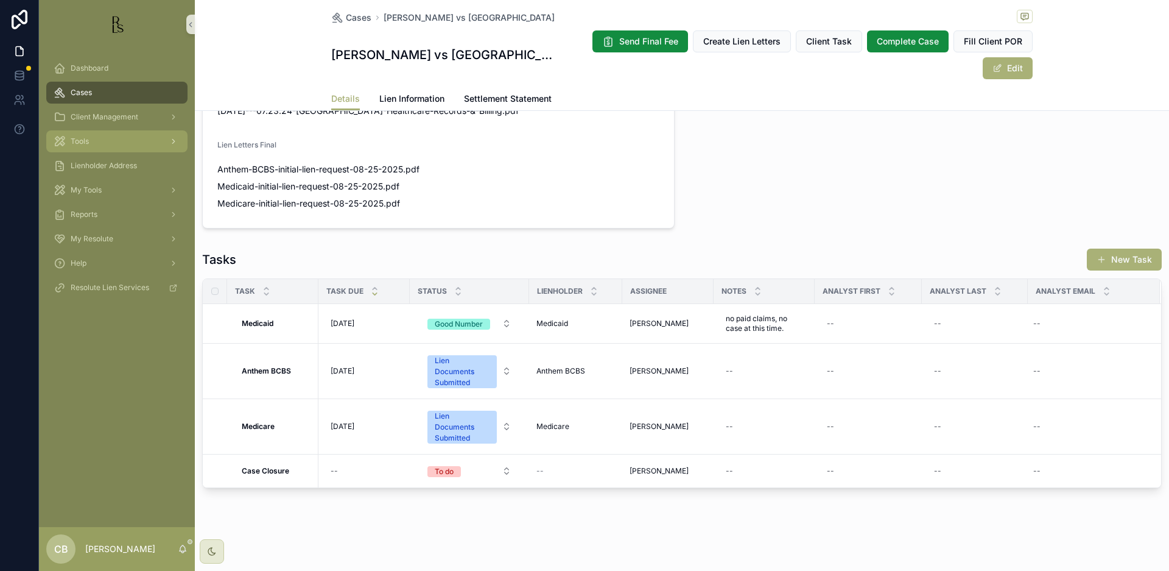
click at [88, 140] on span "Tools" at bounding box center [80, 141] width 18 height 10
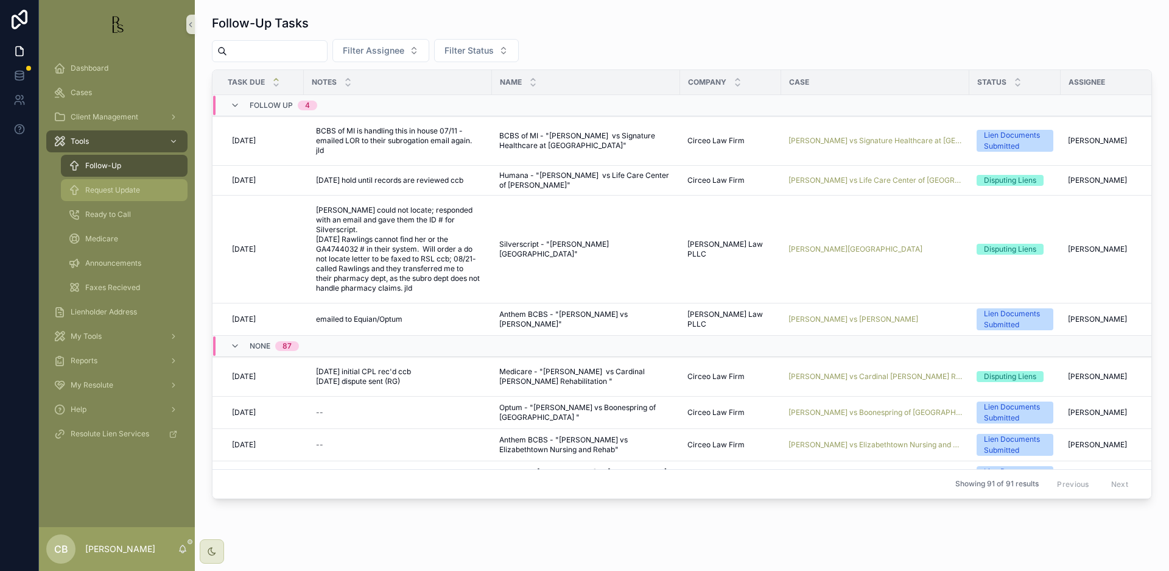
click at [126, 189] on span "Request Update" at bounding box center [112, 190] width 55 height 10
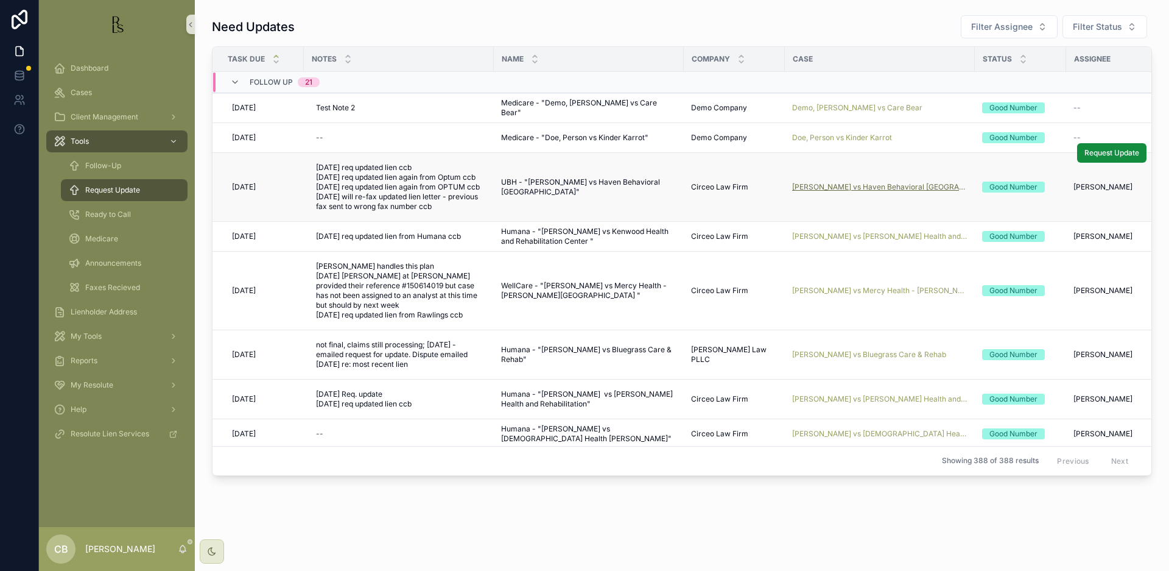
click at [859, 191] on span "[PERSON_NAME] vs Haven Behavioral [GEOGRAPHIC_DATA]" at bounding box center [879, 187] width 175 height 10
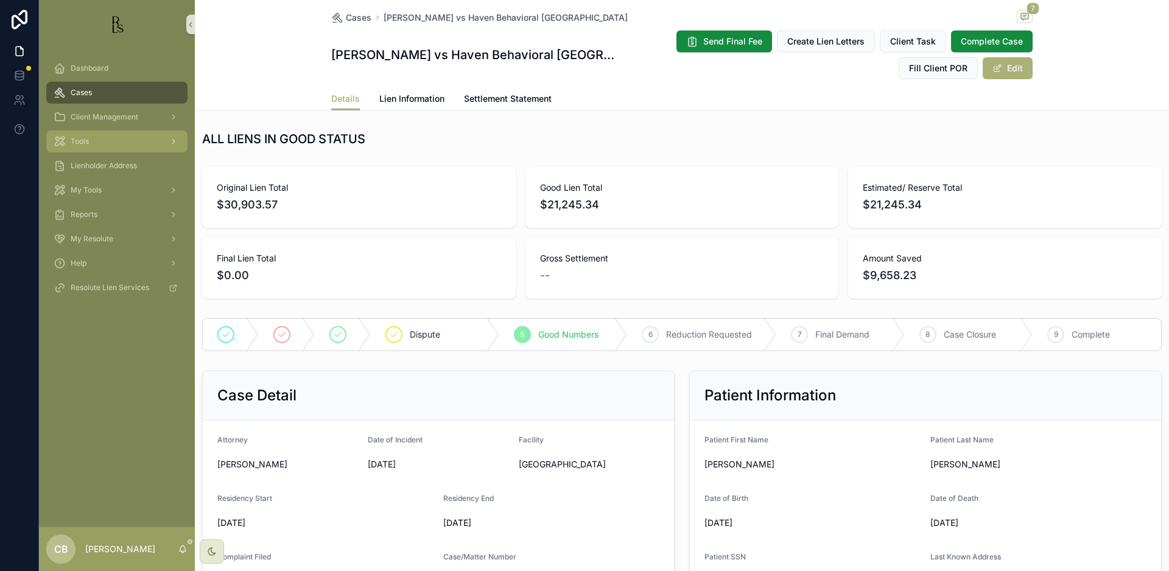
click at [80, 139] on span "Tools" at bounding box center [80, 141] width 18 height 10
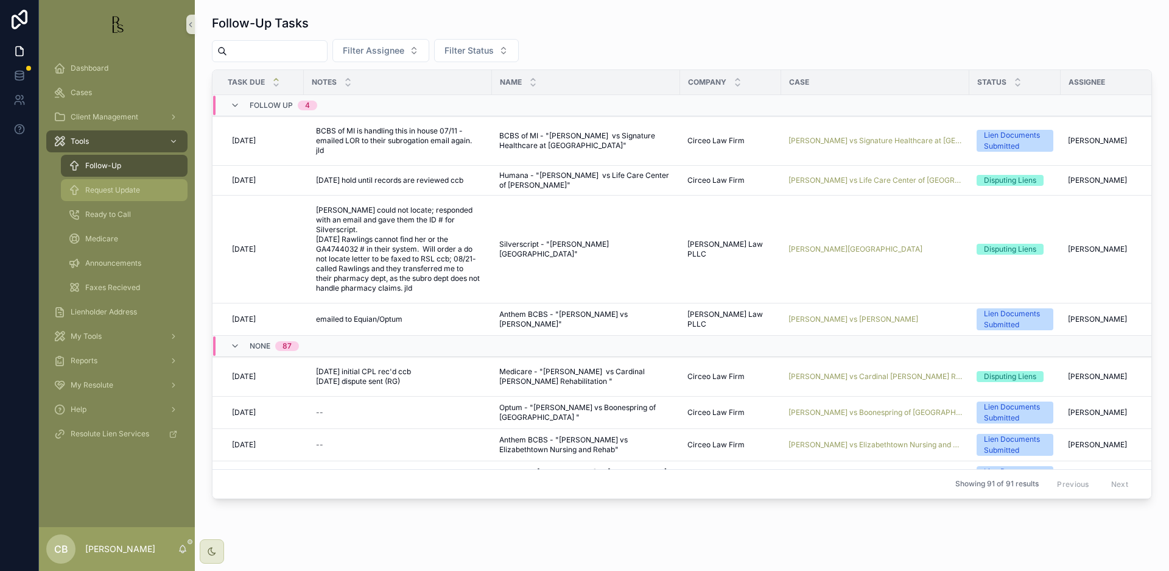
click at [115, 191] on span "Request Update" at bounding box center [112, 190] width 55 height 10
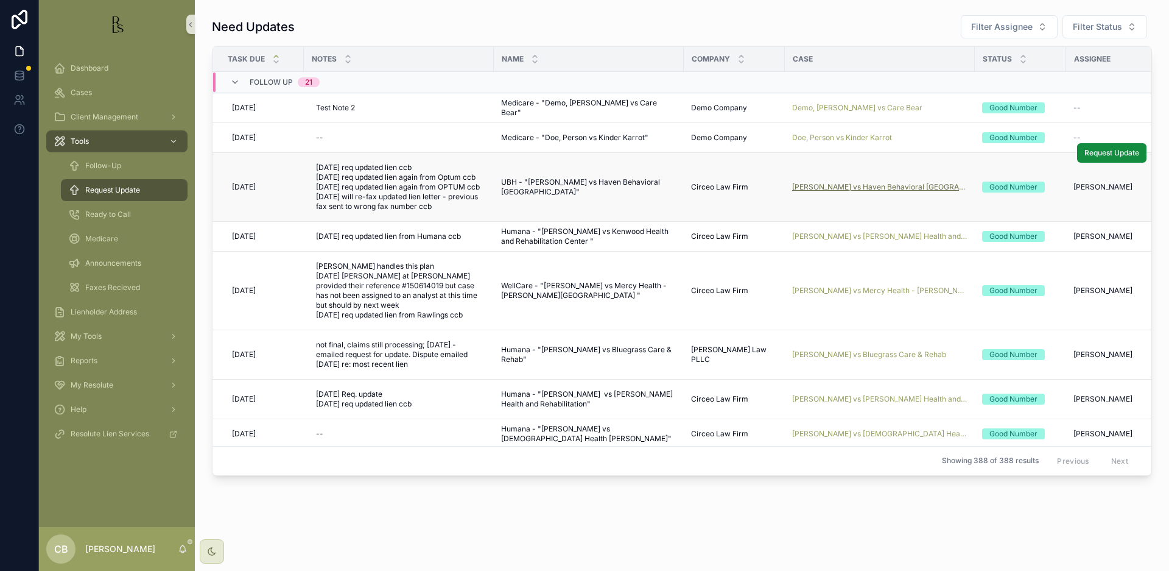
click at [868, 191] on span "[PERSON_NAME] vs Haven Behavioral [GEOGRAPHIC_DATA]" at bounding box center [879, 187] width 175 height 10
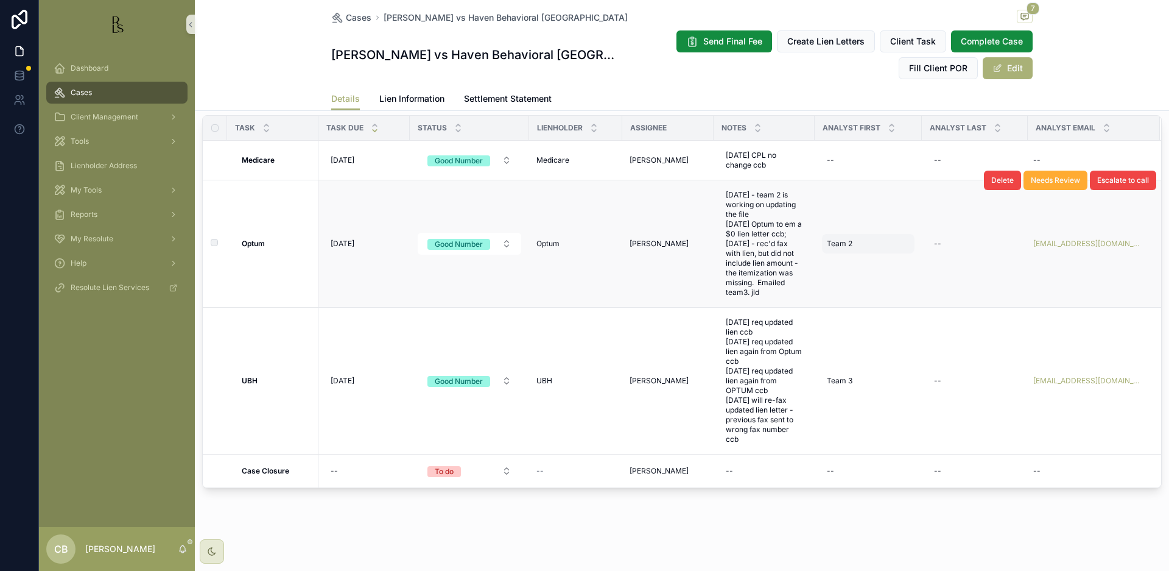
scroll to position [1047, 0]
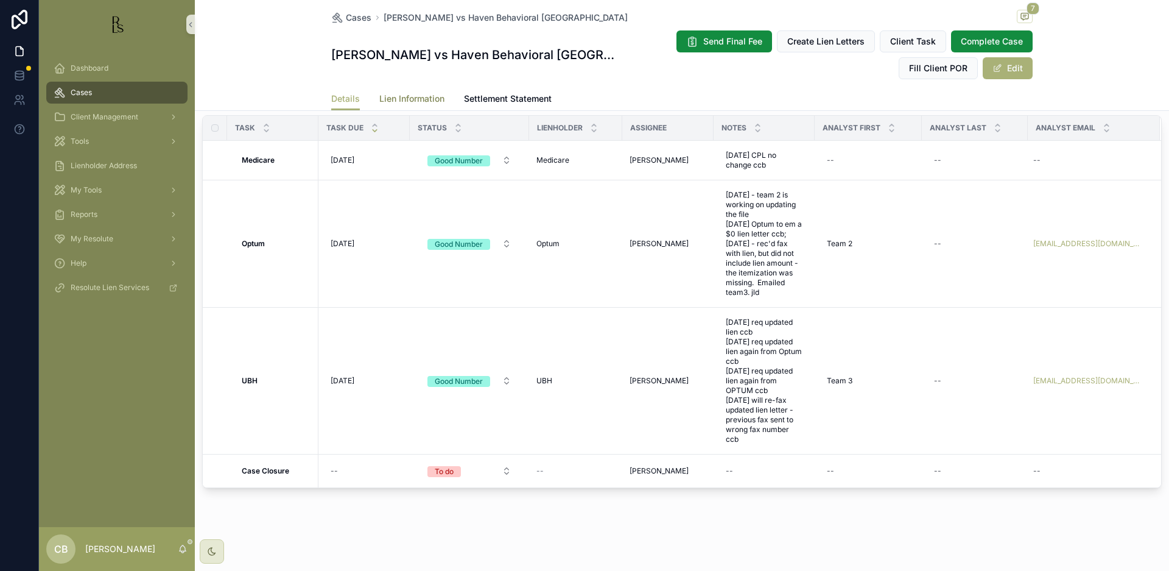
click at [397, 97] on span "Lien Information" at bounding box center [411, 99] width 65 height 12
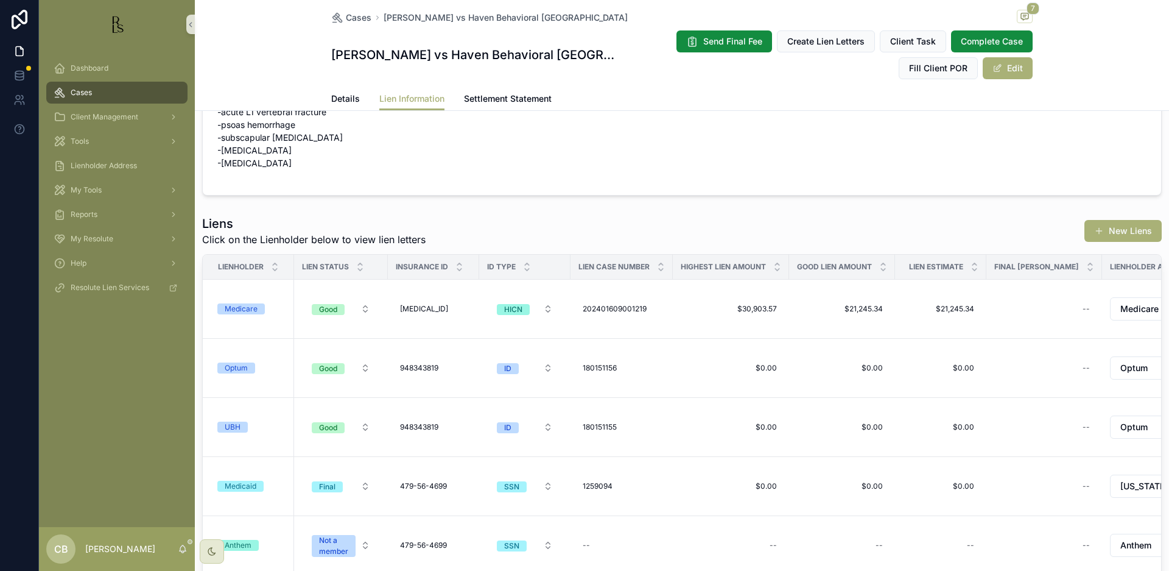
scroll to position [105, 0]
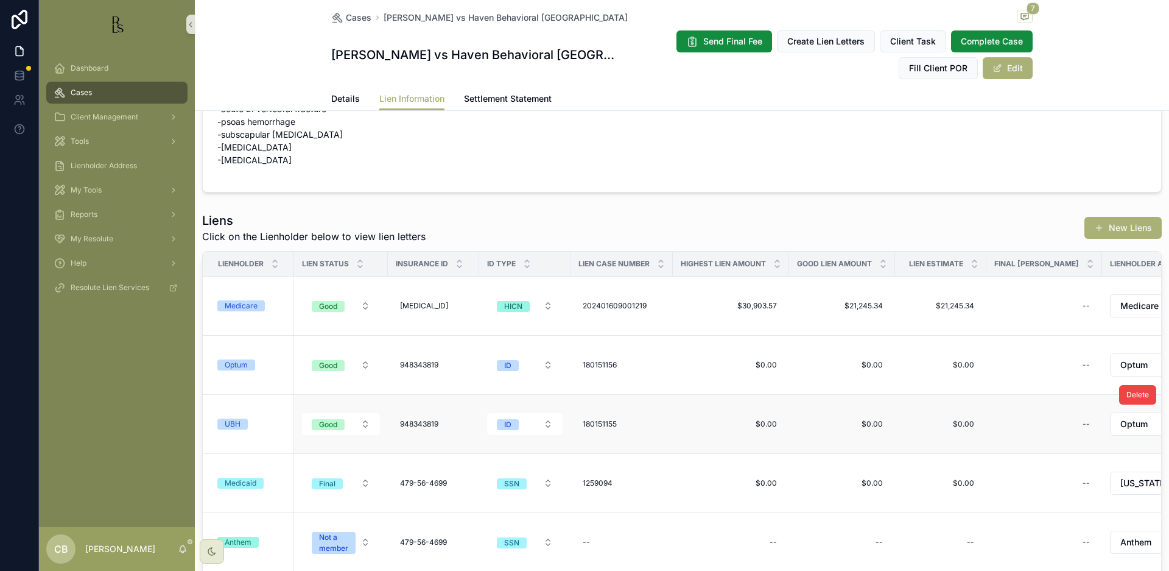
click at [231, 425] on div "UBH" at bounding box center [233, 423] width 16 height 11
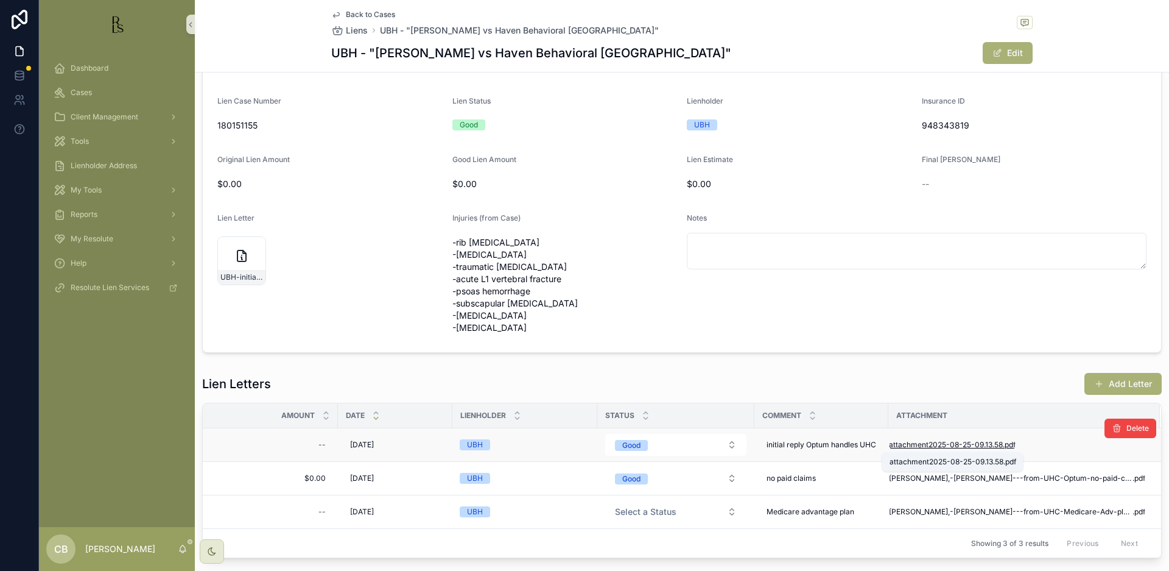
click at [951, 442] on span "attachment2025-08-25-09.13.58" at bounding box center [946, 445] width 114 height 10
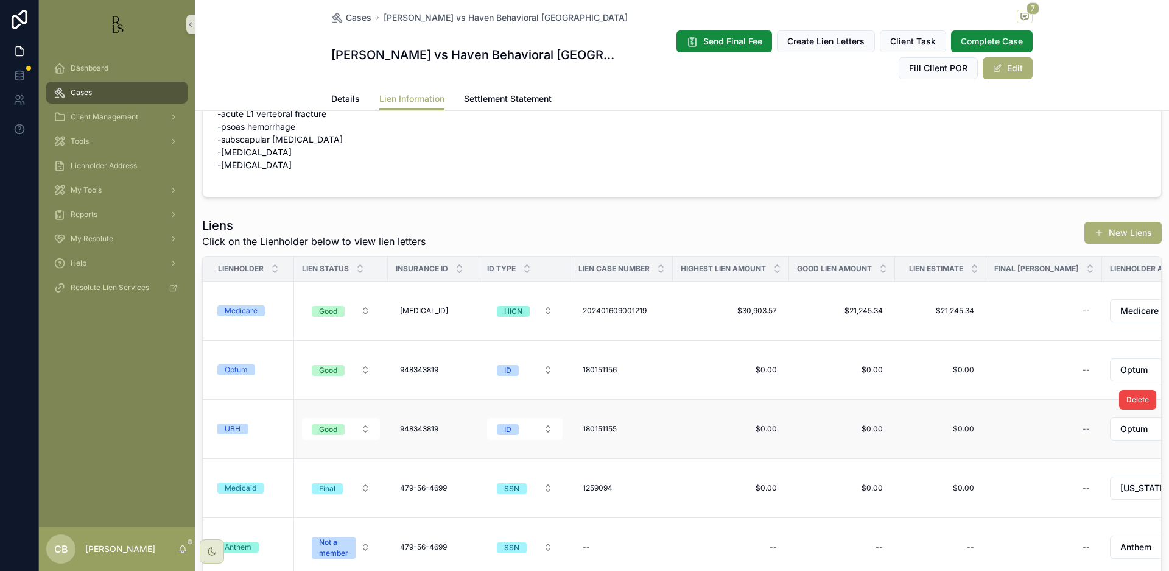
scroll to position [111, 0]
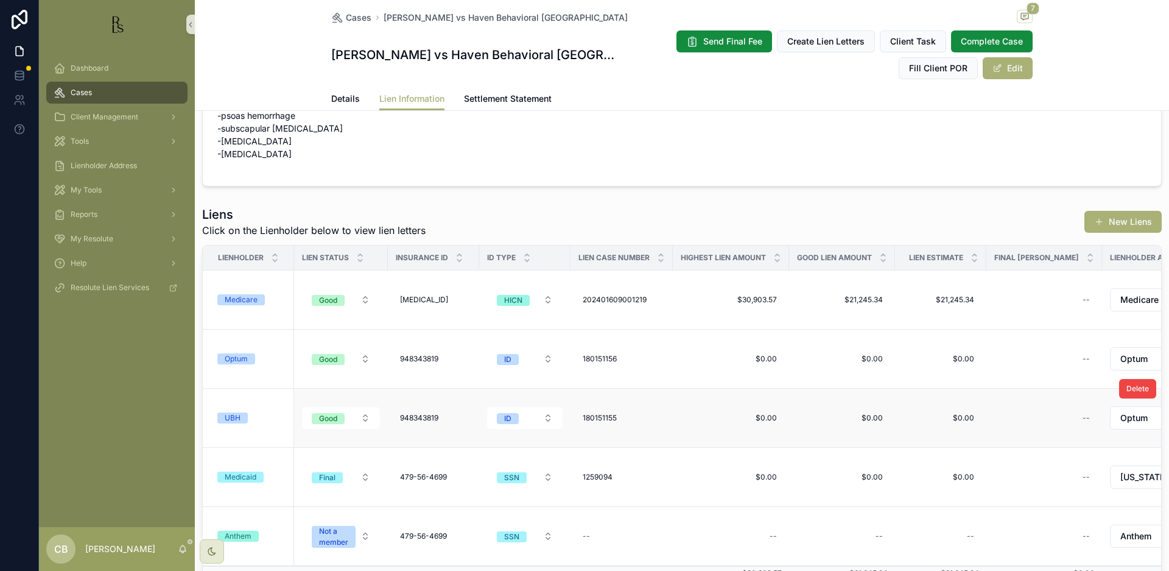
click at [236, 415] on div "UBH" at bounding box center [233, 417] width 16 height 11
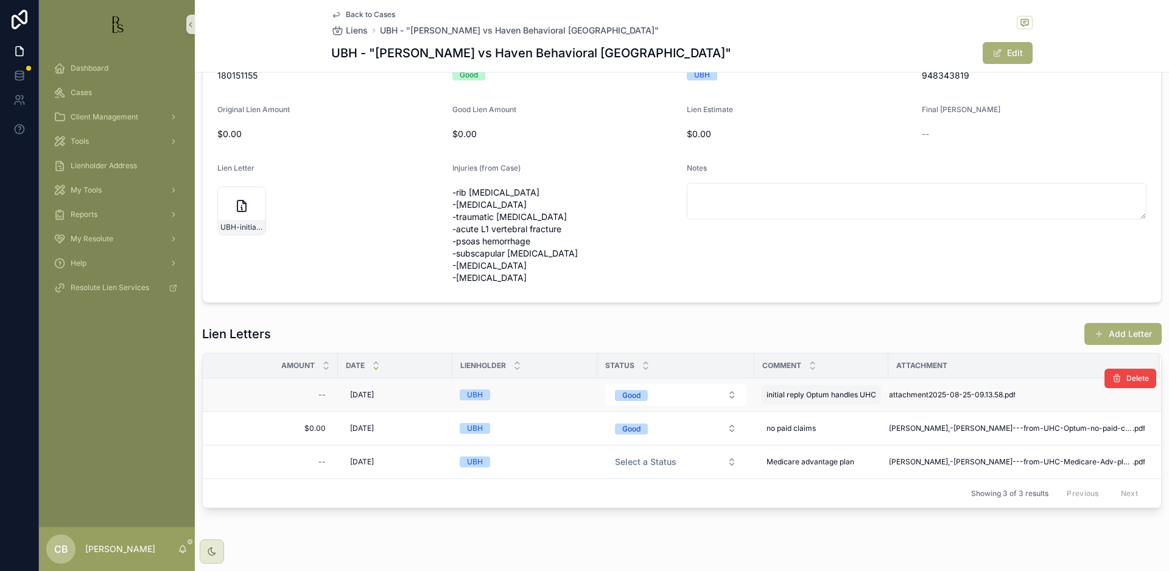
click at [841, 393] on span "initial reply Optum handles UHC" at bounding box center [822, 395] width 110 height 10
click at [841, 393] on div "**********" at bounding box center [844, 420] width 175 height 60
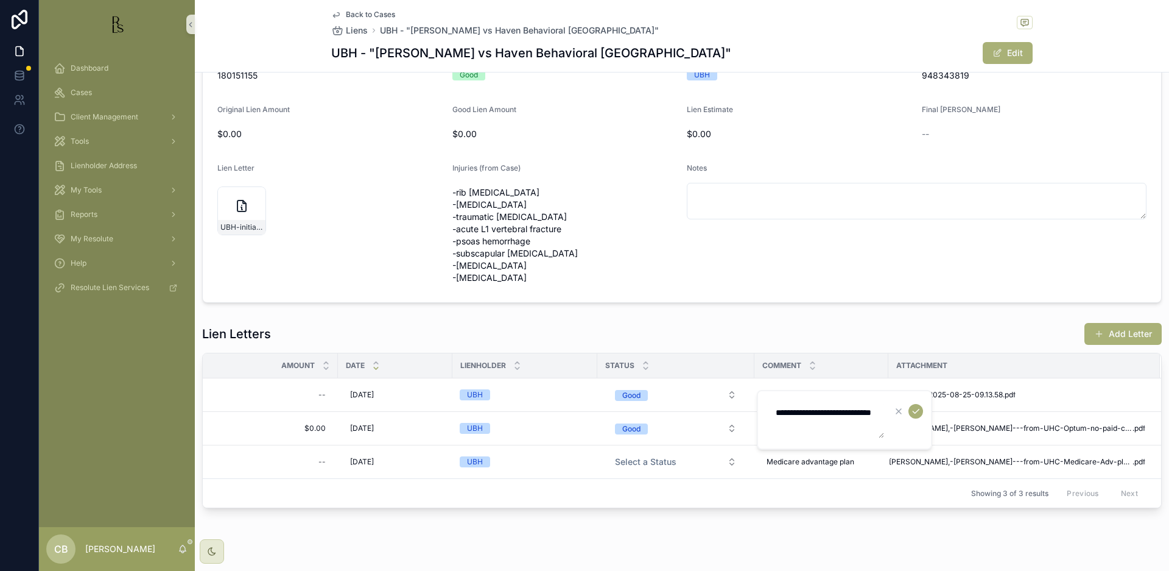
click at [907, 430] on form "**********" at bounding box center [846, 420] width 156 height 38
click at [812, 440] on div "**********" at bounding box center [844, 420] width 175 height 60
click at [917, 410] on icon "scrollable content" at bounding box center [916, 411] width 10 height 10
click at [938, 389] on td "attachment2025-08-25-09.13.58 .pdf" at bounding box center [1025, 394] width 272 height 33
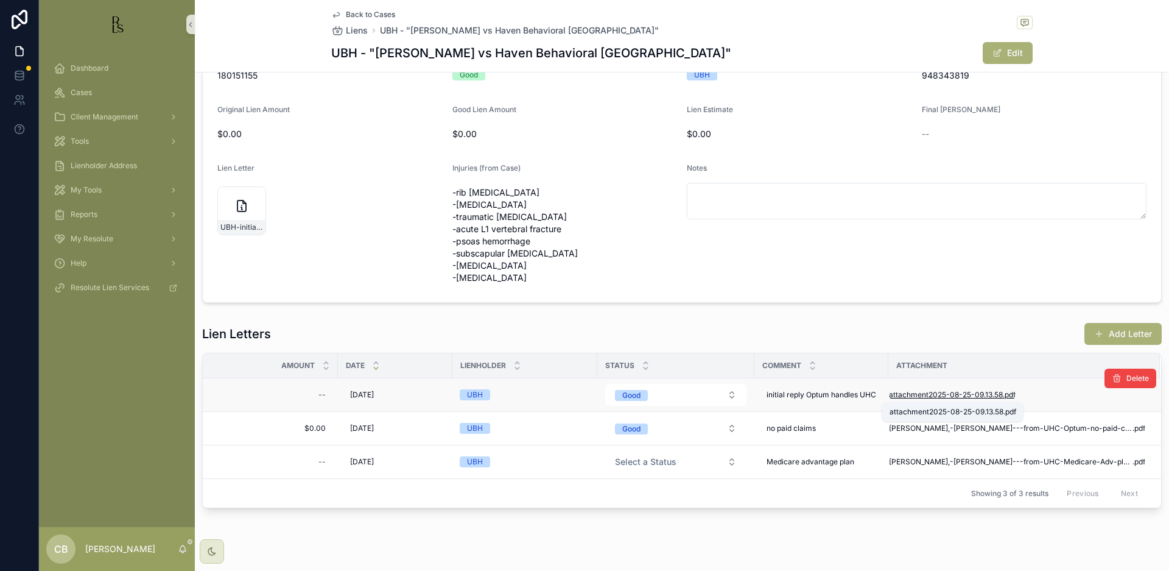
click at [938, 392] on span "attachment2025-08-25-09.13.58" at bounding box center [946, 395] width 114 height 10
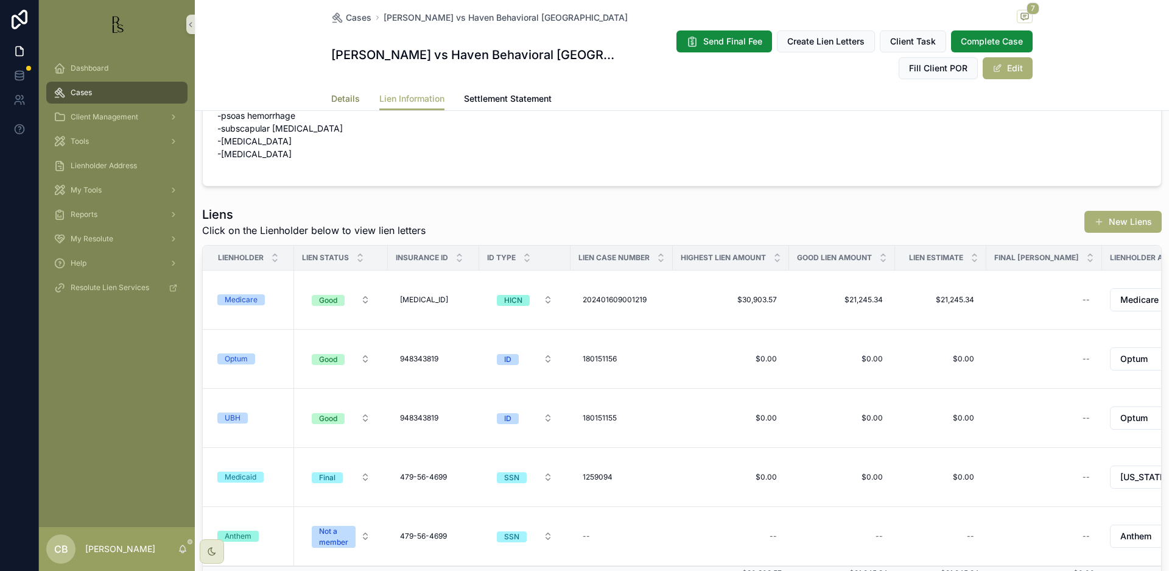
click at [342, 96] on span "Details" at bounding box center [345, 99] width 29 height 12
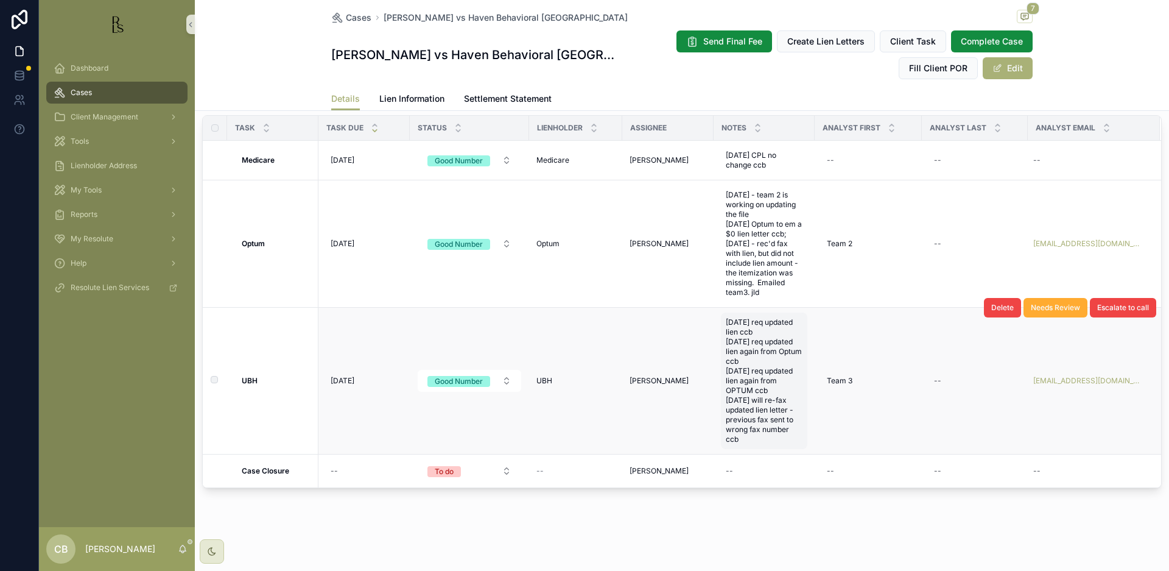
click at [750, 437] on span "[DATE] req updated lien ccb [DATE] req updated lien again from Optum ccb [DATE]…" at bounding box center [764, 380] width 77 height 127
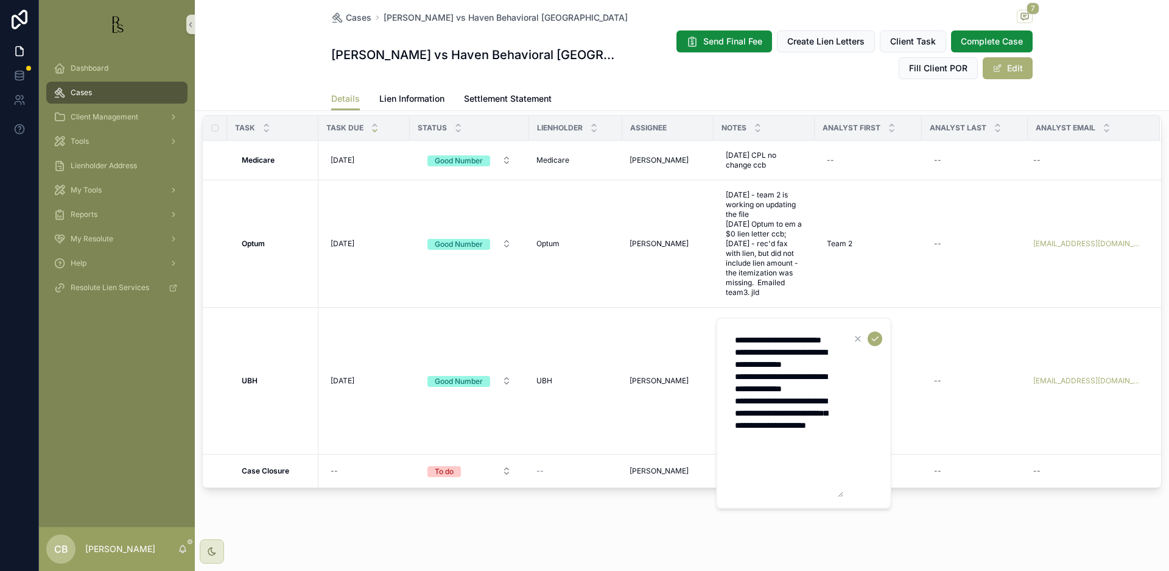
click at [832, 450] on textarea "**********" at bounding box center [786, 413] width 116 height 168
type textarea "**********"
click at [873, 337] on icon "scrollable content" at bounding box center [875, 339] width 10 height 10
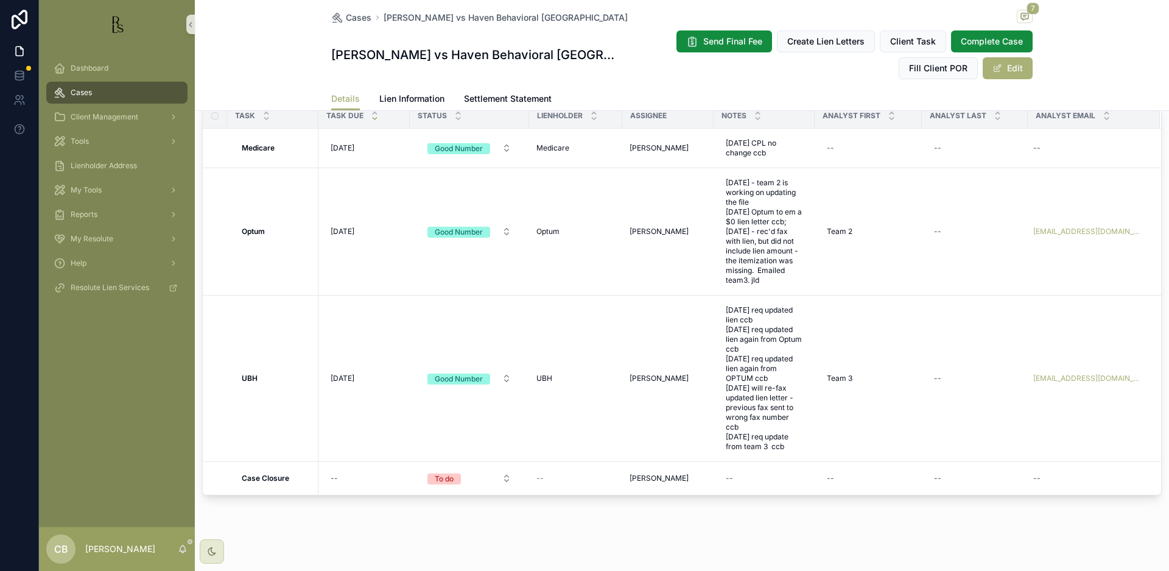
click at [340, 383] on span "[DATE]" at bounding box center [343, 378] width 24 height 10
click at [340, 387] on div "*********" at bounding box center [408, 408] width 175 height 45
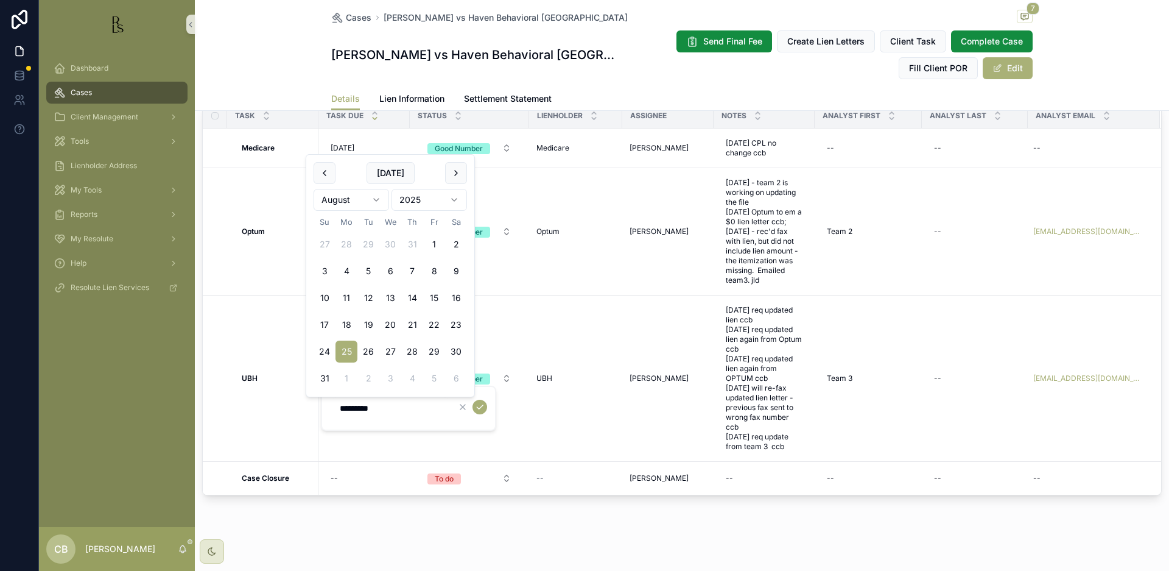
drag, startPoint x: 387, startPoint y: 407, endPoint x: 396, endPoint y: 409, distance: 8.7
click at [387, 407] on input "*********" at bounding box center [391, 408] width 116 height 17
click at [376, 197] on html "Dashboard Cases Client Management Tools Lienholder Address My Tools Reports My …" at bounding box center [584, 285] width 1169 height 571
click at [431, 269] on button "3" at bounding box center [434, 271] width 22 height 22
type input "*********"
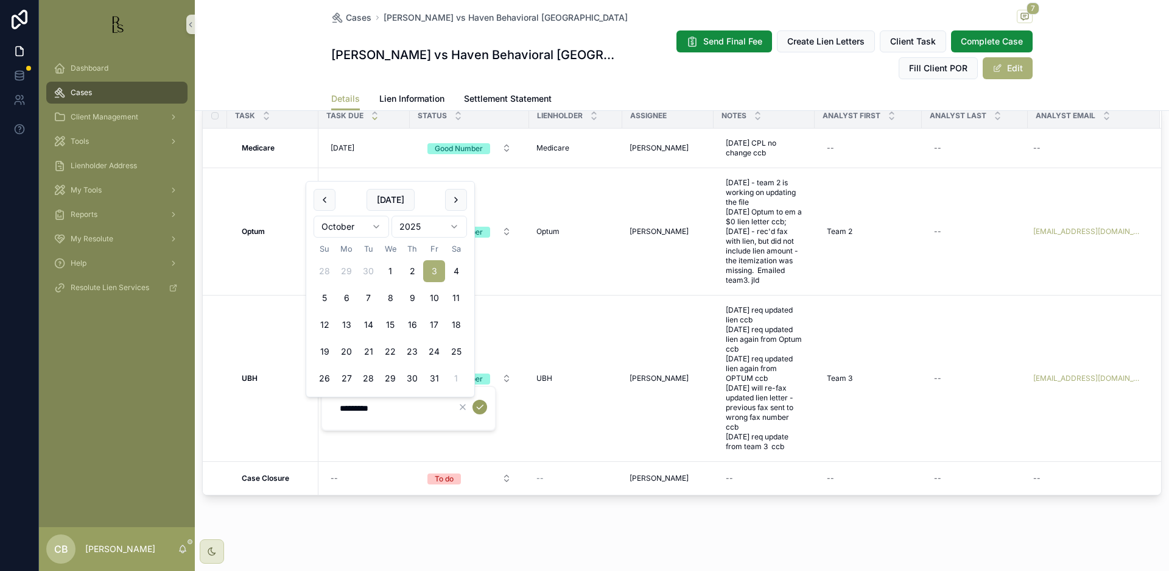
click at [482, 403] on icon "scrollable content" at bounding box center [480, 407] width 10 height 10
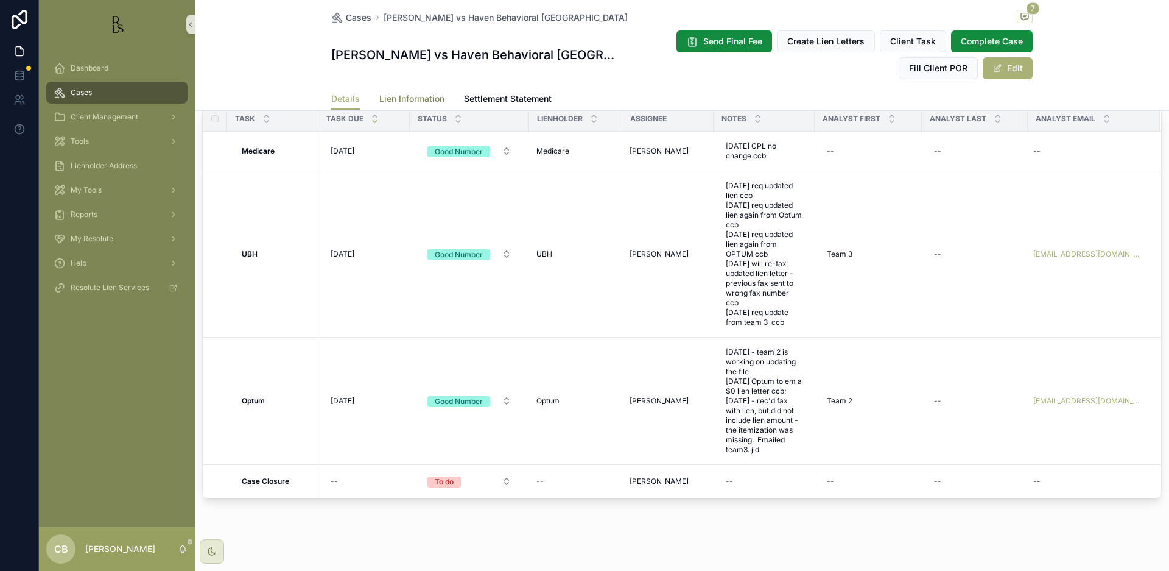
click at [411, 97] on span "Lien Information" at bounding box center [411, 99] width 65 height 12
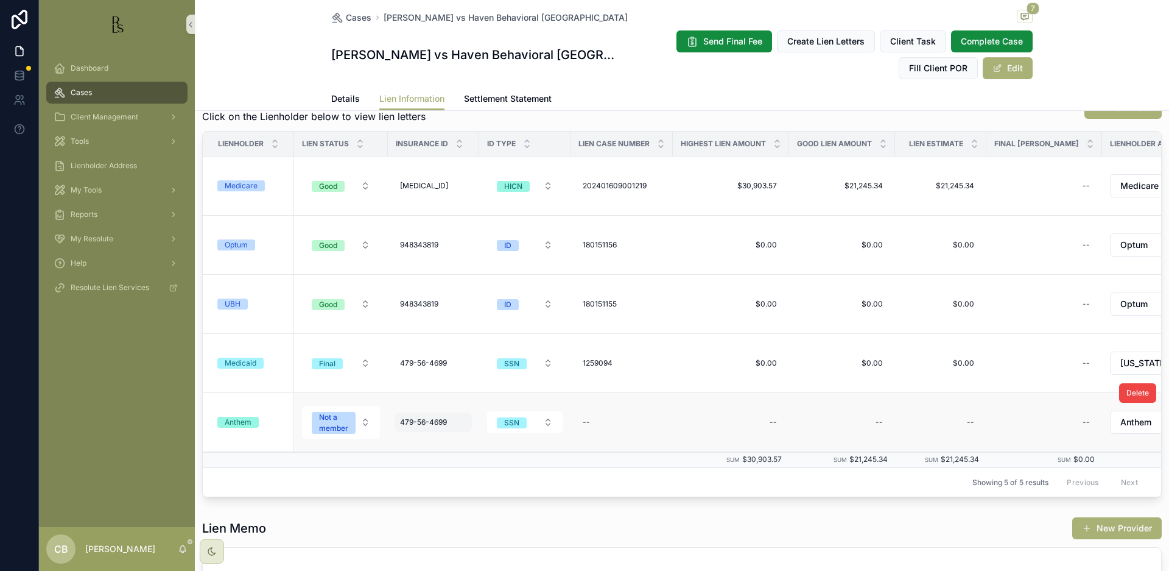
scroll to position [219, 0]
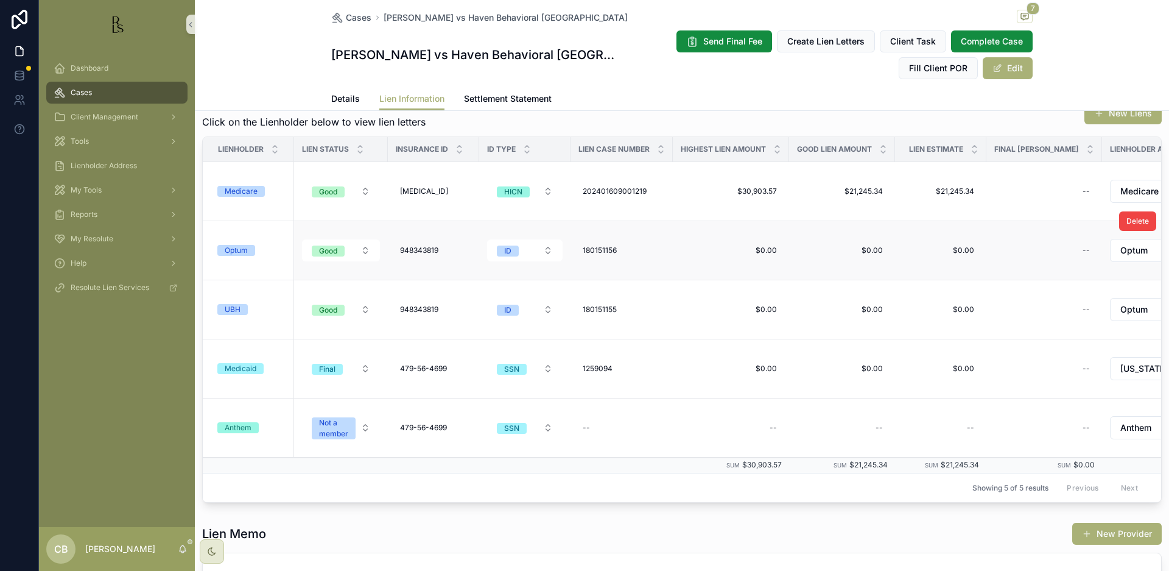
click at [242, 252] on div "Optum" at bounding box center [236, 250] width 23 height 11
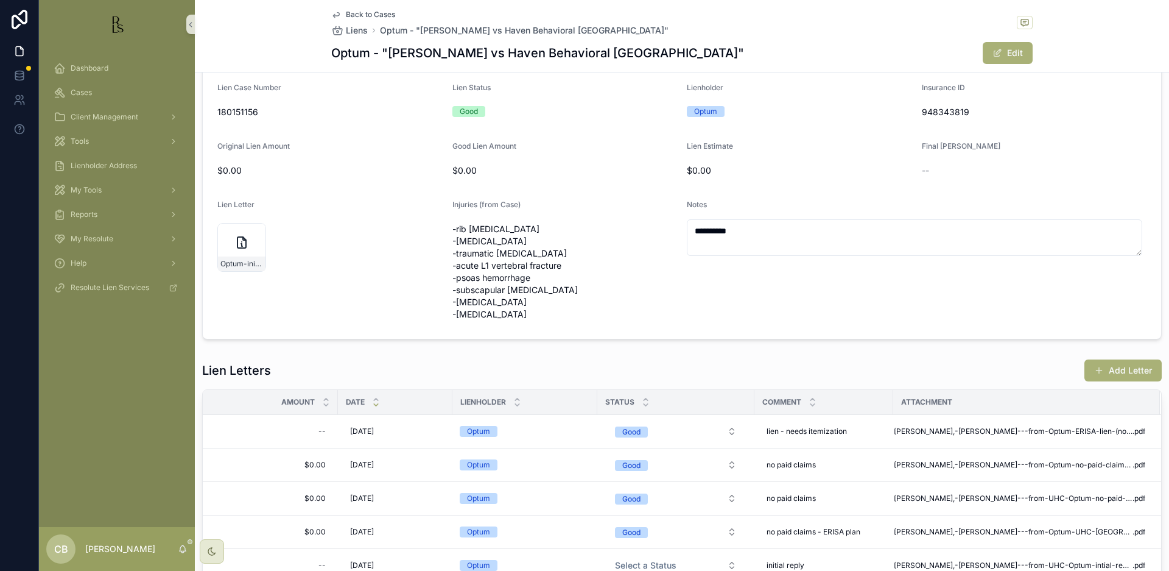
scroll to position [77, 0]
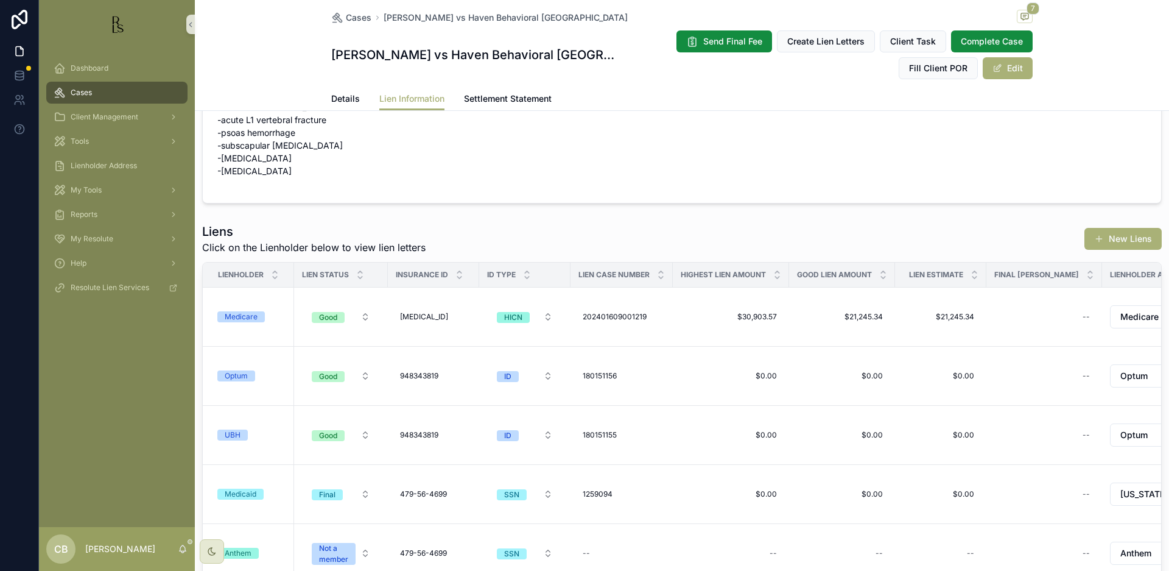
scroll to position [96, 0]
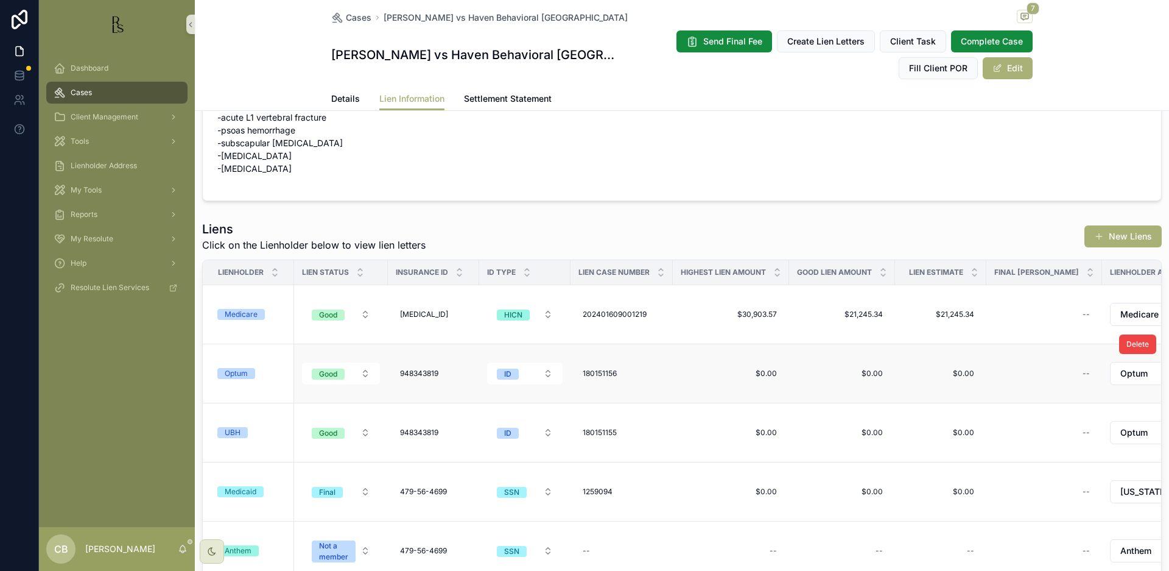
click at [243, 374] on div "Optum" at bounding box center [236, 373] width 23 height 11
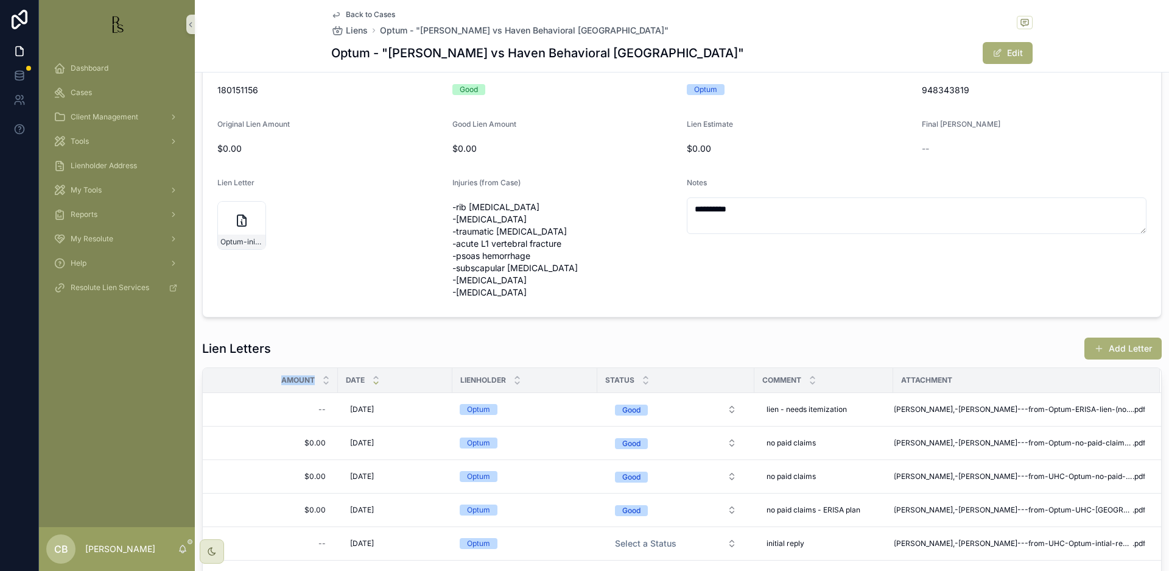
click at [243, 374] on div "Amount" at bounding box center [270, 379] width 134 height 23
click at [1034, 406] on span "Studer,-John---from-Optum-ERISA-lien-(no-itemization)-08-25-25" at bounding box center [1013, 409] width 239 height 10
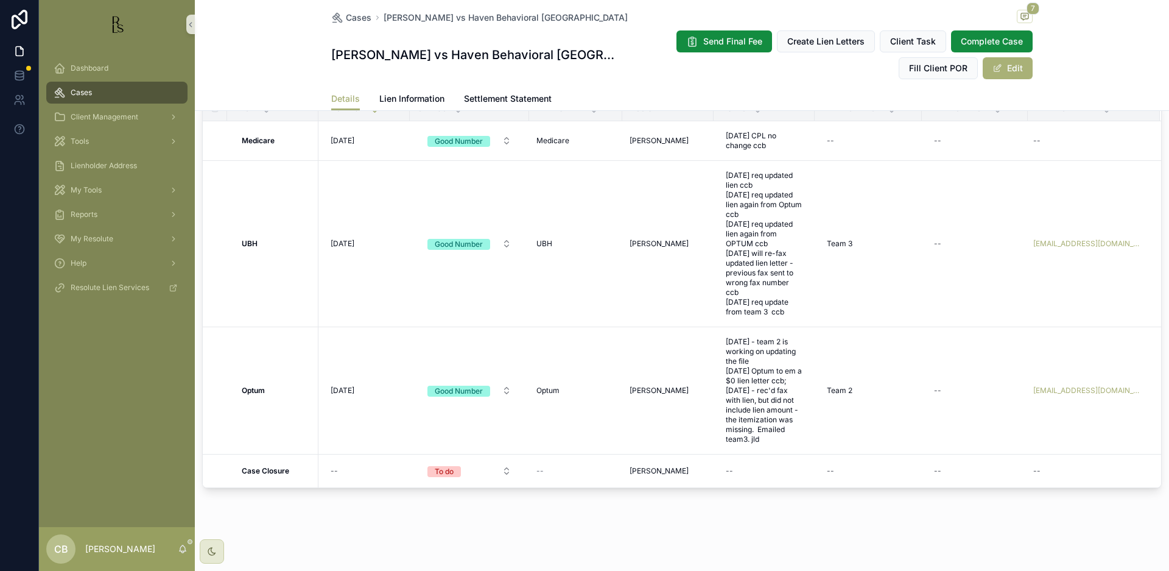
scroll to position [1066, 0]
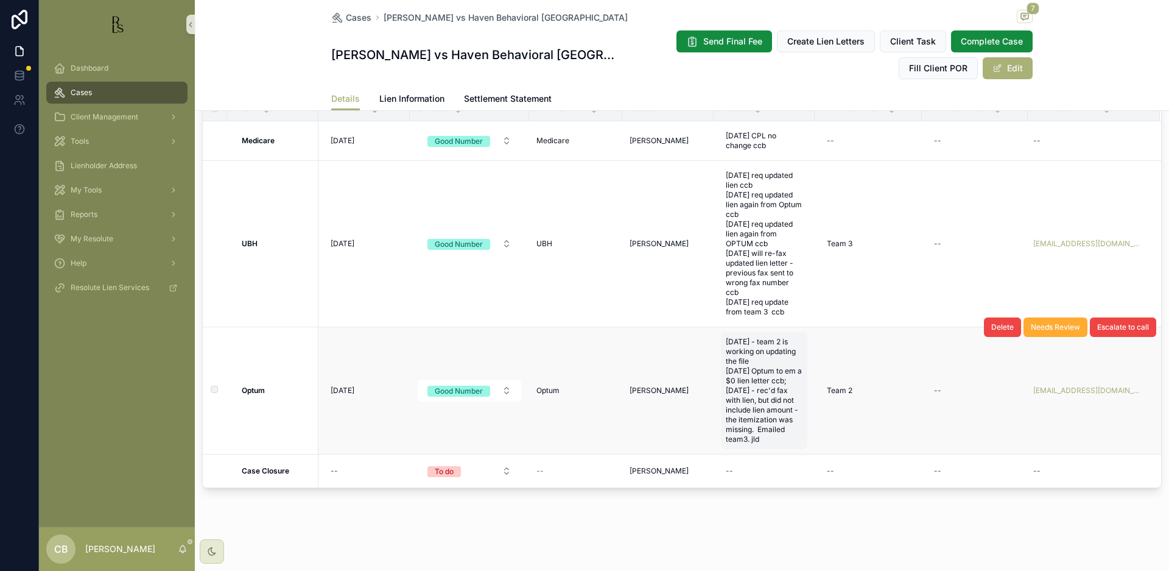
click at [769, 438] on span "[DATE] - team 2 is working on updating the file [DATE] Optum to em a $0 lien le…" at bounding box center [764, 390] width 77 height 107
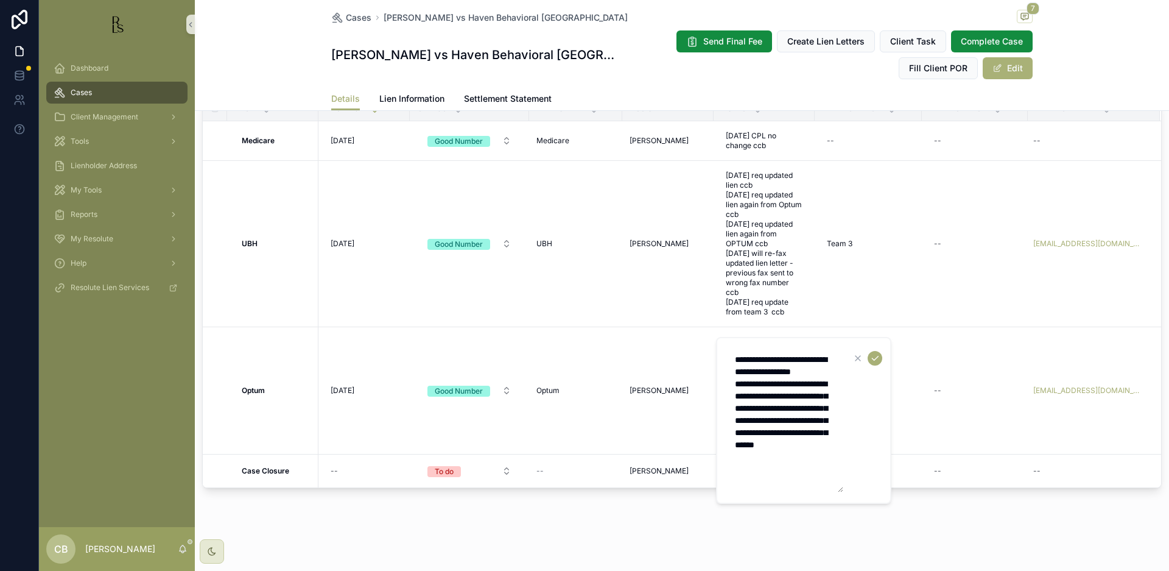
click at [820, 472] on textarea "**********" at bounding box center [786, 420] width 116 height 144
type textarea "**********"
click at [876, 357] on icon "scrollable content" at bounding box center [875, 358] width 10 height 10
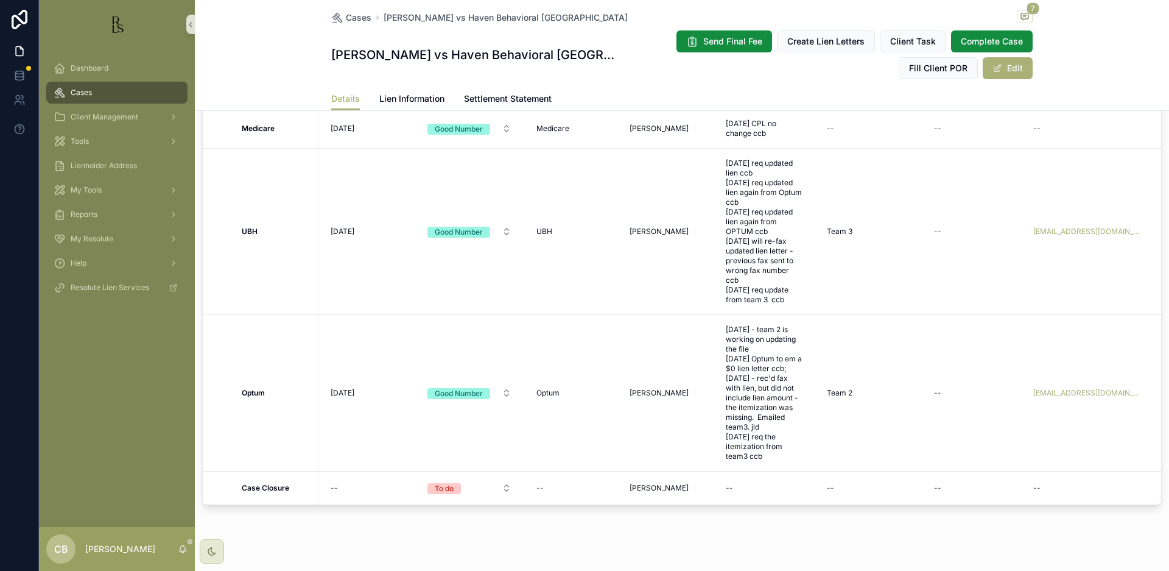
click at [348, 398] on span "[DATE]" at bounding box center [343, 393] width 24 height 10
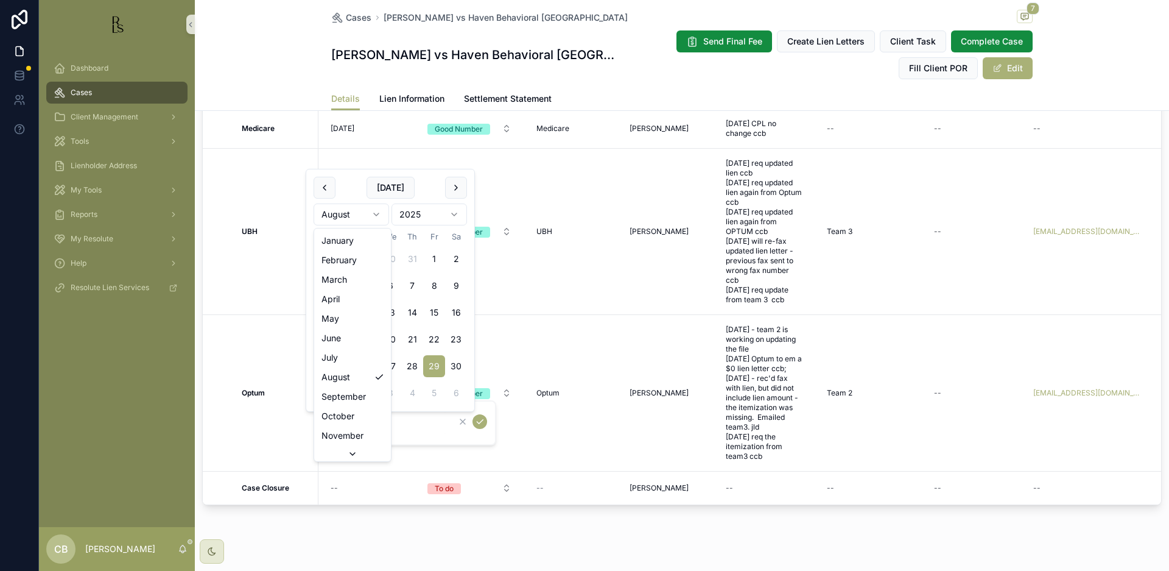
click at [376, 212] on html "Dashboard Cases Client Management Tools Lienholder Address My Tools Reports My …" at bounding box center [584, 285] width 1169 height 571
click at [377, 214] on html "Dashboard Cases Client Management Tools Lienholder Address My Tools Reports My …" at bounding box center [584, 285] width 1169 height 571
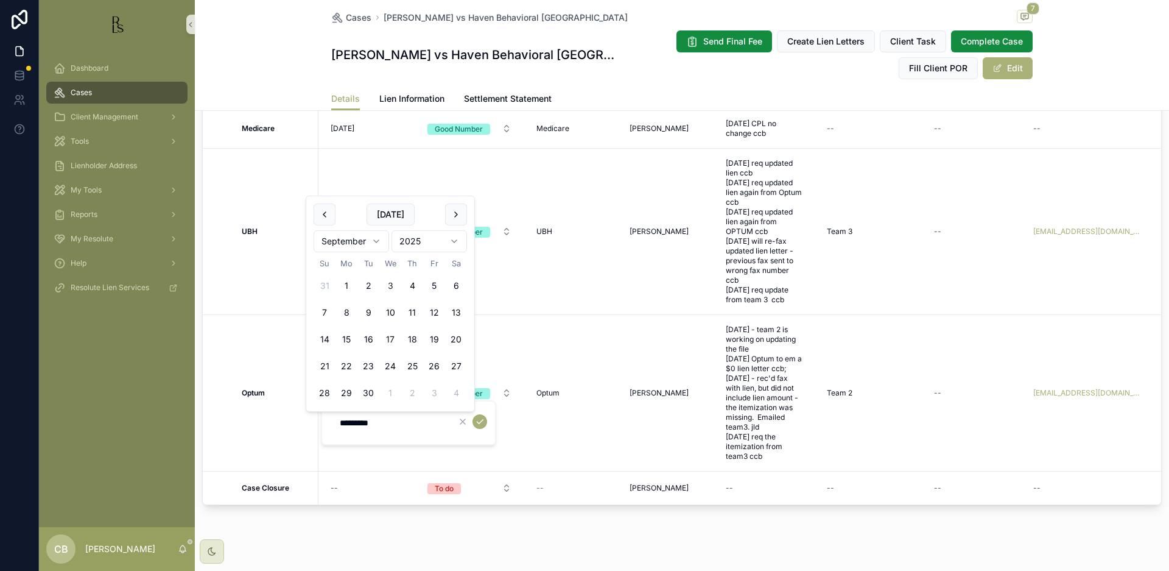
click at [395, 335] on button "17" at bounding box center [390, 339] width 22 height 22
type input "*********"
click at [482, 422] on icon "scrollable content" at bounding box center [480, 422] width 10 height 10
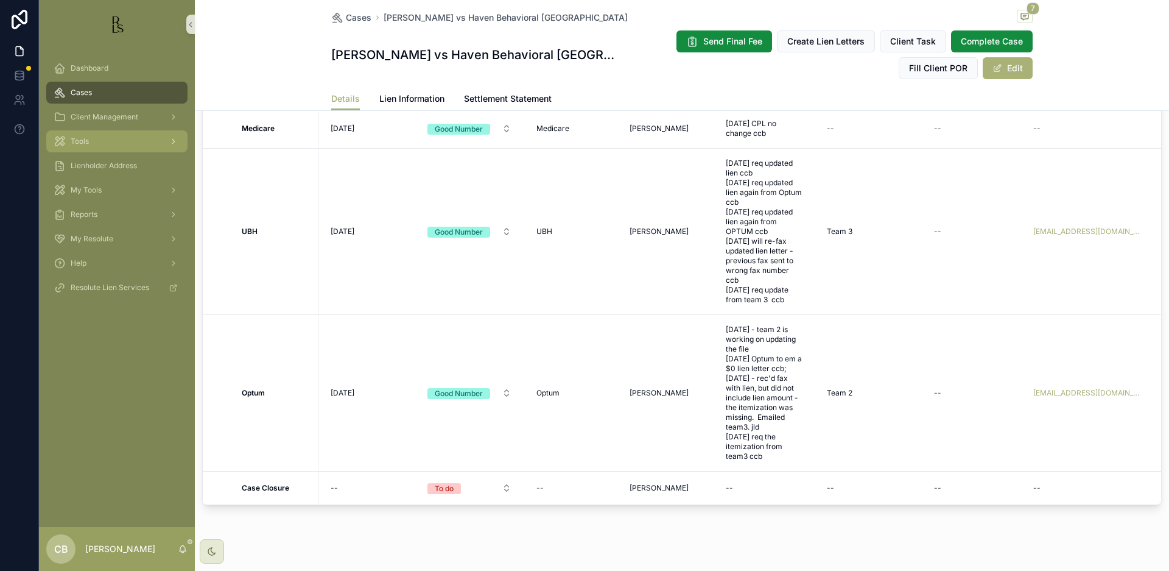
click at [86, 142] on span "Tools" at bounding box center [80, 141] width 18 height 10
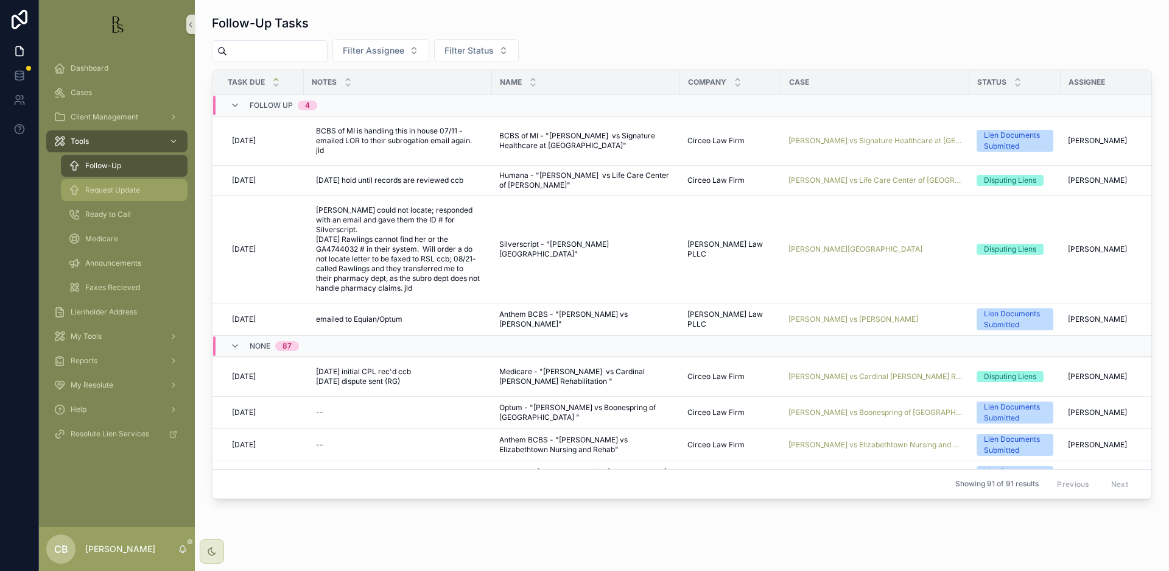
click at [108, 189] on span "Request Update" at bounding box center [112, 190] width 55 height 10
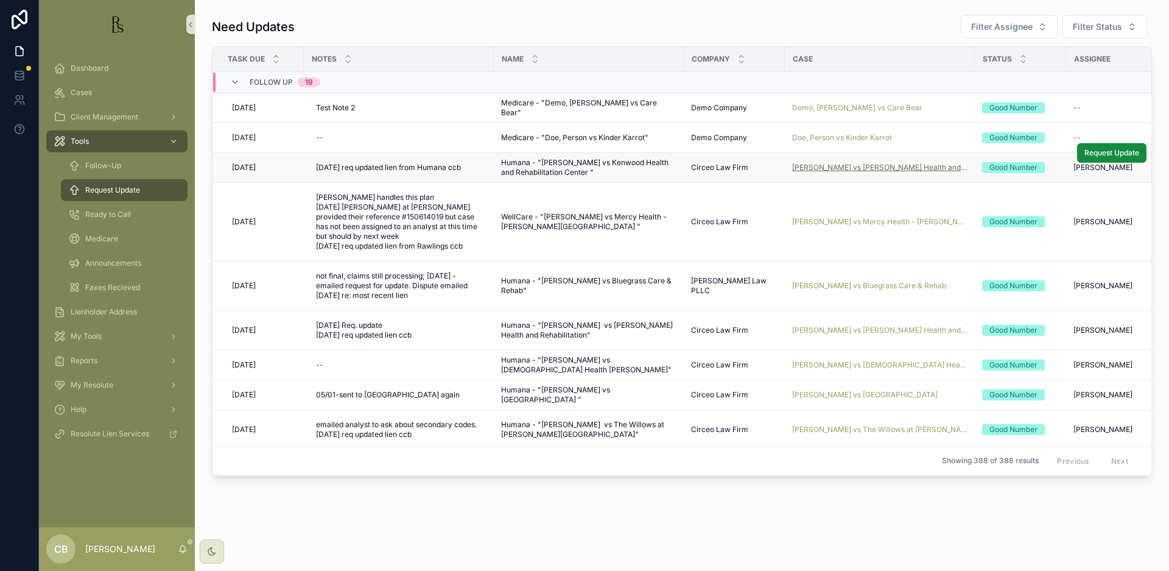
click at [851, 166] on span "[PERSON_NAME] vs [PERSON_NAME] Health and Rehabilitation Center" at bounding box center [879, 168] width 175 height 10
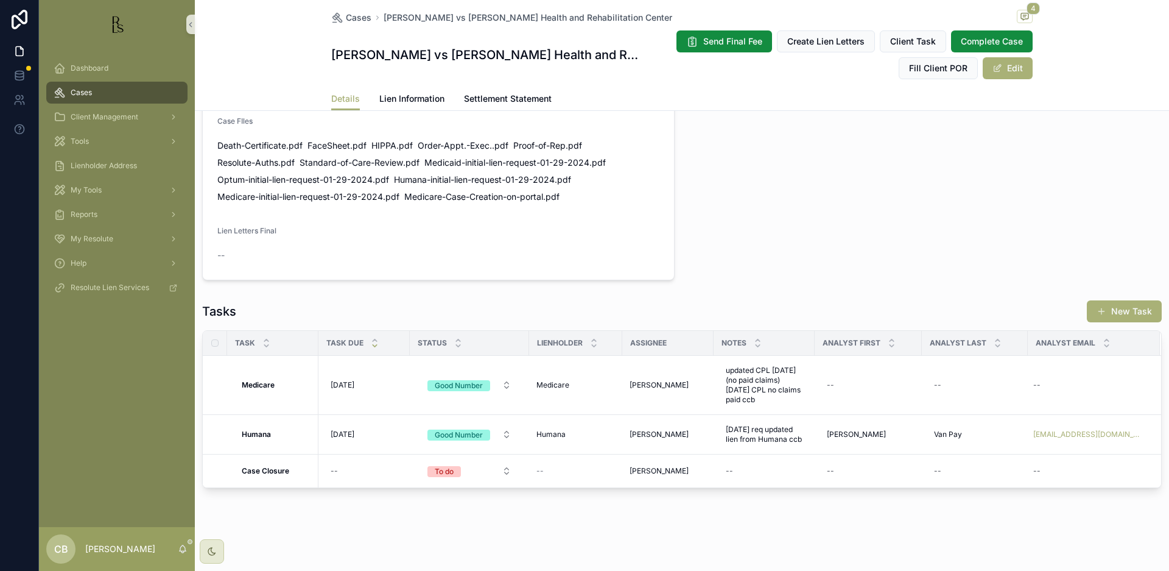
scroll to position [849, 0]
click at [407, 94] on span "Lien Information" at bounding box center [411, 99] width 65 height 12
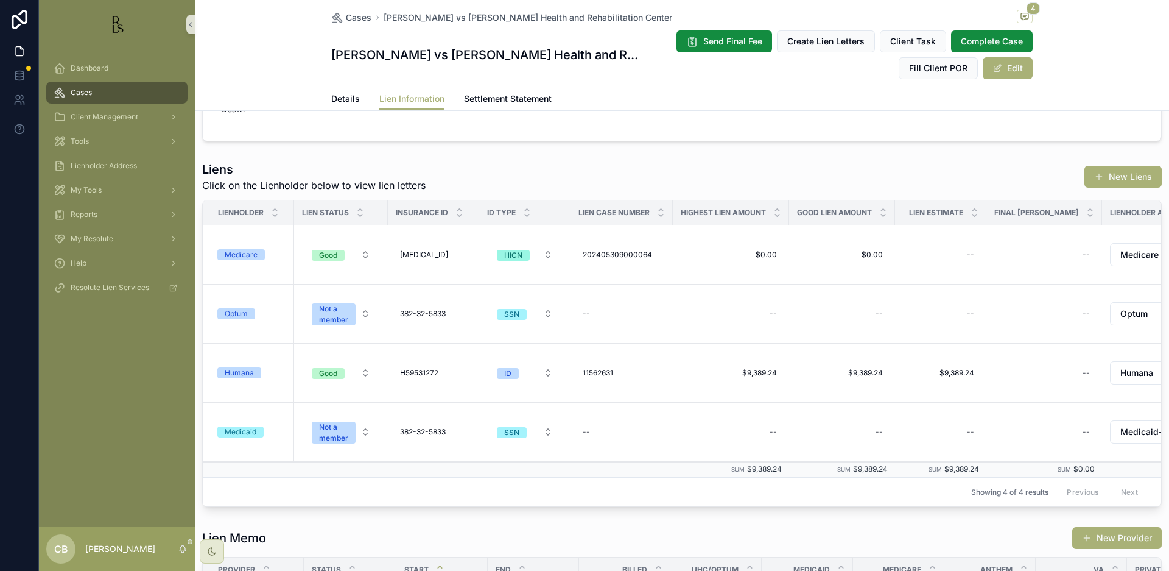
scroll to position [163, 0]
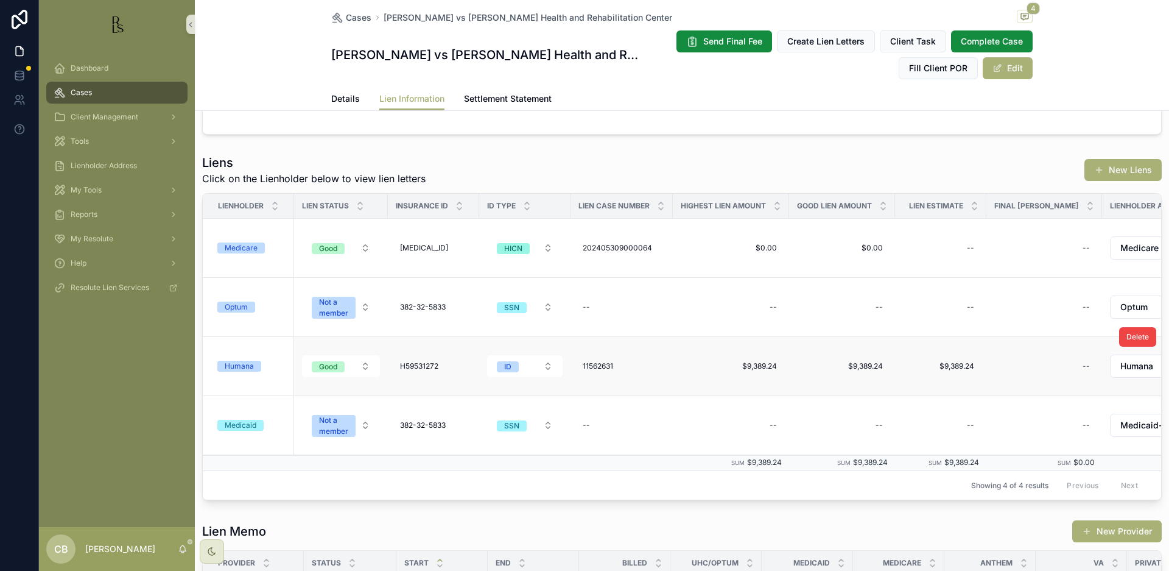
click at [246, 361] on div "Humana" at bounding box center [239, 366] width 29 height 11
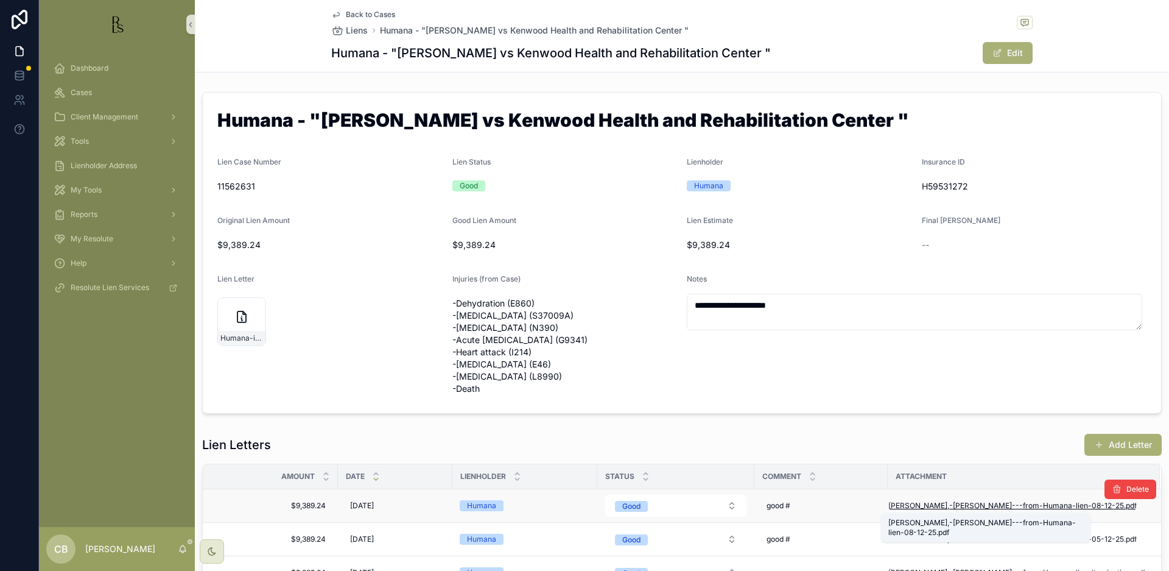
click at [998, 506] on span "Hufana,-Lisa---from-Humana-lien-08-12-25" at bounding box center [1007, 506] width 236 height 10
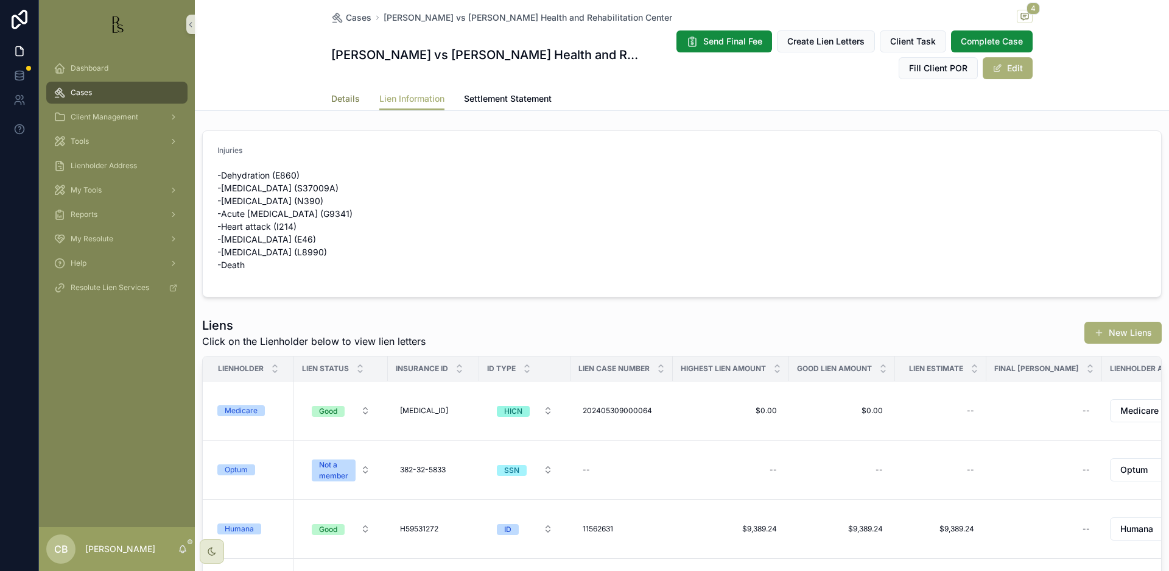
click at [342, 99] on span "Details" at bounding box center [345, 99] width 29 height 12
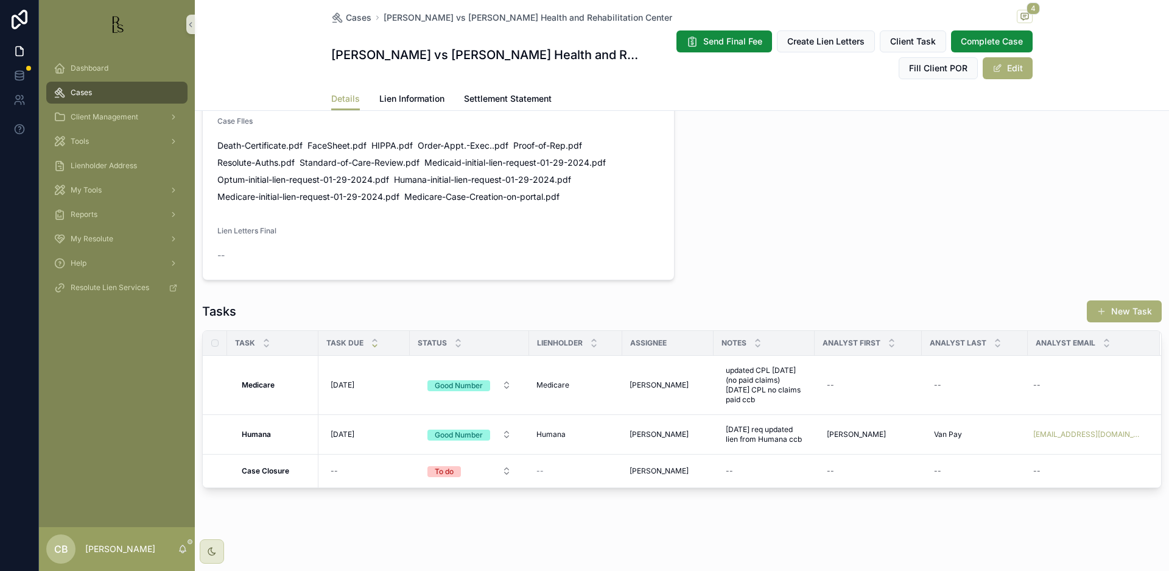
scroll to position [849, 0]
click at [775, 437] on span "[DATE] req updated lien from Humana ccb" at bounding box center [764, 433] width 77 height 19
click at [815, 457] on textarea "**********" at bounding box center [786, 459] width 116 height 46
type textarea "**********"
click at [873, 443] on icon "scrollable content" at bounding box center [875, 446] width 10 height 10
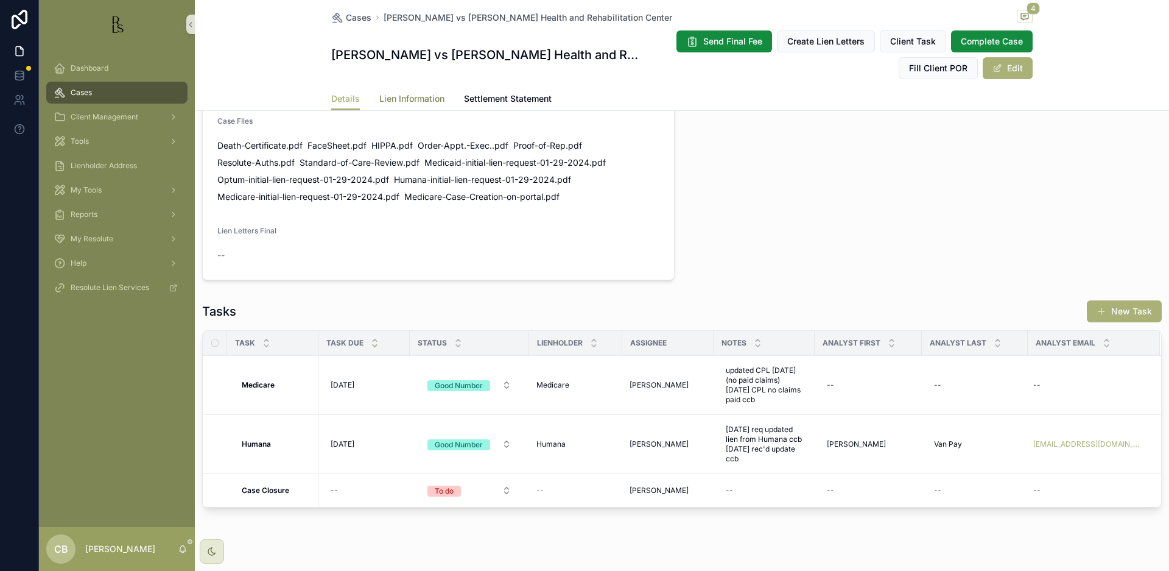
click at [409, 97] on span "Lien Information" at bounding box center [411, 99] width 65 height 12
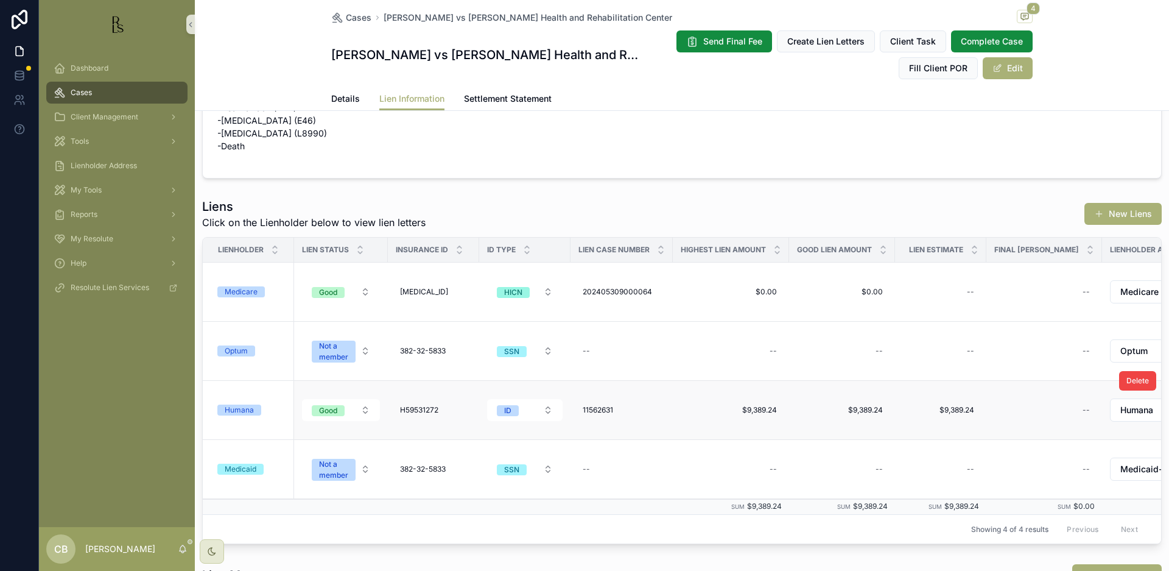
scroll to position [120, 0]
click at [247, 408] on div "Humana" at bounding box center [239, 408] width 29 height 11
click at [340, 96] on span "Details" at bounding box center [345, 99] width 29 height 12
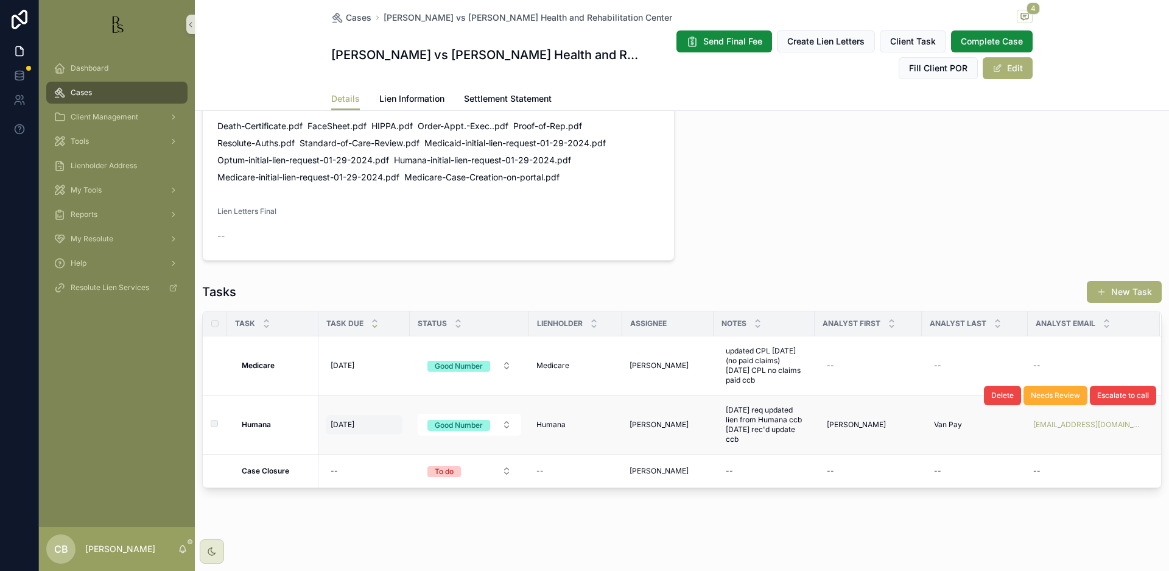
click at [347, 425] on span "[DATE]" at bounding box center [343, 425] width 24 height 10
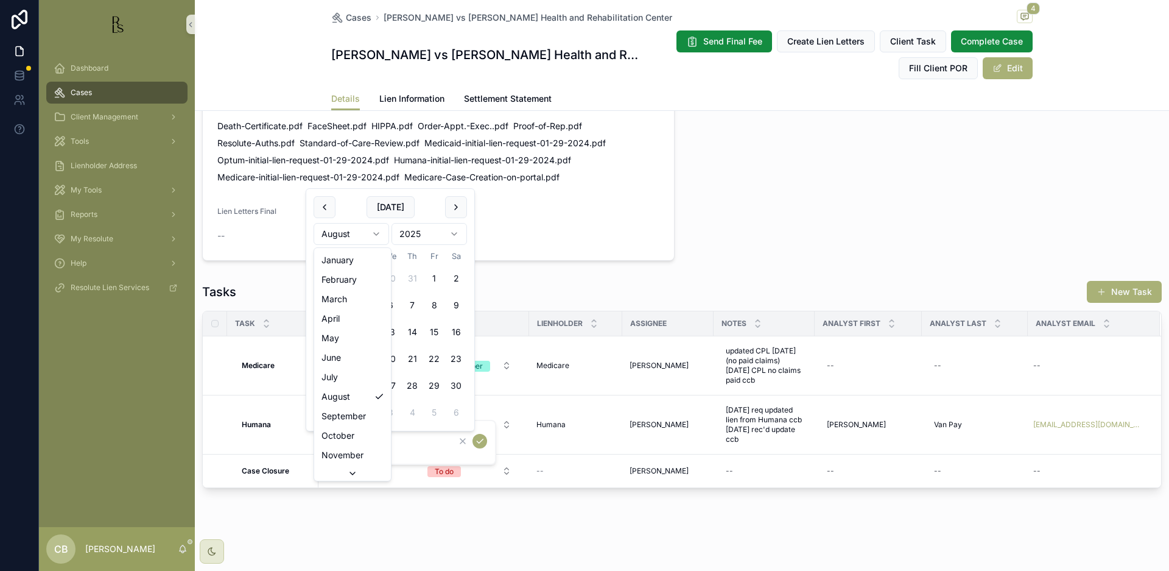
click at [376, 228] on html "Dashboard Cases Client Management Tools Lienholder Address My Tools Reports My …" at bounding box center [584, 285] width 1169 height 571
click at [391, 330] on button "12" at bounding box center [390, 332] width 22 height 22
type input "**********"
click at [482, 442] on icon "scrollable content" at bounding box center [480, 441] width 10 height 10
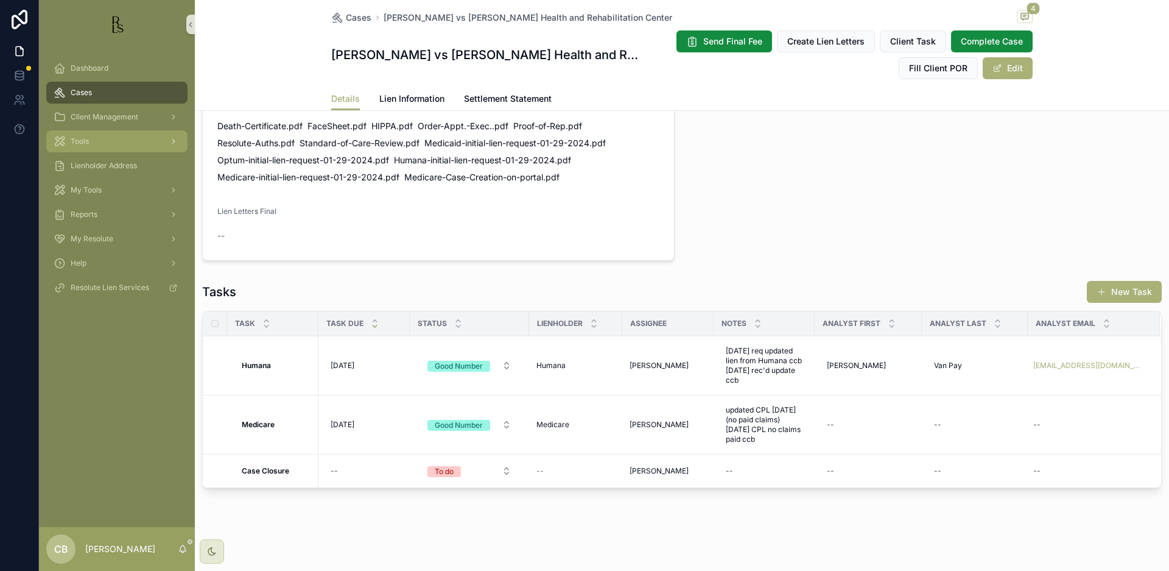
click at [82, 146] on span "Tools" at bounding box center [80, 141] width 18 height 10
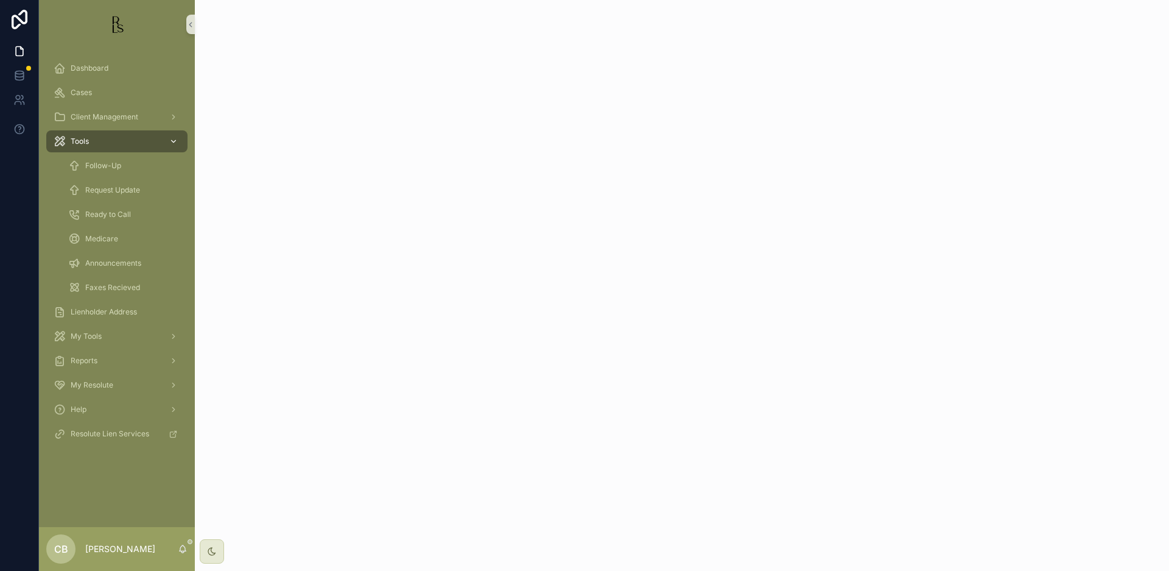
scroll to position [30, 0]
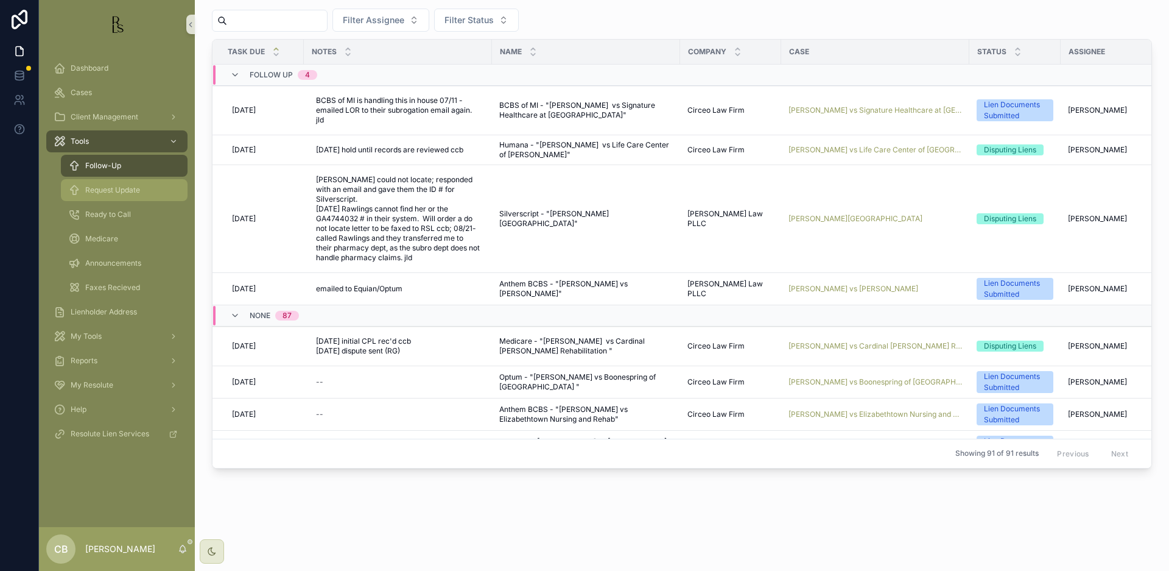
click at [107, 191] on span "Request Update" at bounding box center [112, 190] width 55 height 10
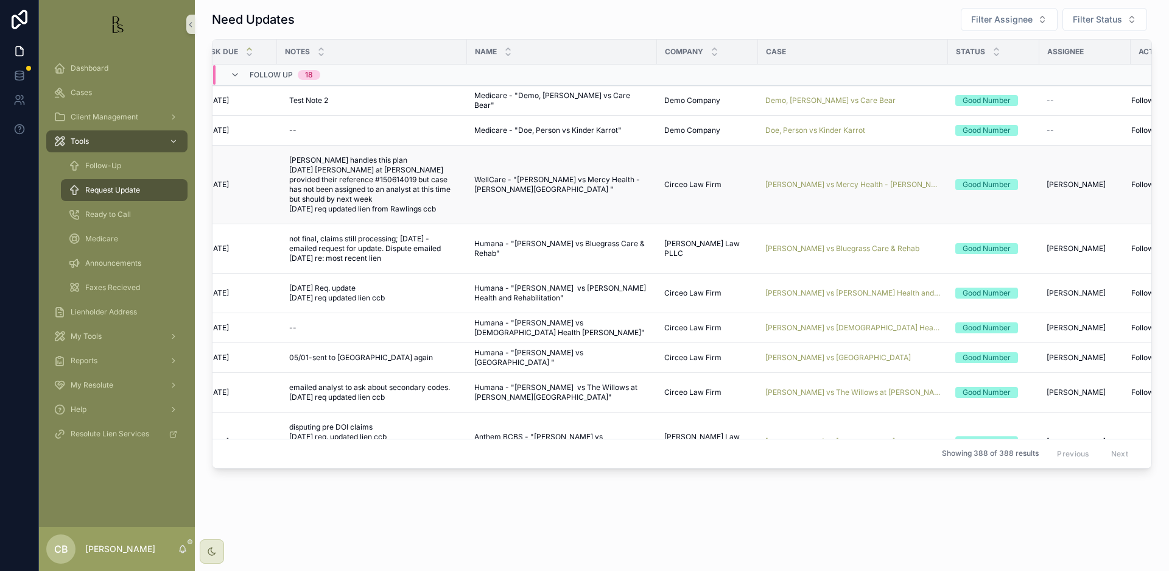
scroll to position [0, 37]
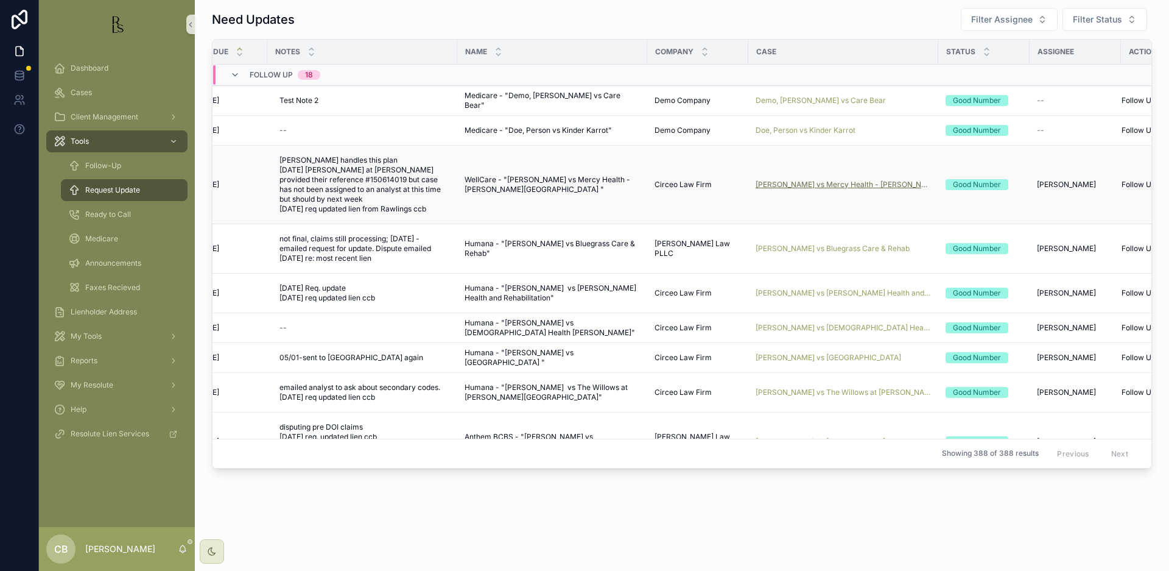
click at [815, 183] on span "[PERSON_NAME] vs Mercy Health - [PERSON_NAME][GEOGRAPHIC_DATA]" at bounding box center [843, 185] width 175 height 10
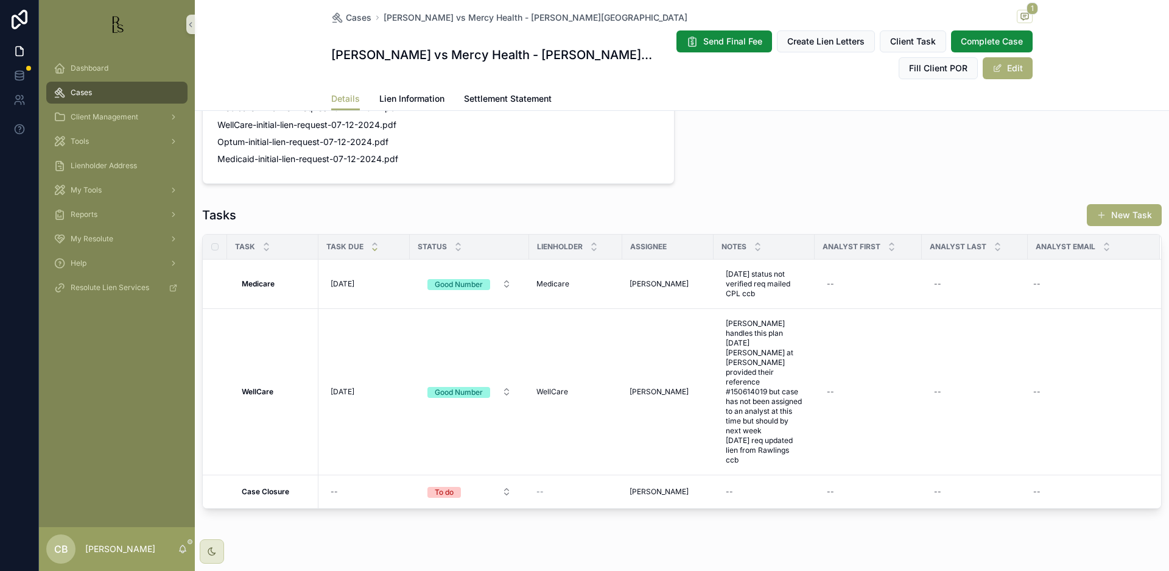
scroll to position [912, 0]
click at [418, 97] on span "Lien Information" at bounding box center [411, 99] width 65 height 12
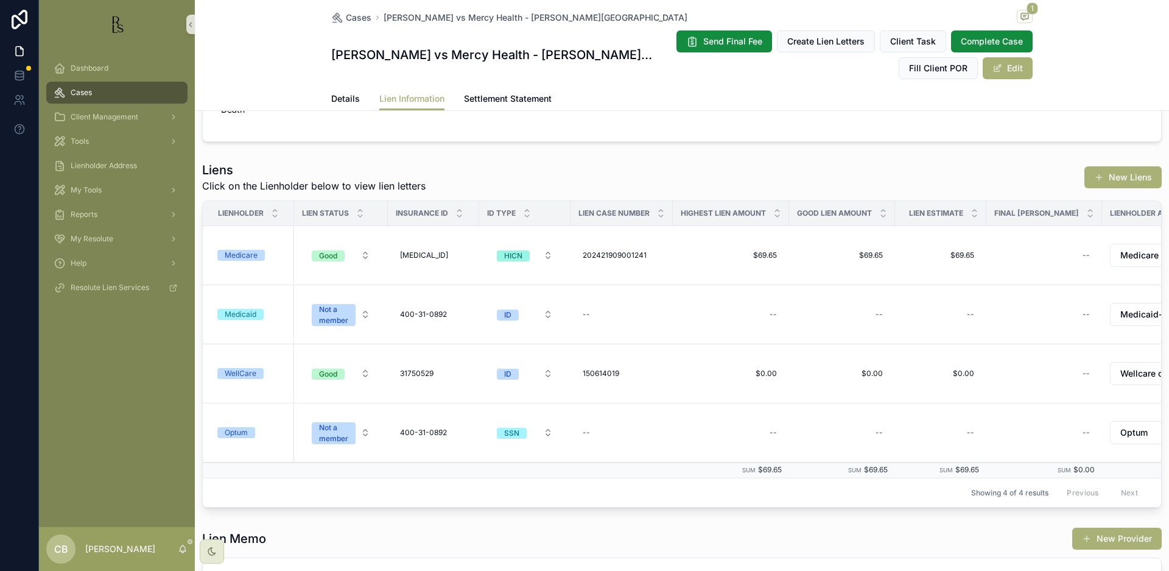
scroll to position [110, 0]
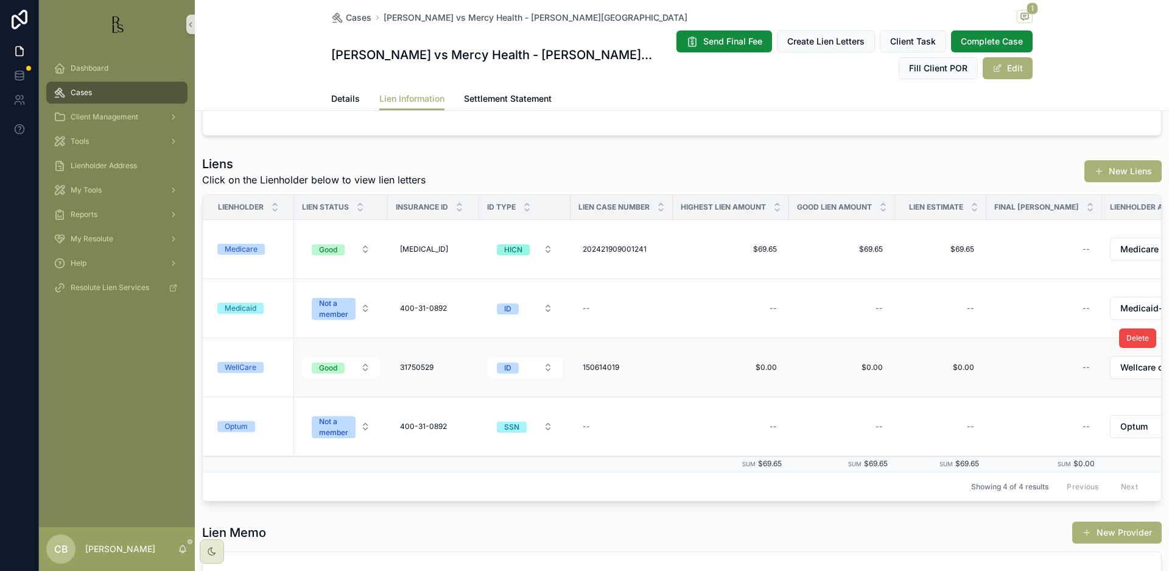
click at [244, 364] on div "WellCare" at bounding box center [241, 367] width 32 height 11
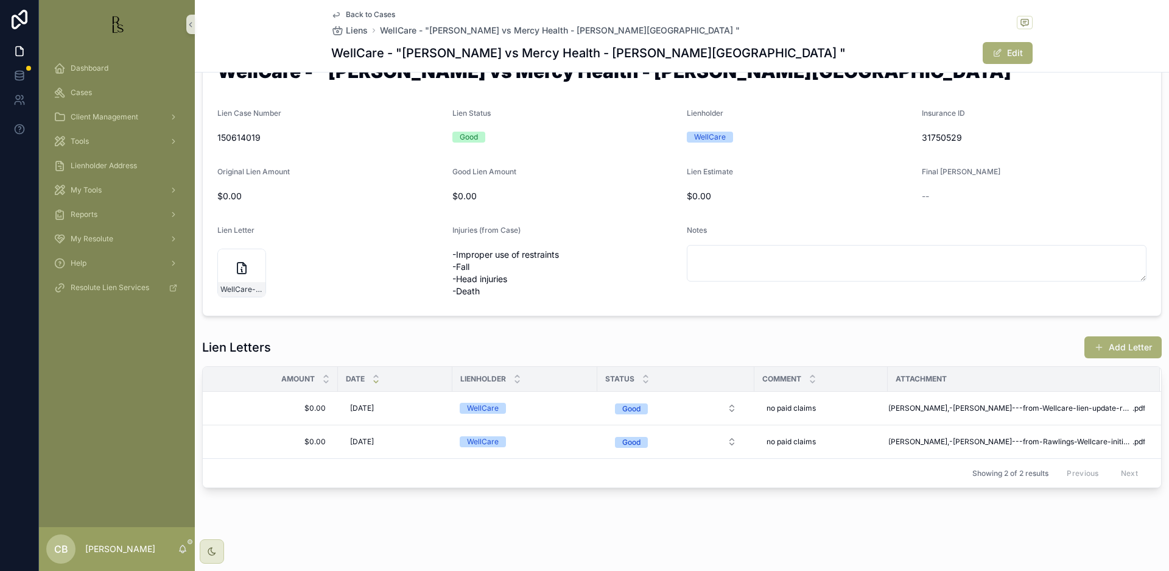
scroll to position [49, 0]
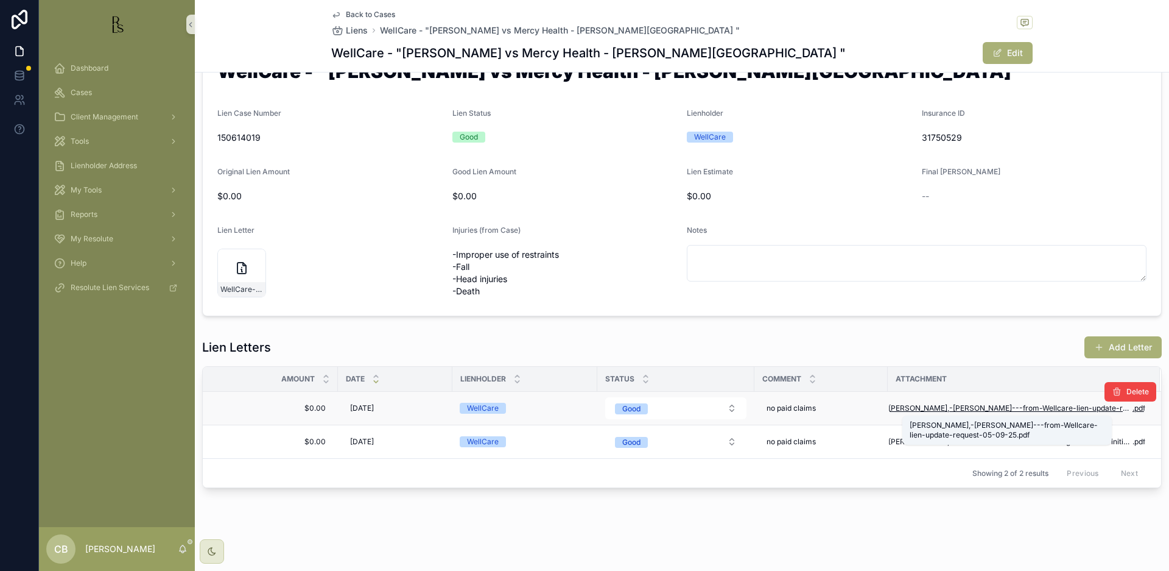
click at [1002, 406] on span "Watson,-Steven---from-Wellcare-lien-update-request-05-09-25" at bounding box center [1011, 408] width 244 height 10
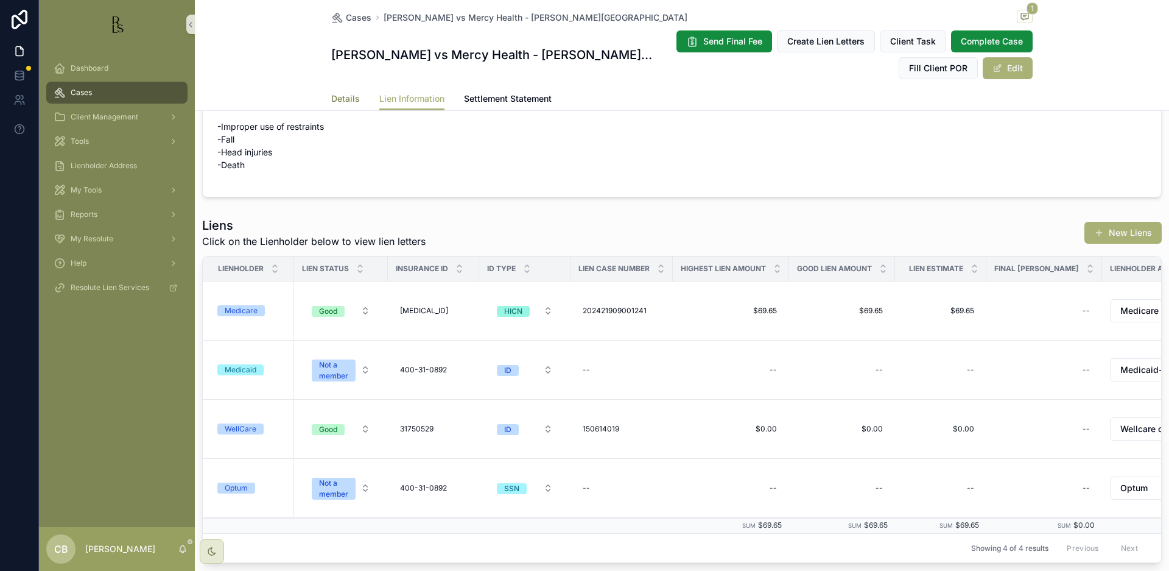
click at [340, 98] on span "Details" at bounding box center [345, 99] width 29 height 12
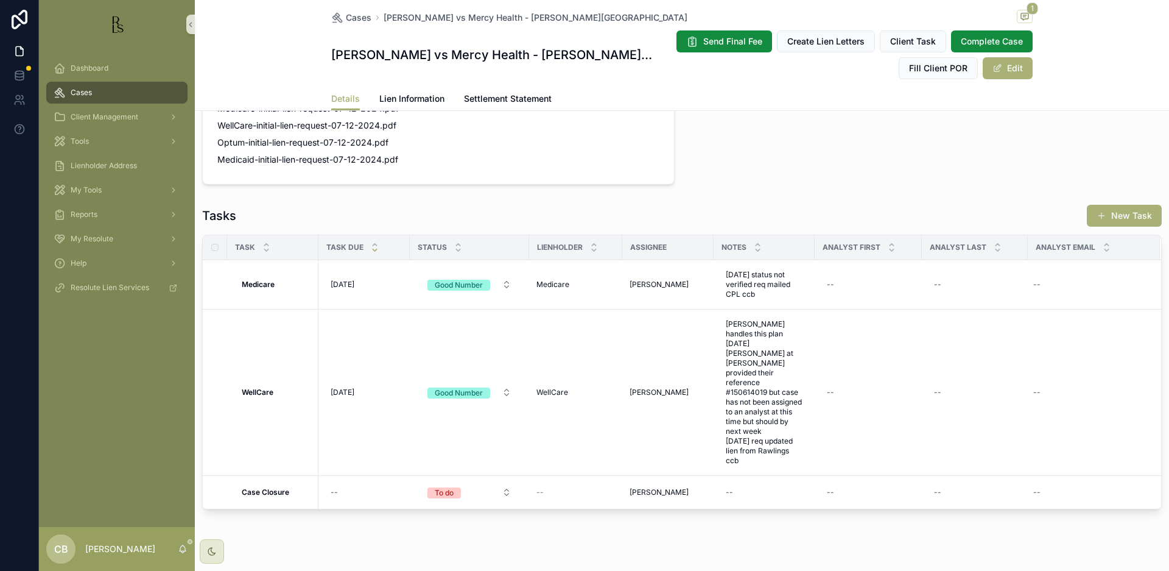
scroll to position [912, 0]
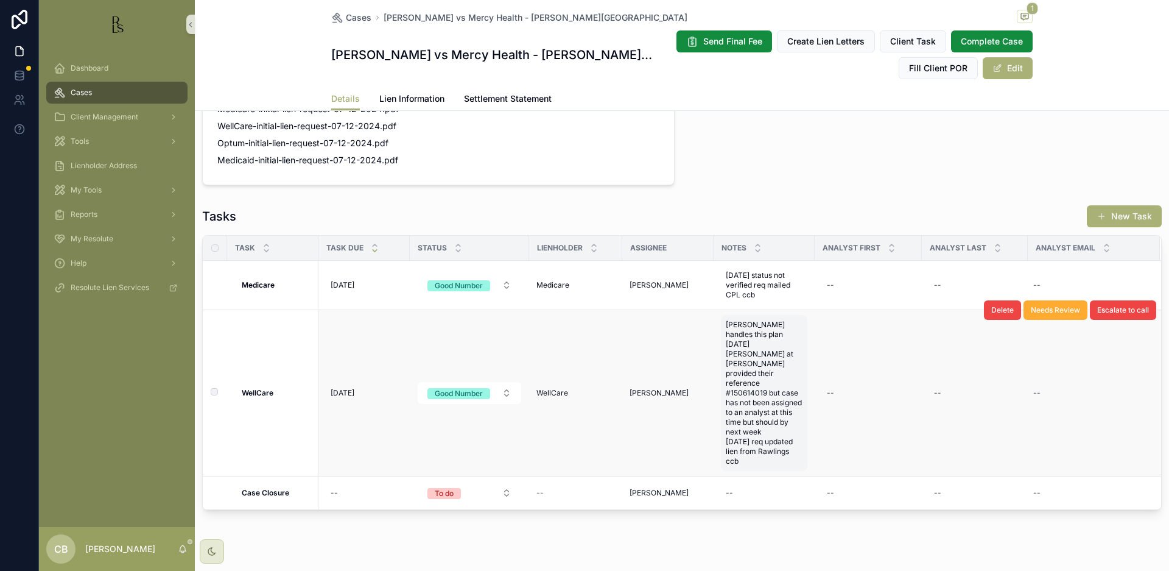
click at [756, 433] on span "[PERSON_NAME] handles this plan [DATE] [PERSON_NAME] at [PERSON_NAME] provided …" at bounding box center [764, 393] width 77 height 146
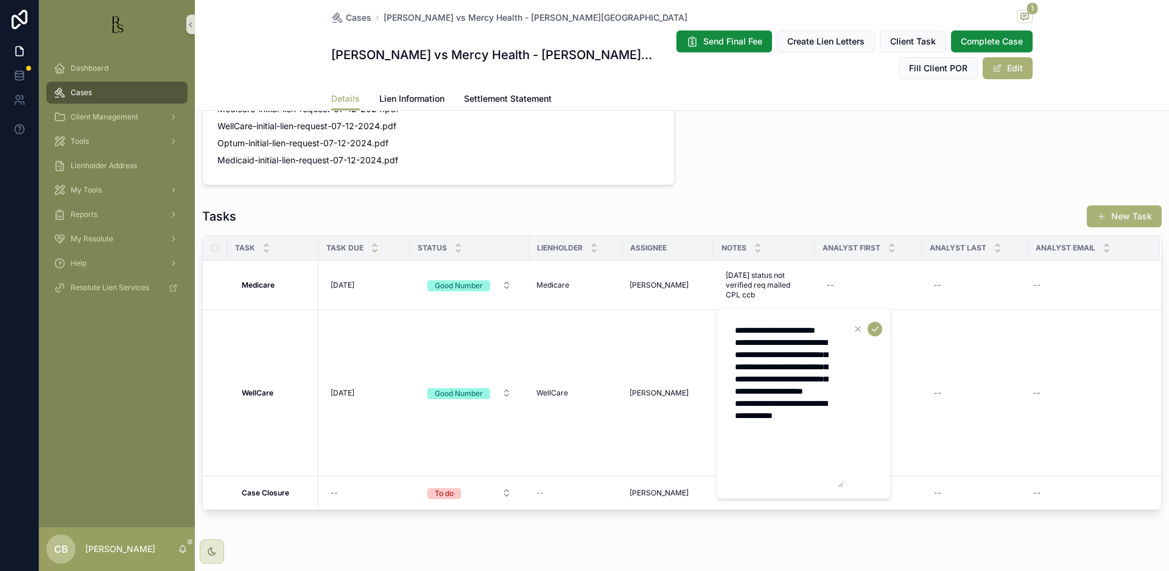
click at [821, 452] on textarea "**********" at bounding box center [786, 403] width 116 height 168
type textarea "**********"
click at [875, 326] on icon "scrollable content" at bounding box center [875, 329] width 10 height 10
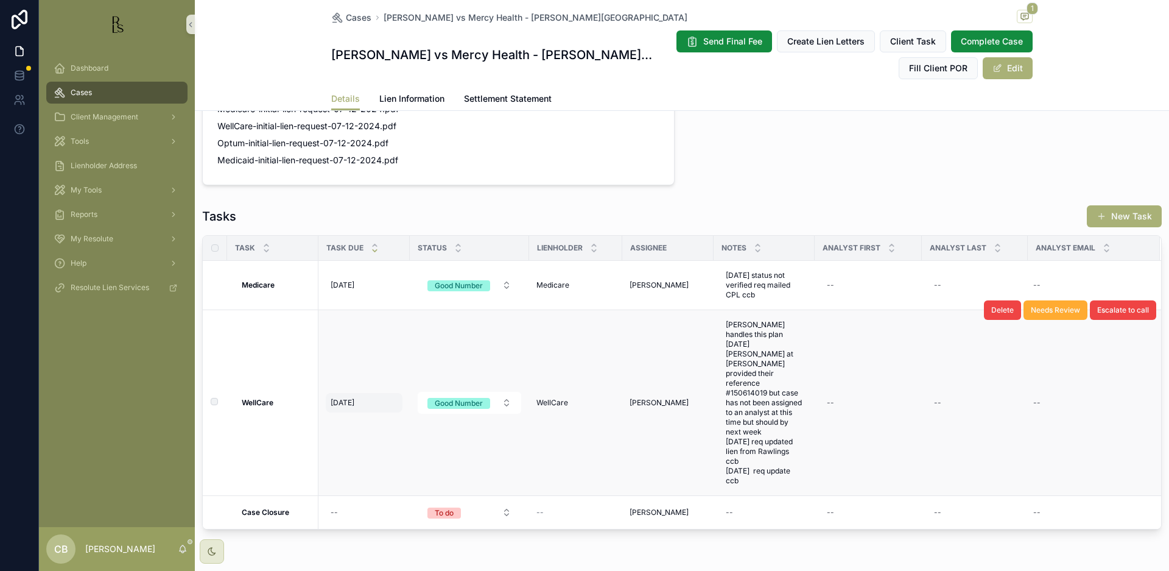
click at [349, 398] on span "[DATE]" at bounding box center [343, 403] width 24 height 10
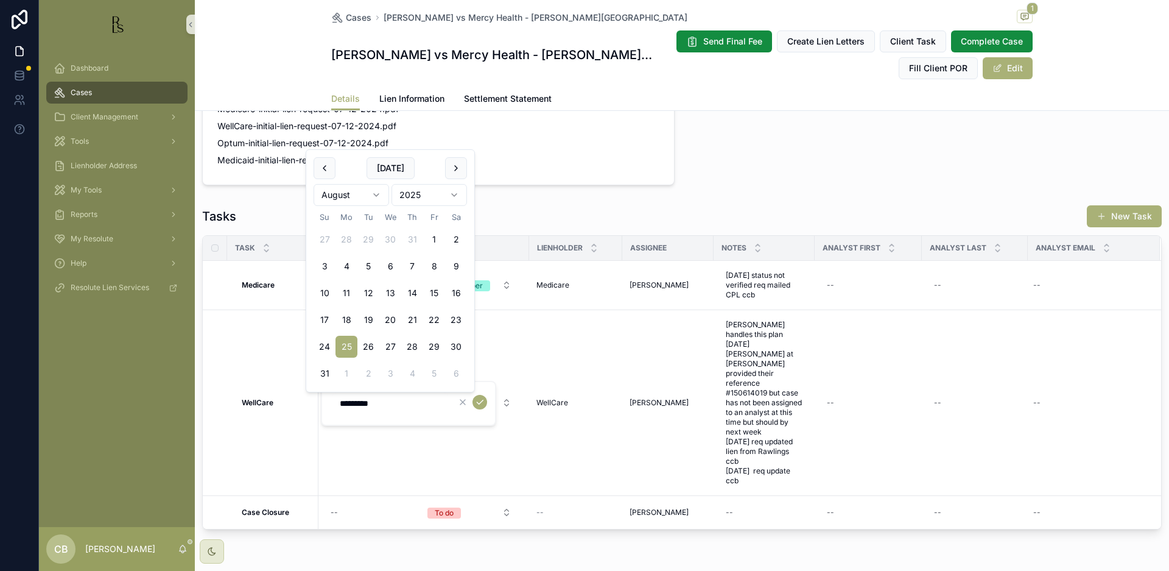
click at [376, 192] on html "Dashboard Cases Client Management Tools Lienholder Address My Tools Reports My …" at bounding box center [584, 285] width 1169 height 571
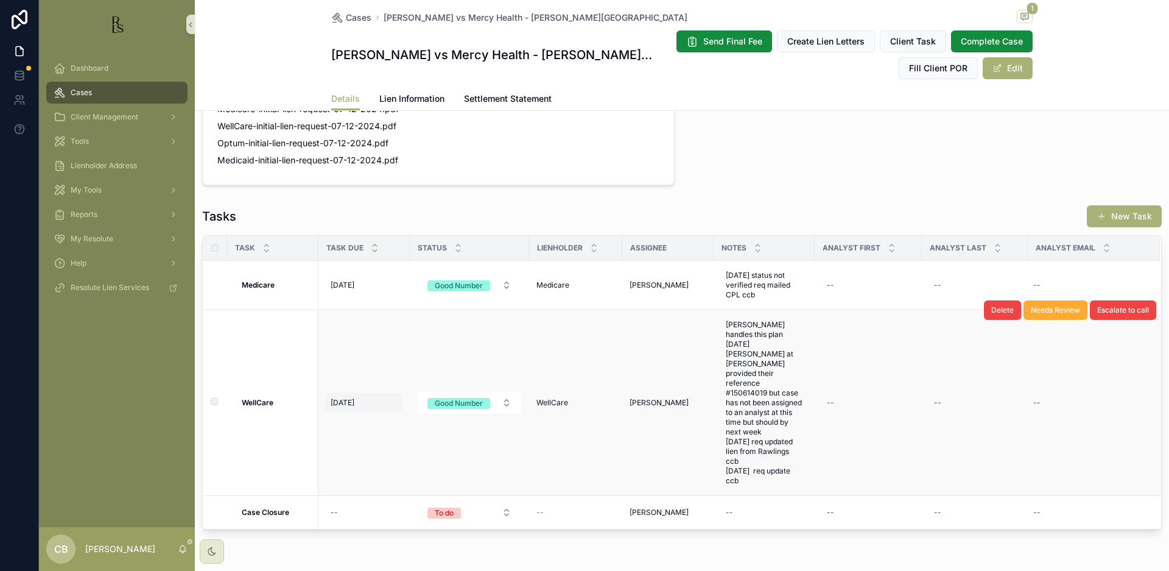
click at [346, 393] on div "8/25/2025 8/25/2025" at bounding box center [364, 402] width 77 height 19
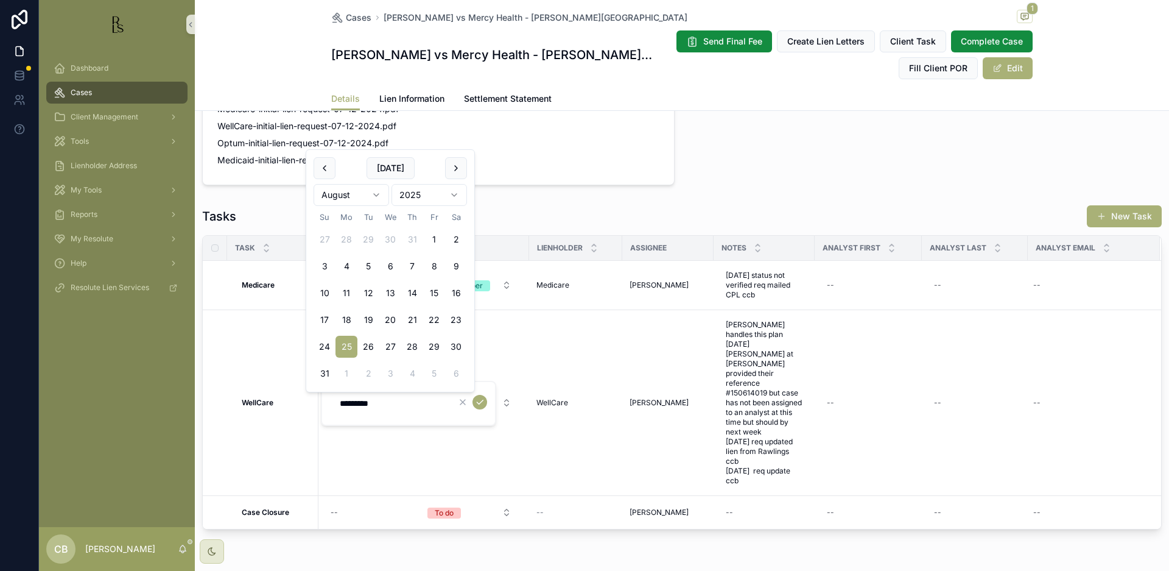
click at [376, 192] on html "Dashboard Cases Client Management Tools Lienholder Address My Tools Reports My …" at bounding box center [584, 285] width 1169 height 571
click at [375, 192] on html "Dashboard Cases Client Management Tools Lienholder Address My Tools Reports My …" at bounding box center [584, 285] width 1169 height 571
click at [389, 317] on button "17" at bounding box center [390, 319] width 22 height 22
type input "*********"
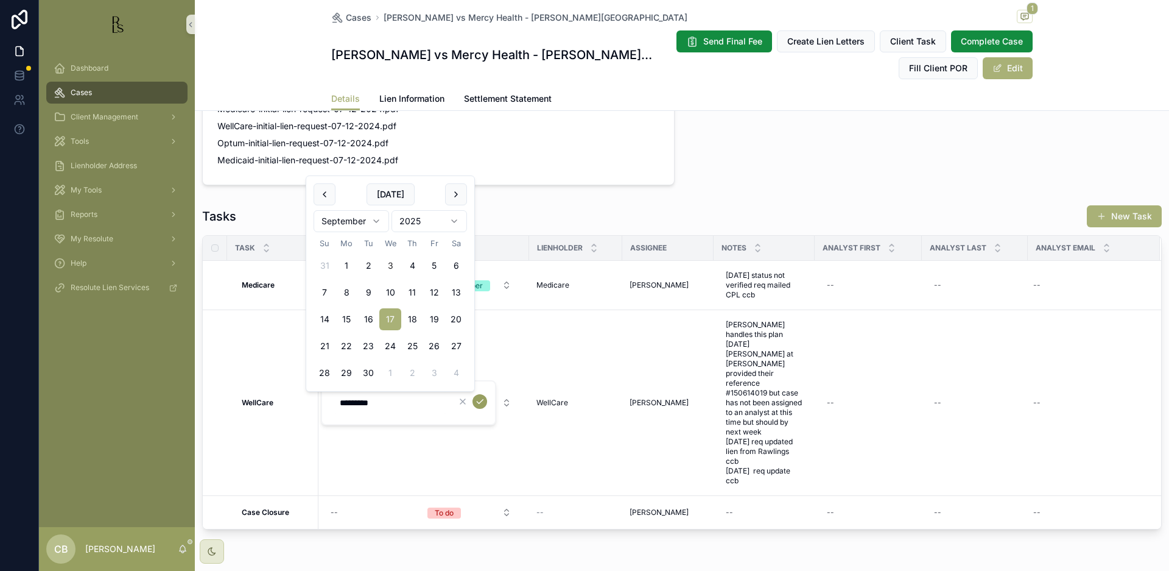
click at [481, 400] on icon "scrollable content" at bounding box center [480, 401] width 10 height 10
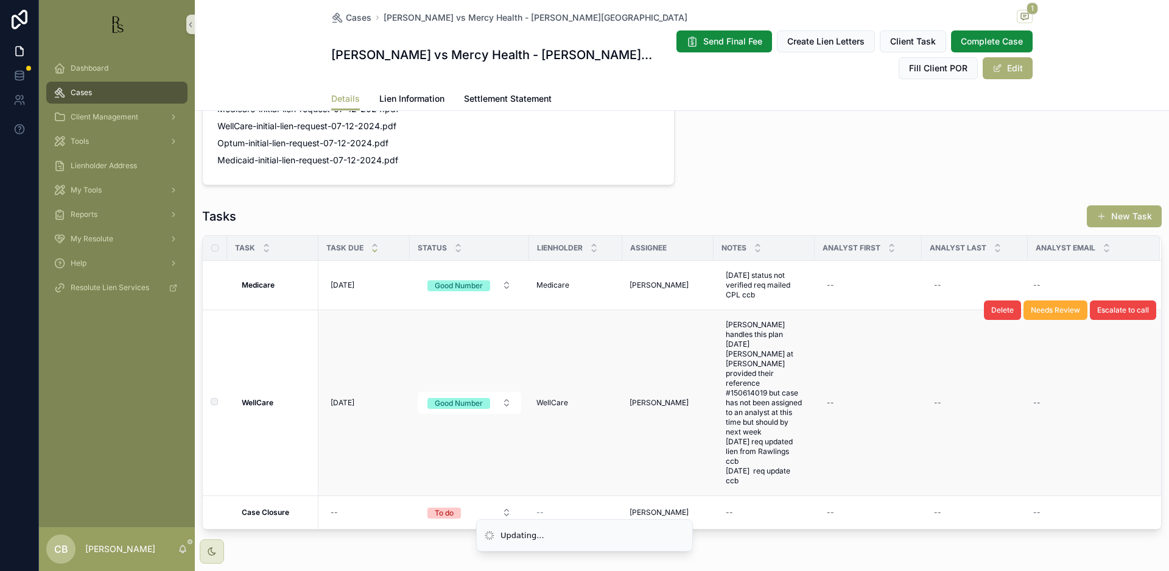
scroll to position [0, 0]
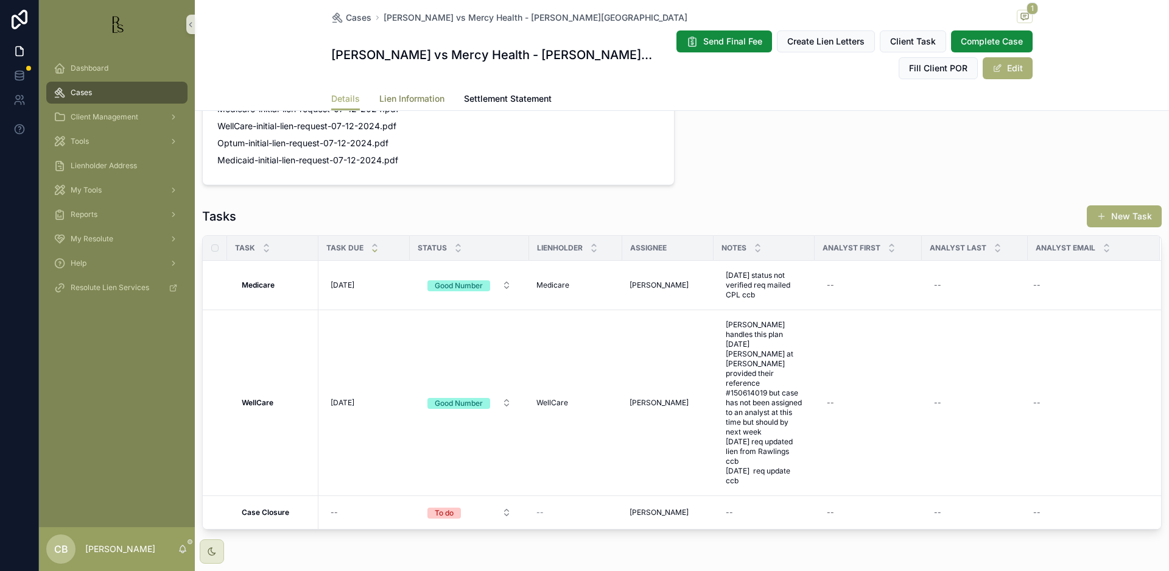
click at [412, 97] on span "Lien Information" at bounding box center [411, 99] width 65 height 12
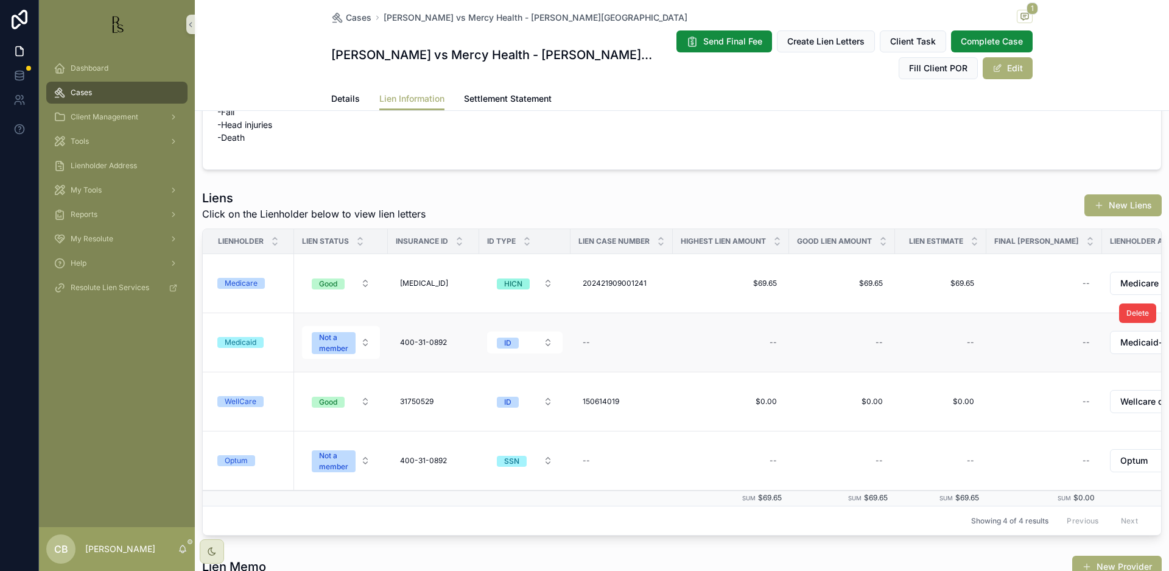
scroll to position [79, 0]
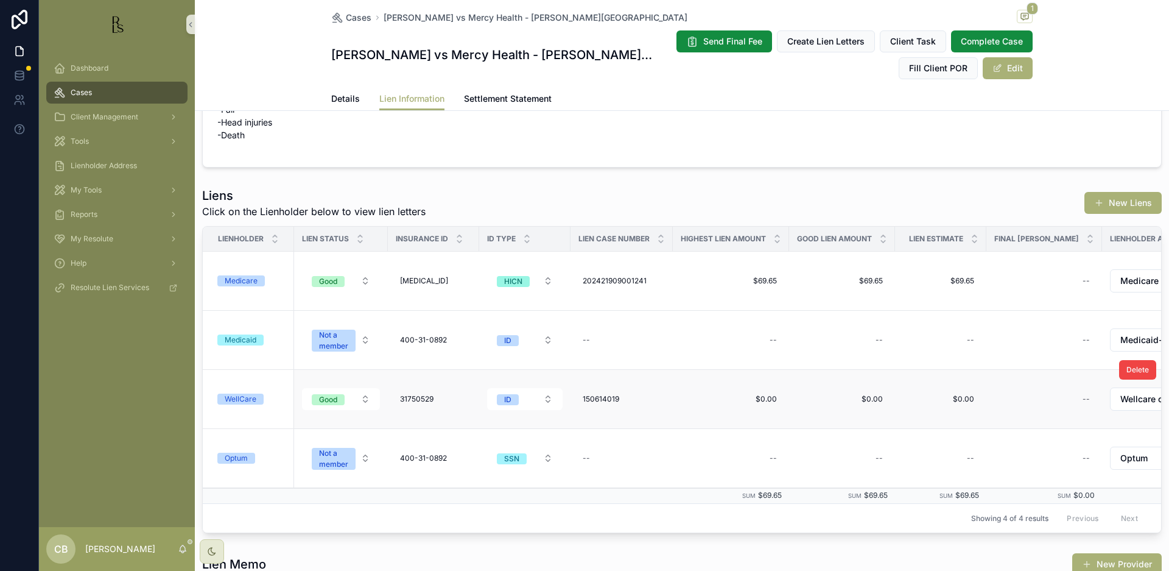
click at [241, 396] on div "WellCare" at bounding box center [241, 398] width 32 height 11
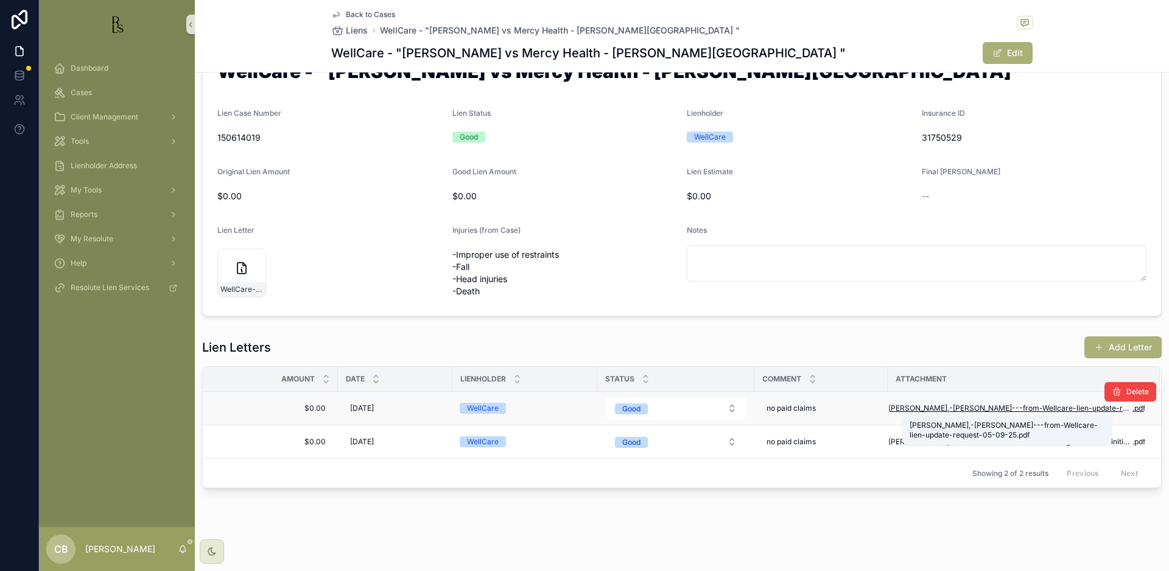
click at [1002, 404] on span "Watson,-Steven---from-Wellcare-lien-update-request-05-09-25" at bounding box center [1011, 408] width 244 height 10
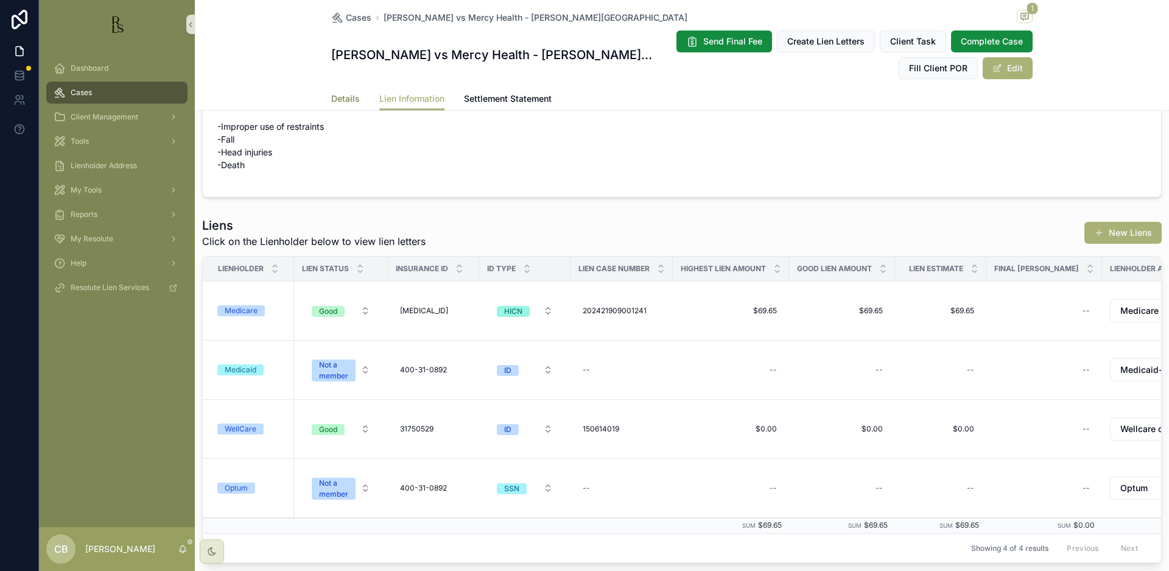
click at [338, 95] on span "Details" at bounding box center [345, 99] width 29 height 12
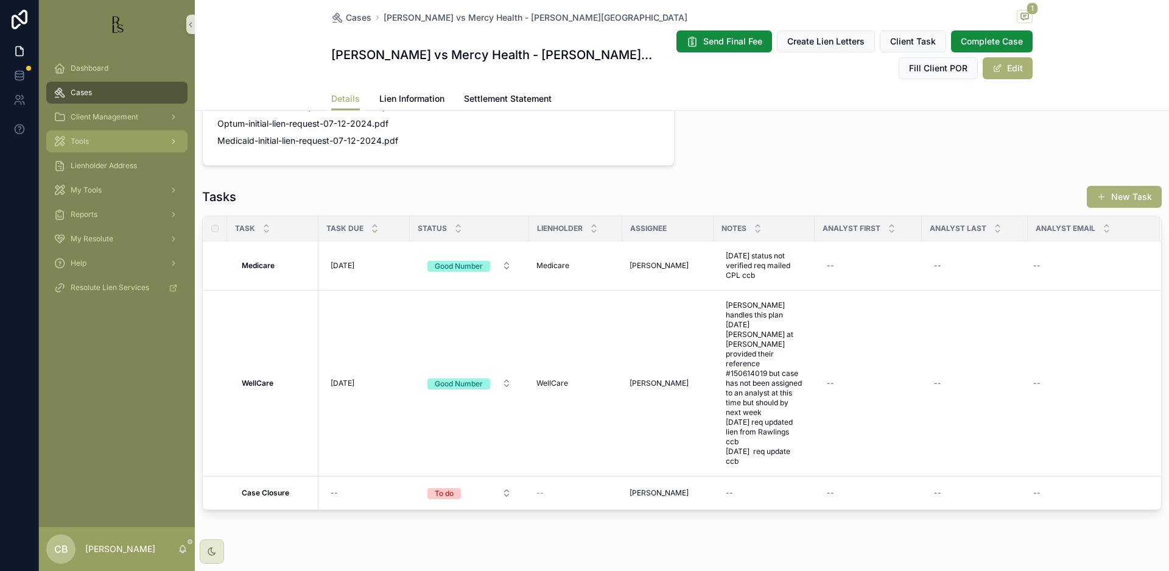
click at [82, 139] on span "Tools" at bounding box center [80, 141] width 18 height 10
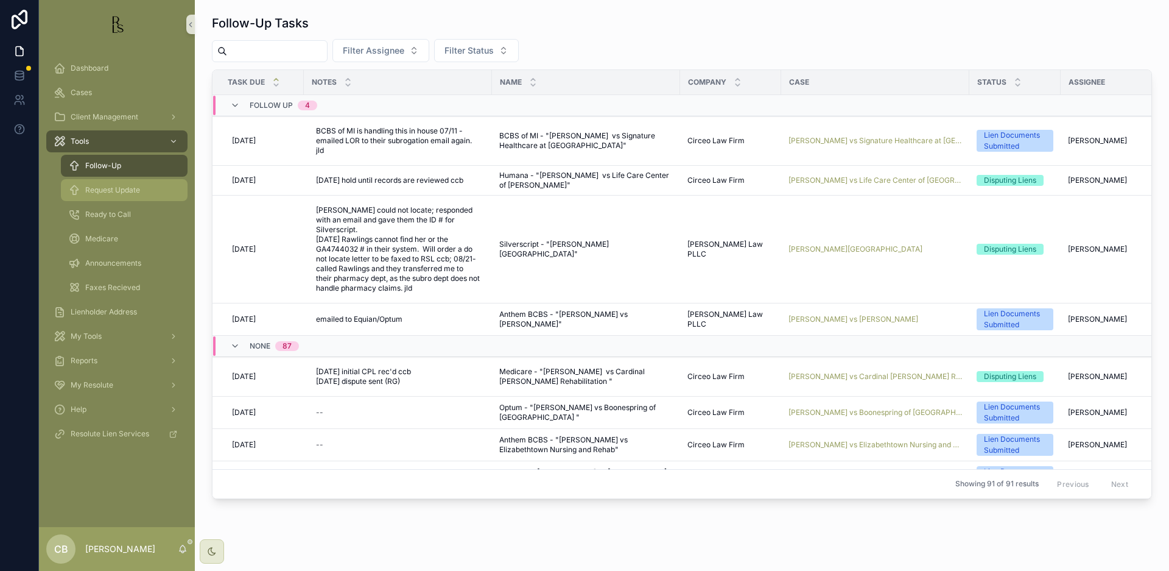
click at [108, 188] on span "Request Update" at bounding box center [112, 190] width 55 height 10
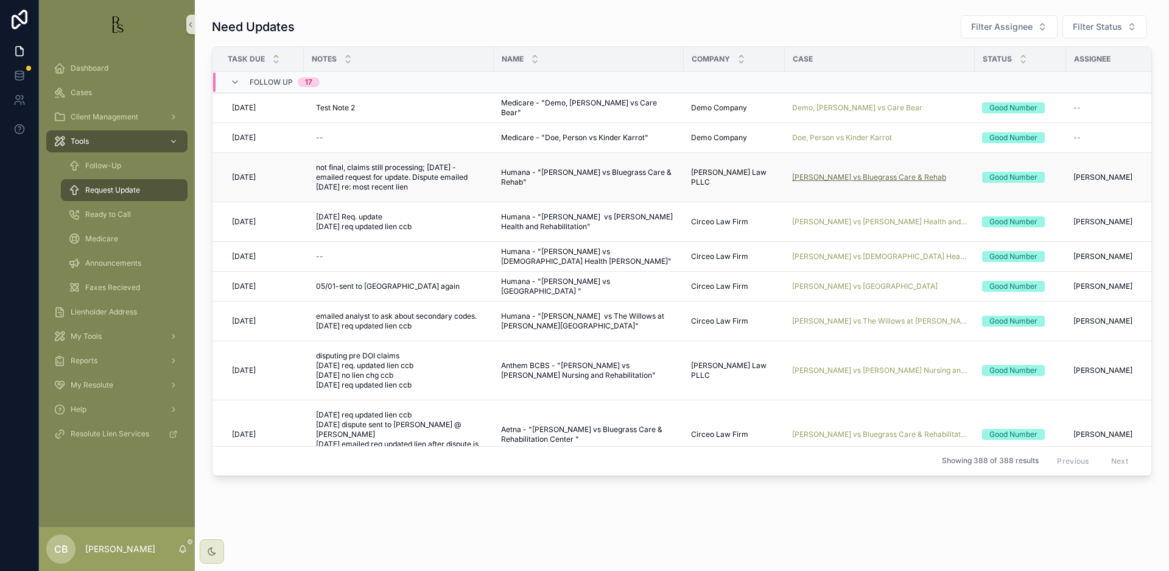
click at [838, 177] on span "[PERSON_NAME] vs Bluegrass Care & Rehab" at bounding box center [869, 177] width 154 height 10
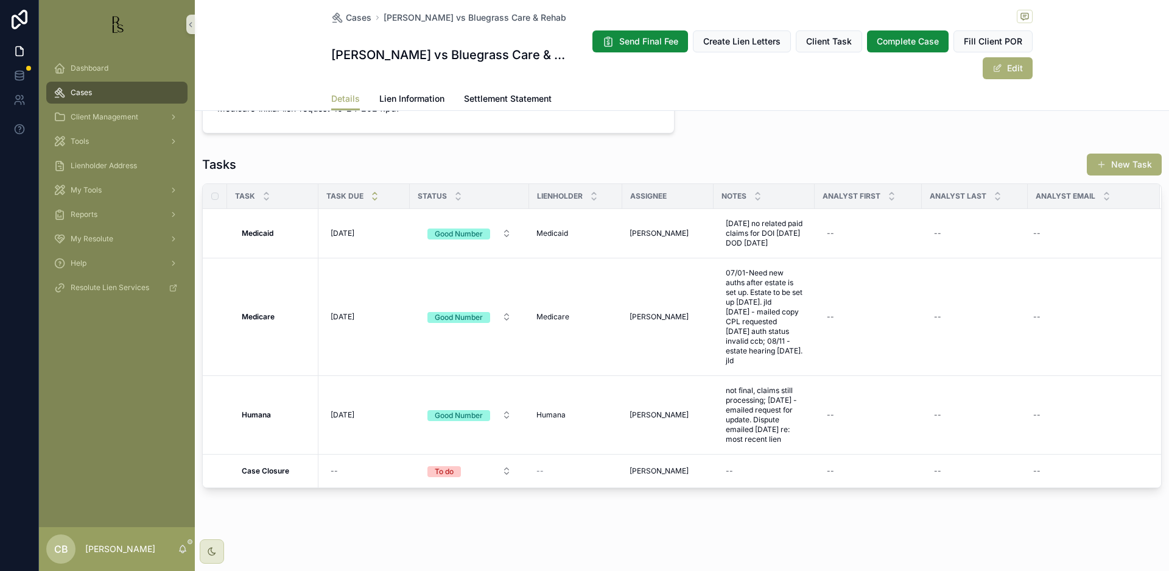
scroll to position [922, 0]
click at [411, 97] on span "Lien Information" at bounding box center [411, 99] width 65 height 12
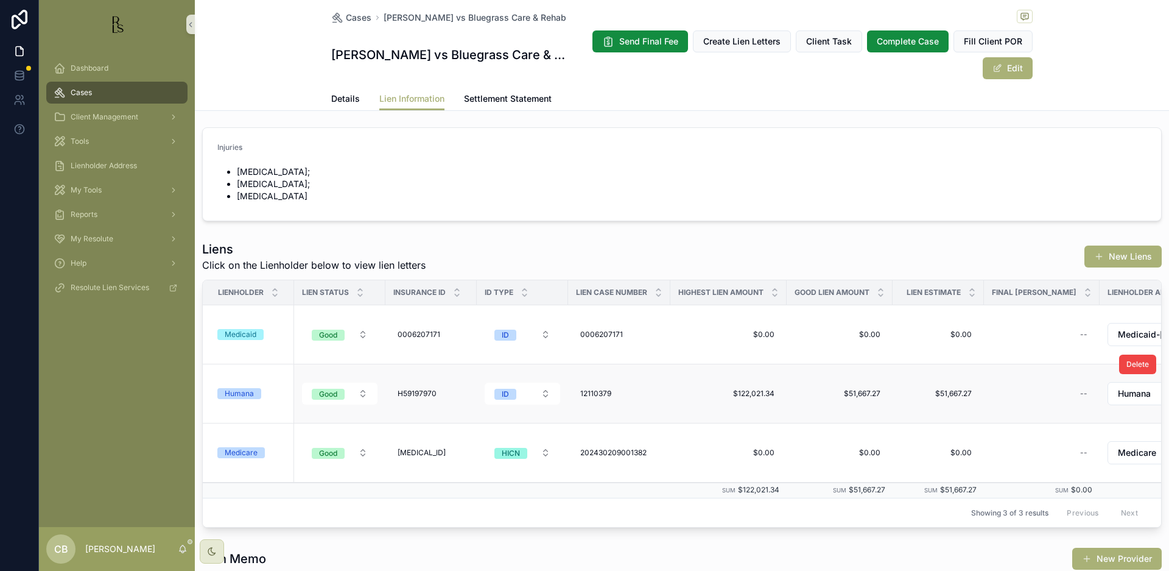
scroll to position [5, 0]
click at [247, 392] on div "Humana" at bounding box center [239, 391] width 29 height 11
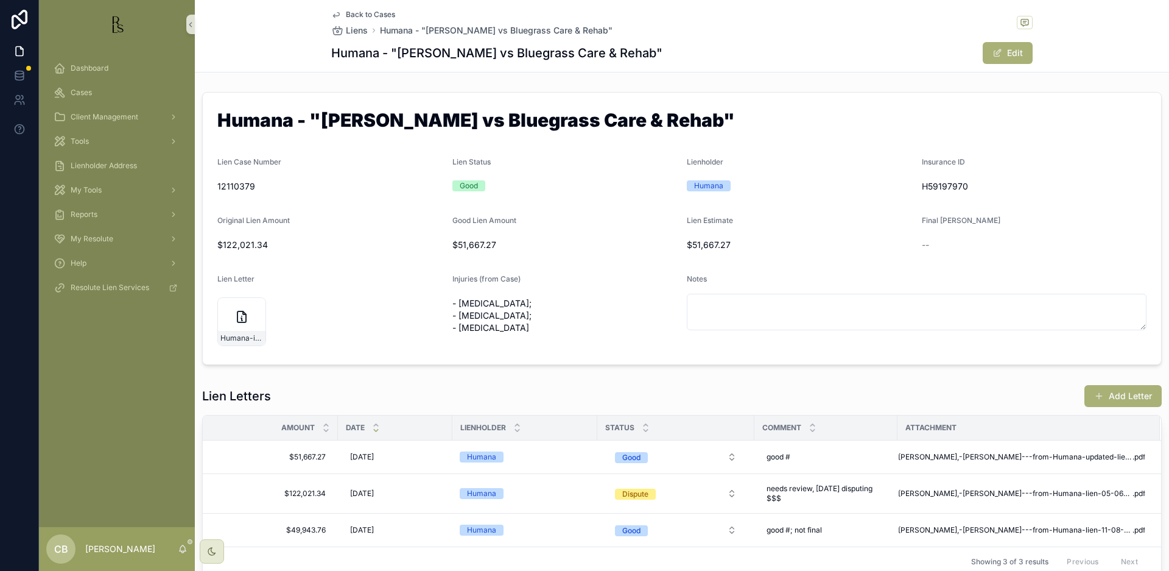
scroll to position [1, 0]
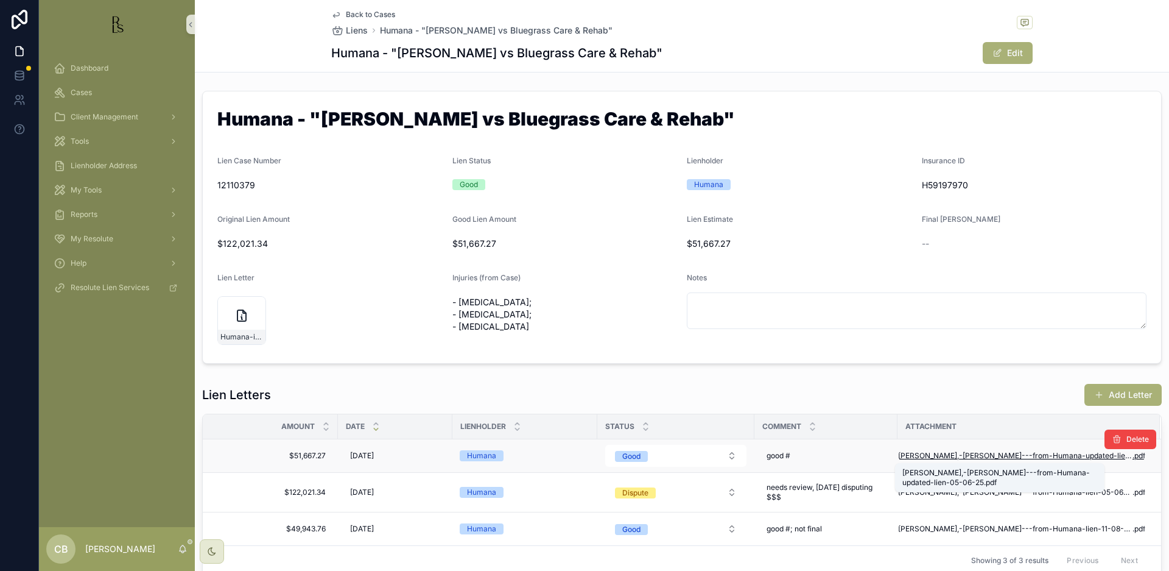
click at [991, 453] on span "Mullins,-Mary---from-Humana-updated-lien-05-06-25" at bounding box center [1015, 456] width 234 height 10
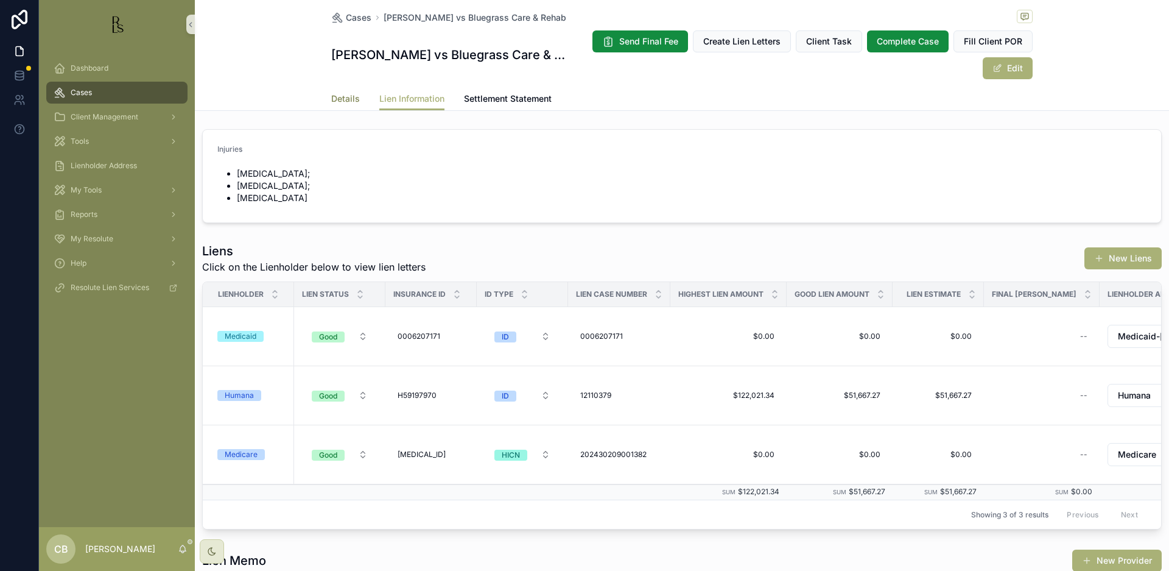
click at [340, 99] on span "Details" at bounding box center [345, 99] width 29 height 12
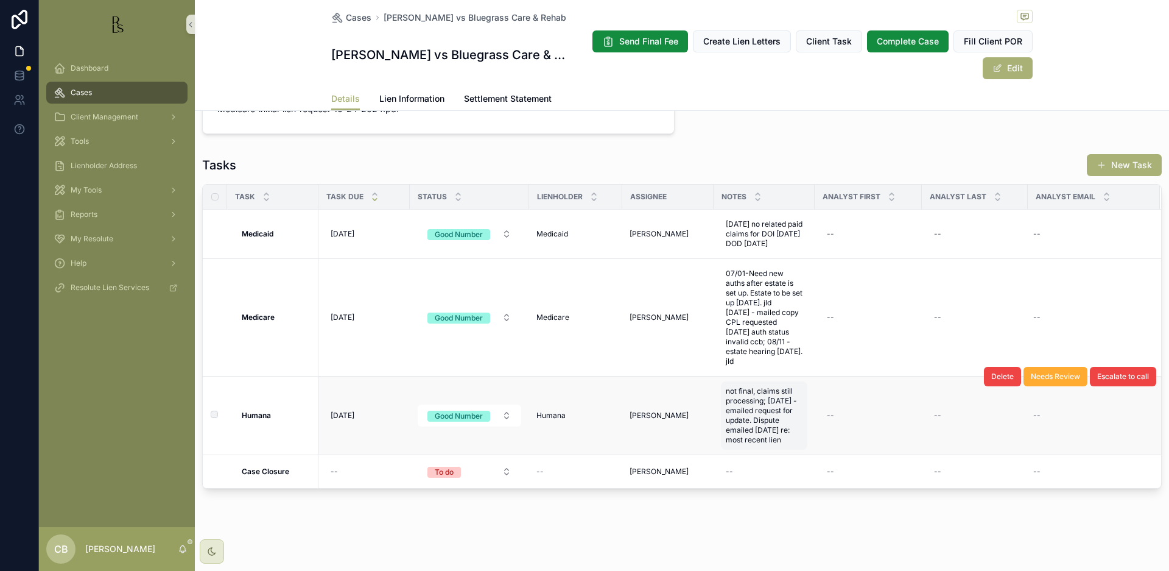
scroll to position [923, 0]
click at [783, 439] on span "not final, claims still processing; [DATE] - emailed request for update. Disput…" at bounding box center [764, 415] width 77 height 58
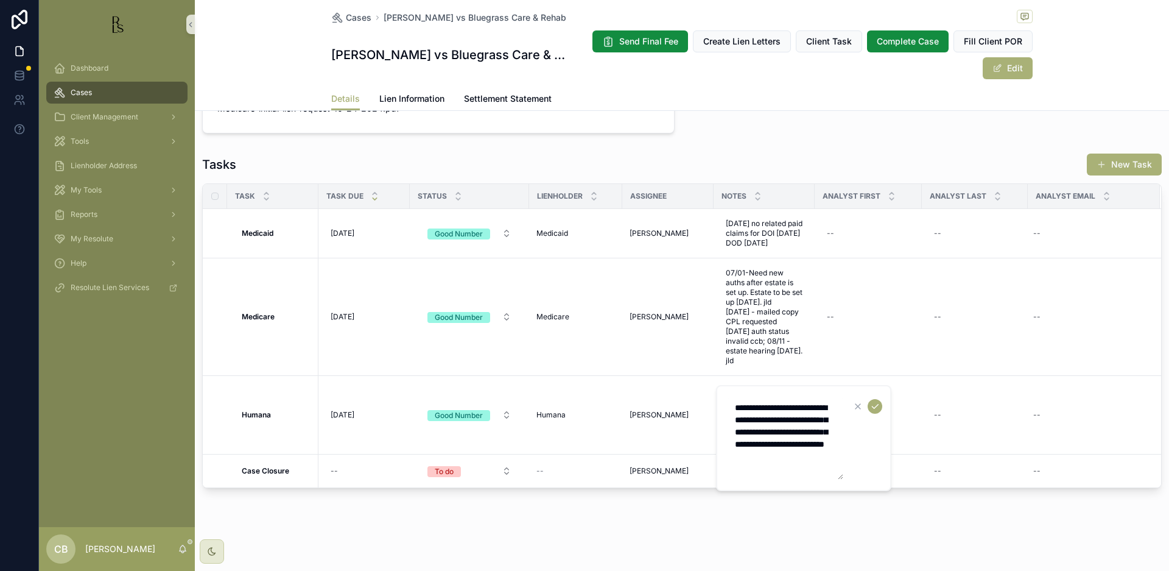
click at [762, 467] on textarea "**********" at bounding box center [786, 437] width 116 height 83
type textarea "**********"
click at [875, 402] on icon "scrollable content" at bounding box center [875, 406] width 10 height 10
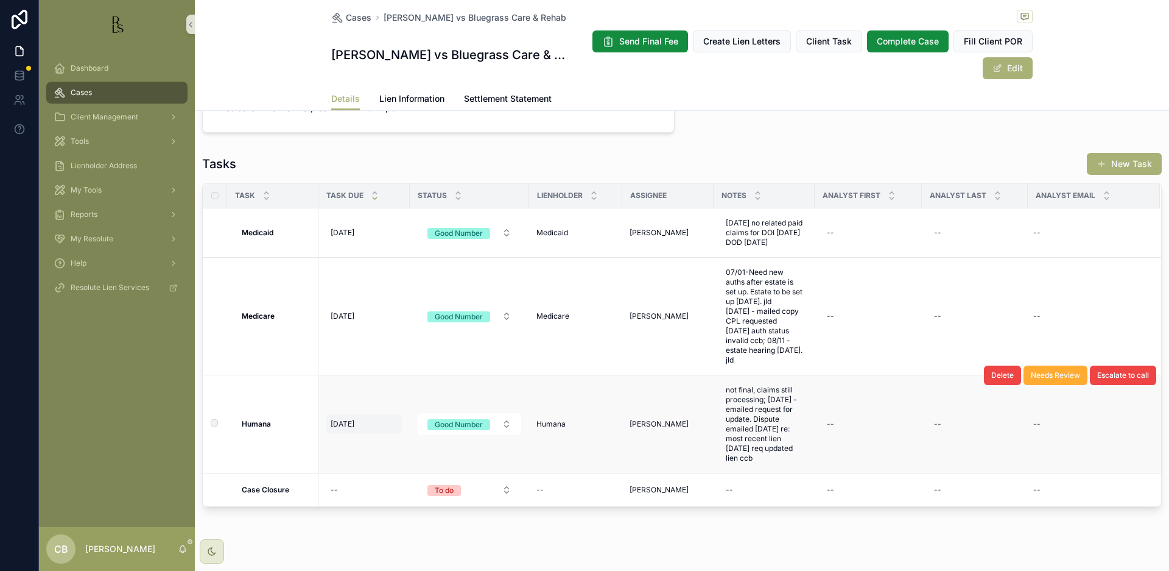
click at [349, 423] on span "[DATE]" at bounding box center [343, 424] width 24 height 10
click at [345, 420] on span "[DATE]" at bounding box center [343, 424] width 24 height 10
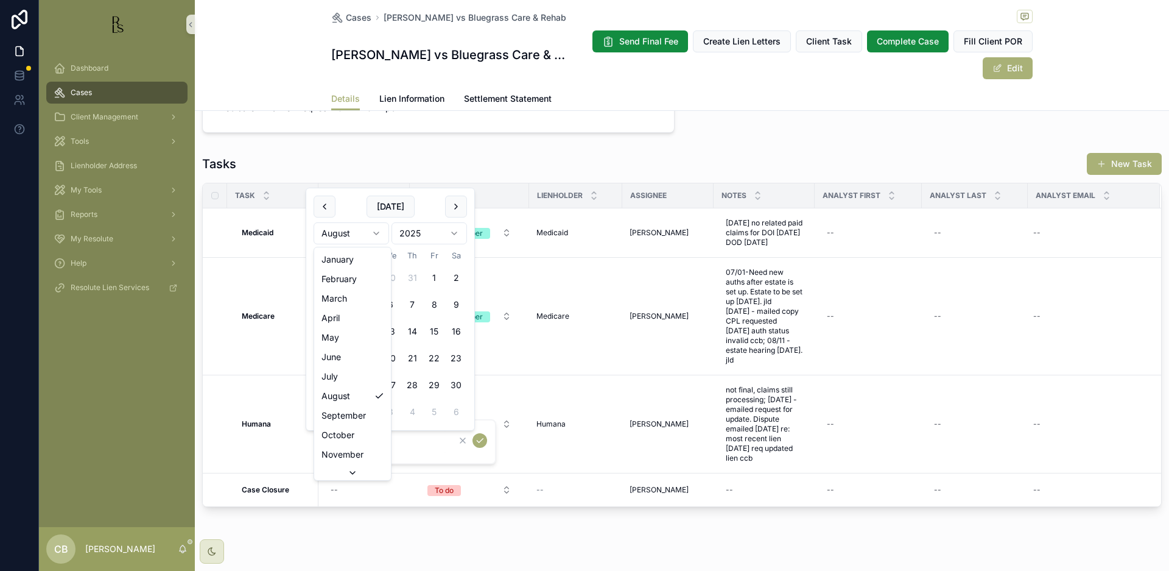
click at [376, 231] on html "Dashboard Cases Client Management Tools Lienholder Address My Tools Reports My …" at bounding box center [584, 285] width 1169 height 571
click at [374, 230] on html "Dashboard Cases Client Management Tools Lienholder Address My Tools Reports My …" at bounding box center [584, 285] width 1169 height 571
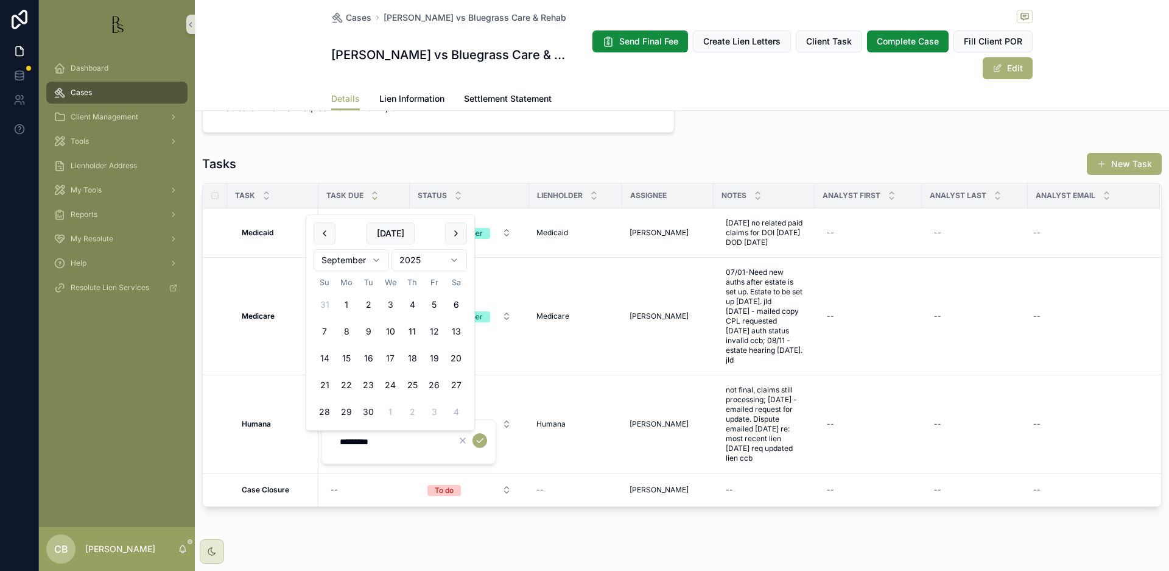
click at [391, 356] on button "17" at bounding box center [390, 358] width 22 height 22
type input "*********"
click at [481, 437] on icon "scrollable content" at bounding box center [480, 440] width 10 height 10
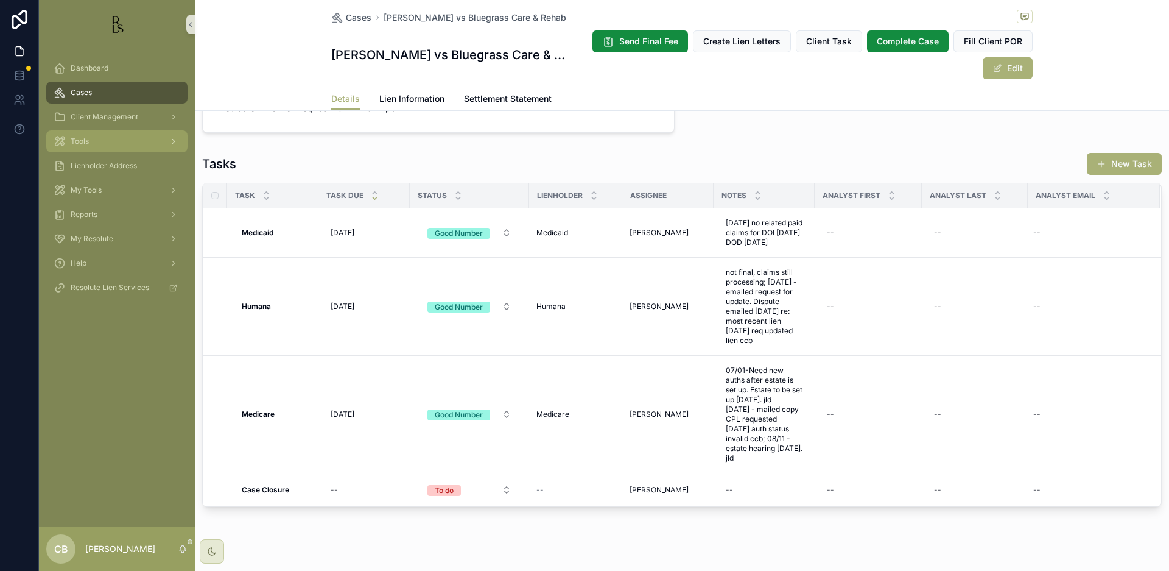
click at [74, 138] on span "Tools" at bounding box center [80, 141] width 18 height 10
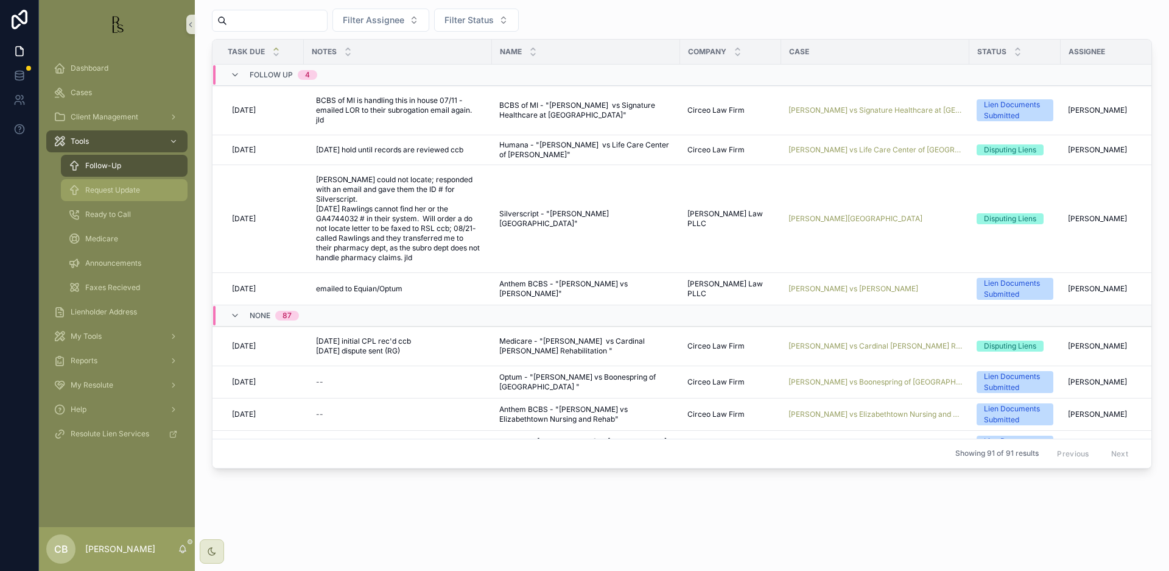
scroll to position [1, 0]
click at [111, 190] on span "Request Update" at bounding box center [112, 190] width 55 height 10
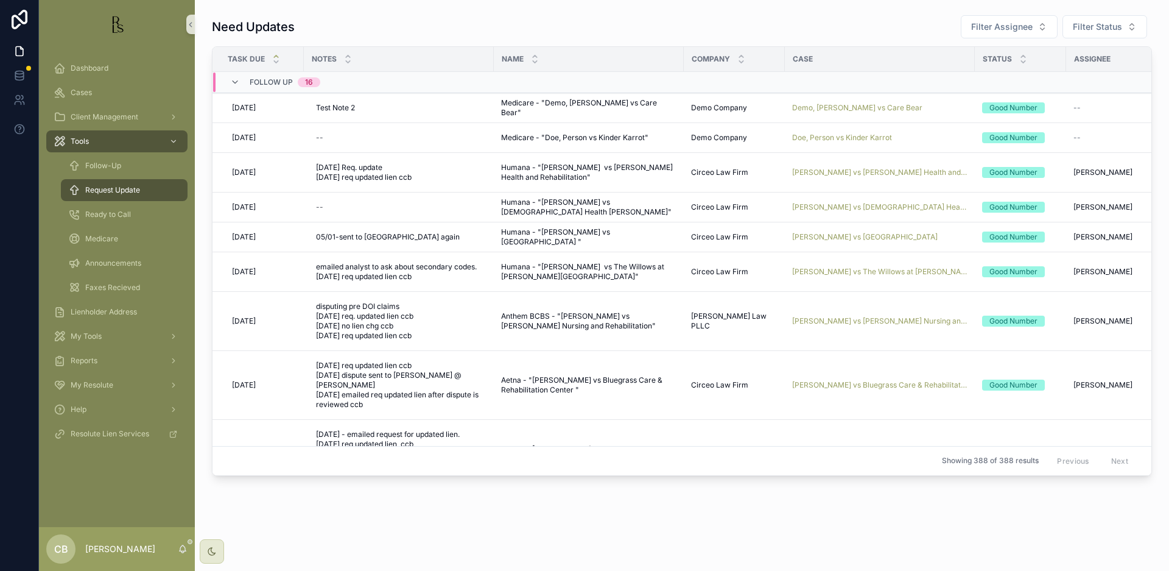
scroll to position [7, 0]
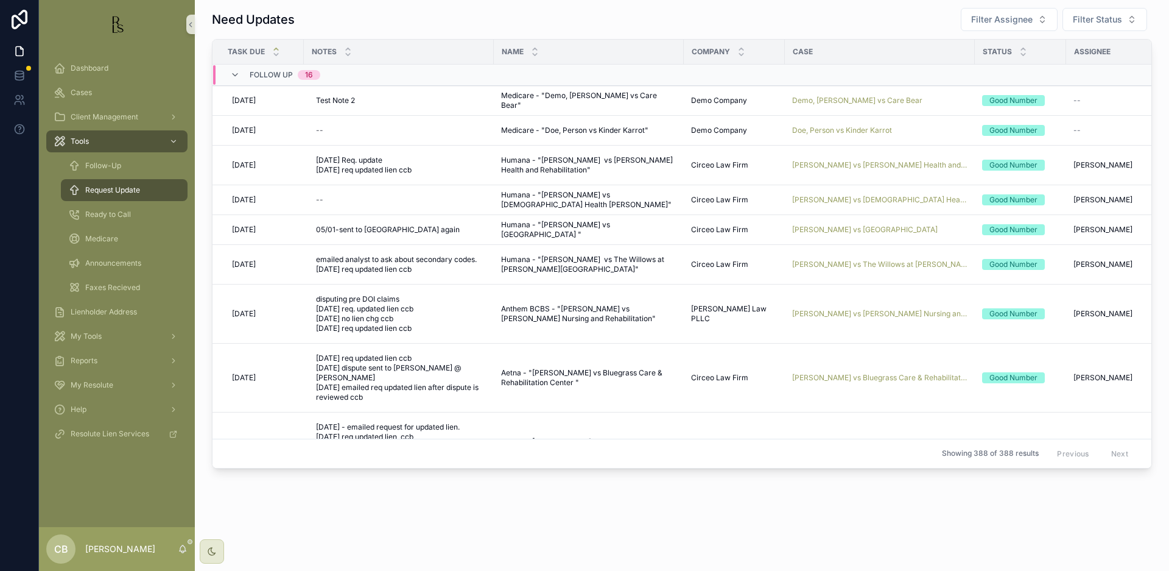
click at [861, 163] on span "[PERSON_NAME] vs [PERSON_NAME] Health and Rehabilitation" at bounding box center [879, 165] width 175 height 10
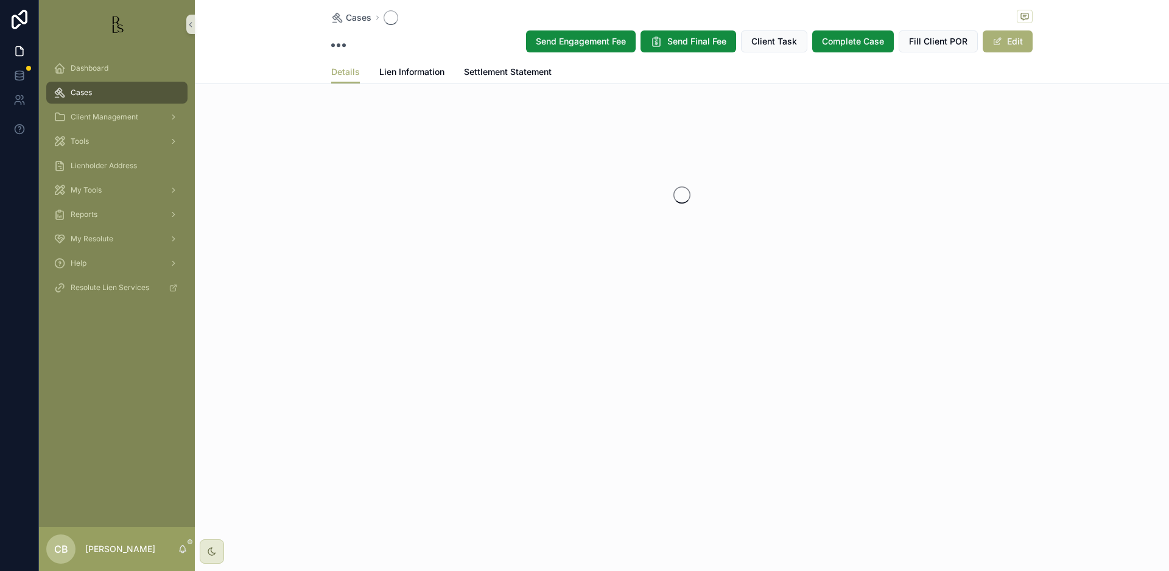
click at [861, 163] on div "scrollable content" at bounding box center [682, 195] width 974 height 192
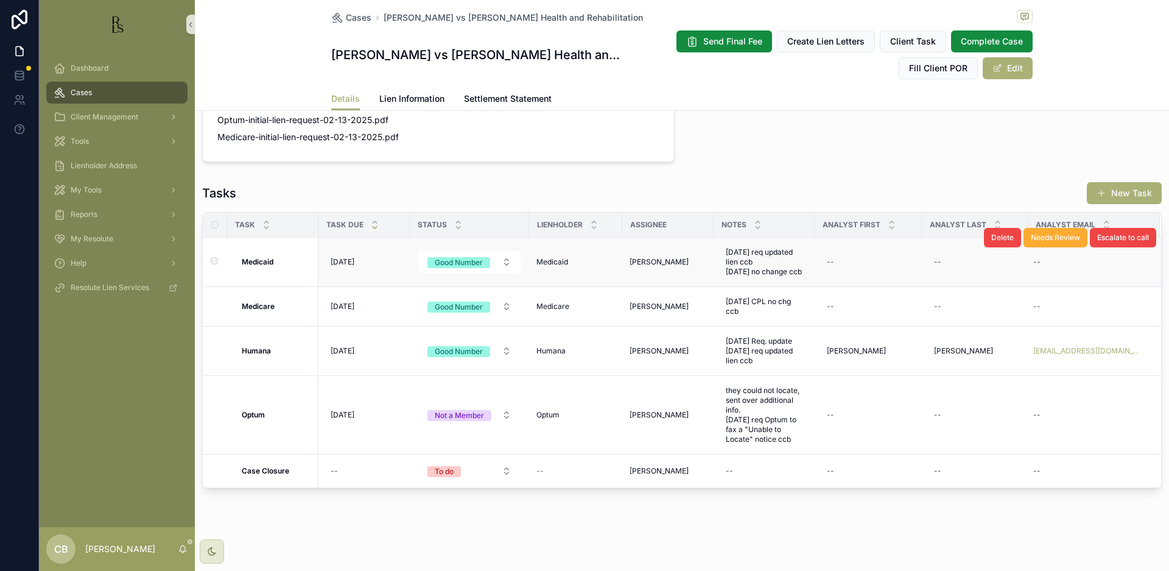
scroll to position [963, 0]
click at [413, 97] on span "Lien Information" at bounding box center [411, 99] width 65 height 12
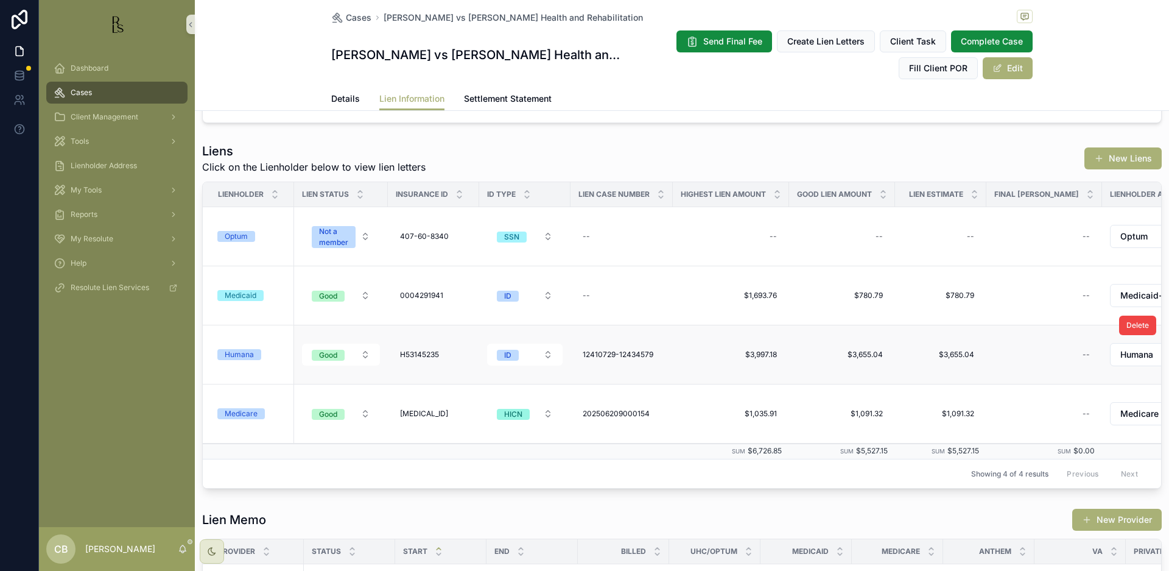
scroll to position [138, 0]
click at [235, 347] on td "Humana" at bounding box center [248, 354] width 91 height 59
click at [239, 351] on div "Humana" at bounding box center [239, 353] width 29 height 11
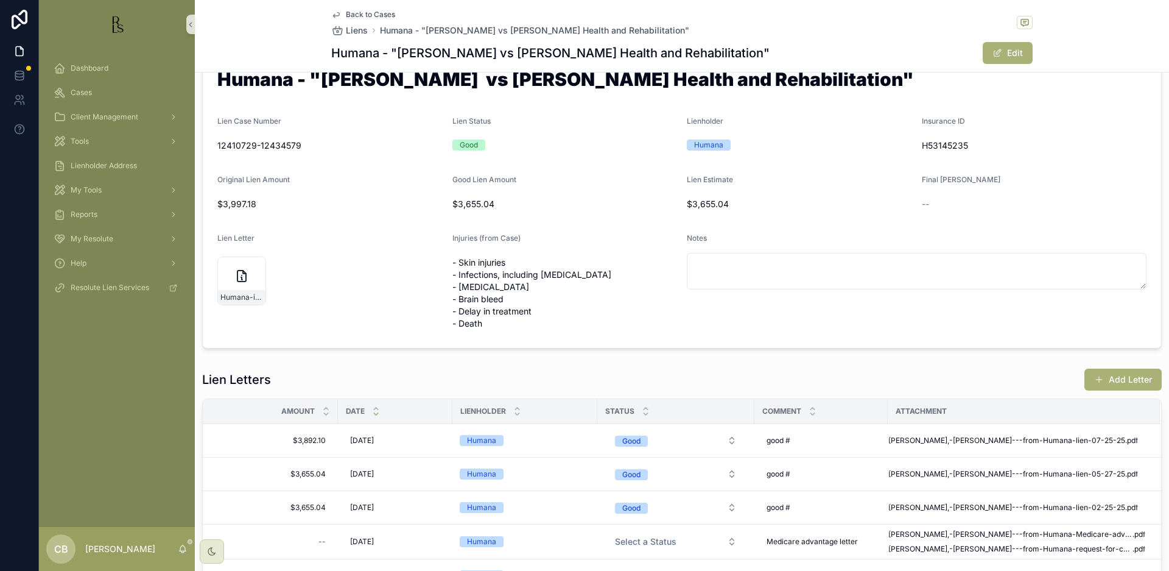
scroll to position [46, 0]
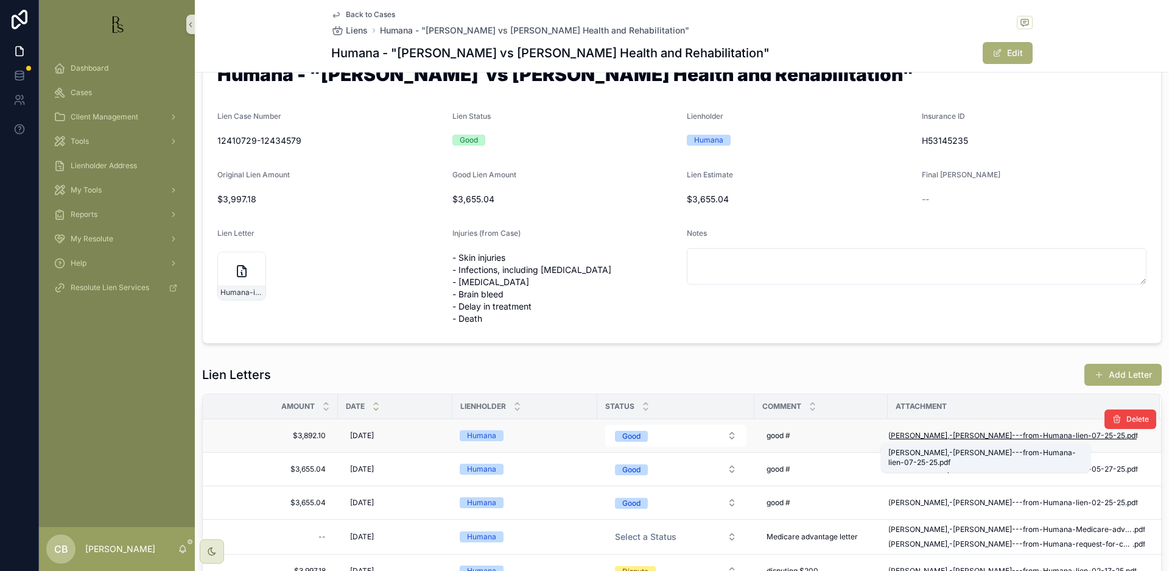
click at [974, 434] on span "Joiner,-Linda---from-Humana-lien-07-25-25" at bounding box center [1007, 436] width 237 height 10
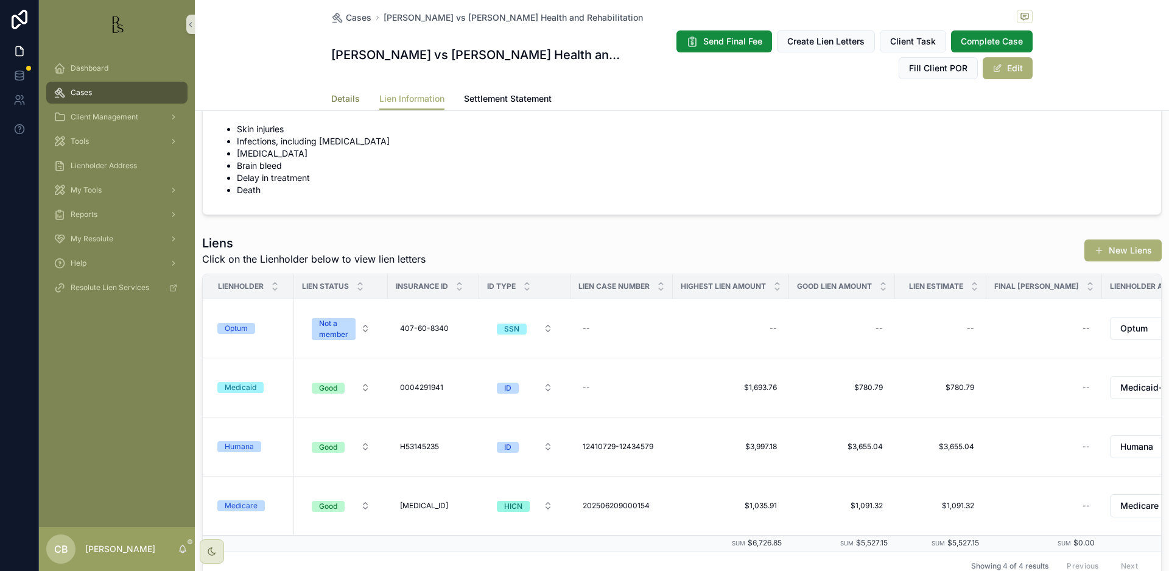
click at [343, 96] on span "Details" at bounding box center [345, 99] width 29 height 12
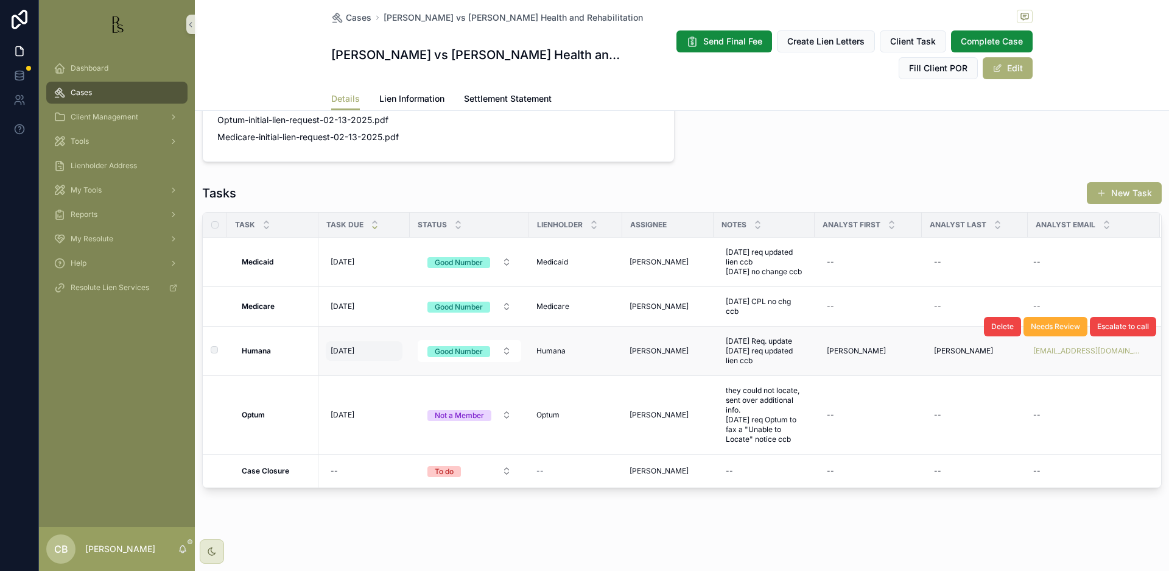
click at [354, 350] on span "[DATE]" at bounding box center [343, 351] width 24 height 10
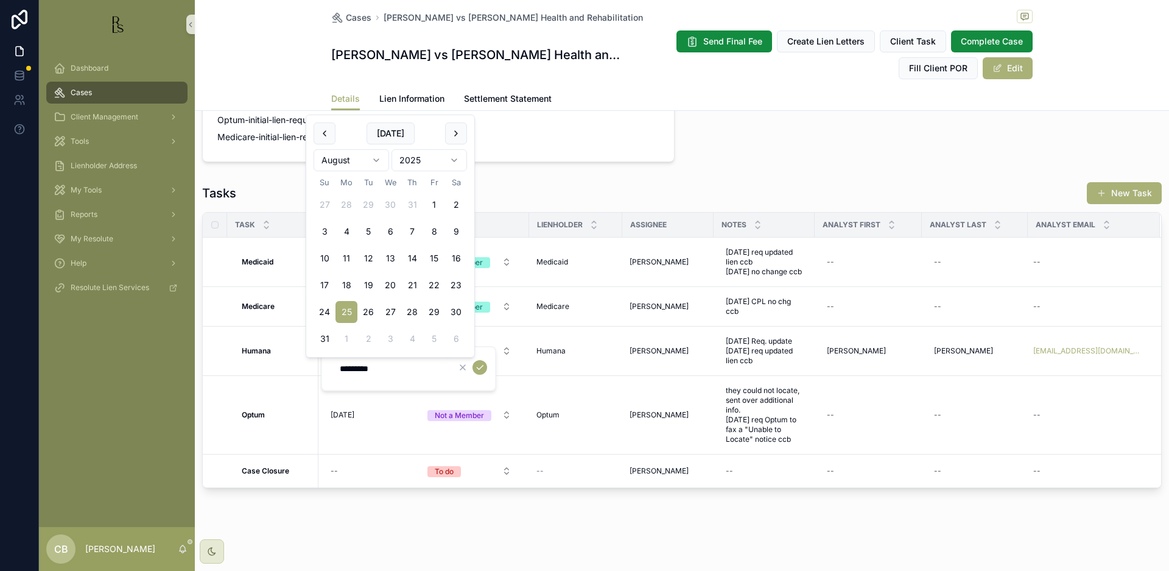
click at [376, 157] on html "Dashboard Cases Client Management Tools Lienholder Address My Tools Reports My …" at bounding box center [584, 285] width 1169 height 571
click at [435, 230] on button "3" at bounding box center [434, 231] width 22 height 22
type input "*********"
click at [480, 366] on icon "scrollable content" at bounding box center [480, 367] width 10 height 10
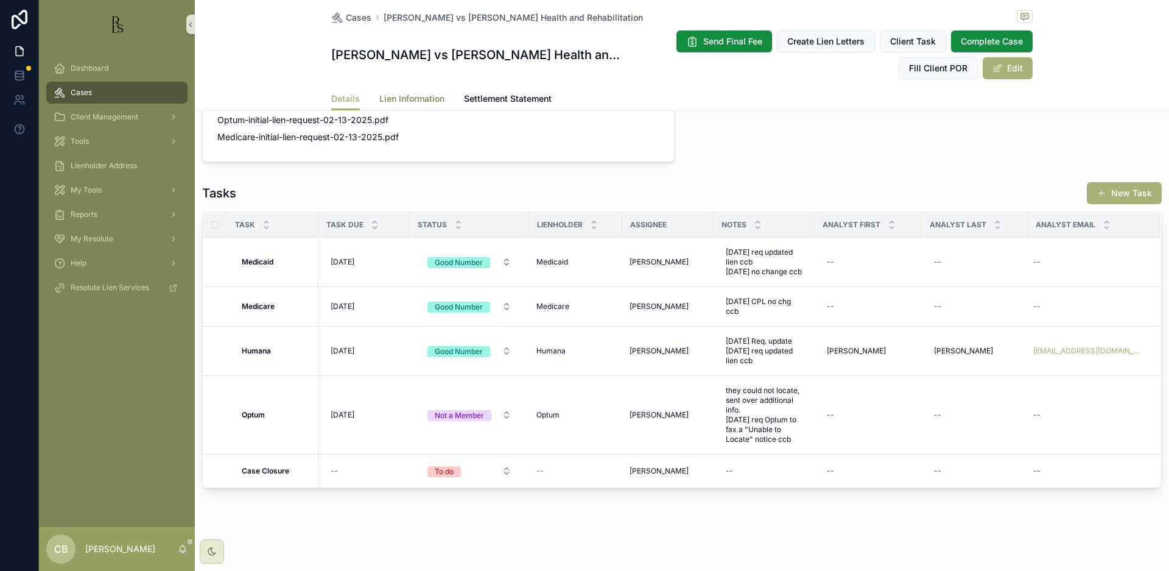
click at [411, 96] on span "Lien Information" at bounding box center [411, 99] width 65 height 12
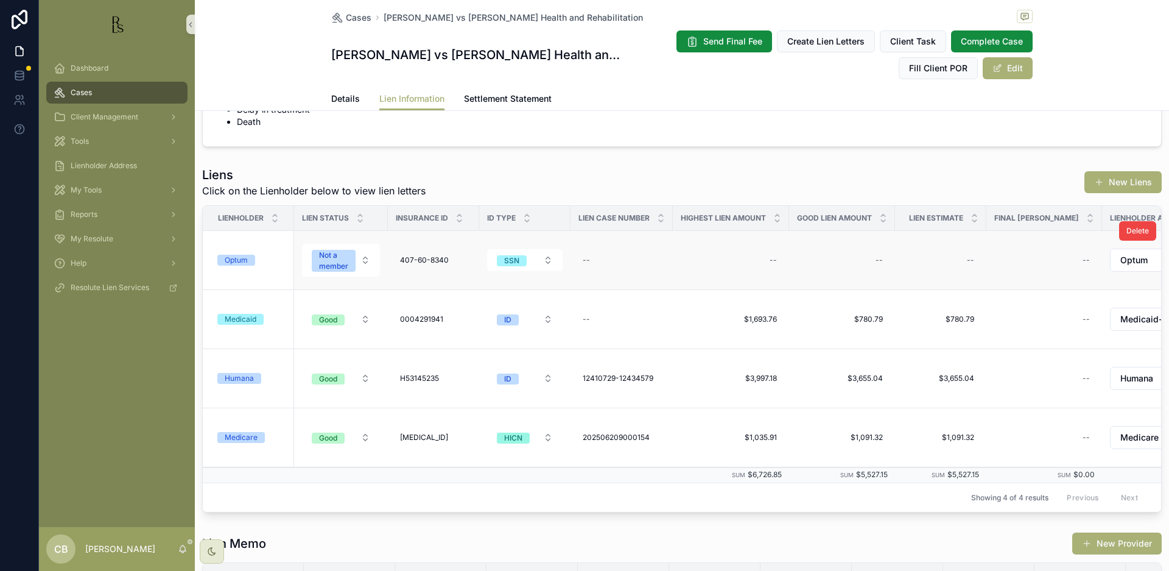
scroll to position [117, 0]
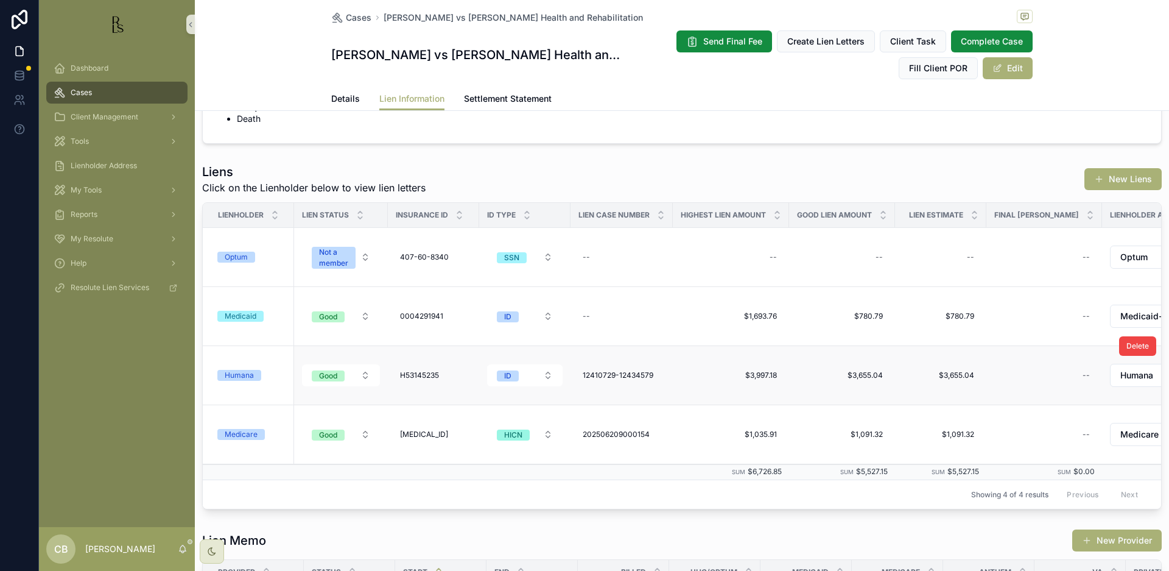
click at [247, 375] on div "Humana" at bounding box center [239, 375] width 29 height 11
click at [244, 374] on div "Humana" at bounding box center [239, 375] width 29 height 11
click at [346, 96] on span "Details" at bounding box center [345, 99] width 29 height 12
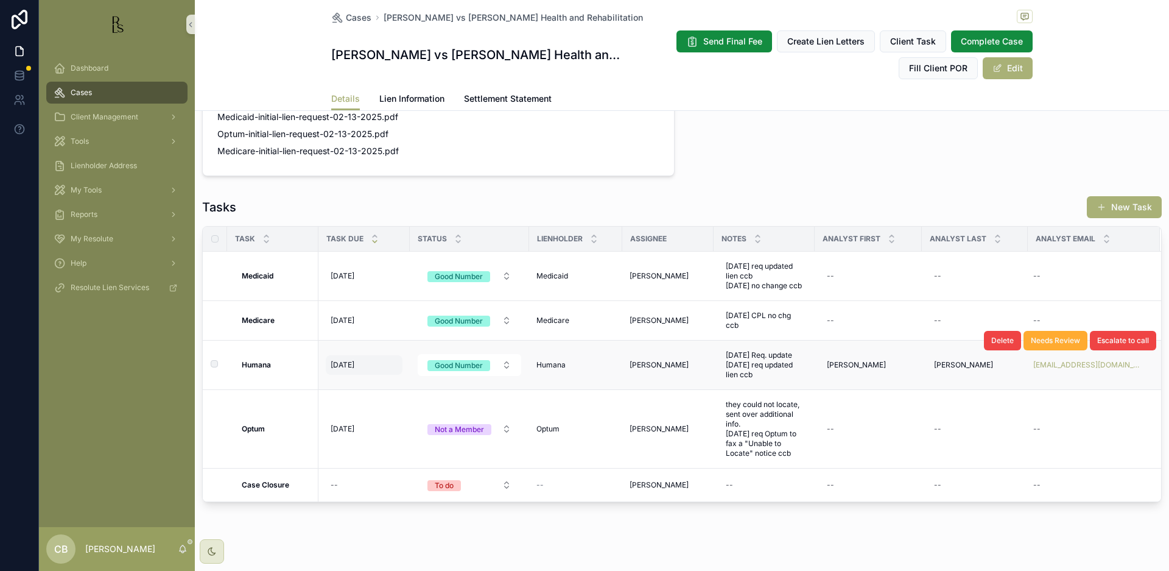
scroll to position [948, 0]
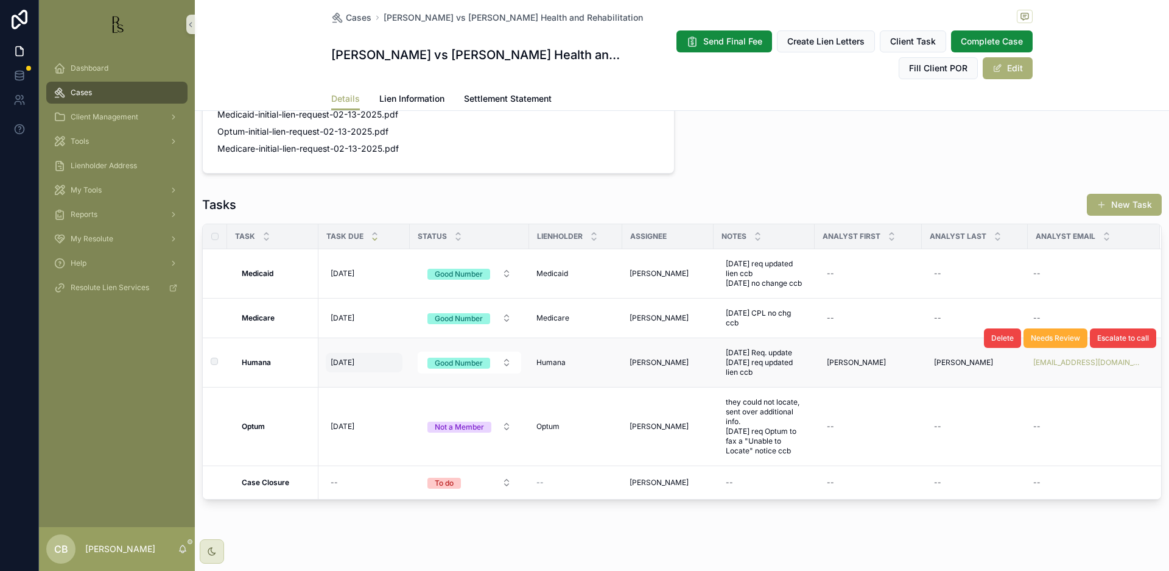
click at [348, 367] on span "10/3/2025" at bounding box center [343, 362] width 24 height 10
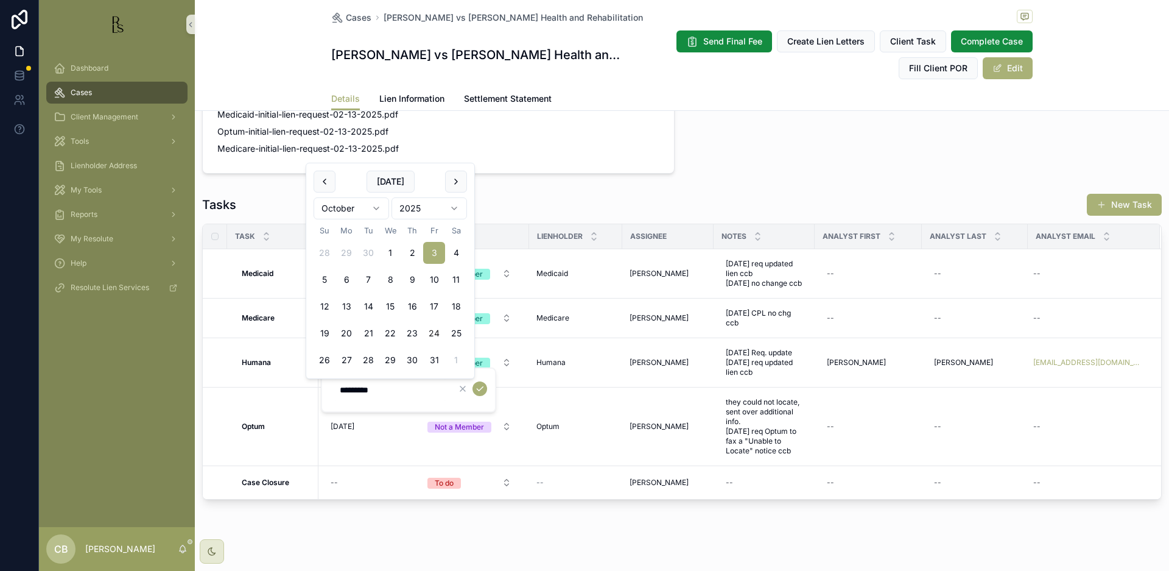
click at [435, 333] on button "24" at bounding box center [434, 333] width 22 height 22
type input "**********"
click at [478, 386] on icon "scrollable content" at bounding box center [480, 389] width 10 height 10
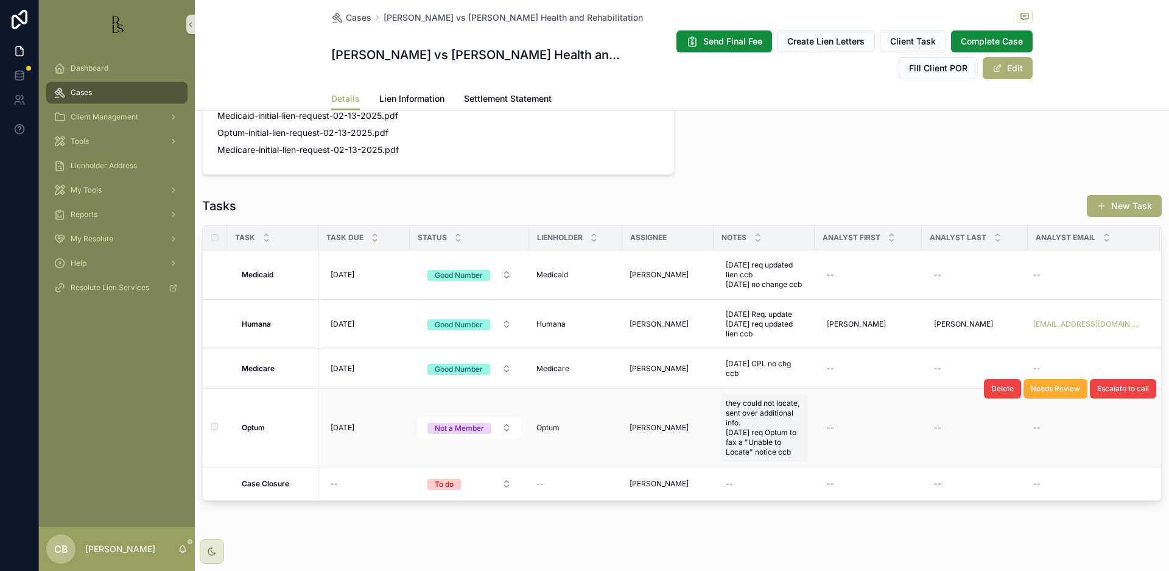
scroll to position [948, 0]
click at [759, 448] on span "they could not locate, sent over additional info. 7-24-25 req Optum to fax a "U…" at bounding box center [764, 427] width 77 height 58
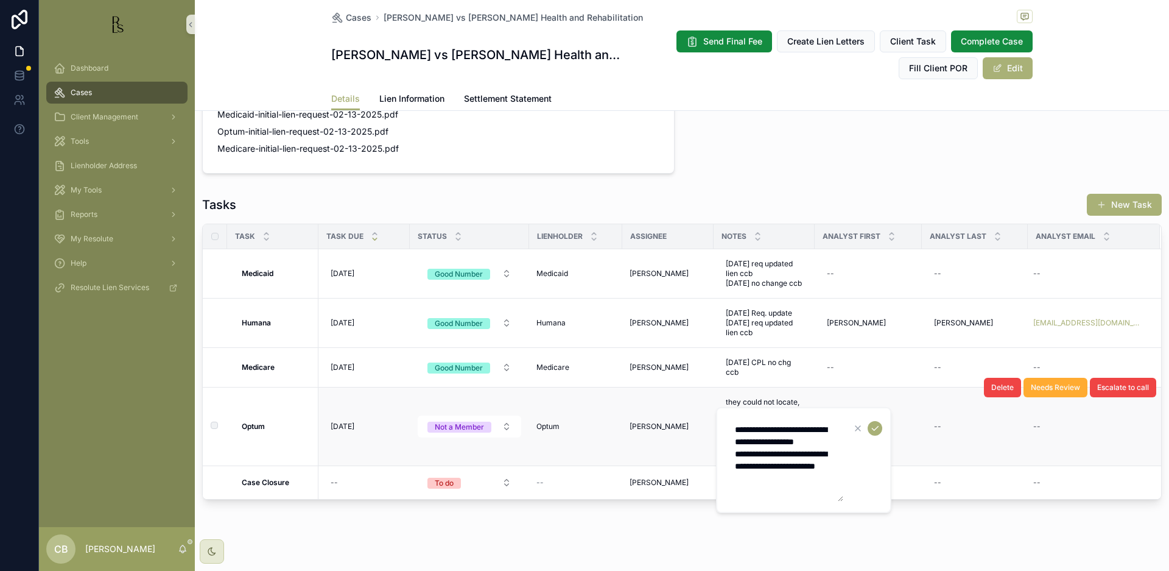
click at [908, 454] on td "--" at bounding box center [868, 426] width 107 height 79
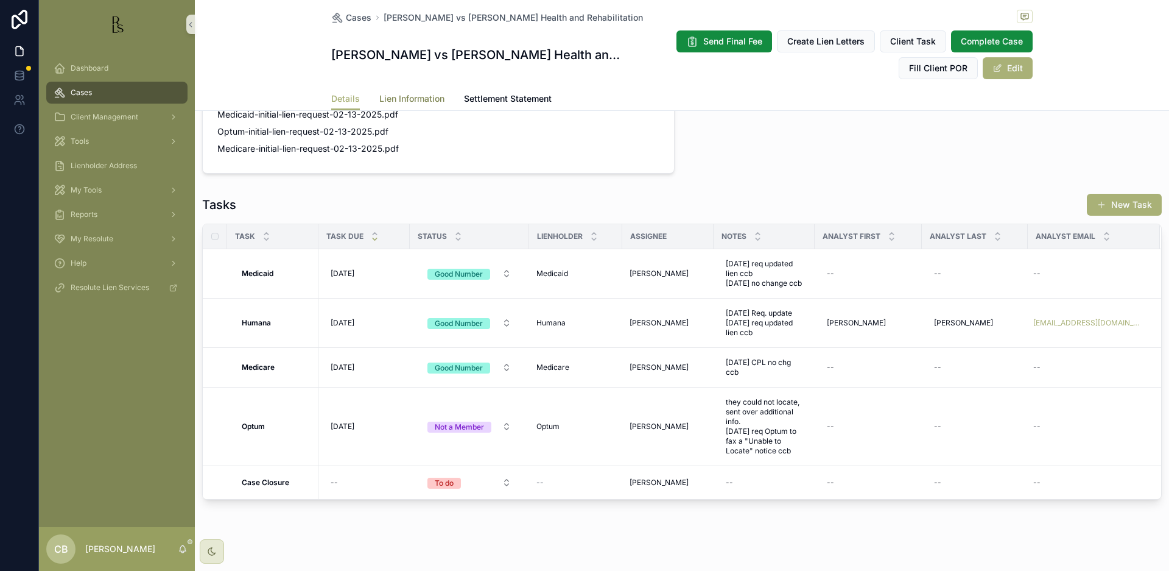
click at [403, 95] on span "Lien Information" at bounding box center [411, 99] width 65 height 12
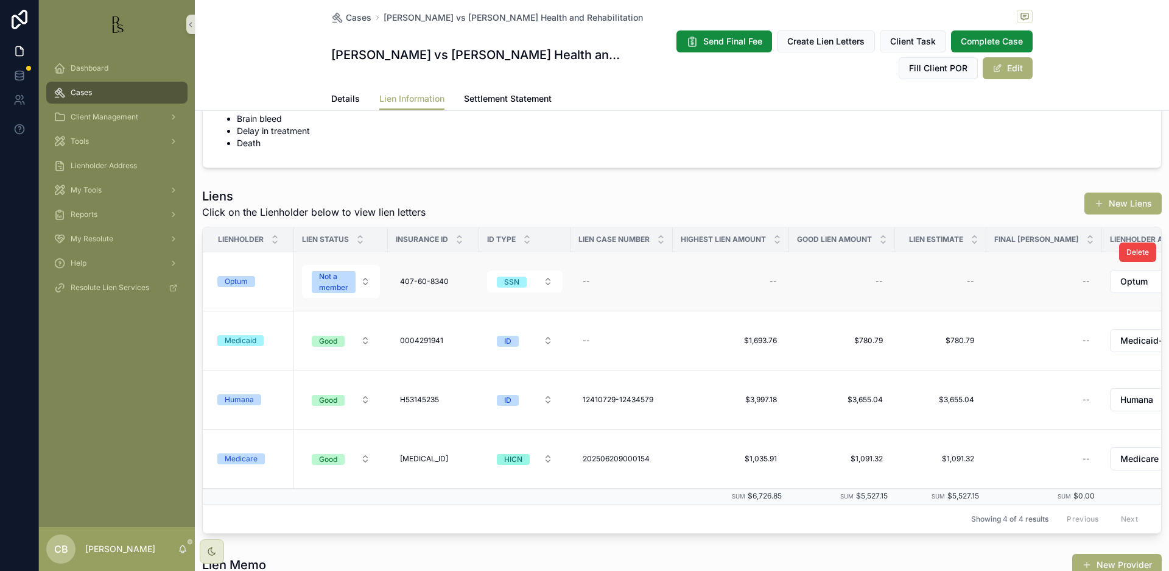
scroll to position [95, 0]
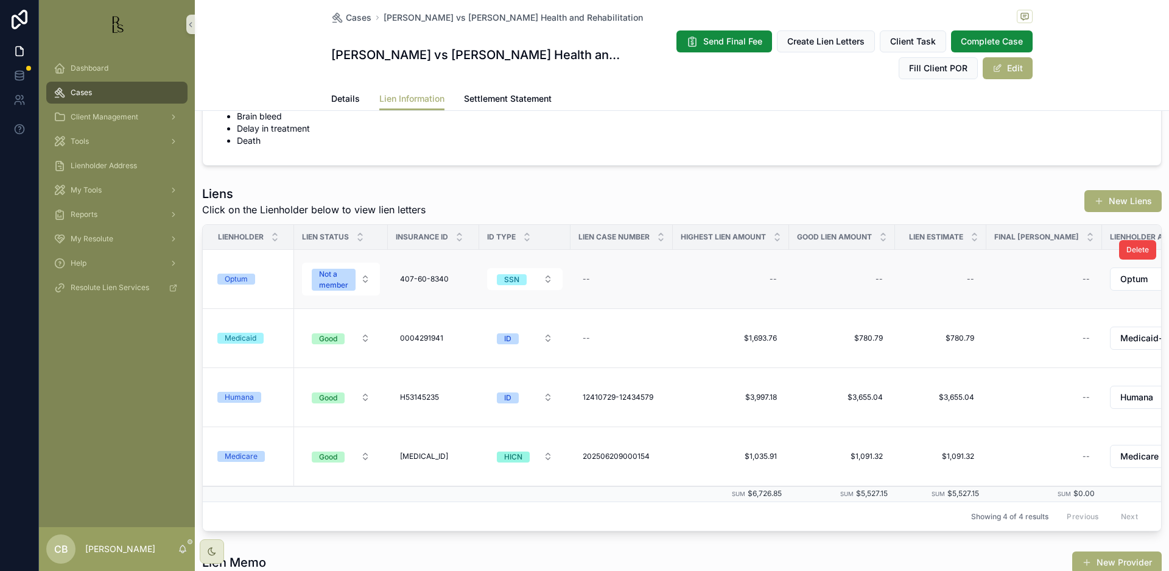
click at [239, 290] on td "Optum" at bounding box center [248, 279] width 91 height 59
click at [235, 276] on div "Optum" at bounding box center [236, 278] width 23 height 11
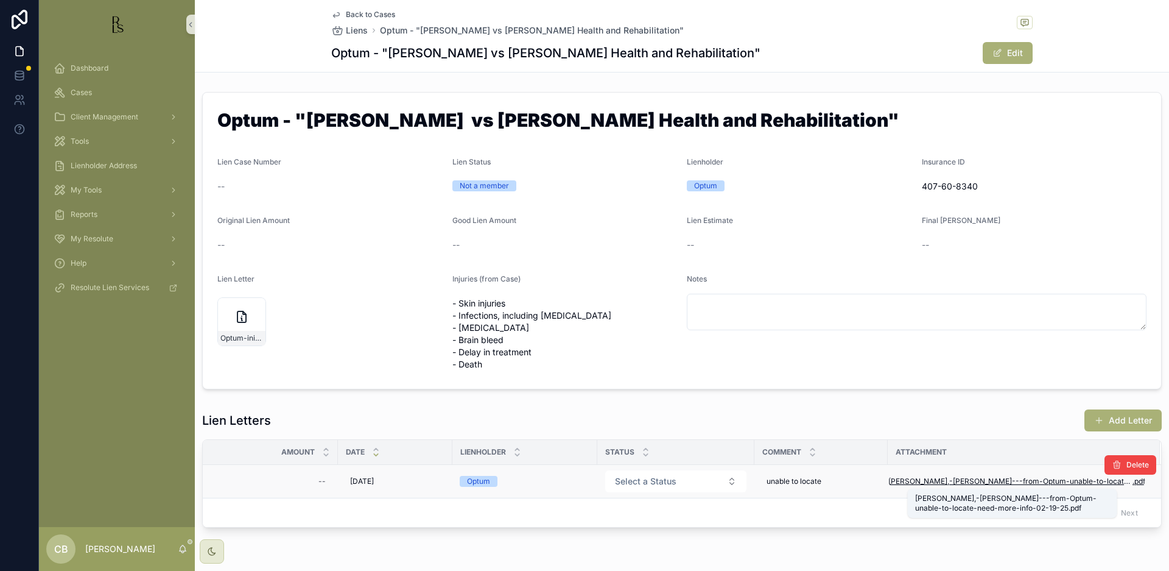
click at [999, 481] on span "Joiner,-Linda---from-Optum-unable-to-locate-need-more-info-02-19-25" at bounding box center [1011, 481] width 244 height 10
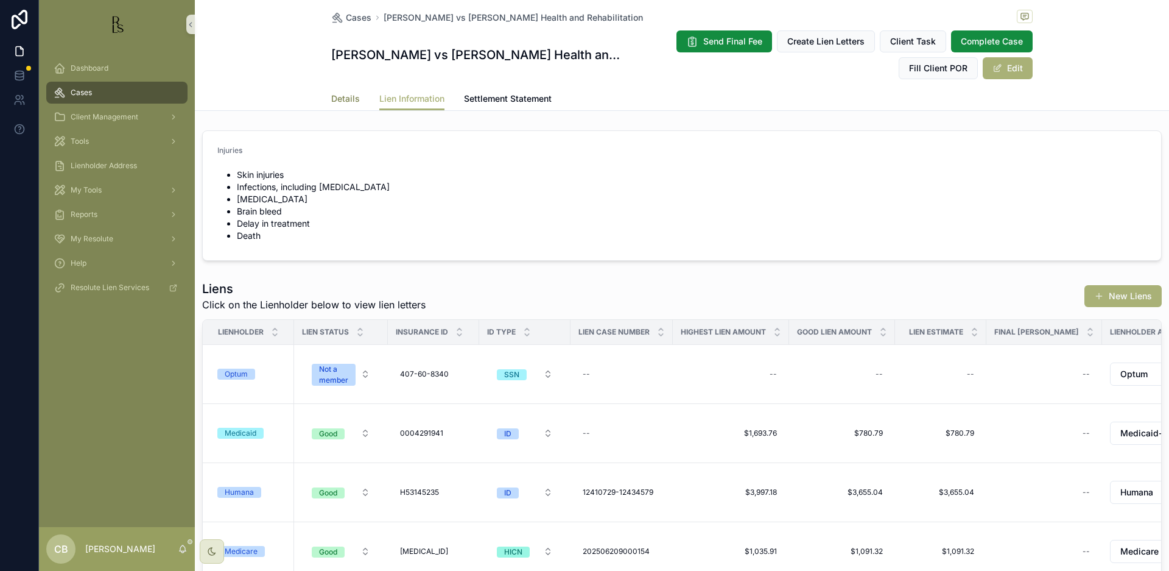
click at [338, 96] on span "Details" at bounding box center [345, 99] width 29 height 12
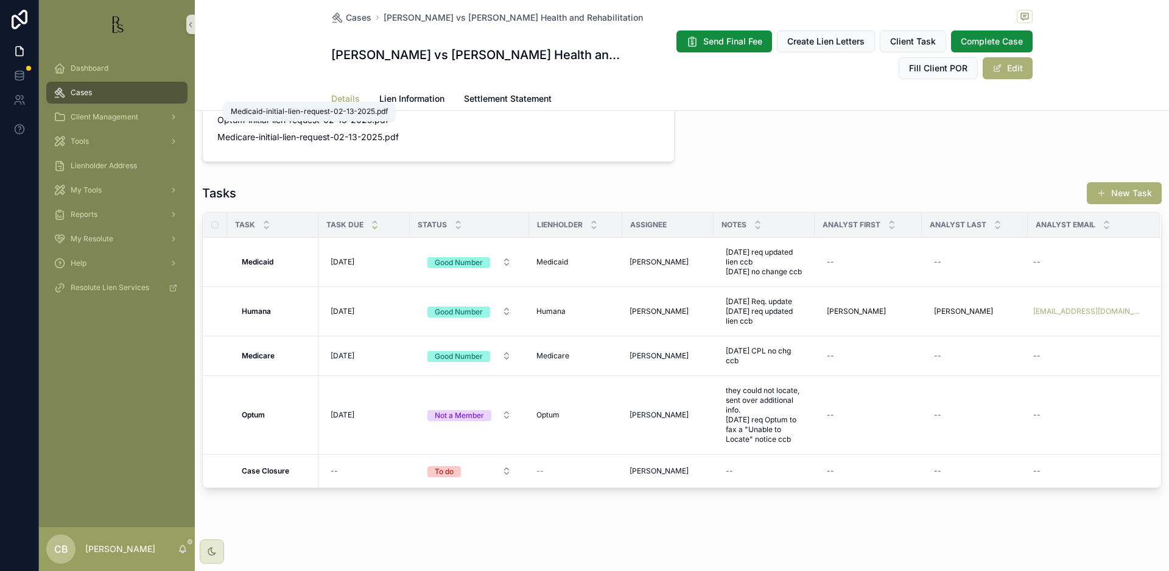
scroll to position [970, 0]
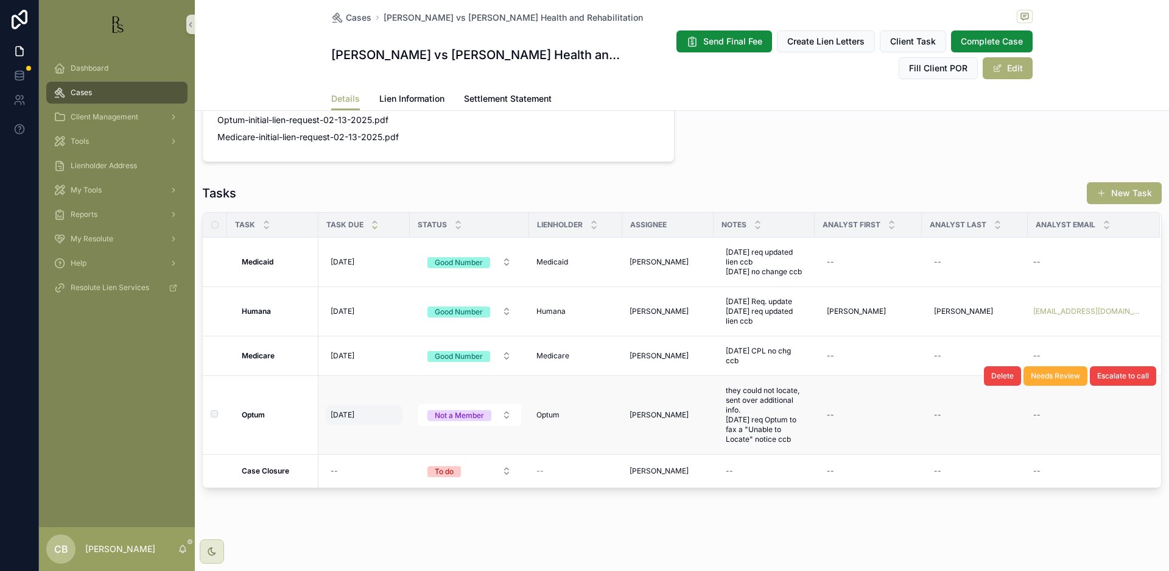
click at [351, 410] on span "[DATE]" at bounding box center [343, 415] width 24 height 10
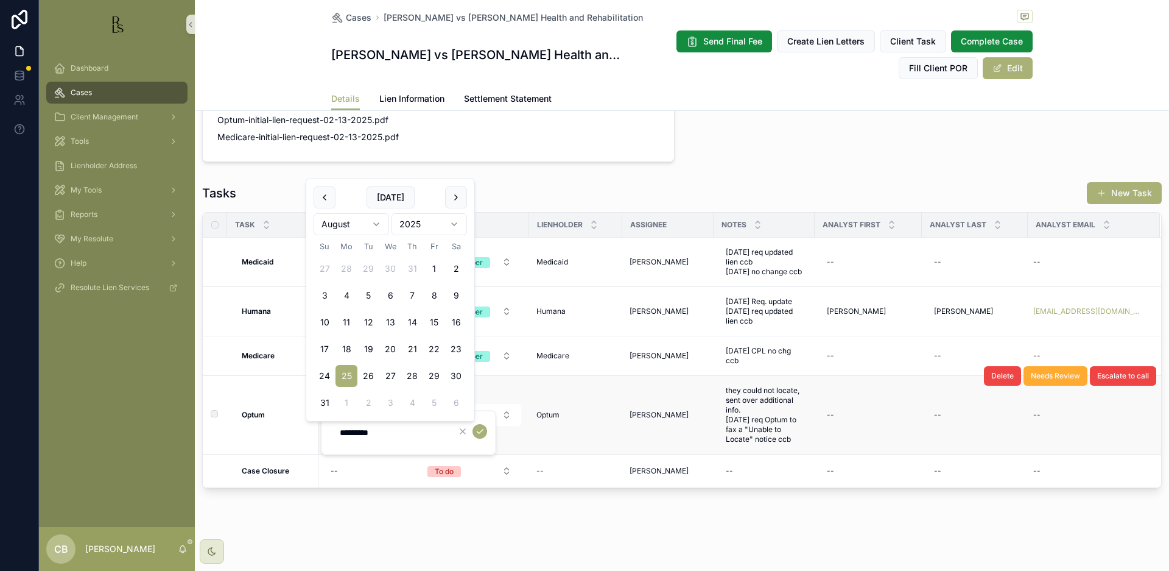
click at [544, 439] on td "Optum Optum" at bounding box center [575, 415] width 93 height 79
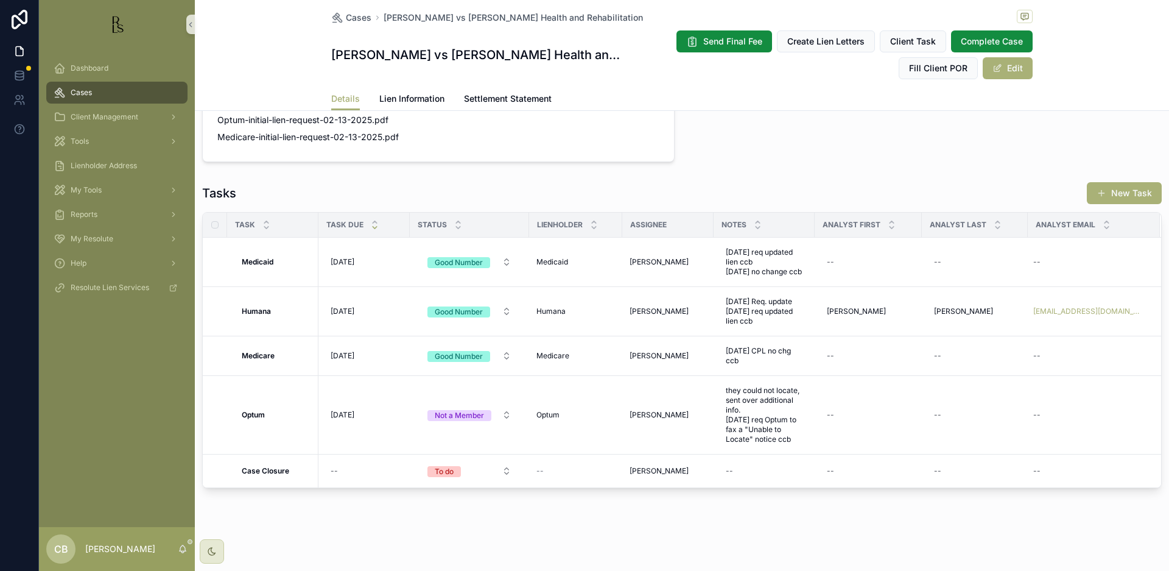
click at [83, 139] on span "Tools" at bounding box center [80, 141] width 18 height 10
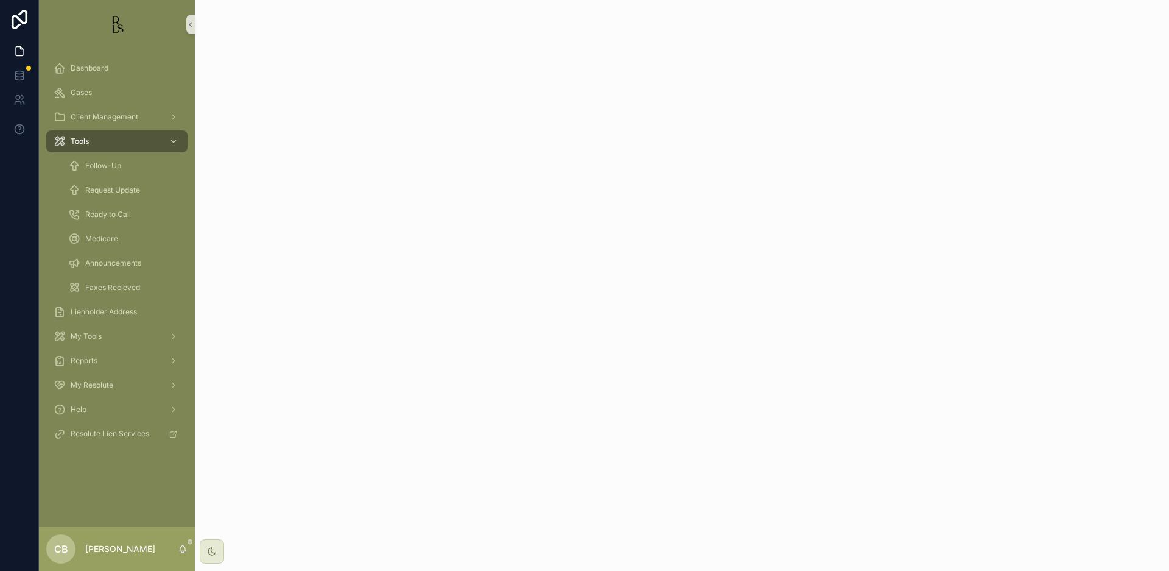
click at [83, 139] on span "Tools" at bounding box center [80, 141] width 18 height 10
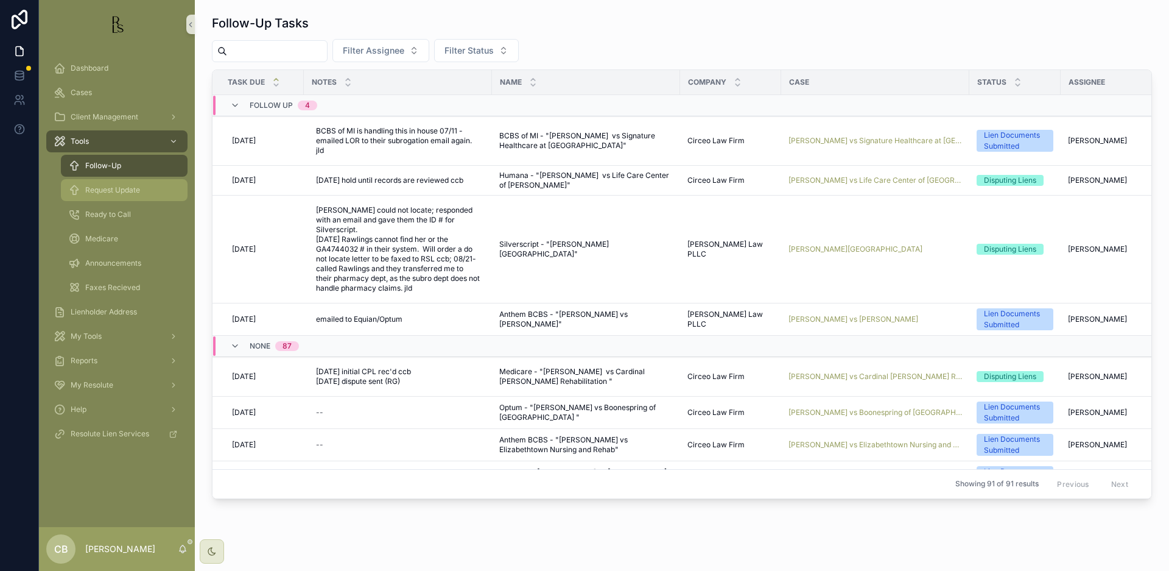
click at [129, 190] on span "Request Update" at bounding box center [112, 190] width 55 height 10
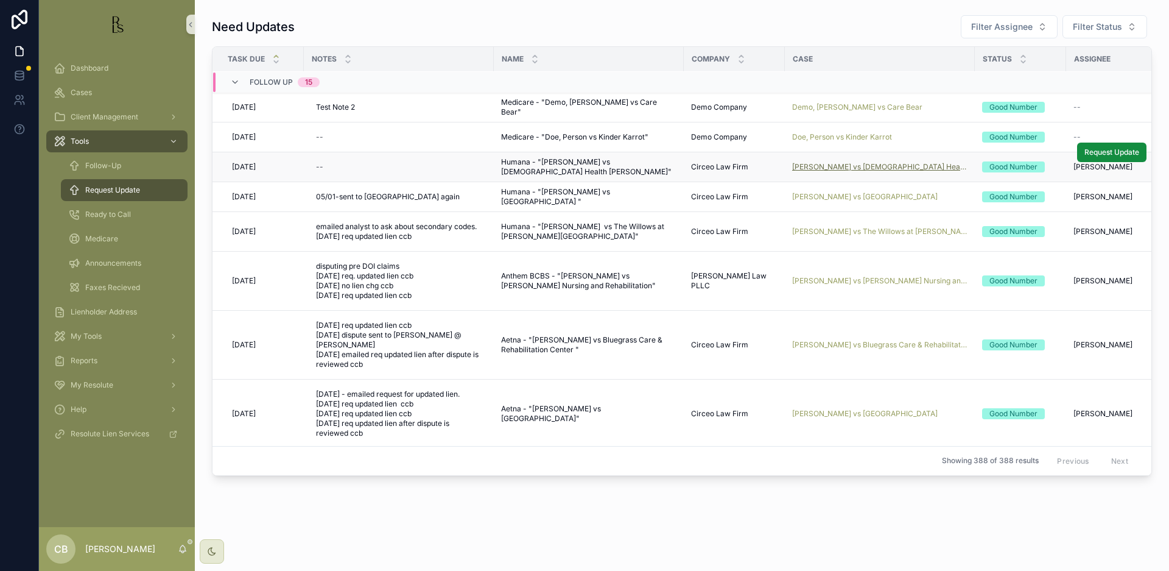
scroll to position [3, 0]
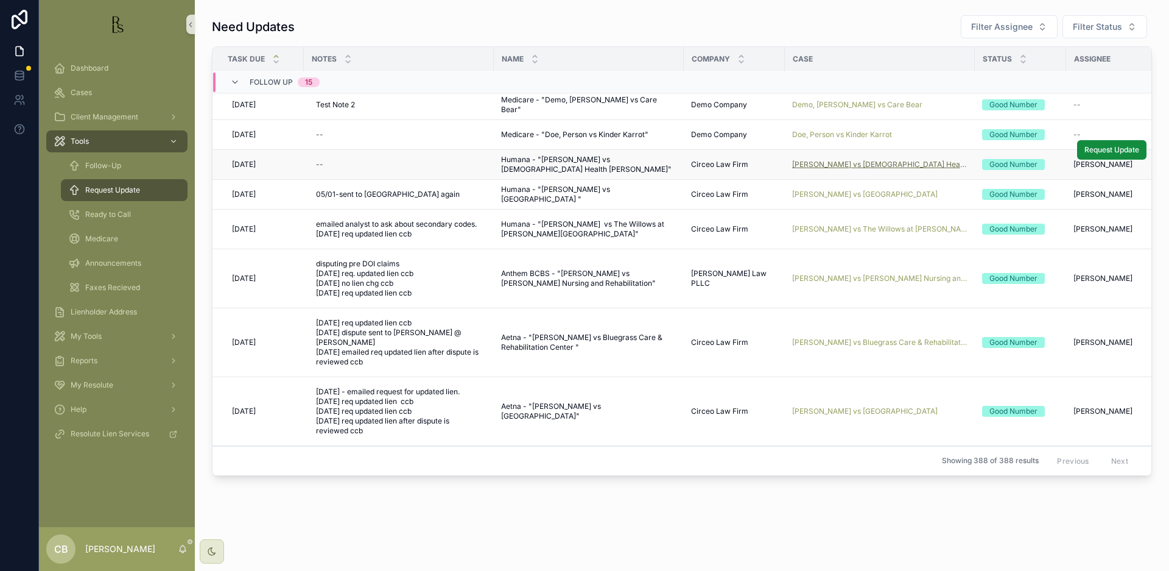
click at [850, 163] on span "[PERSON_NAME] vs [DEMOGRAPHIC_DATA] Health [PERSON_NAME]" at bounding box center [879, 165] width 175 height 10
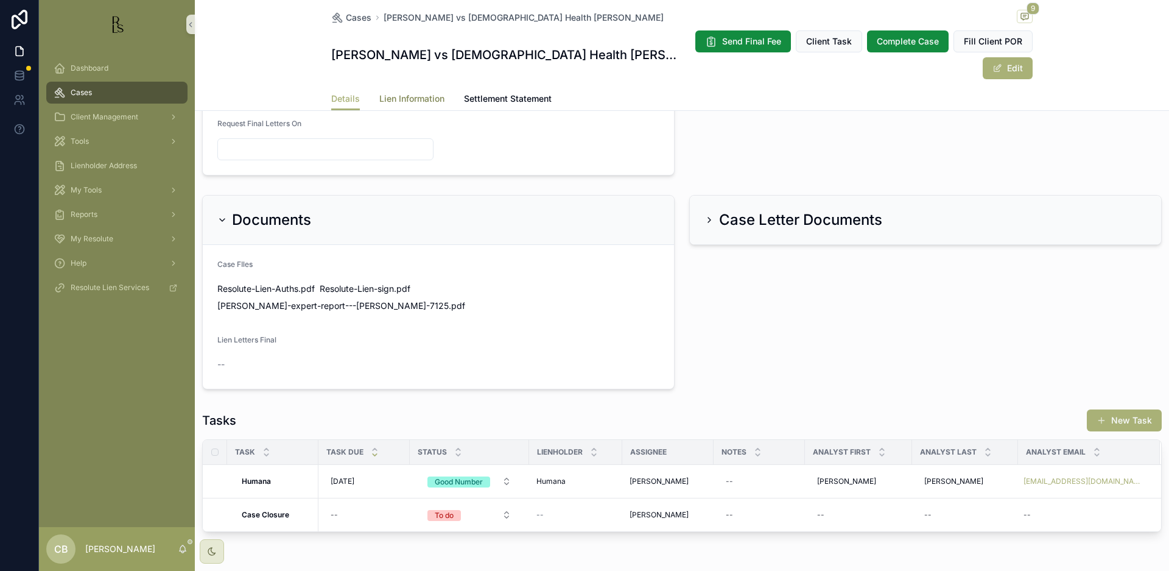
click at [415, 93] on span "Lien Information" at bounding box center [411, 99] width 65 height 12
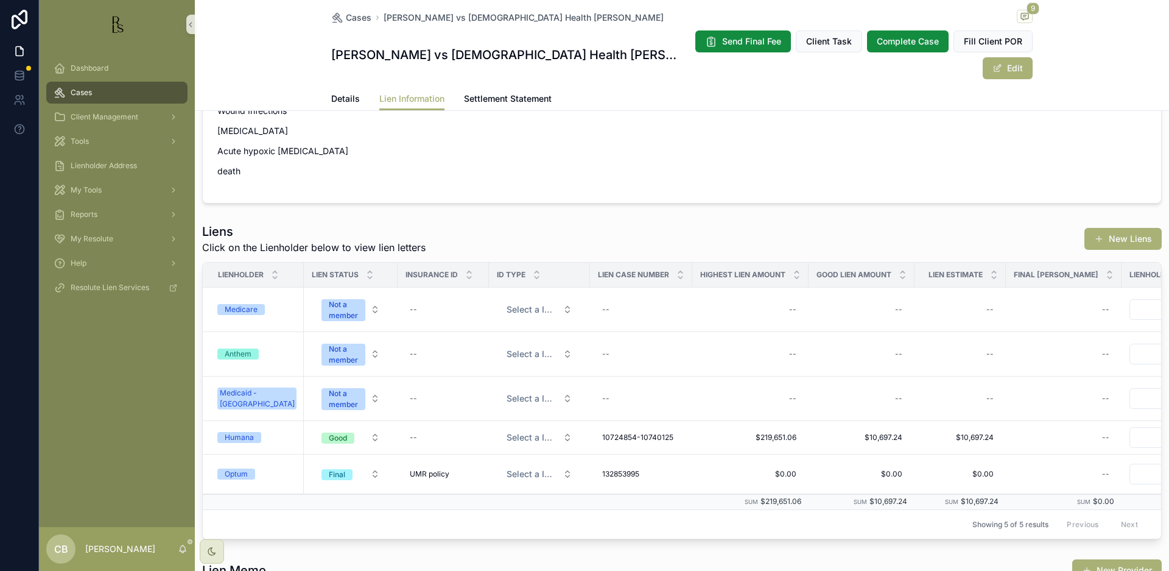
scroll to position [347, 0]
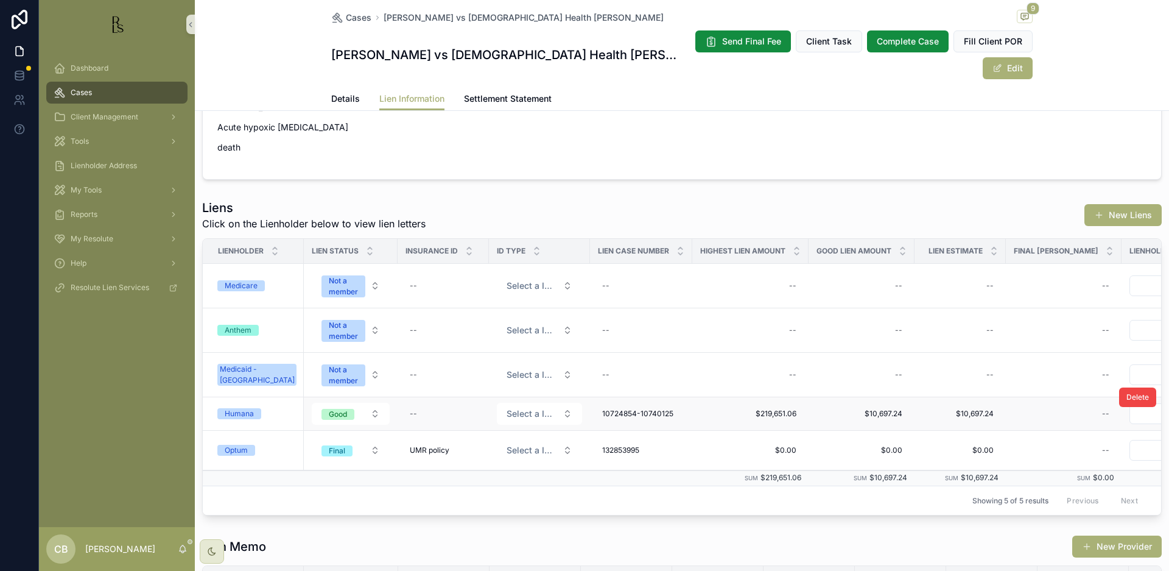
click at [236, 408] on div "Humana" at bounding box center [239, 413] width 29 height 11
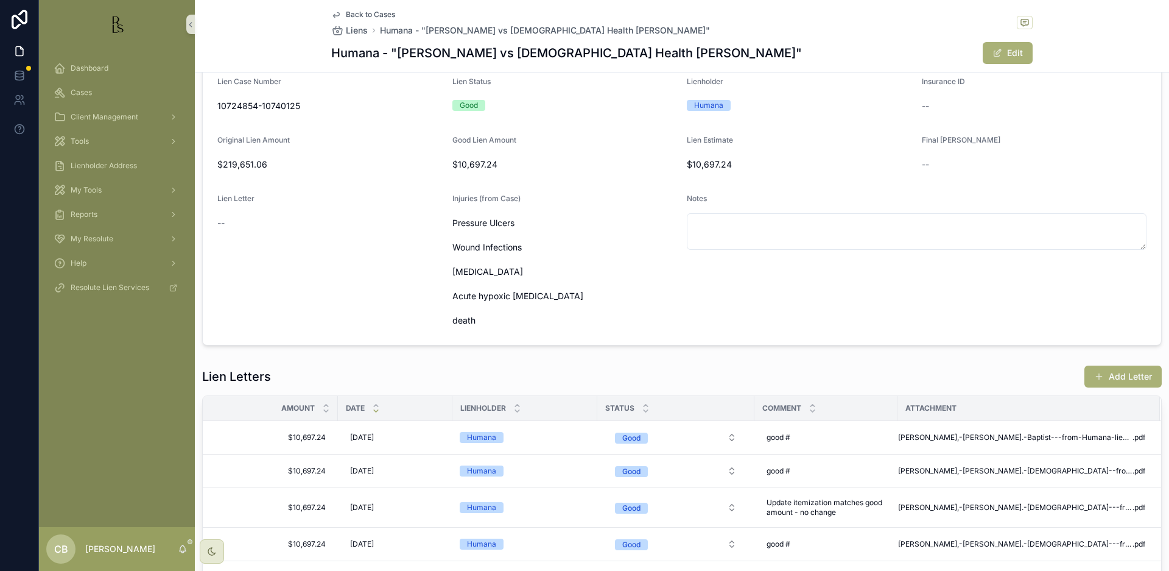
scroll to position [88, 0]
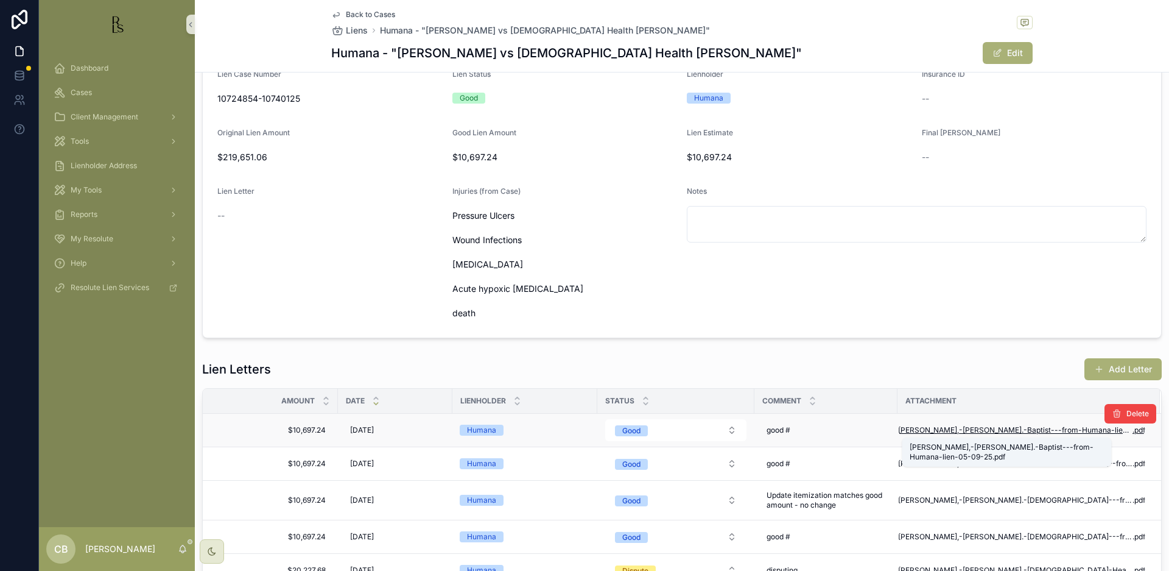
click at [1013, 428] on span "Muncy,-Douglas-v.-Baptist---from-Humana-lien-05-09-25" at bounding box center [1015, 430] width 234 height 10
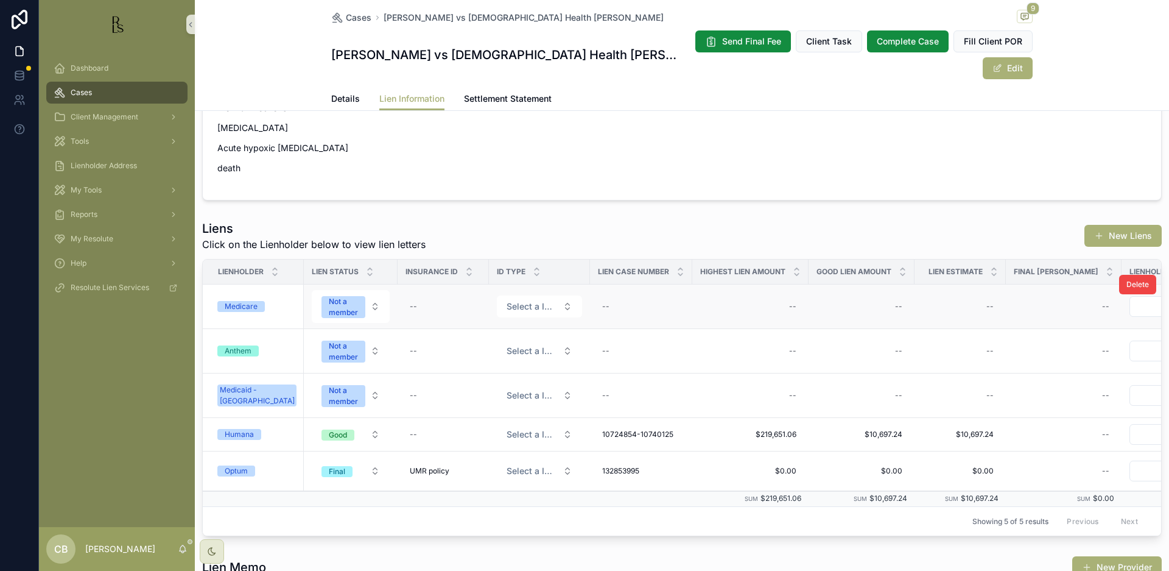
scroll to position [331, 0]
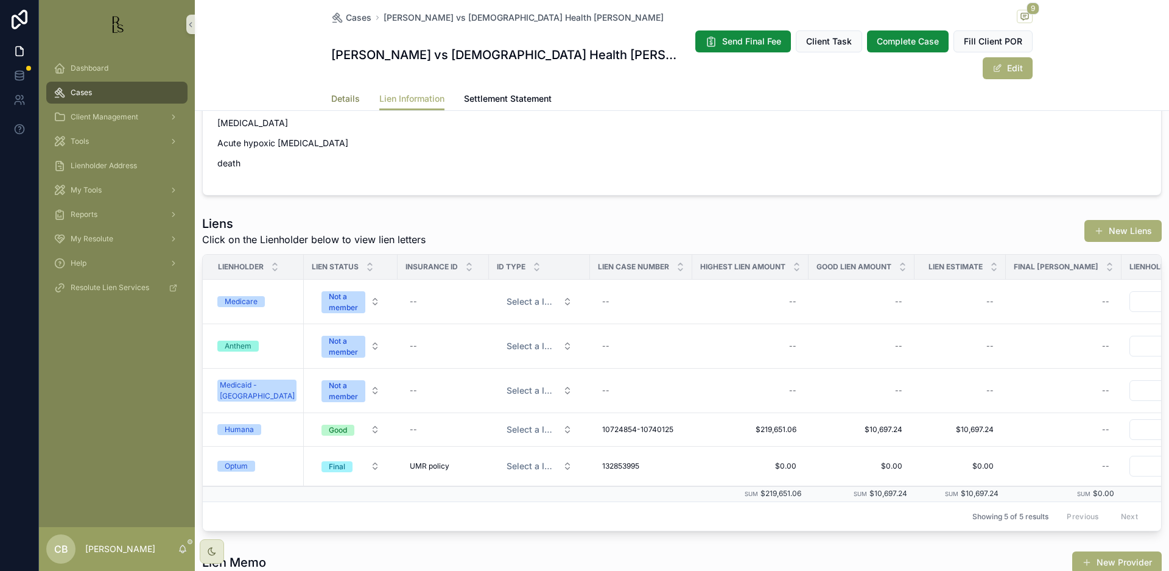
click at [340, 93] on span "Details" at bounding box center [345, 99] width 29 height 12
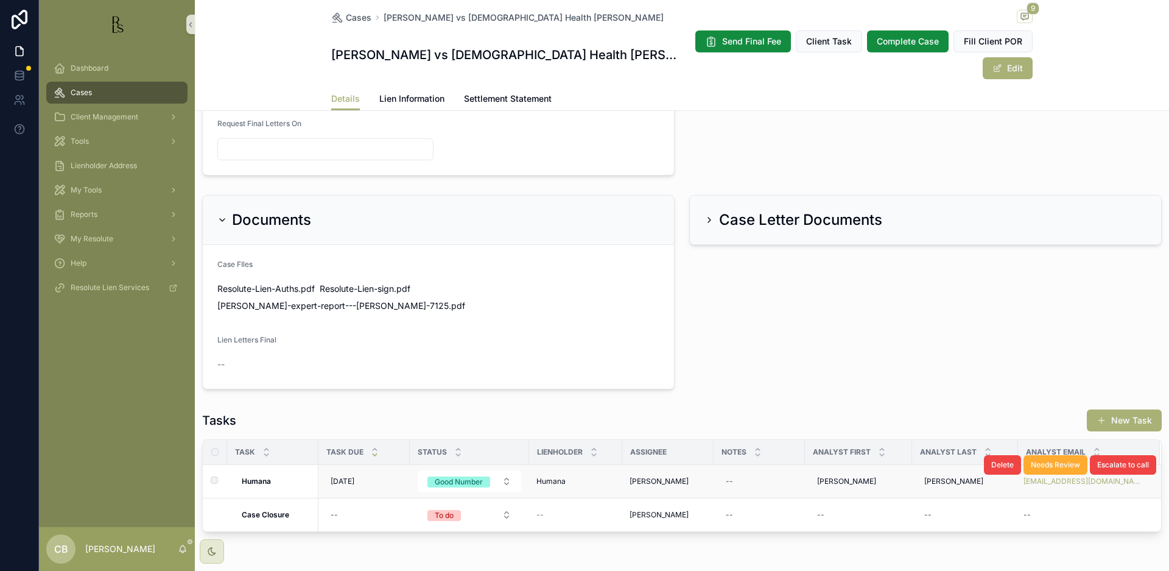
click at [268, 476] on strong "Humana" at bounding box center [256, 480] width 29 height 9
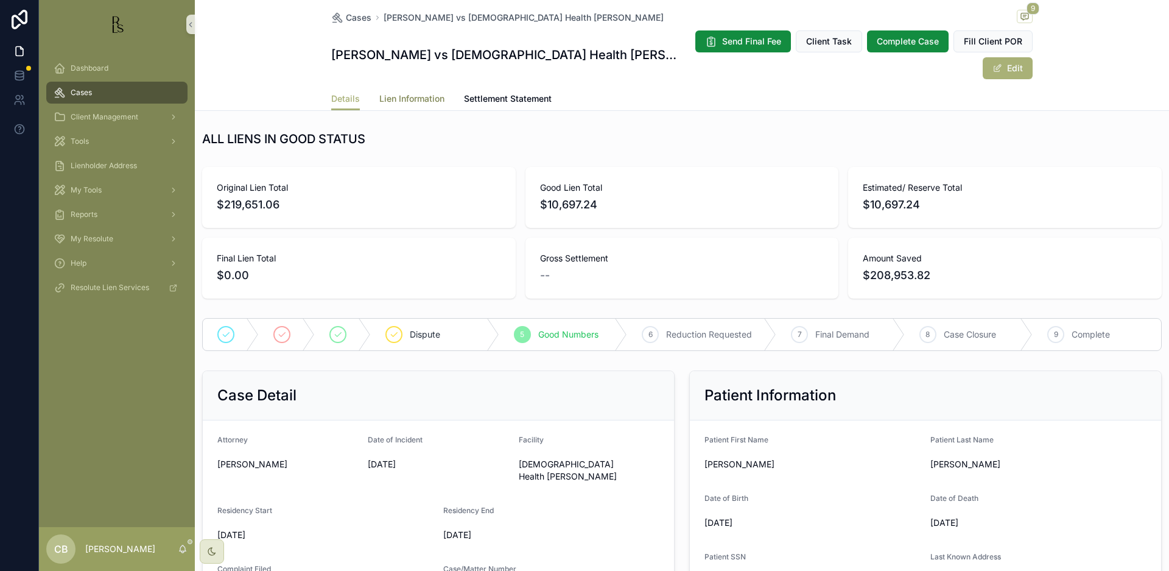
click at [406, 93] on span "Lien Information" at bounding box center [411, 99] width 65 height 12
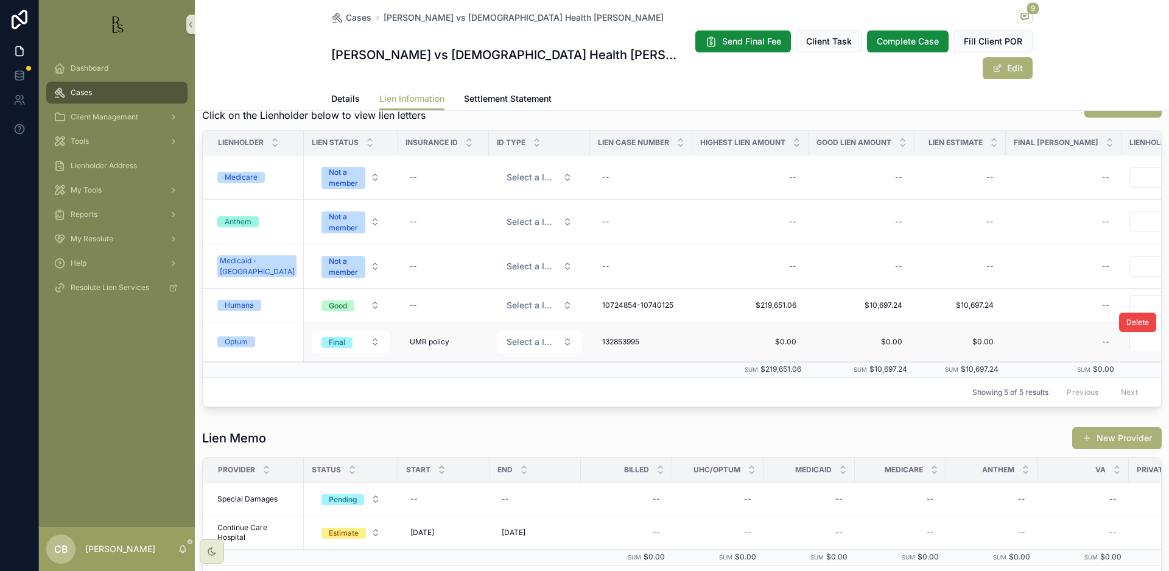
scroll to position [0, 4]
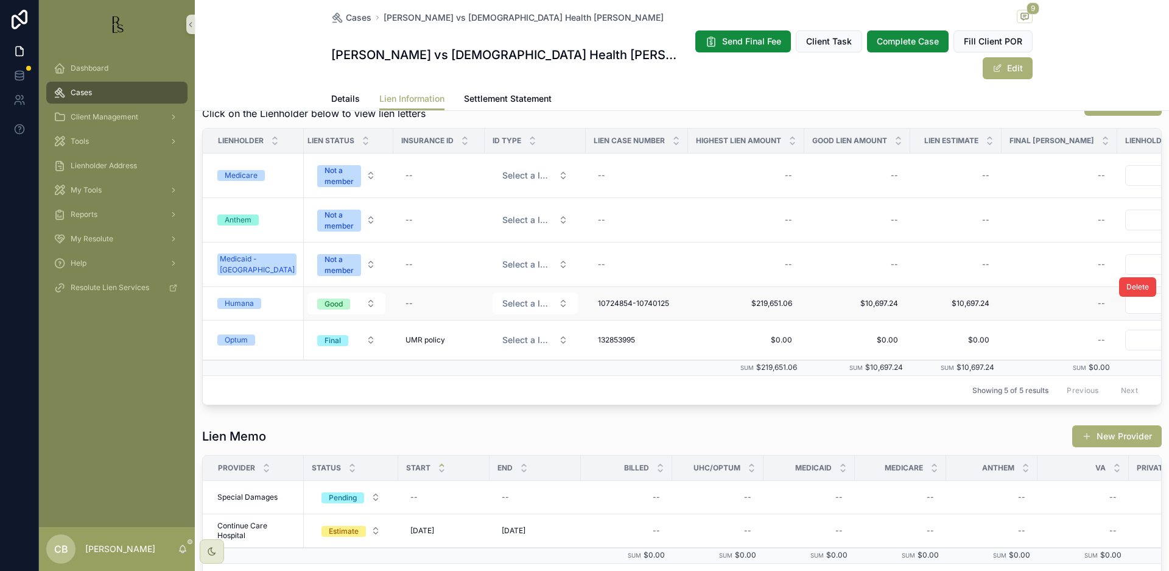
click at [248, 298] on div "Humana" at bounding box center [239, 303] width 29 height 11
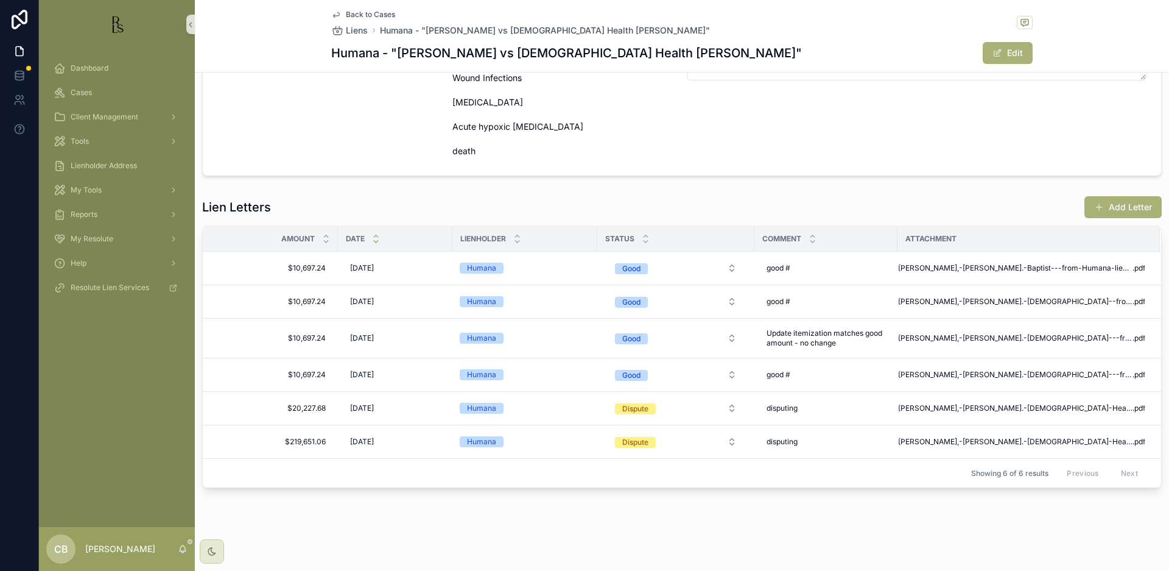
scroll to position [250, 0]
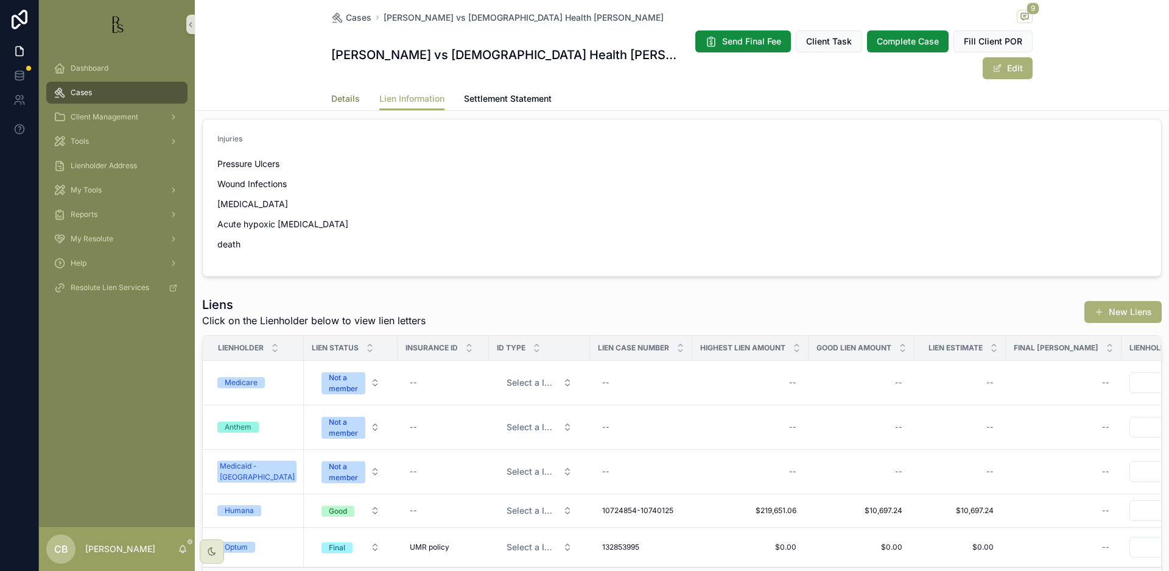
click at [339, 93] on span "Details" at bounding box center [345, 99] width 29 height 12
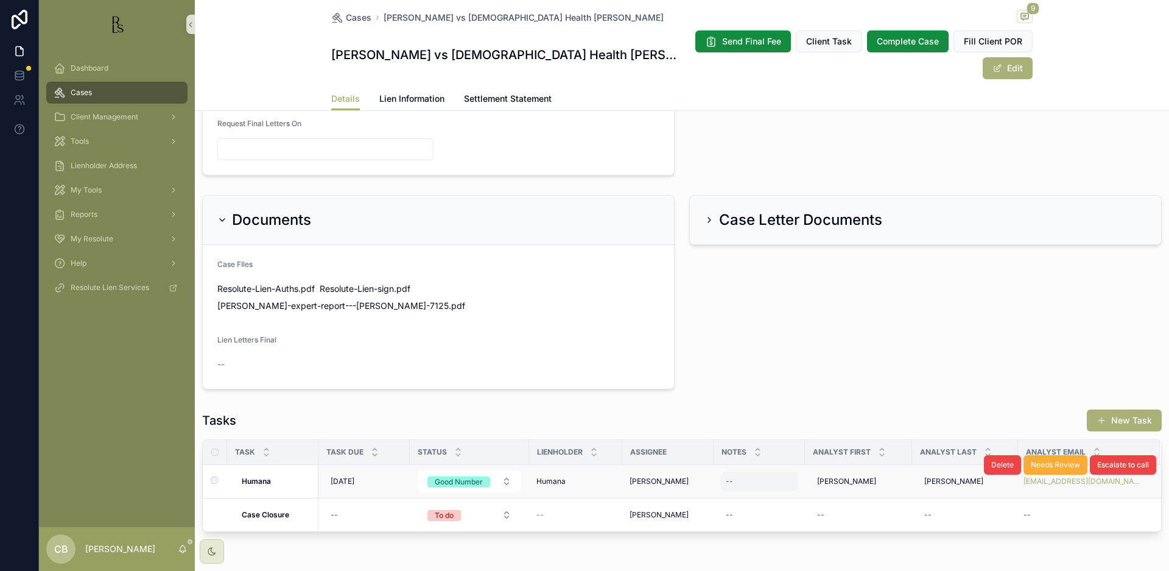
click at [740, 471] on div "--" at bounding box center [759, 480] width 77 height 19
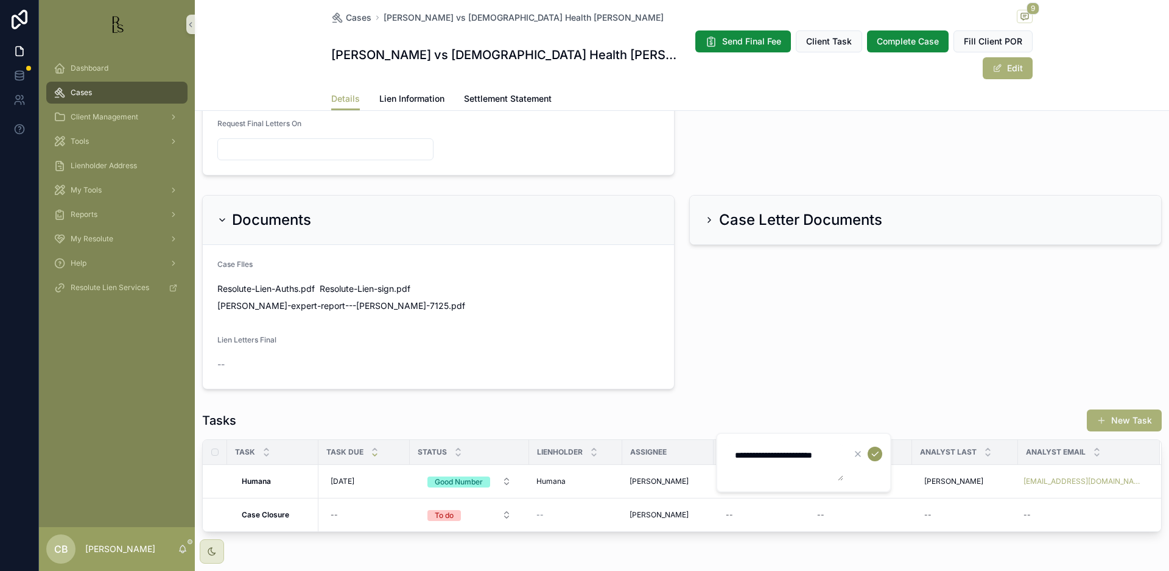
type textarea "**********"
click at [876, 451] on icon "scrollable content" at bounding box center [875, 454] width 10 height 10
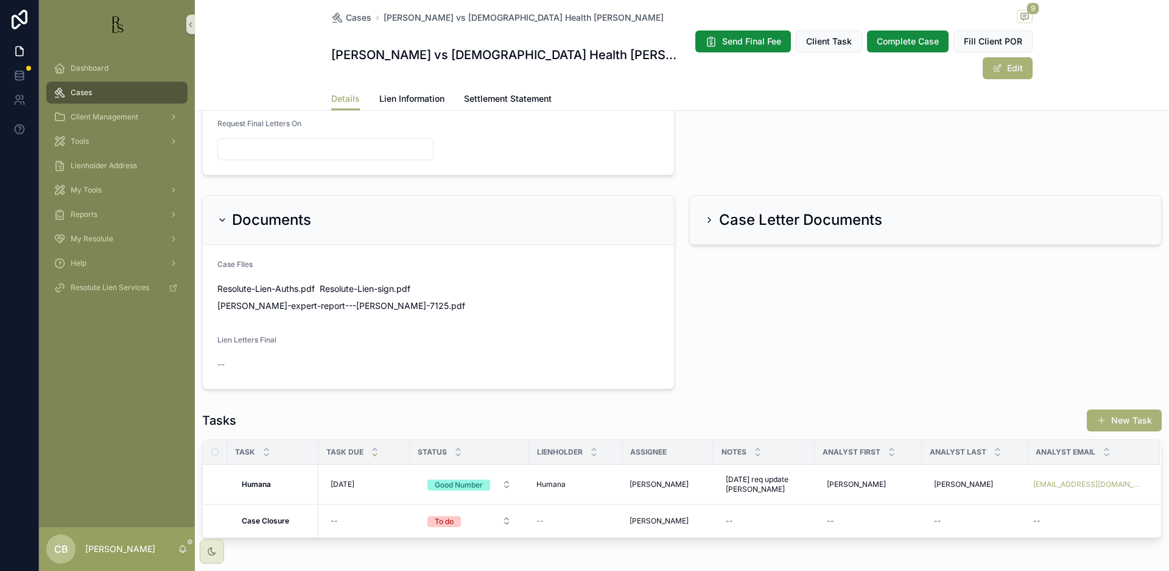
click at [347, 479] on span "[DATE]" at bounding box center [343, 484] width 24 height 10
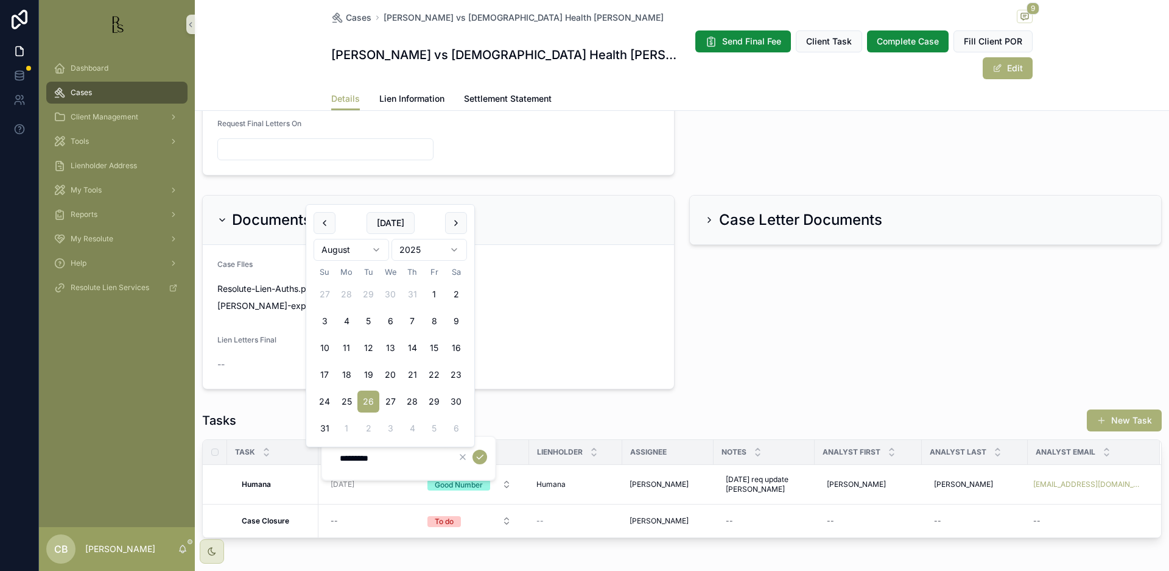
click at [376, 250] on html "Dashboard Cases Client Management Tools Lienholder Address My Tools Reports My …" at bounding box center [584, 285] width 1169 height 571
click at [377, 248] on html "Dashboard Cases Client Management Tools Lienholder Address My Tools Reports My …" at bounding box center [584, 285] width 1169 height 571
click at [392, 374] on button "17" at bounding box center [390, 375] width 22 height 22
type input "*********"
click at [480, 456] on icon "scrollable content" at bounding box center [480, 457] width 10 height 10
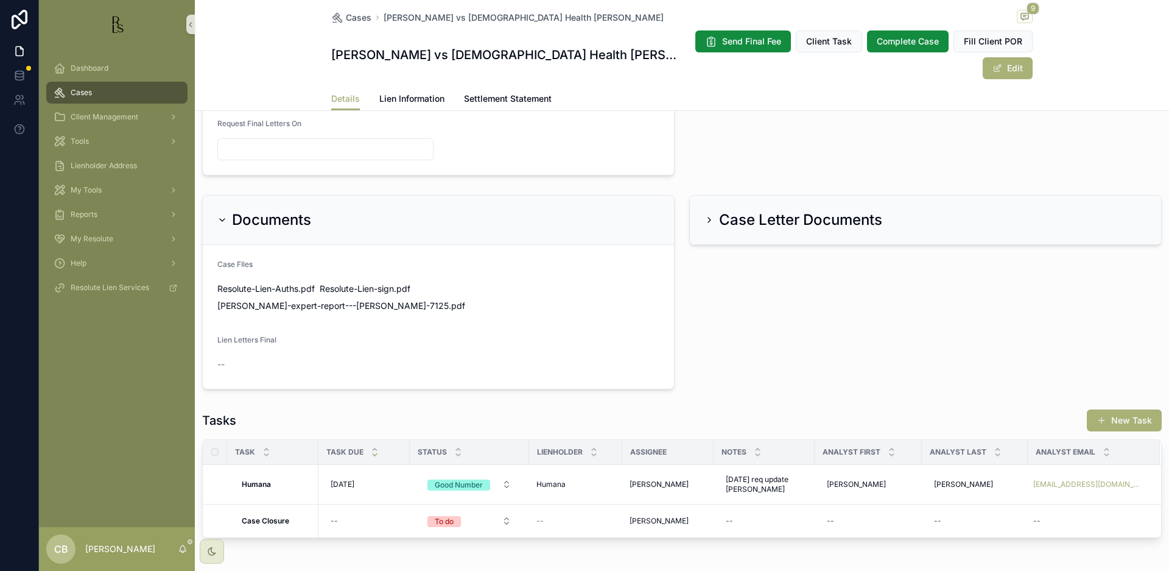
click at [88, 142] on span "Tools" at bounding box center [80, 141] width 18 height 10
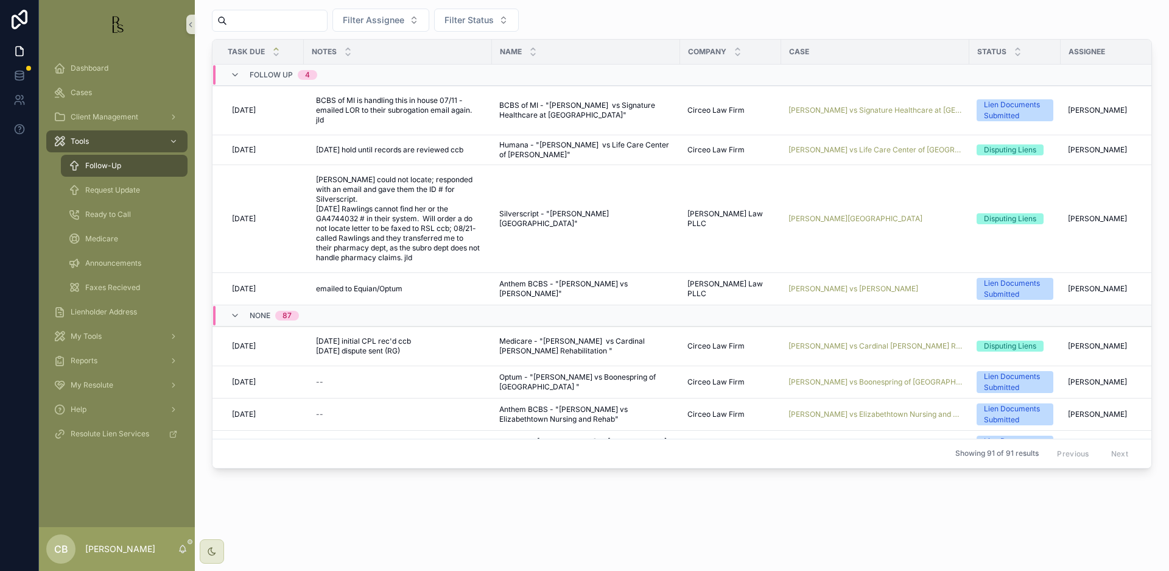
scroll to position [30, 0]
click at [124, 188] on span "Request Update" at bounding box center [112, 190] width 55 height 10
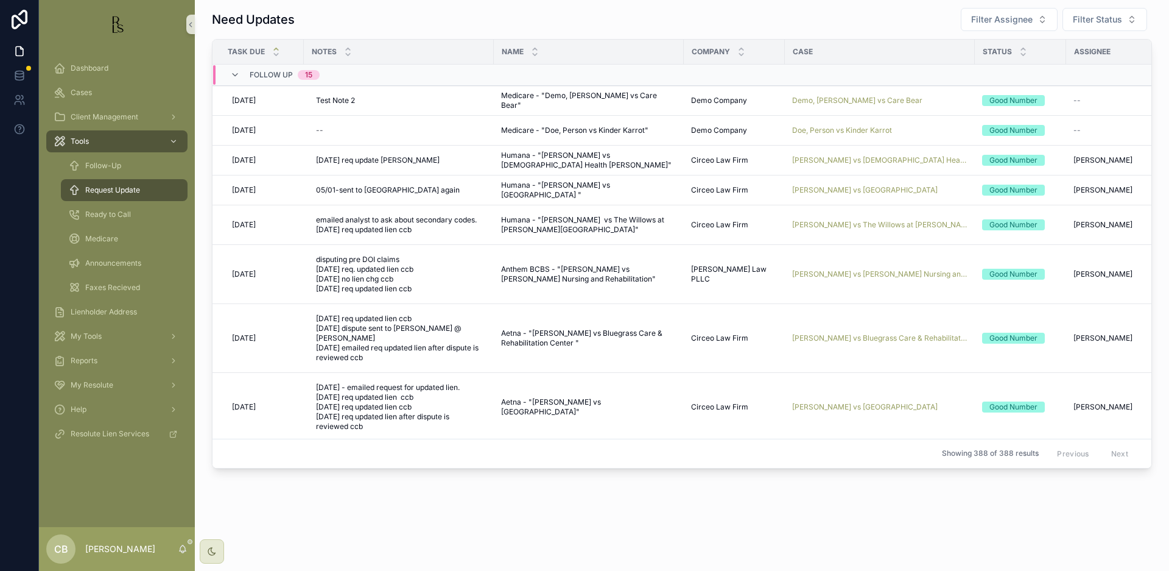
scroll to position [7, 0]
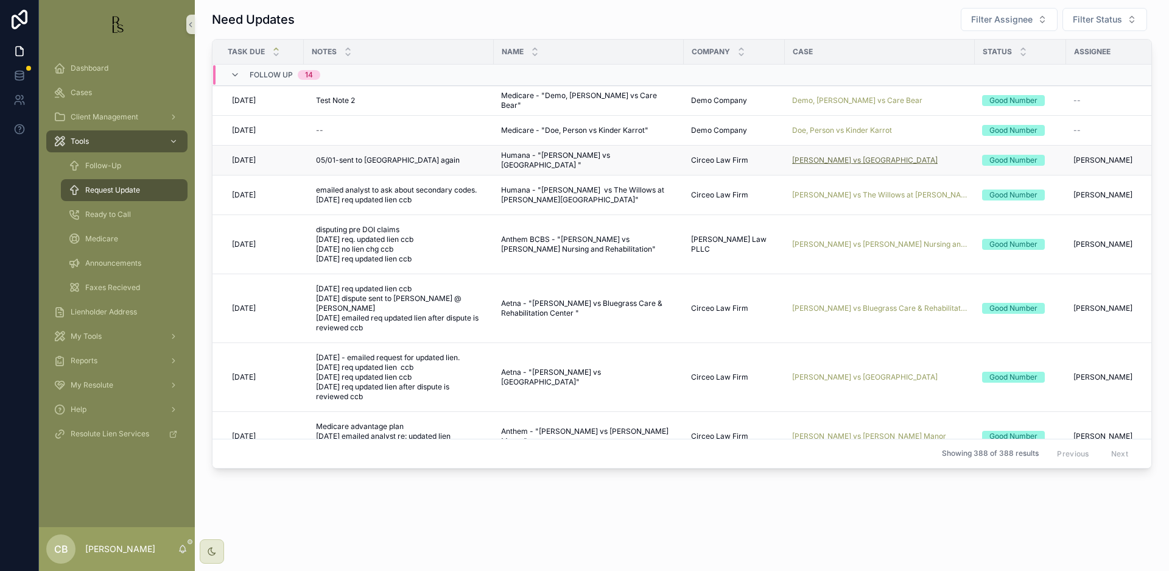
click at [867, 159] on span "[PERSON_NAME] vs [GEOGRAPHIC_DATA]" at bounding box center [865, 160] width 146 height 10
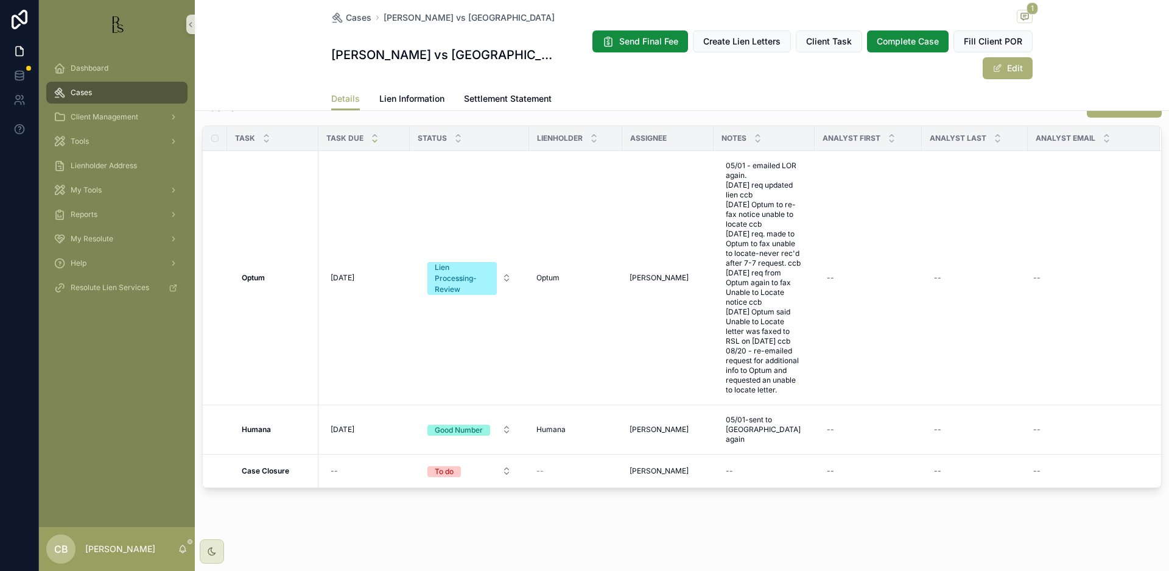
scroll to position [1004, 0]
click at [422, 97] on span "Lien Information" at bounding box center [411, 99] width 65 height 12
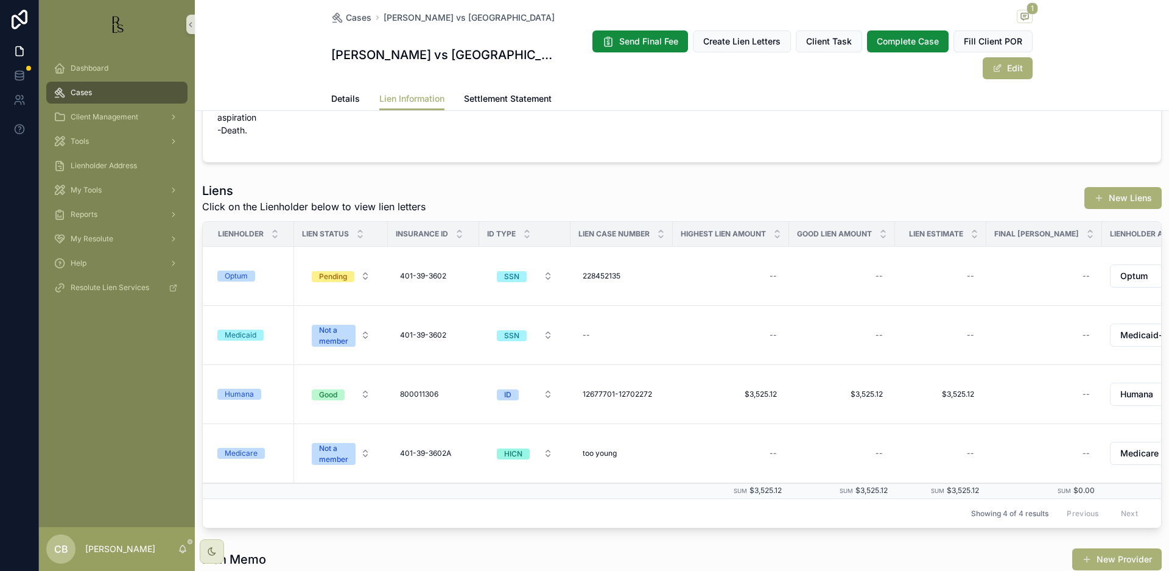
scroll to position [104, 0]
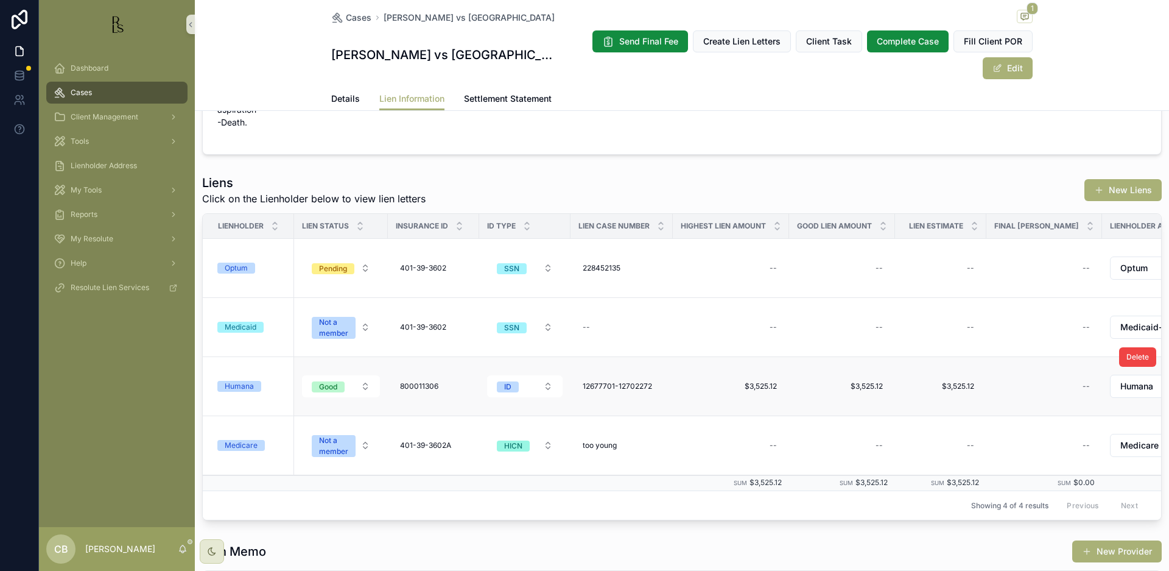
click at [241, 384] on div "Humana" at bounding box center [239, 386] width 29 height 11
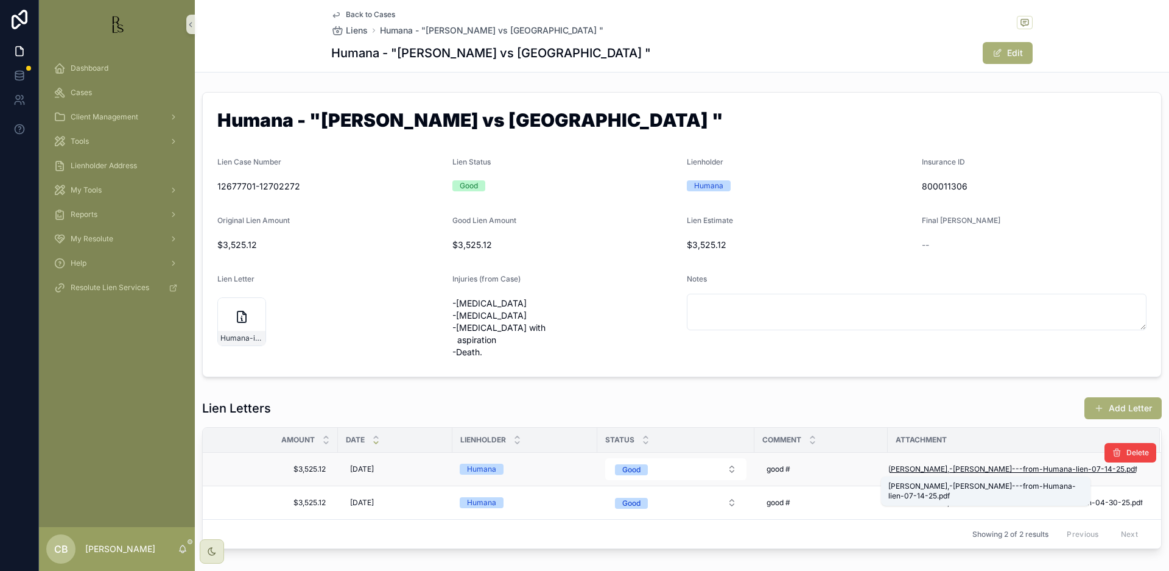
click at [992, 466] on span "Mattingly,-George---from-Humana-lien-07-14-25" at bounding box center [1007, 469] width 236 height 10
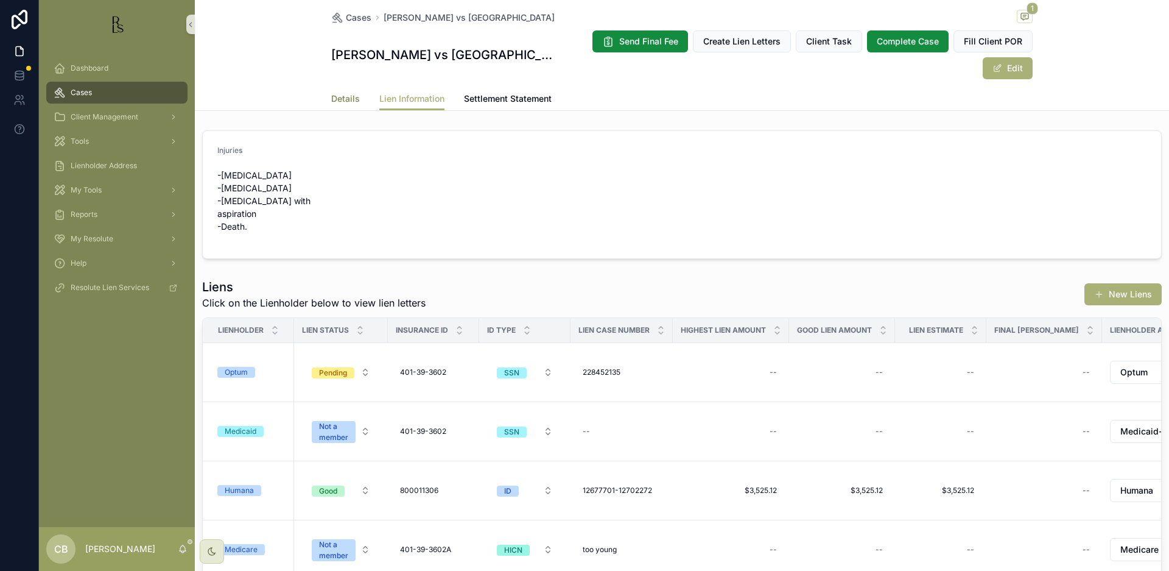
click at [345, 97] on span "Details" at bounding box center [345, 99] width 29 height 12
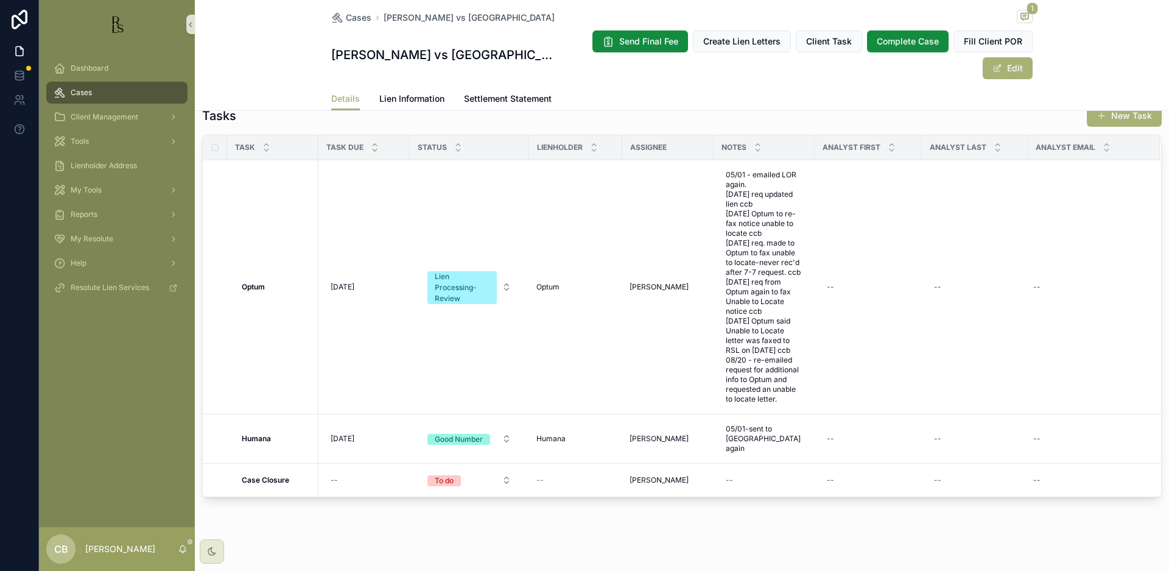
scroll to position [995, 0]
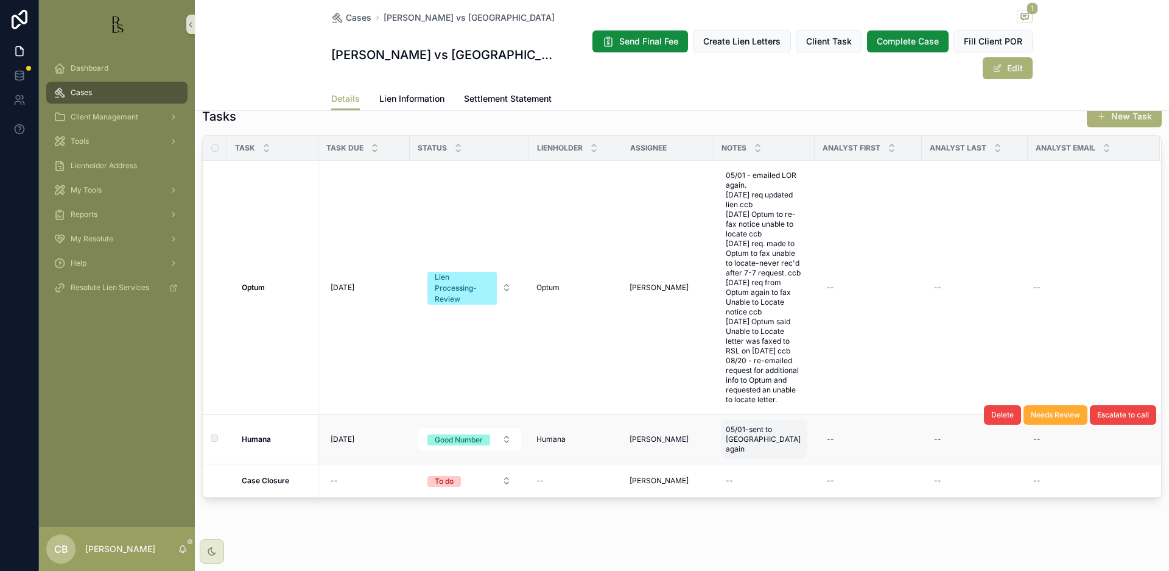
click at [747, 435] on span "05/01-sent to [GEOGRAPHIC_DATA] again" at bounding box center [764, 438] width 77 height 29
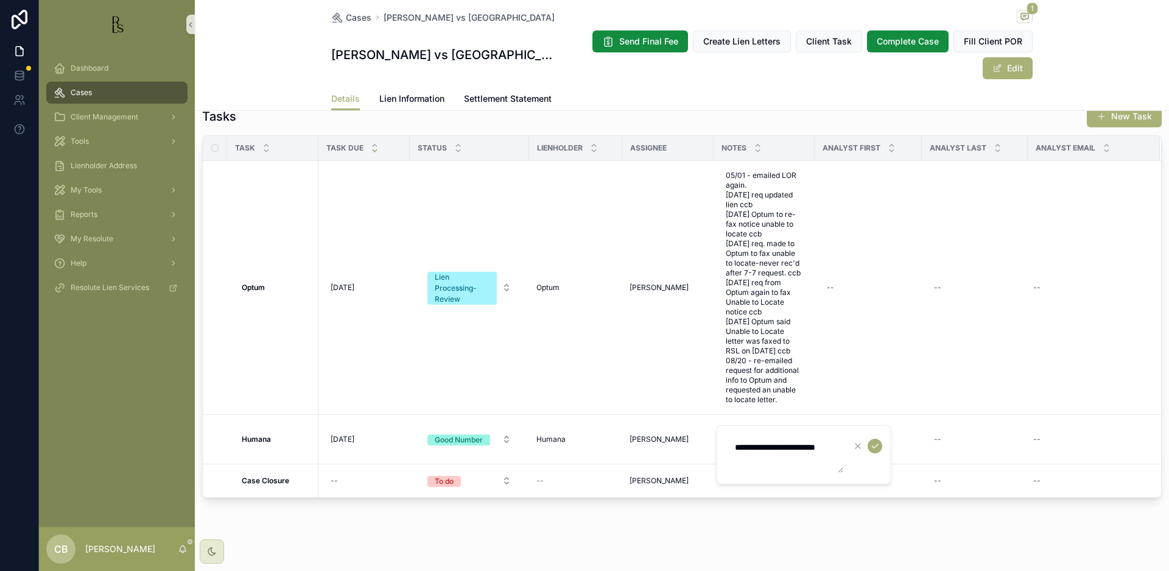
click at [774, 461] on textarea "**********" at bounding box center [786, 454] width 116 height 37
click at [803, 468] on textarea "**********" at bounding box center [786, 459] width 116 height 46
type textarea "**********"
click at [874, 443] on icon "scrollable content" at bounding box center [875, 446] width 10 height 10
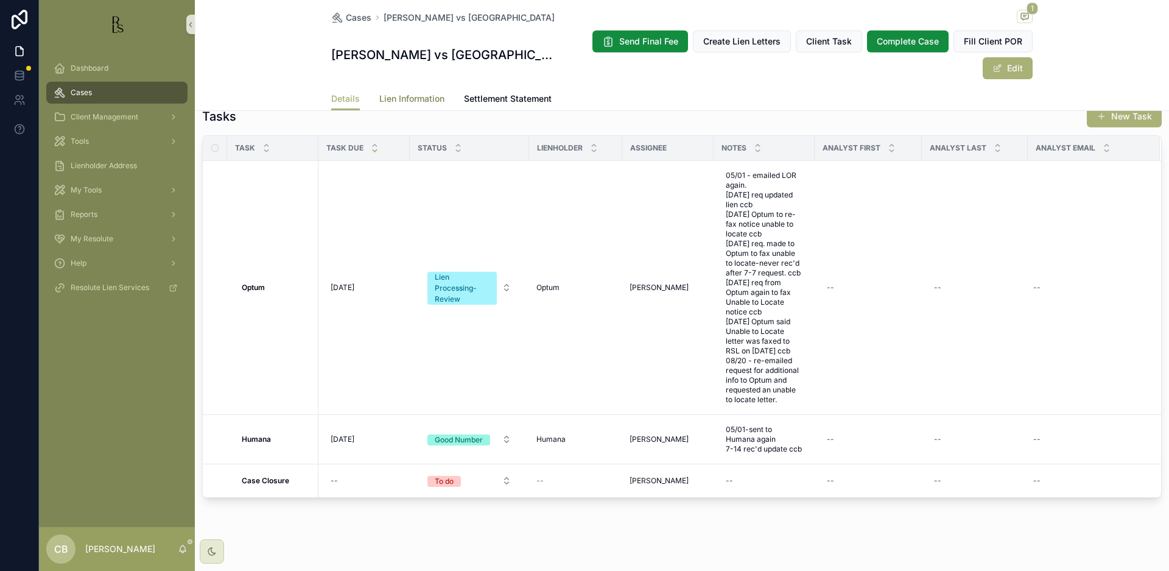
click at [404, 94] on link "Lien Information" at bounding box center [411, 100] width 65 height 24
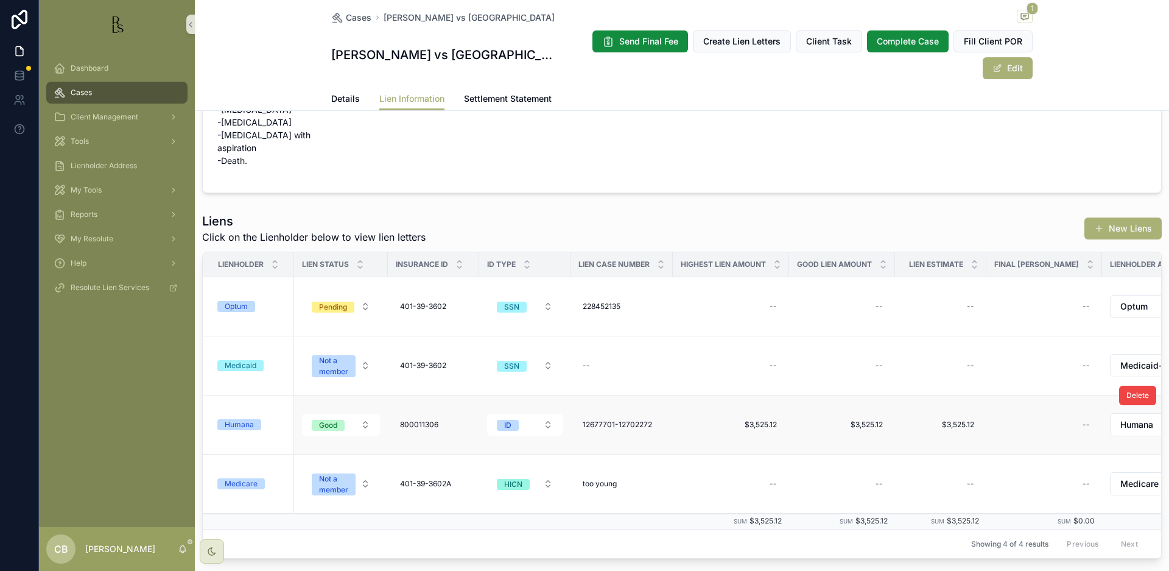
scroll to position [66, 0]
click at [238, 422] on div "Humana" at bounding box center [239, 423] width 29 height 11
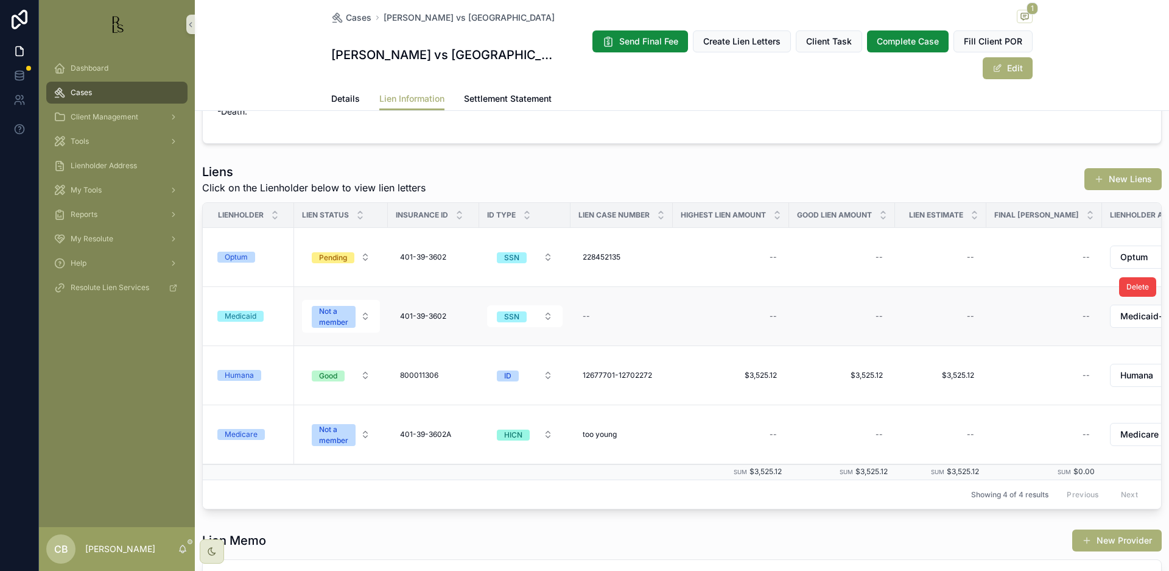
scroll to position [118, 0]
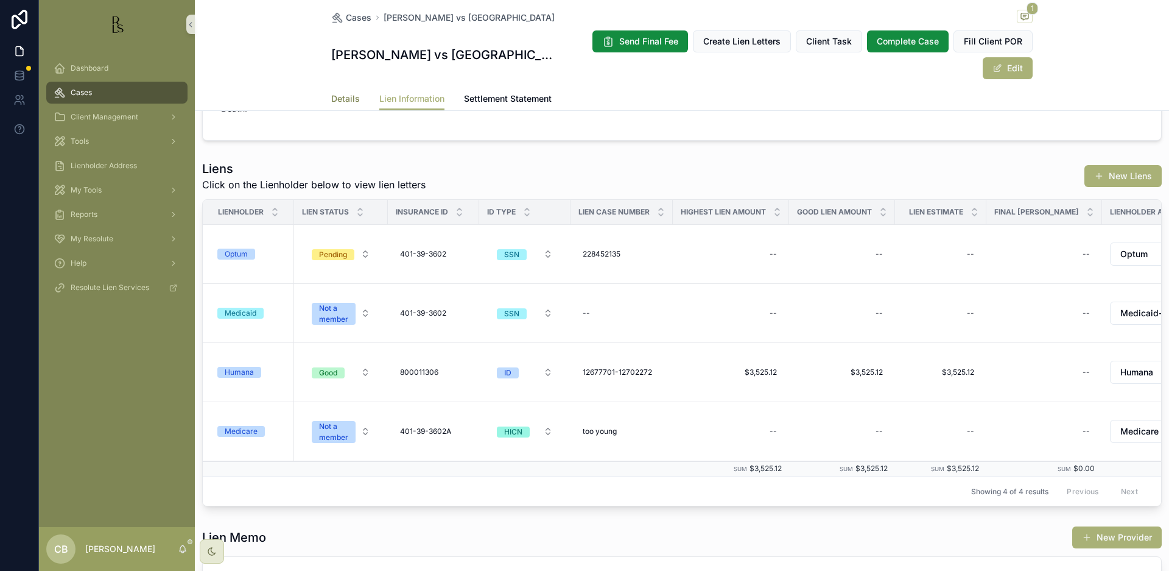
click at [336, 96] on span "Details" at bounding box center [345, 99] width 29 height 12
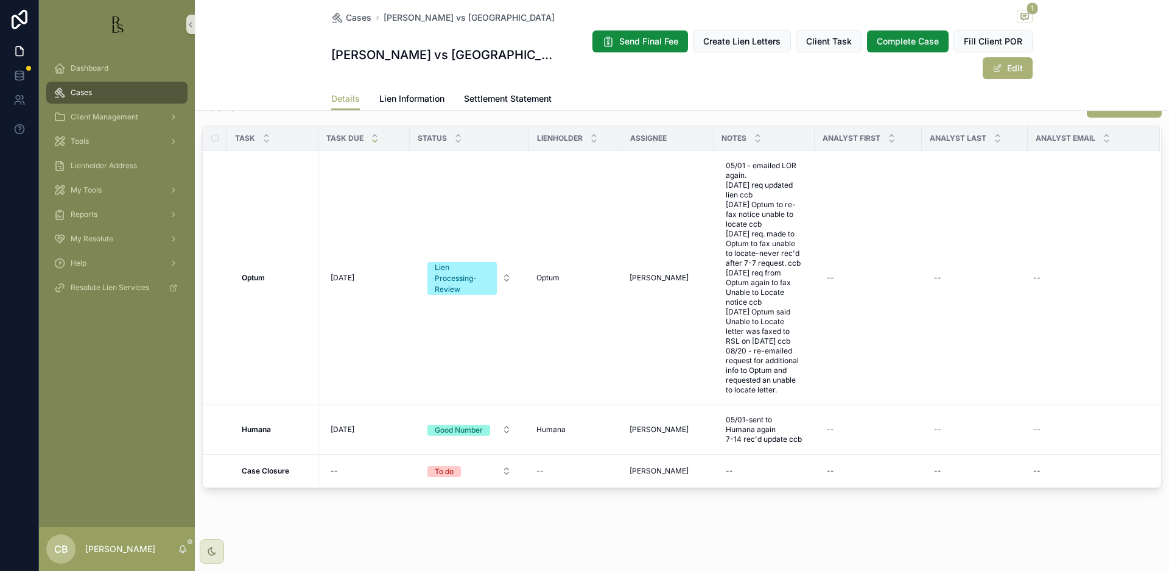
scroll to position [1005, 0]
click at [354, 428] on span "[DATE]" at bounding box center [343, 429] width 24 height 10
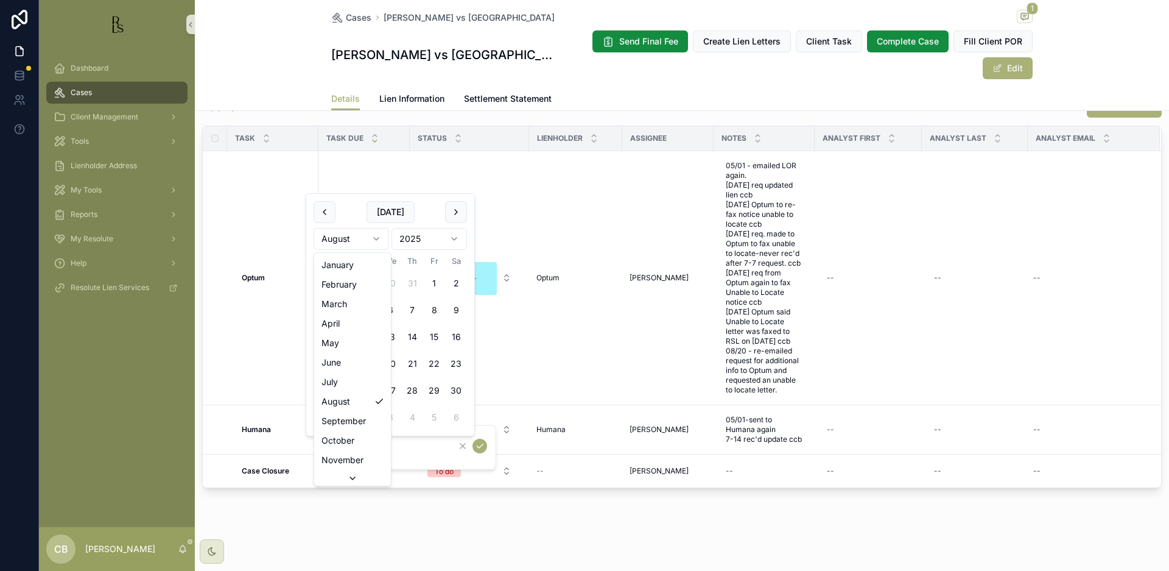
click at [375, 238] on html "Dashboard Cases Client Management Tools Lienholder Address My Tools Reports My …" at bounding box center [584, 285] width 1169 height 571
click at [366, 359] on button "14" at bounding box center [368, 364] width 22 height 22
type input "**********"
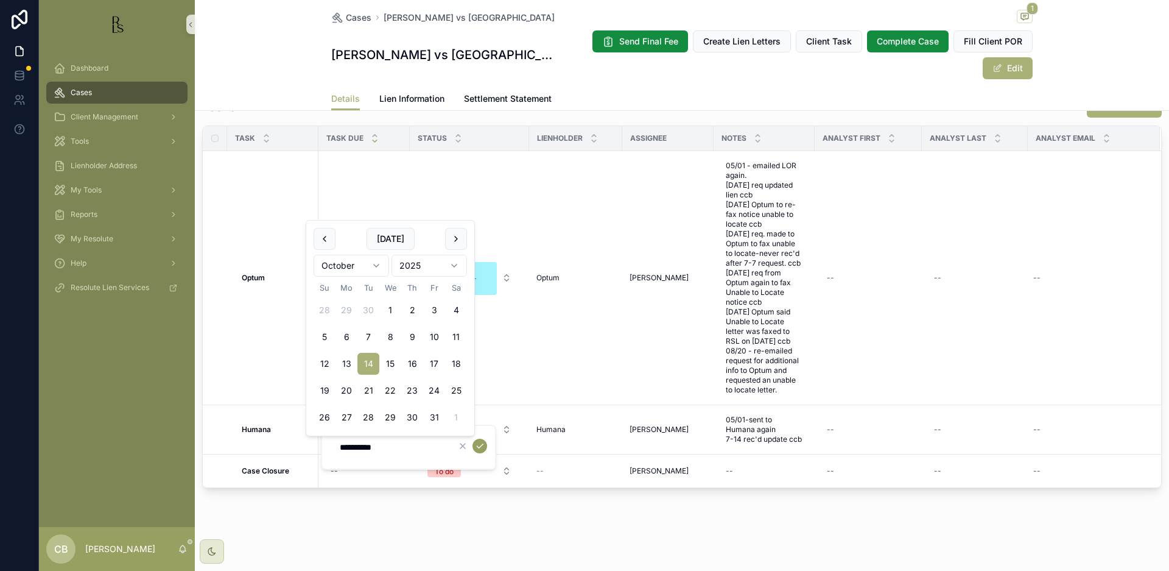
click at [481, 443] on icon "scrollable content" at bounding box center [480, 446] width 10 height 10
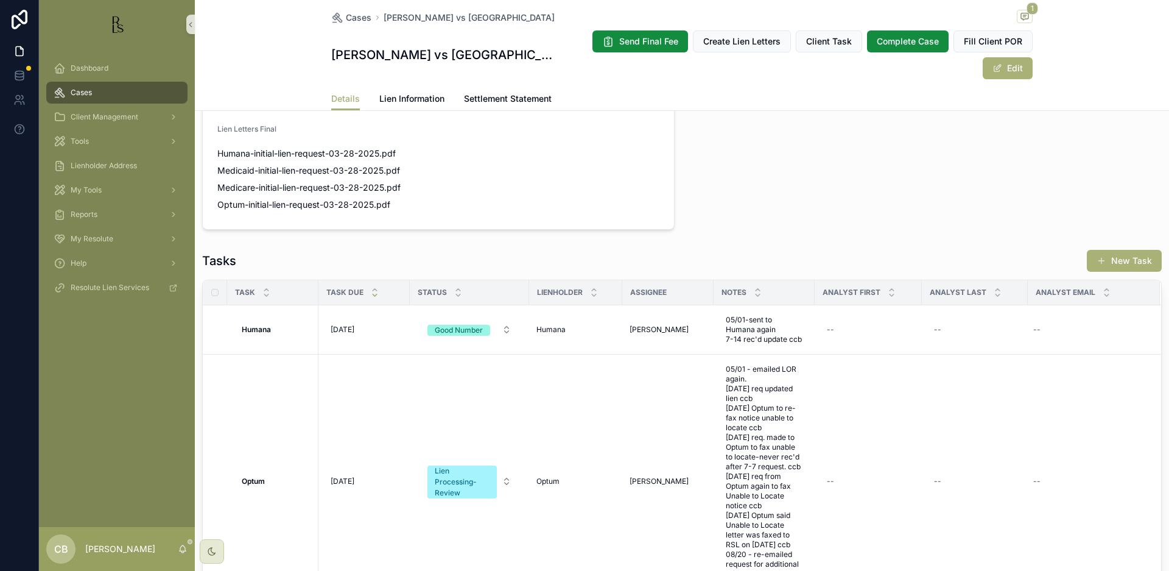
scroll to position [850, 0]
click at [87, 141] on span "Tools" at bounding box center [80, 141] width 18 height 10
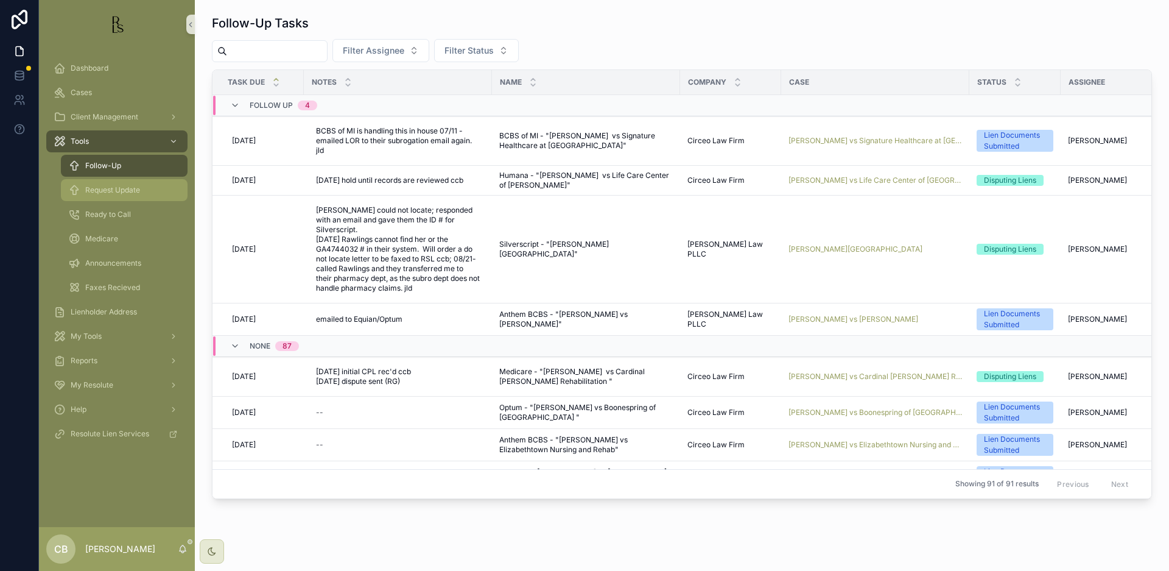
click at [125, 189] on span "Request Update" at bounding box center [112, 190] width 55 height 10
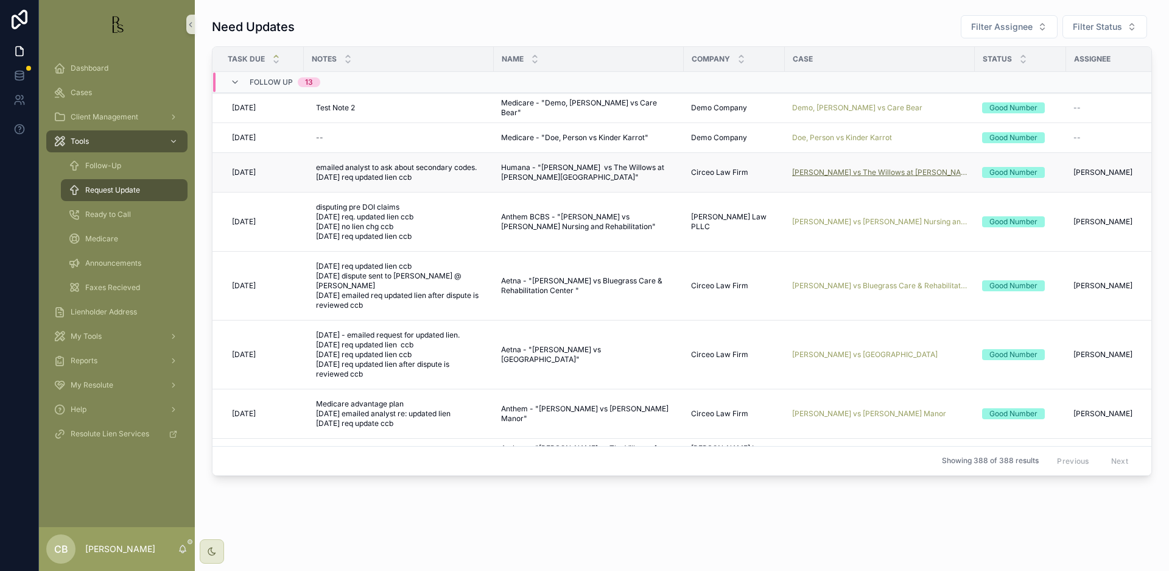
click at [856, 173] on span "[PERSON_NAME] vs The Willows at [PERSON_NAME] Farms" at bounding box center [879, 172] width 175 height 10
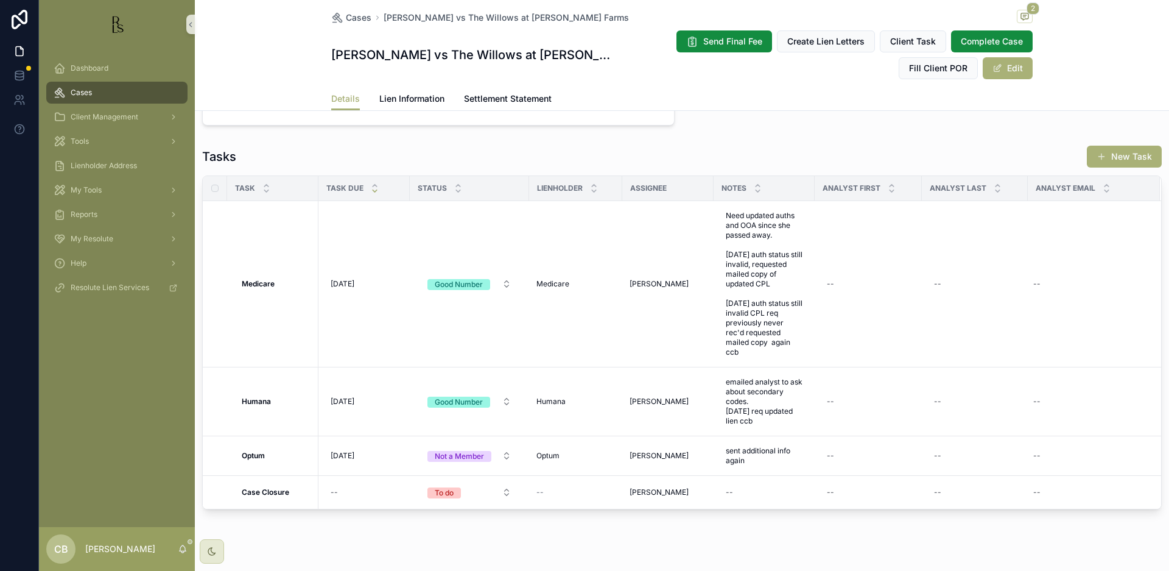
scroll to position [971, 0]
click at [406, 96] on span "Lien Information" at bounding box center [411, 99] width 65 height 12
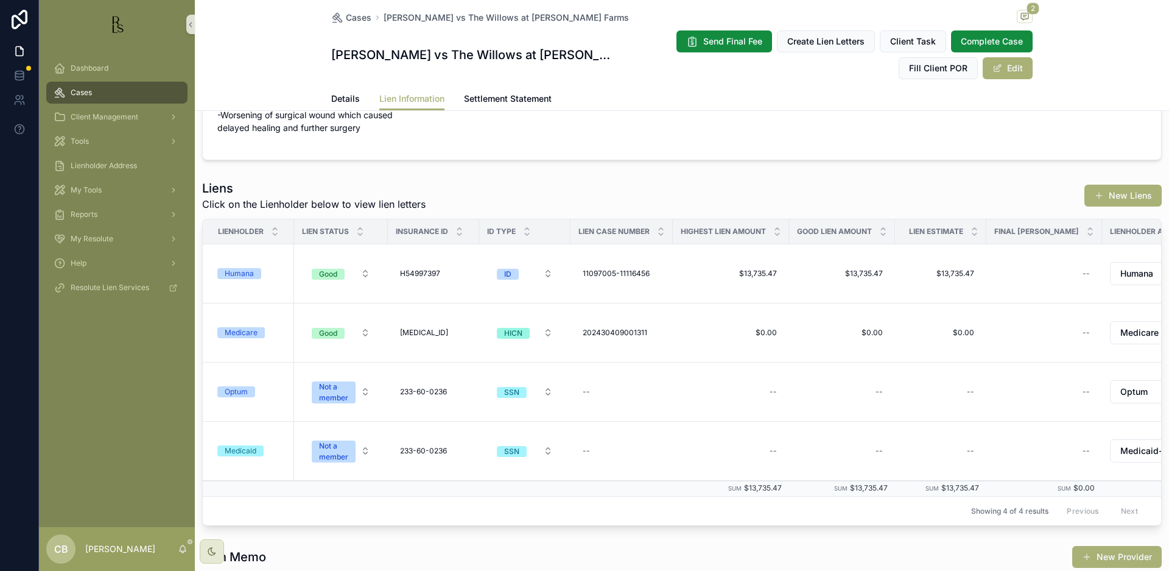
scroll to position [87, 0]
click at [239, 270] on div "Humana" at bounding box center [239, 272] width 29 height 11
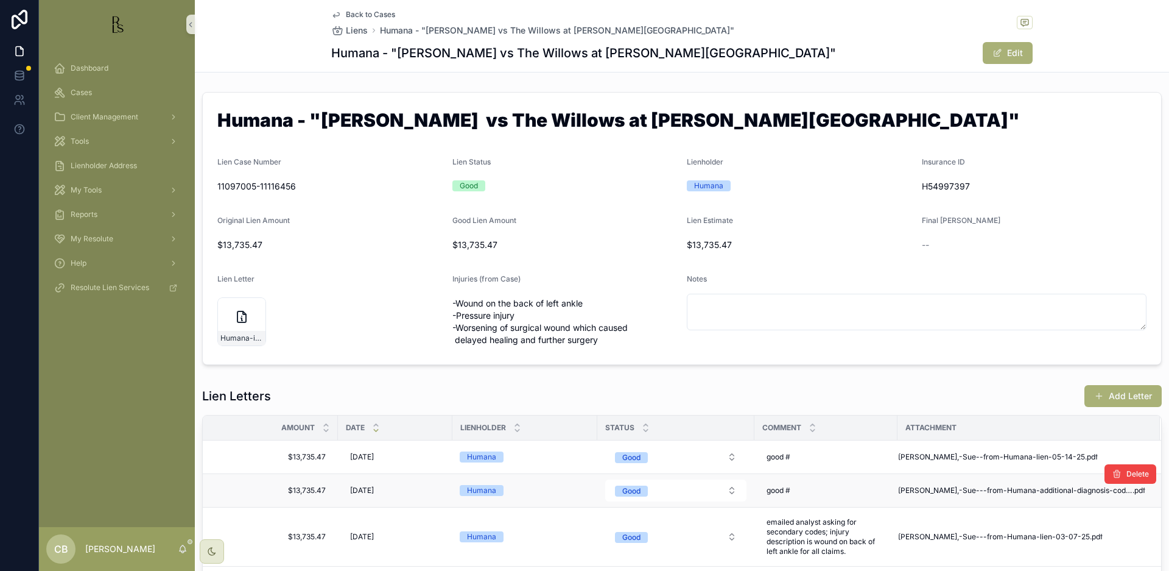
scroll to position [0, 1]
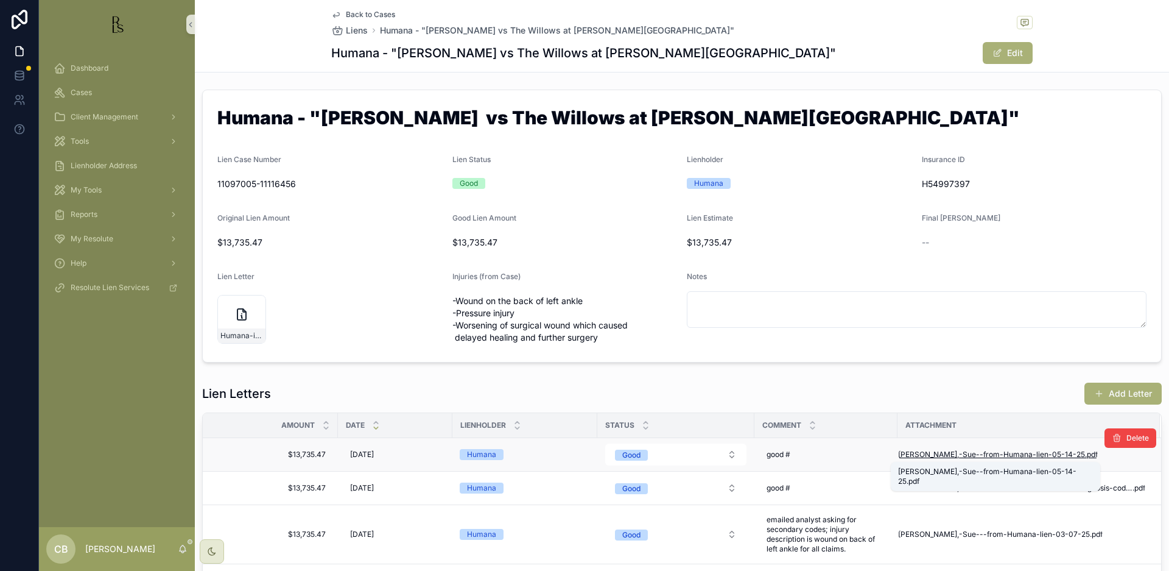
click at [966, 456] on span "Gillispie,-Sue--from-Humana-lien-05-14-25" at bounding box center [991, 454] width 187 height 10
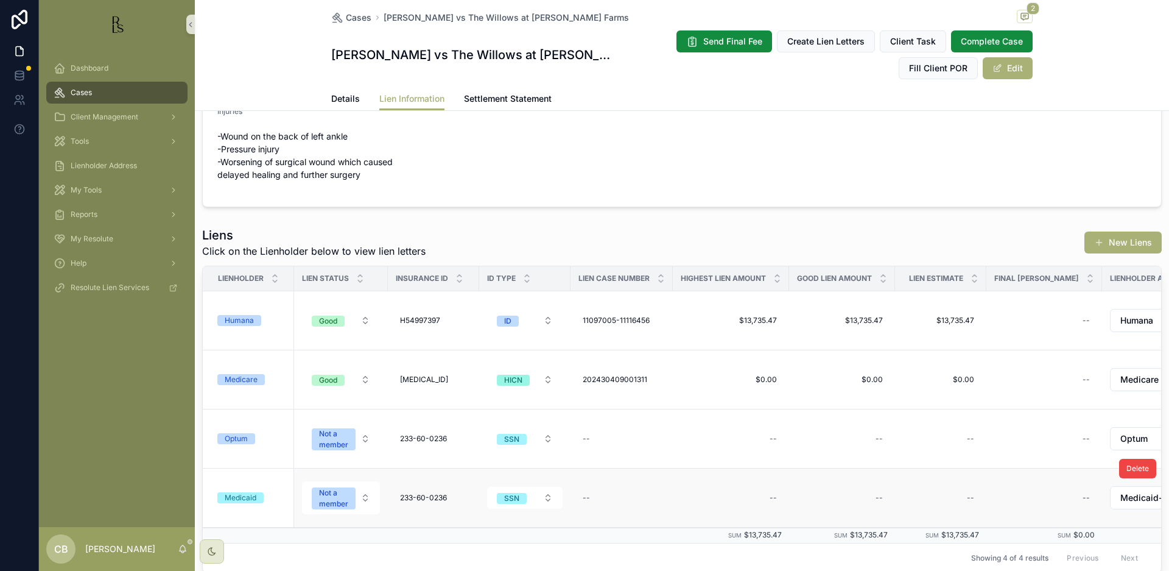
scroll to position [33, 0]
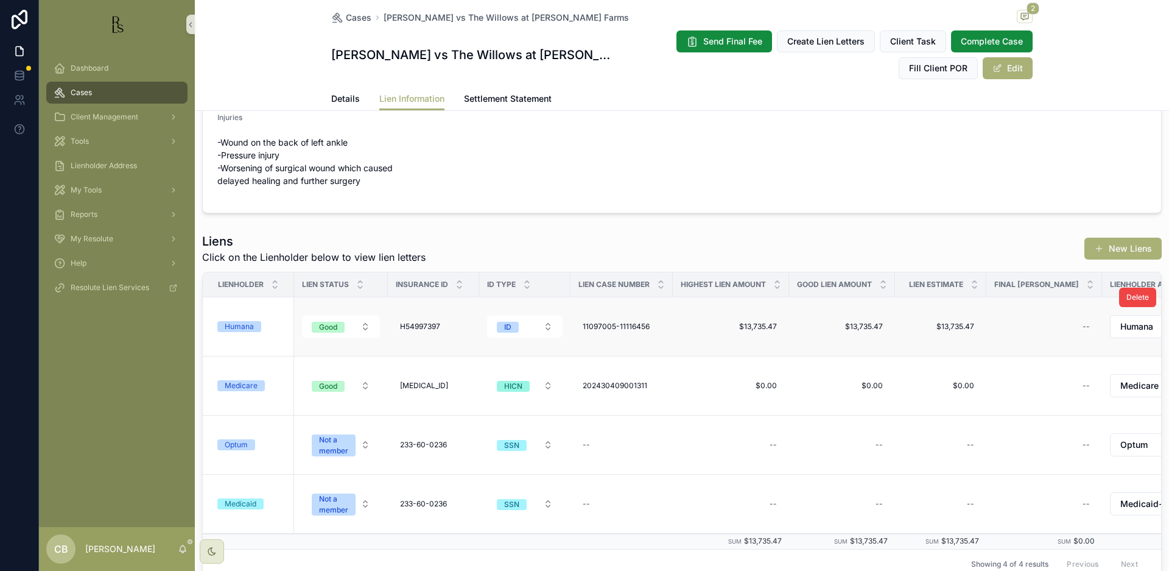
click at [250, 327] on div "Humana" at bounding box center [239, 326] width 29 height 11
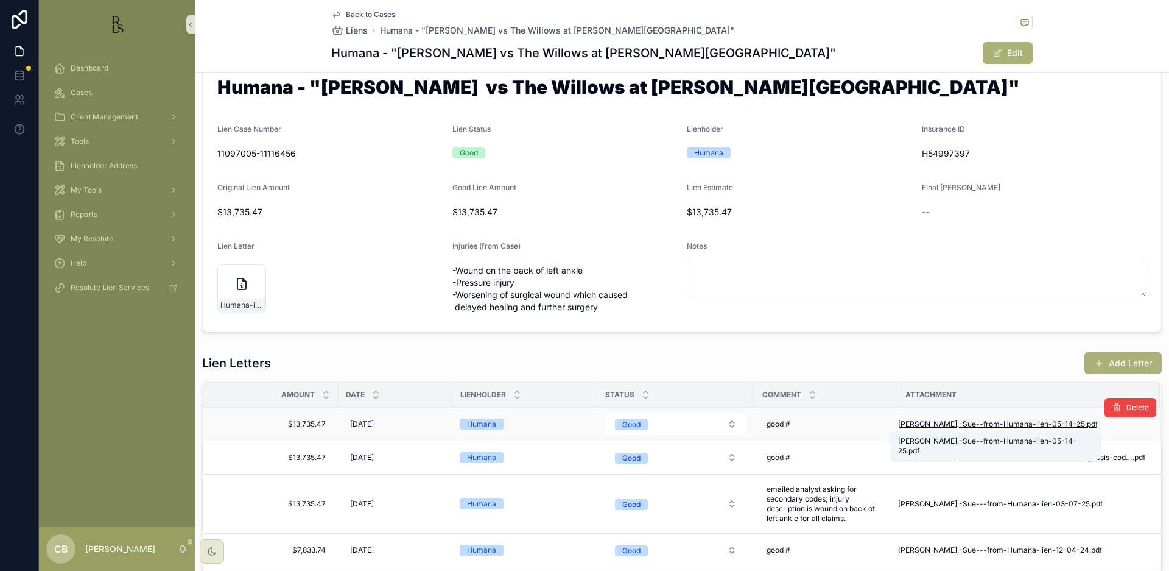
click at [1002, 423] on span "Gillispie,-Sue--from-Humana-lien-05-14-25" at bounding box center [991, 424] width 187 height 10
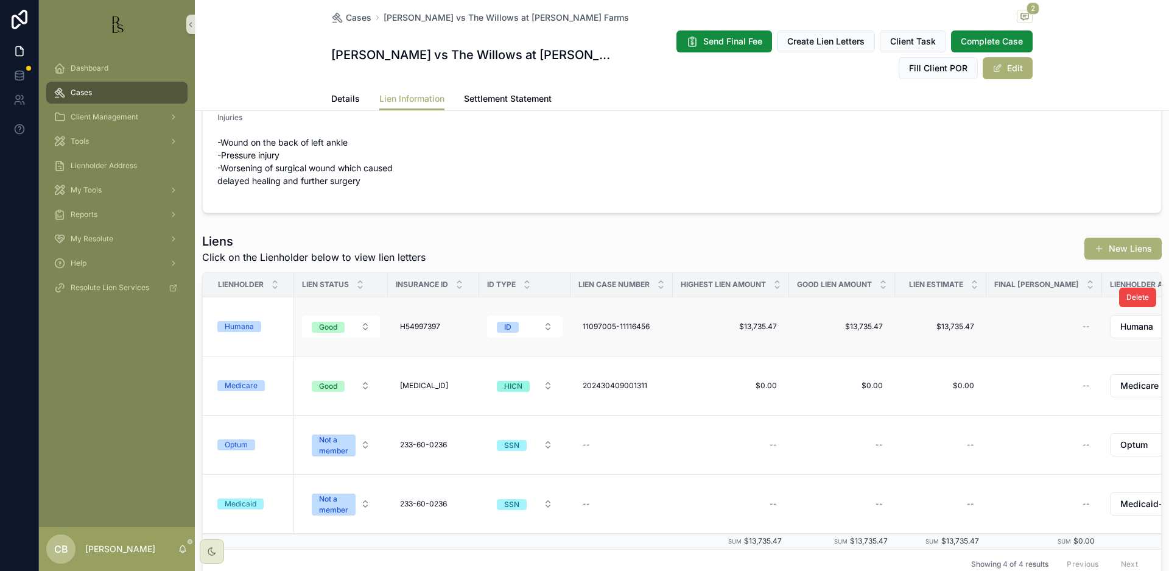
click at [245, 324] on div "Humana" at bounding box center [239, 326] width 29 height 11
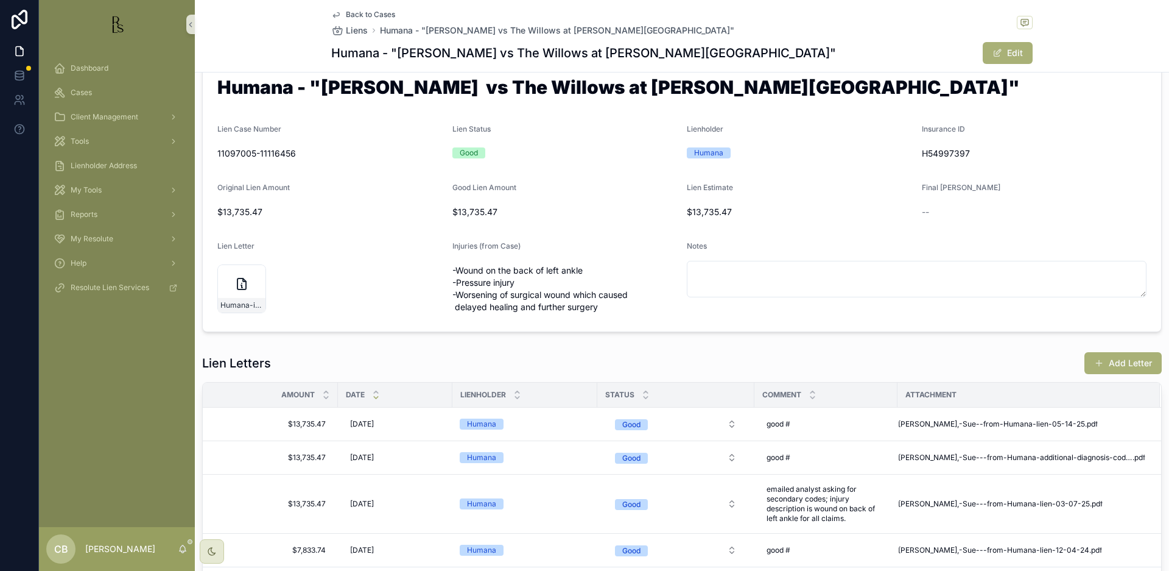
click at [245, 324] on form "Humana - "Gillispie, Sue vs The Willows at Fritz Farms" Lien Case Number 110970…" at bounding box center [682, 196] width 959 height 272
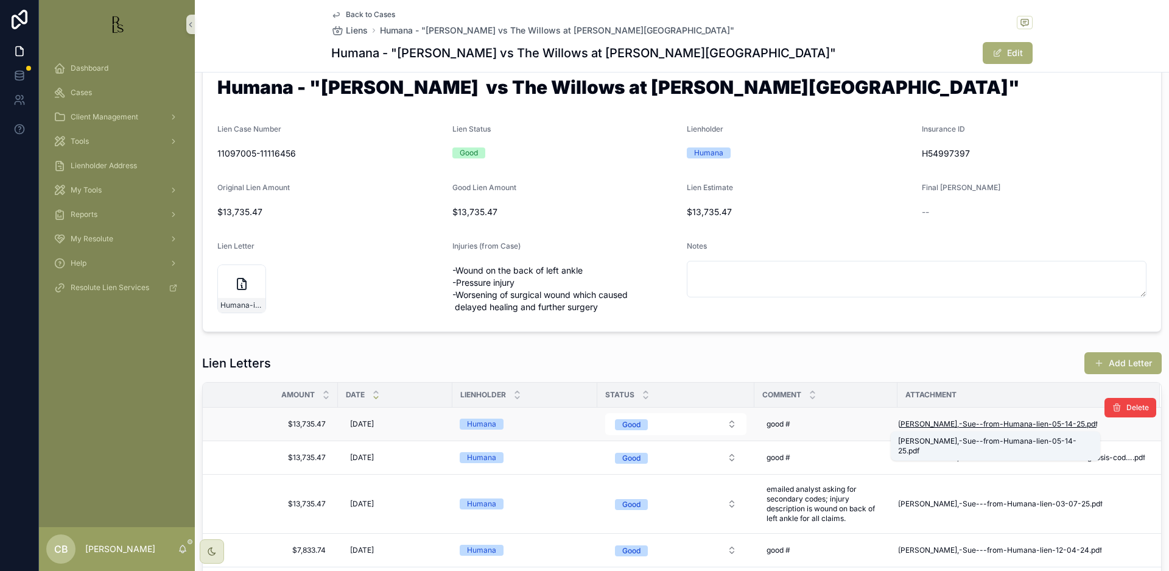
click at [973, 421] on span "Gillispie,-Sue--from-Humana-lien-05-14-25" at bounding box center [991, 424] width 187 height 10
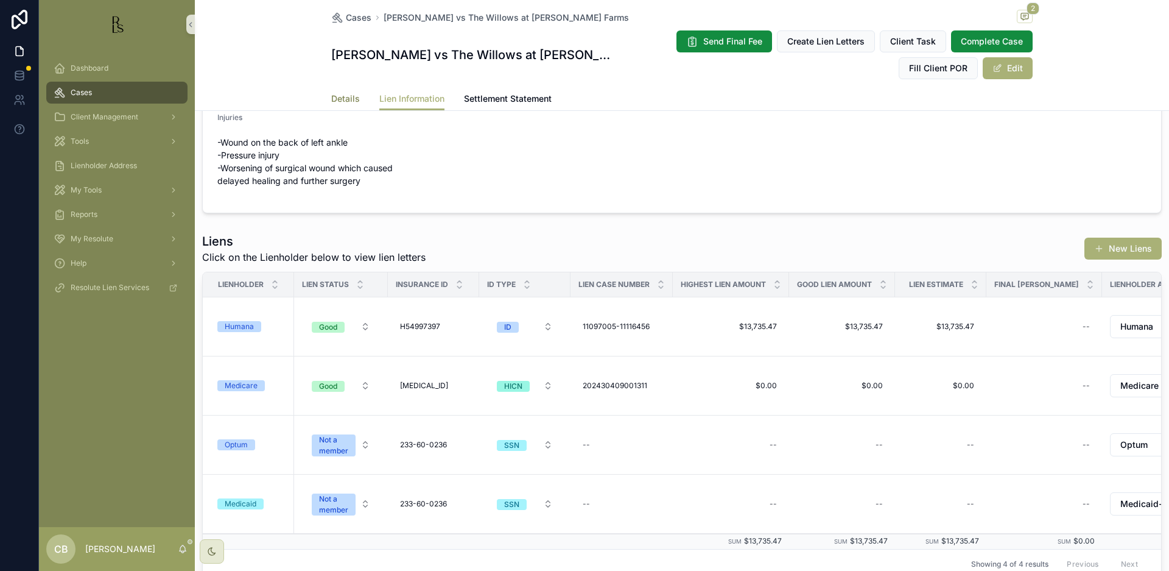
click at [340, 98] on span "Details" at bounding box center [345, 99] width 29 height 12
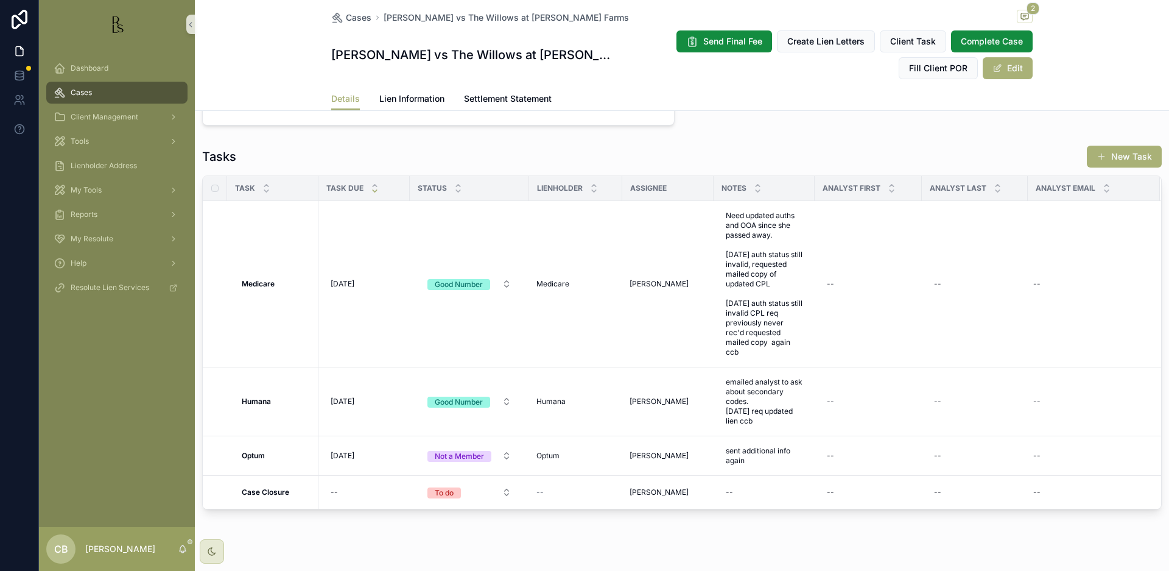
scroll to position [971, 0]
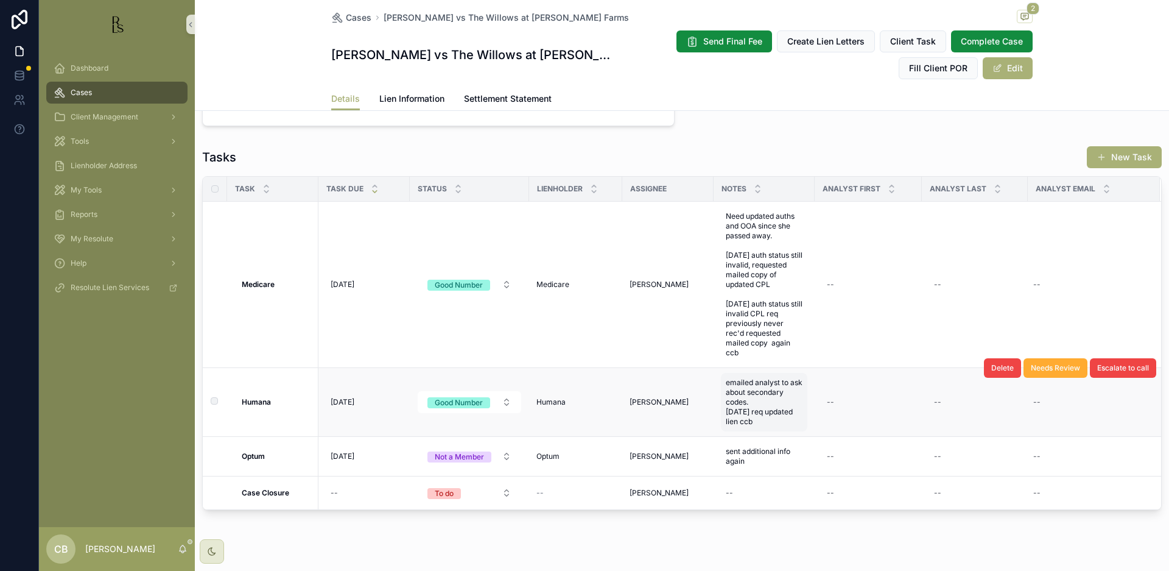
click at [761, 386] on span "emailed analyst to ask about secondary codes. [DATE] req updated lien ccb" at bounding box center [764, 402] width 77 height 49
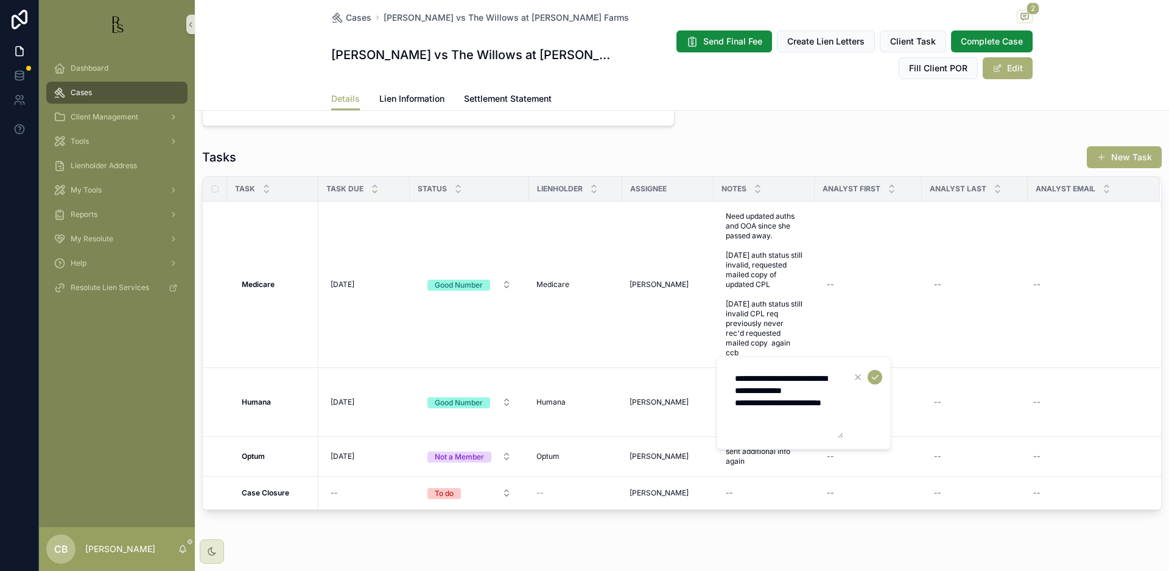
drag, startPoint x: 760, startPoint y: 417, endPoint x: 773, endPoint y: 419, distance: 13.5
click at [762, 417] on textarea "**********" at bounding box center [786, 402] width 116 height 71
type textarea "**********"
click at [876, 378] on icon "scrollable content" at bounding box center [875, 377] width 10 height 10
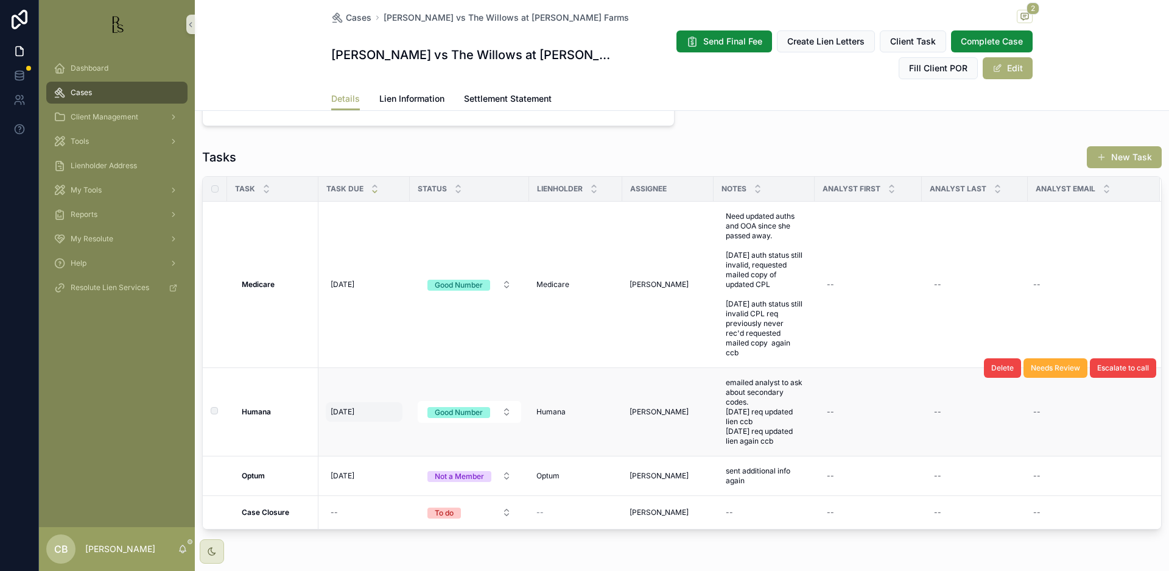
click at [350, 407] on span "[DATE]" at bounding box center [343, 412] width 24 height 10
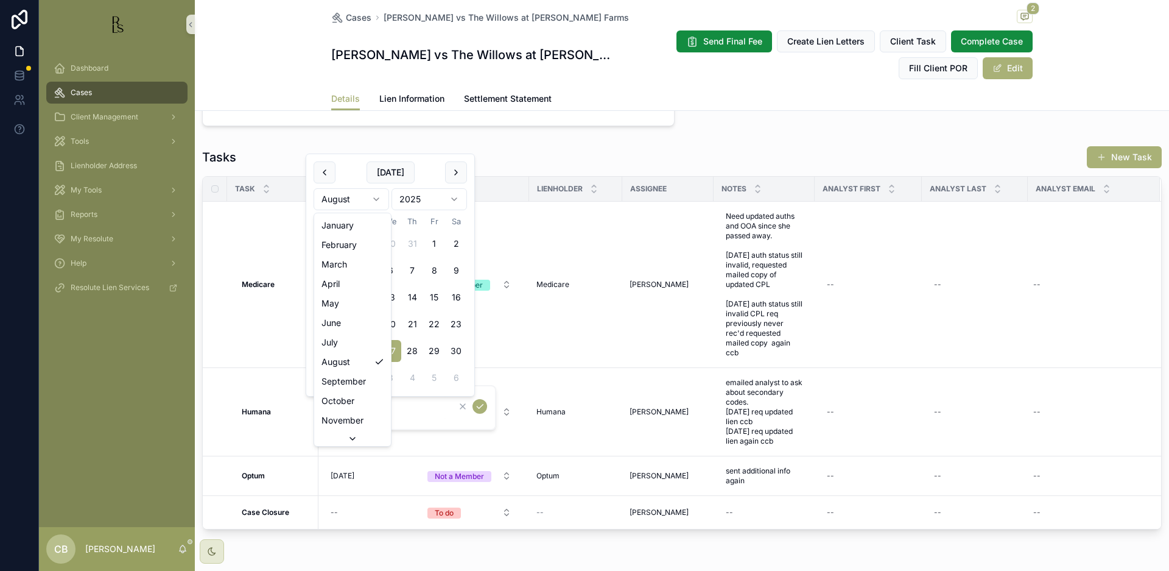
click at [374, 195] on html "Dashboard Cases Client Management Tools Lienholder Address My Tools Reports My …" at bounding box center [584, 285] width 1169 height 571
click at [392, 321] on button "17" at bounding box center [390, 324] width 22 height 22
type input "*********"
click at [480, 406] on icon "scrollable content" at bounding box center [480, 406] width 10 height 10
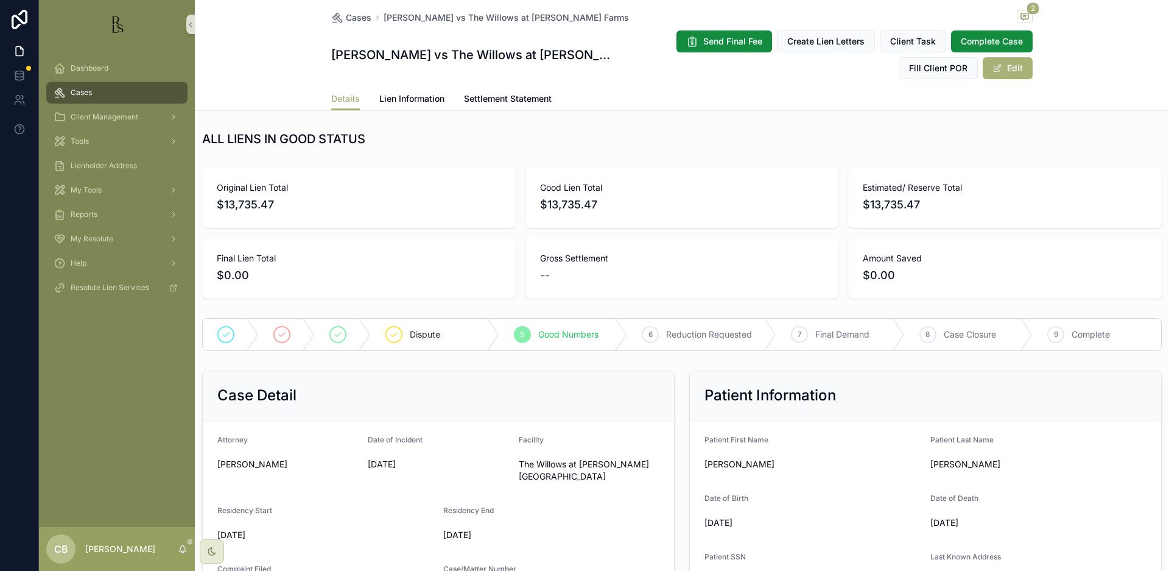
scroll to position [0, 0]
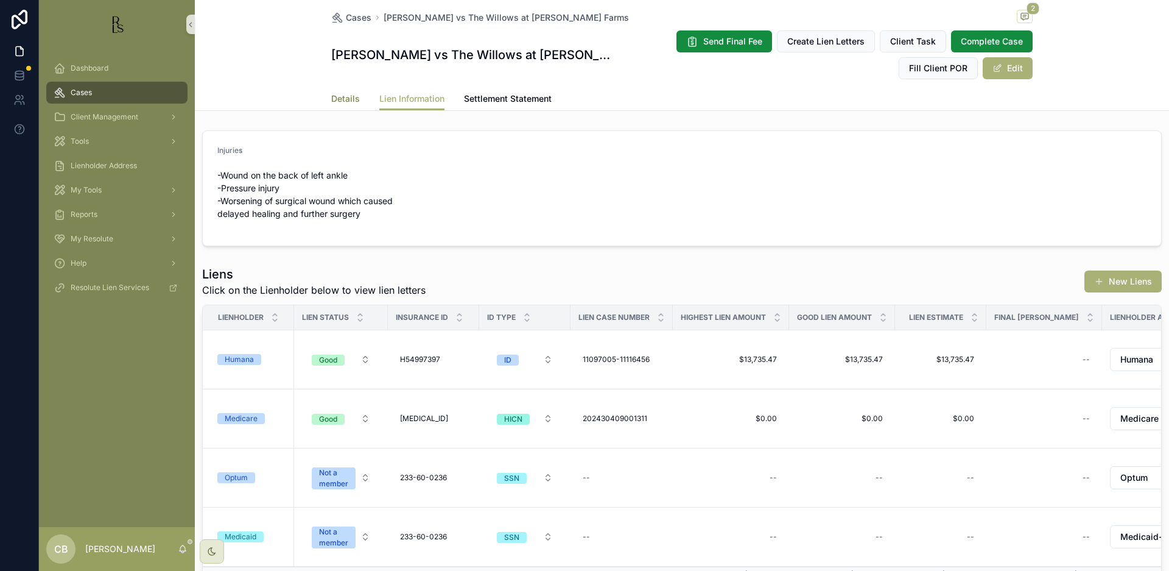
click at [342, 99] on span "Details" at bounding box center [345, 99] width 29 height 12
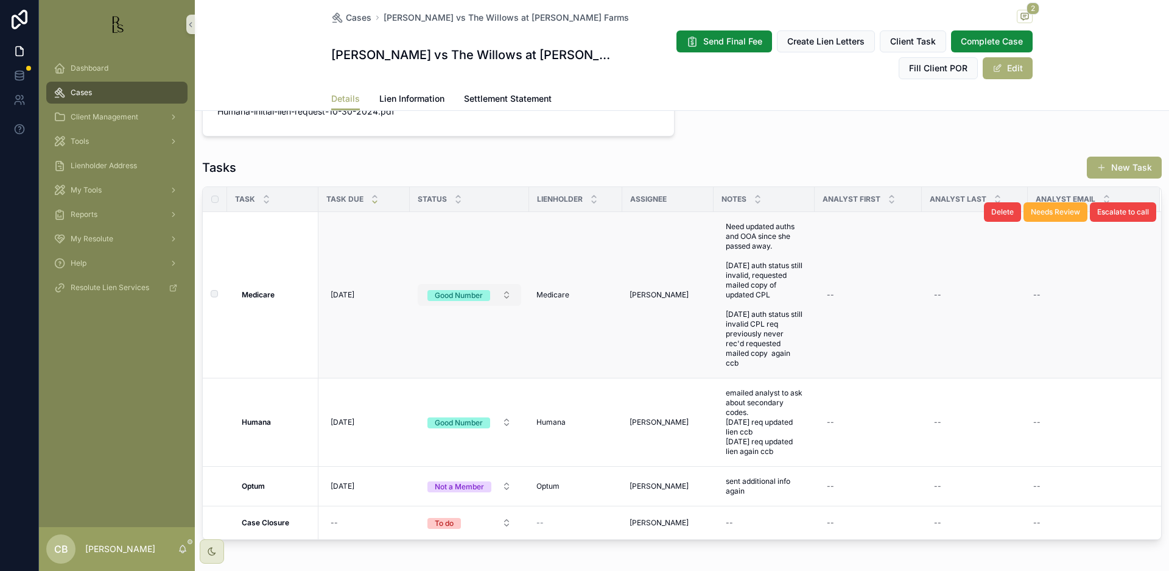
scroll to position [960, 0]
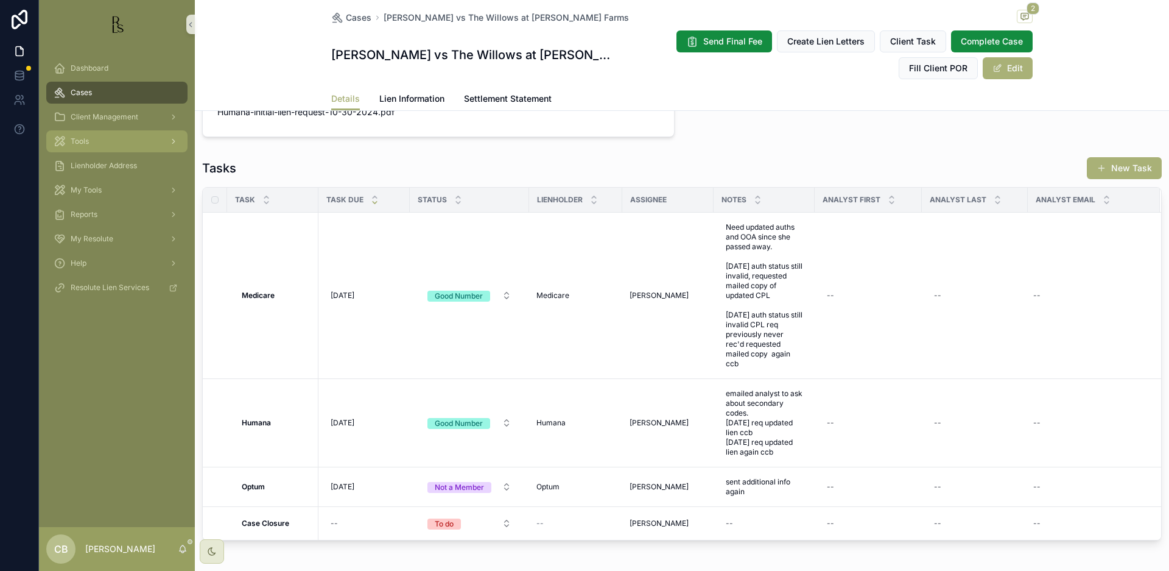
click at [91, 141] on div "Tools" at bounding box center [117, 141] width 127 height 19
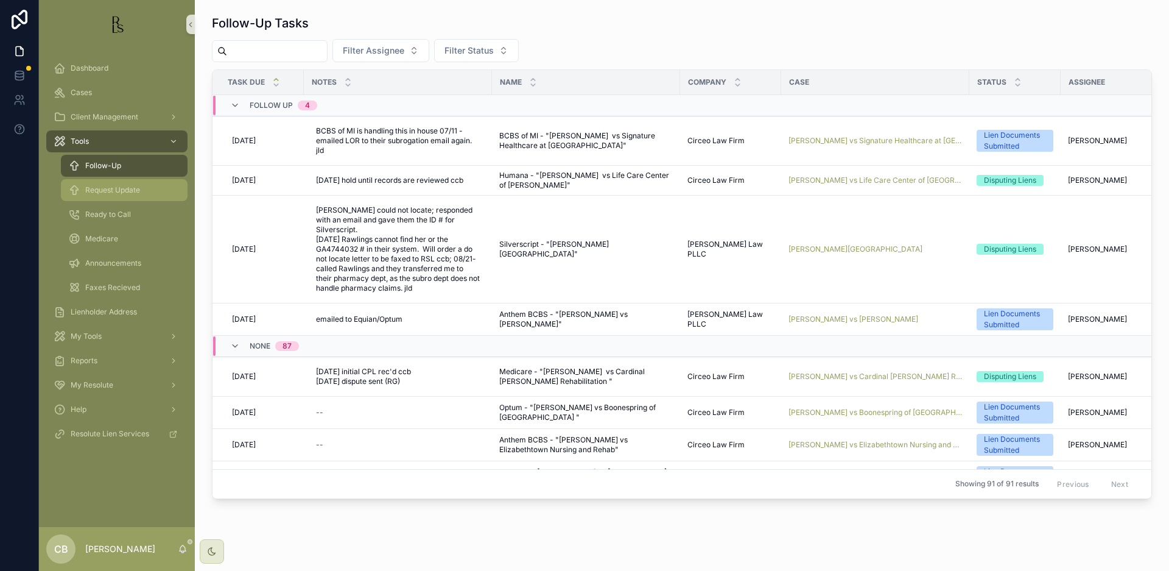
click at [132, 191] on span "Request Update" at bounding box center [112, 190] width 55 height 10
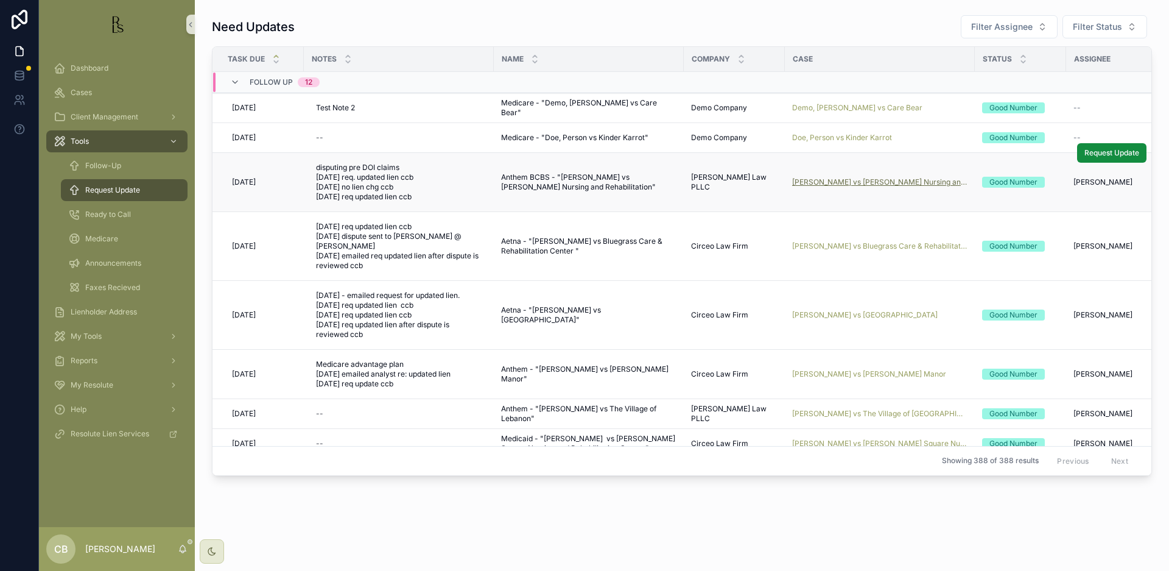
click at [851, 180] on span "[PERSON_NAME] vs [PERSON_NAME] Nursing and Rehabilitation" at bounding box center [879, 182] width 175 height 10
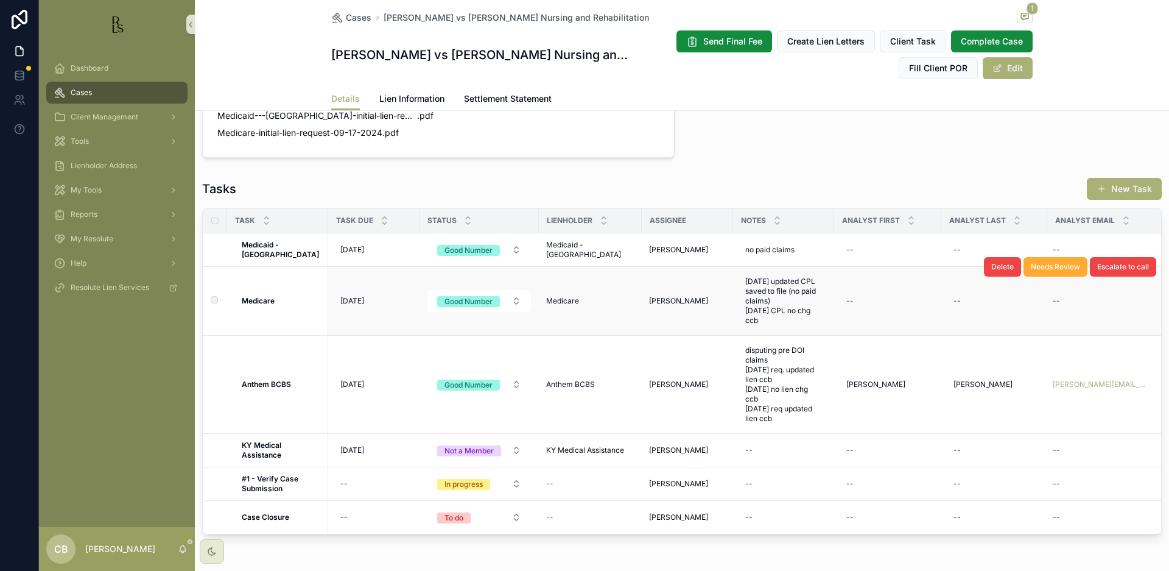
scroll to position [905, 0]
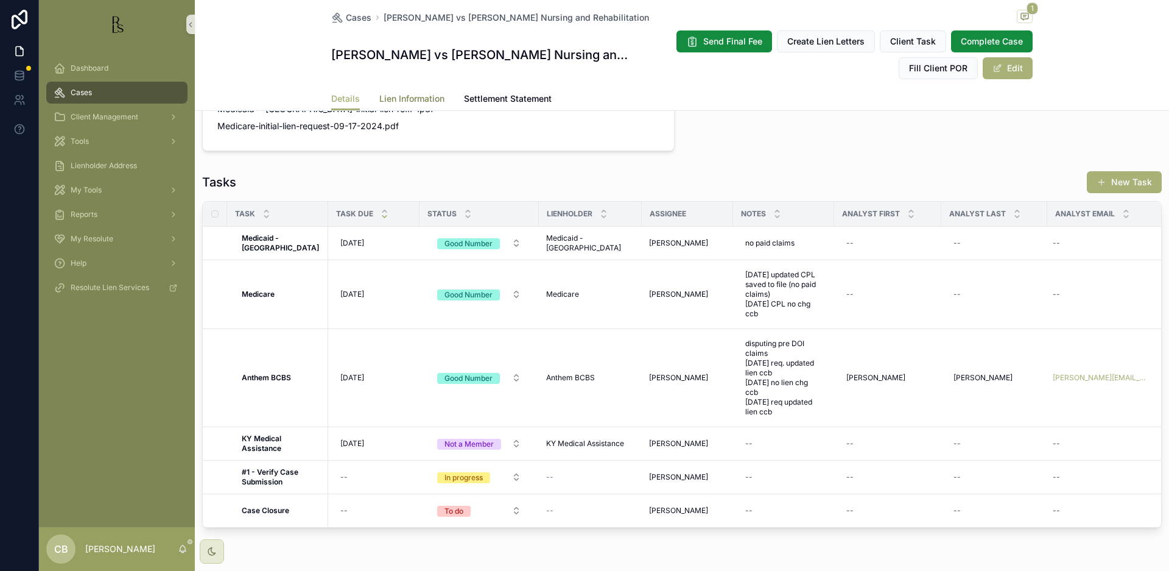
click at [411, 98] on span "Lien Information" at bounding box center [411, 99] width 65 height 12
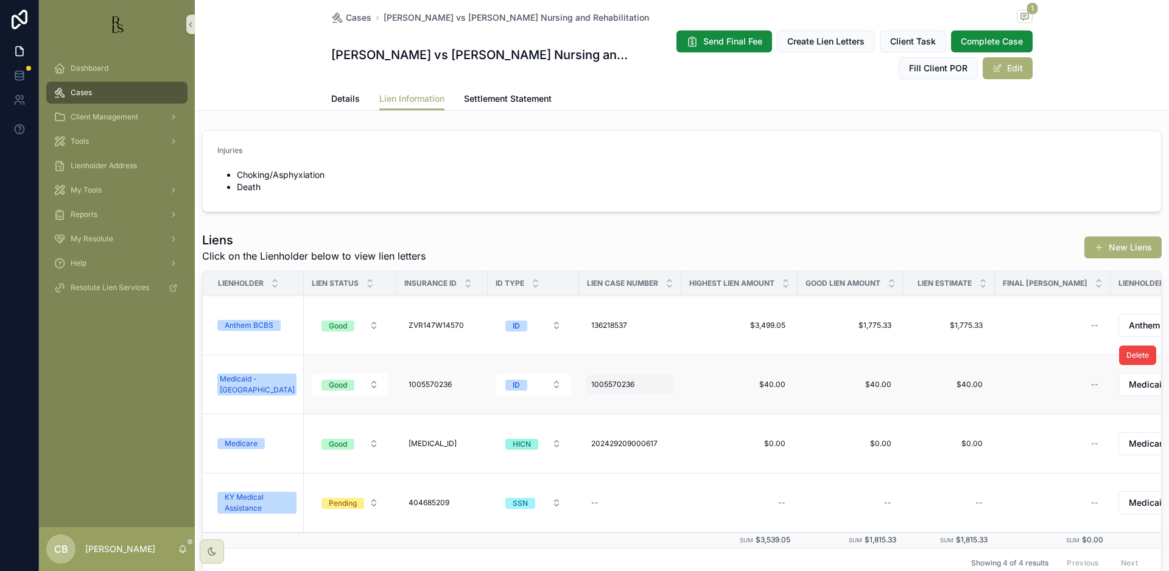
scroll to position [5, 0]
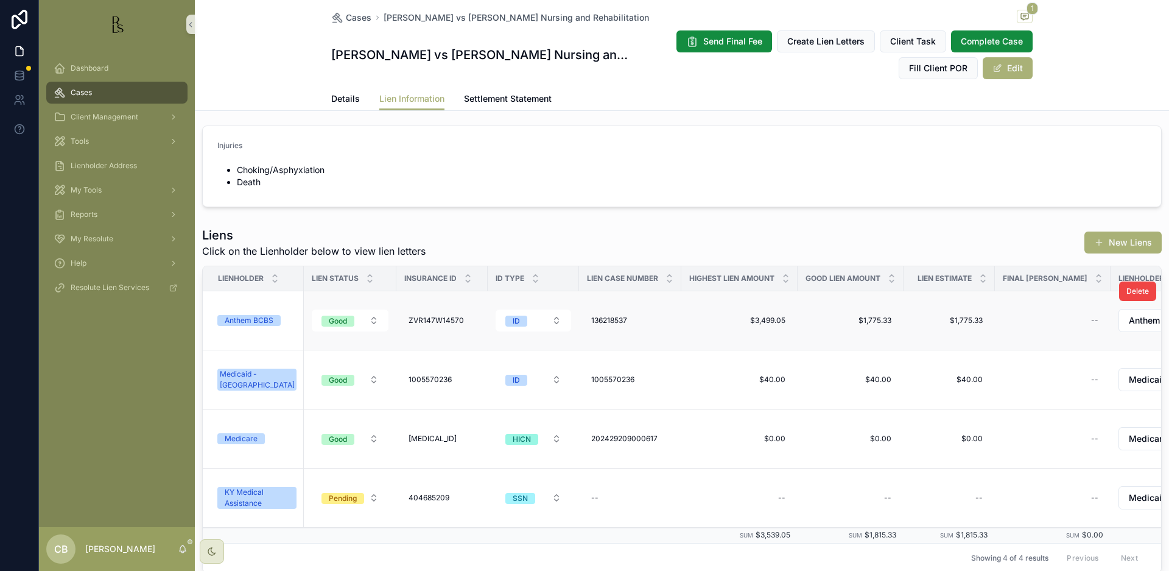
click at [258, 320] on div "Anthem BCBS" at bounding box center [249, 320] width 49 height 11
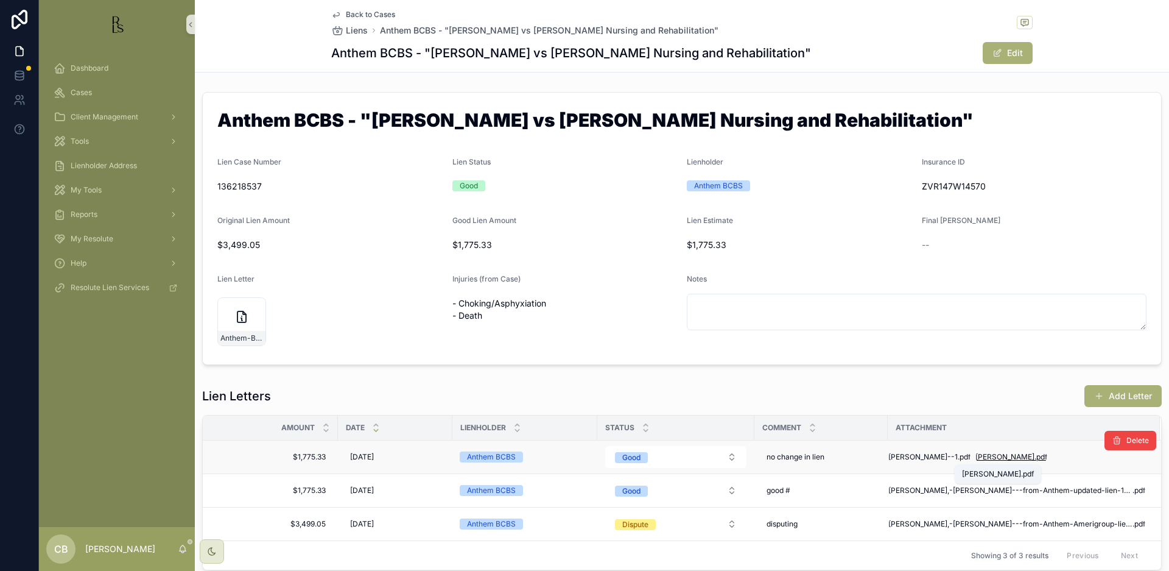
click at [976, 453] on span "Cline-Ledger" at bounding box center [1005, 457] width 59 height 10
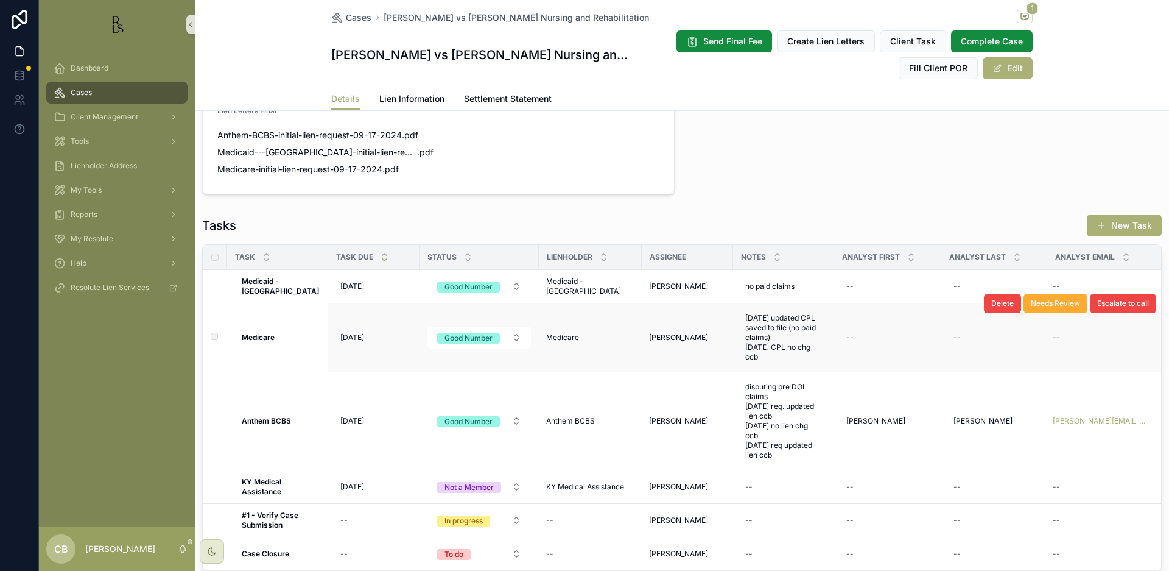
scroll to position [863, 0]
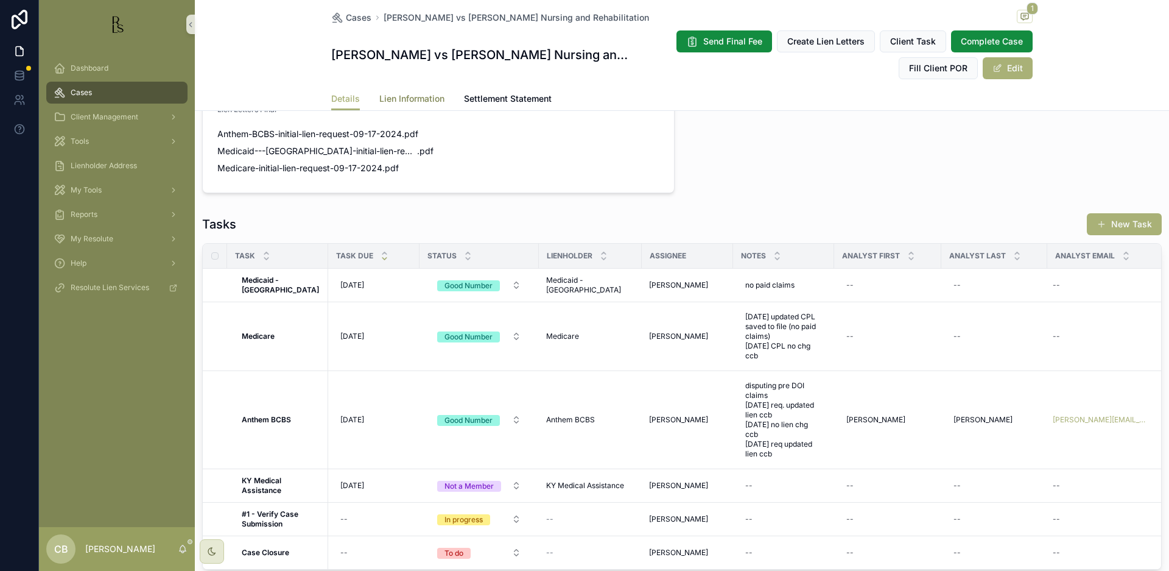
click at [414, 96] on span "Lien Information" at bounding box center [411, 99] width 65 height 12
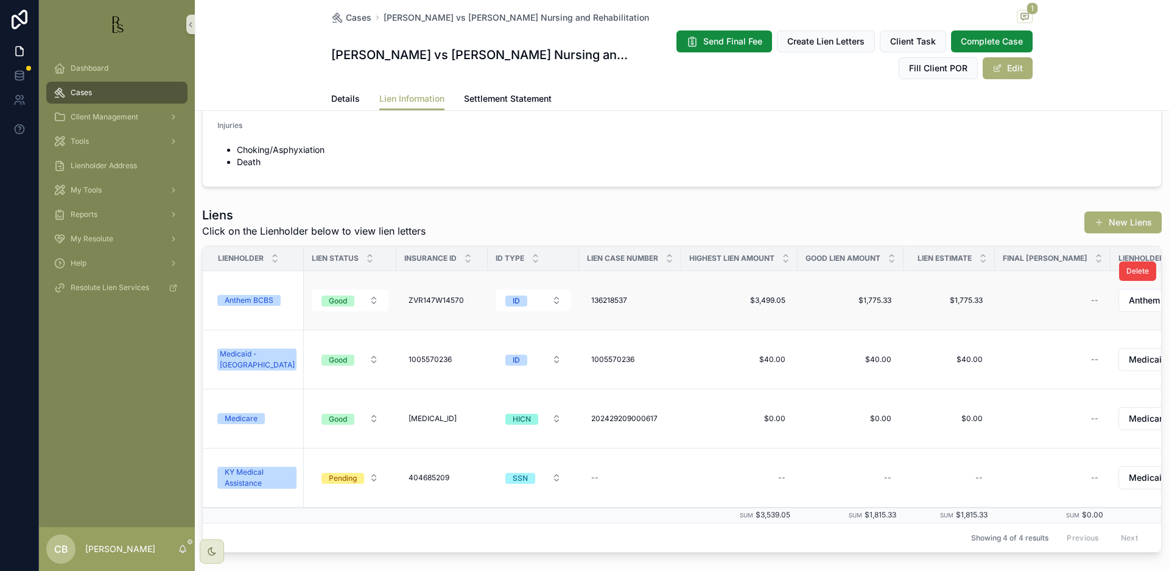
scroll to position [29, 0]
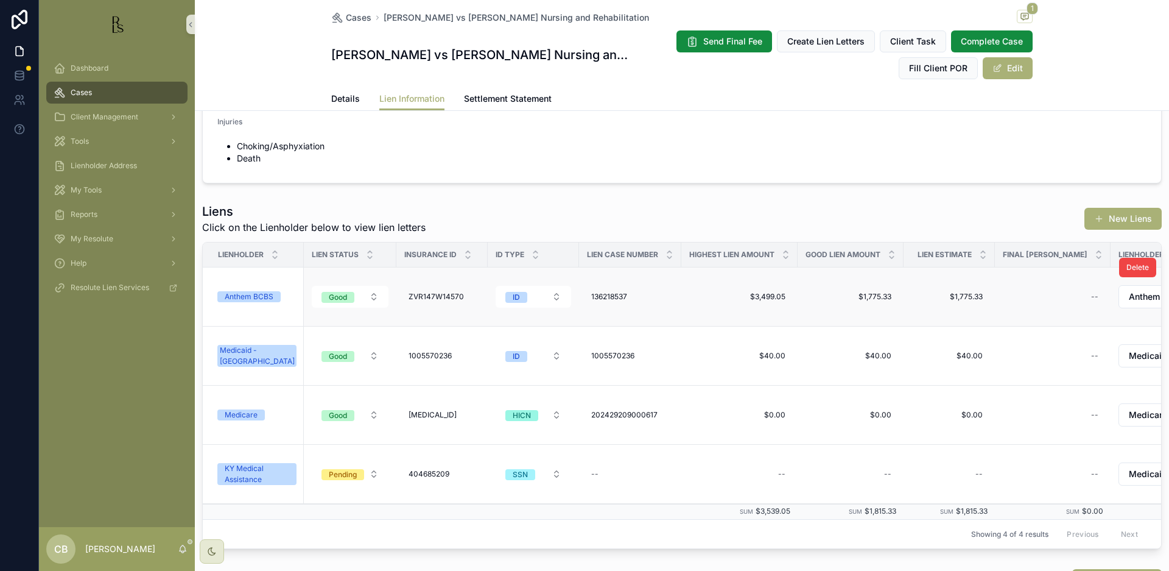
click at [253, 291] on div "Anthem BCBS" at bounding box center [249, 296] width 49 height 11
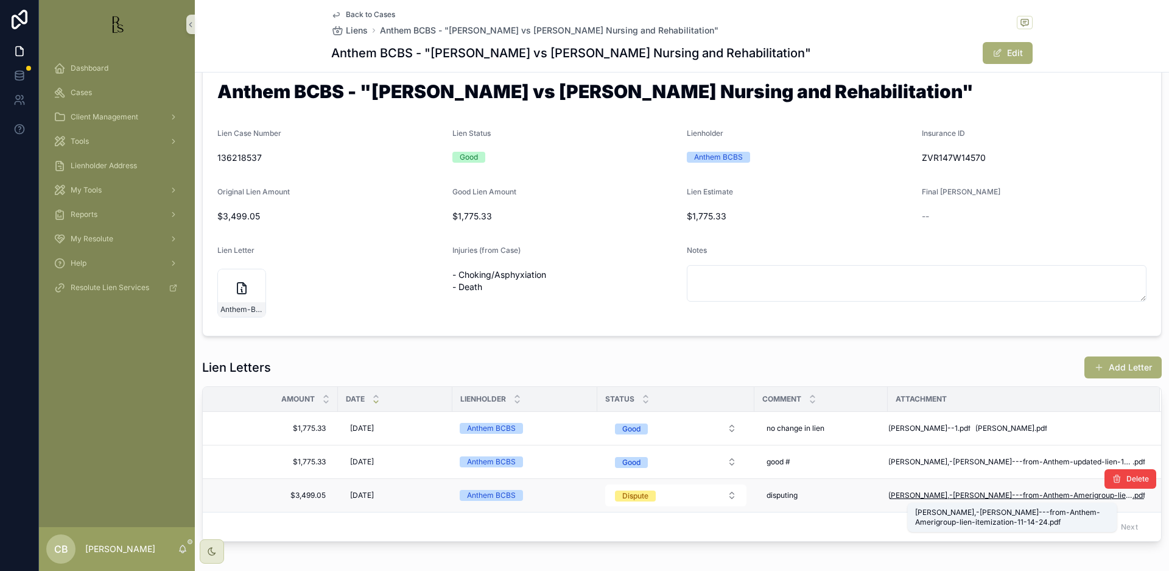
click at [1004, 491] on span "Cline,-Martha---from-Anthem-Amerigroup-lien-itemization-11-14-24" at bounding box center [1011, 495] width 244 height 10
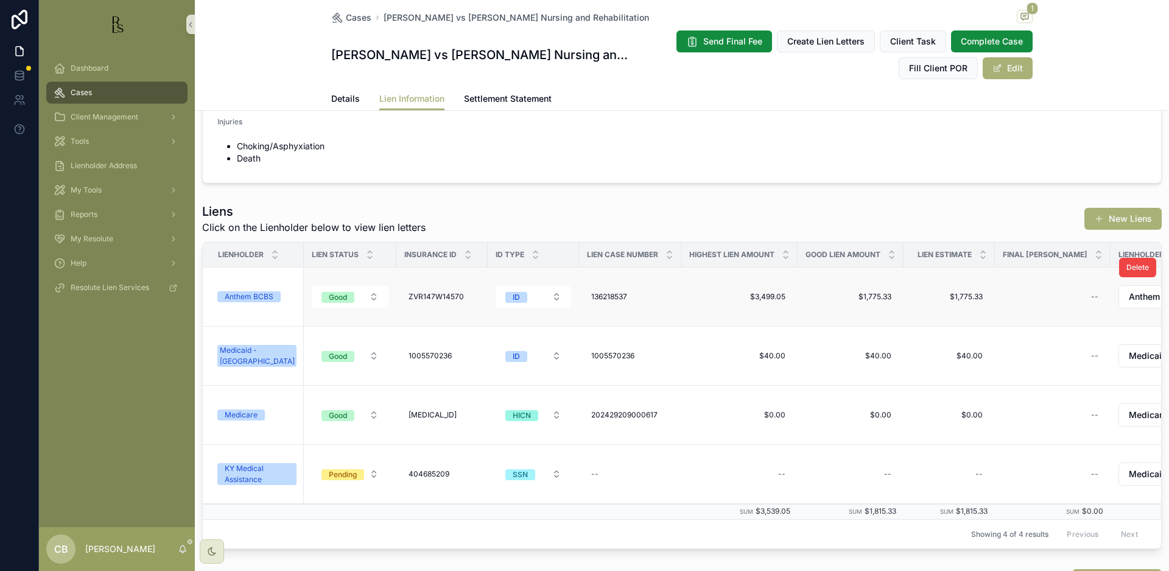
click at [258, 297] on div "Anthem BCBS" at bounding box center [249, 296] width 49 height 11
click at [339, 96] on span "Details" at bounding box center [345, 99] width 29 height 12
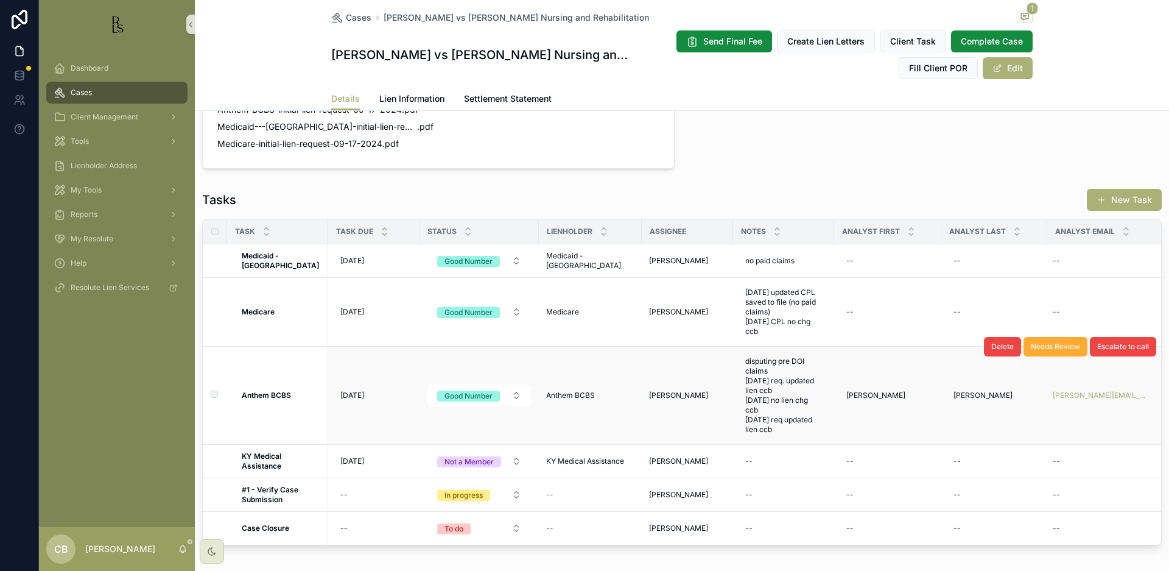
scroll to position [893, 0]
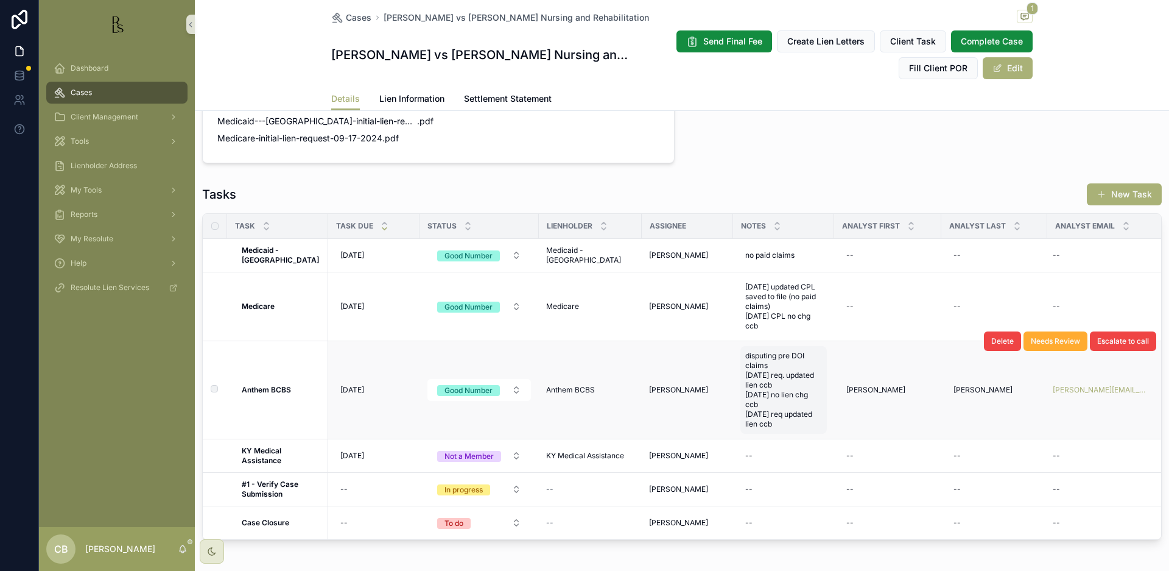
click at [770, 406] on span "disputing pre DOI claims [DATE] req. updated lien ccb [DATE] no lien chg ccb [D…" at bounding box center [783, 390] width 77 height 78
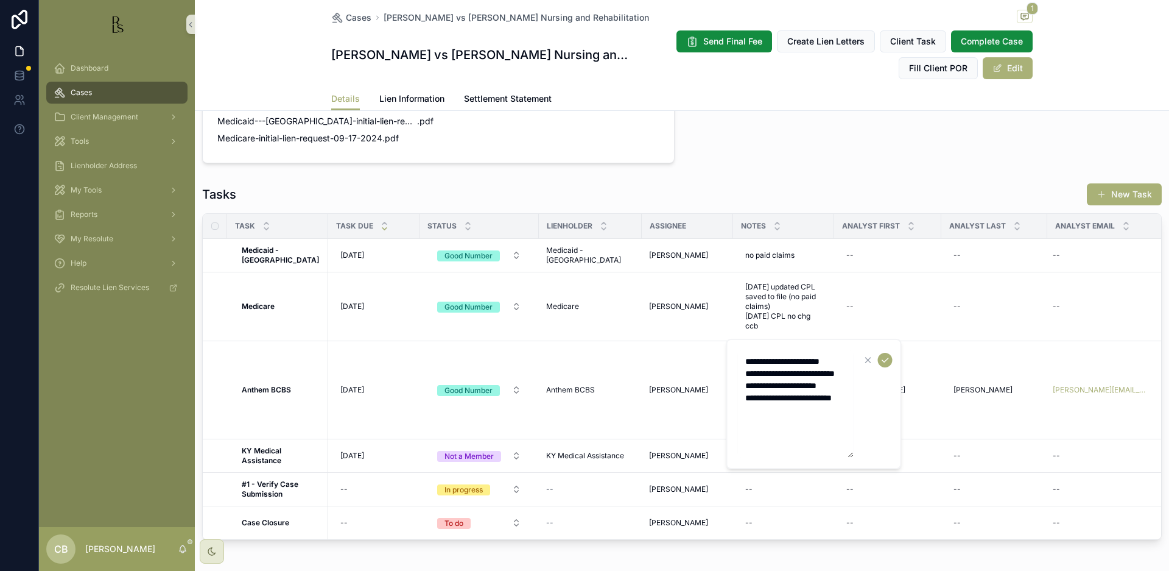
click at [772, 424] on textarea "**********" at bounding box center [796, 403] width 116 height 107
type textarea "**********"
click at [883, 357] on icon "scrollable content" at bounding box center [886, 360] width 10 height 10
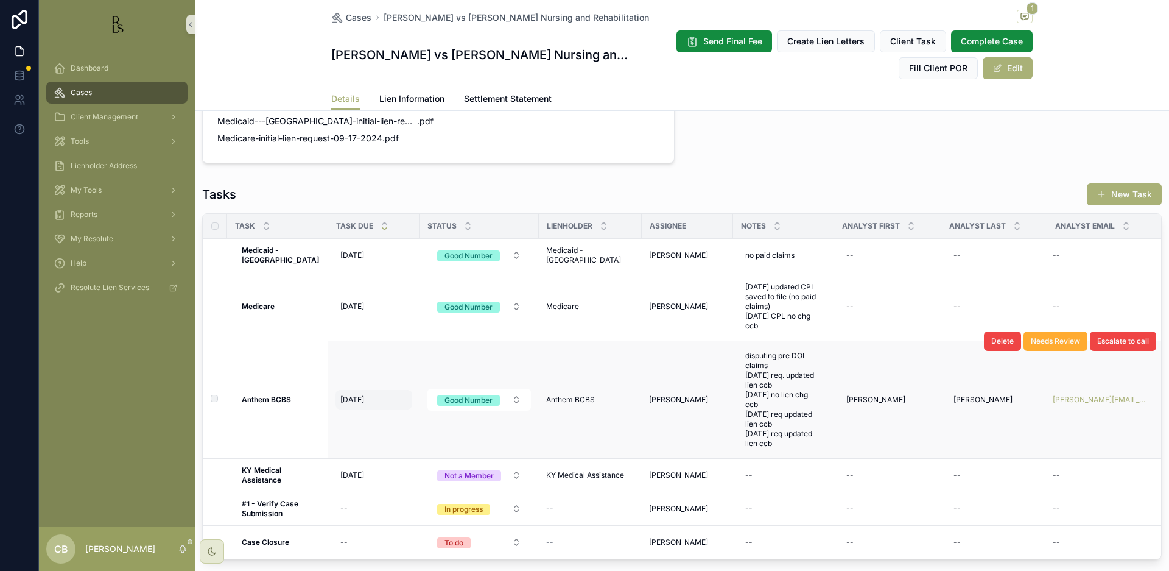
click at [358, 395] on span "[DATE]" at bounding box center [352, 400] width 24 height 10
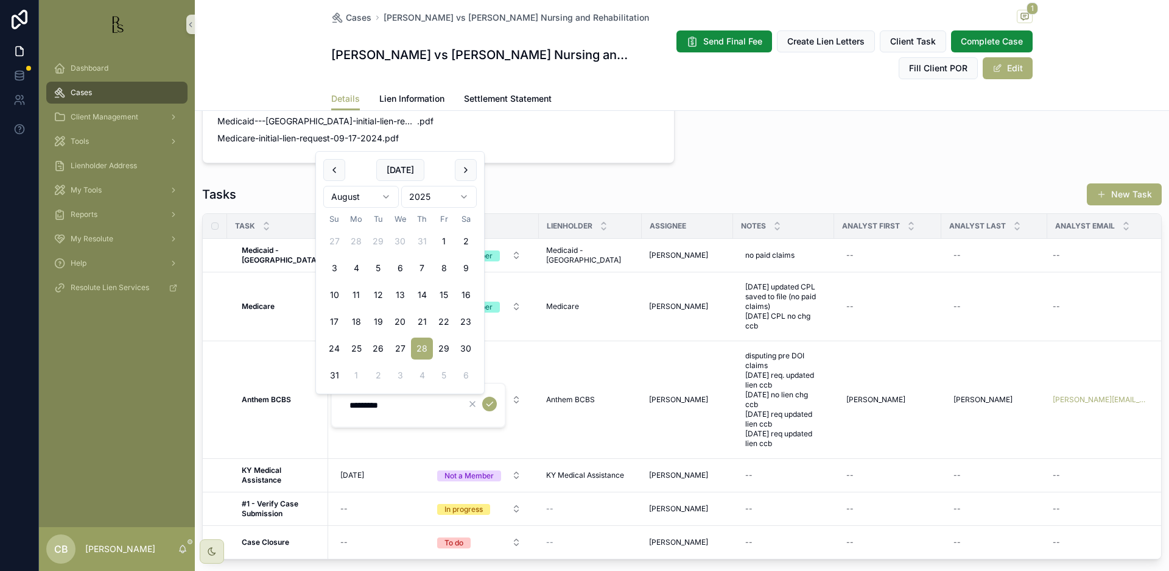
click at [387, 194] on html "Dashboard Cases Client Management Tools Lienholder Address My Tools Reports My …" at bounding box center [584, 285] width 1169 height 571
click at [398, 322] on button "17" at bounding box center [400, 322] width 22 height 22
type input "*********"
click at [487, 402] on icon "scrollable content" at bounding box center [490, 404] width 10 height 10
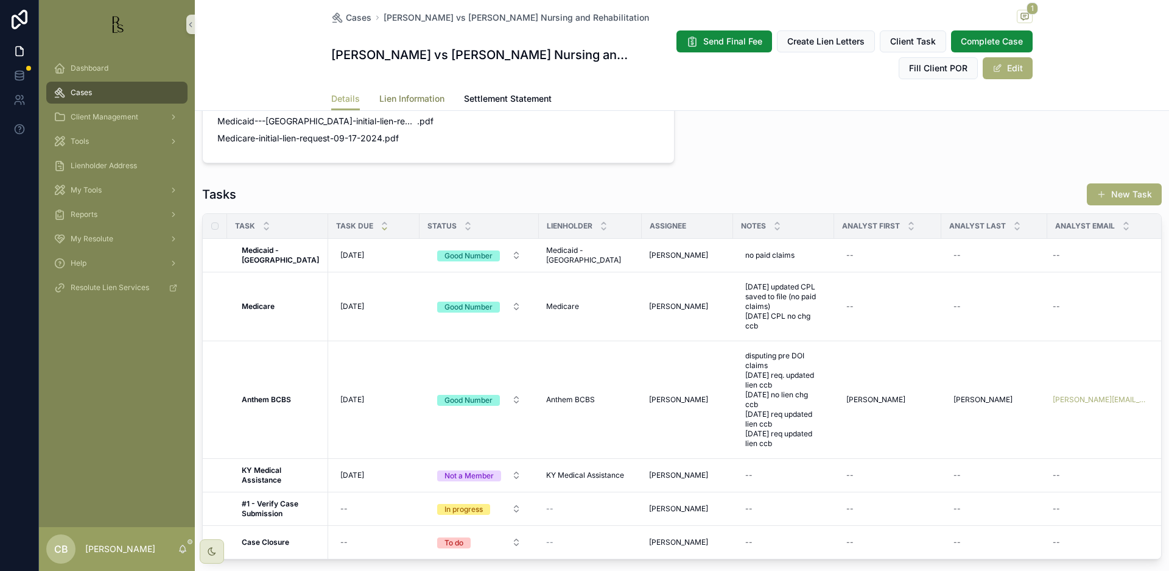
click at [404, 96] on span "Lien Information" at bounding box center [411, 99] width 65 height 12
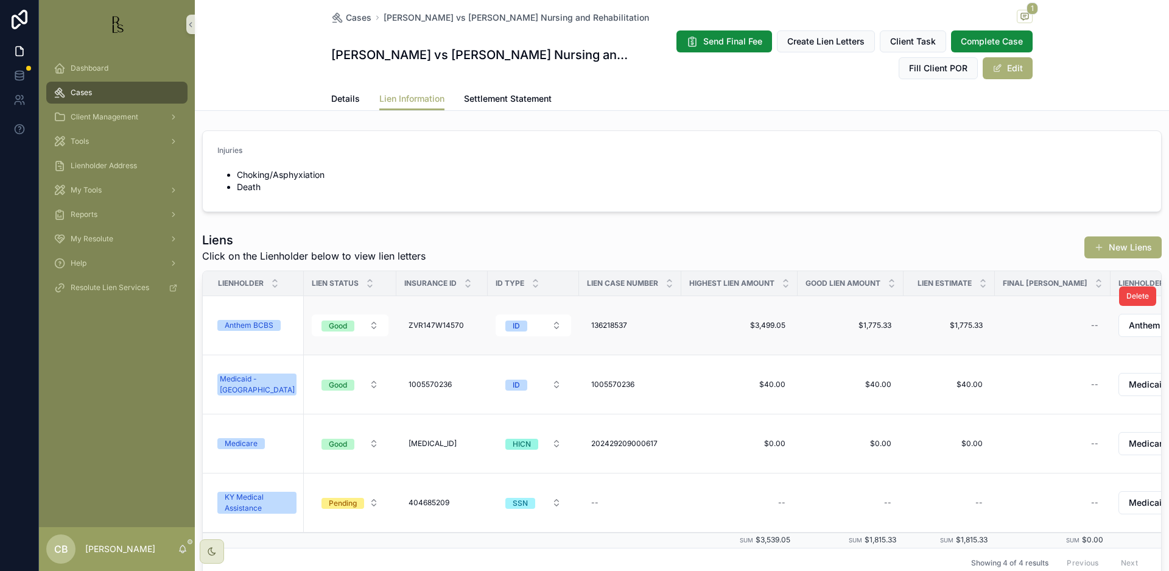
click at [250, 324] on div "Anthem BCBS" at bounding box center [249, 325] width 49 height 11
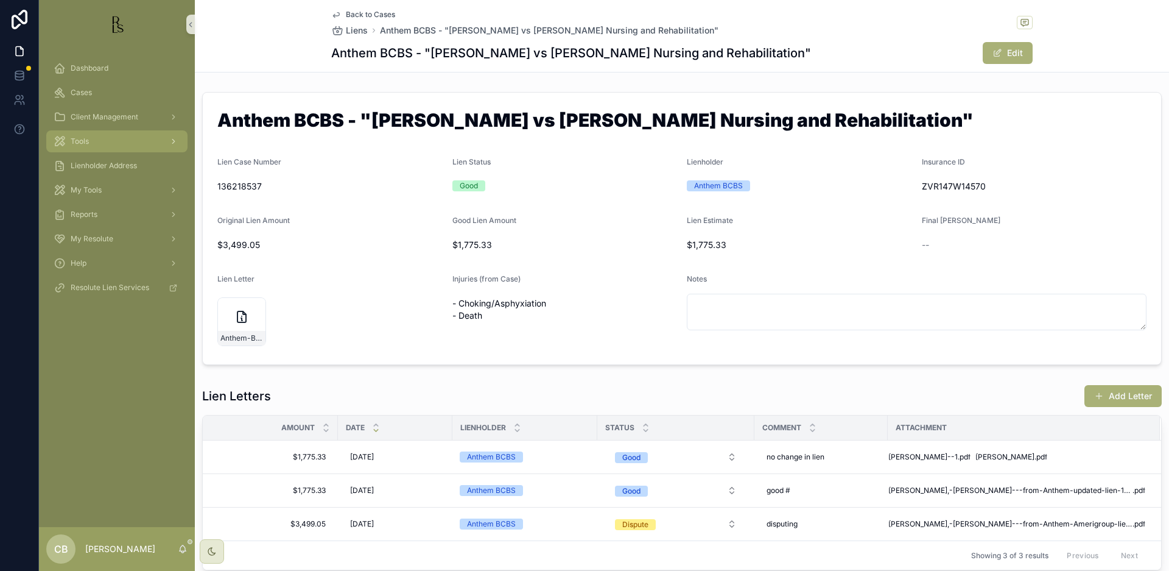
click at [89, 138] on span "Tools" at bounding box center [80, 141] width 18 height 10
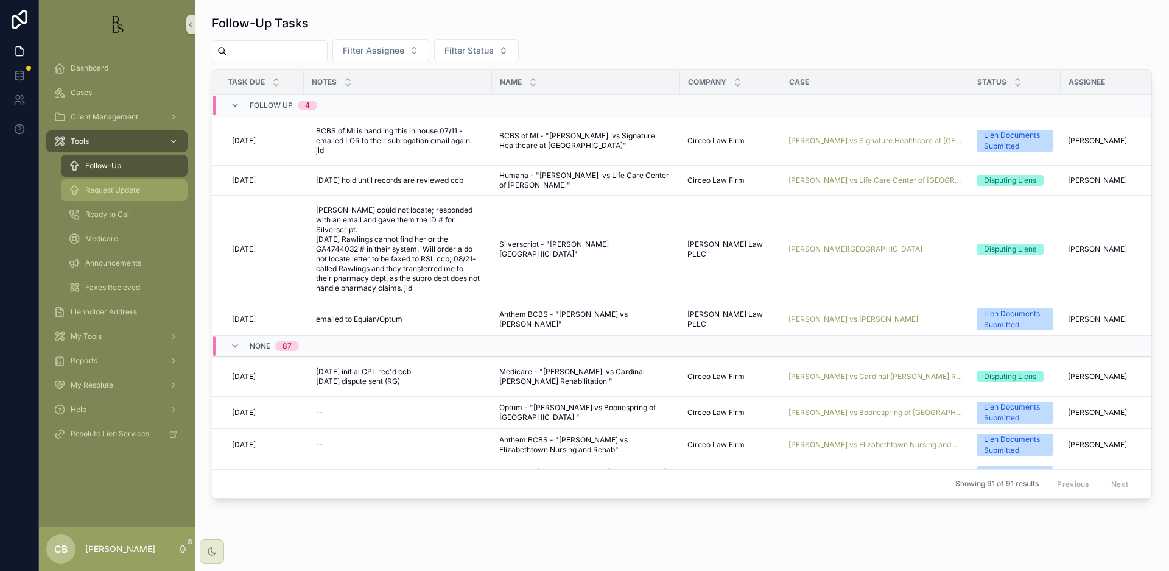
click at [127, 189] on span "Request Update" at bounding box center [112, 190] width 55 height 10
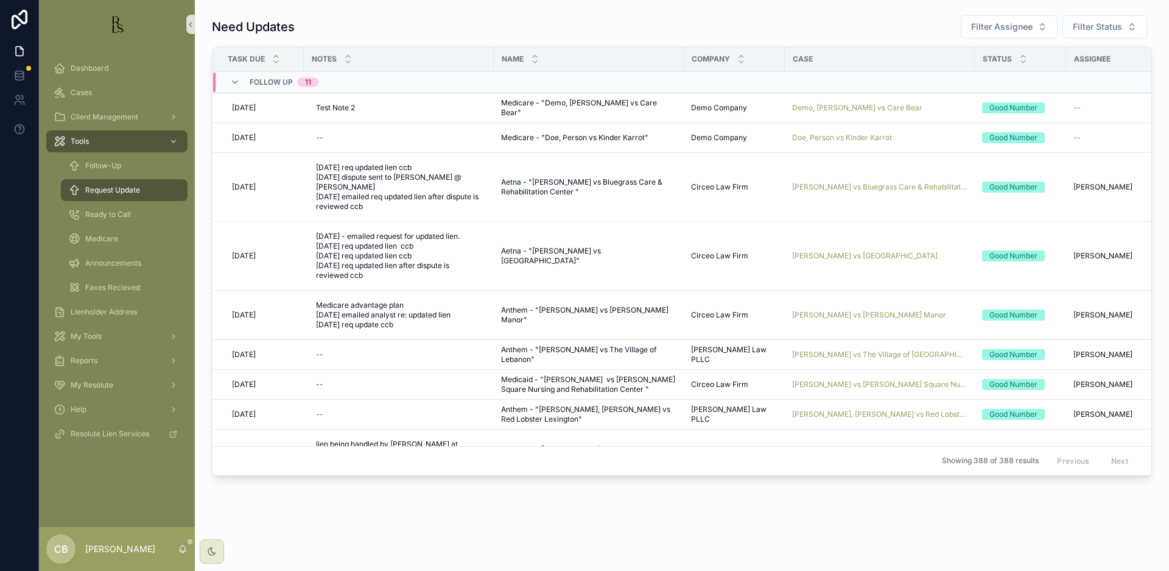
click at [83, 89] on span "Cases" at bounding box center [81, 93] width 21 height 10
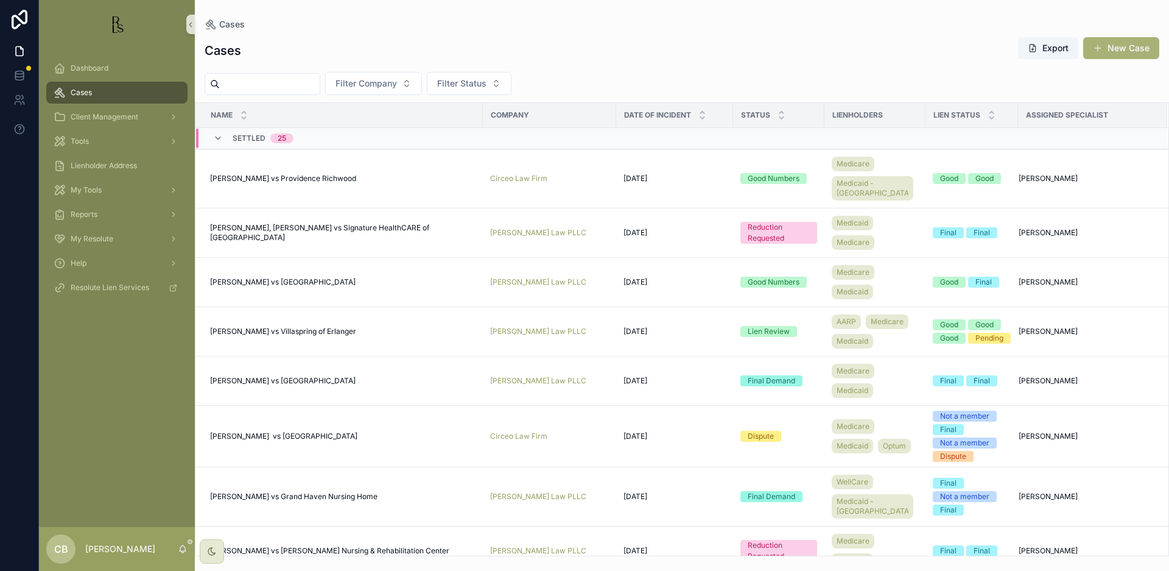
click at [83, 89] on span "Cases" at bounding box center [81, 93] width 21 height 10
click at [258, 77] on input "scrollable content" at bounding box center [270, 84] width 100 height 17
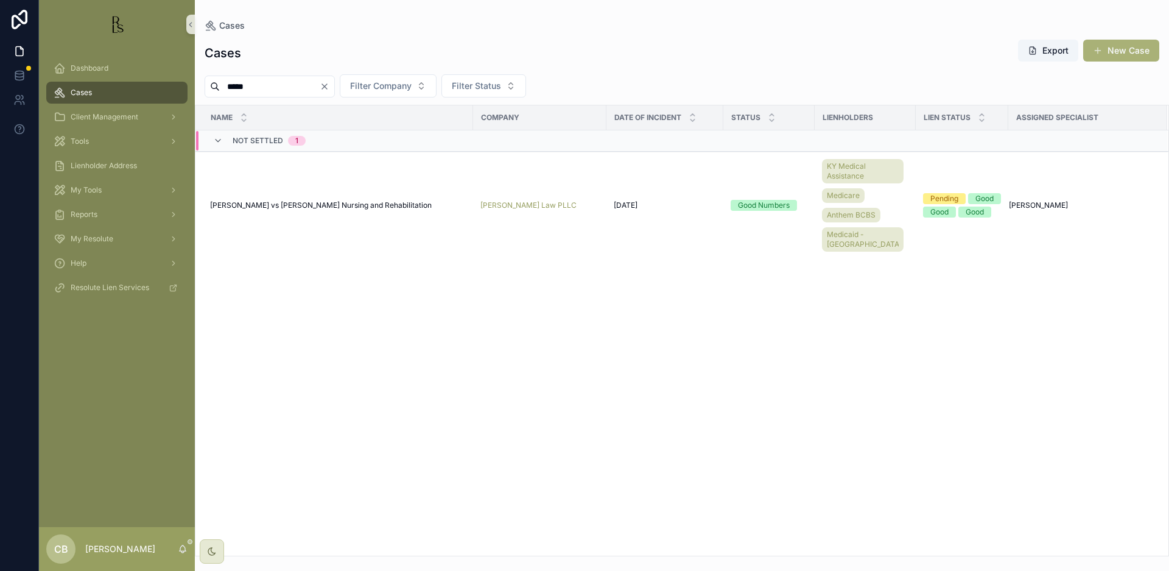
scroll to position [0, 1]
type input "*****"
click at [305, 200] on span "[PERSON_NAME] vs [PERSON_NAME] Nursing and Rehabilitation" at bounding box center [321, 205] width 222 height 10
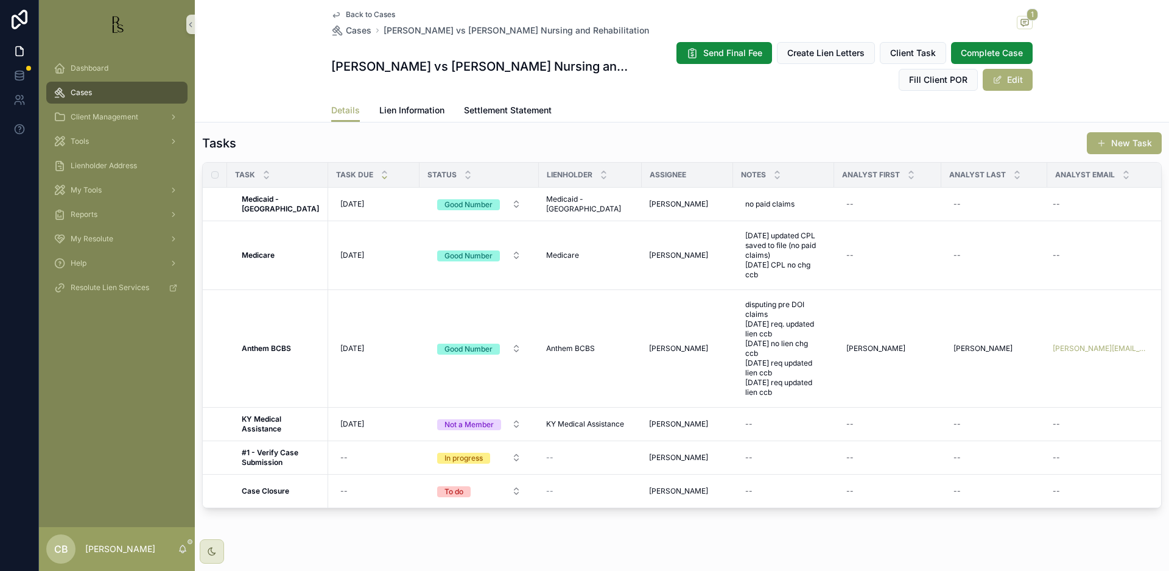
scroll to position [953, 0]
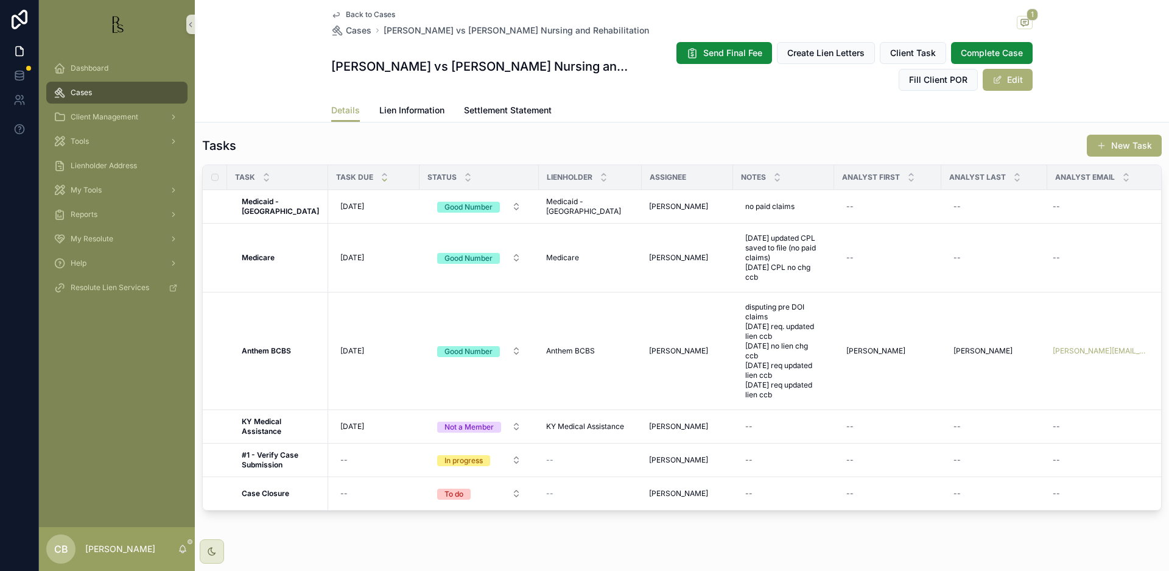
click at [398, 105] on span "Lien Information" at bounding box center [411, 110] width 65 height 12
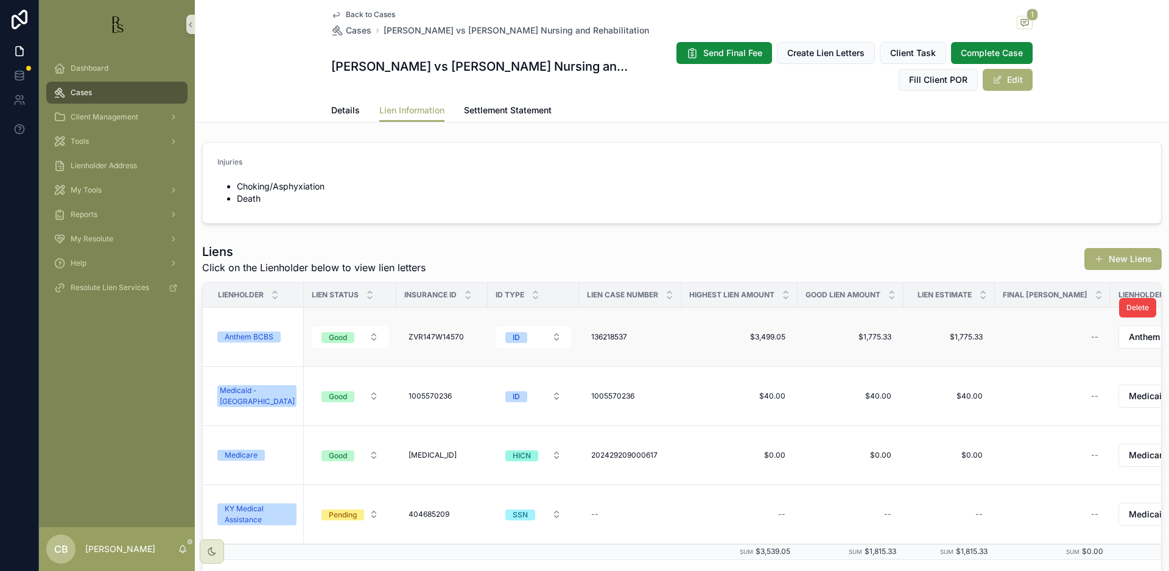
click at [256, 337] on div "Anthem BCBS" at bounding box center [249, 336] width 49 height 11
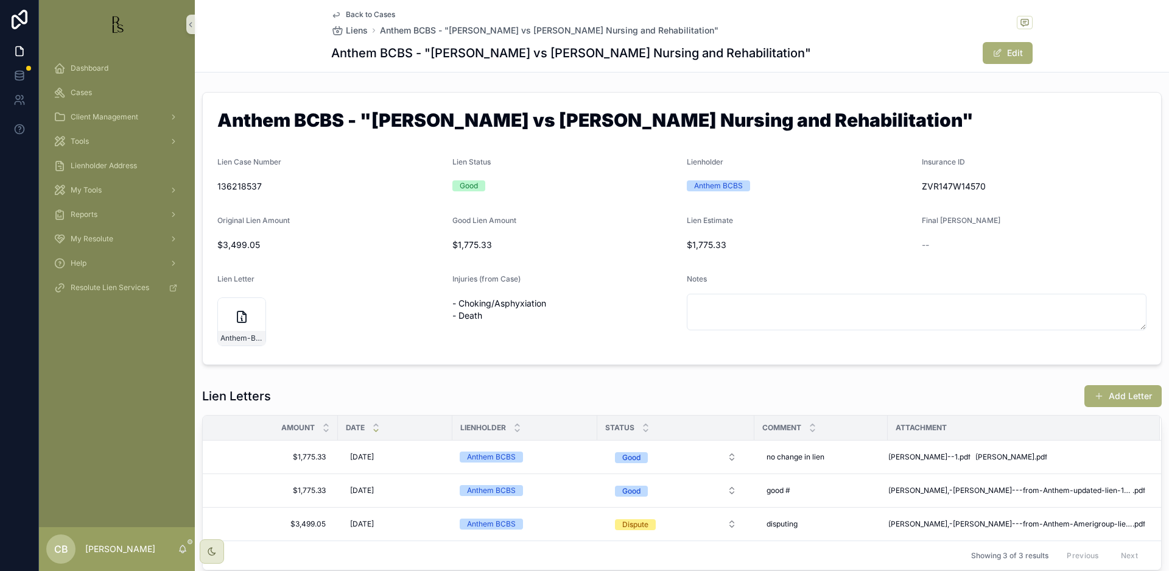
click at [1114, 392] on button "Add Letter" at bounding box center [1123, 396] width 77 height 22
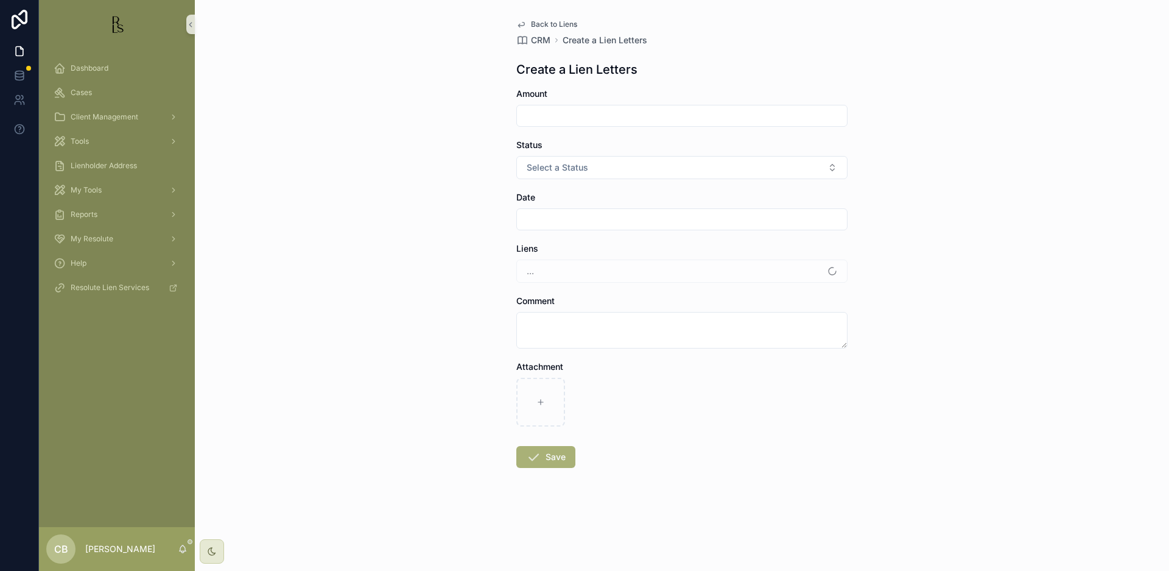
click at [1114, 392] on div "Back to Liens CRM Create a Lien Letters Create a Lien Letters Amount Status Sel…" at bounding box center [682, 285] width 974 height 571
click at [540, 398] on icon "scrollable content" at bounding box center [541, 402] width 9 height 9
type input "**********"
click at [555, 112] on input "scrollable content" at bounding box center [682, 115] width 330 height 17
type input "*********"
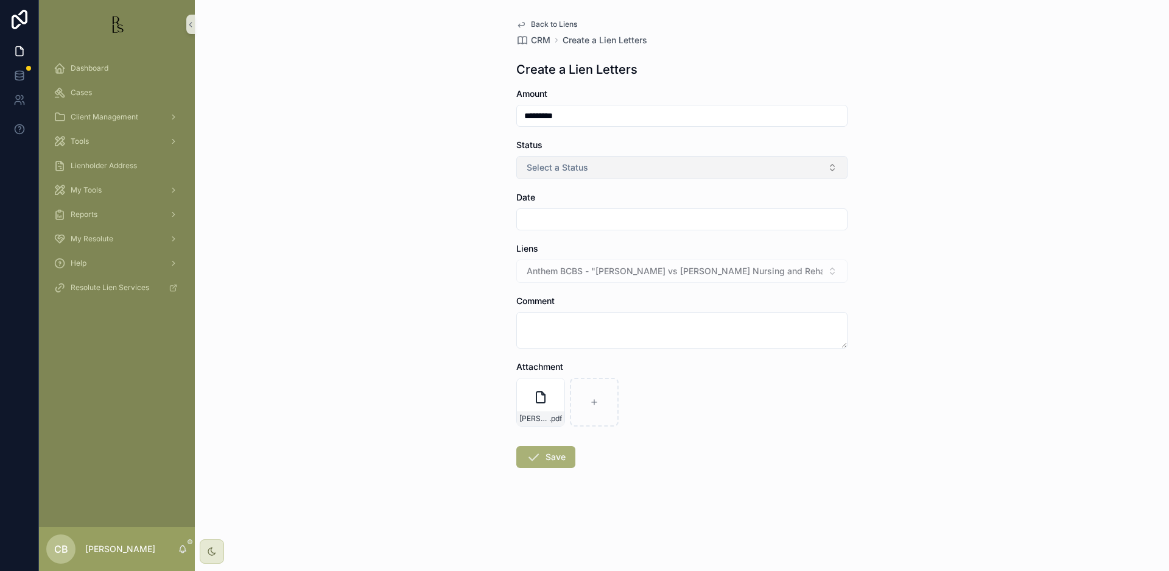
click at [571, 166] on span "Select a Status" at bounding box center [558, 167] width 62 height 12
click at [548, 233] on div "Good" at bounding box center [541, 234] width 18 height 11
click at [544, 222] on input "scrollable content" at bounding box center [682, 219] width 330 height 17
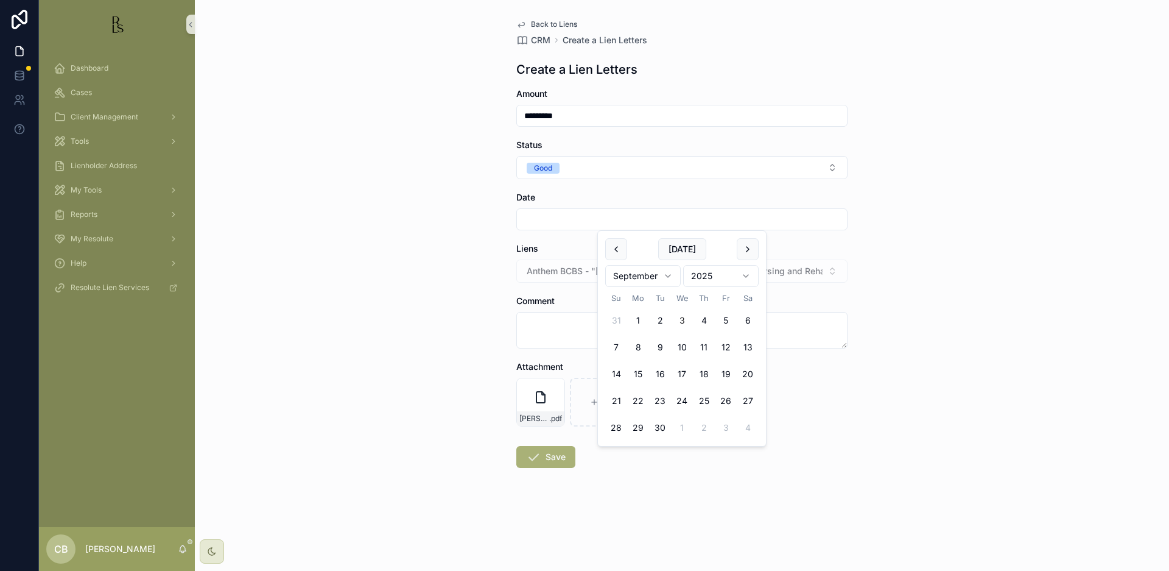
click at [681, 318] on button "3" at bounding box center [682, 320] width 22 height 22
type input "********"
click at [538, 328] on textarea "scrollable content" at bounding box center [681, 330] width 331 height 37
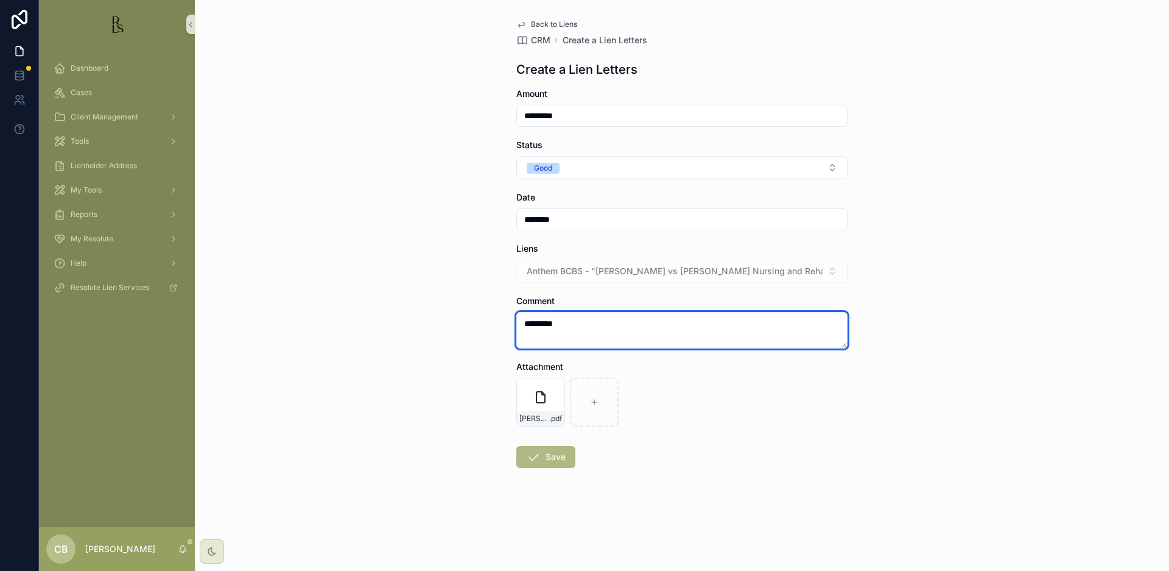
type textarea "*********"
click at [555, 456] on button "Save" at bounding box center [545, 457] width 59 height 22
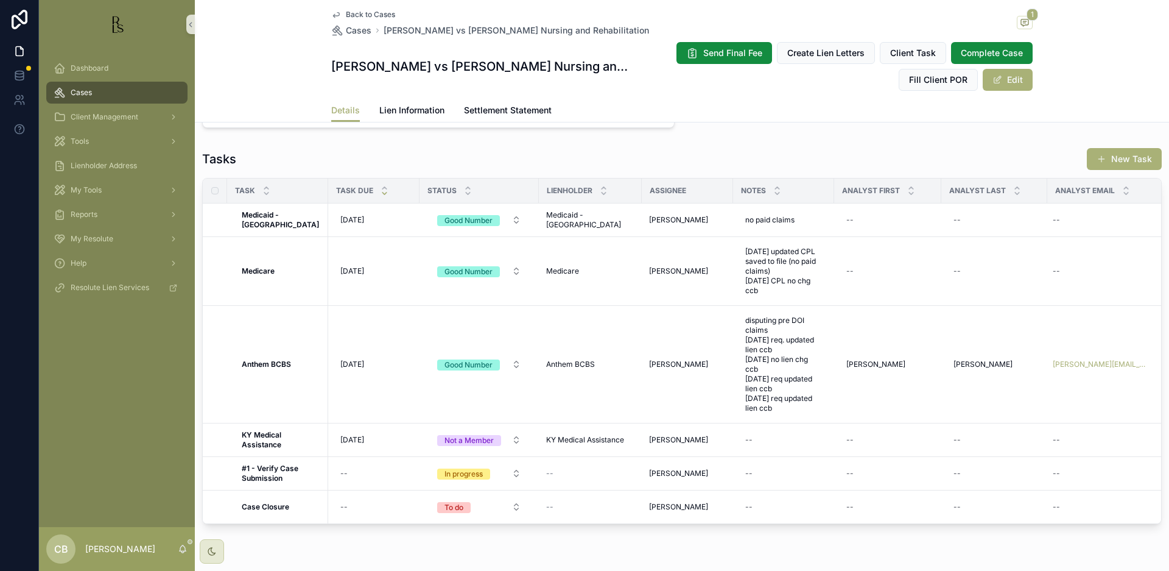
scroll to position [943, 0]
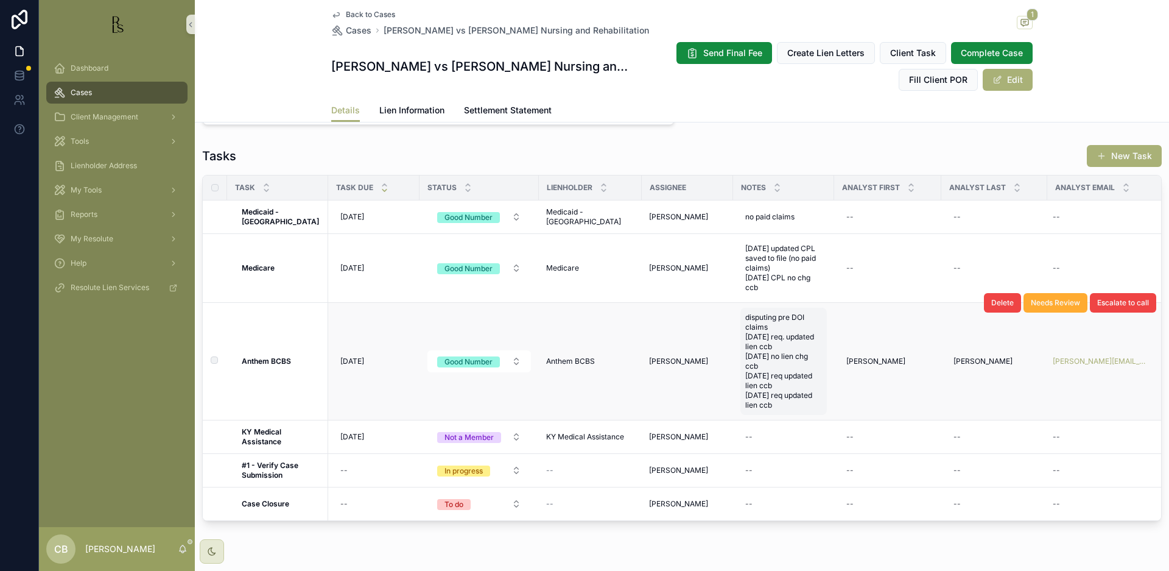
click at [769, 392] on span "disputing pre DOI claims 6-13-25 req. updated lien ccb 6-13-25 no lien chg ccb …" at bounding box center [783, 360] width 77 height 97
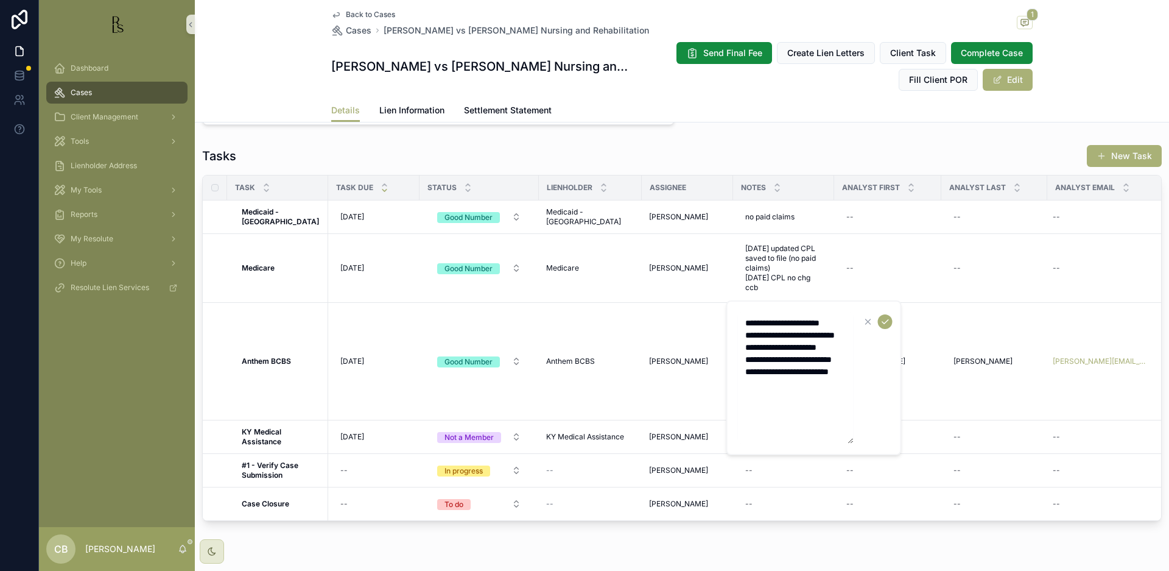
click at [778, 411] on textarea "**********" at bounding box center [796, 378] width 116 height 132
type textarea "**********"
click at [886, 320] on icon "scrollable content" at bounding box center [886, 322] width 10 height 10
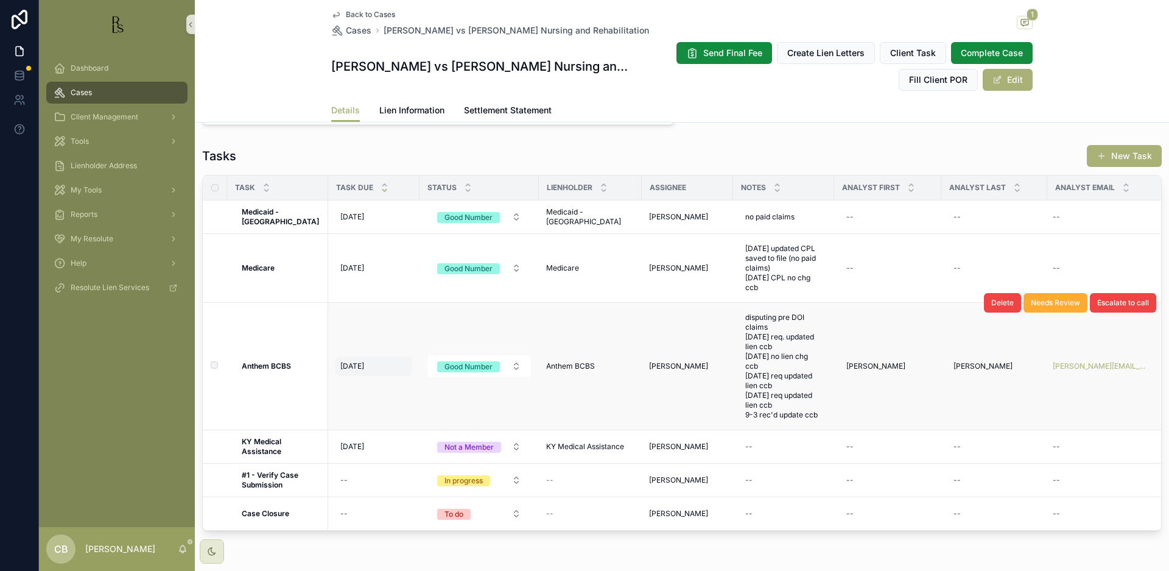
click at [356, 361] on span "[DATE]" at bounding box center [352, 366] width 24 height 10
click at [357, 361] on span "[DATE]" at bounding box center [352, 366] width 24 height 10
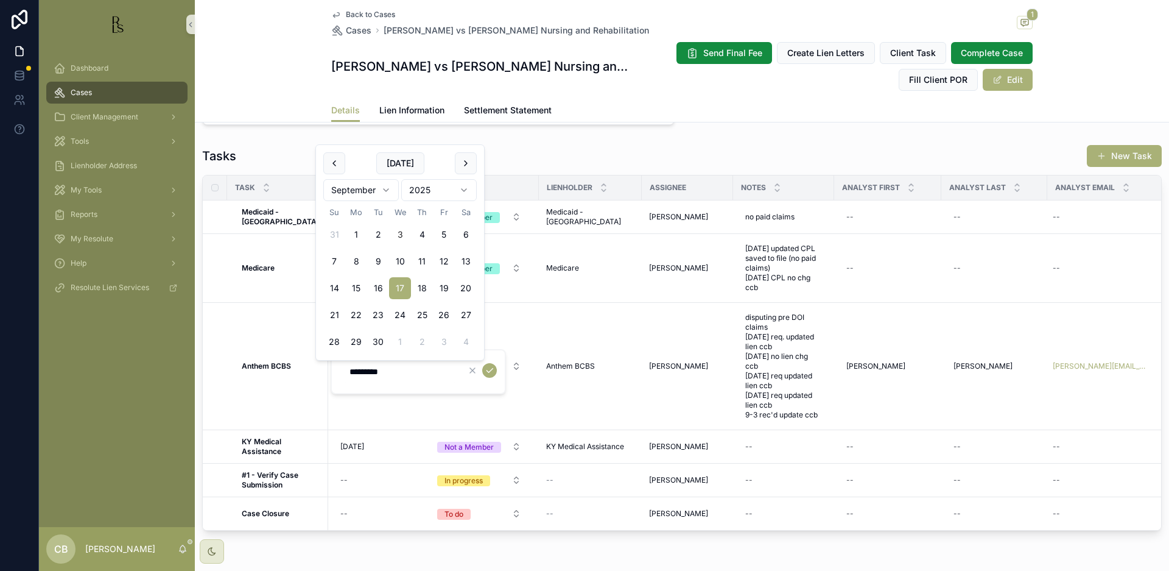
click at [386, 188] on html "Dashboard Cases Client Management Tools Lienholder Address My Tools Reports My …" at bounding box center [584, 285] width 1169 height 571
click at [398, 234] on button "3" at bounding box center [400, 235] width 22 height 22
type input "*********"
click at [490, 368] on icon "scrollable content" at bounding box center [490, 370] width 10 height 10
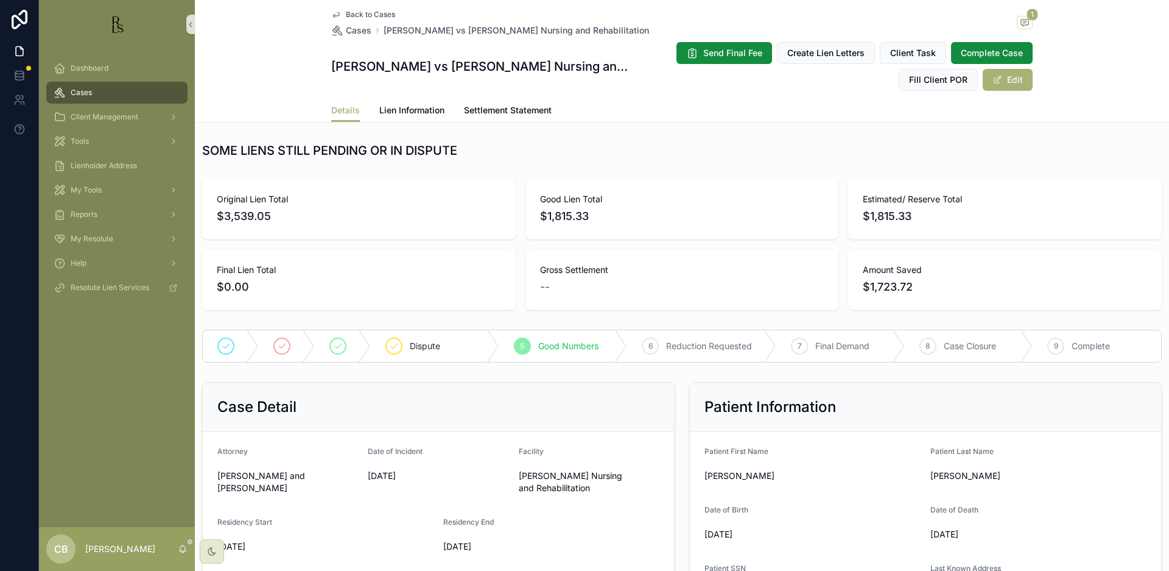
scroll to position [0, 0]
